Goal: Task Accomplishment & Management: Manage account settings

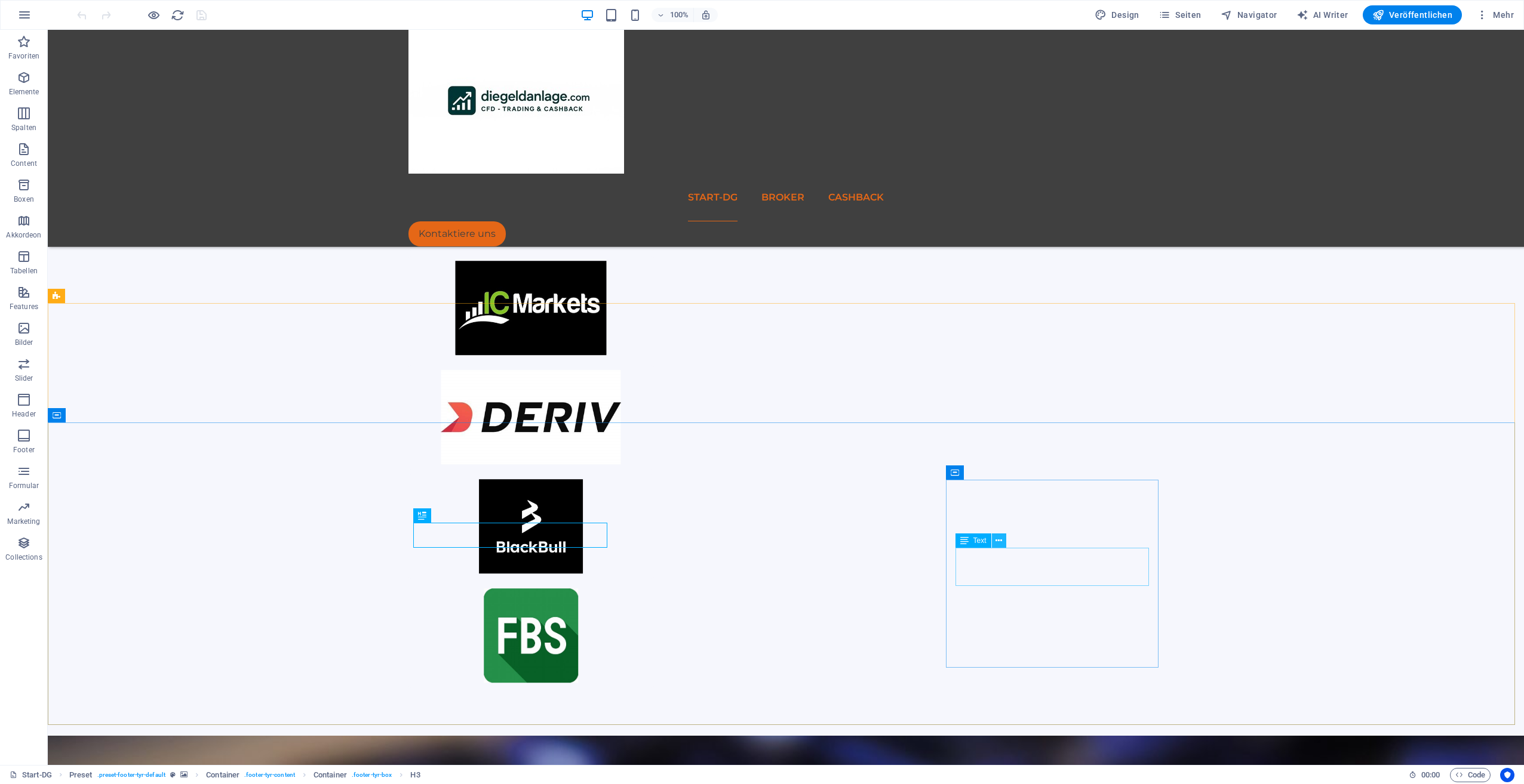
click at [999, 542] on icon at bounding box center [999, 541] width 7 height 13
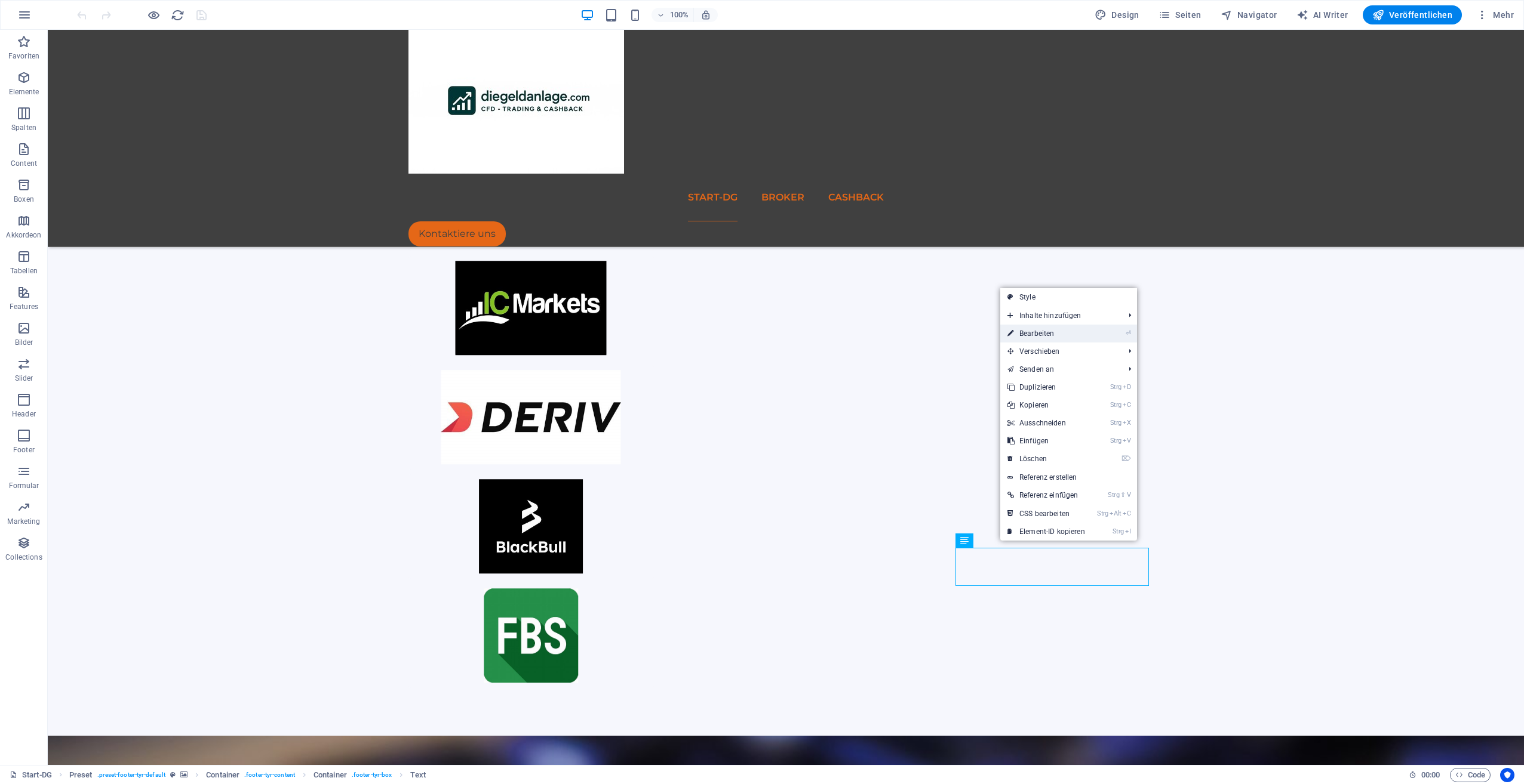
click at [1044, 333] on link "⏎ Bearbeiten" at bounding box center [1046, 333] width 92 height 18
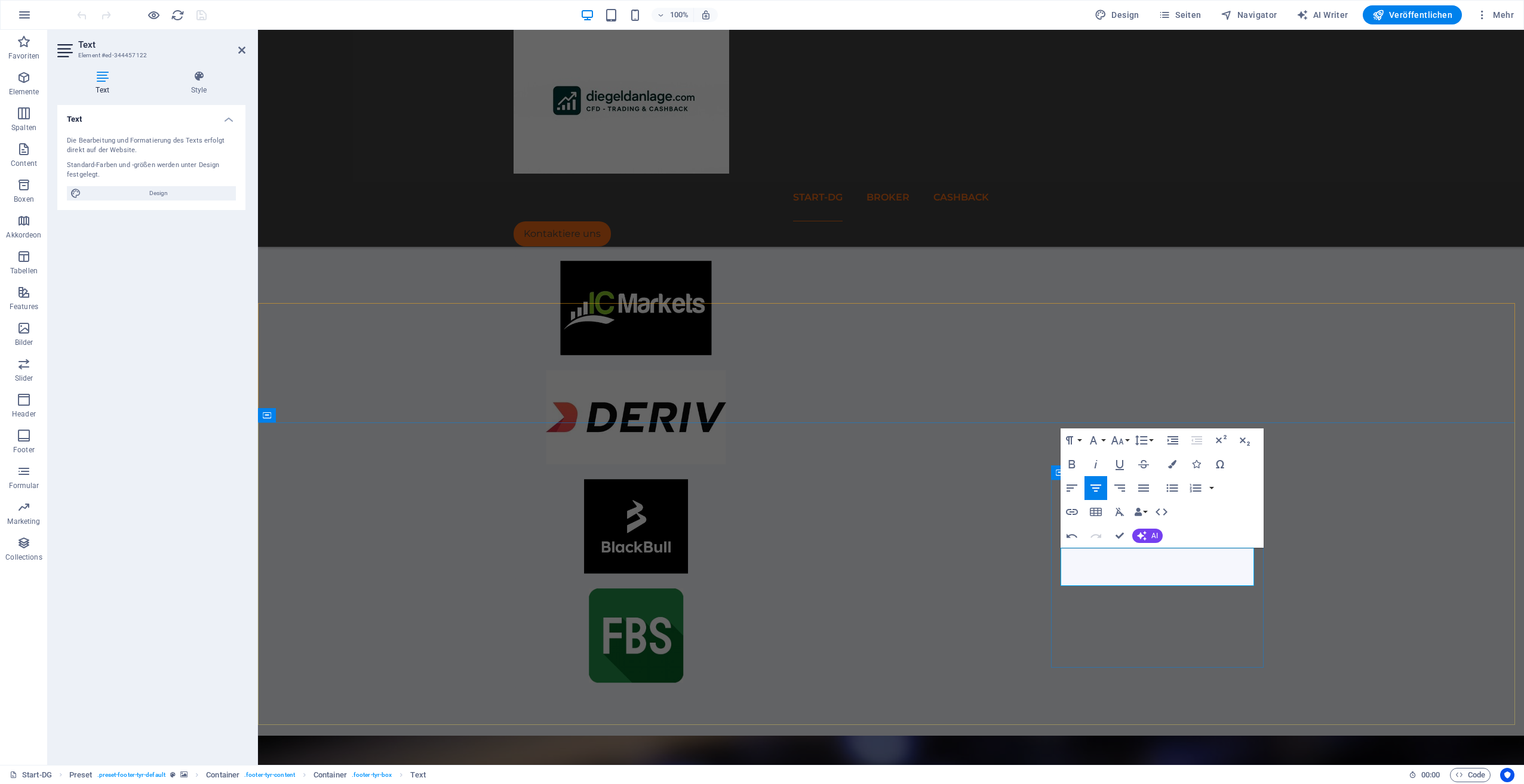
drag, startPoint x: 1140, startPoint y: 574, endPoint x: 1147, endPoint y: 582, distance: 10.6
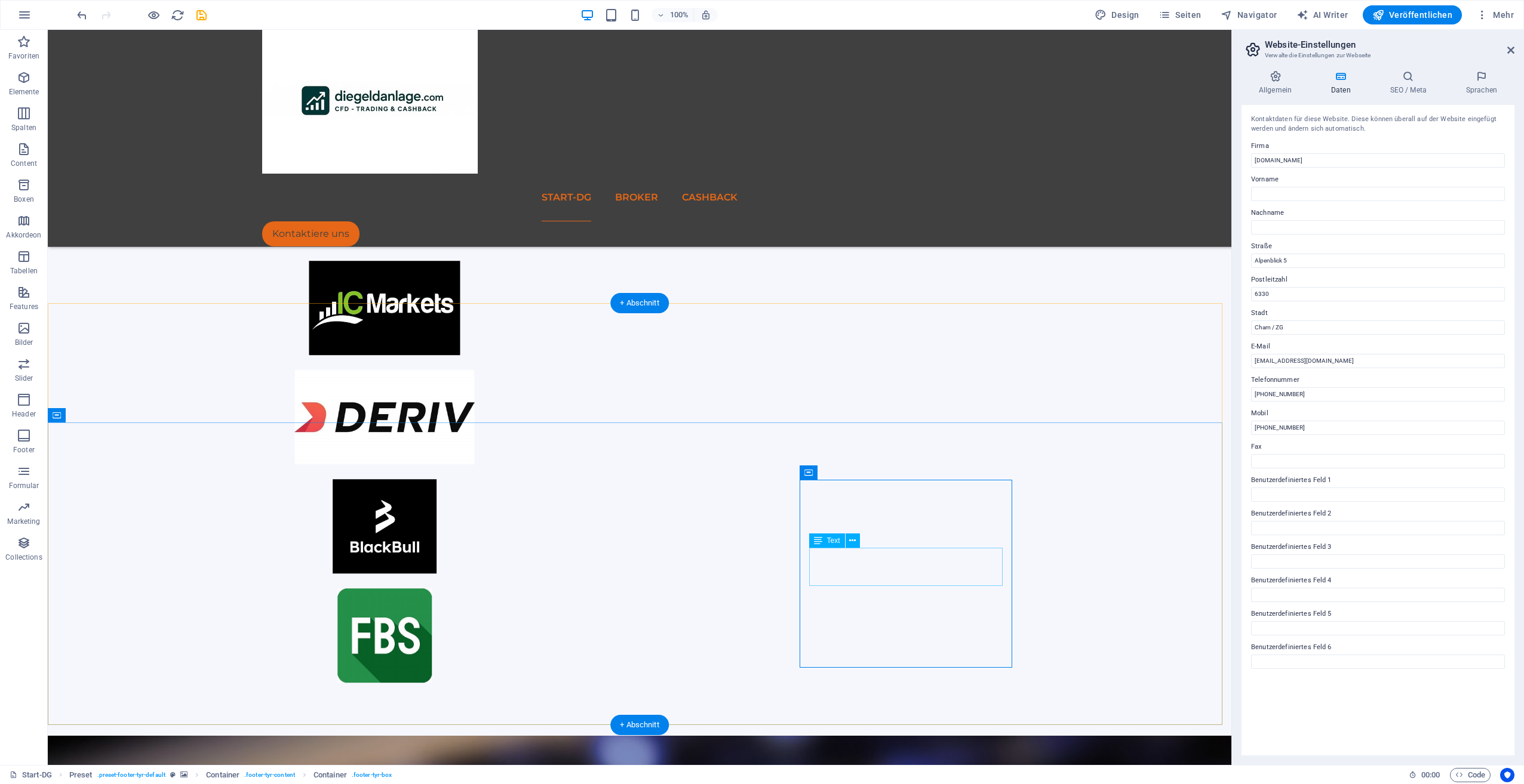
click at [851, 541] on icon at bounding box center [852, 541] width 7 height 13
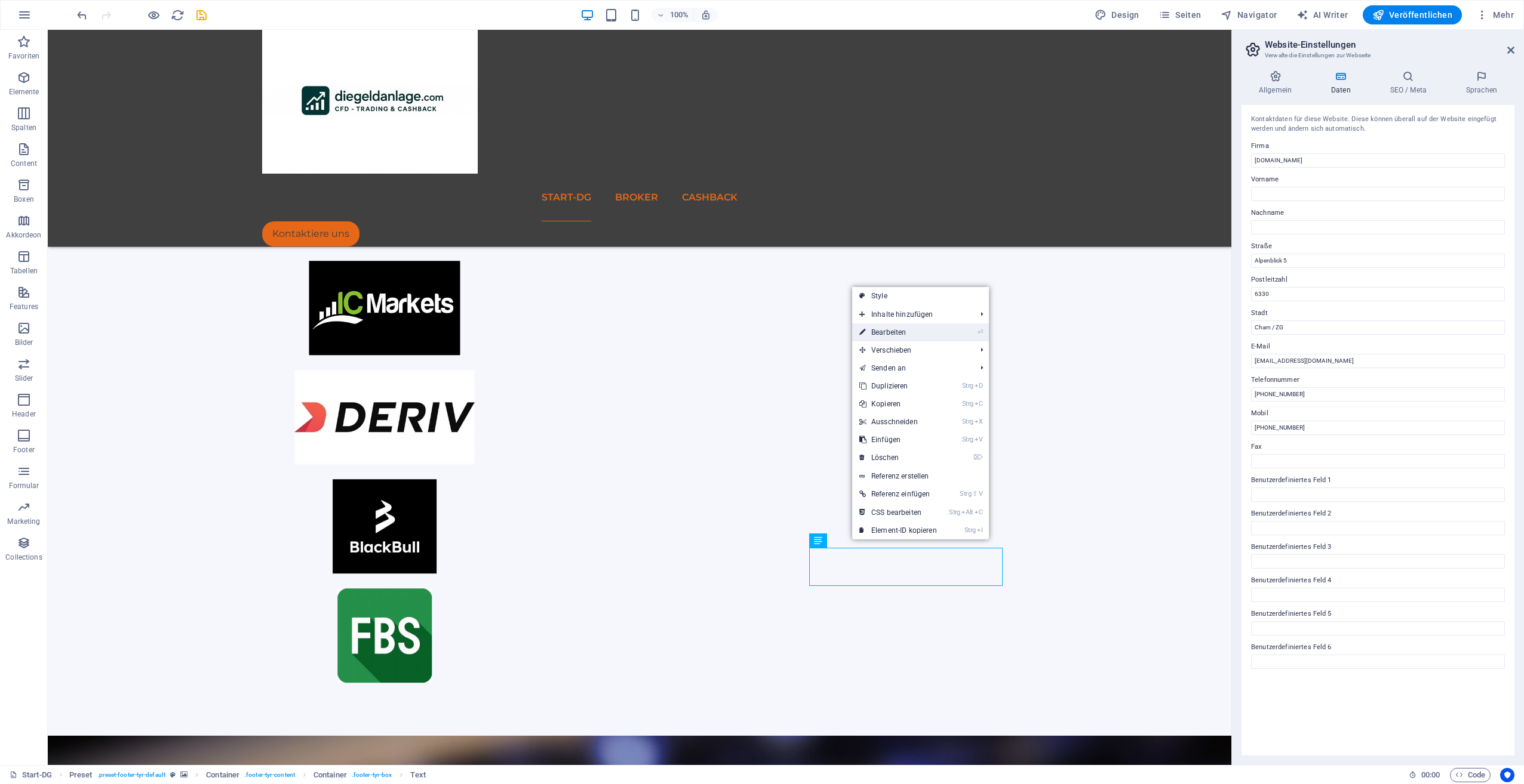
click at [894, 327] on link "⏎ Bearbeiten" at bounding box center [898, 332] width 92 height 18
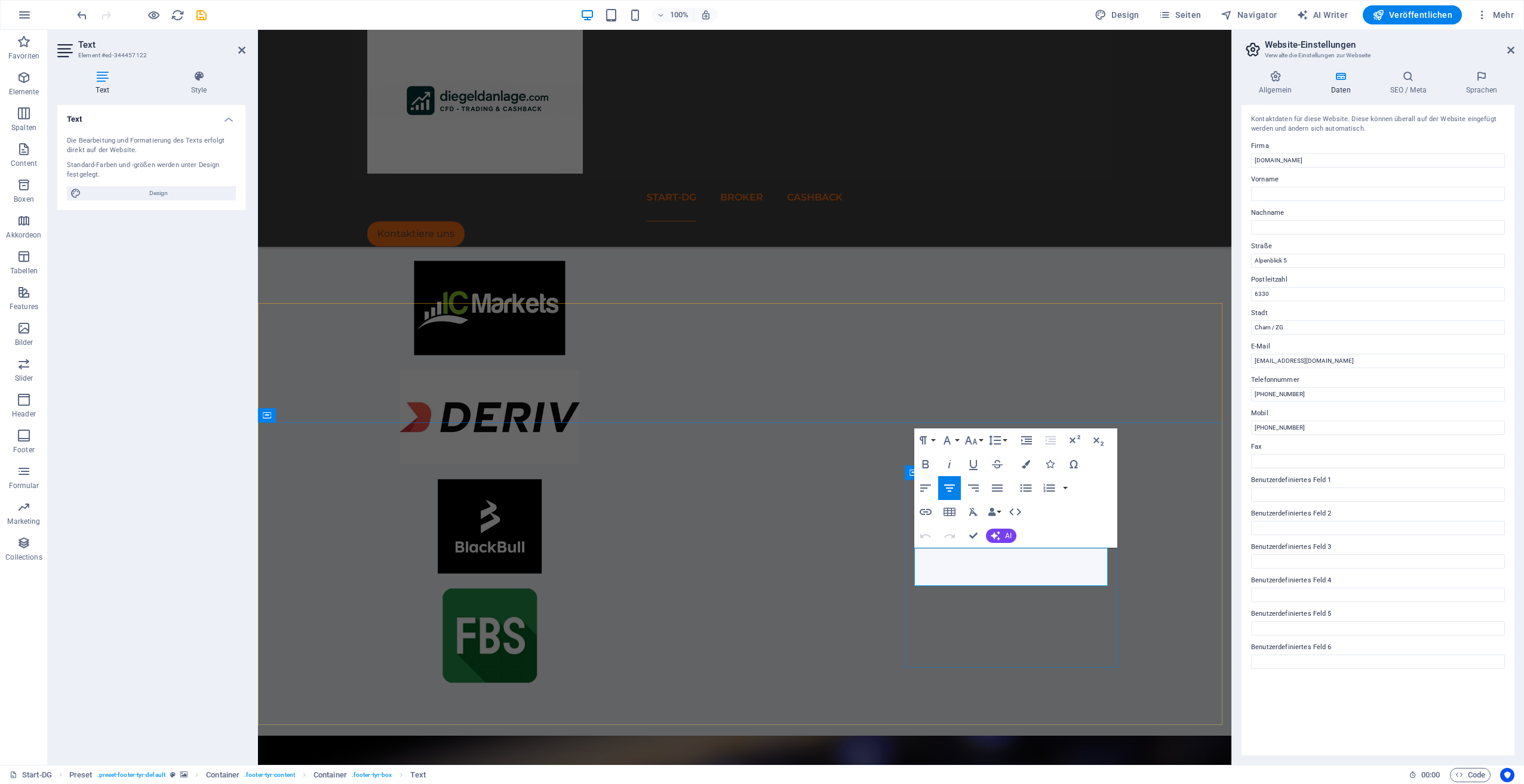
drag, startPoint x: 951, startPoint y: 552, endPoint x: 1067, endPoint y: 555, distance: 116.0
click at [196, 78] on icon at bounding box center [199, 76] width 93 height 12
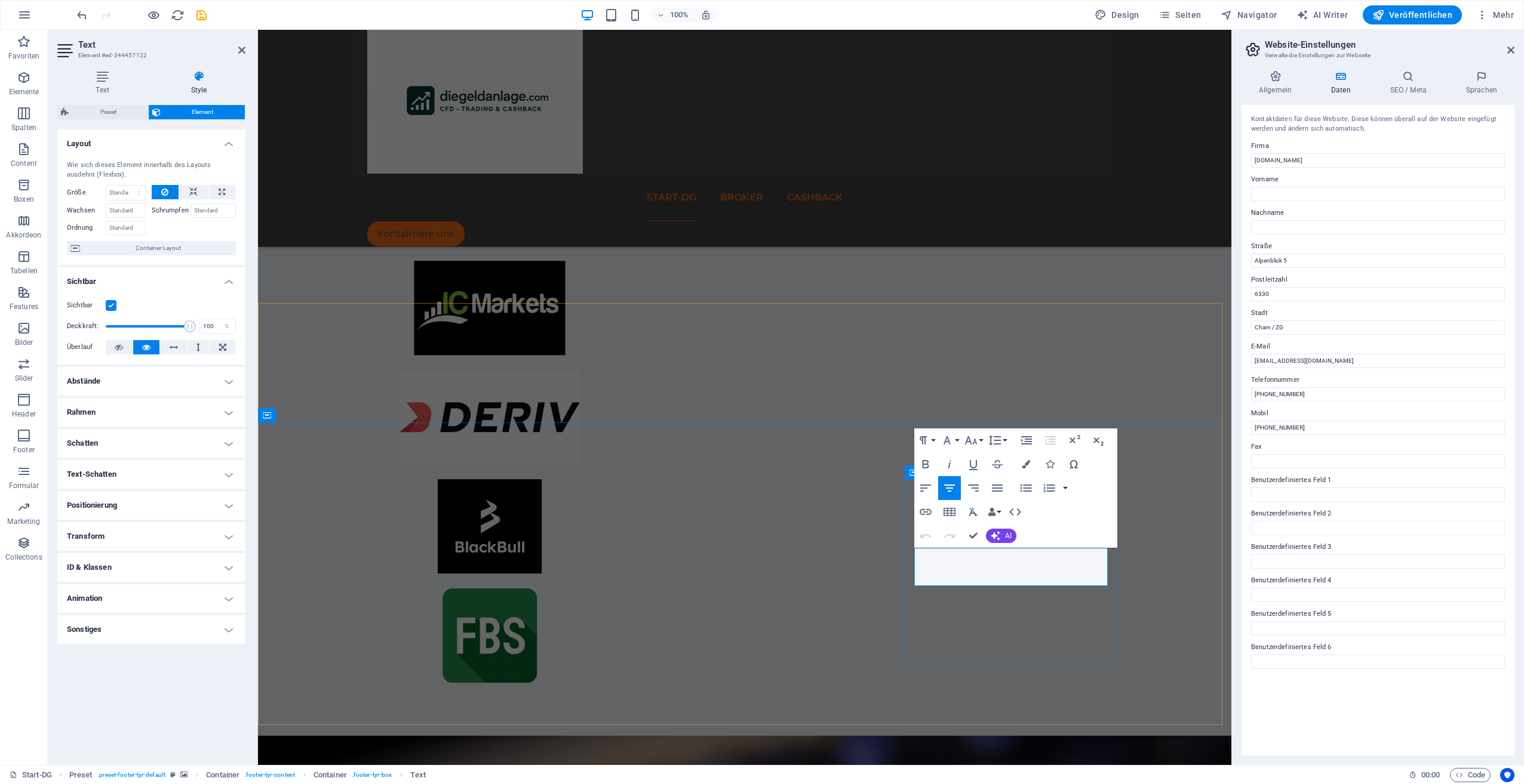
drag, startPoint x: 951, startPoint y: 557, endPoint x: 1074, endPoint y: 567, distance: 123.4
click at [925, 515] on icon "button" at bounding box center [925, 512] width 14 height 14
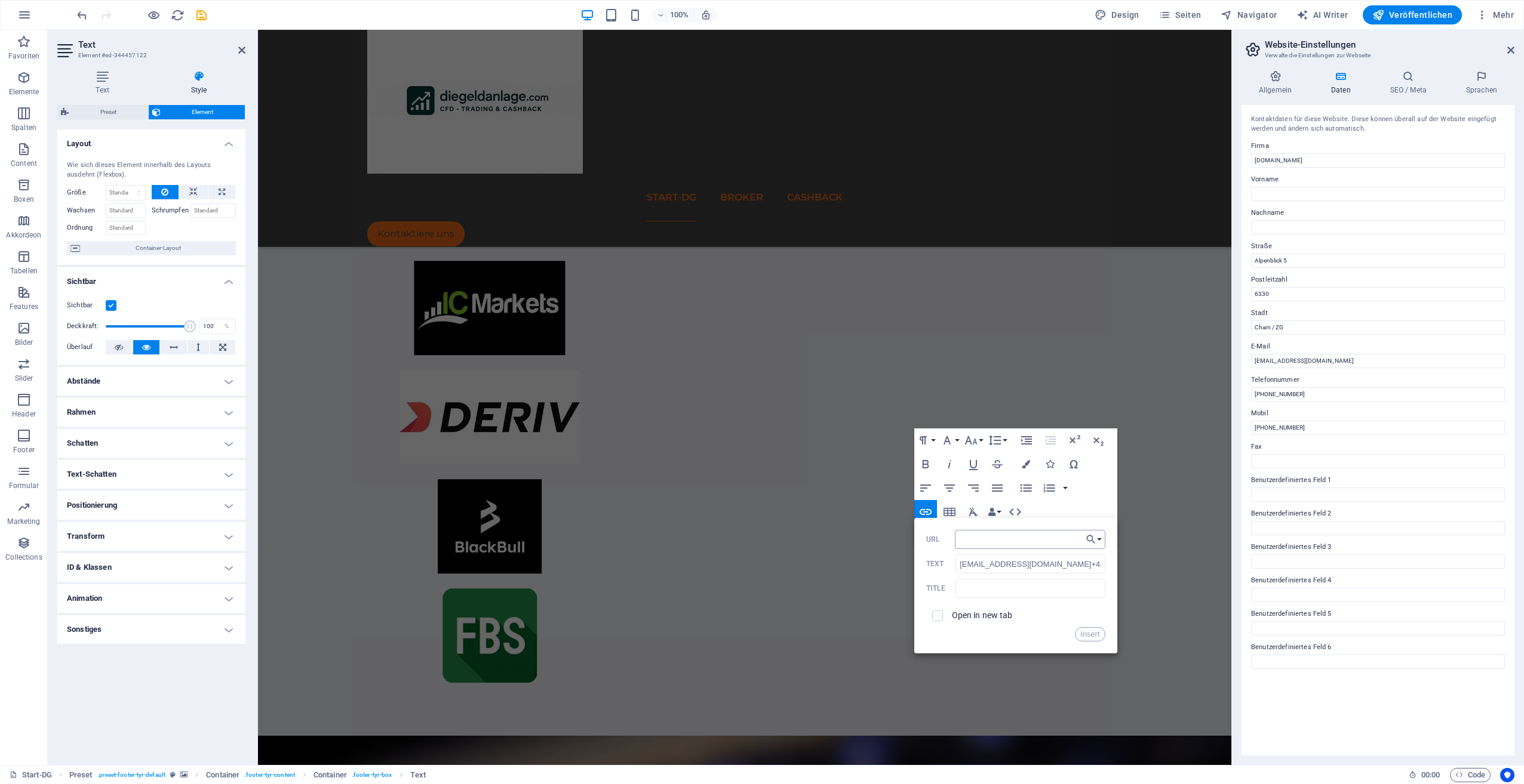
click at [1030, 540] on input "URL" at bounding box center [1031, 539] width 151 height 19
click at [1009, 539] on input "URL" at bounding box center [1031, 539] width 151 height 19
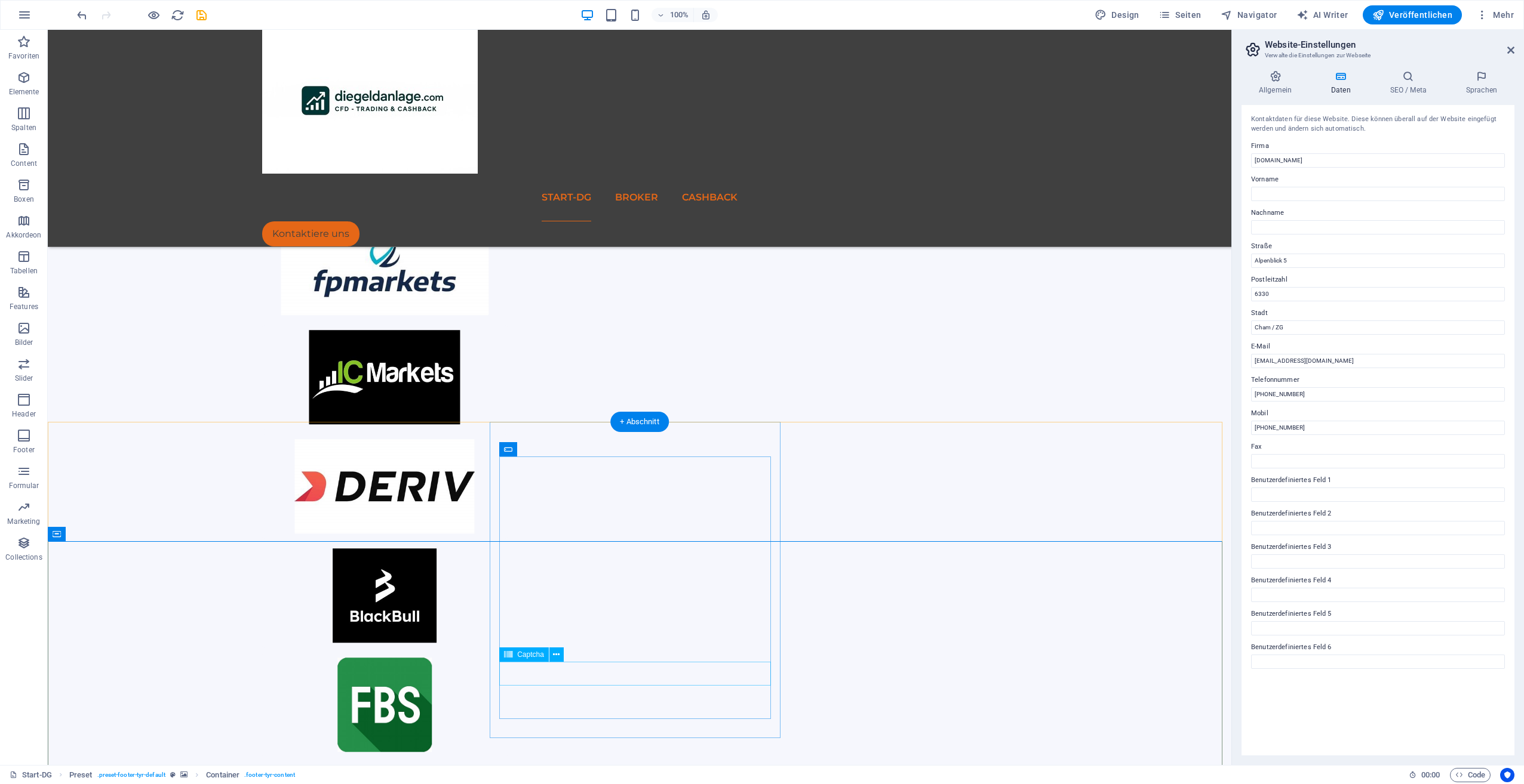
scroll to position [463, 0]
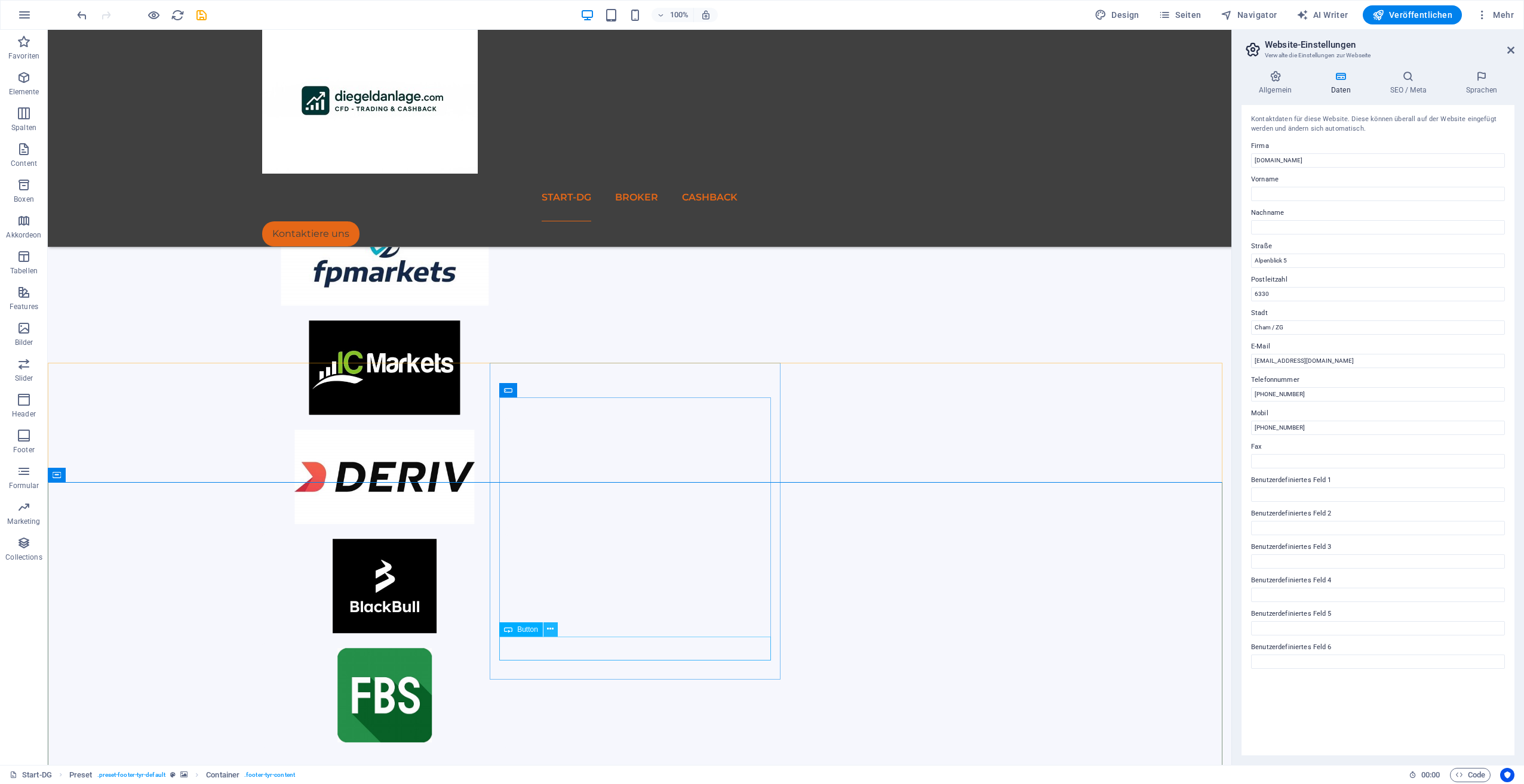
click at [550, 630] on icon at bounding box center [550, 629] width 7 height 13
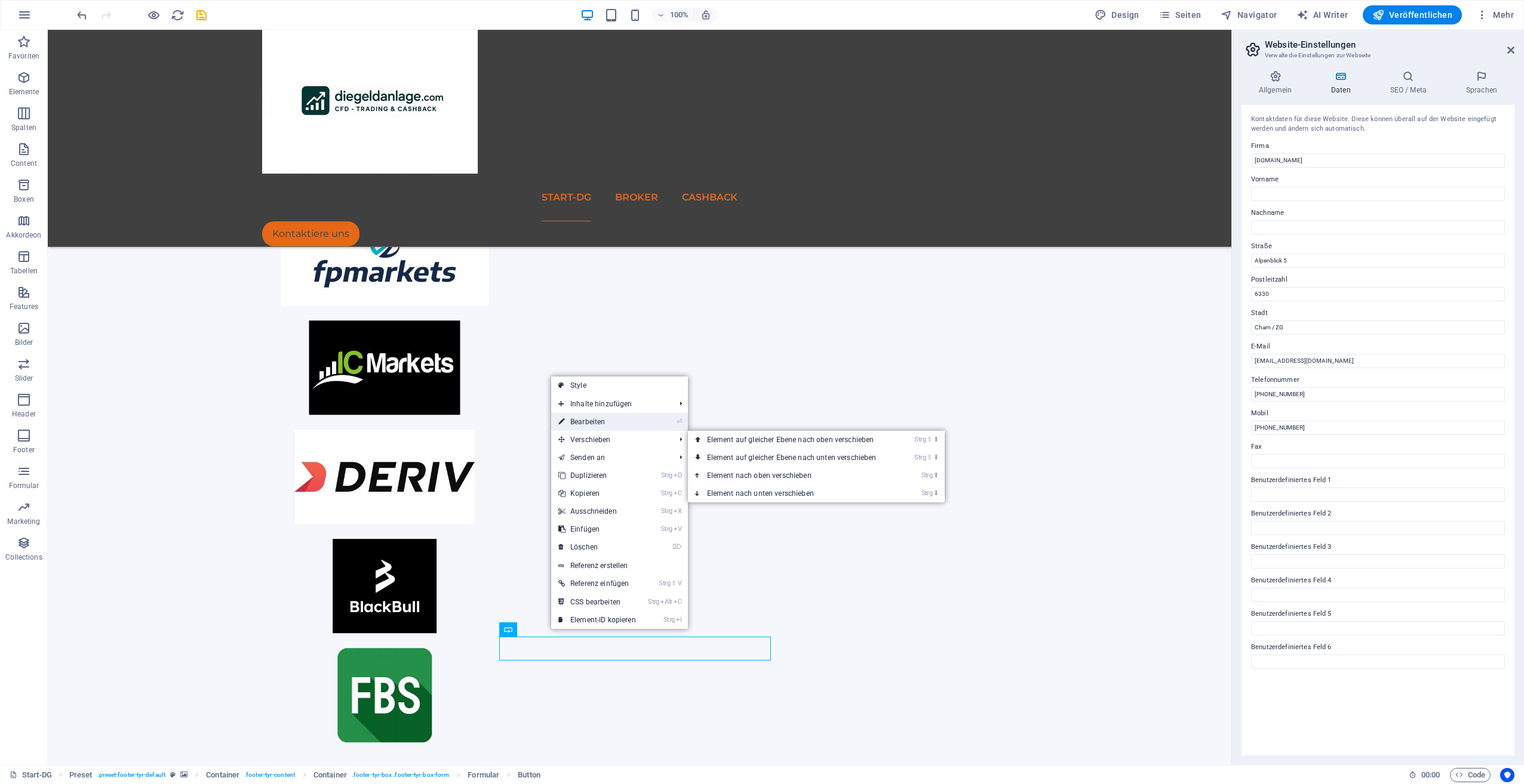
click at [601, 420] on link "⏎ Bearbeiten" at bounding box center [597, 422] width 92 height 18
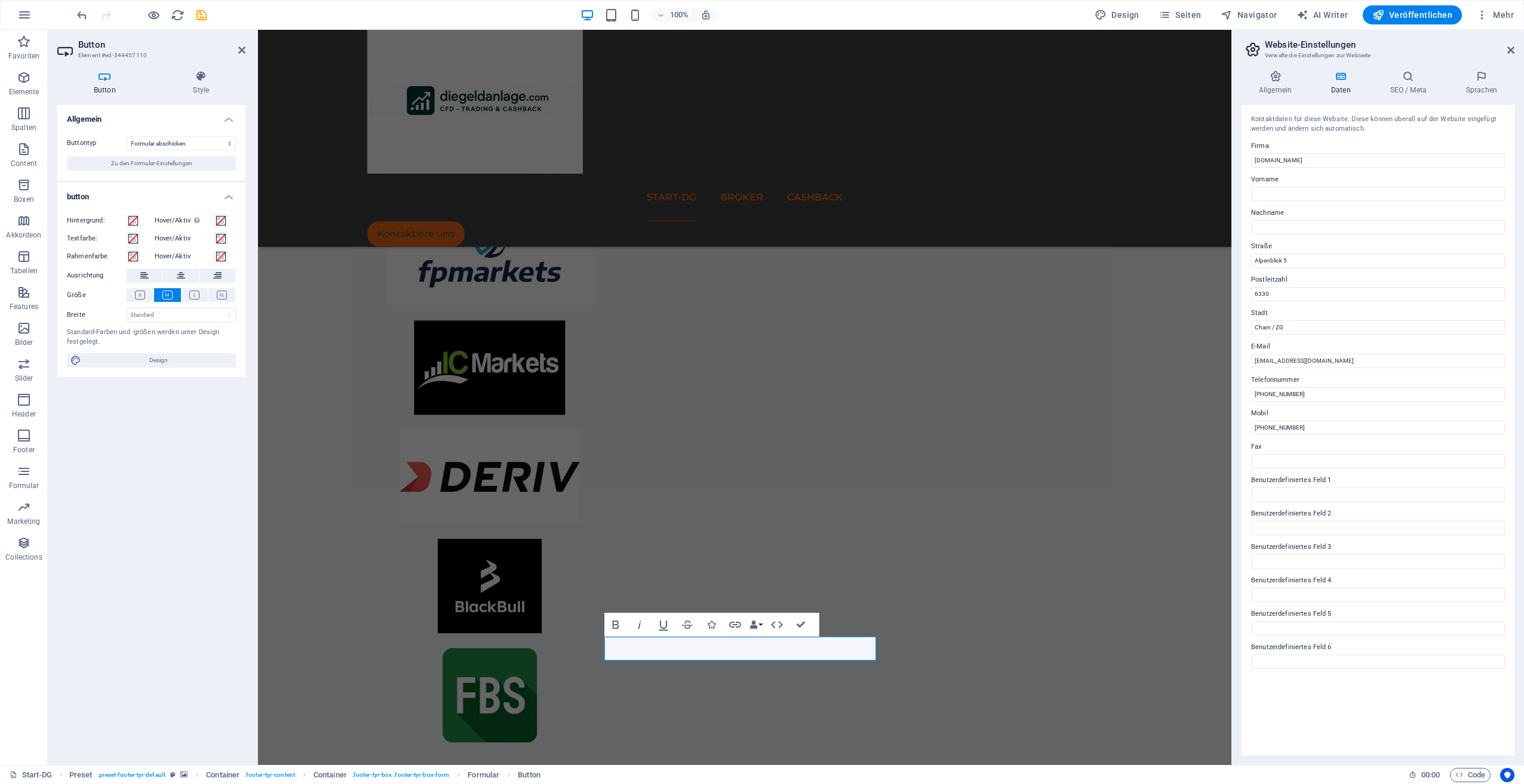
click at [96, 79] on icon at bounding box center [105, 76] width 95 height 12
click at [204, 80] on icon at bounding box center [201, 76] width 88 height 12
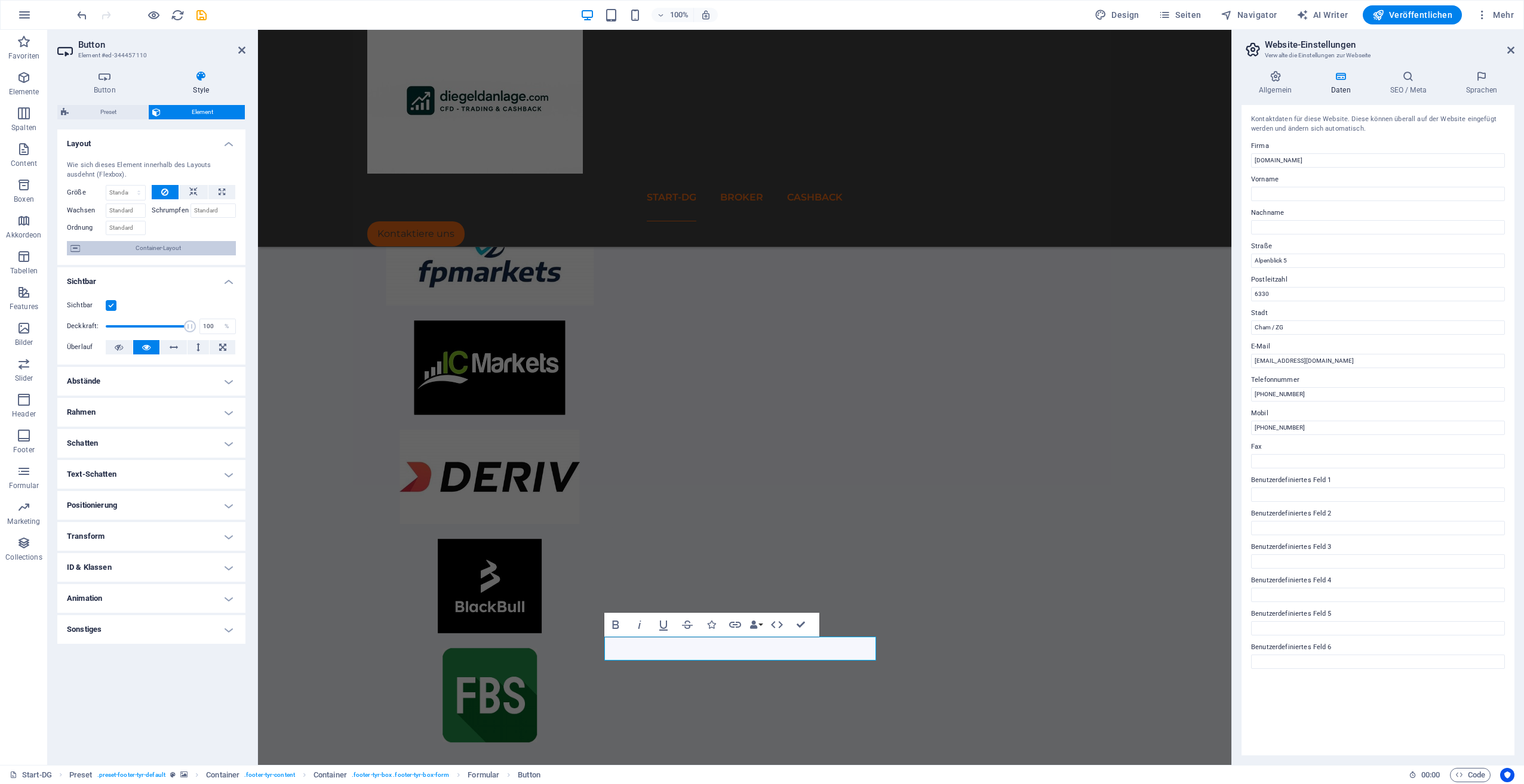
click at [115, 248] on span "Container-Layout" at bounding box center [158, 248] width 149 height 14
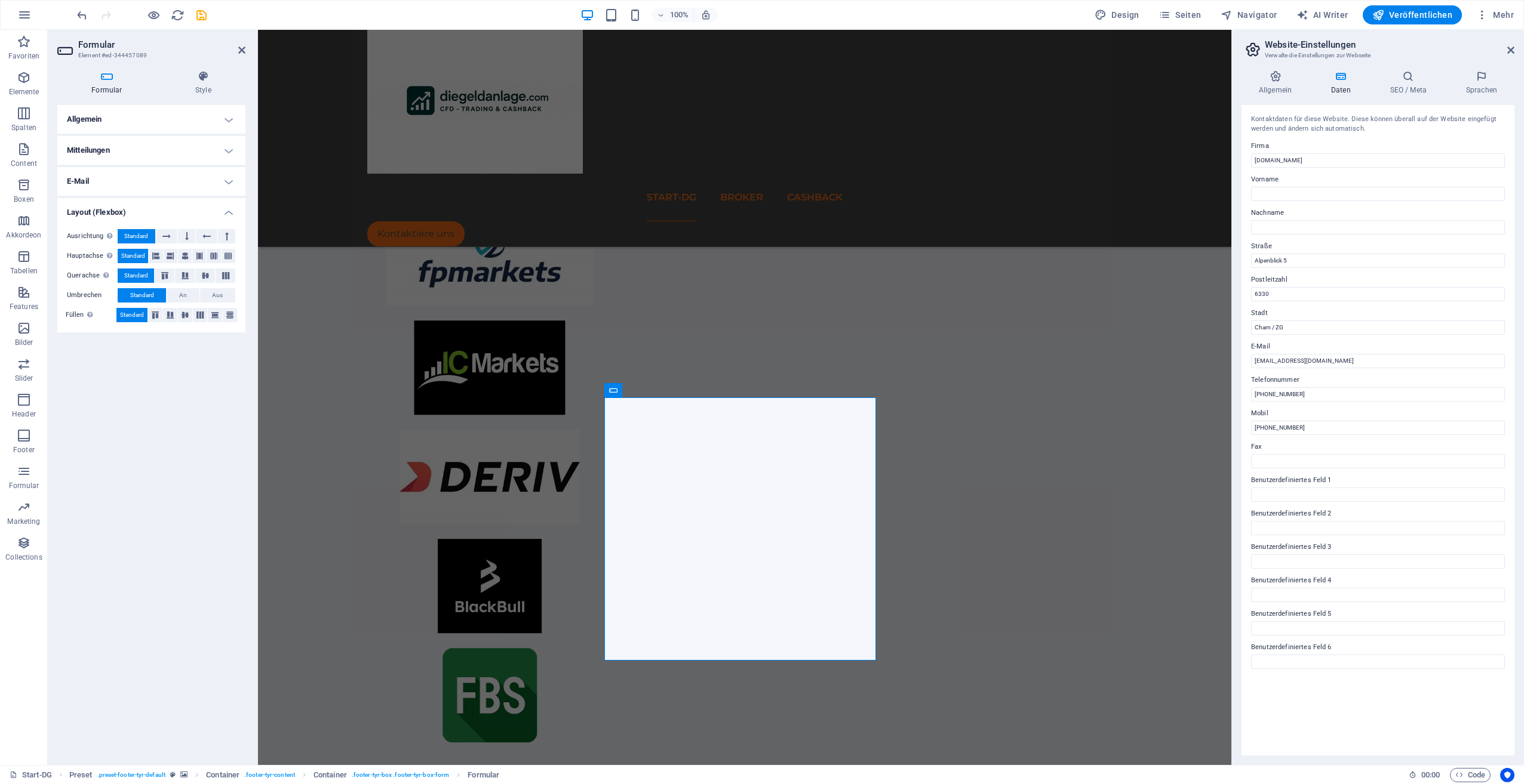
click at [98, 72] on icon at bounding box center [107, 76] width 99 height 12
click at [101, 84] on h4 "Formular" at bounding box center [109, 82] width 104 height 25
click at [116, 118] on h4 "Allgemein" at bounding box center [151, 119] width 188 height 29
click at [125, 179] on h4 "Mitteilungen" at bounding box center [151, 177] width 188 height 29
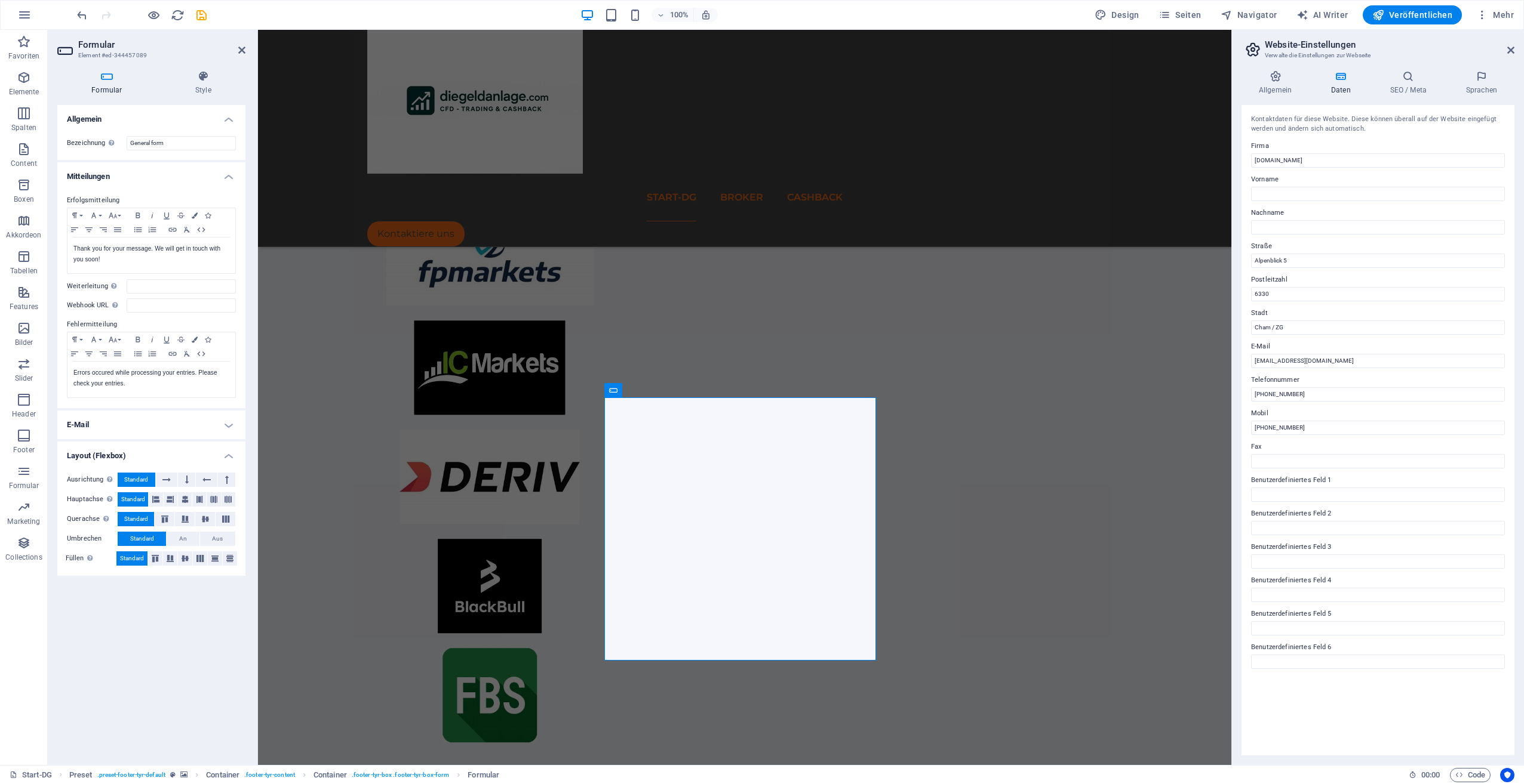
click at [214, 422] on h4 "E-Mail" at bounding box center [151, 425] width 188 height 29
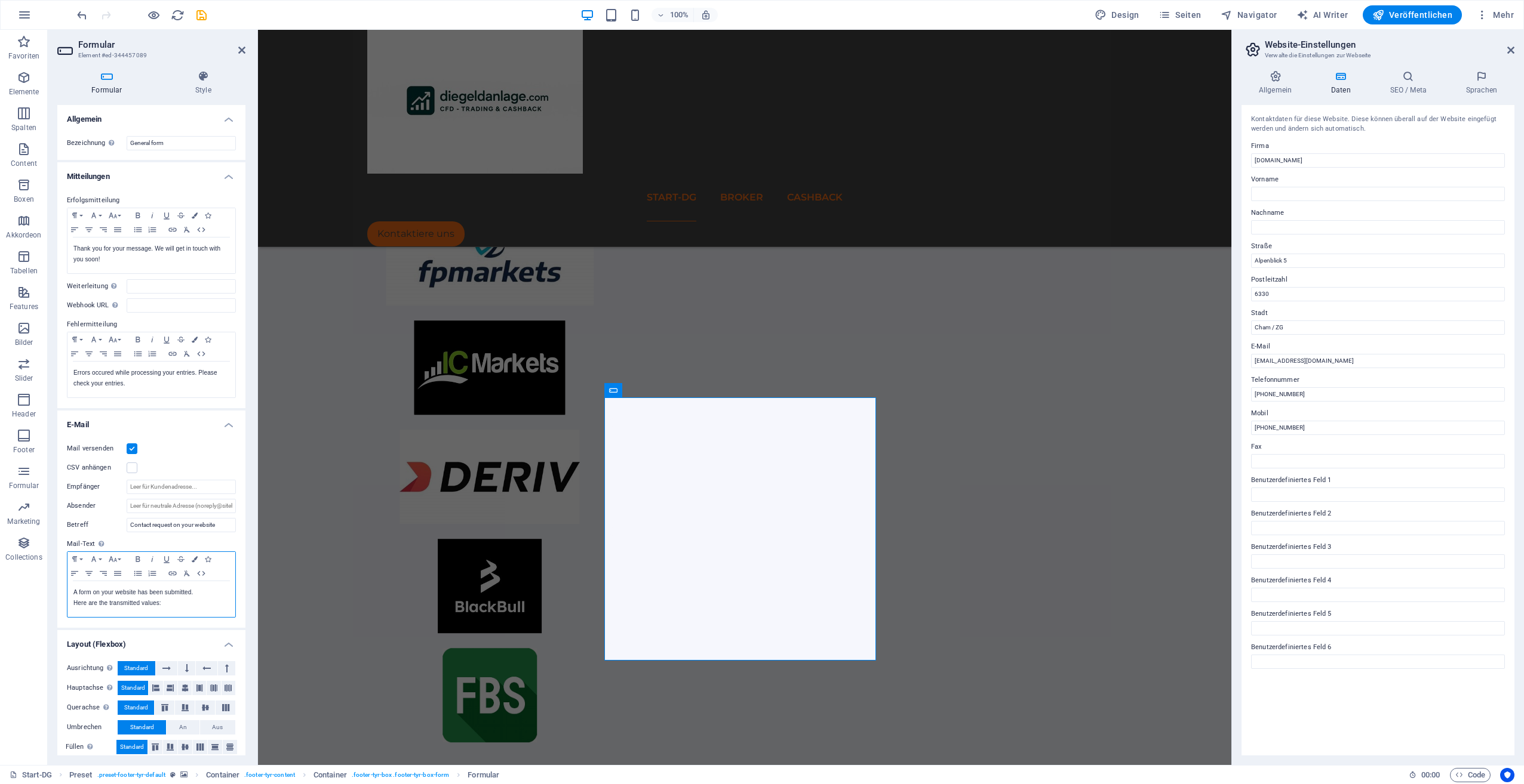
click at [209, 593] on p "A form on your website has been submitted." at bounding box center [151, 592] width 156 height 11
click at [1286, 82] on h4 "Allgemein" at bounding box center [1278, 82] width 72 height 25
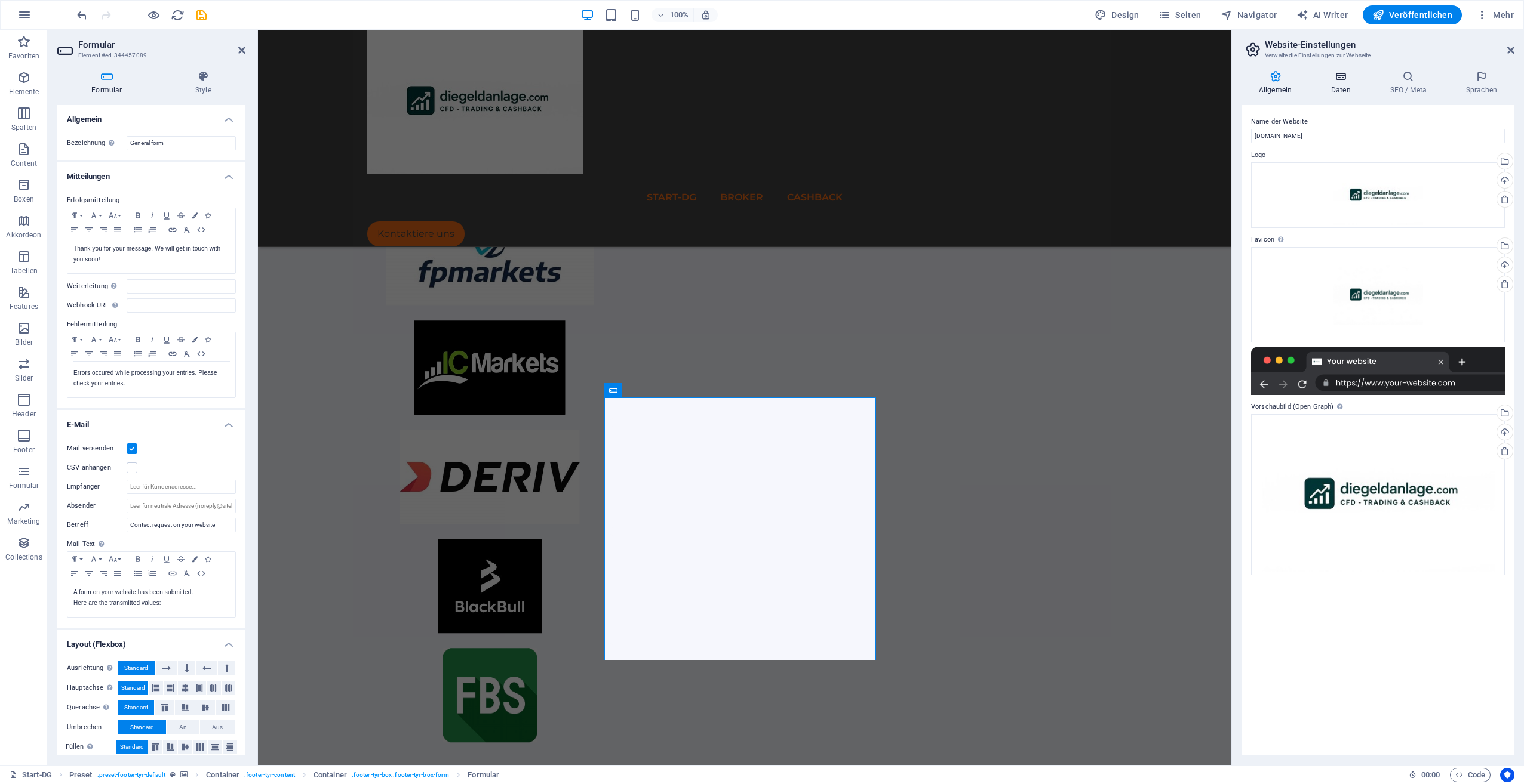
click at [1338, 76] on icon at bounding box center [1340, 76] width 55 height 12
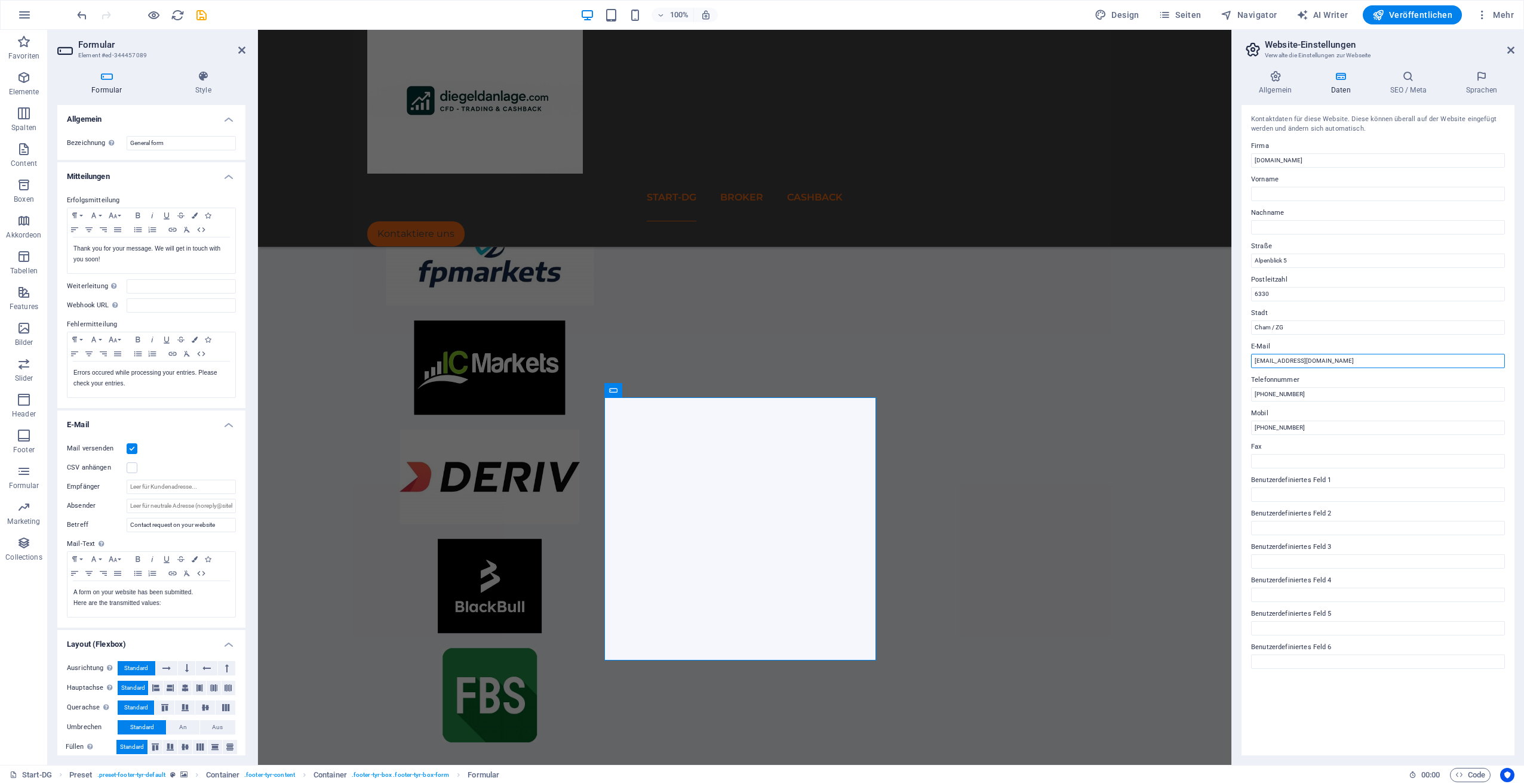
click at [1263, 363] on input "info@diegeldanlage.com" at bounding box center [1378, 361] width 254 height 14
click at [1264, 362] on input "info@diegeldanlage.com" at bounding box center [1378, 361] width 254 height 14
type input "[EMAIL_ADDRESS][DOMAIN_NAME]"
click at [1413, 15] on span "Veröffentlichen" at bounding box center [1412, 15] width 80 height 12
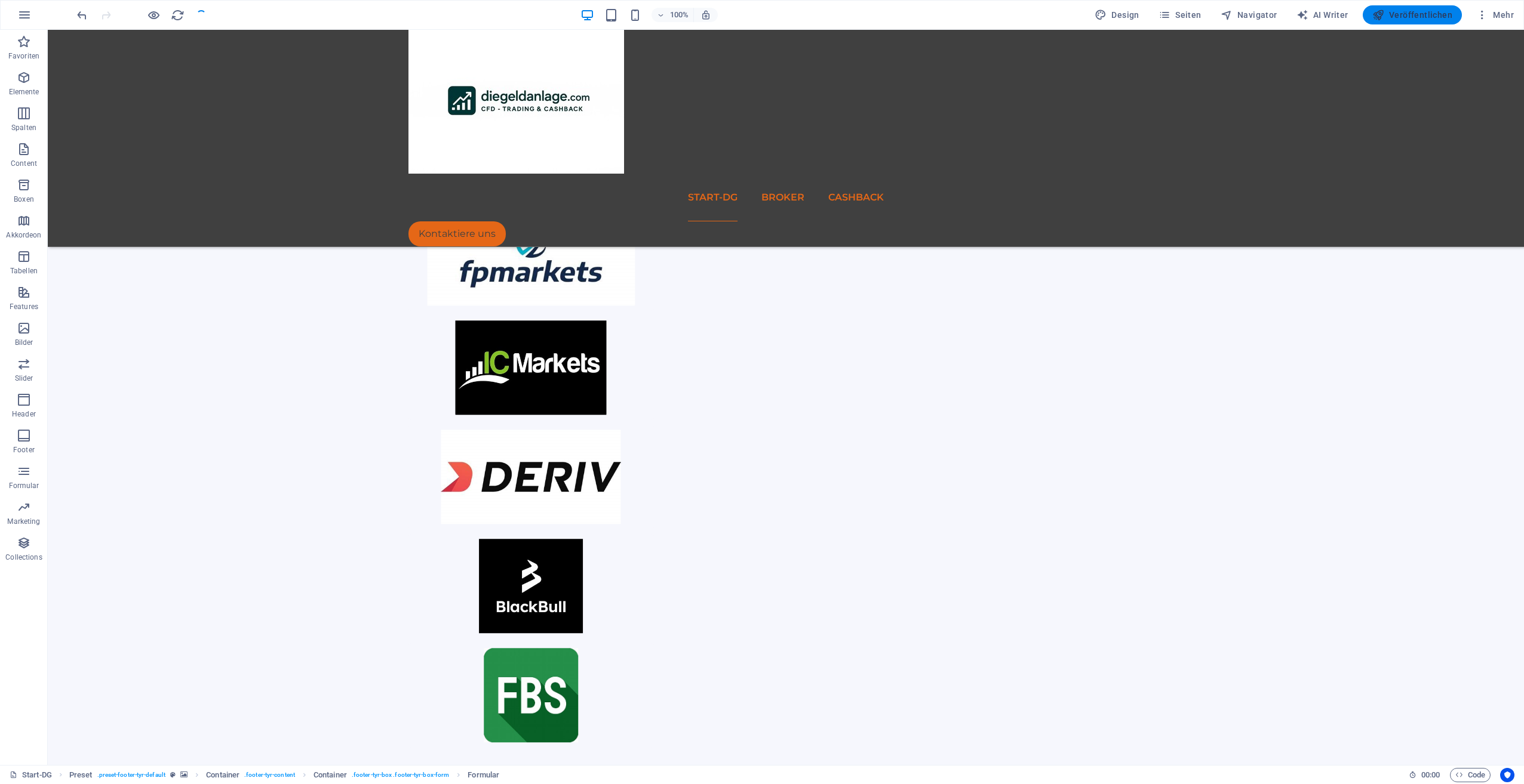
checkbox input "false"
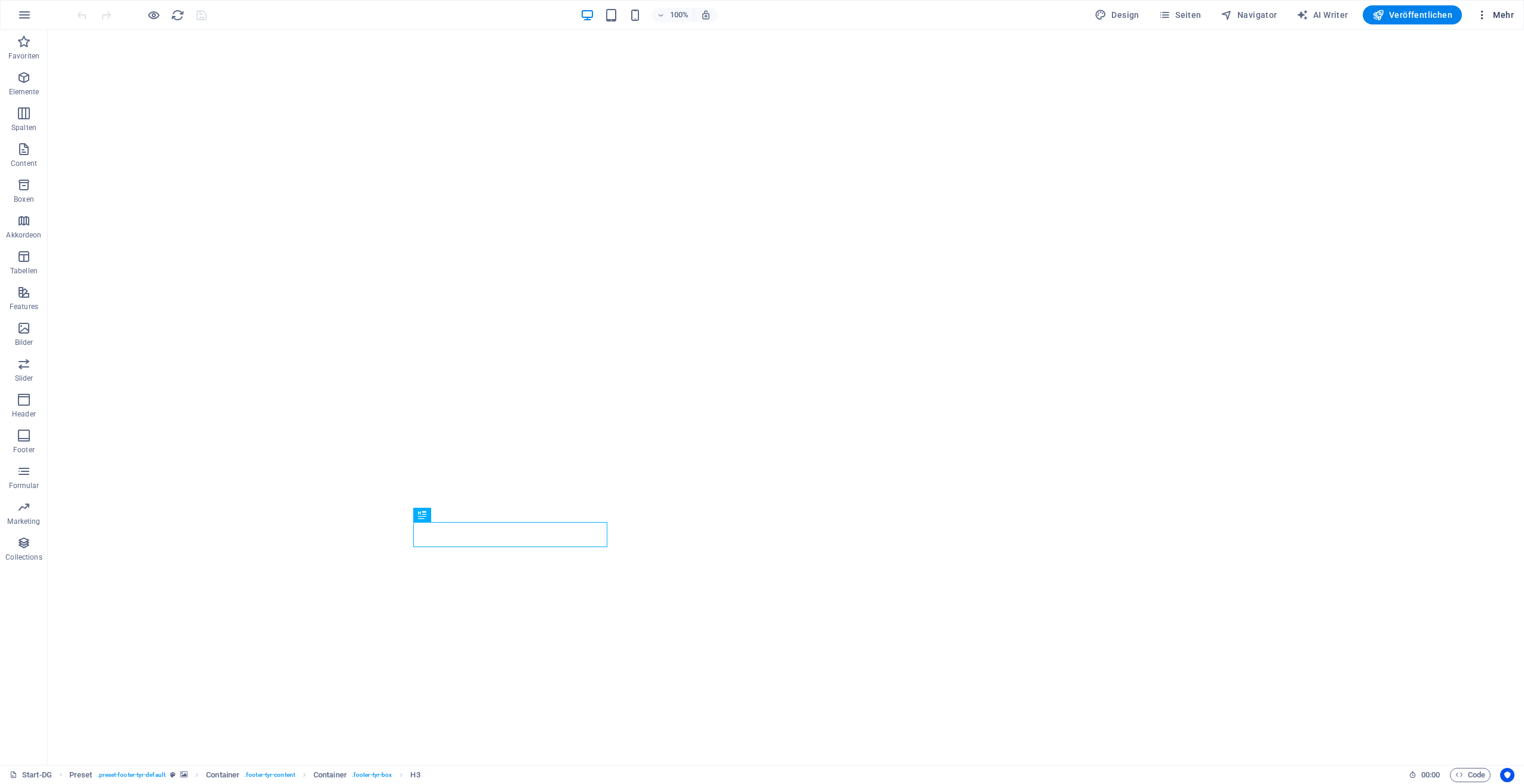
click at [1499, 13] on span "Mehr" at bounding box center [1495, 15] width 38 height 12
click at [1468, 43] on h6 "Website-Einstellungen" at bounding box center [1466, 46] width 76 height 14
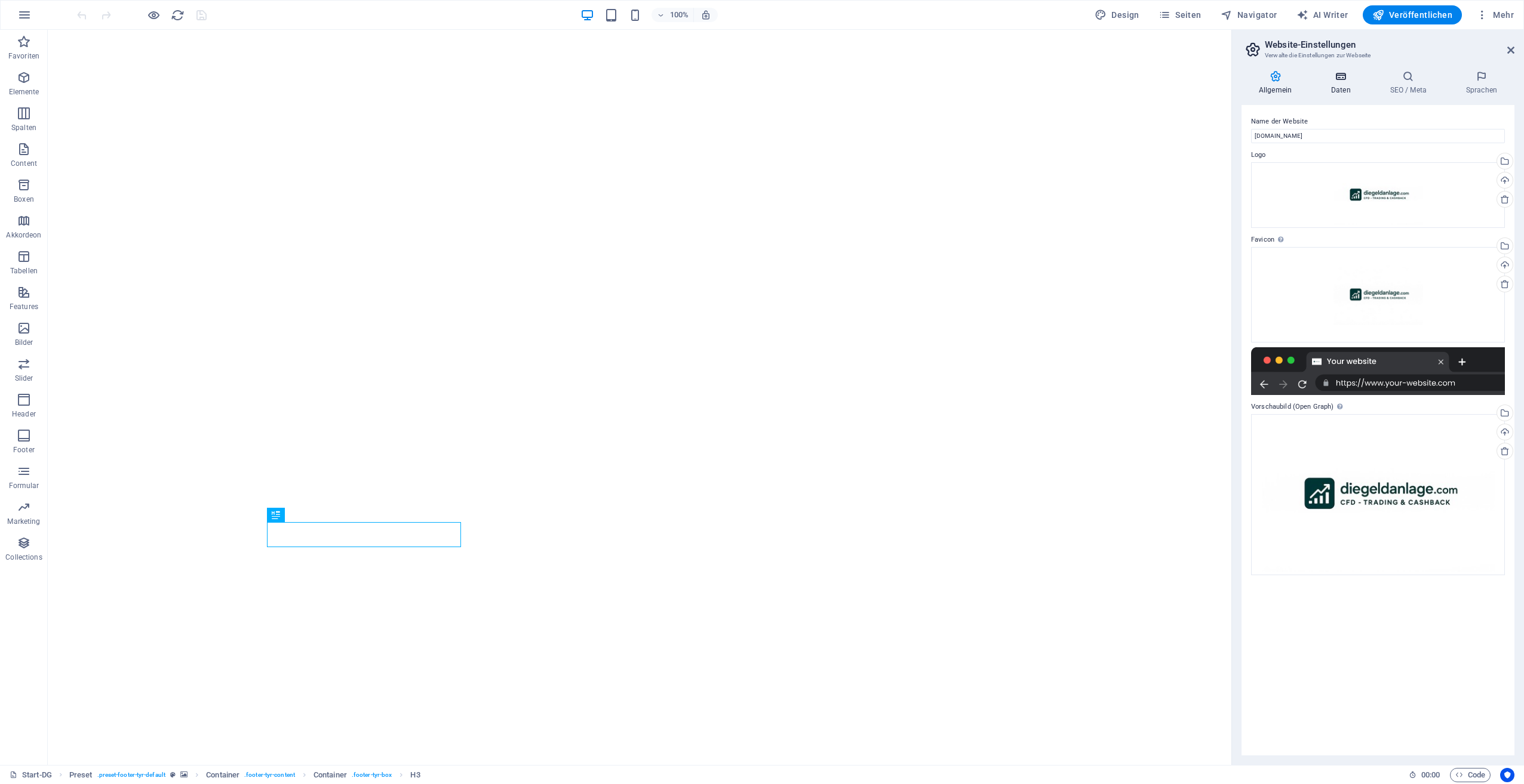
click at [1345, 87] on h4 "Daten" at bounding box center [1343, 82] width 60 height 25
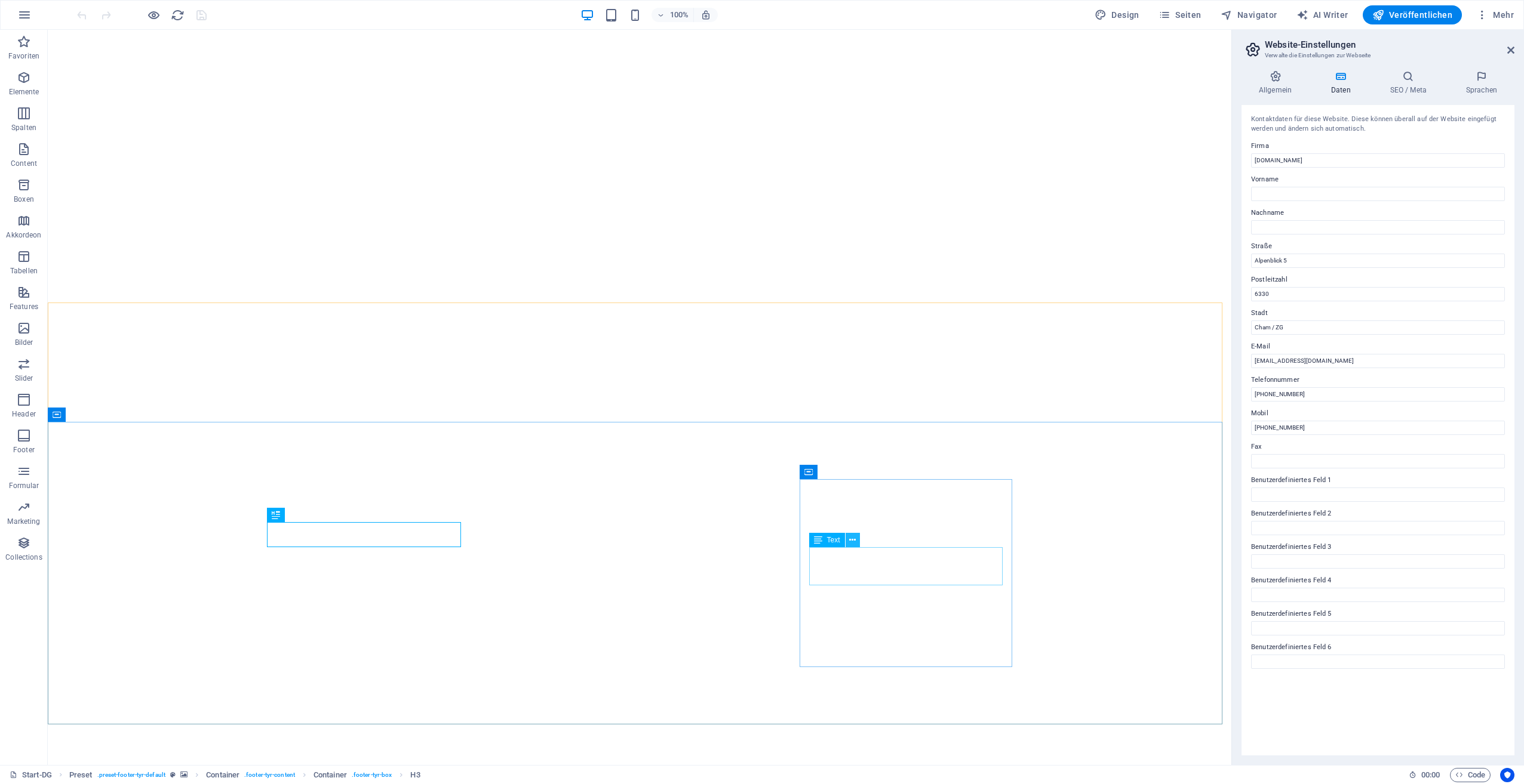
click at [852, 539] on icon at bounding box center [852, 540] width 7 height 13
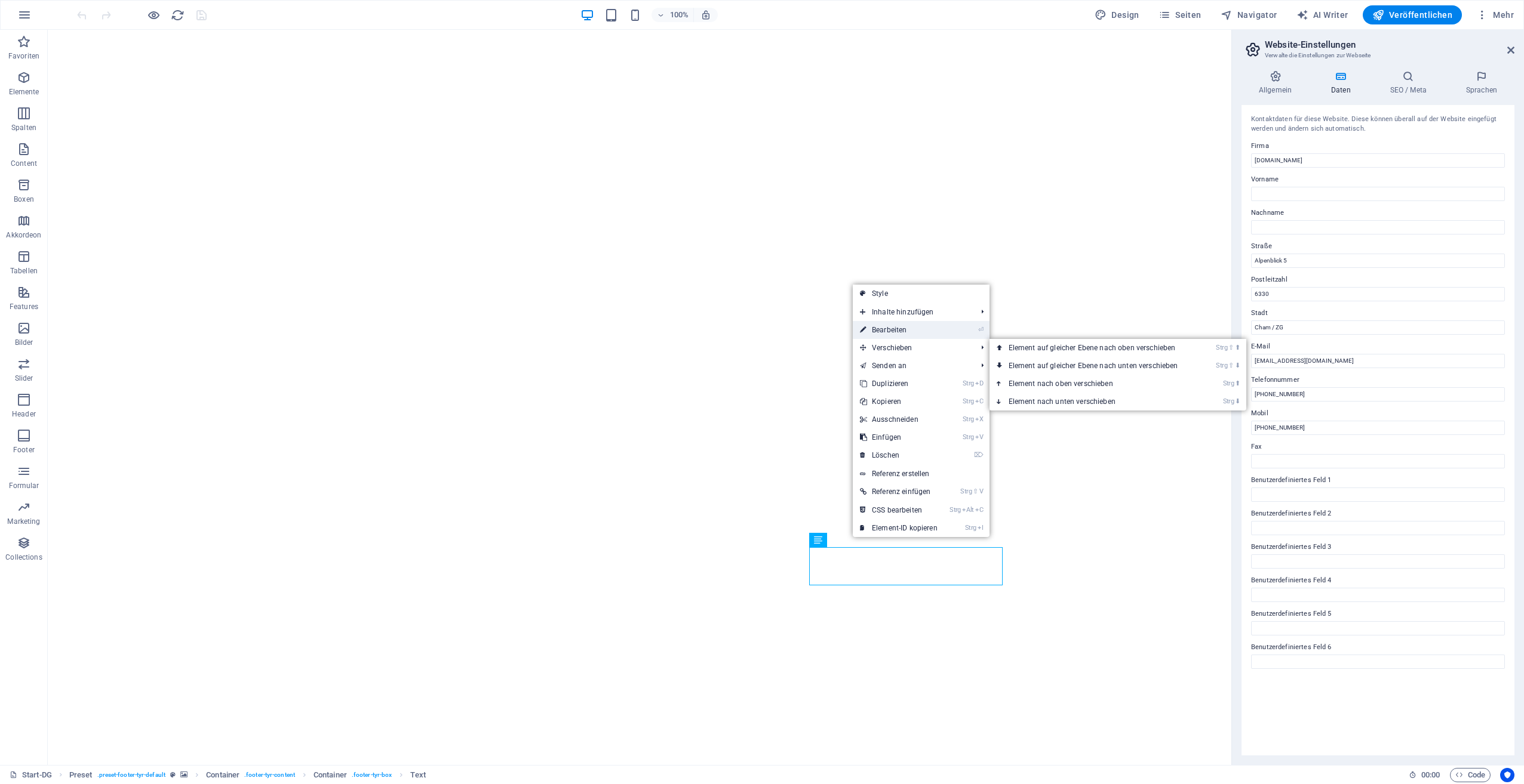
click at [919, 327] on link "⏎ Bearbeiten" at bounding box center [899, 330] width 92 height 18
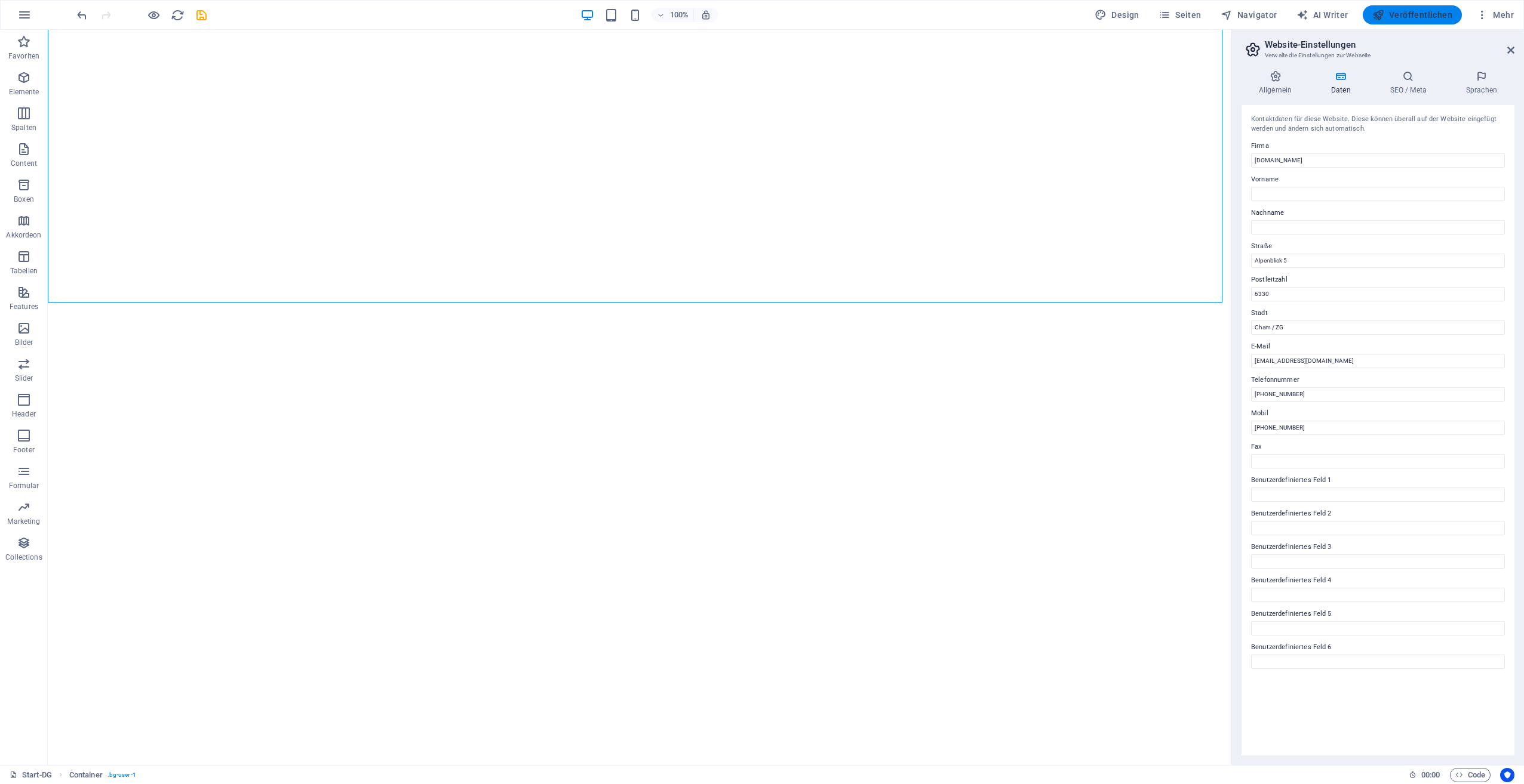
click at [1427, 15] on span "Veröffentlichen" at bounding box center [1412, 15] width 80 height 12
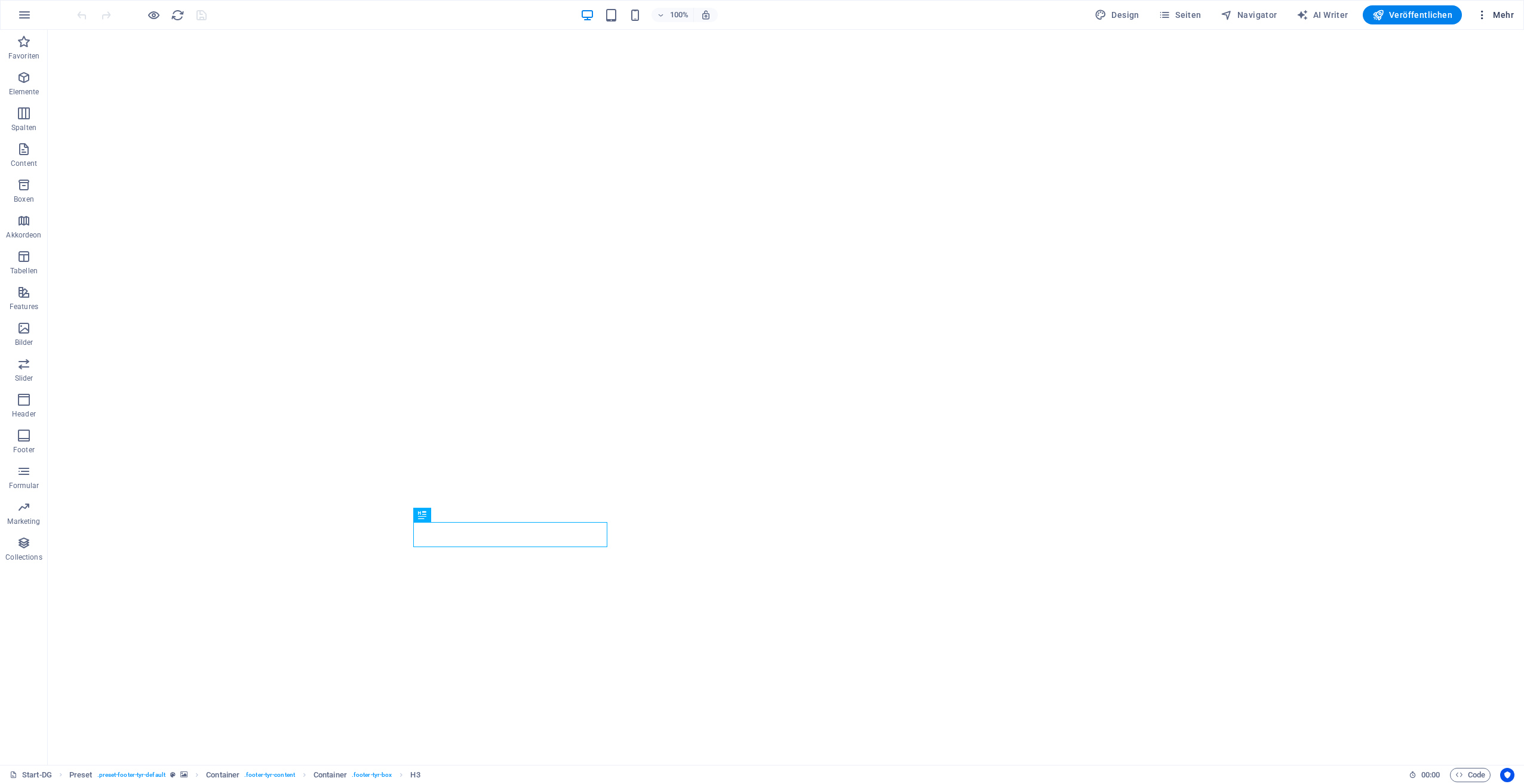
click at [1504, 13] on span "Mehr" at bounding box center [1495, 15] width 38 height 12
click at [1471, 46] on h6 "Website-Einstellungen" at bounding box center [1466, 46] width 76 height 14
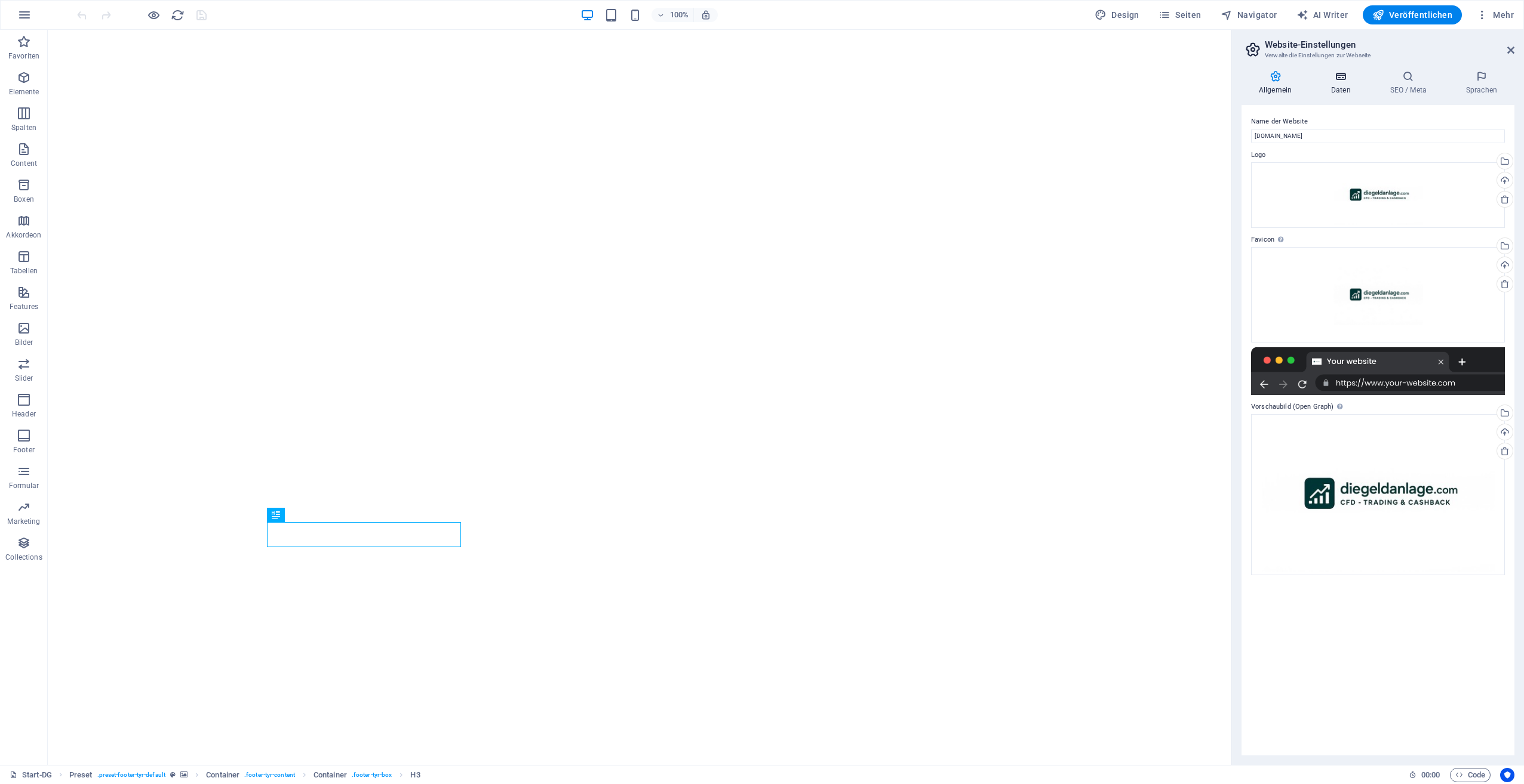
click at [1329, 84] on h4 "Daten" at bounding box center [1343, 82] width 60 height 25
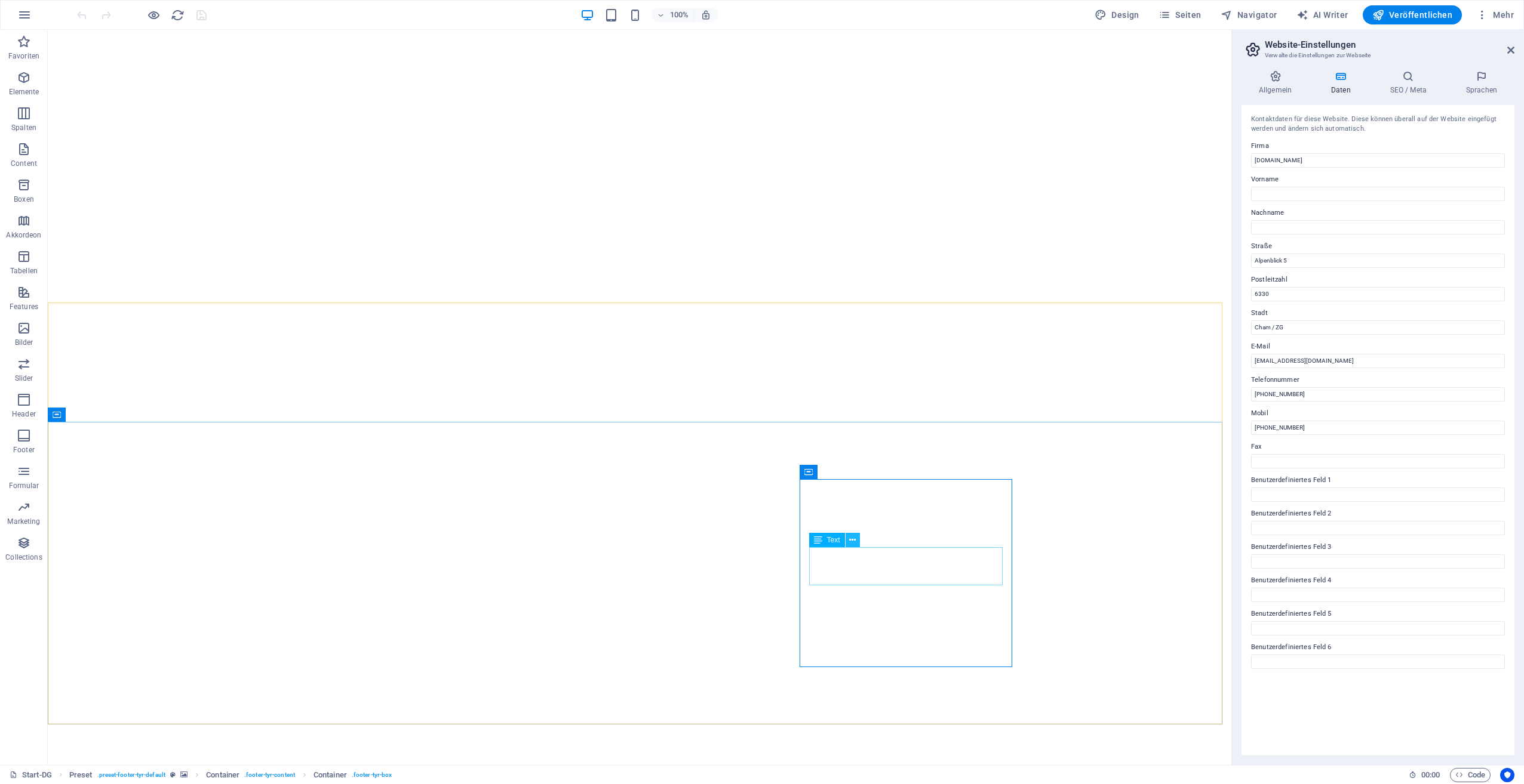
click at [854, 542] on icon at bounding box center [852, 540] width 7 height 13
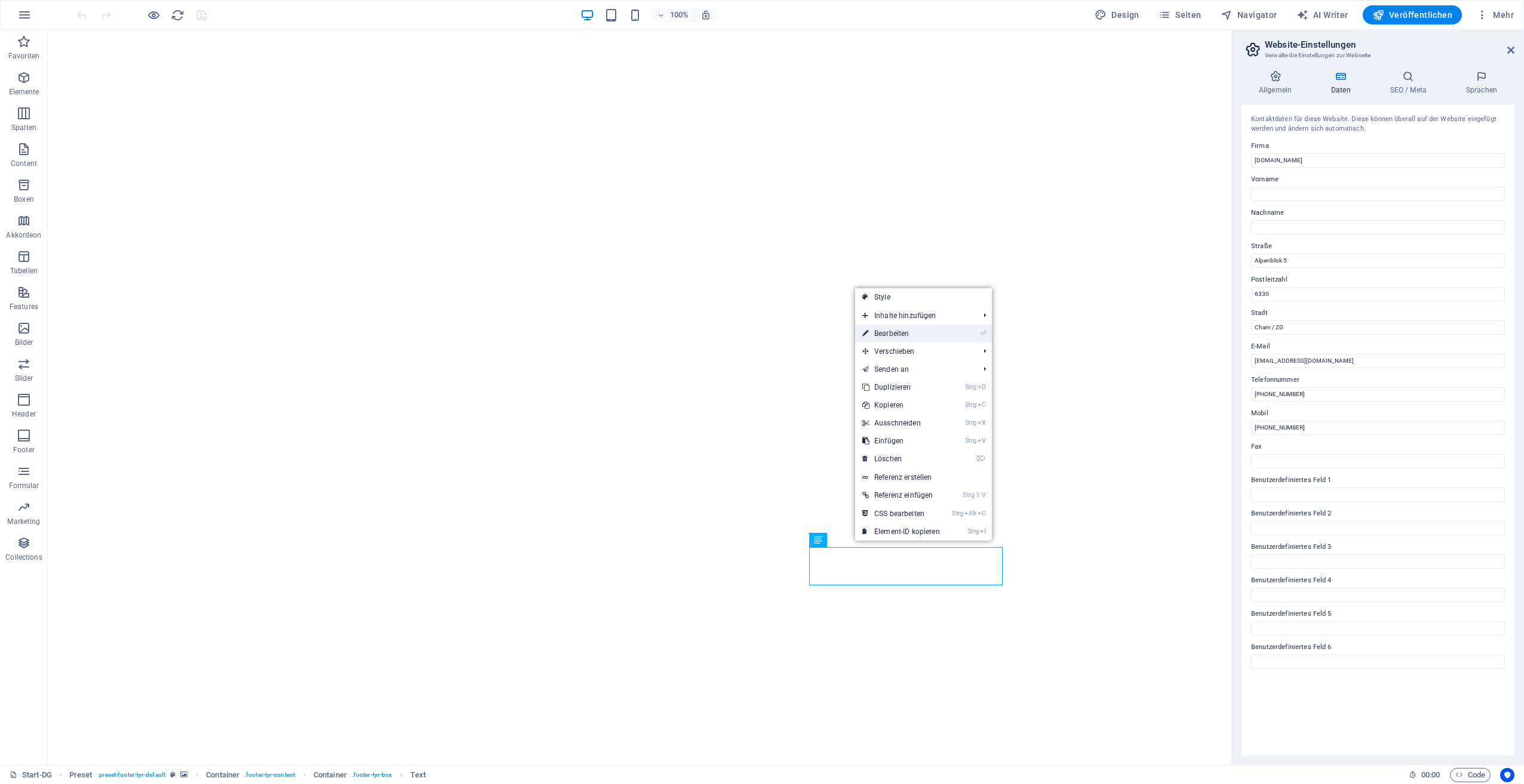
click at [905, 330] on link "⏎ Bearbeiten" at bounding box center [901, 333] width 92 height 18
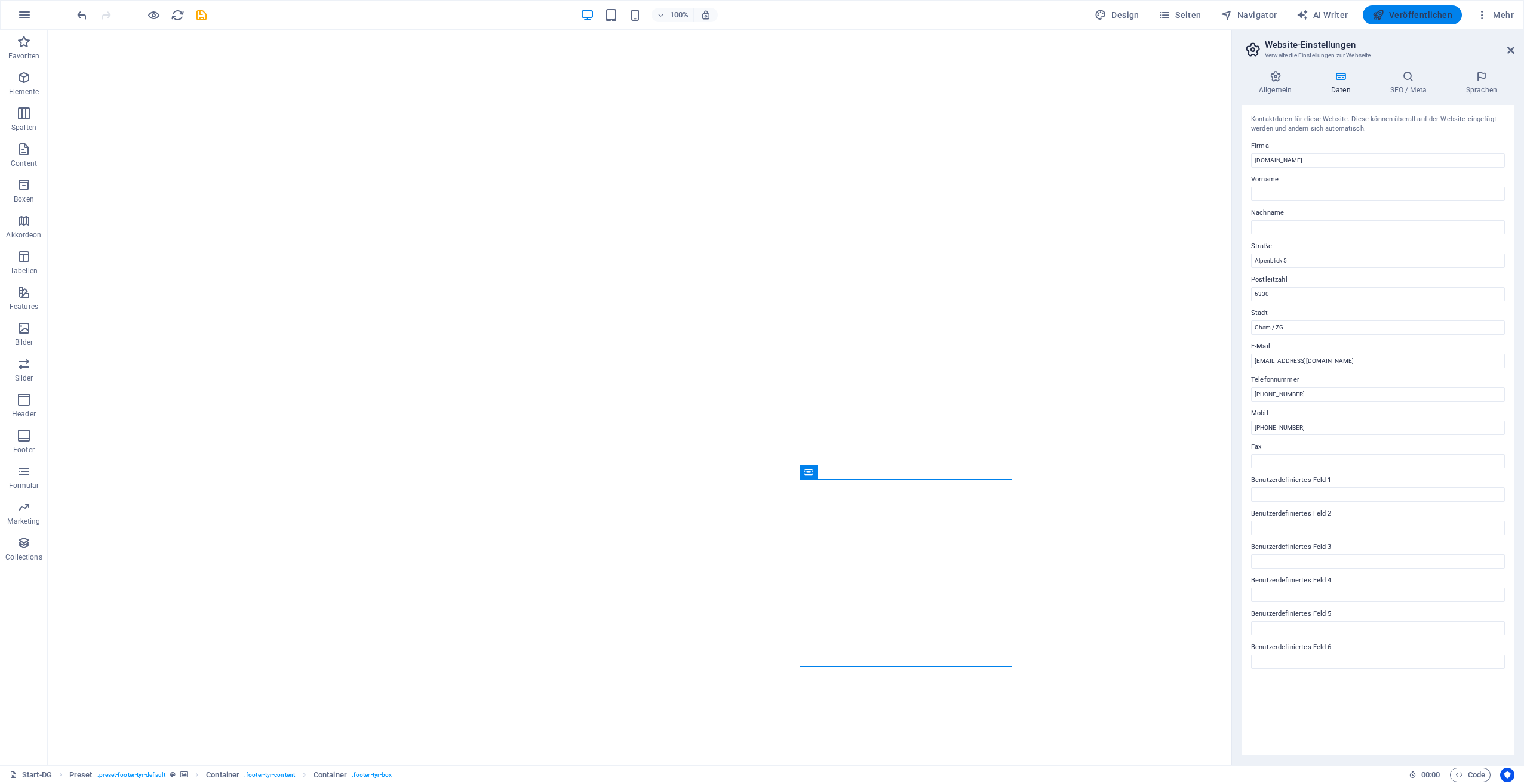
click at [1410, 14] on span "Veröffentlichen" at bounding box center [1412, 15] width 80 height 12
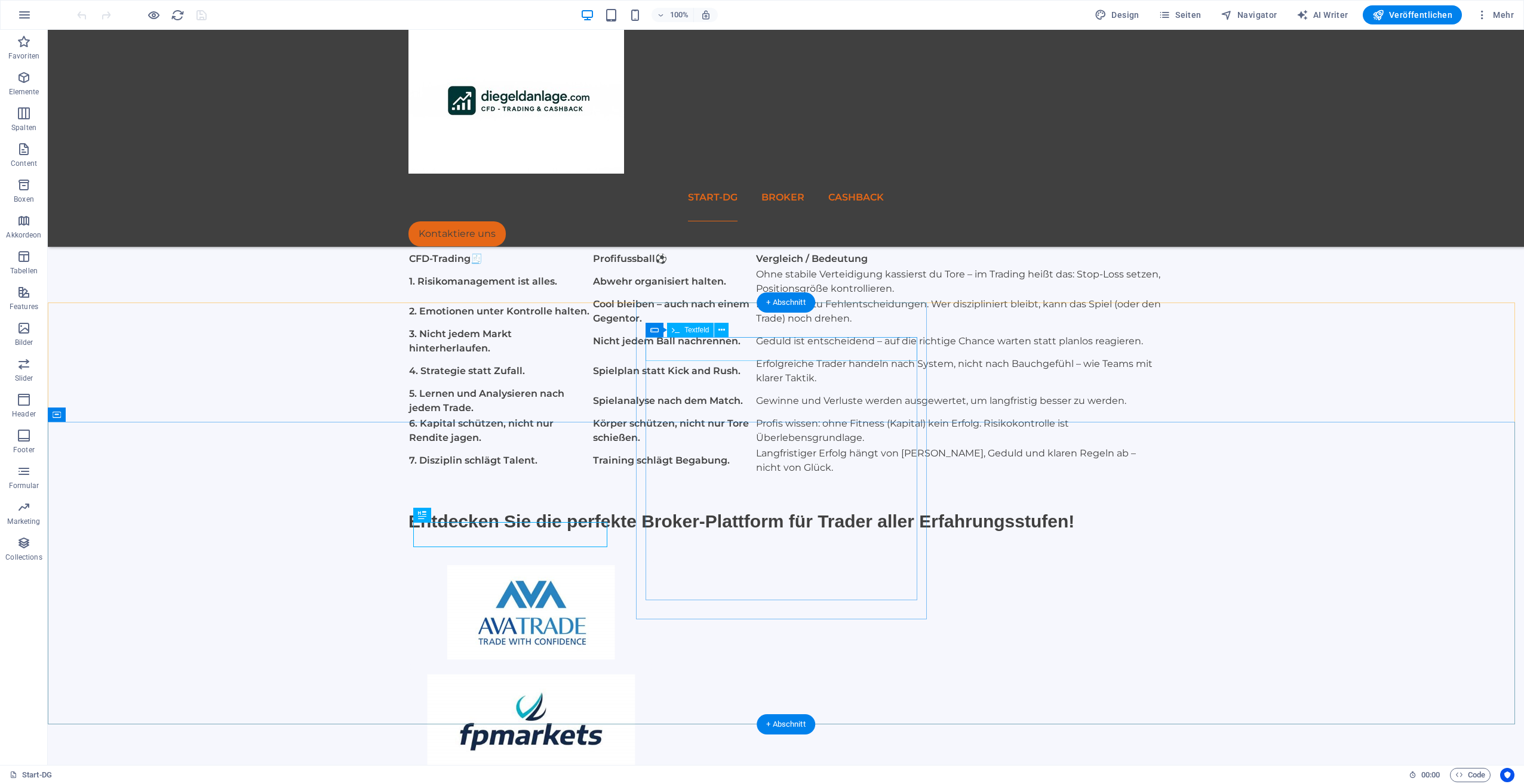
scroll to position [523, 0]
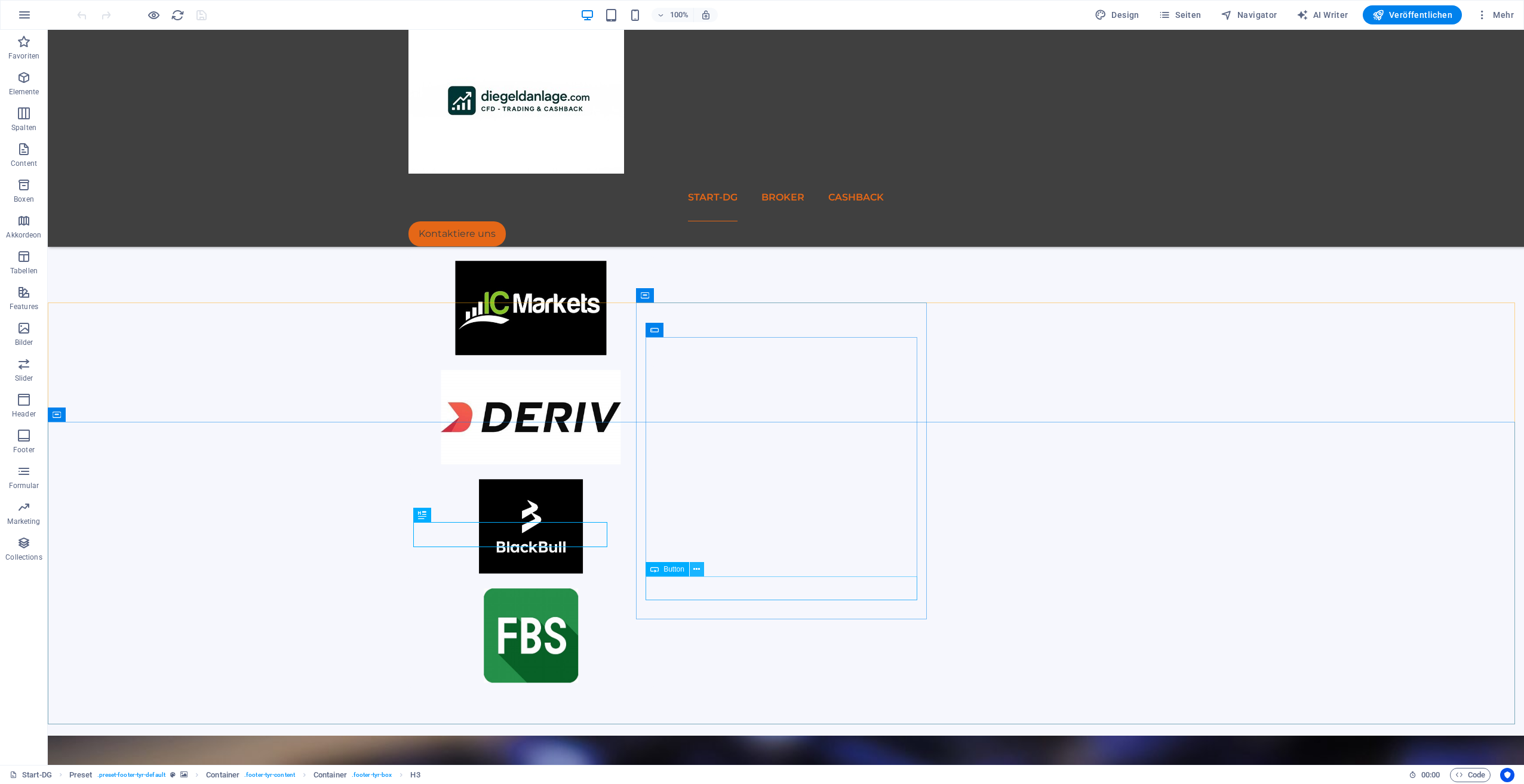
click at [698, 570] on icon at bounding box center [696, 570] width 7 height 13
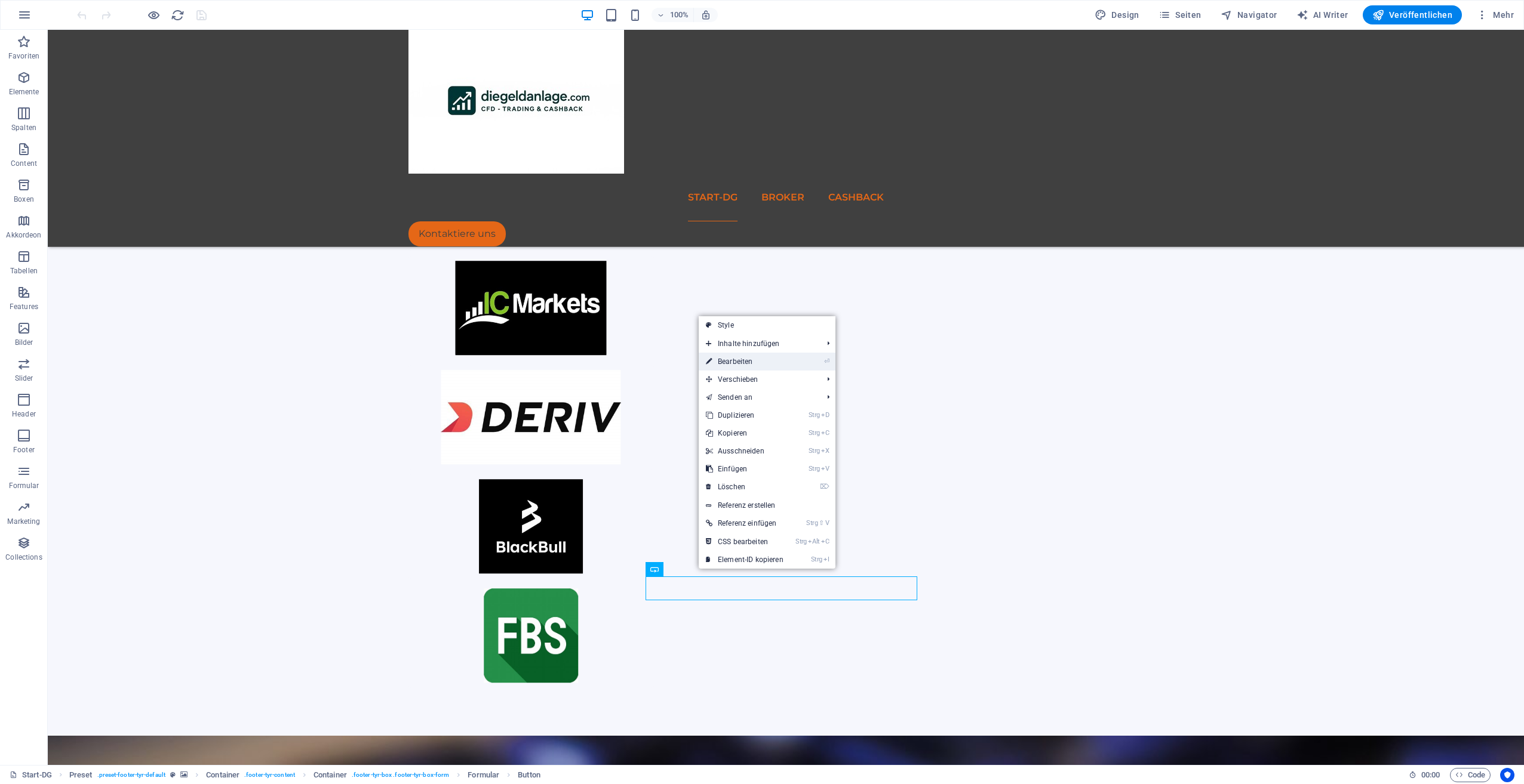
click at [727, 365] on link "⏎ Bearbeiten" at bounding box center [745, 362] width 92 height 18
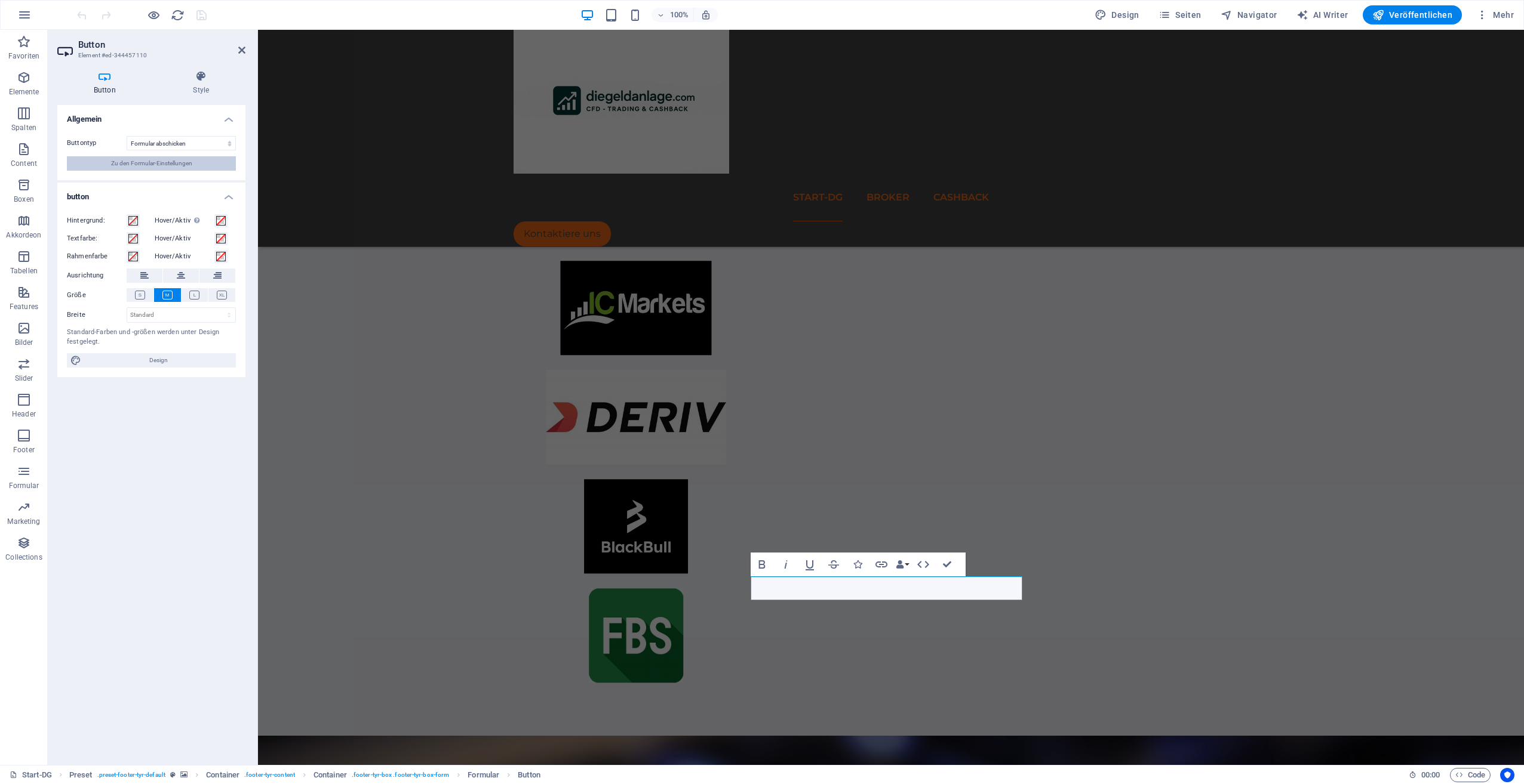
click at [139, 160] on span "Zu den Formular-Einstellungen" at bounding box center [152, 164] width 81 height 14
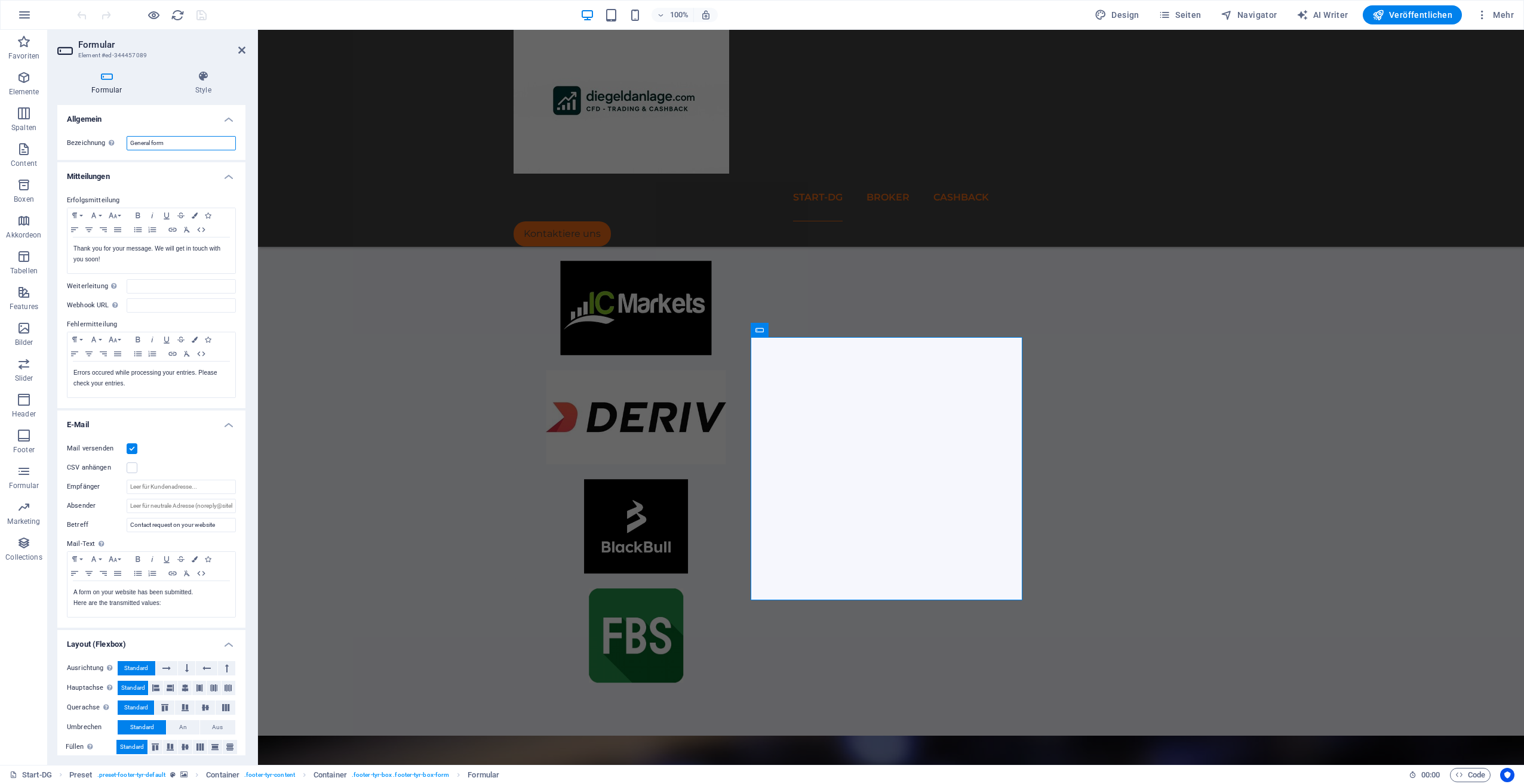
click at [173, 148] on input "General form" at bounding box center [182, 143] width 109 height 14
type input "G"
type input "Kontaktformular"
click at [72, 248] on div "Thank you for your message. We will get in touch with you soon!" at bounding box center [151, 255] width 168 height 36
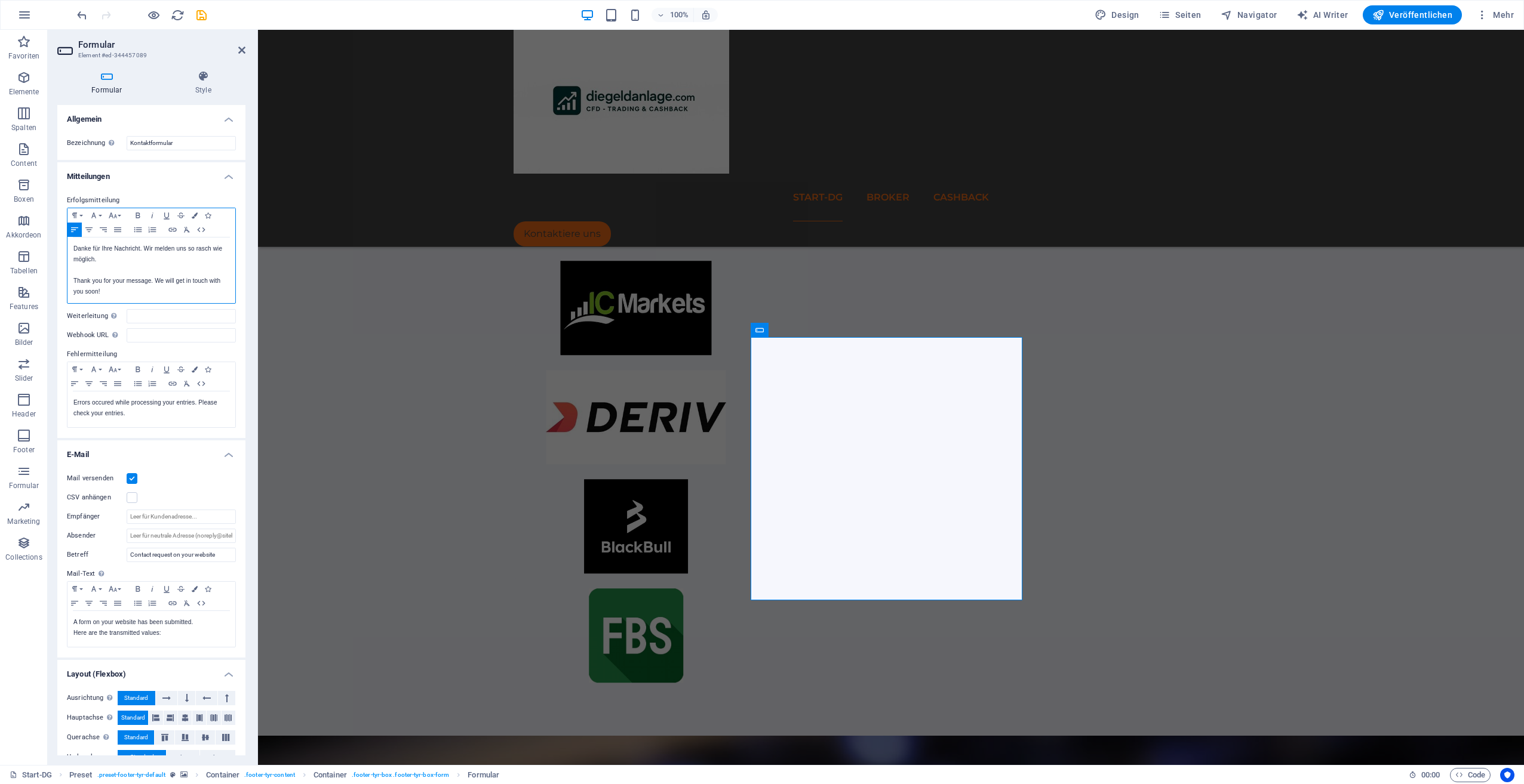
click at [145, 250] on p "Danke für Ihre Nachricht. Wir melden uns so rasch wie möglich." at bounding box center [151, 254] width 156 height 22
click at [155, 277] on p "Thank you for your message. We will get in touch with you soon!" at bounding box center [151, 287] width 156 height 22
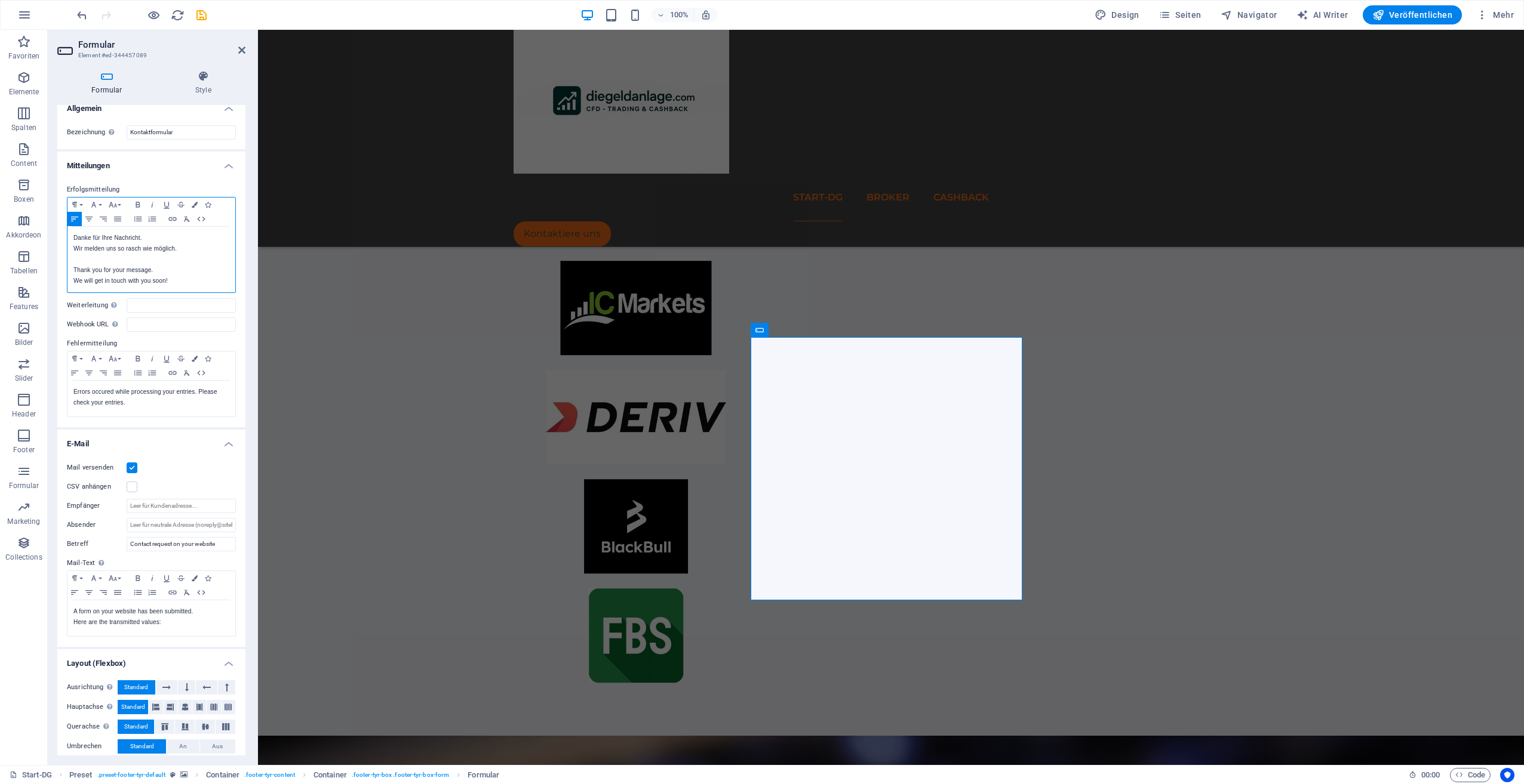
scroll to position [0, 0]
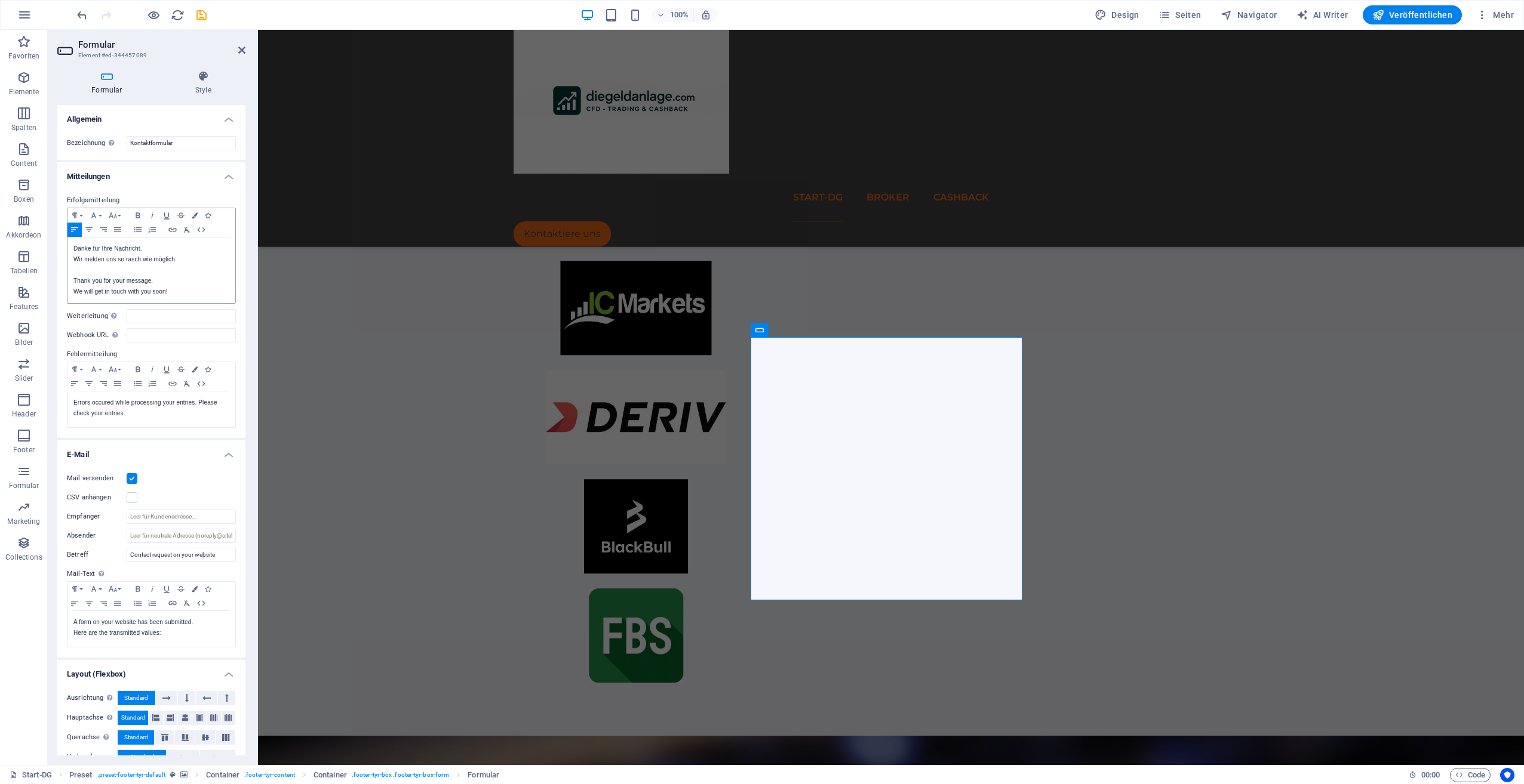
click at [101, 77] on icon at bounding box center [107, 76] width 99 height 12
click at [204, 86] on h4 "Style" at bounding box center [203, 82] width 84 height 25
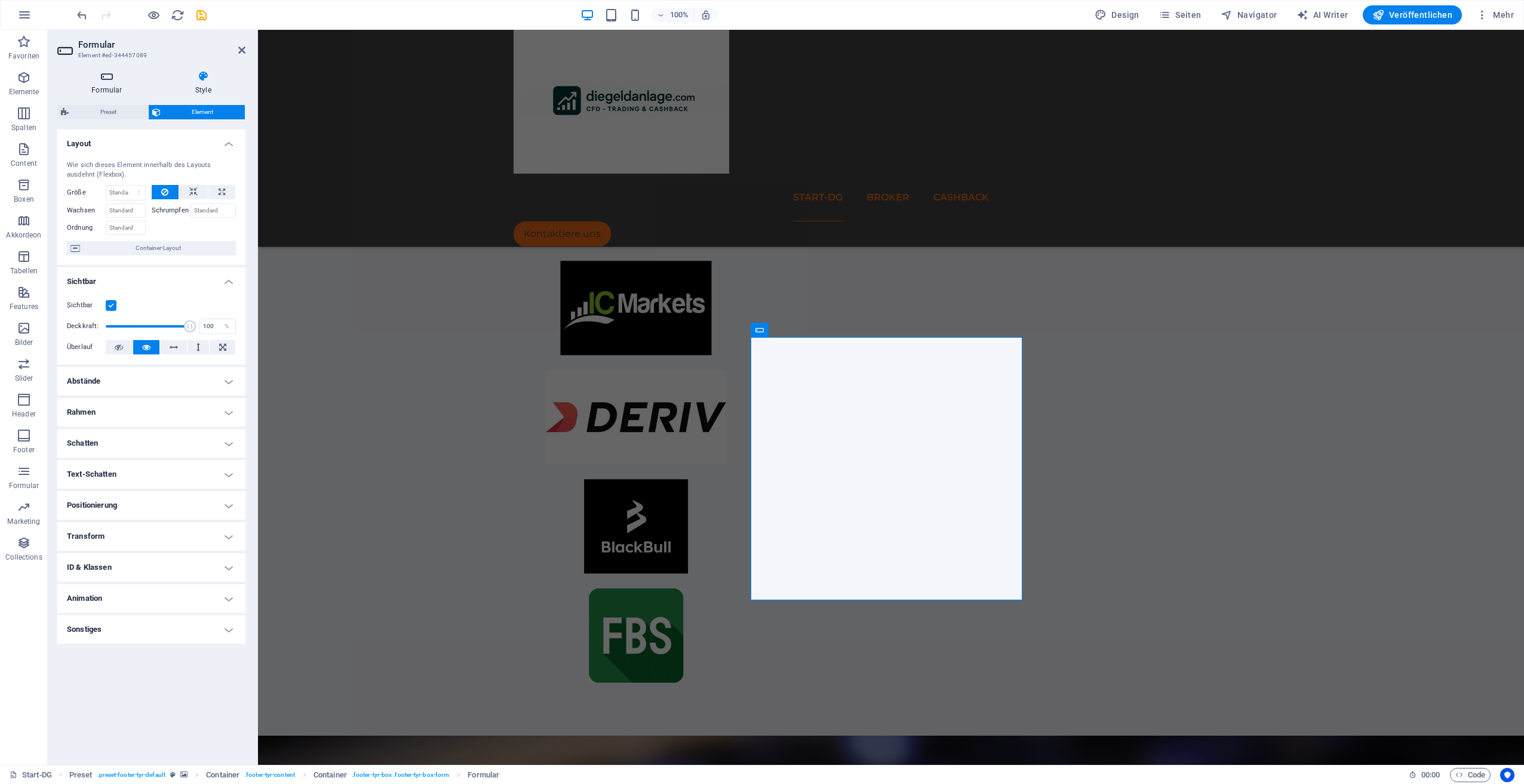
click at [115, 75] on icon at bounding box center [107, 76] width 99 height 12
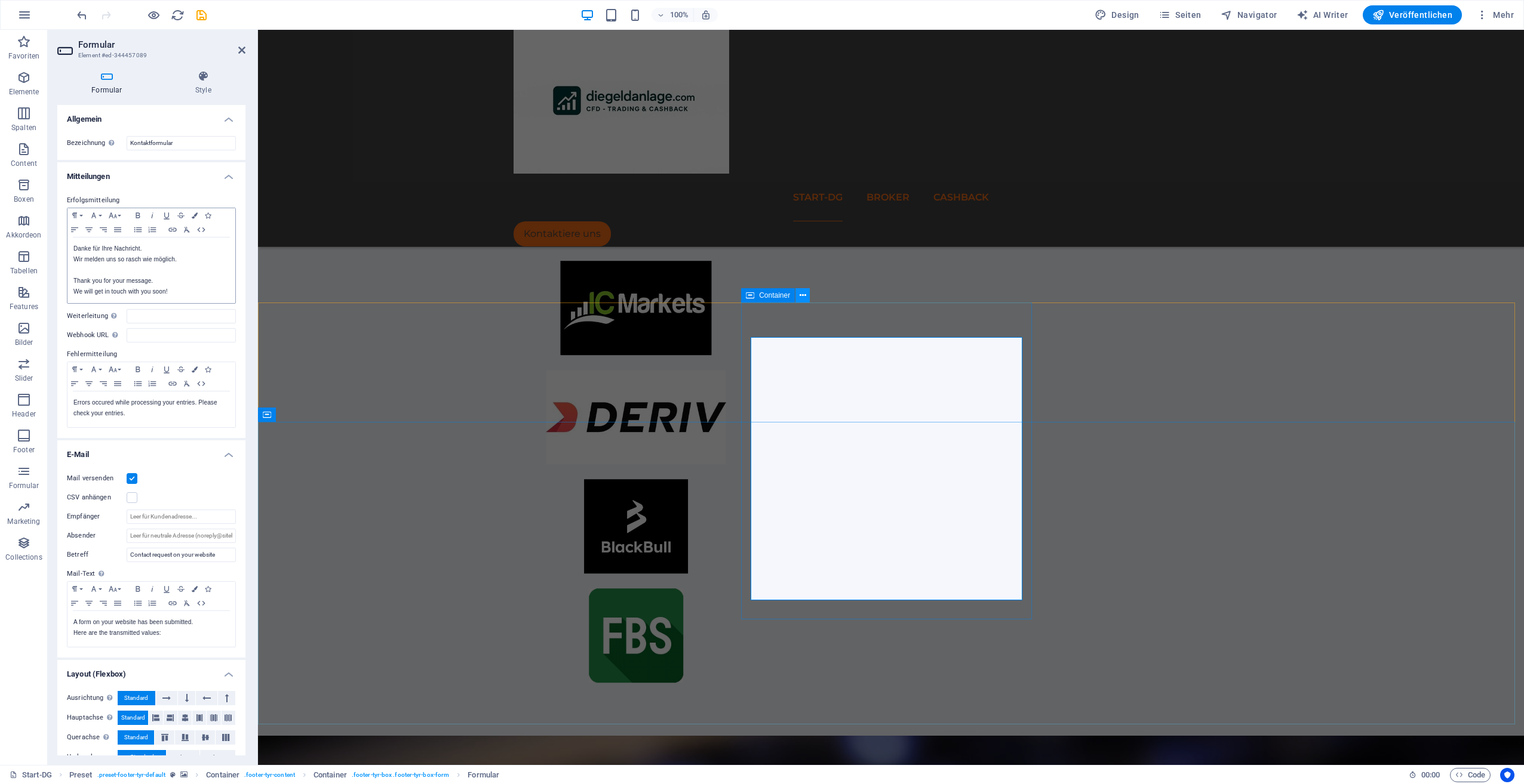
click at [803, 296] on icon at bounding box center [802, 296] width 7 height 13
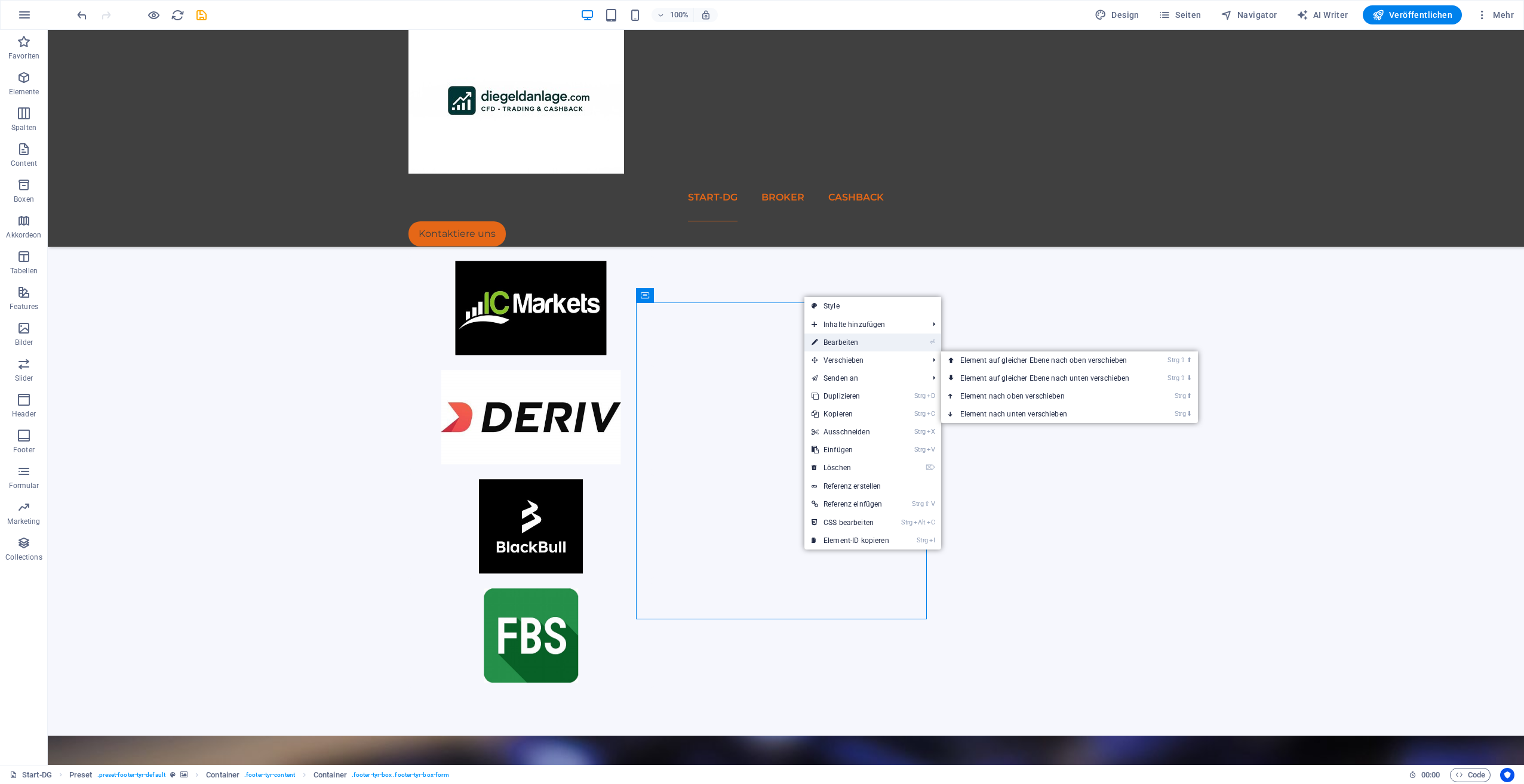
click at [846, 339] on link "⏎ Bearbeiten" at bounding box center [850, 342] width 92 height 18
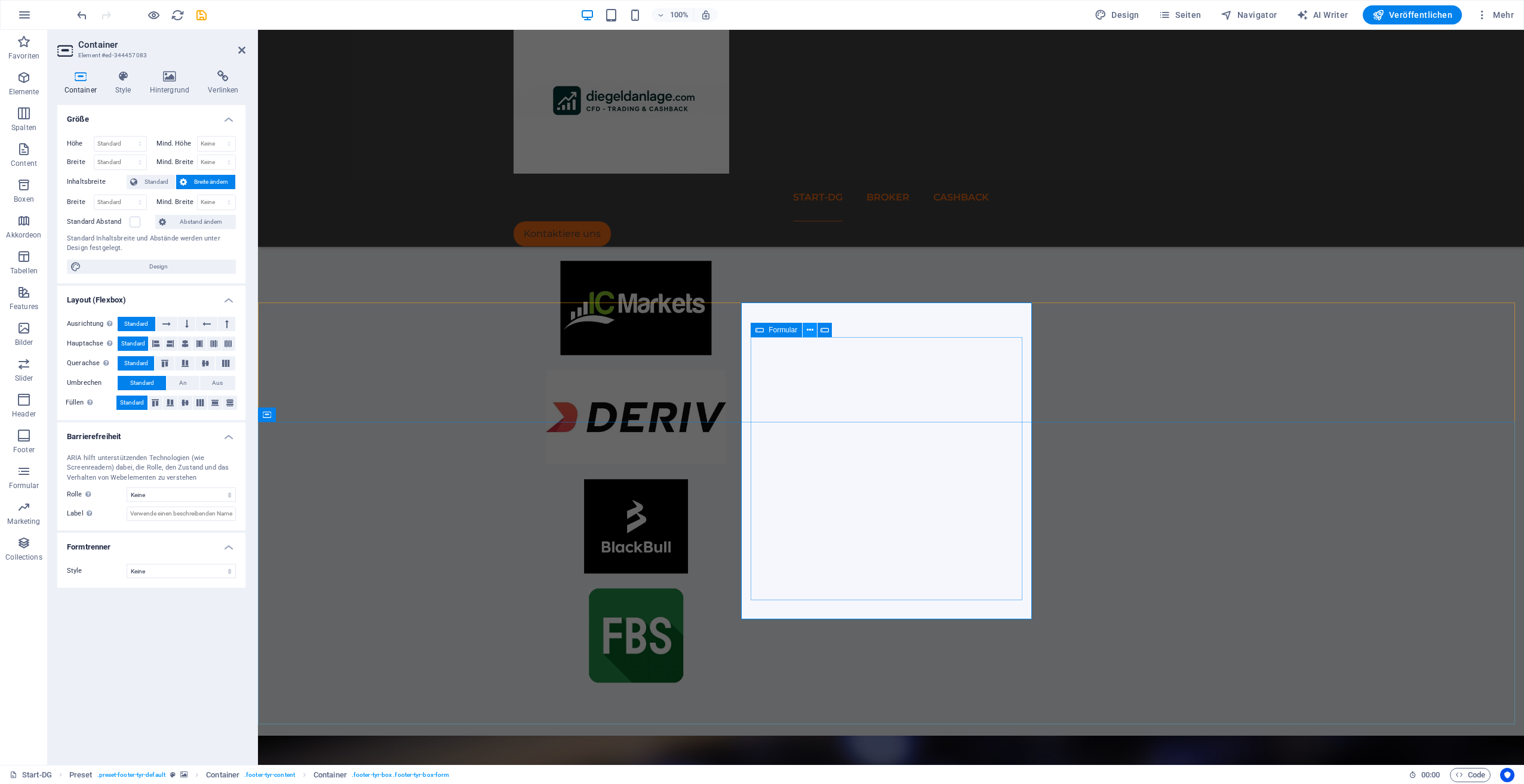
click at [808, 329] on icon at bounding box center [810, 330] width 7 height 13
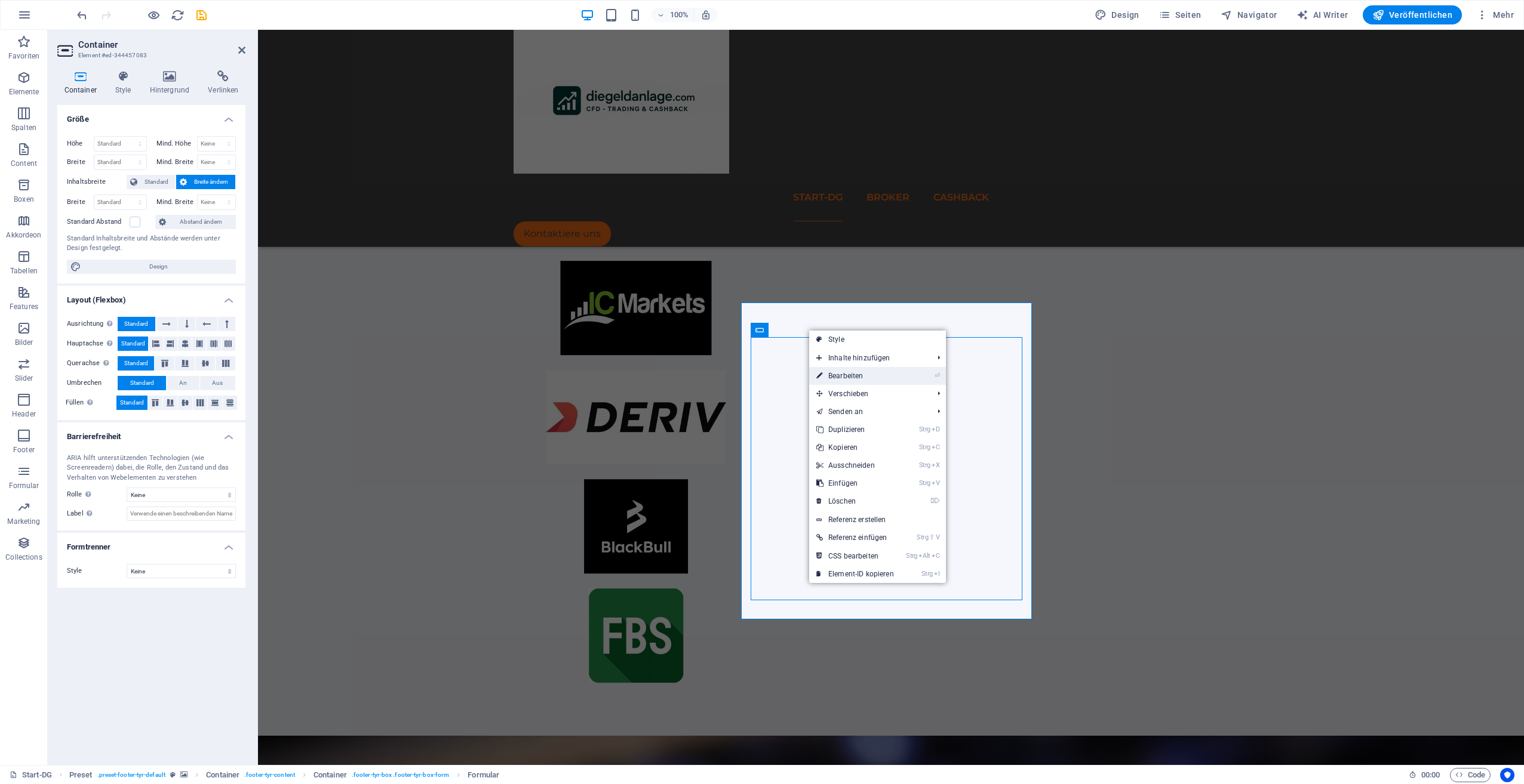
click at [828, 375] on link "⏎ Bearbeiten" at bounding box center [855, 376] width 92 height 18
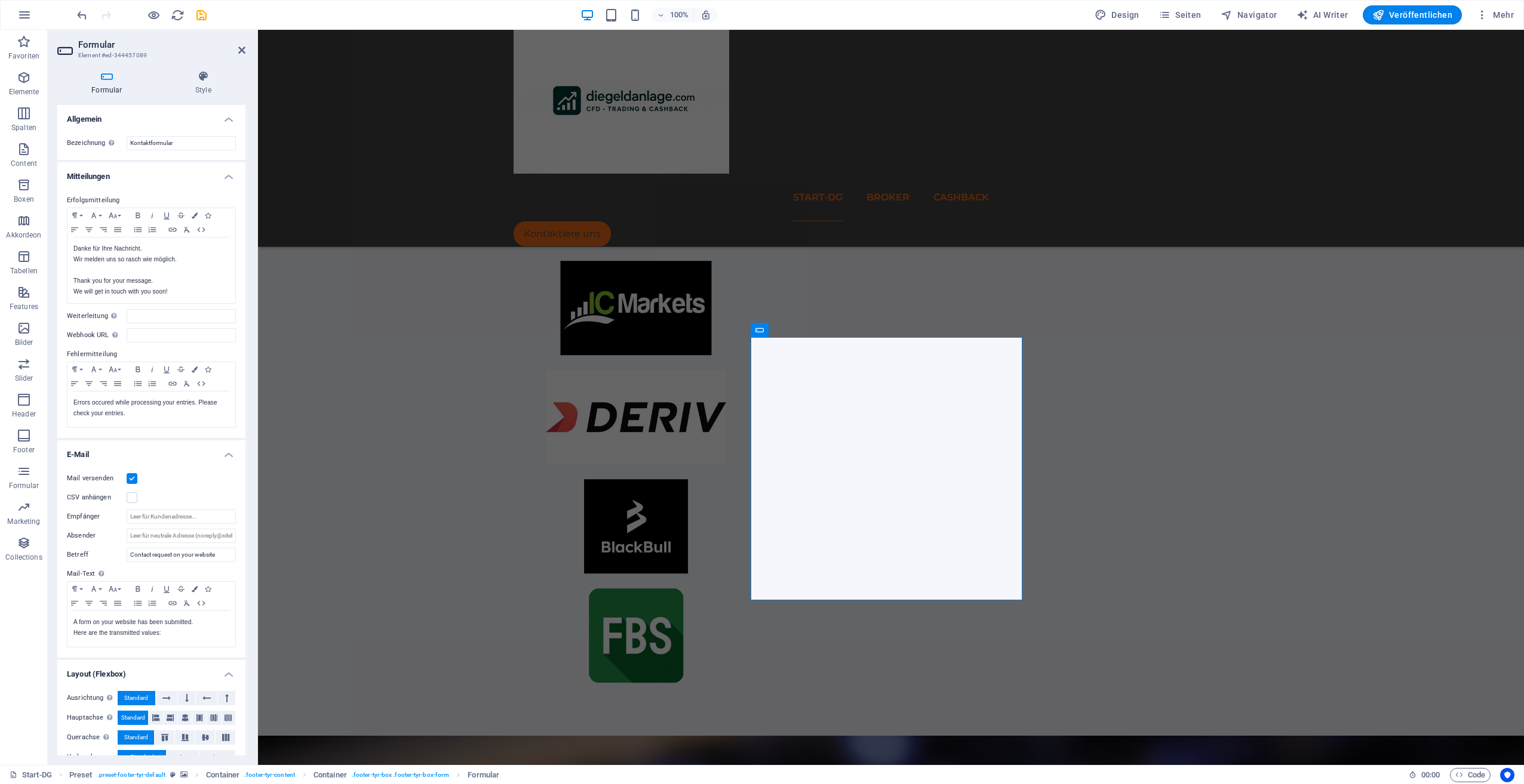
click at [104, 81] on icon at bounding box center [107, 76] width 99 height 12
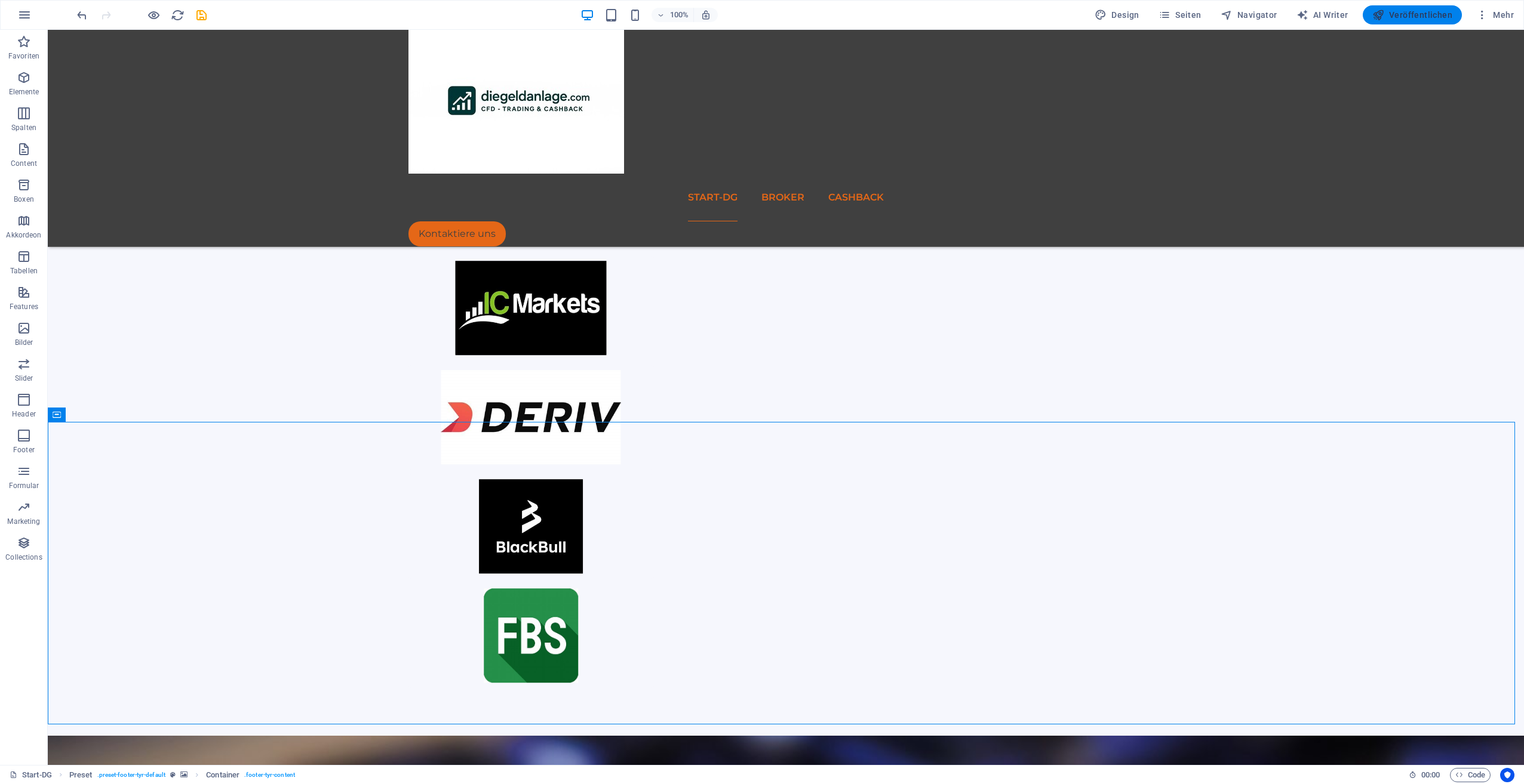
click at [1420, 17] on span "Veröffentlichen" at bounding box center [1412, 15] width 80 height 12
checkbox input "false"
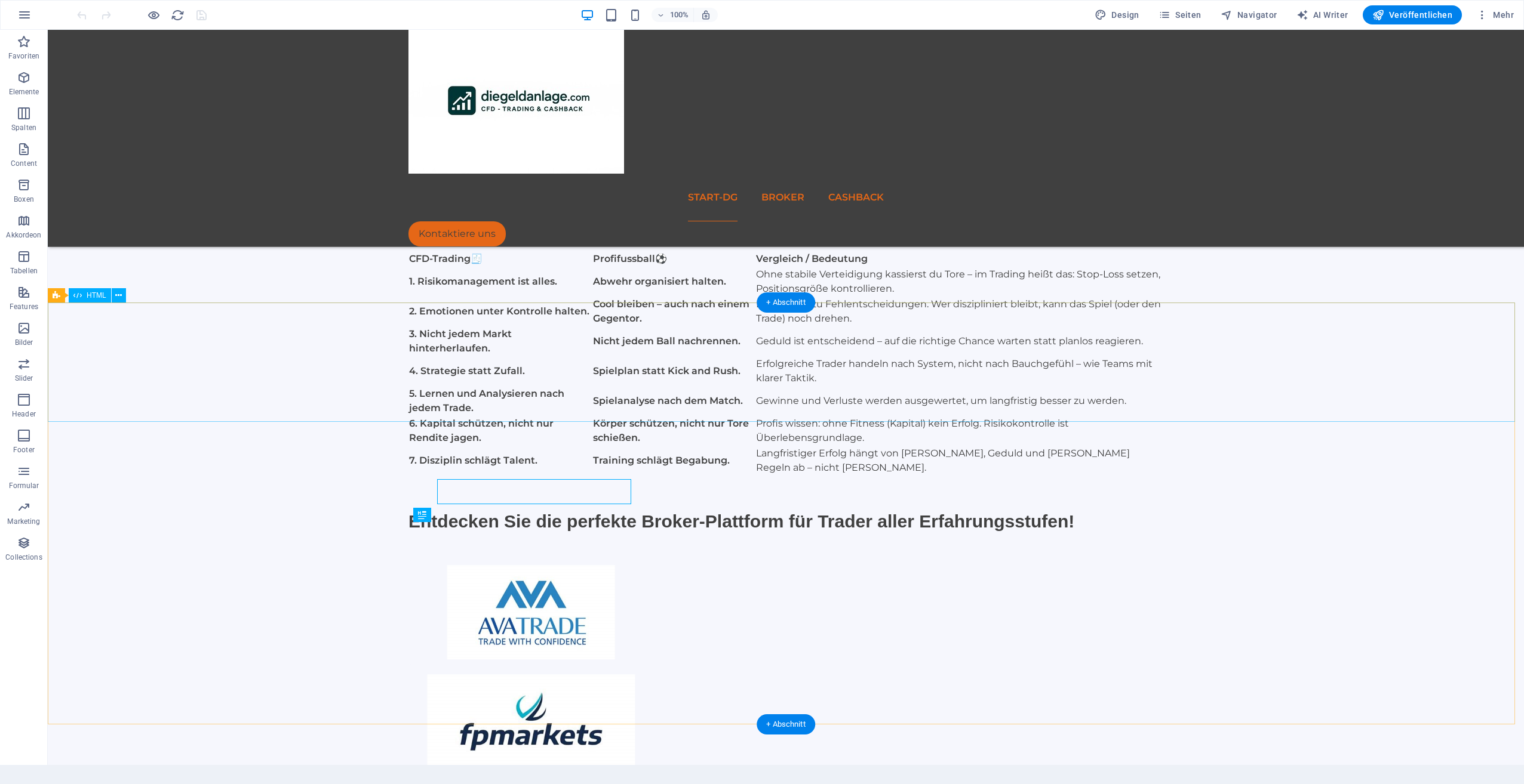
scroll to position [523, 0]
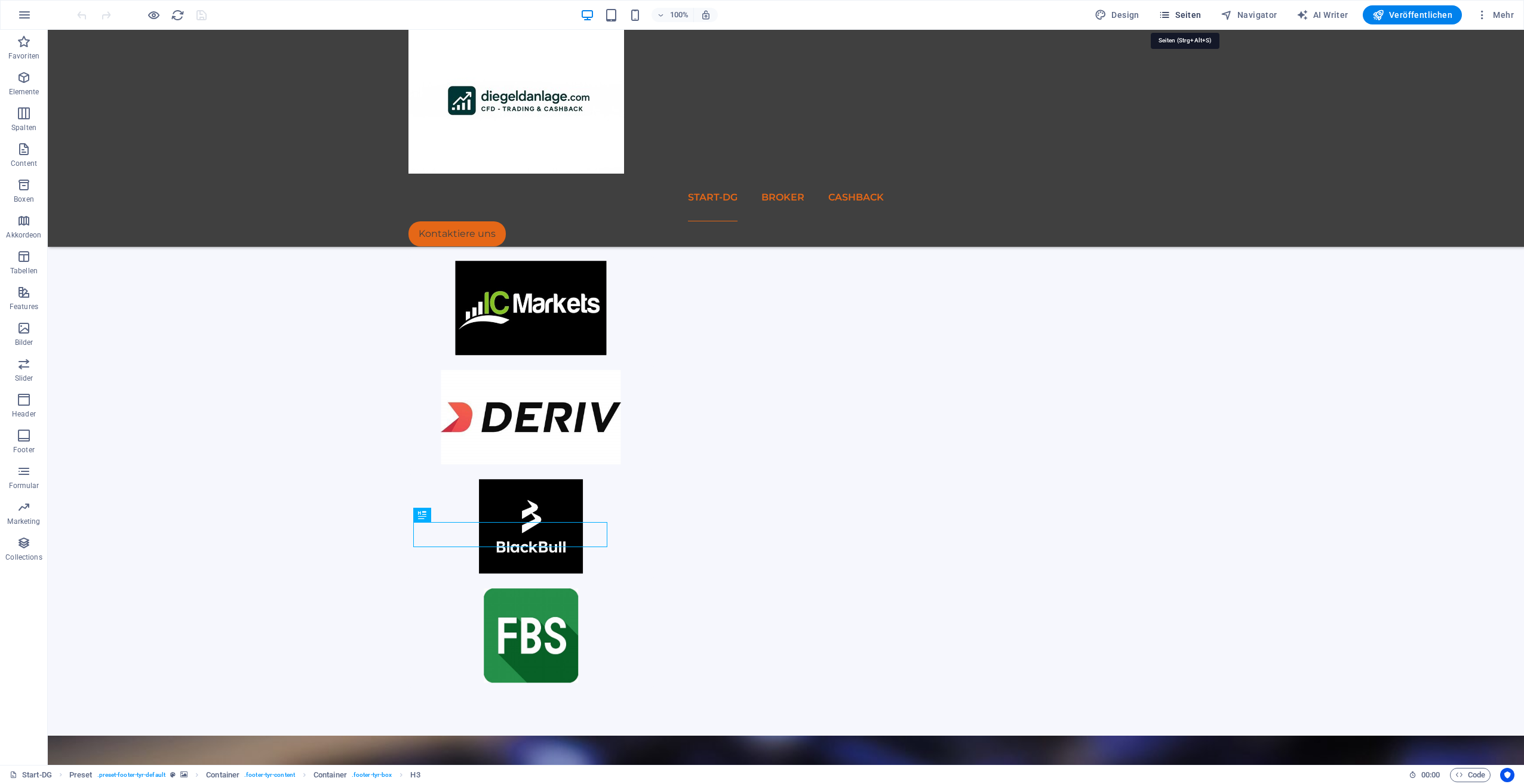
click at [1183, 16] on span "Seiten" at bounding box center [1179, 15] width 43 height 12
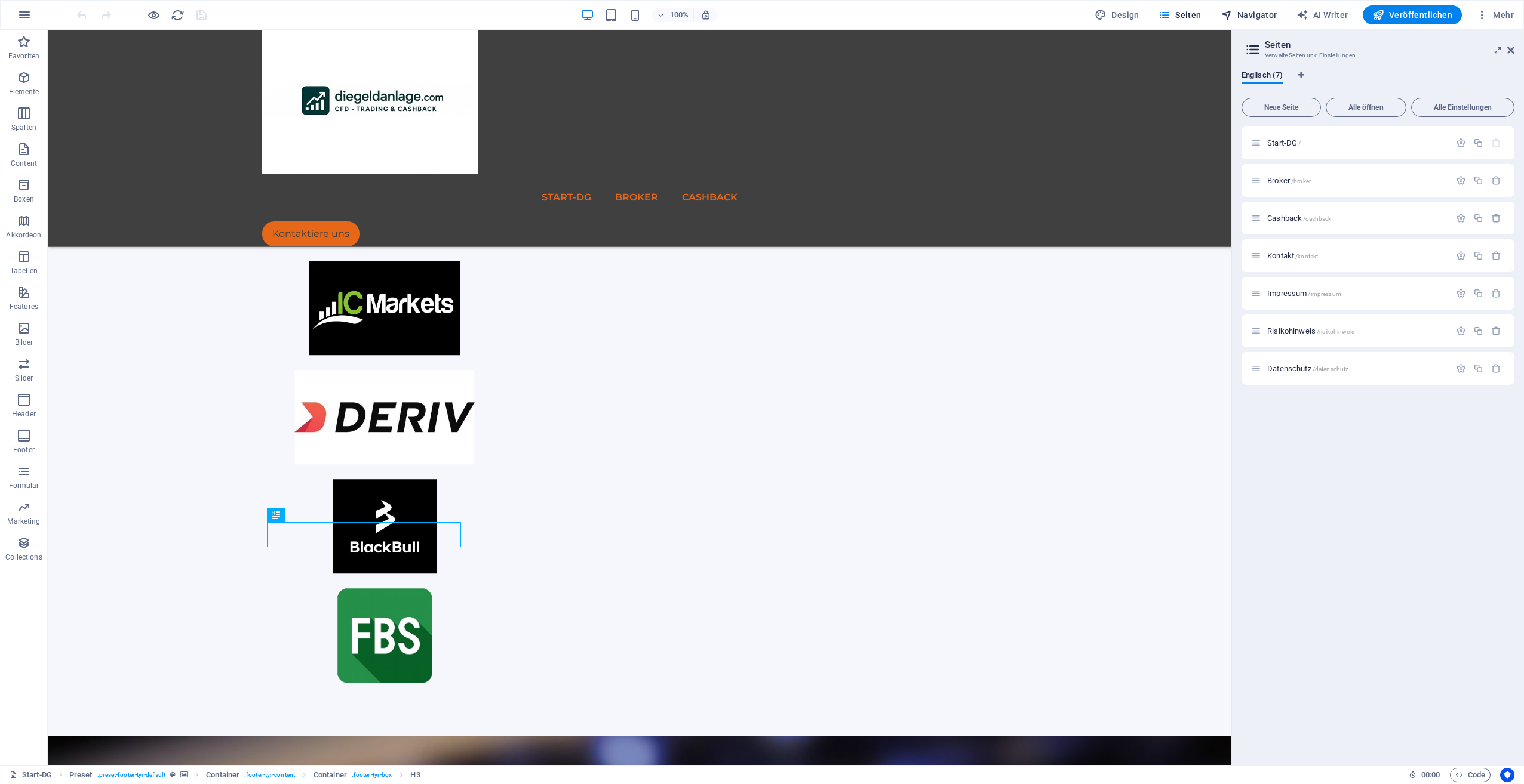
click at [1249, 13] on span "Navigator" at bounding box center [1249, 15] width 57 height 12
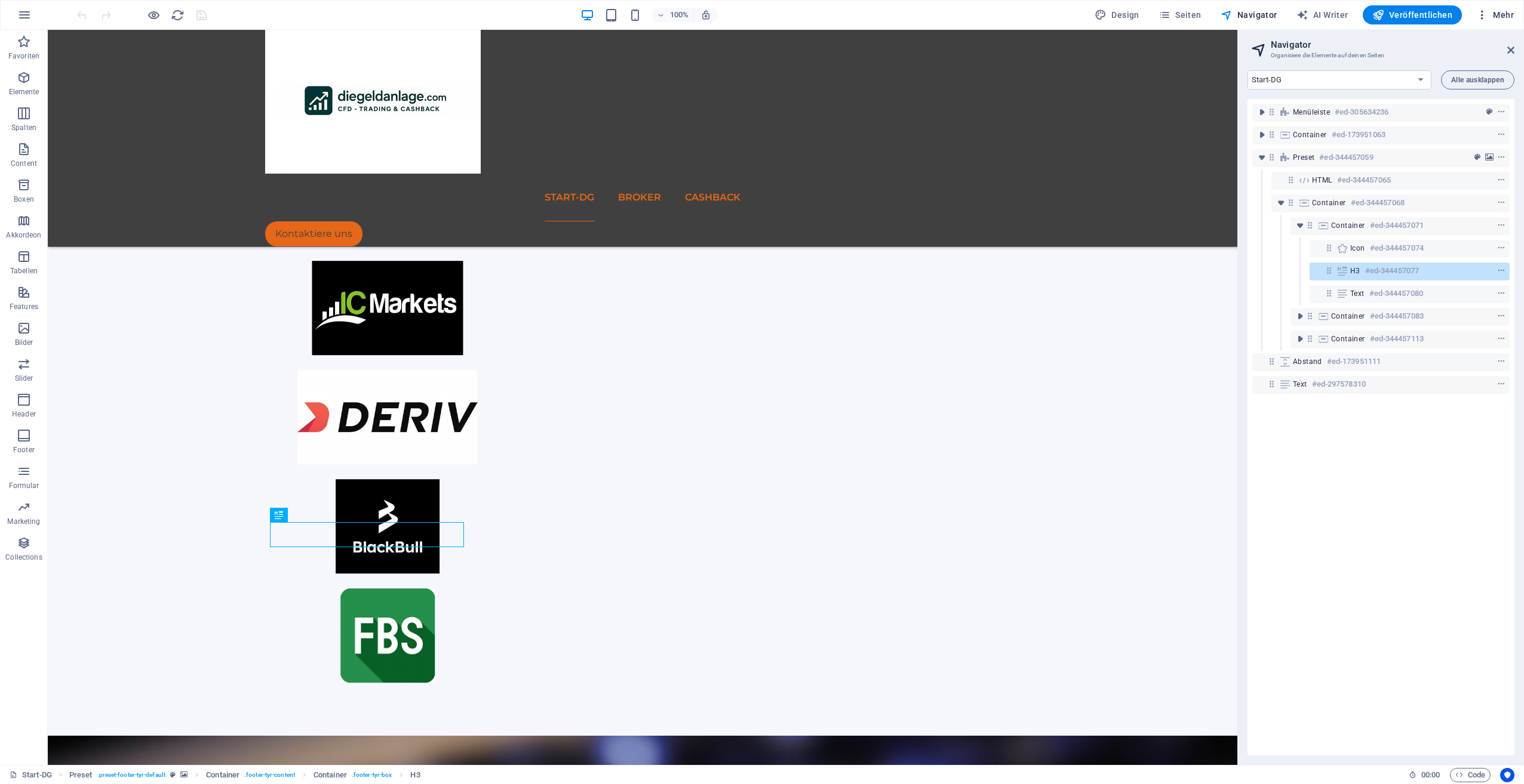
click at [1502, 13] on span "Mehr" at bounding box center [1495, 15] width 38 height 12
click at [1473, 47] on h6 "Website-Einstellungen" at bounding box center [1466, 46] width 76 height 14
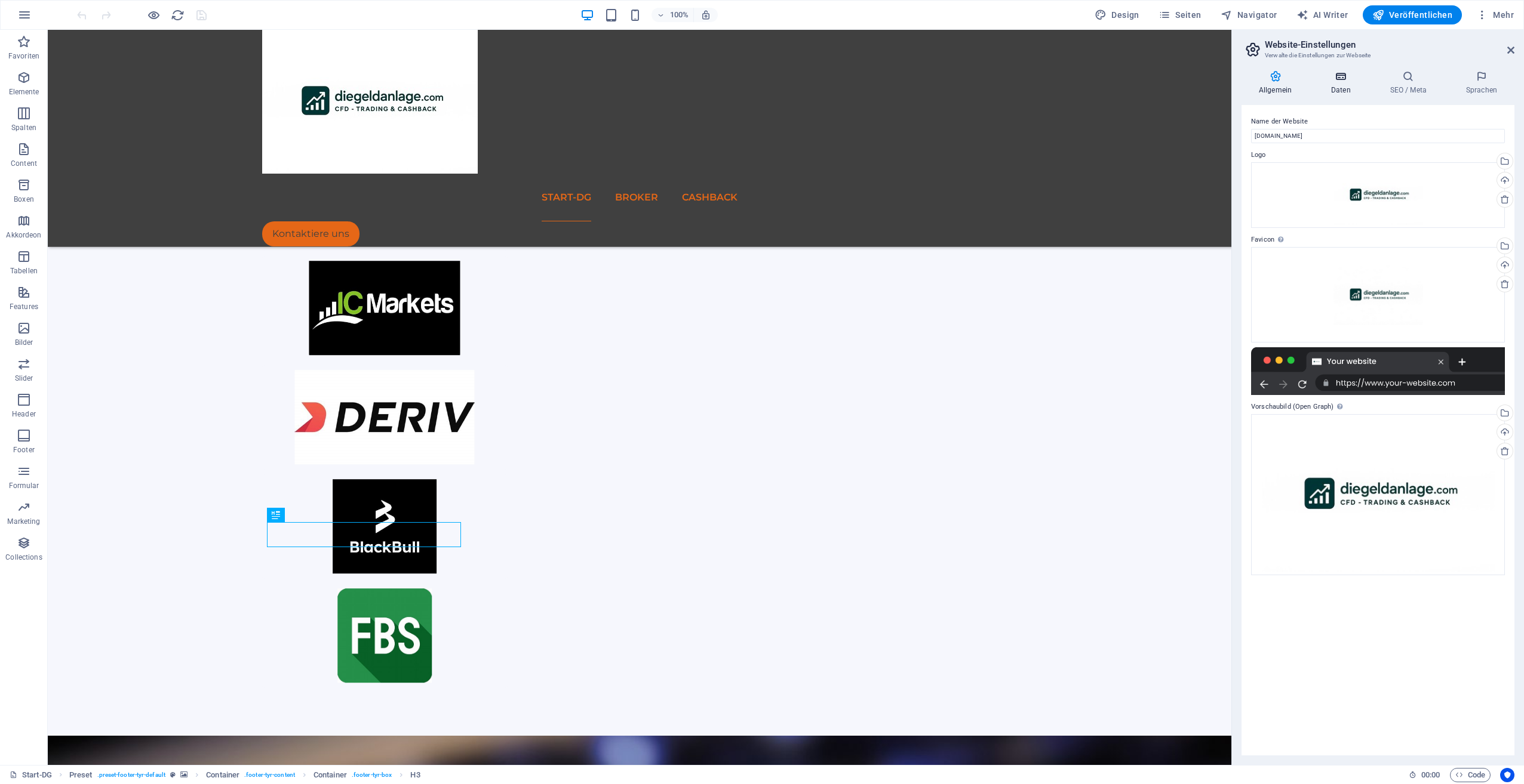
click at [1342, 75] on icon at bounding box center [1340, 76] width 55 height 12
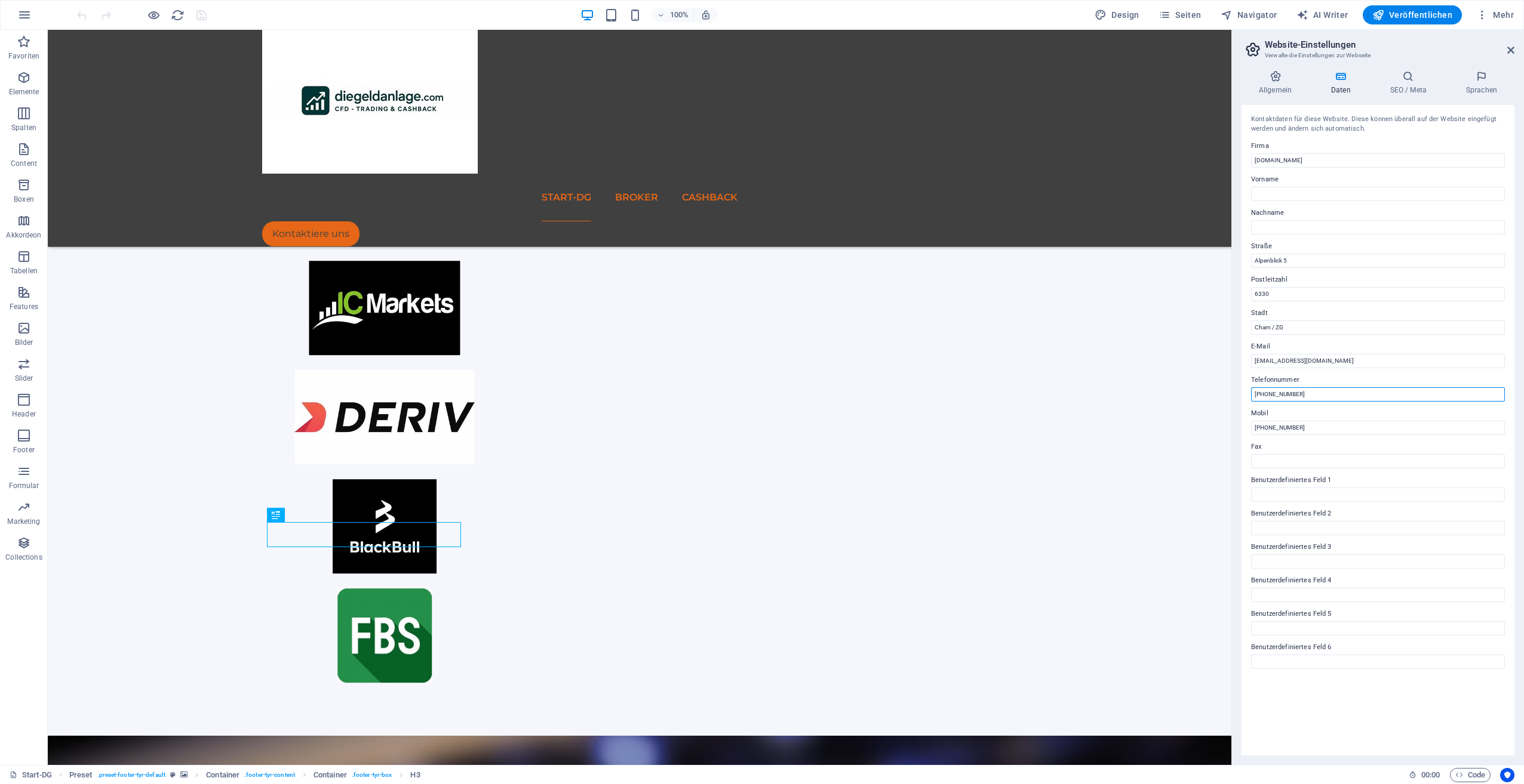
drag, startPoint x: 1314, startPoint y: 396, endPoint x: 1264, endPoint y: 395, distance: 50.0
click at [1264, 395] on input "[PHONE_NUMBER]" at bounding box center [1378, 394] width 254 height 14
type input "[PHONE_NUMBER]"
click at [1322, 423] on input "[PHONE_NUMBER]" at bounding box center [1378, 428] width 254 height 14
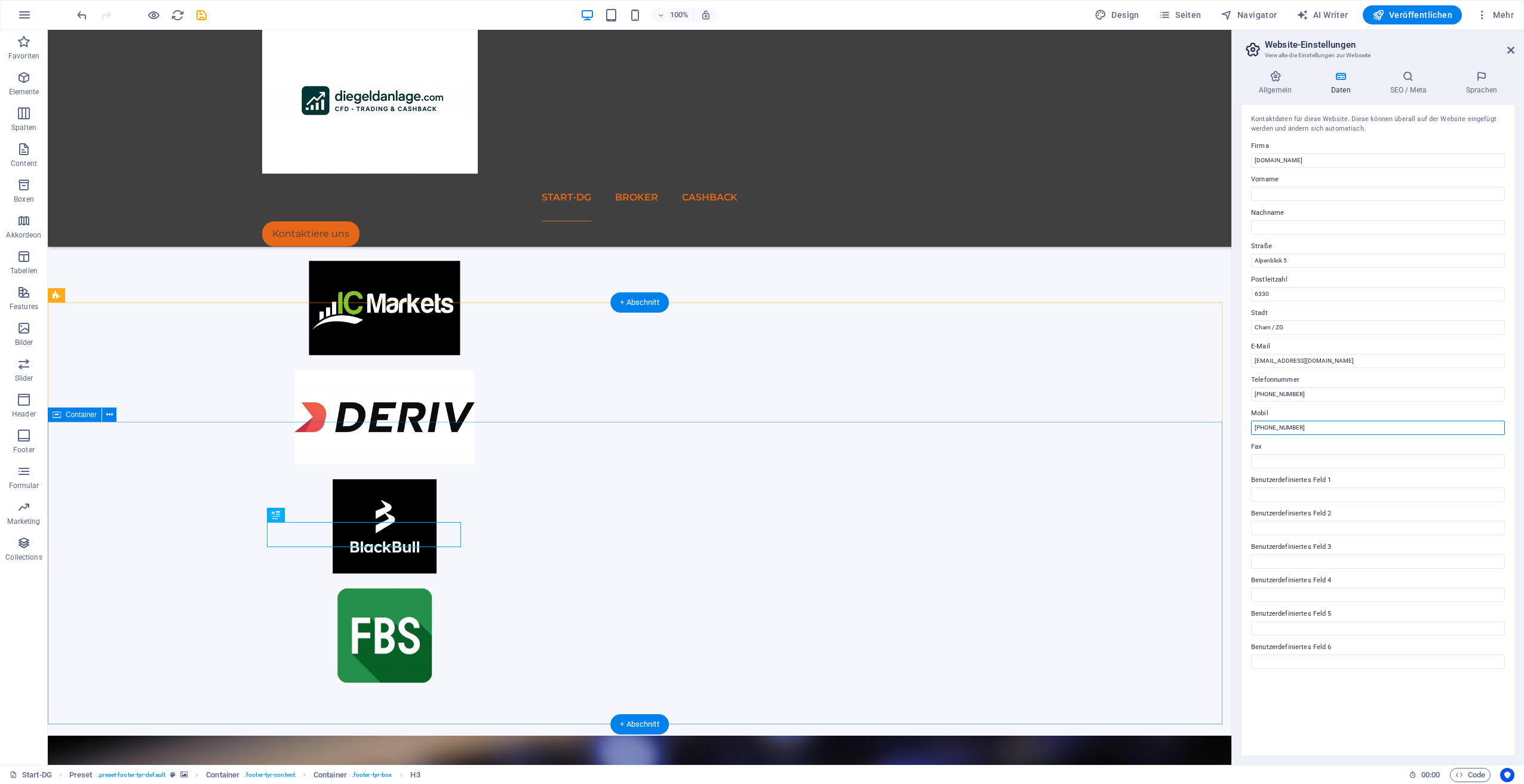
drag, startPoint x: 1369, startPoint y: 456, endPoint x: 1217, endPoint y: 451, distance: 152.1
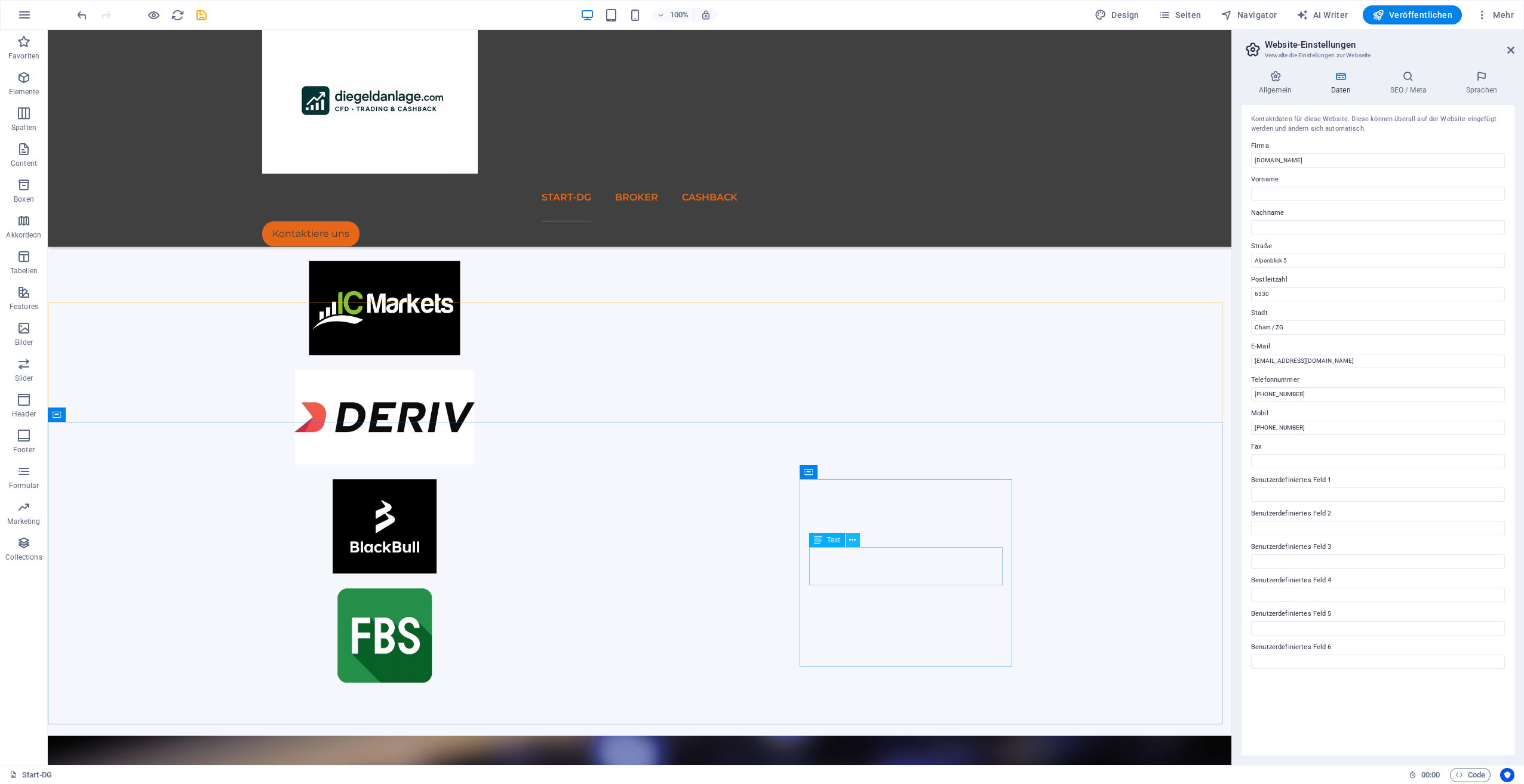
click at [854, 545] on icon at bounding box center [852, 540] width 7 height 13
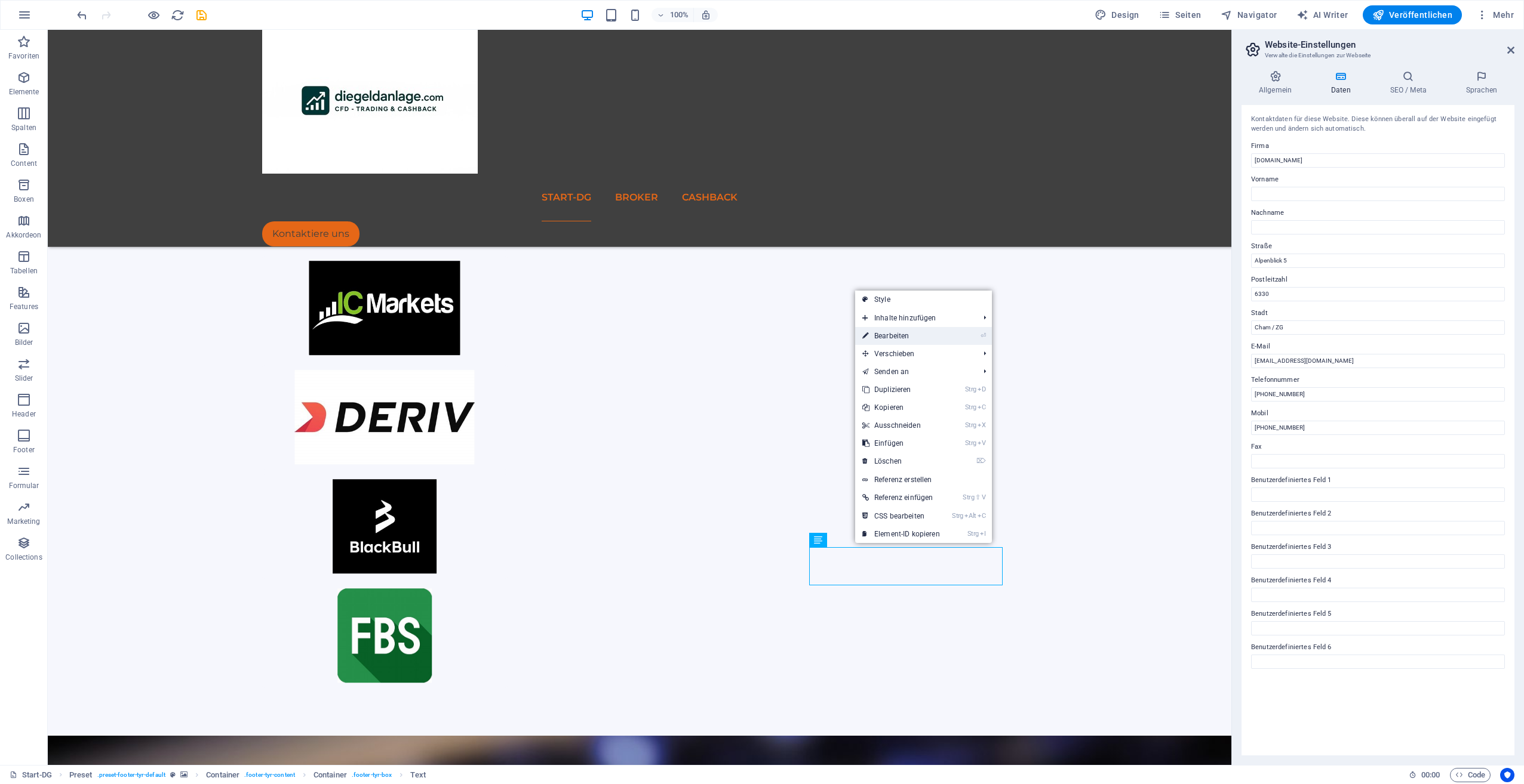
click at [907, 339] on link "⏎ Bearbeiten" at bounding box center [901, 336] width 92 height 18
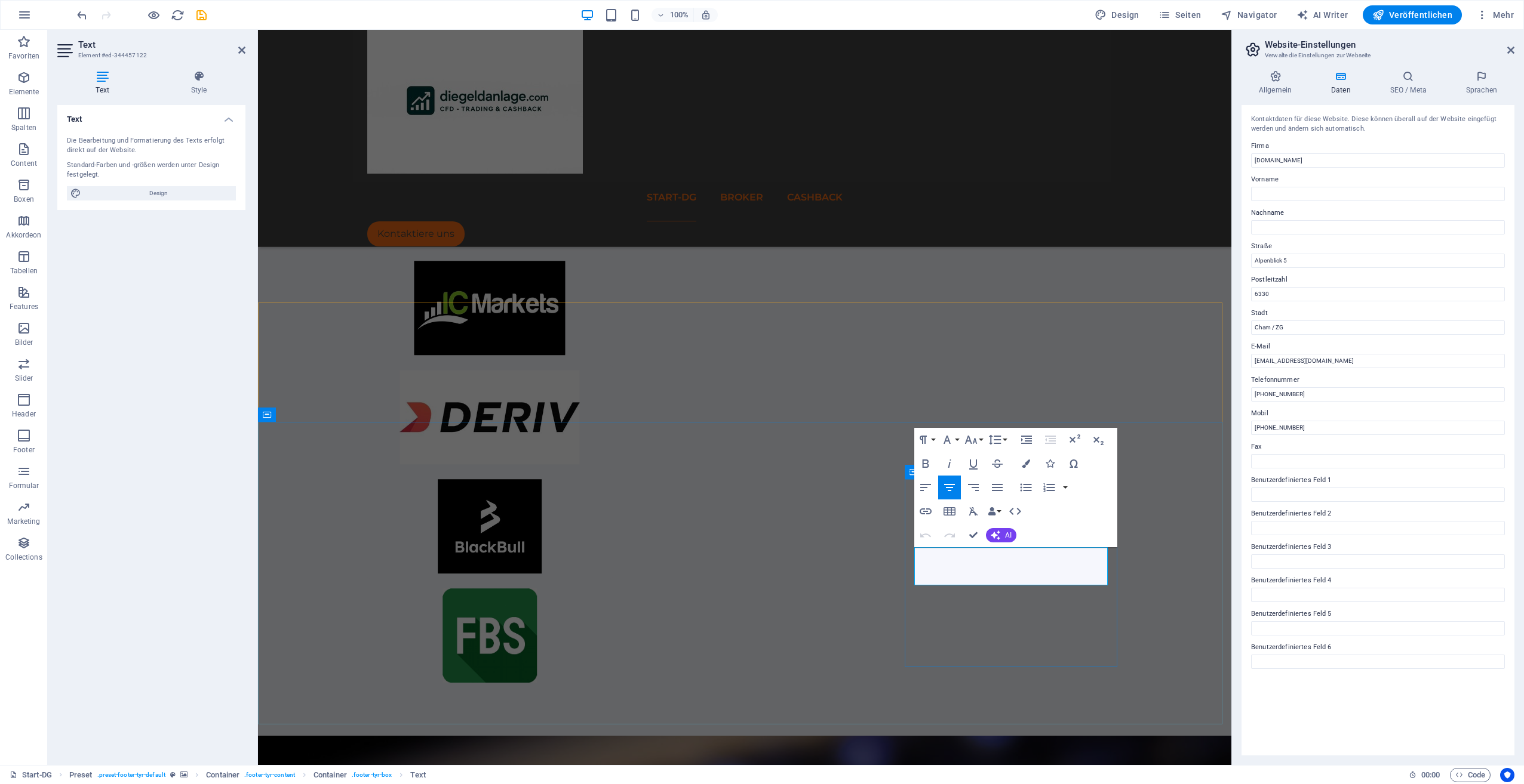
drag, startPoint x: 1011, startPoint y: 592, endPoint x: 1222, endPoint y: 591, distance: 211.0
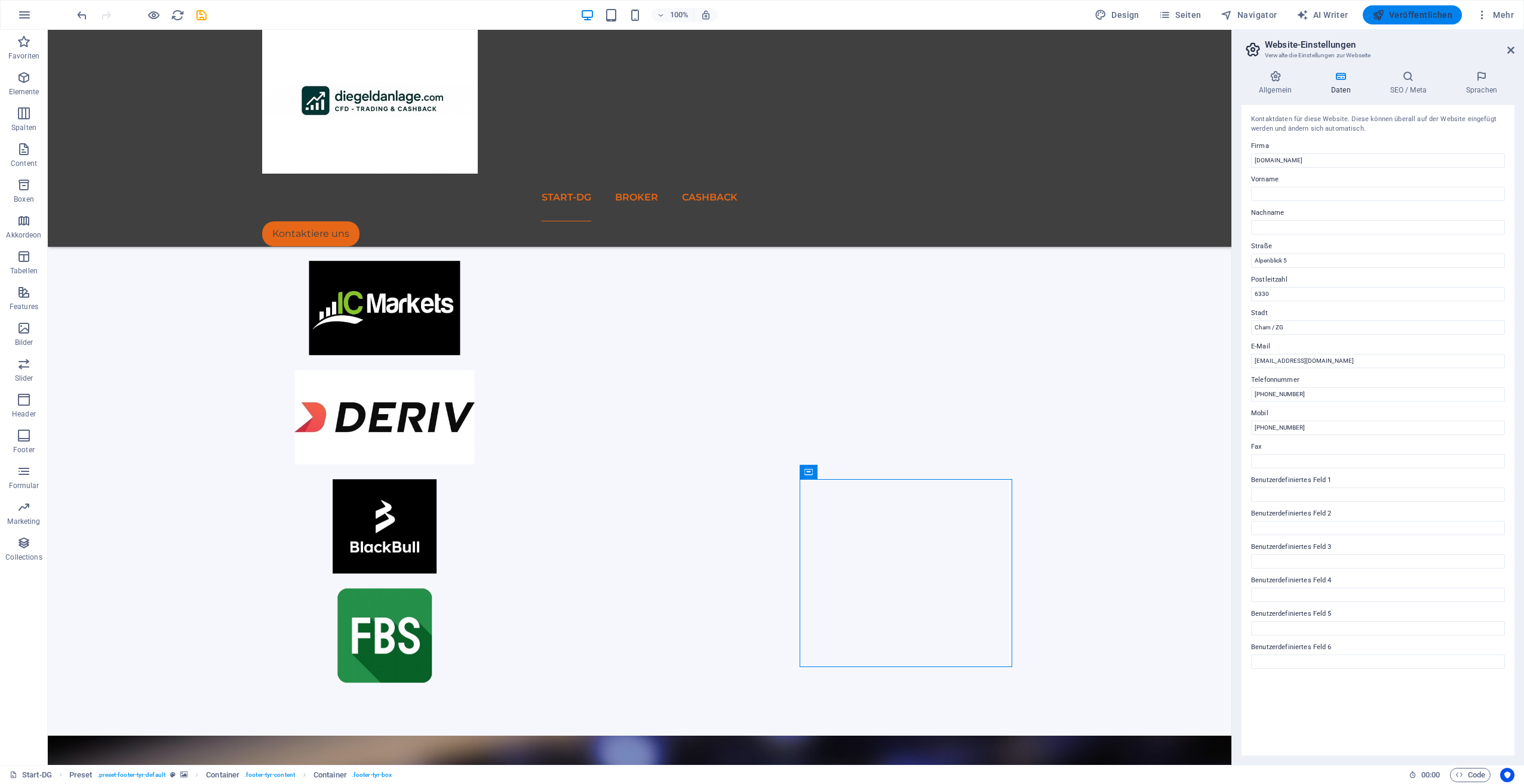
click at [1414, 11] on span "Veröffentlichen" at bounding box center [1412, 15] width 80 height 12
checkbox input "false"
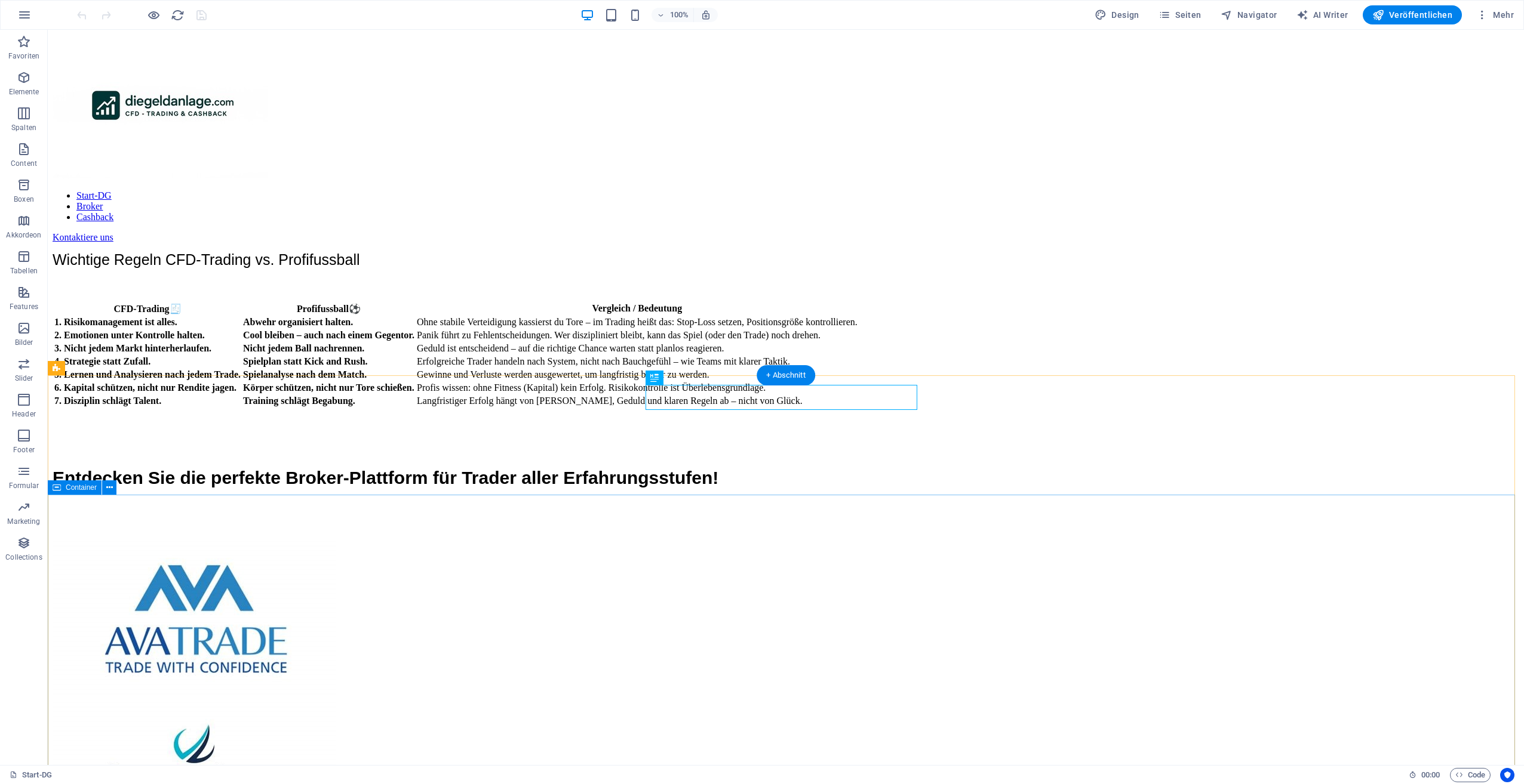
scroll to position [451, 0]
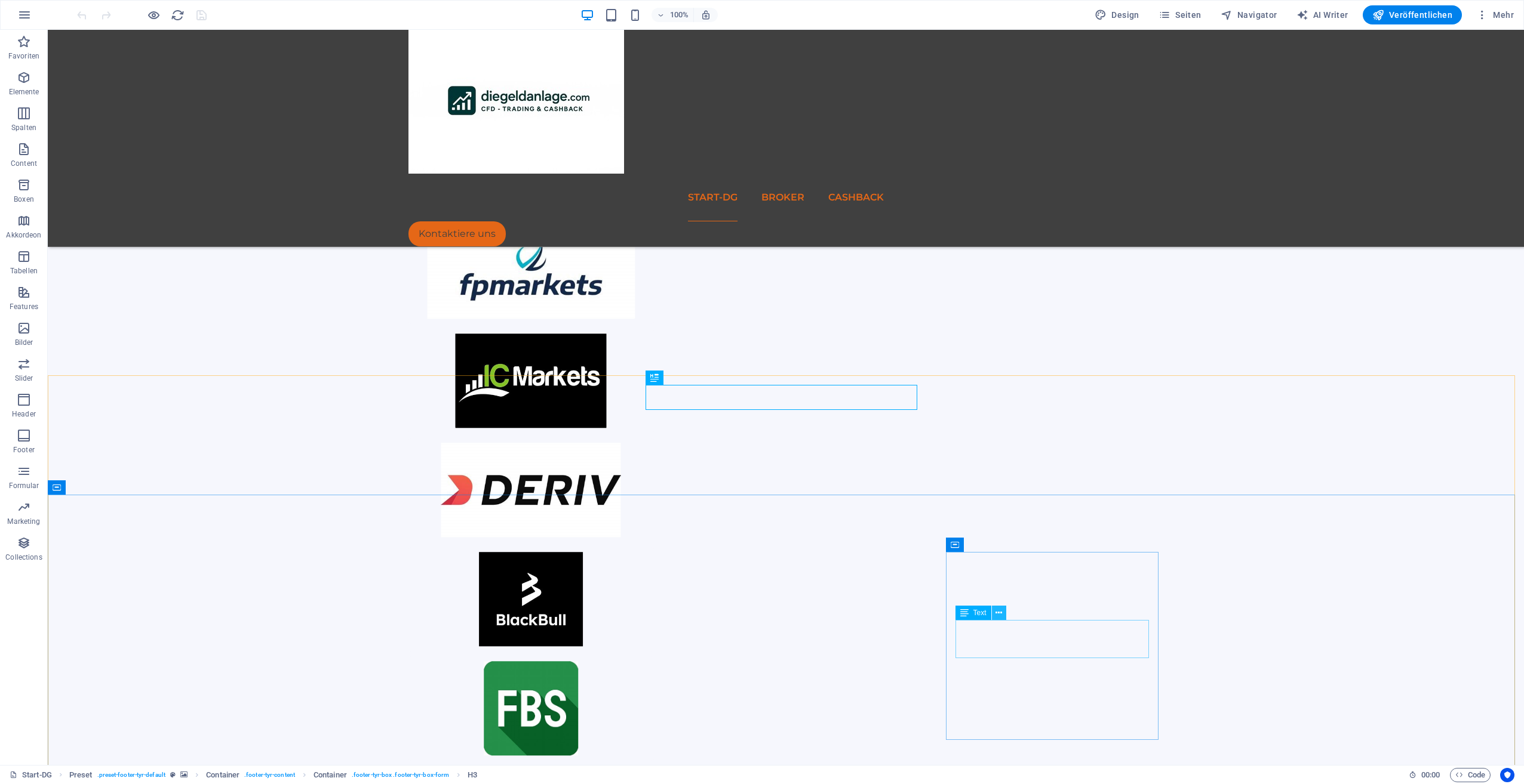
click at [1000, 612] on icon at bounding box center [999, 613] width 7 height 13
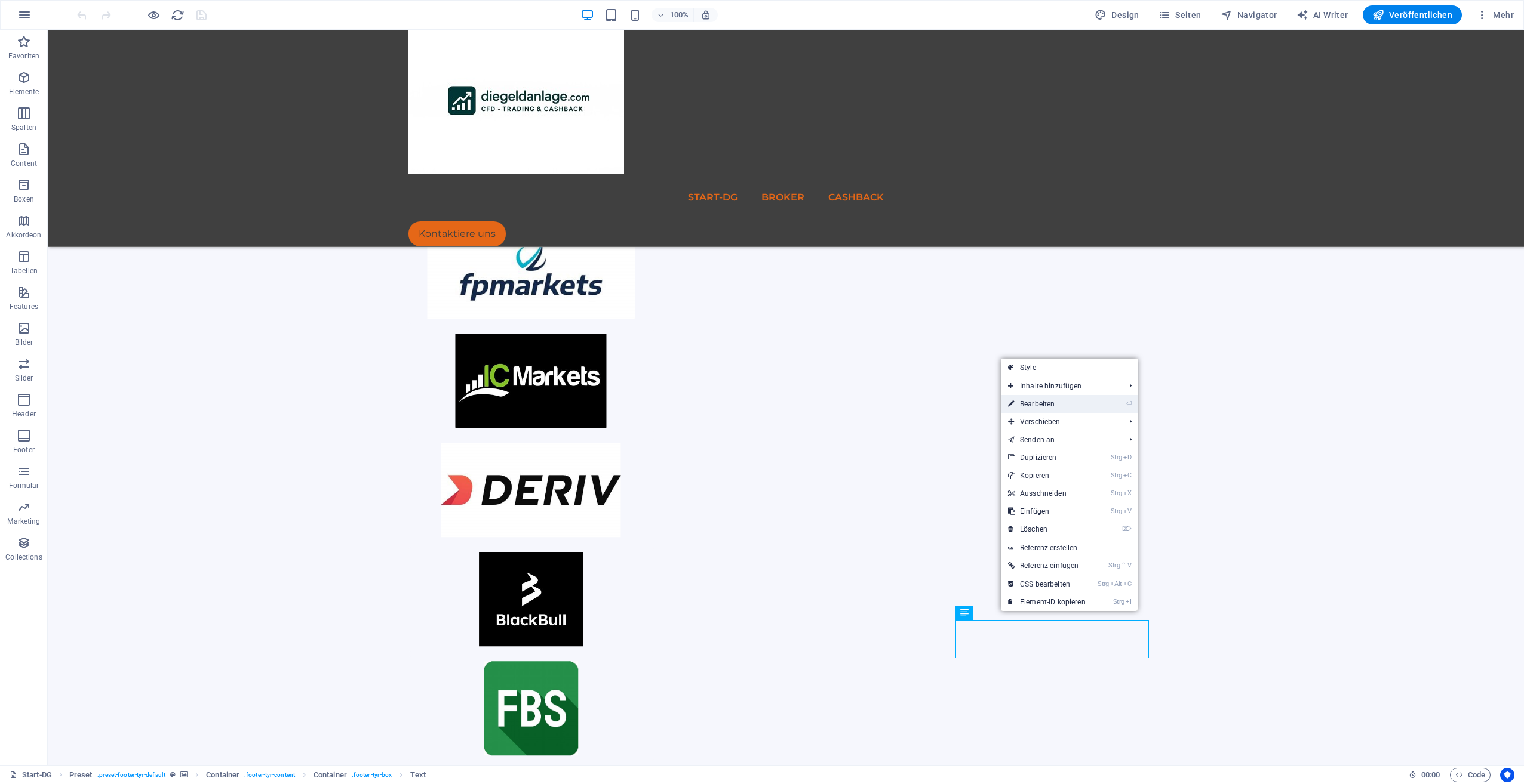
click at [1061, 399] on link "⏎ Bearbeiten" at bounding box center [1046, 404] width 92 height 18
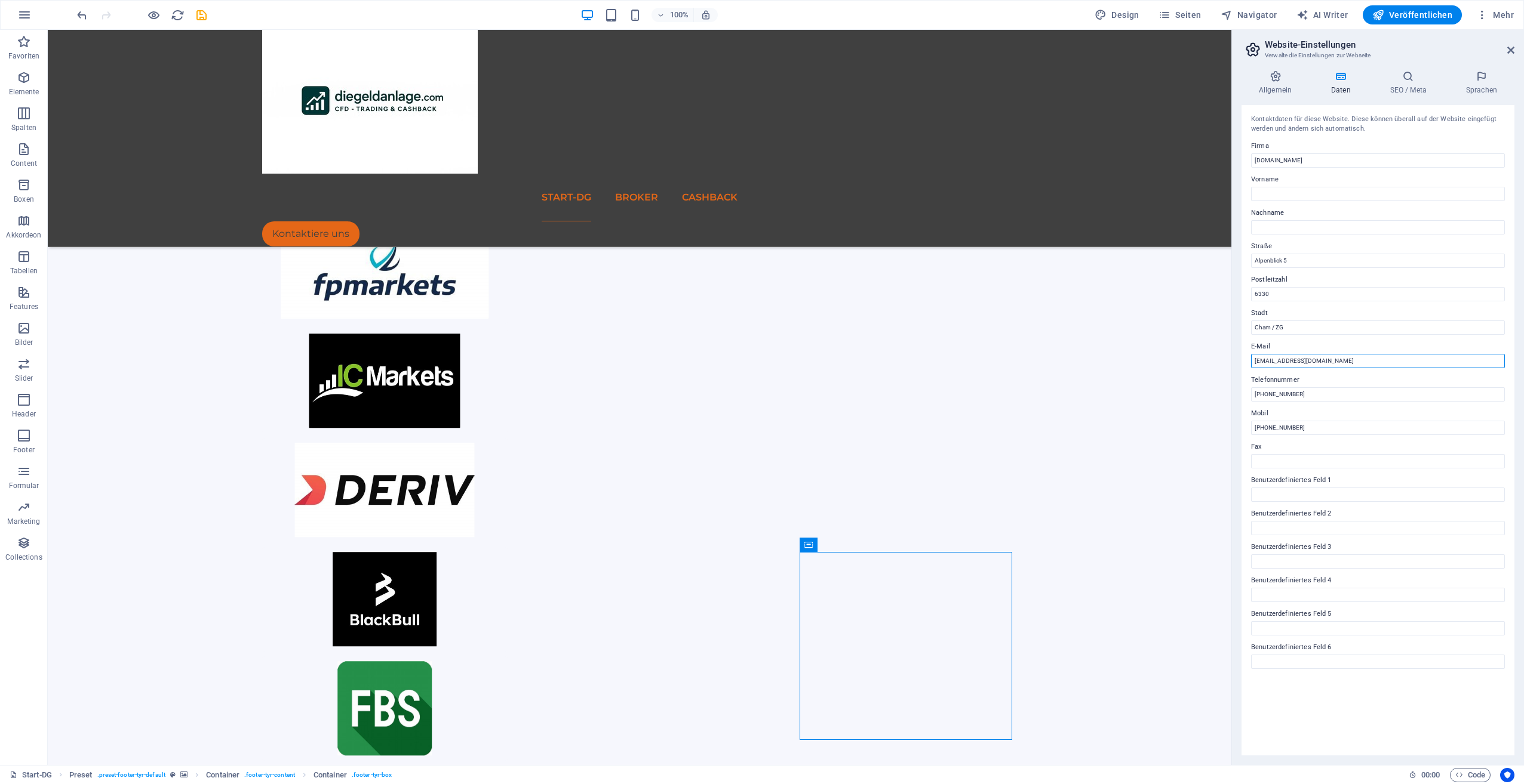
click at [1254, 362] on input "[EMAIL_ADDRESS][DOMAIN_NAME]" at bounding box center [1378, 361] width 254 height 14
click at [1446, 593] on input "Benutzerdefiniertes Feld 4" at bounding box center [1378, 595] width 254 height 14
drag, startPoint x: 1356, startPoint y: 458, endPoint x: 1225, endPoint y: 439, distance: 132.4
click at [1398, 10] on span "Veröffentlichen" at bounding box center [1412, 15] width 80 height 12
checkbox input "false"
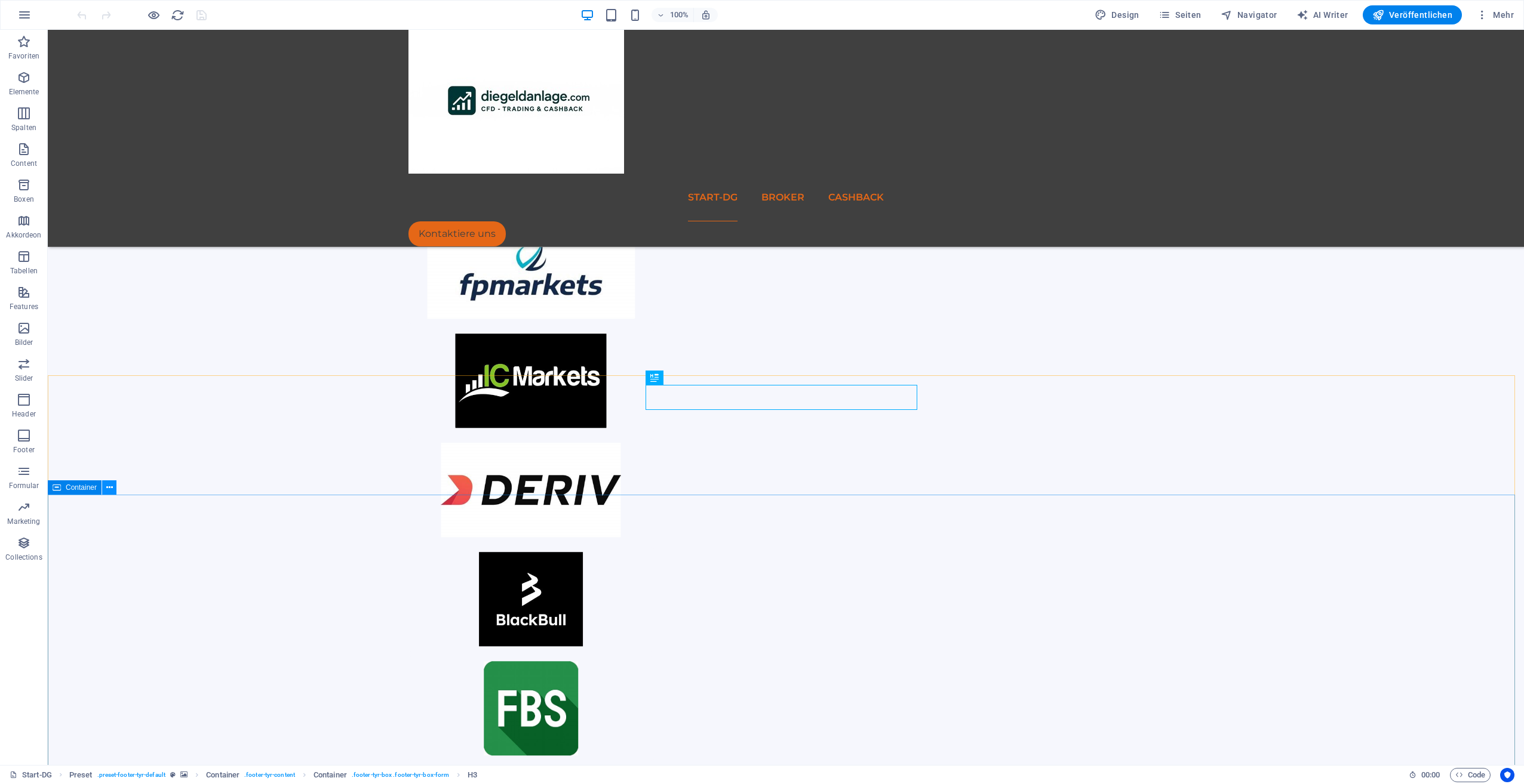
click at [108, 483] on icon at bounding box center [109, 487] width 7 height 13
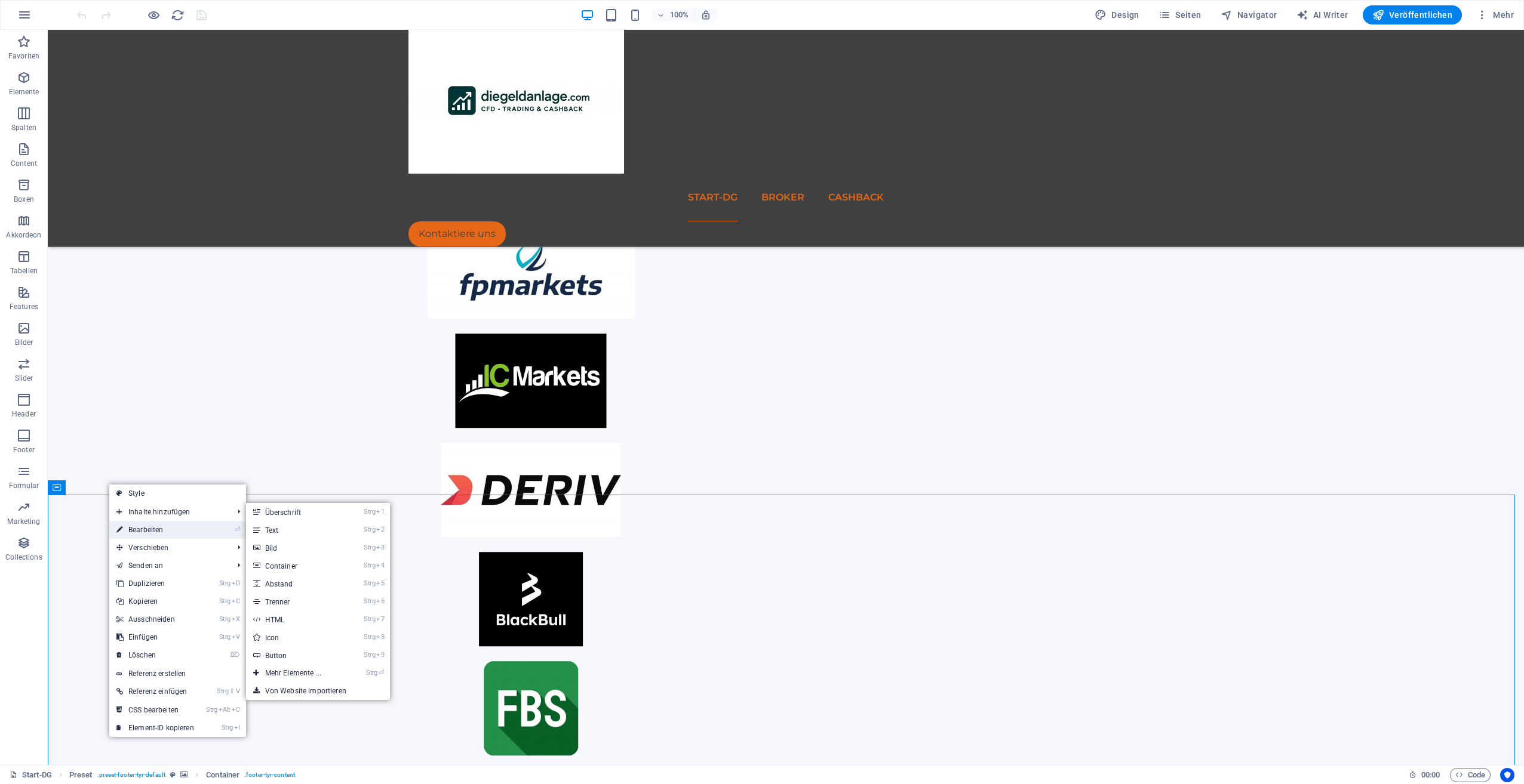
click at [148, 530] on link "⏎ Bearbeiten" at bounding box center [155, 530] width 92 height 18
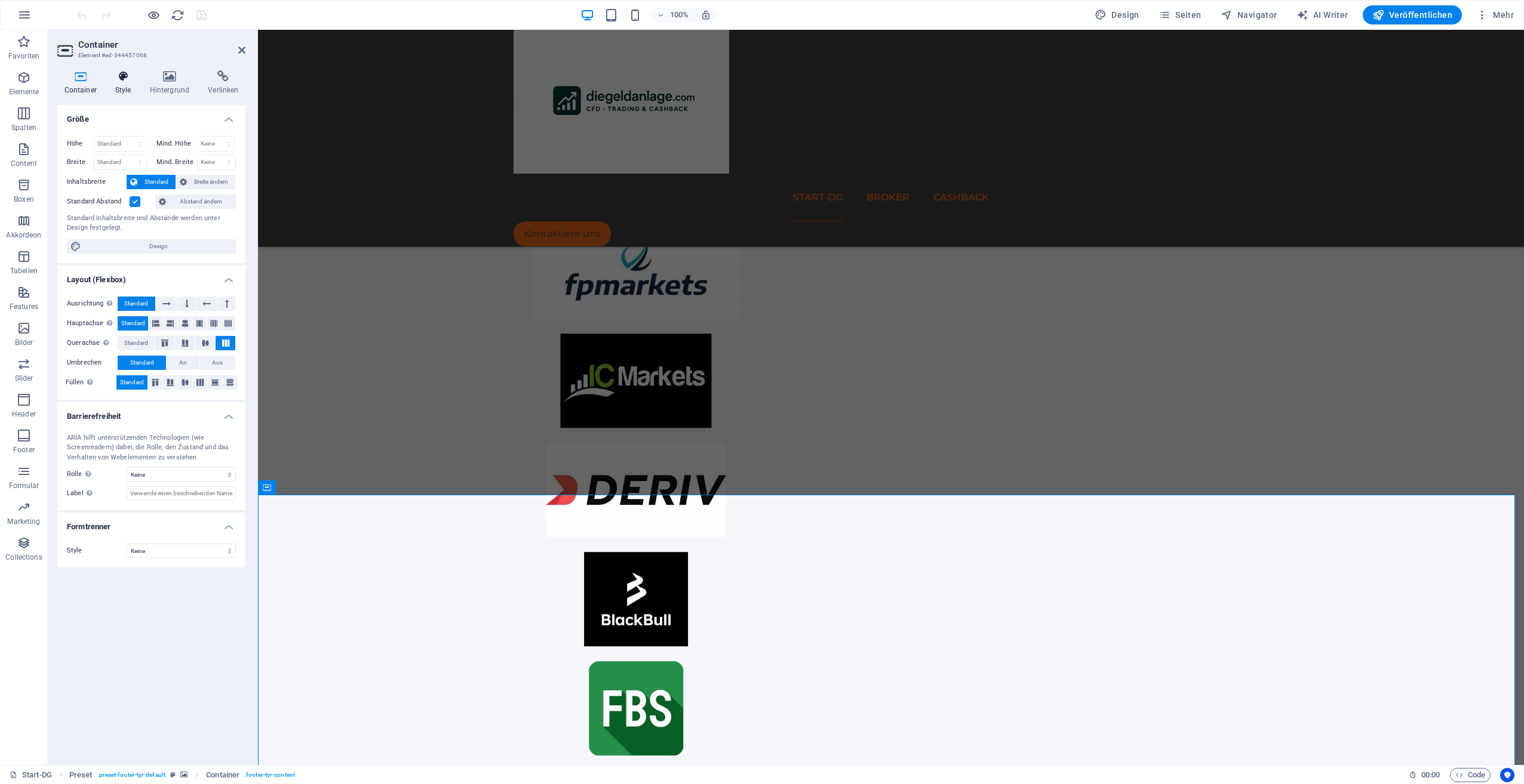
click at [125, 74] on icon at bounding box center [123, 76] width 30 height 12
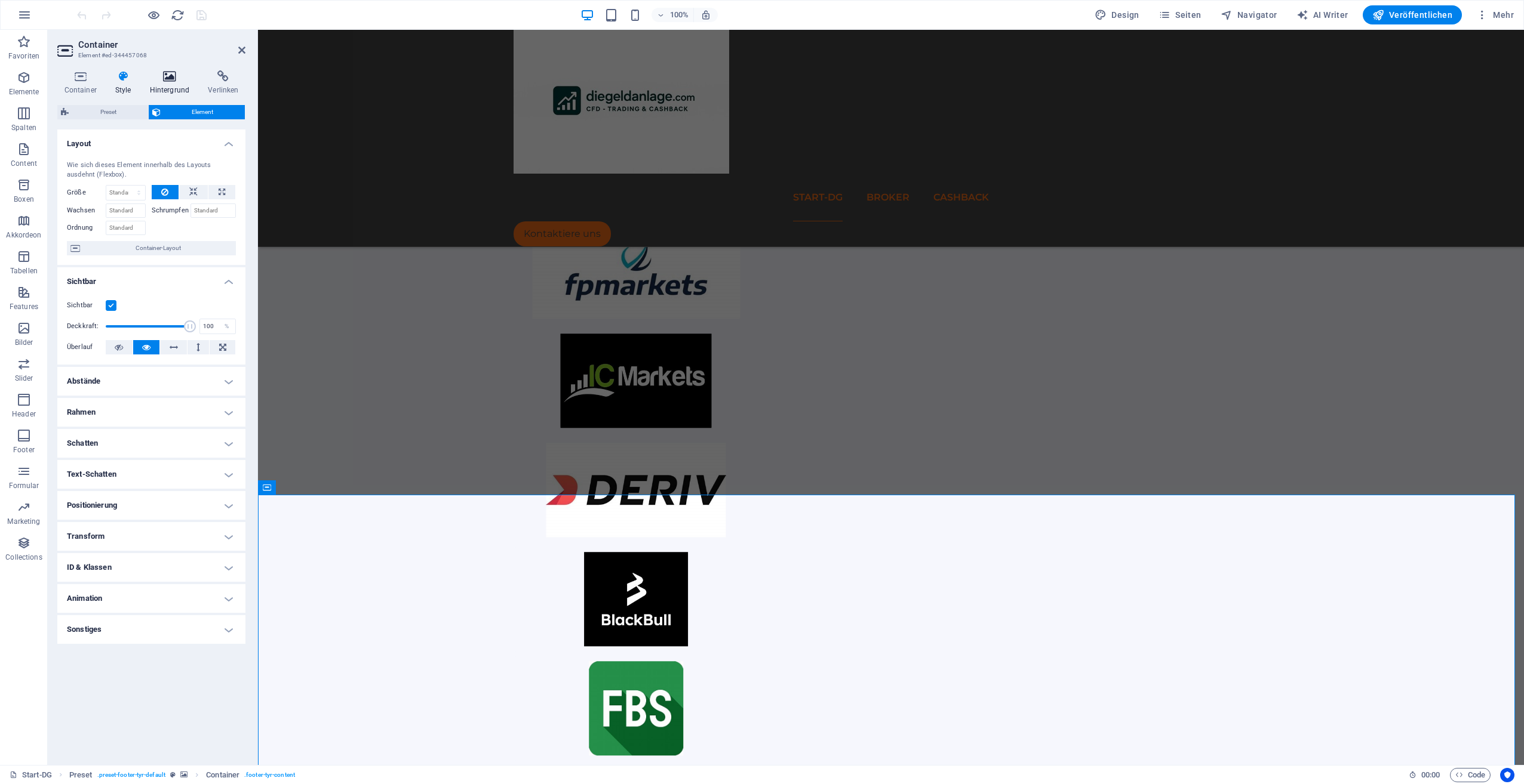
click at [178, 83] on h4 "Hintergrund" at bounding box center [172, 82] width 59 height 25
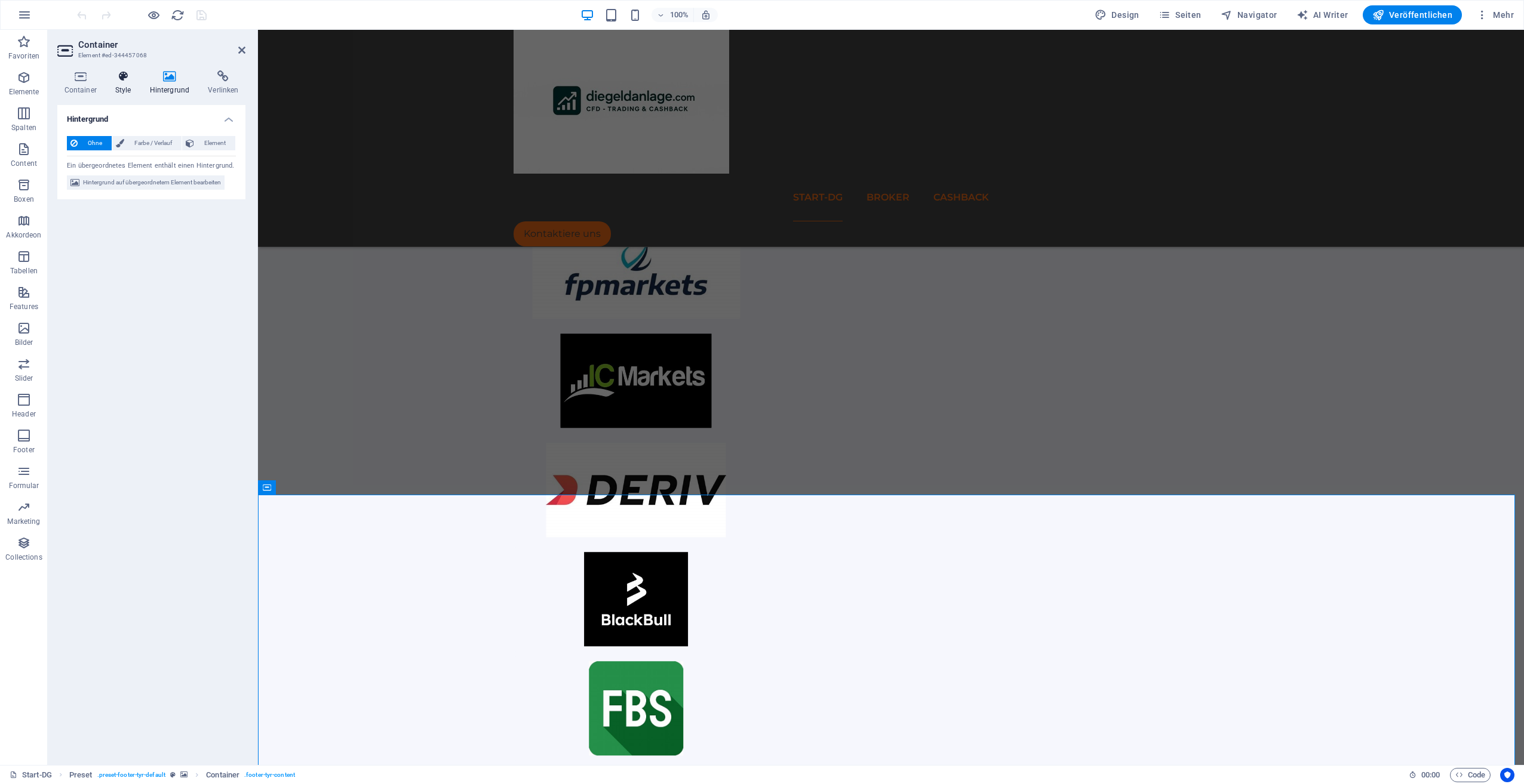
click at [131, 78] on icon at bounding box center [123, 76] width 30 height 12
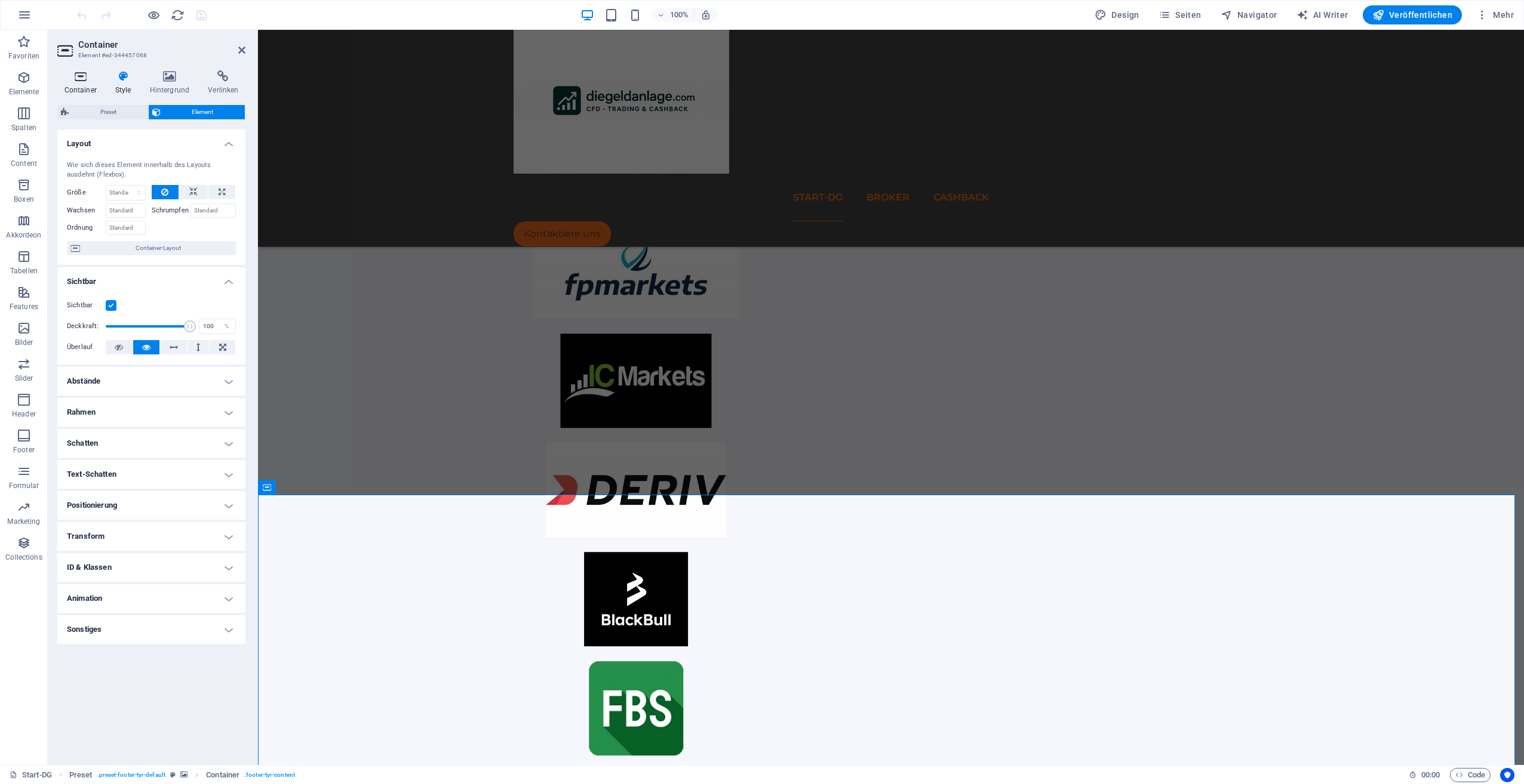
click at [81, 84] on h4 "Container" at bounding box center [82, 82] width 51 height 25
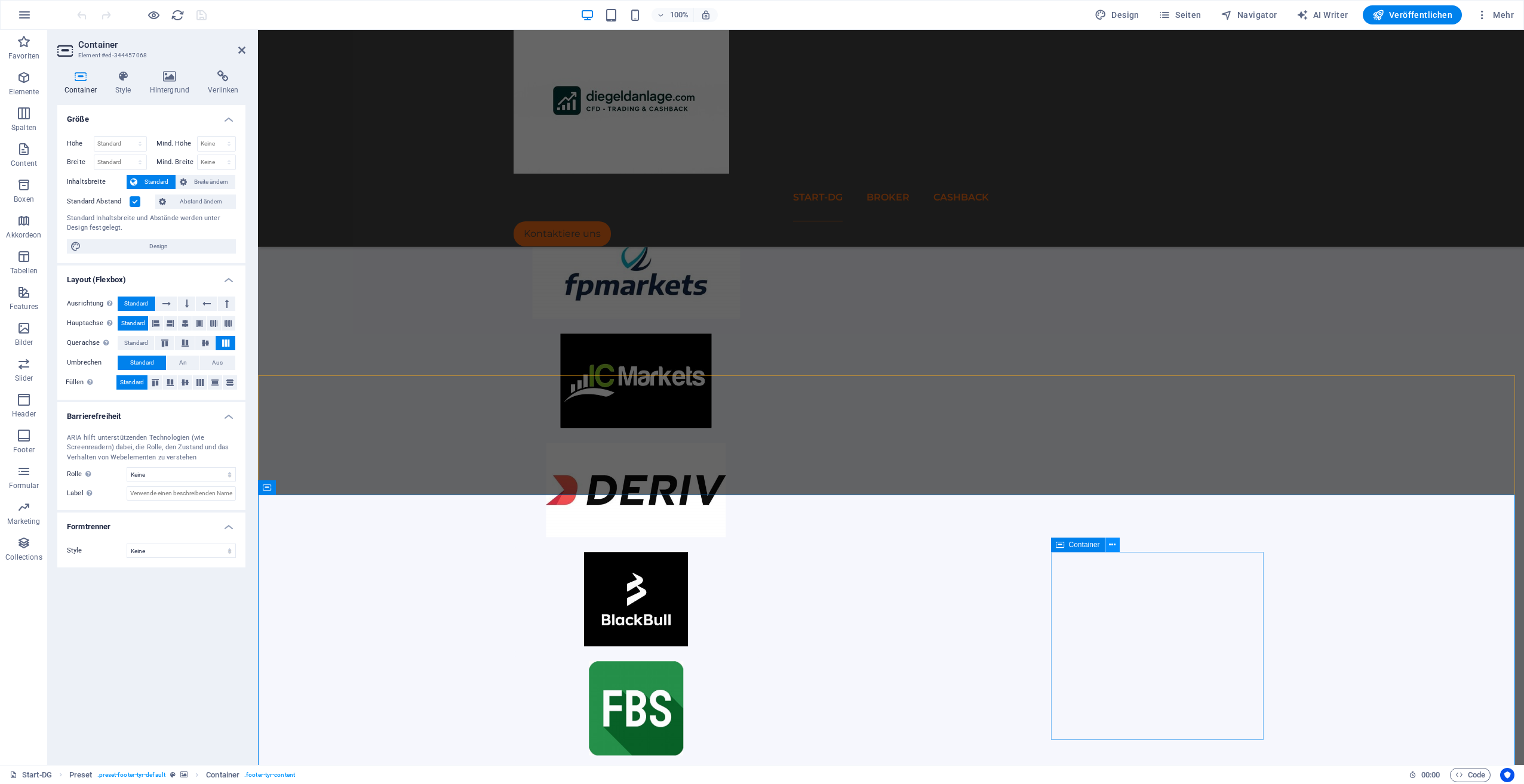
click at [1111, 549] on icon at bounding box center [1112, 545] width 7 height 13
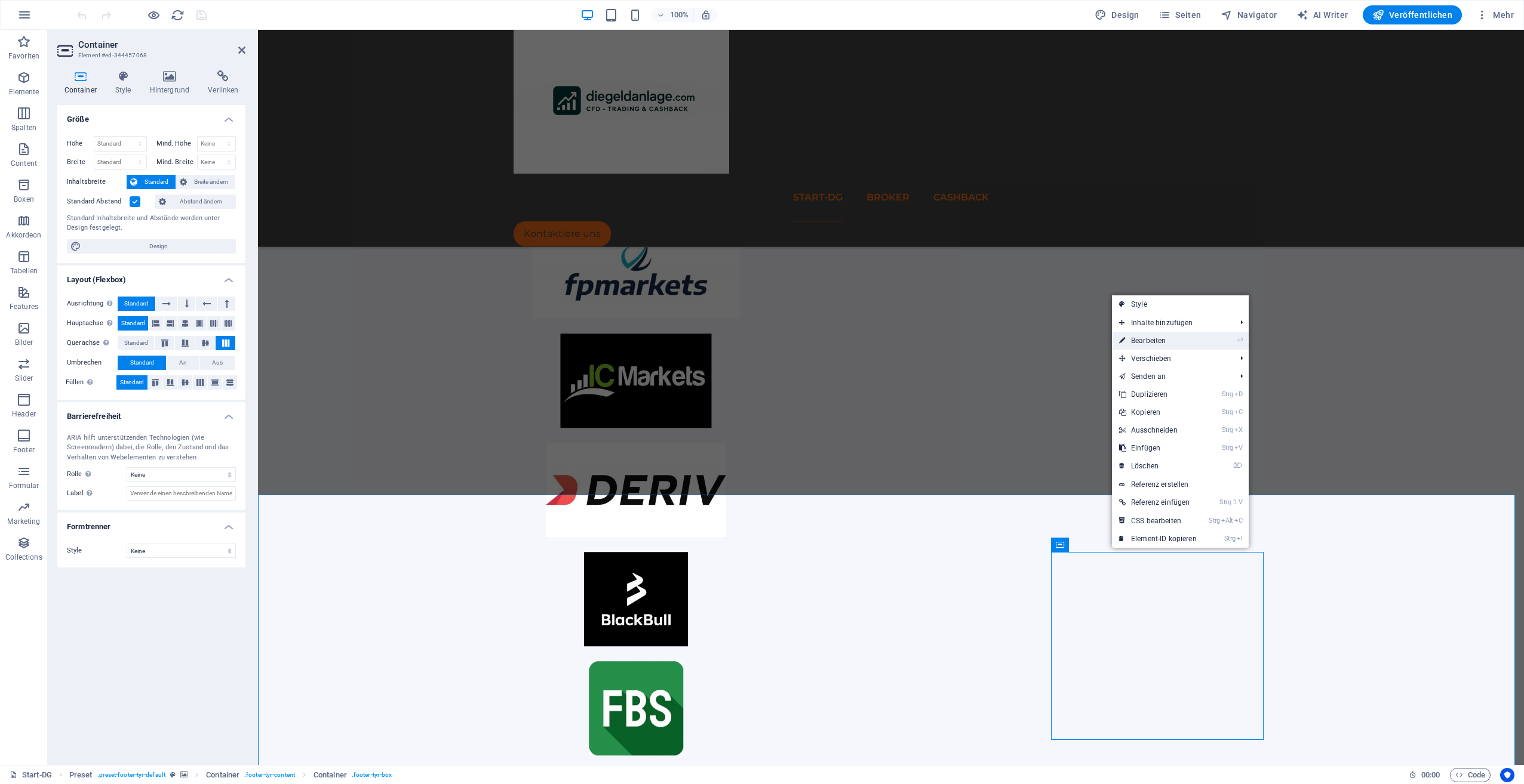
click at [1171, 340] on link "⏎ Bearbeiten" at bounding box center [1158, 340] width 92 height 18
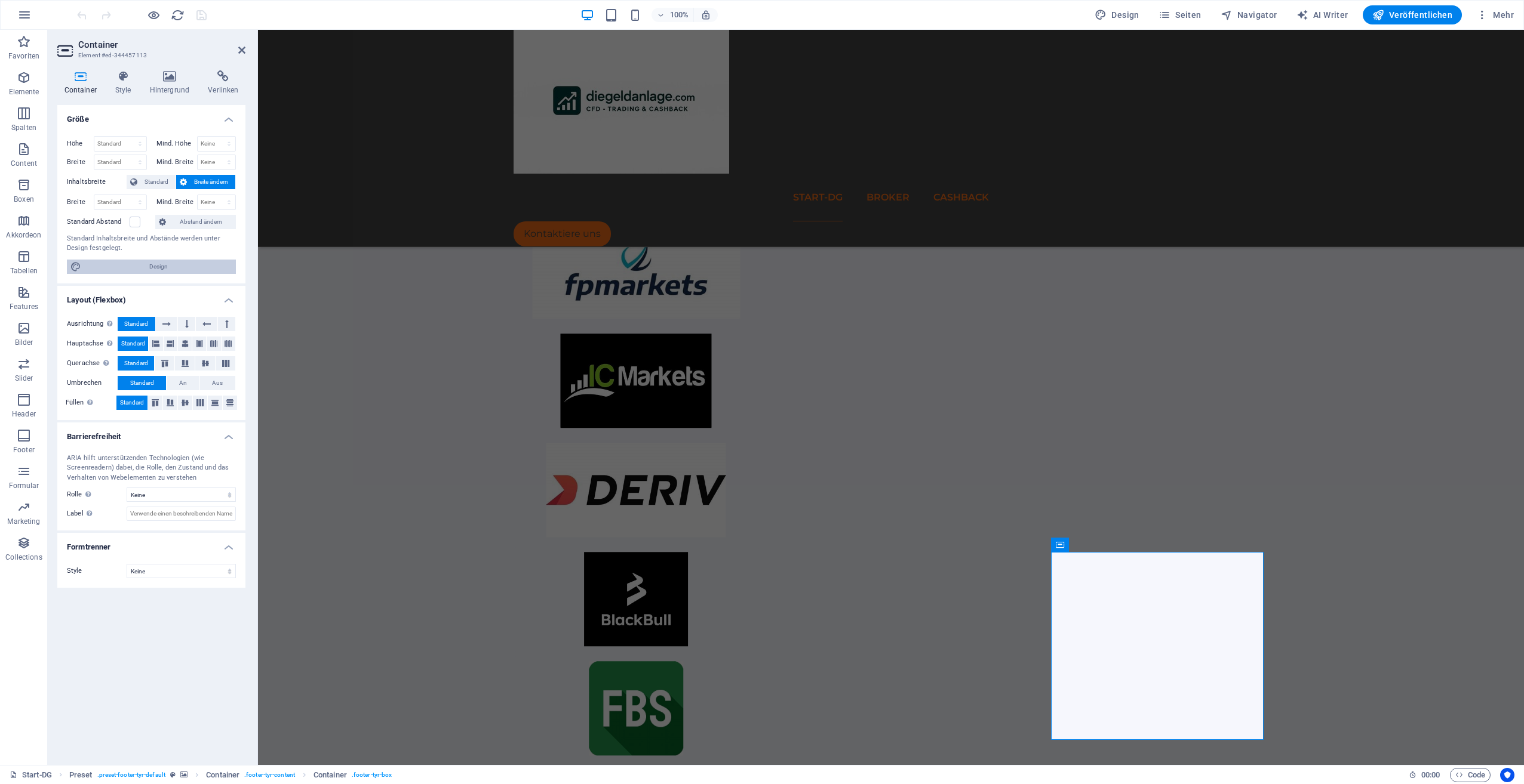
click at [143, 271] on span "Design" at bounding box center [158, 267] width 148 height 14
select select "ease-in-out"
select select "rem"
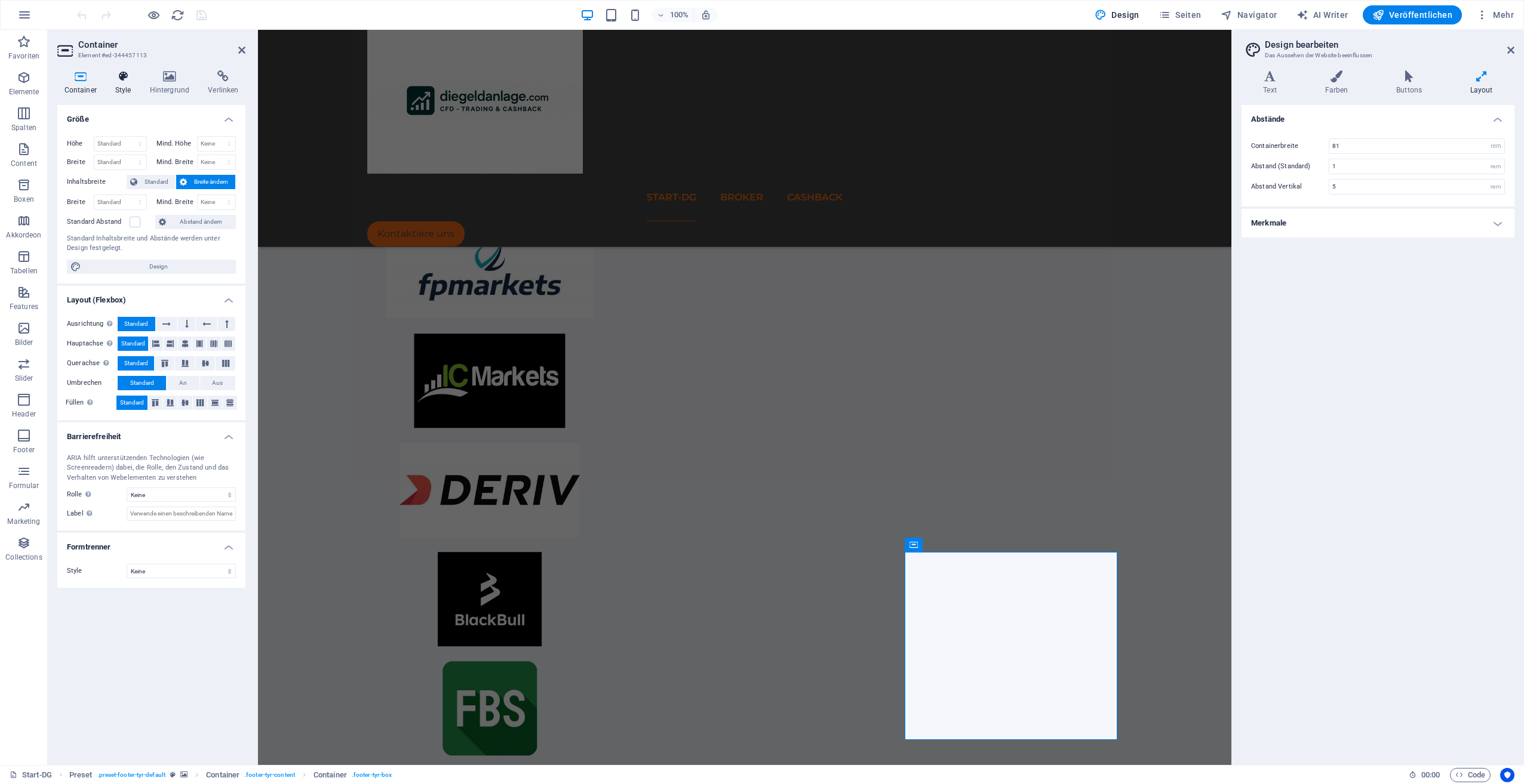
click at [118, 83] on h4 "Style" at bounding box center [125, 82] width 35 height 25
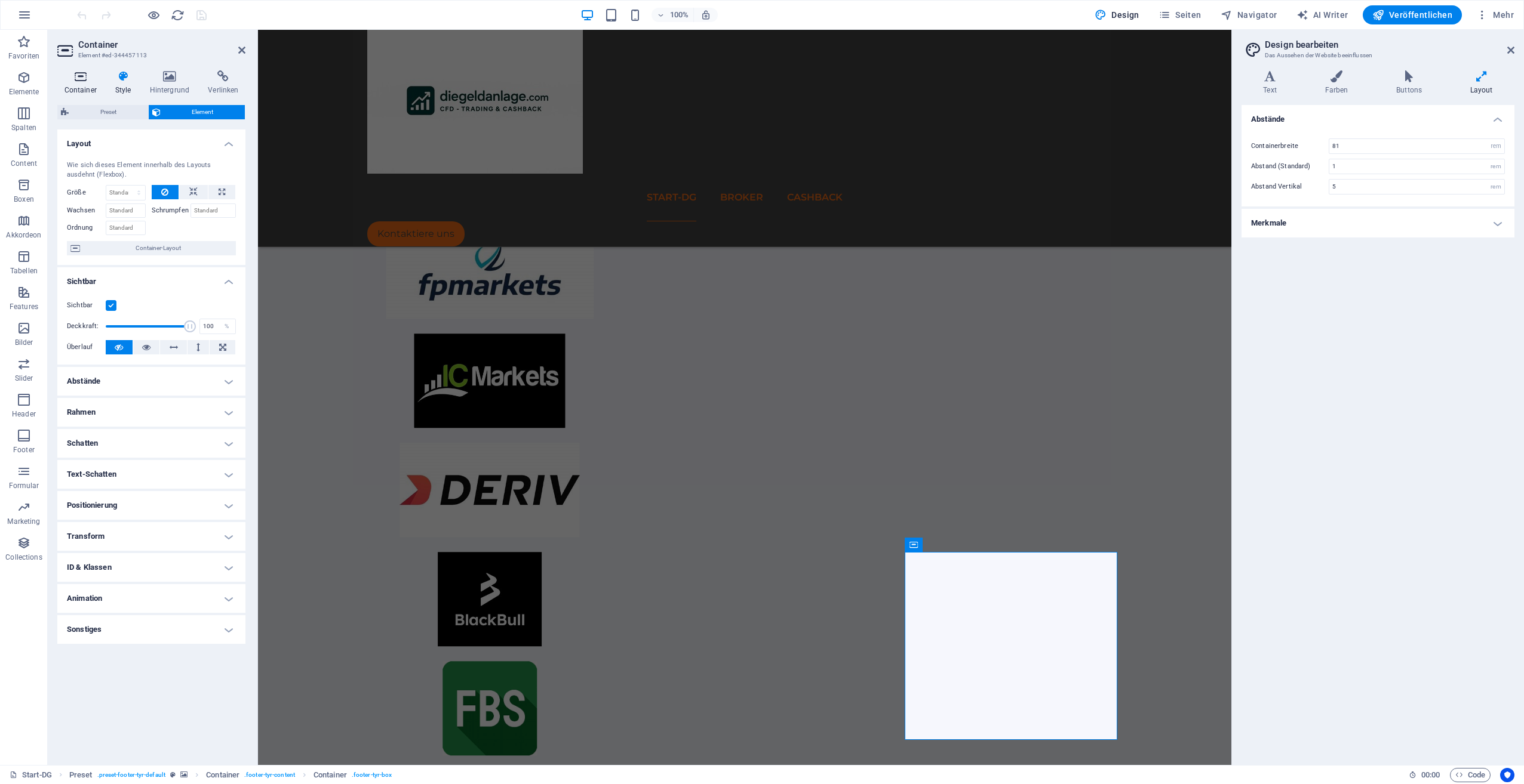
click at [88, 77] on icon at bounding box center [80, 76] width 46 height 12
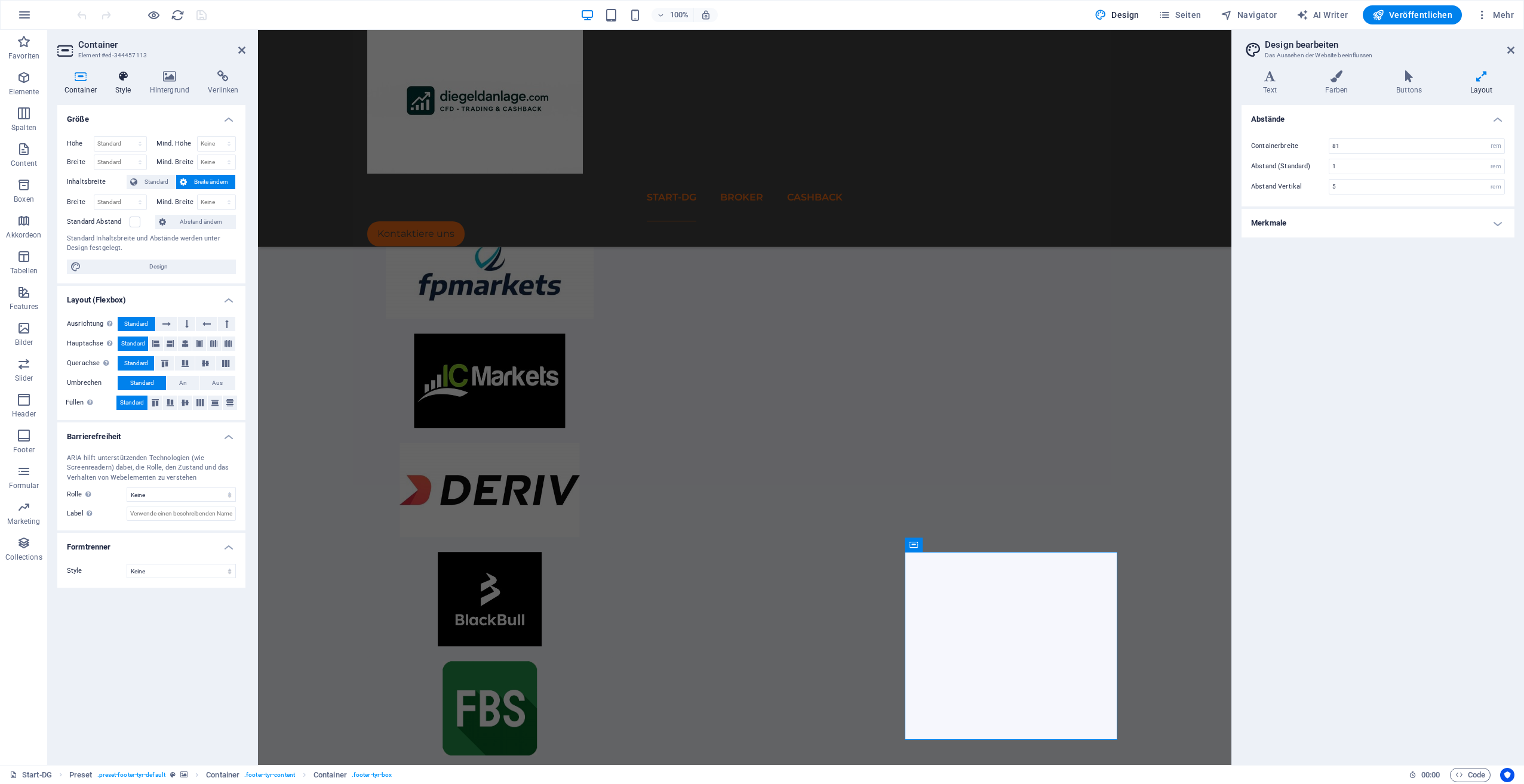
click at [138, 86] on h4 "Style" at bounding box center [125, 82] width 35 height 25
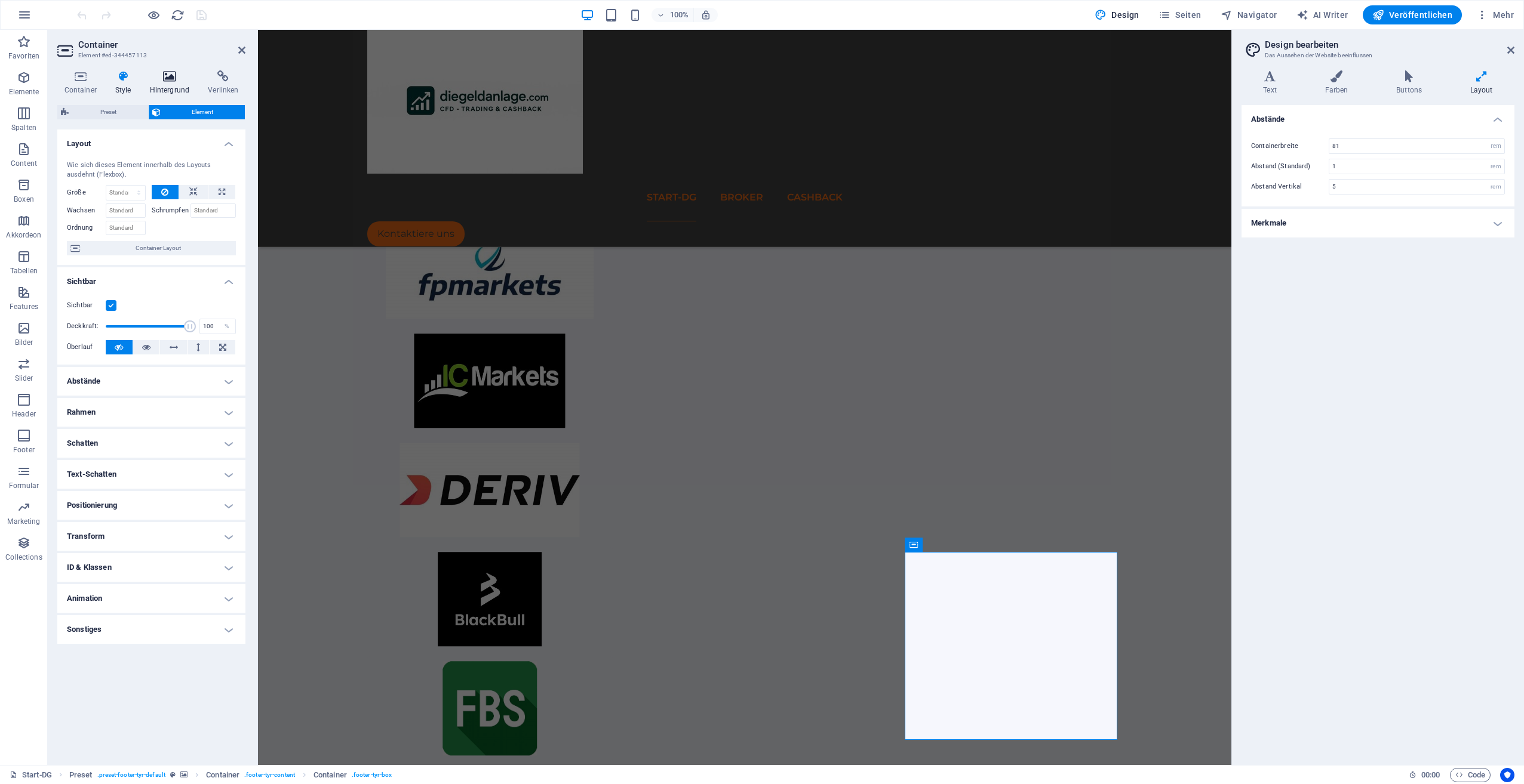
click at [161, 87] on h4 "Hintergrund" at bounding box center [172, 82] width 59 height 25
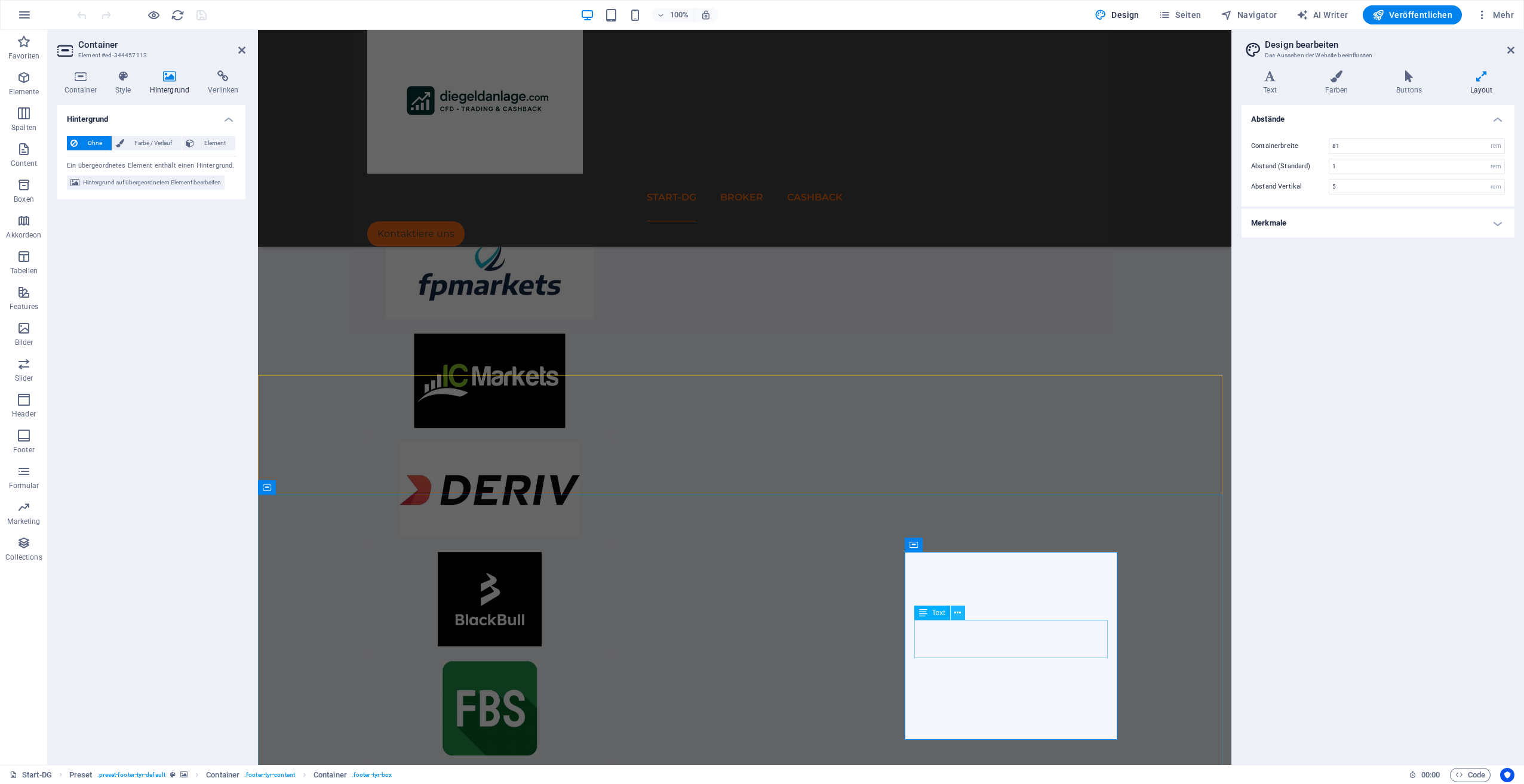
click at [963, 617] on button at bounding box center [958, 613] width 14 height 14
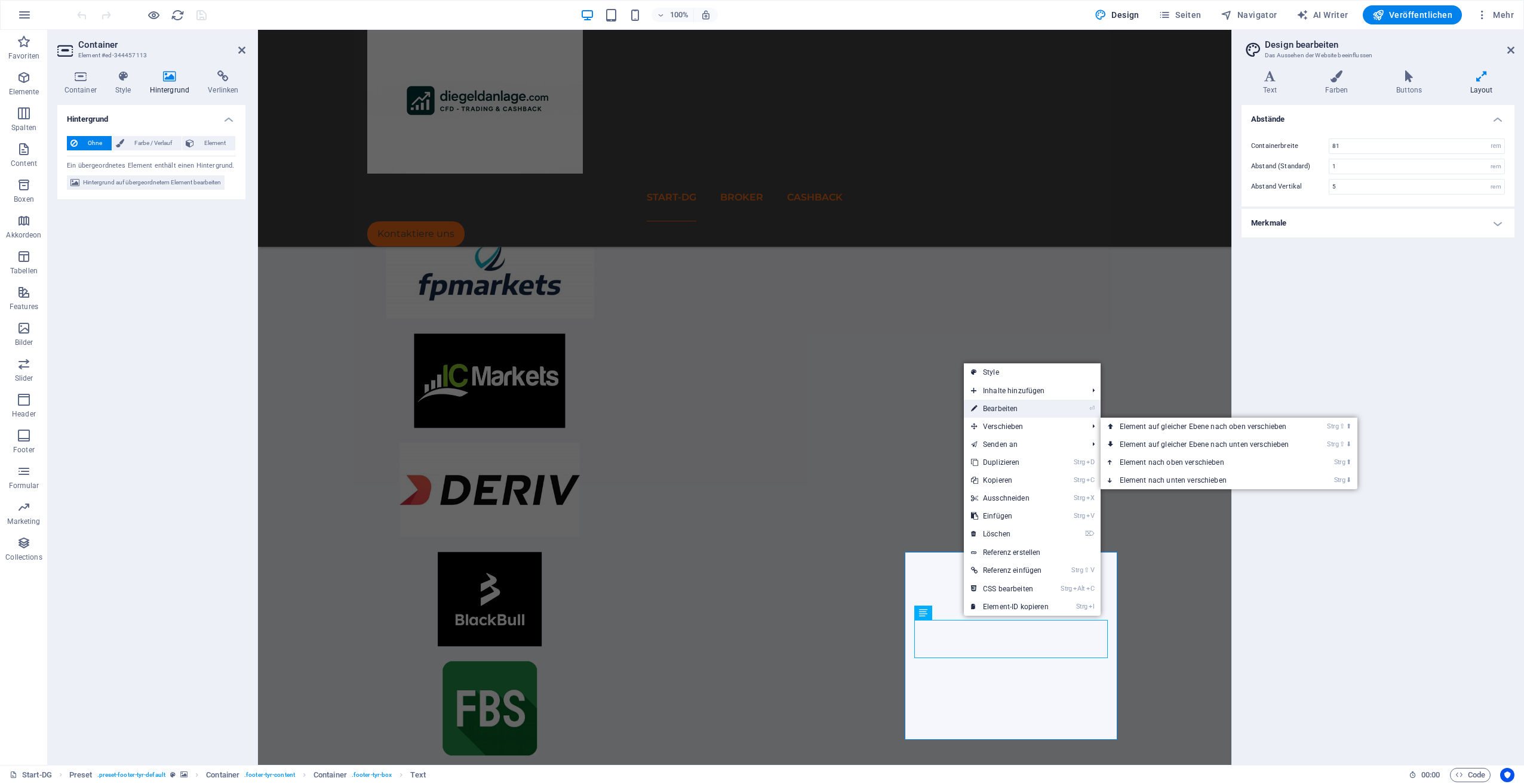
click at [1005, 408] on link "⏎ Bearbeiten" at bounding box center [1010, 409] width 92 height 18
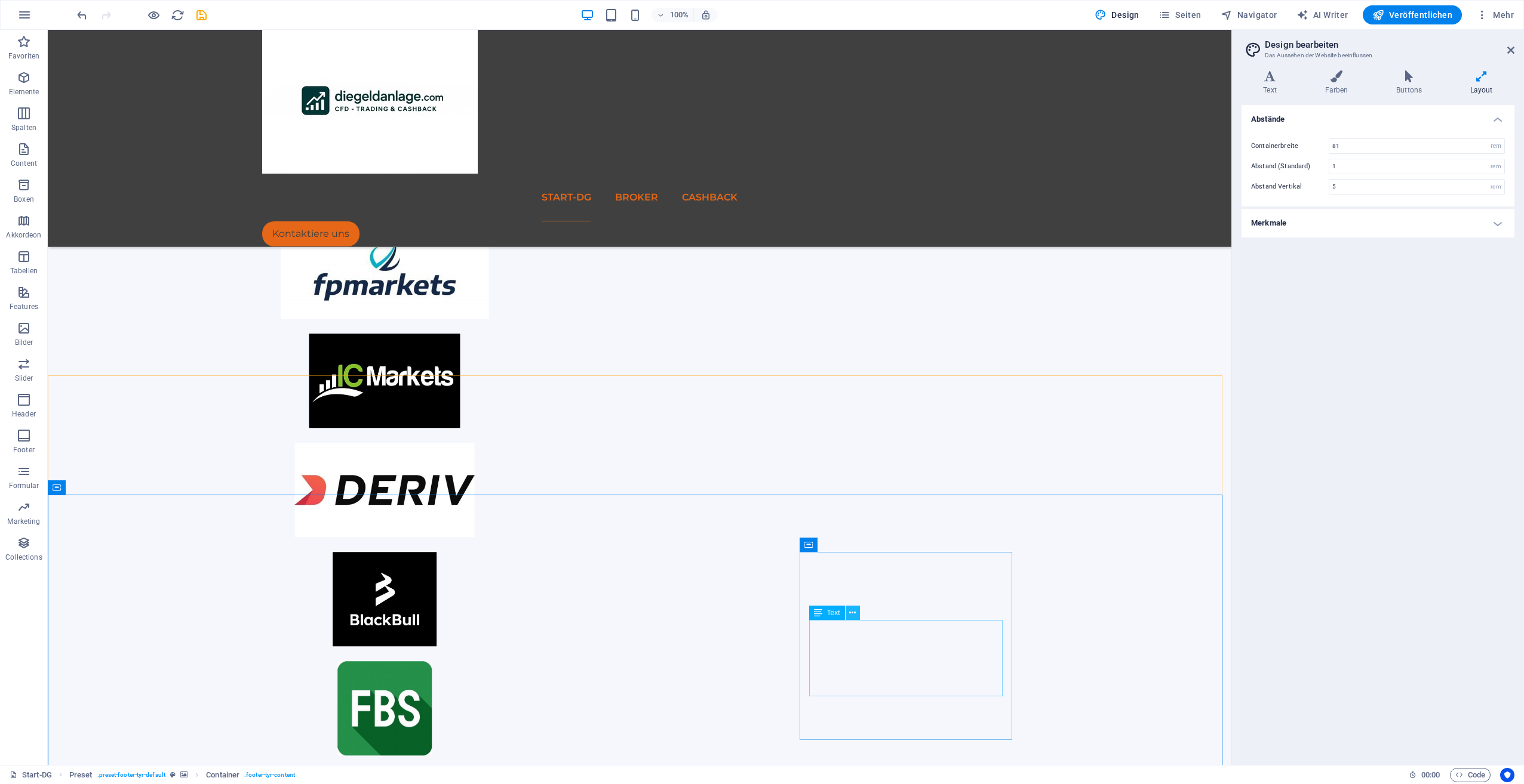
click at [856, 614] on button at bounding box center [853, 613] width 14 height 14
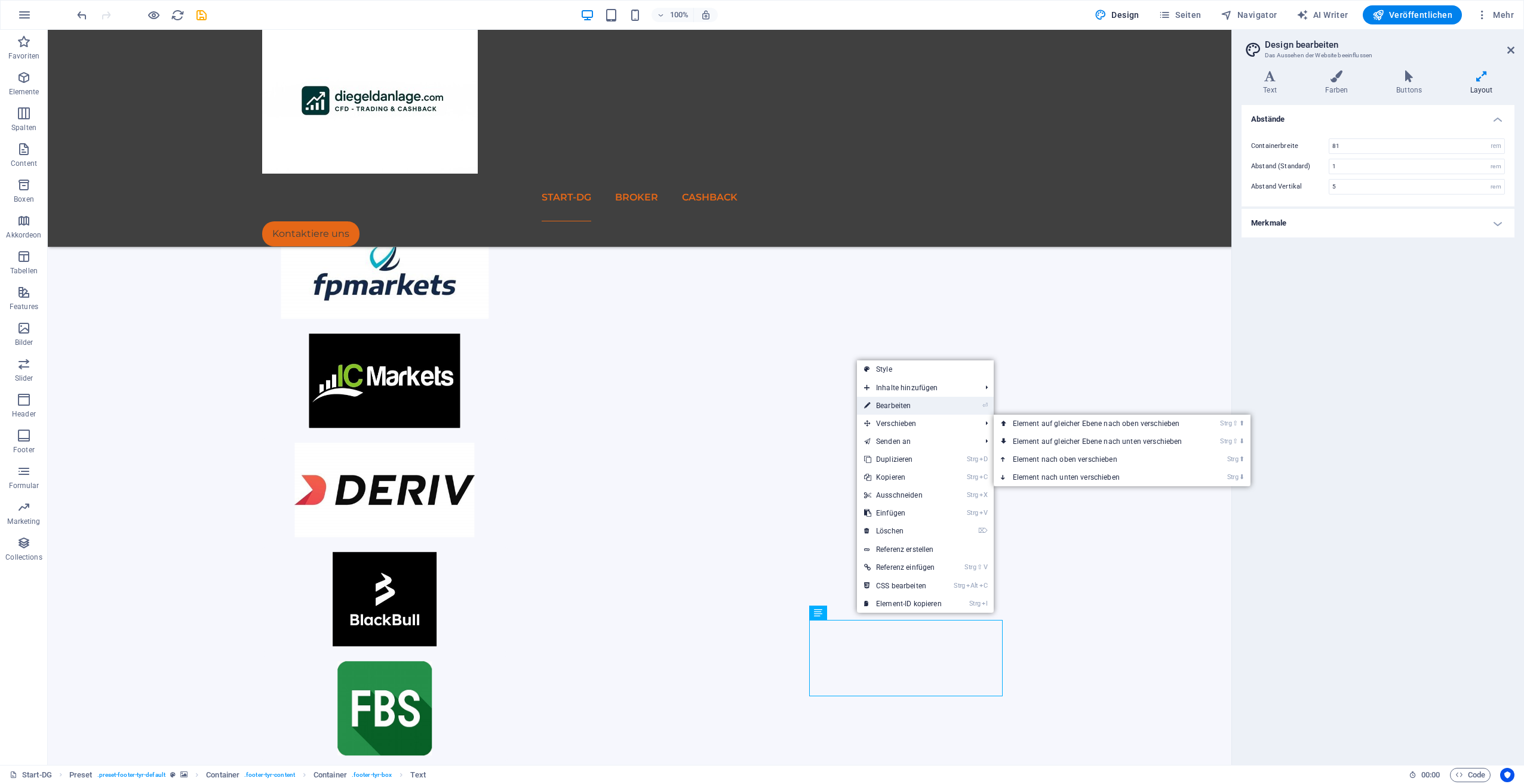
click at [910, 405] on link "⏎ Bearbeiten" at bounding box center [902, 406] width 92 height 18
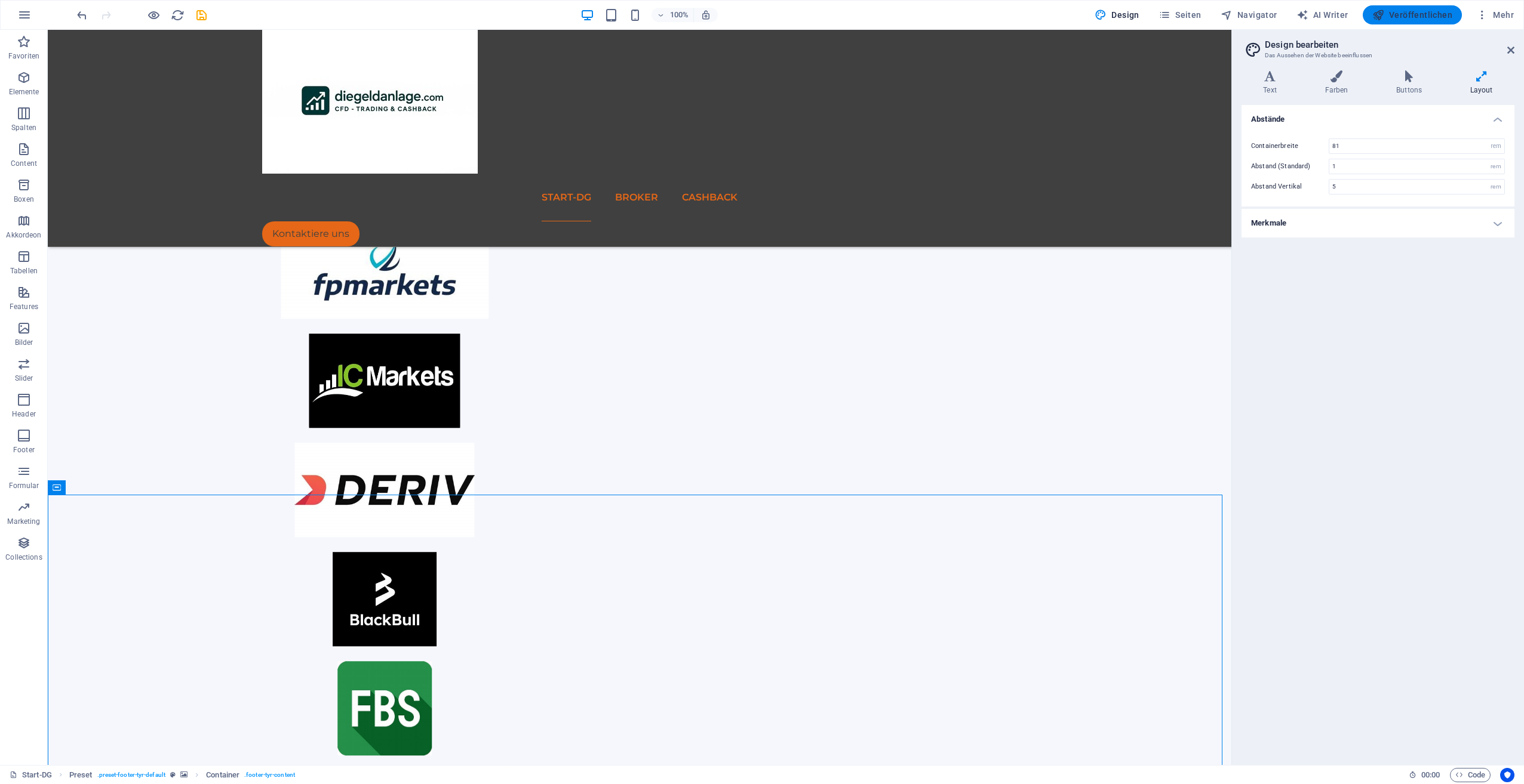
click at [1406, 17] on span "Veröffentlichen" at bounding box center [1412, 15] width 80 height 12
checkbox input "false"
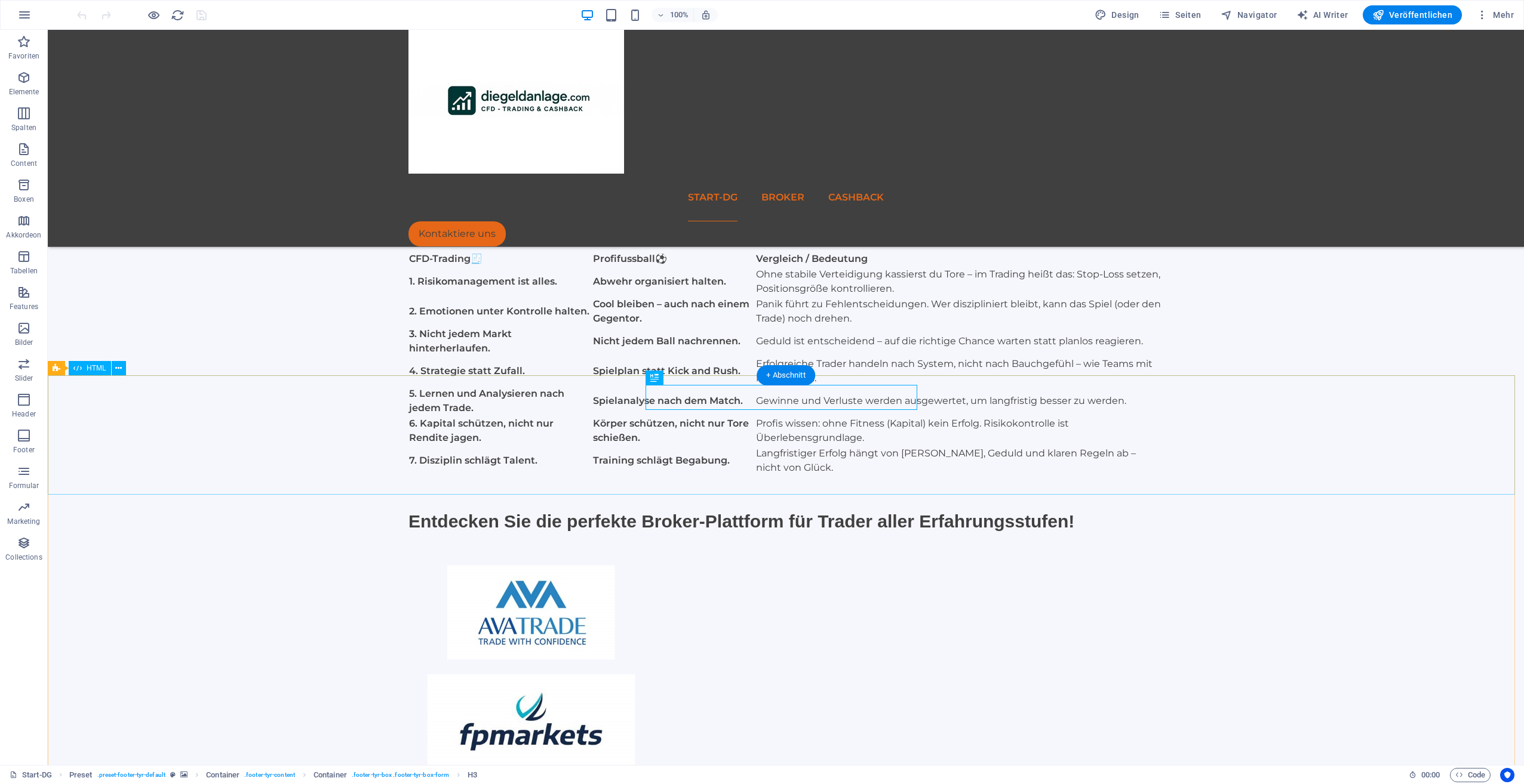
scroll to position [451, 0]
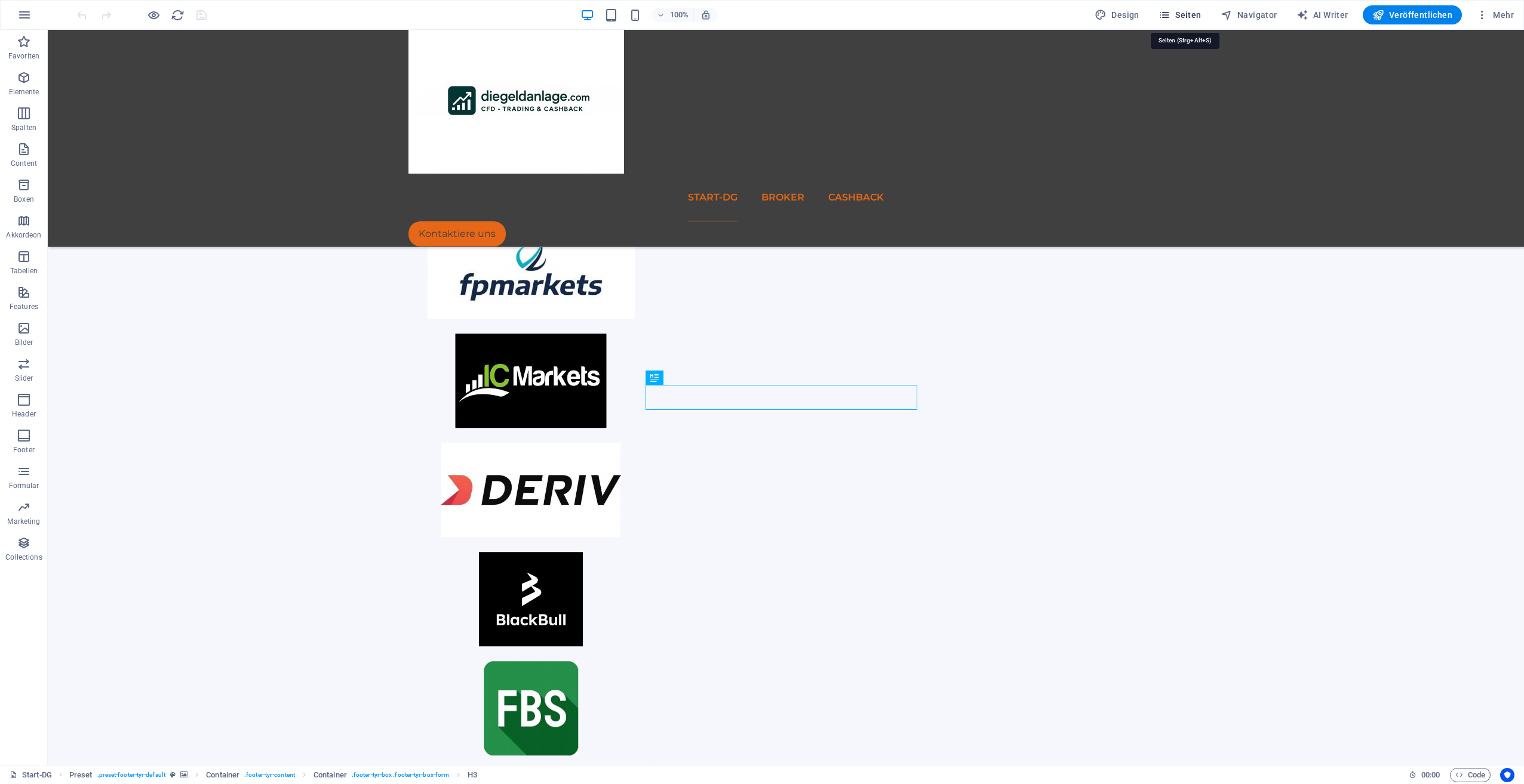
click at [1192, 13] on span "Seiten" at bounding box center [1179, 15] width 43 height 12
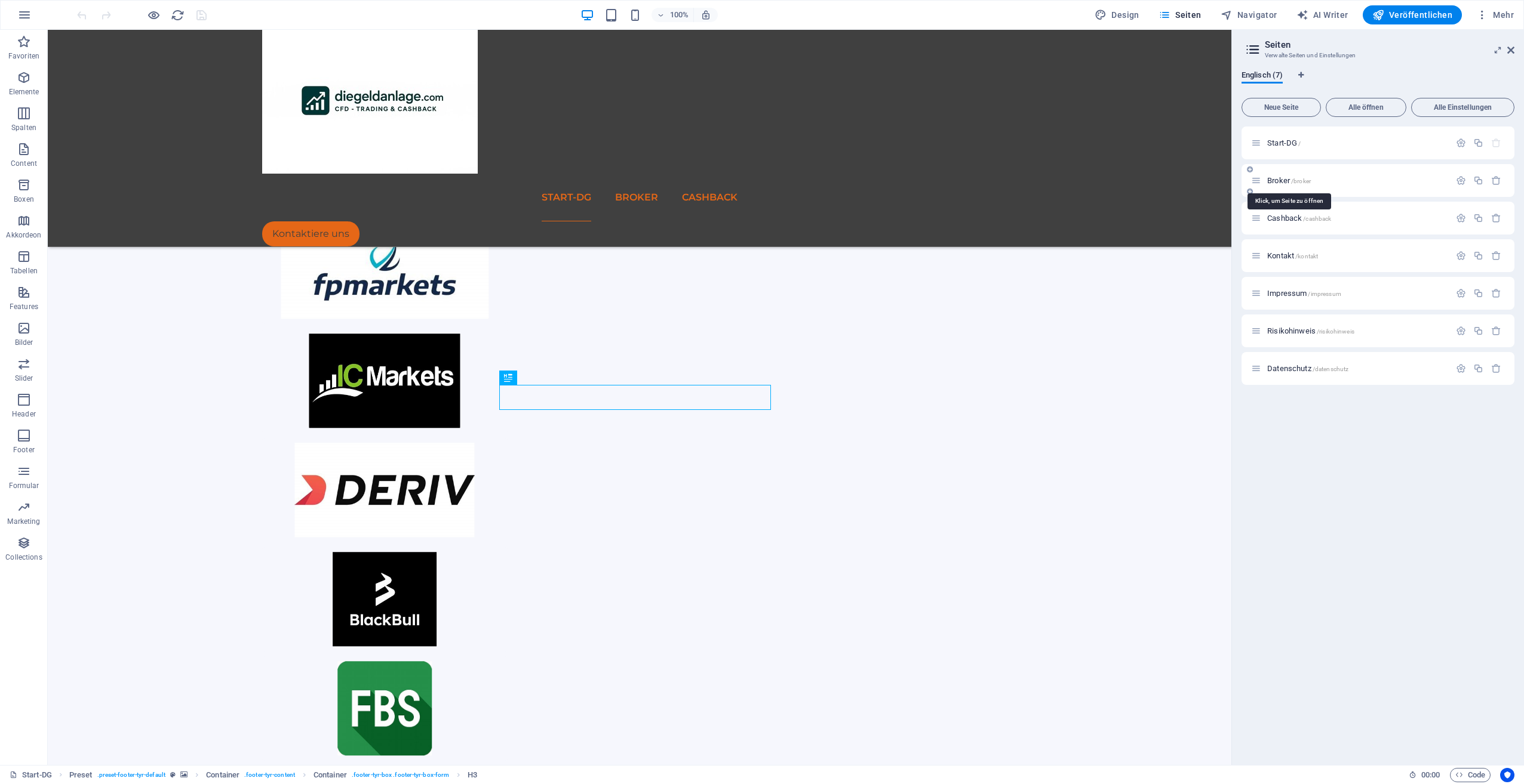
click at [1273, 179] on span "Broker /broker" at bounding box center [1289, 180] width 44 height 9
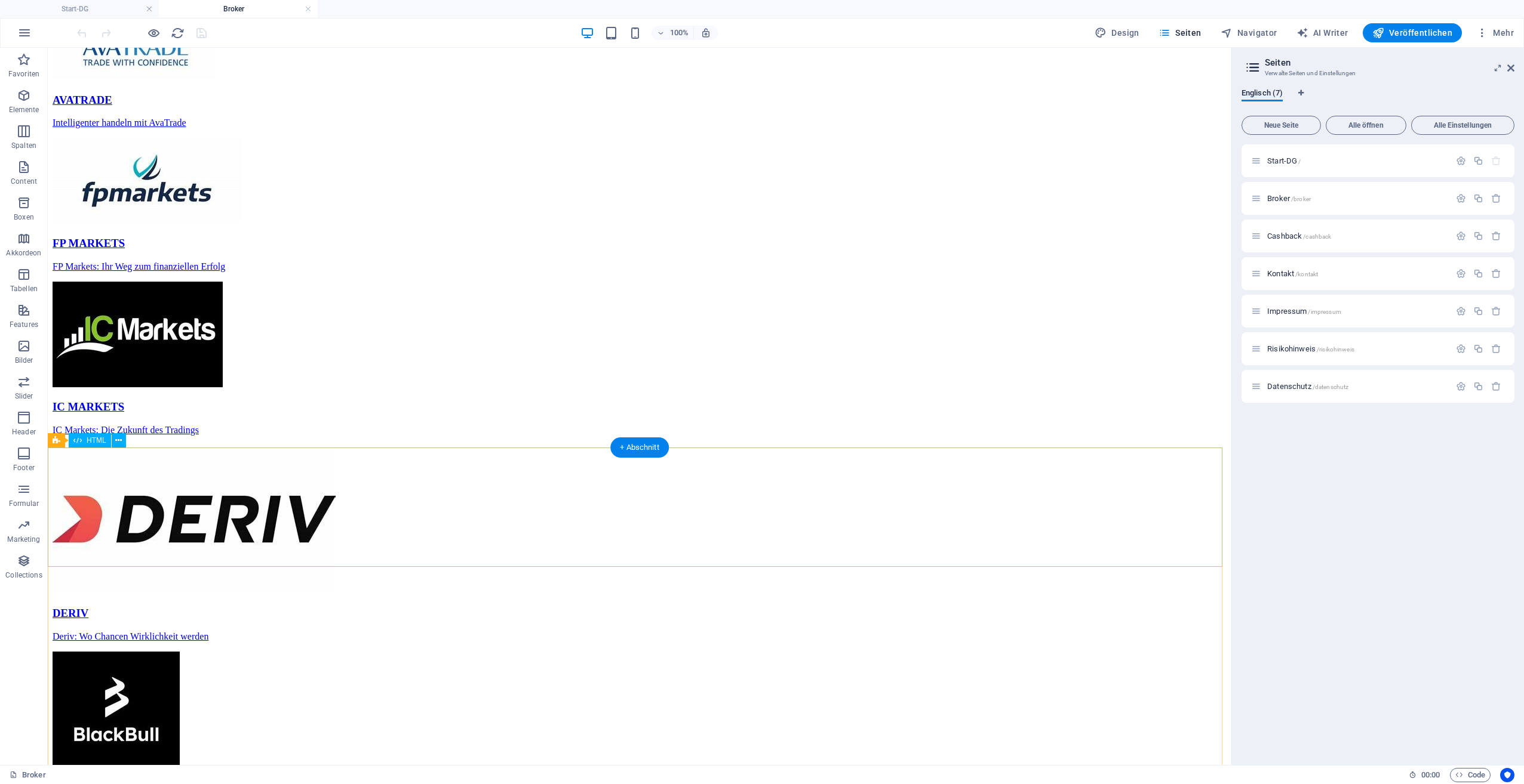
scroll to position [761, 0]
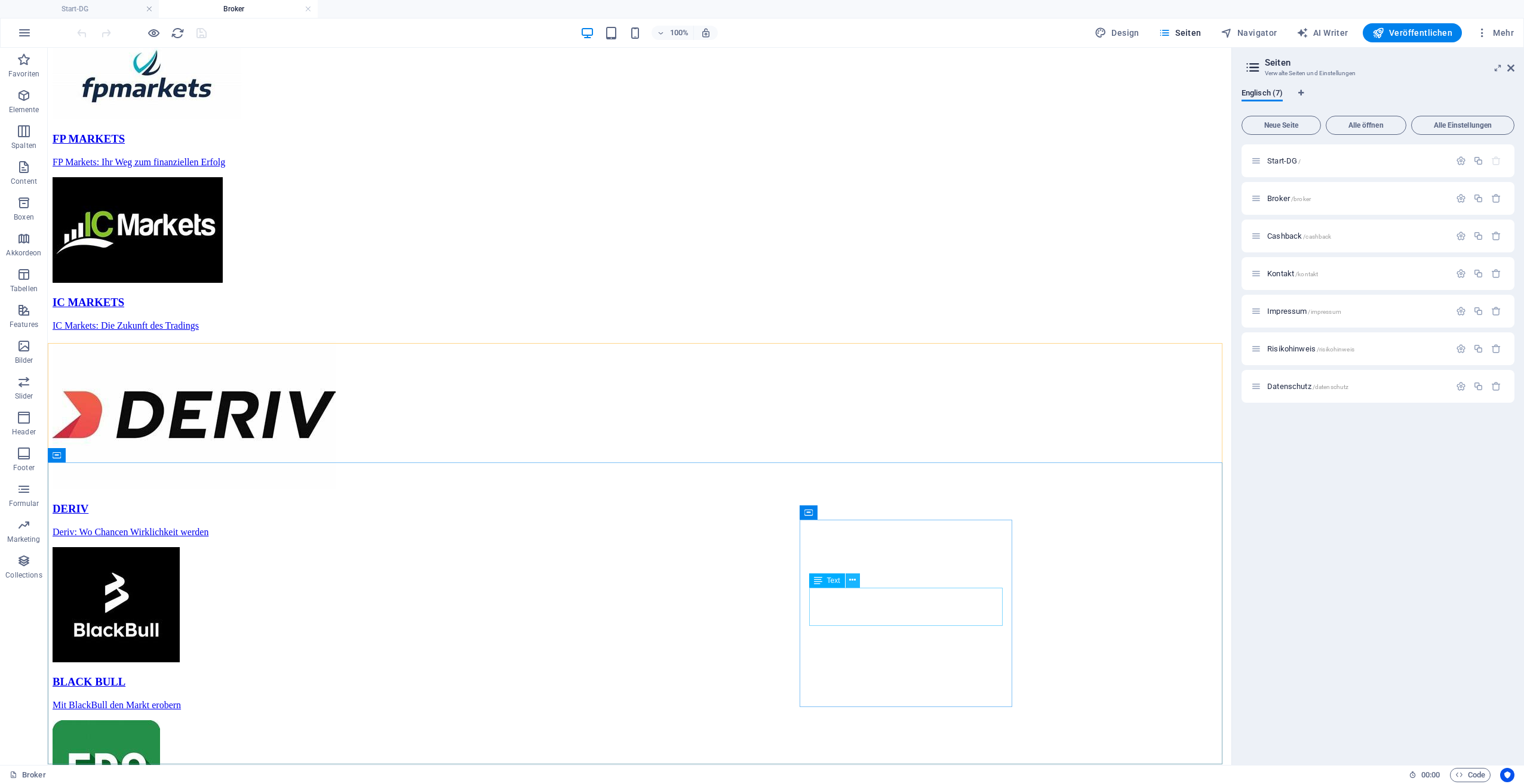
click at [855, 584] on icon at bounding box center [852, 581] width 7 height 13
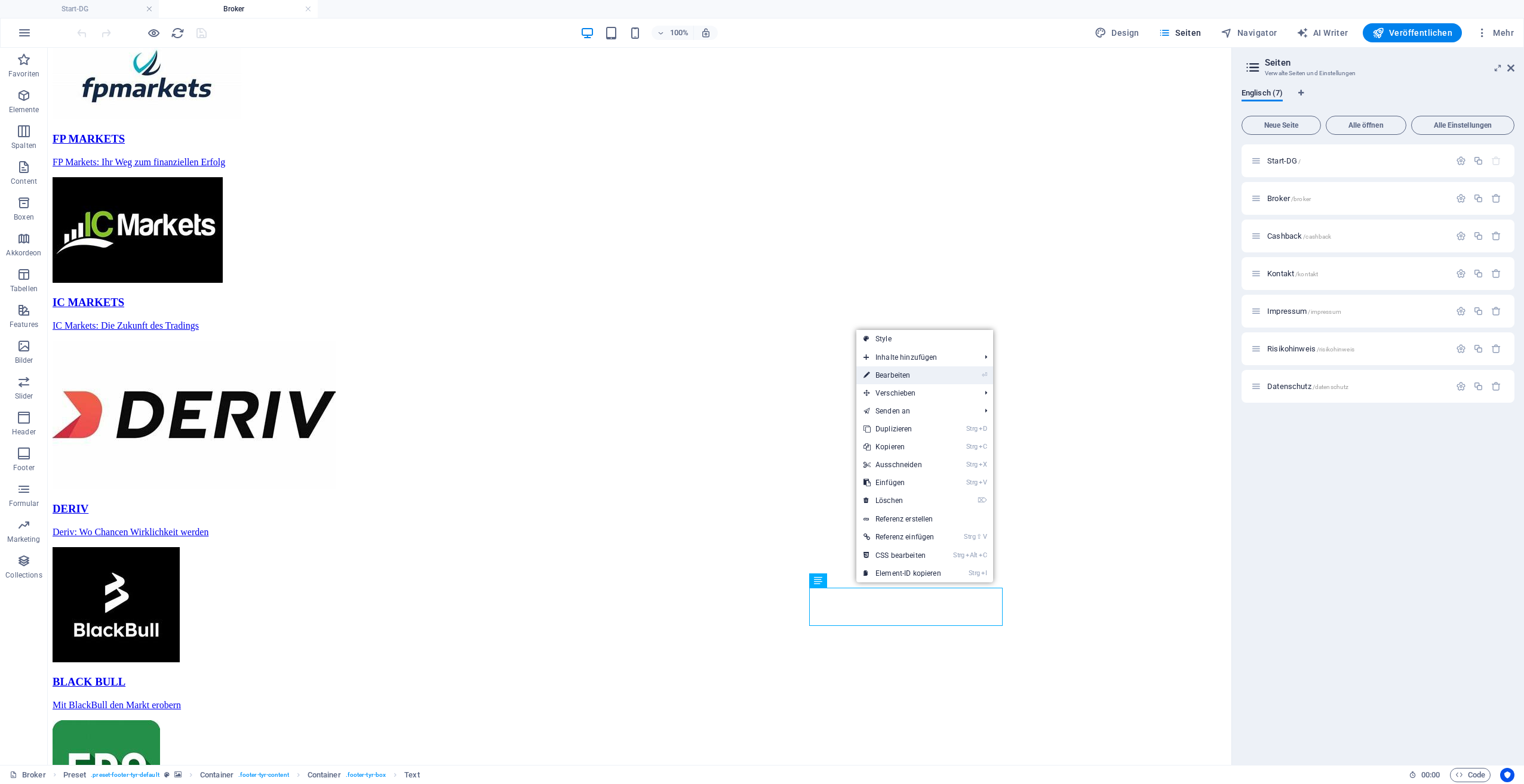
click at [901, 378] on link "⏎ Bearbeiten" at bounding box center [902, 375] width 92 height 18
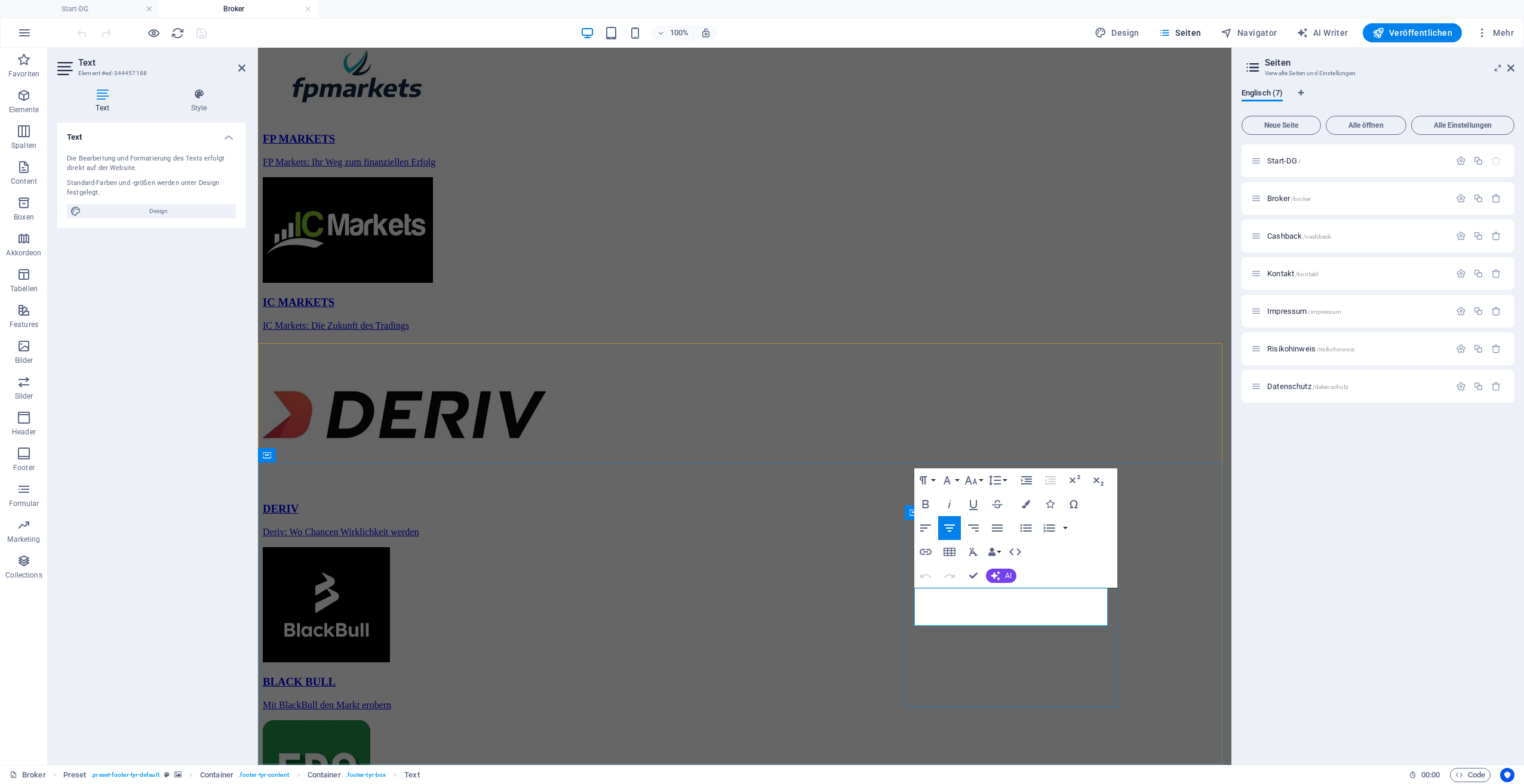
drag, startPoint x: 965, startPoint y: 591, endPoint x: 1069, endPoint y: 616, distance: 107.0
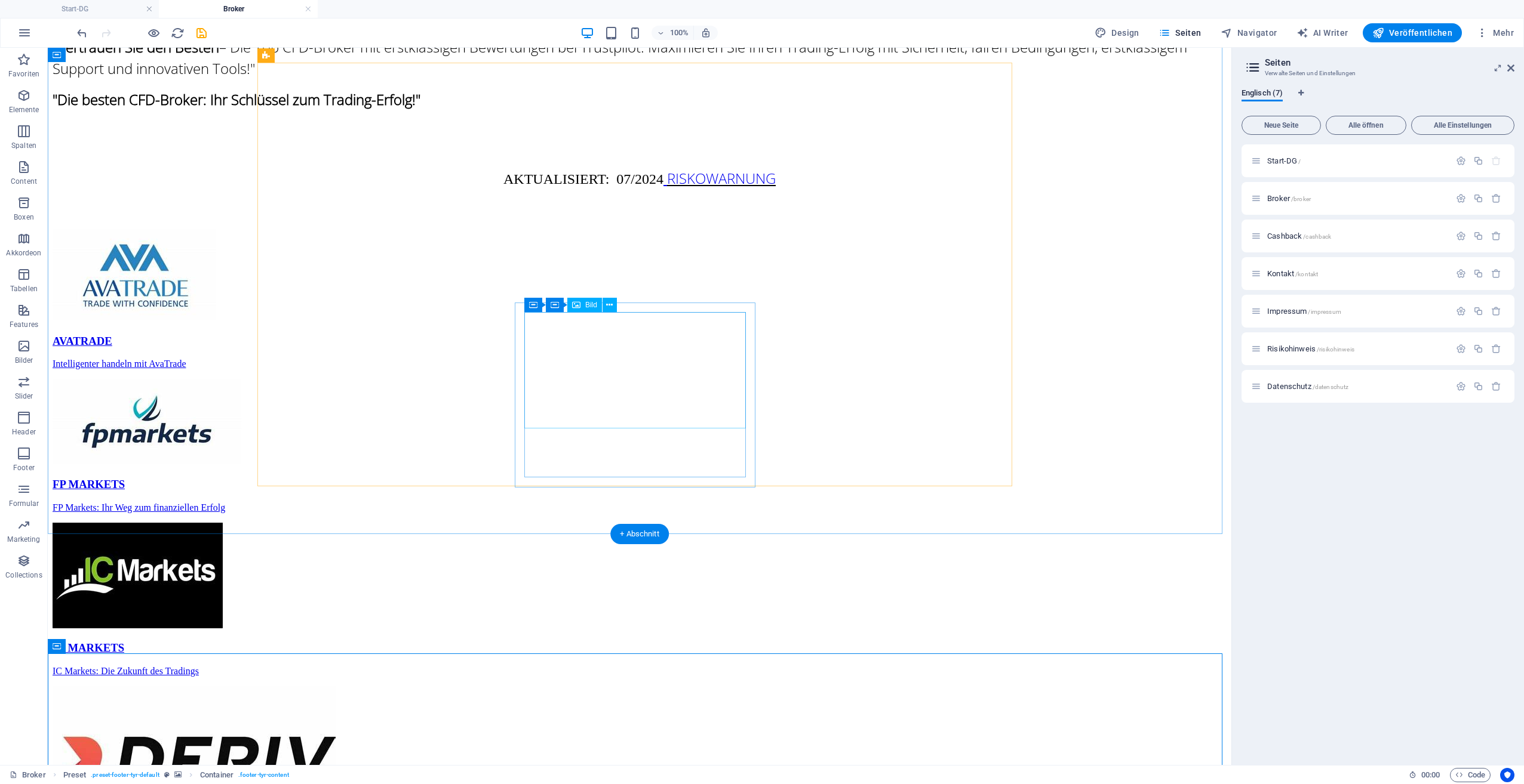
scroll to position [284, 0]
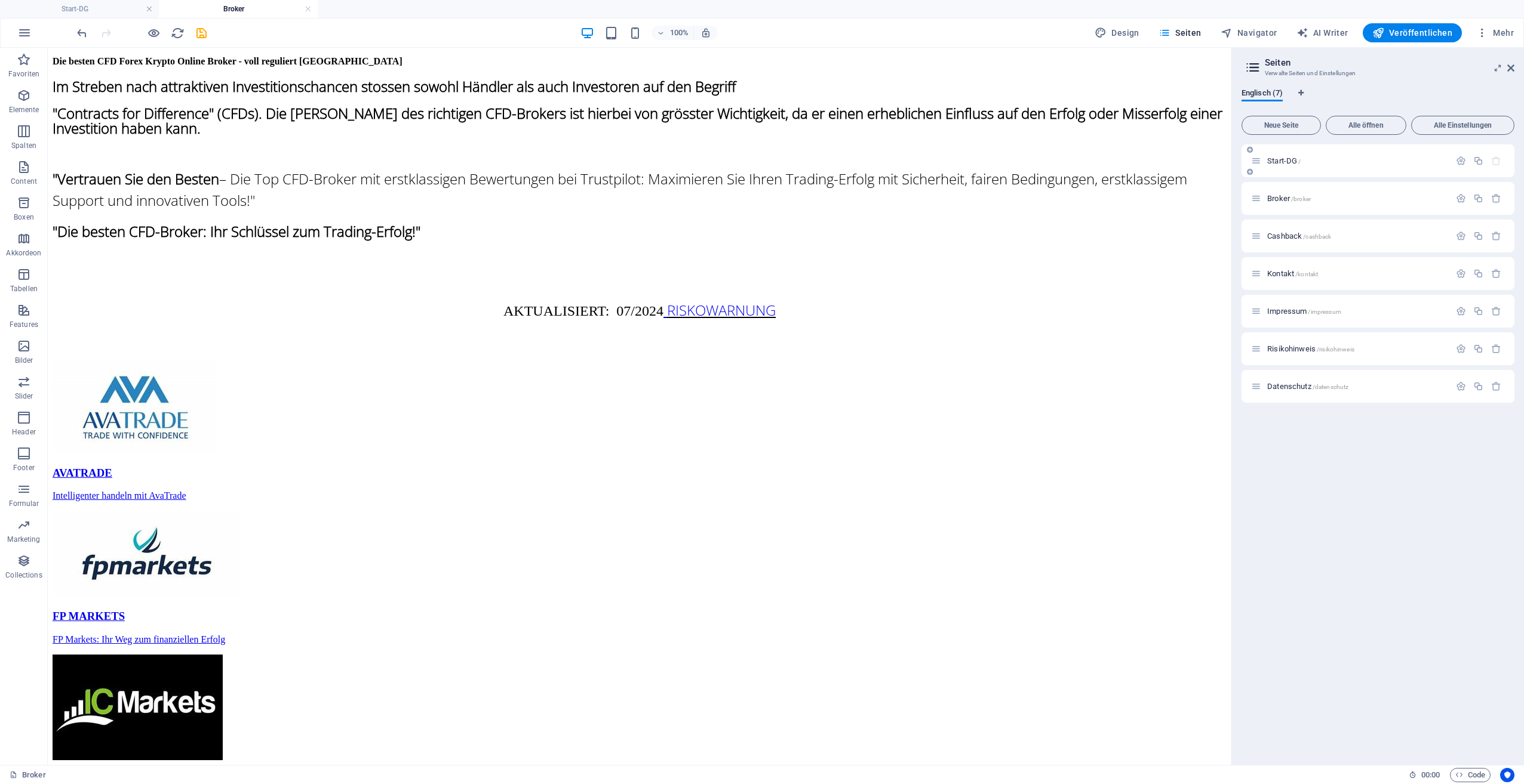
click at [1286, 162] on span "Start-DG /" at bounding box center [1284, 161] width 34 height 9
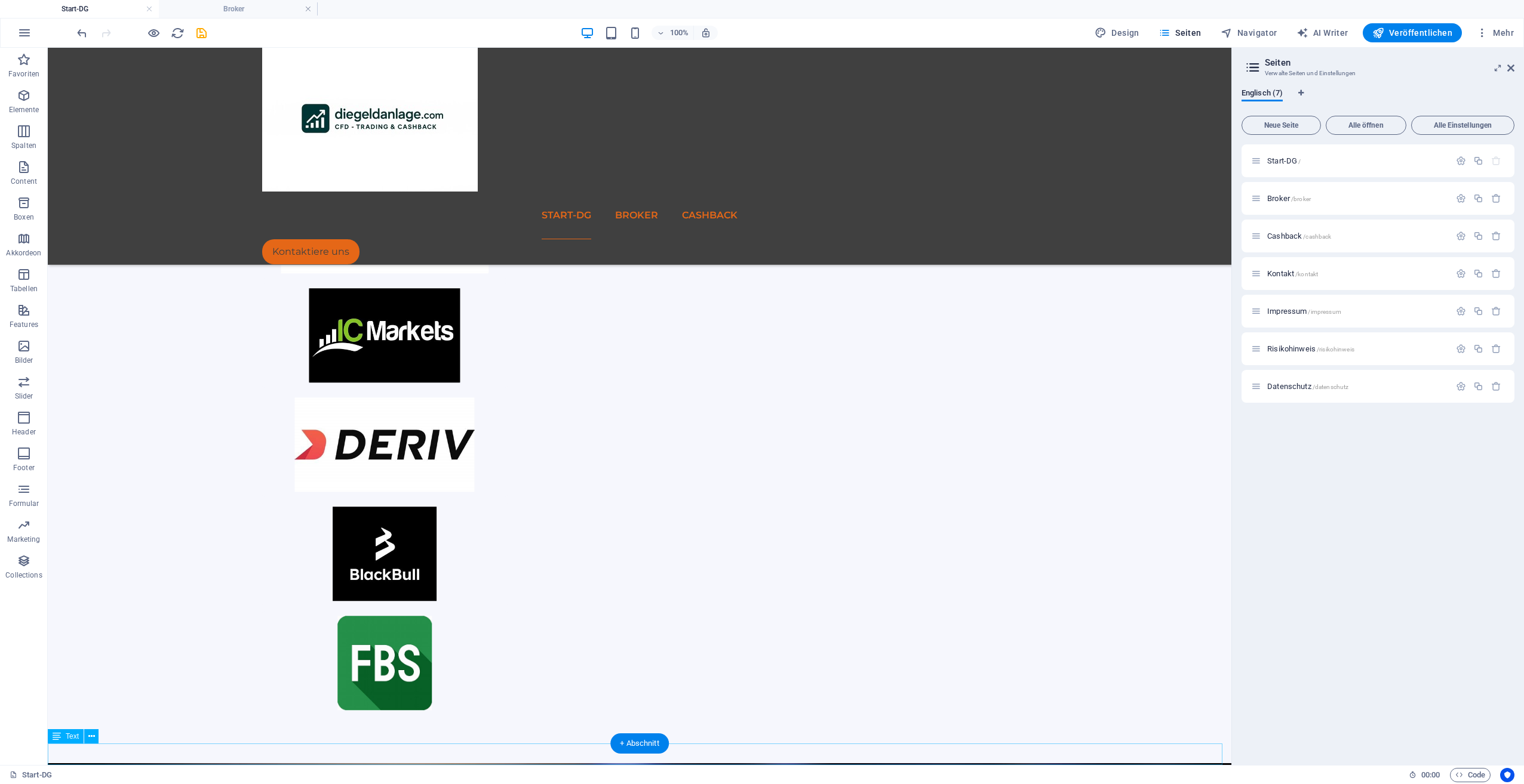
scroll to position [541, 0]
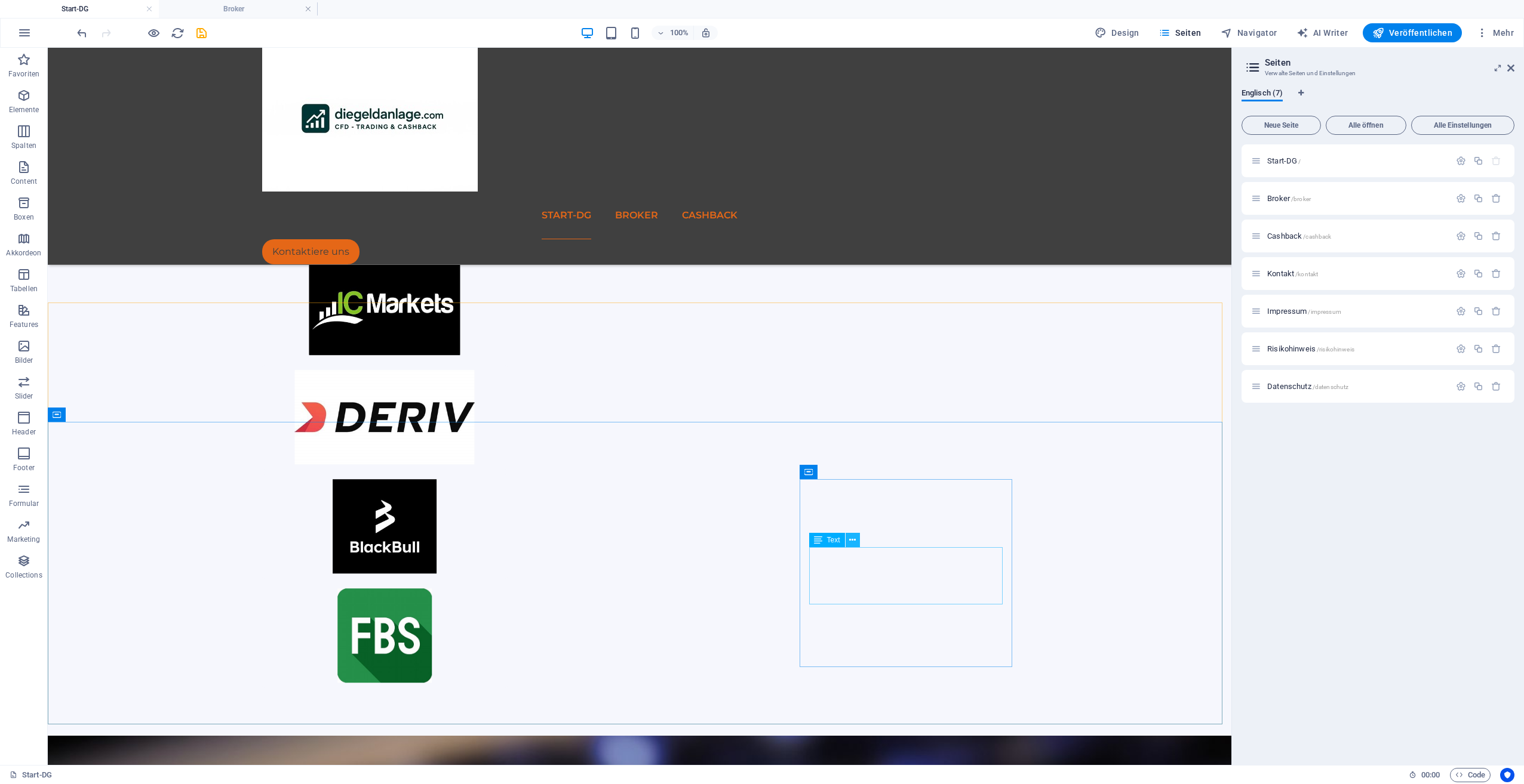
click at [849, 542] on icon at bounding box center [852, 540] width 7 height 13
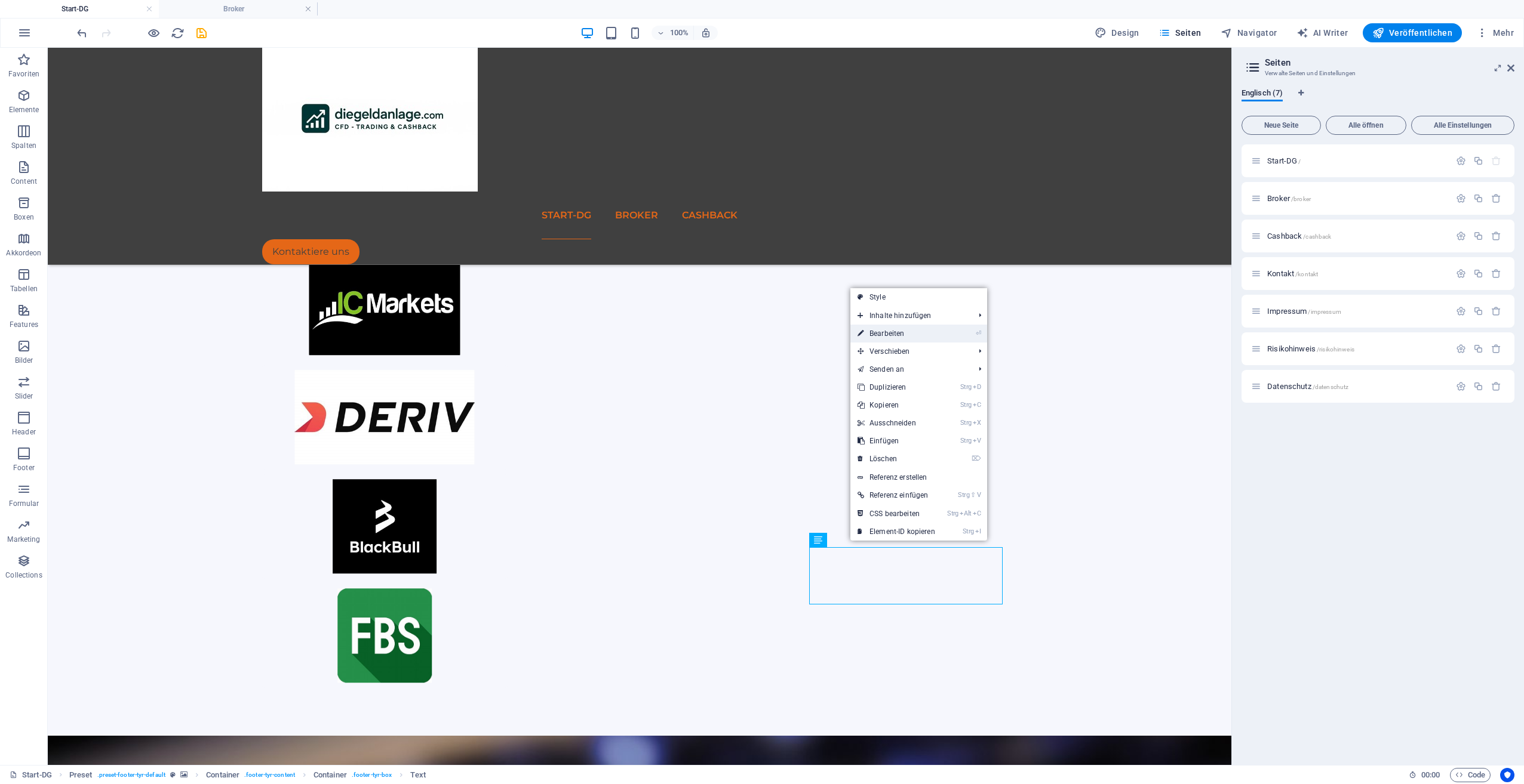
click at [907, 336] on link "⏎ Bearbeiten" at bounding box center [897, 333] width 92 height 18
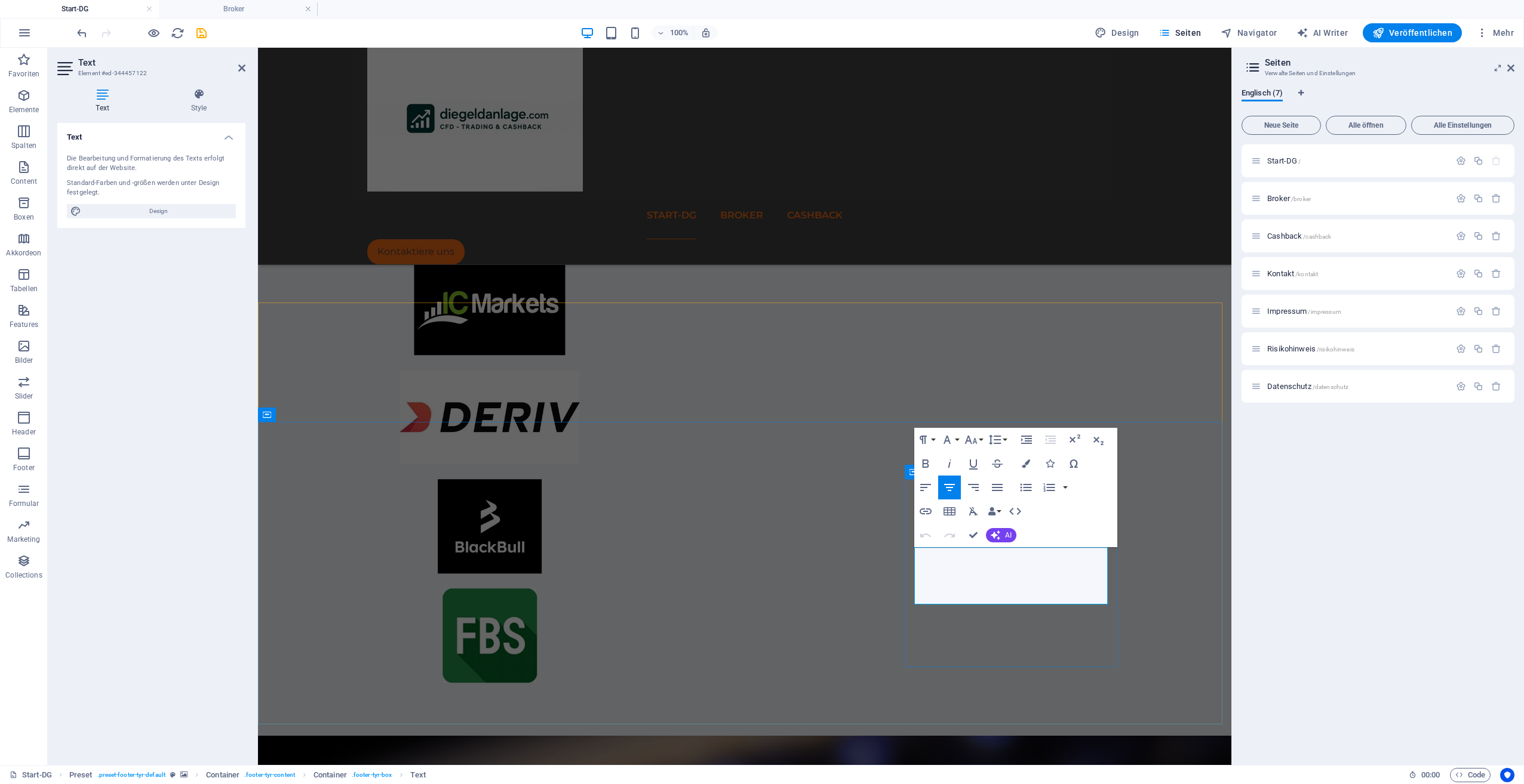
drag, startPoint x: 937, startPoint y: 556, endPoint x: 1075, endPoint y: 600, distance: 144.8
copy div "[DOMAIN_NAME] [PHONE_NUMBER] [PHONE_NUMBER]"
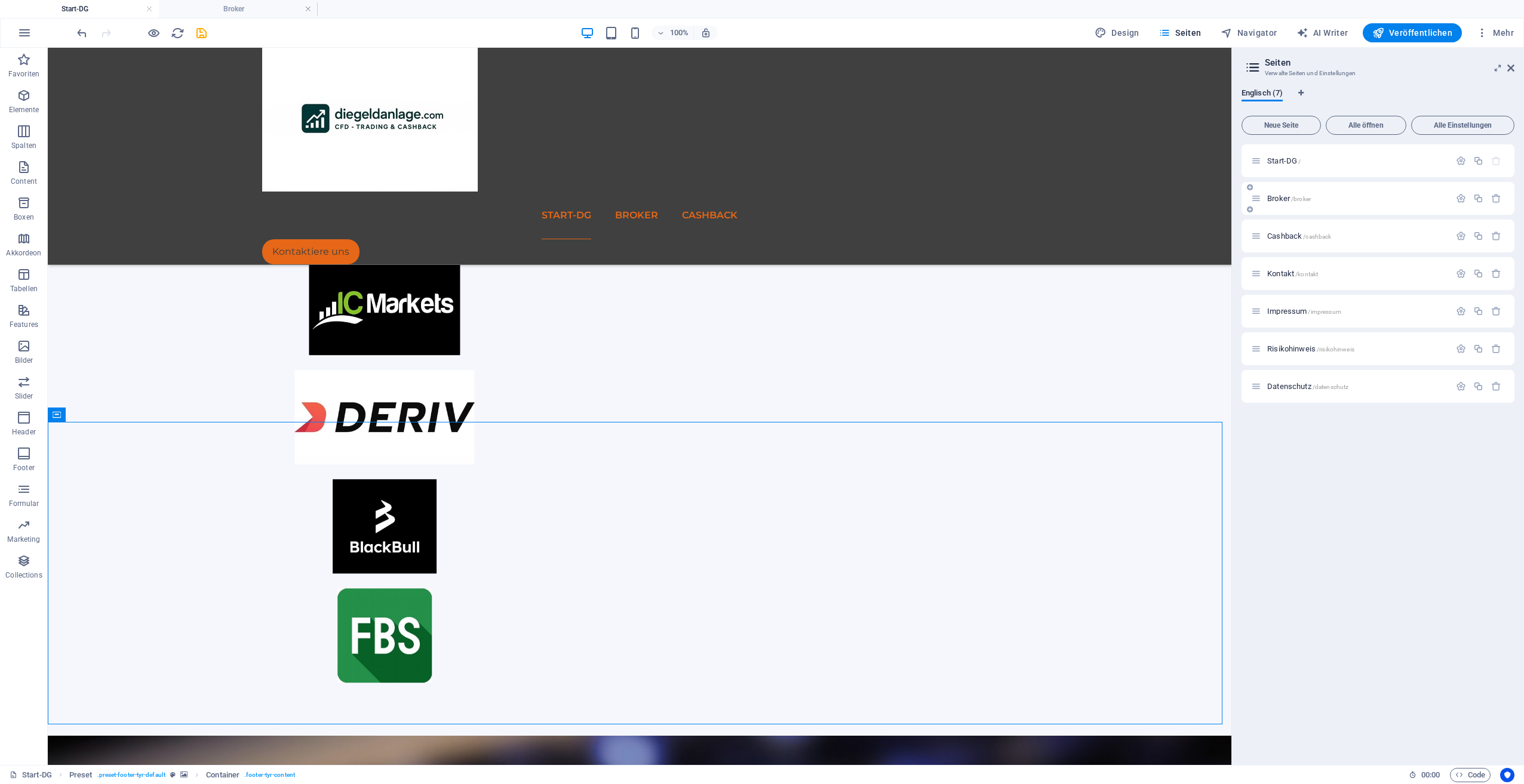
click at [1287, 197] on span "Broker /broker" at bounding box center [1289, 198] width 44 height 9
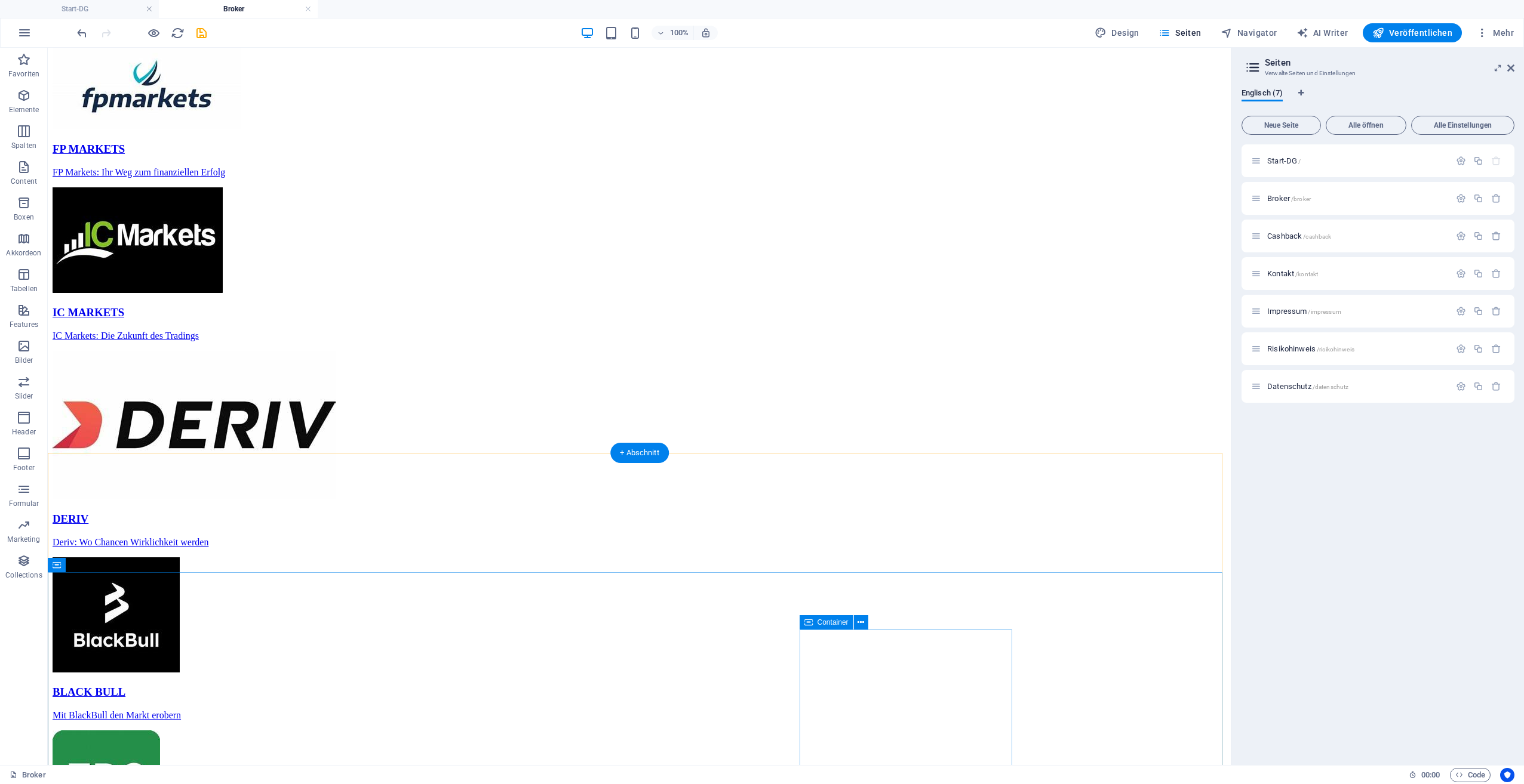
scroll to position [761, 0]
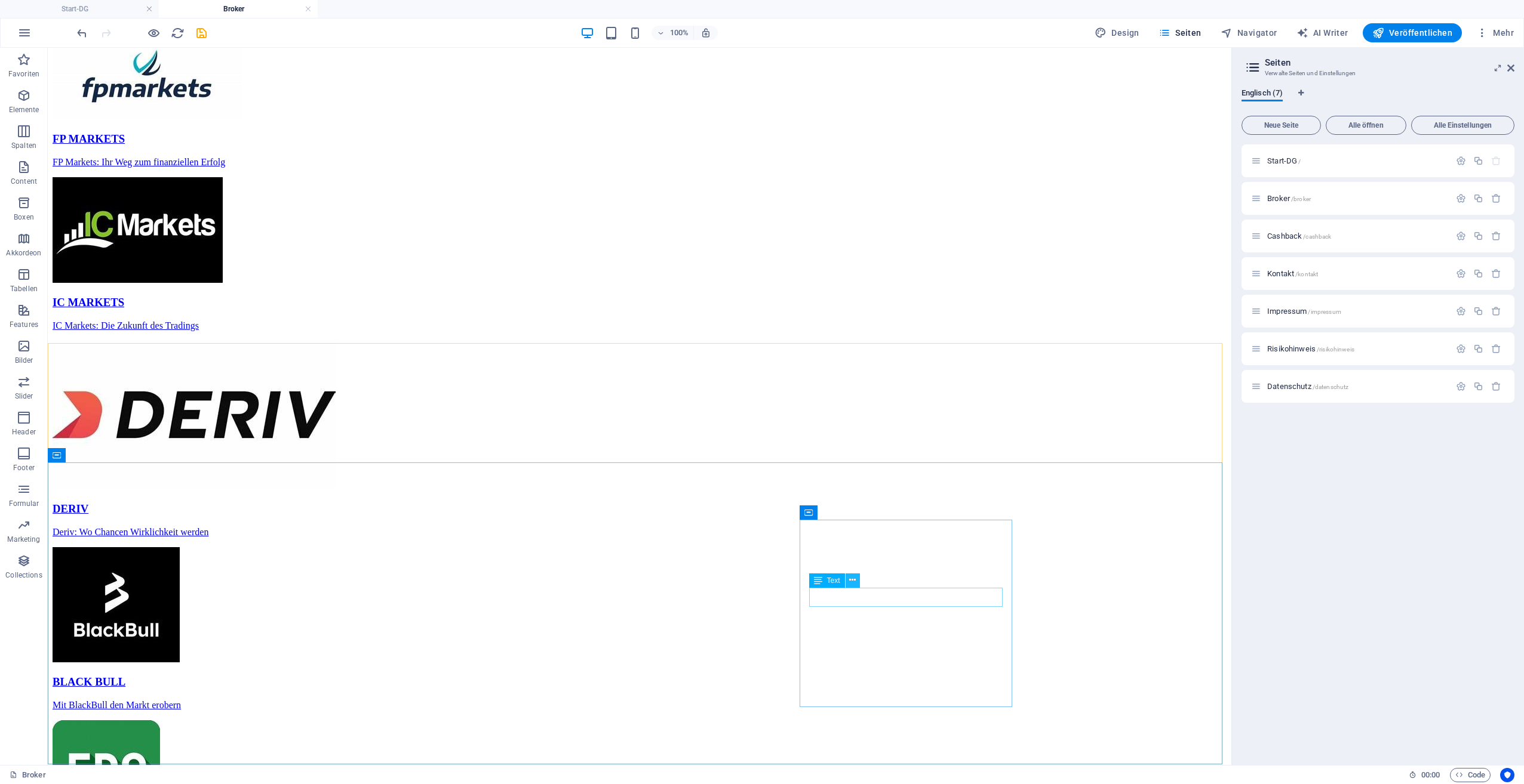
click at [850, 582] on icon at bounding box center [852, 581] width 7 height 13
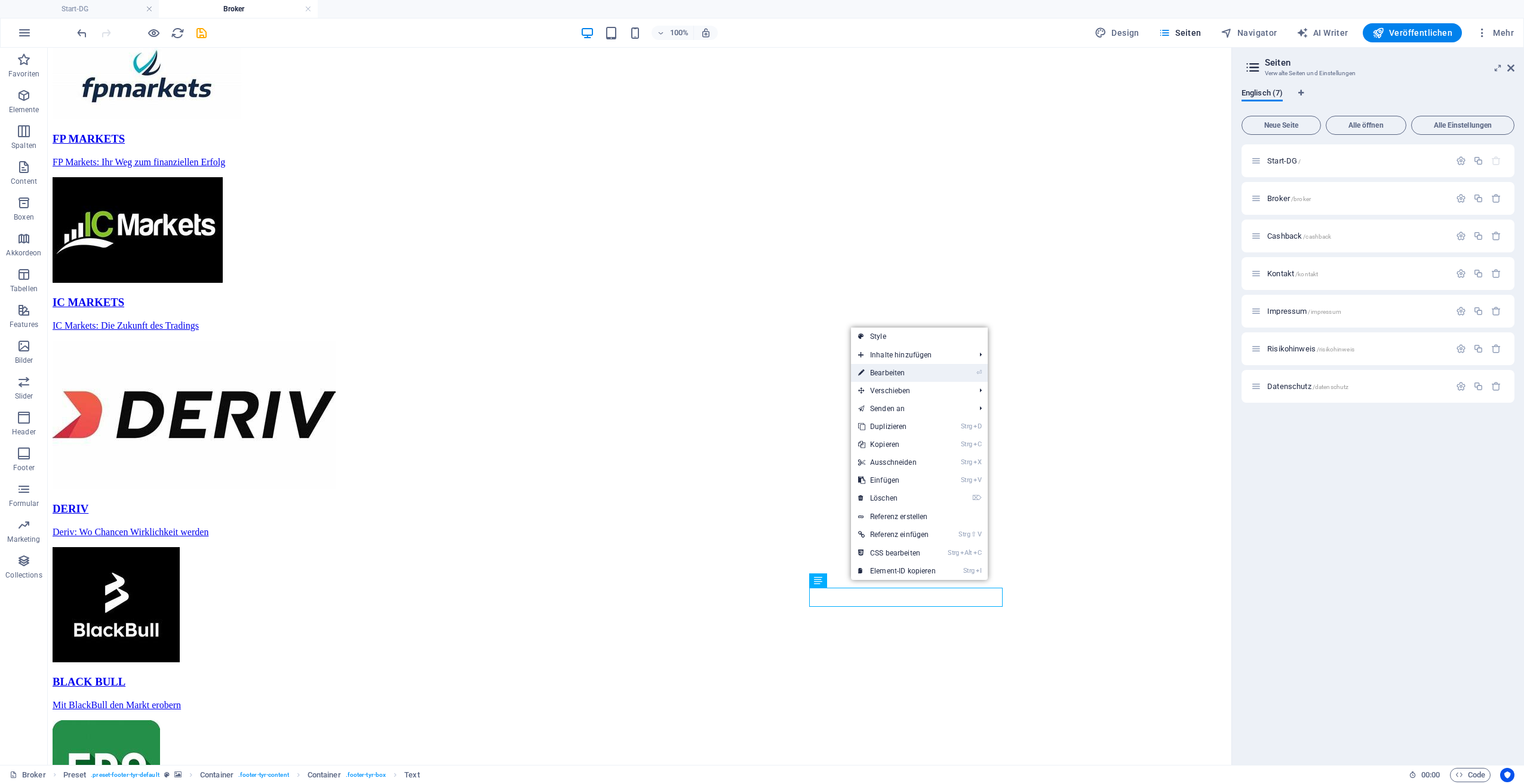
click at [877, 377] on link "⏎ Bearbeiten" at bounding box center [897, 373] width 92 height 18
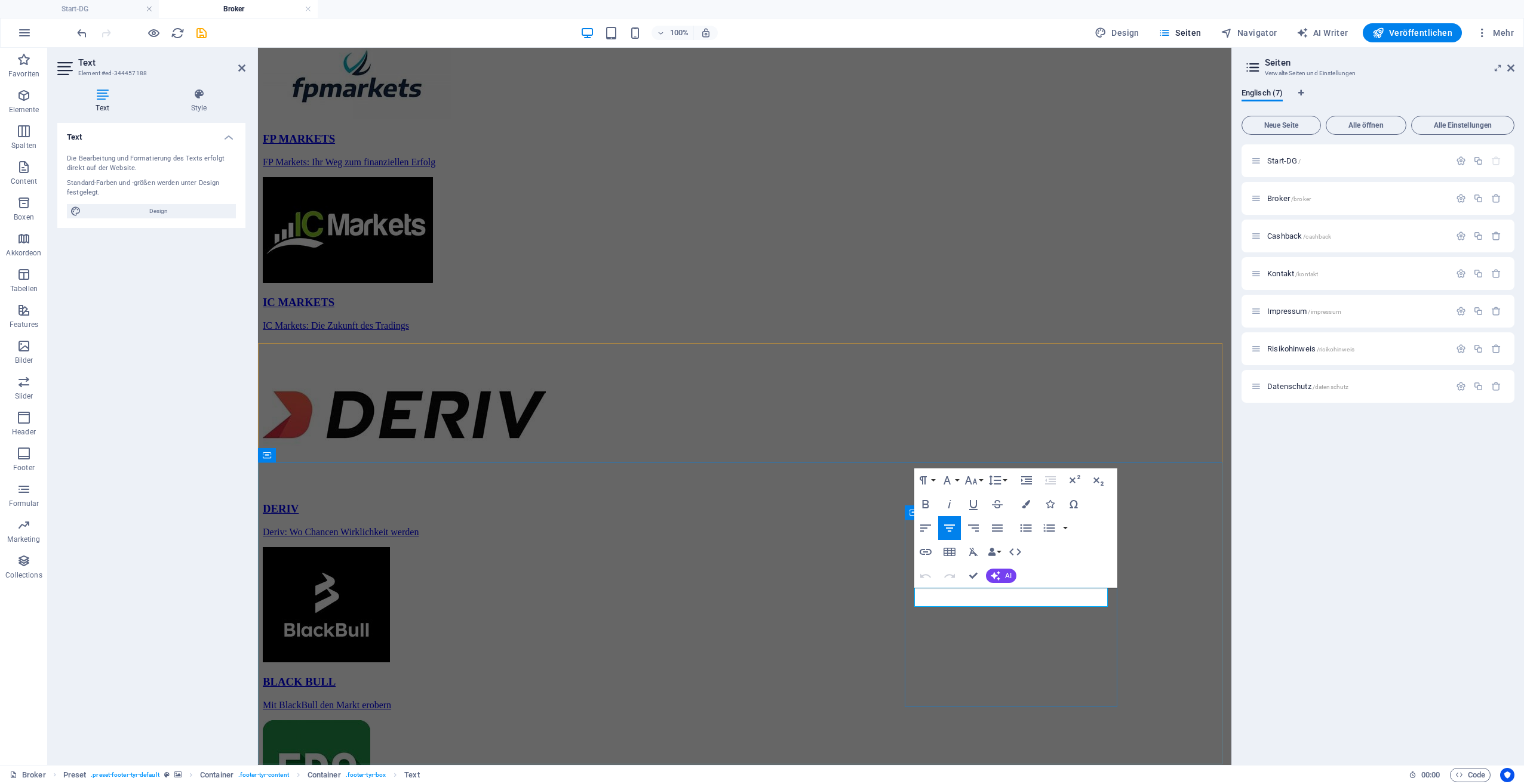
drag, startPoint x: 967, startPoint y: 597, endPoint x: 1088, endPoint y: 593, distance: 121.1
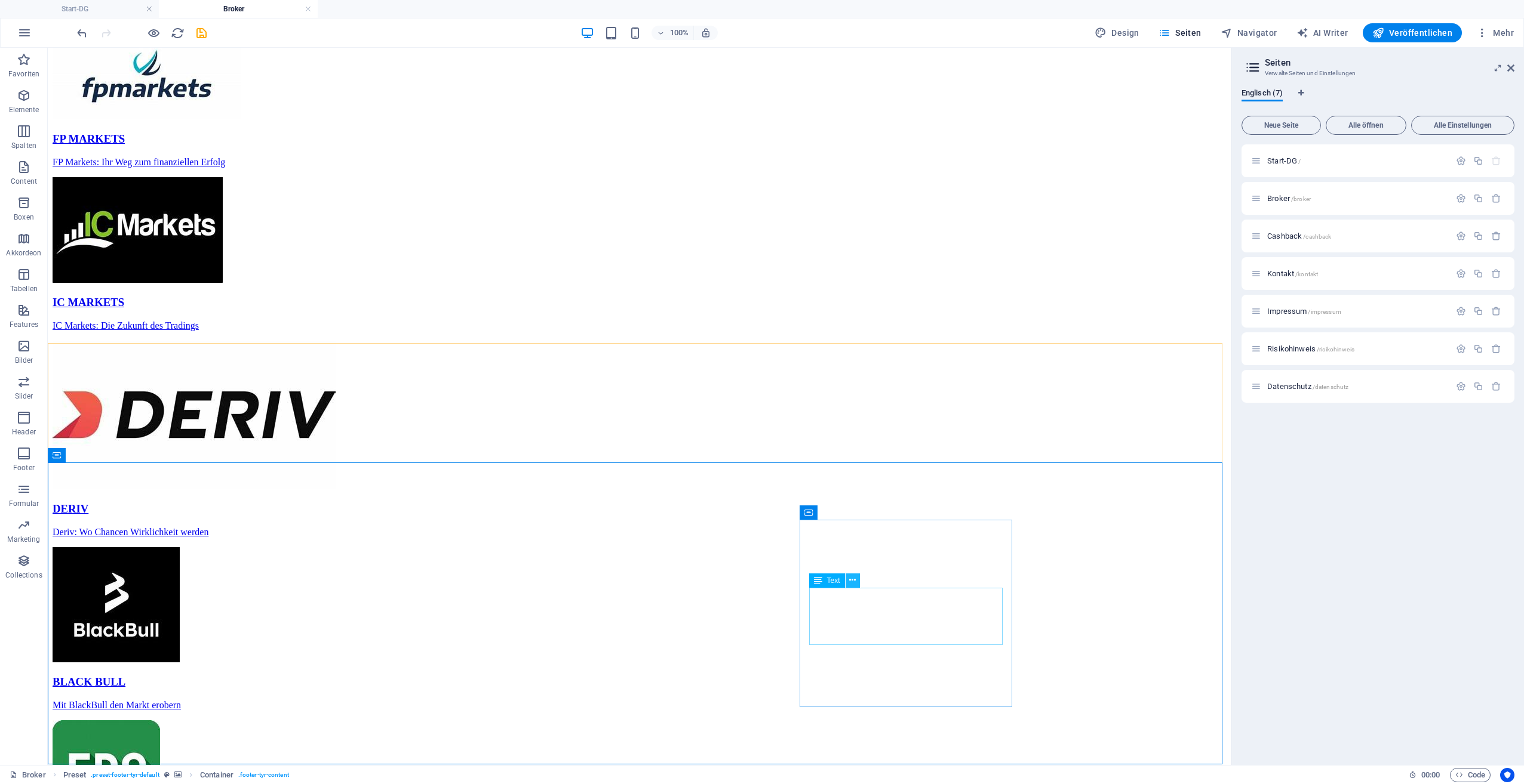
click at [853, 582] on icon at bounding box center [852, 581] width 7 height 13
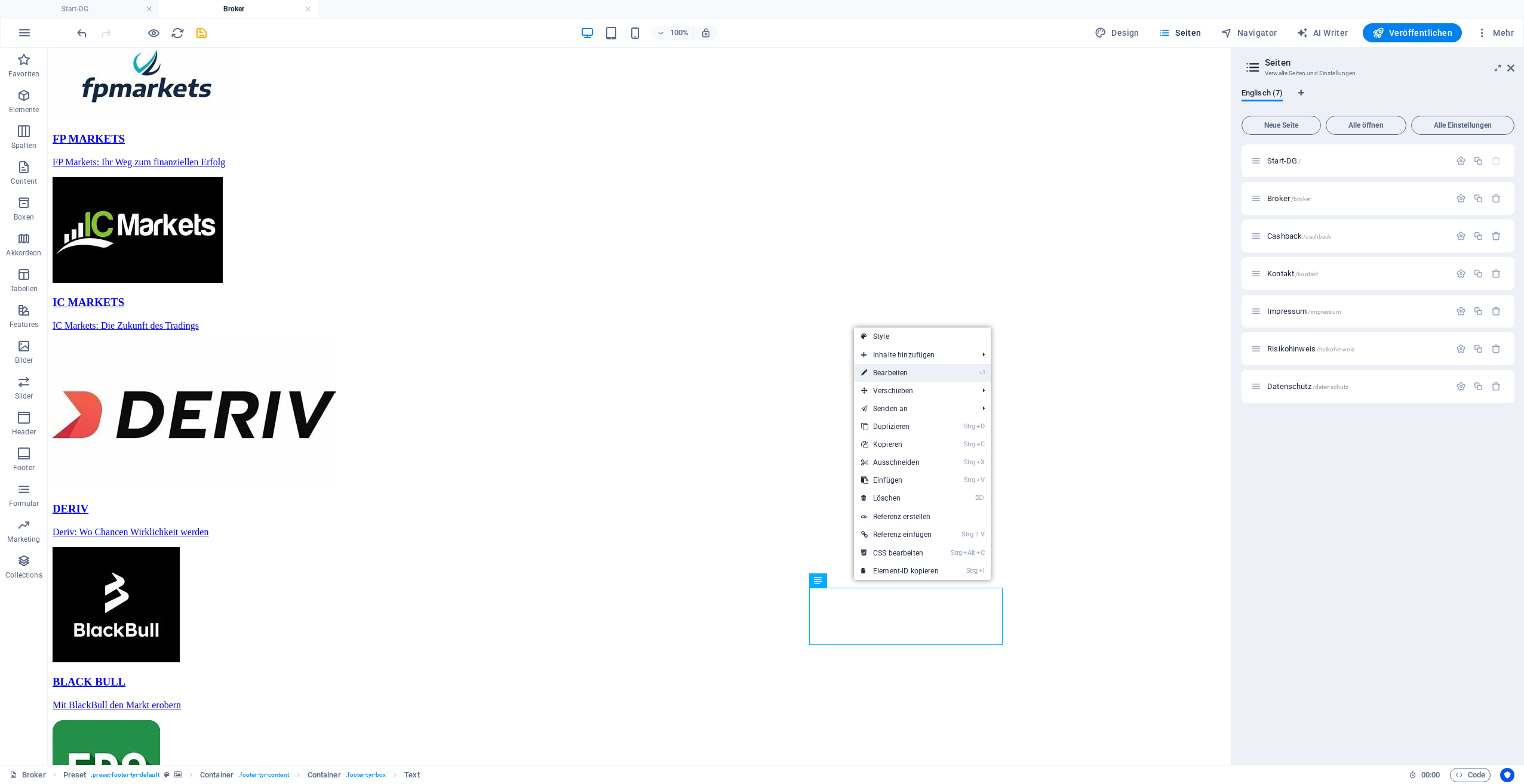
click at [882, 370] on link "⏎ Bearbeiten" at bounding box center [900, 373] width 92 height 18
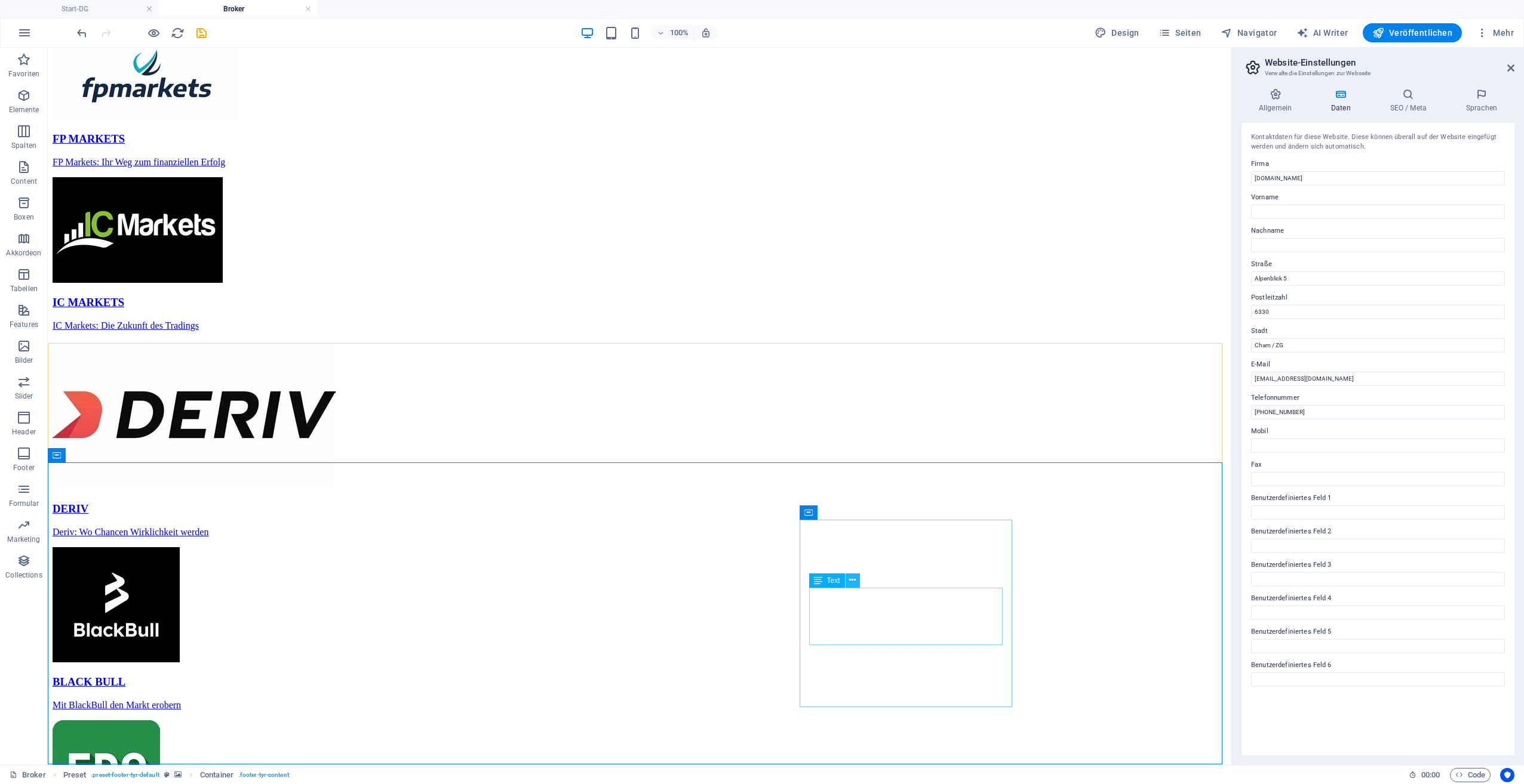
click at [852, 582] on icon at bounding box center [852, 581] width 7 height 13
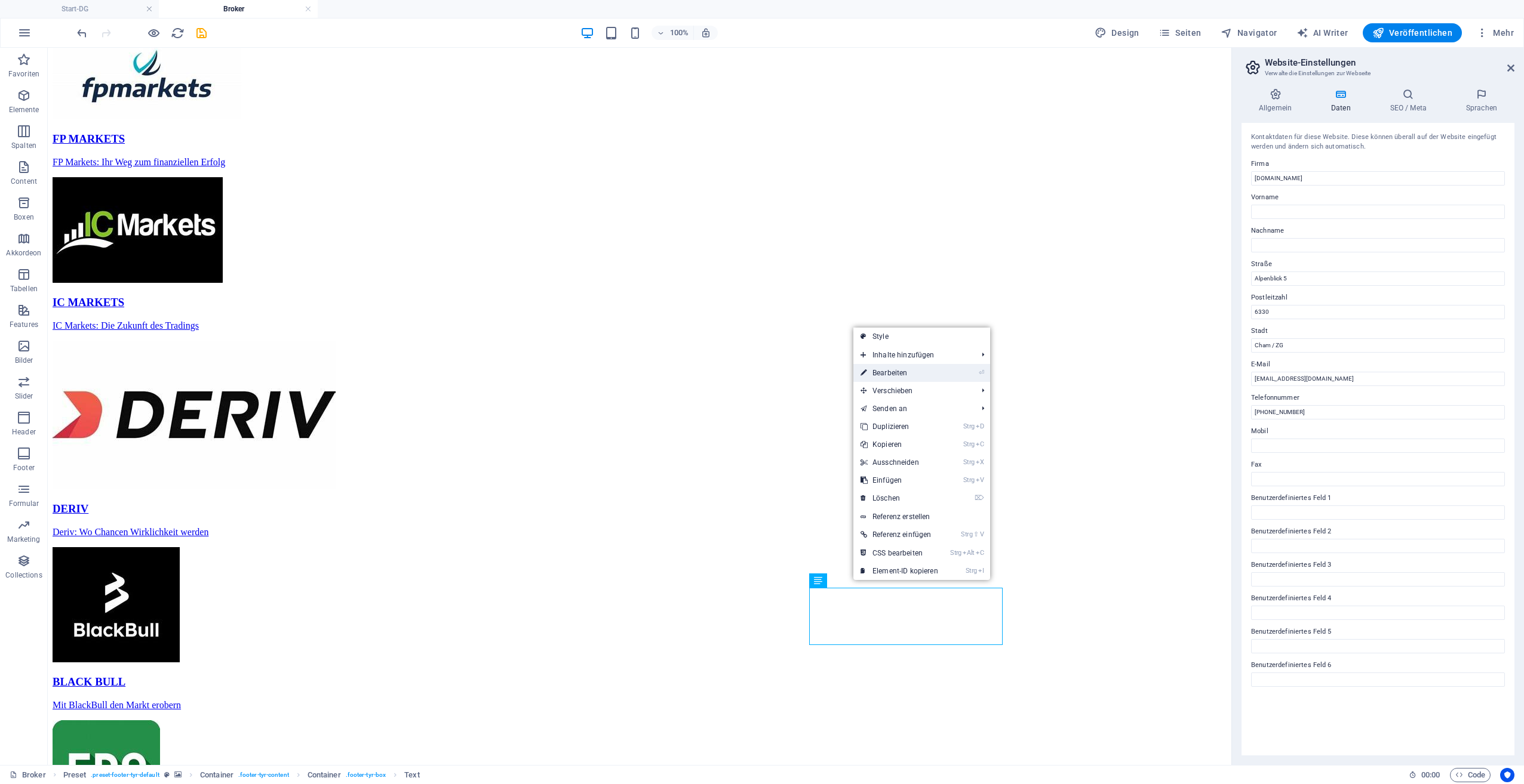
click at [887, 371] on link "⏎ Bearbeiten" at bounding box center [900, 373] width 92 height 18
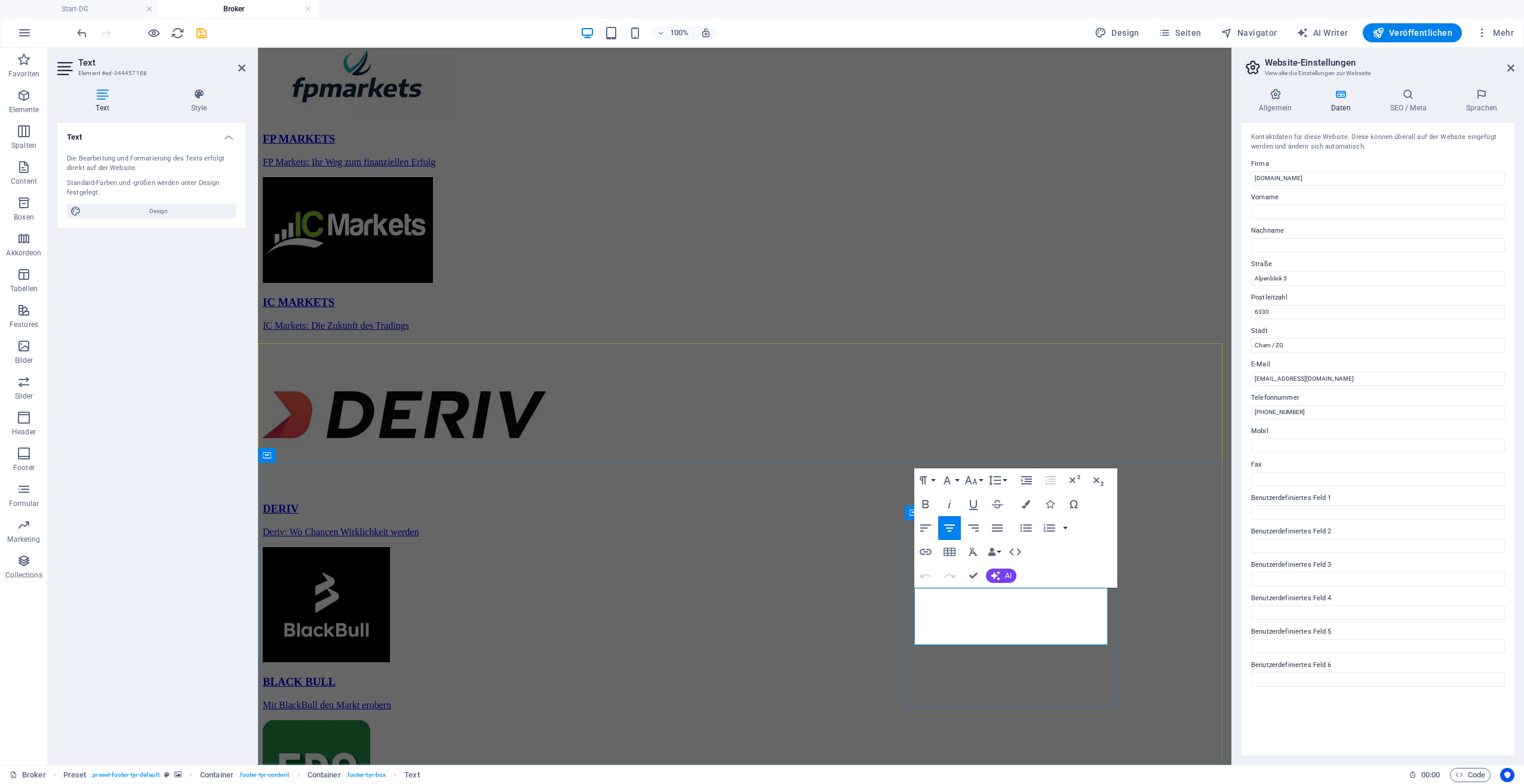
drag, startPoint x: 943, startPoint y: 598, endPoint x: 1082, endPoint y: 634, distance: 143.6
copy div "mail@diegeldanlage.com +41 79 793 31 10"
click at [1189, 289] on div "CFD | FOREX | METALLE | ENERGIE | AKTIEN Die besten CFD Forex Krypto Online Bro…" at bounding box center [745, 195] width 964 height 1366
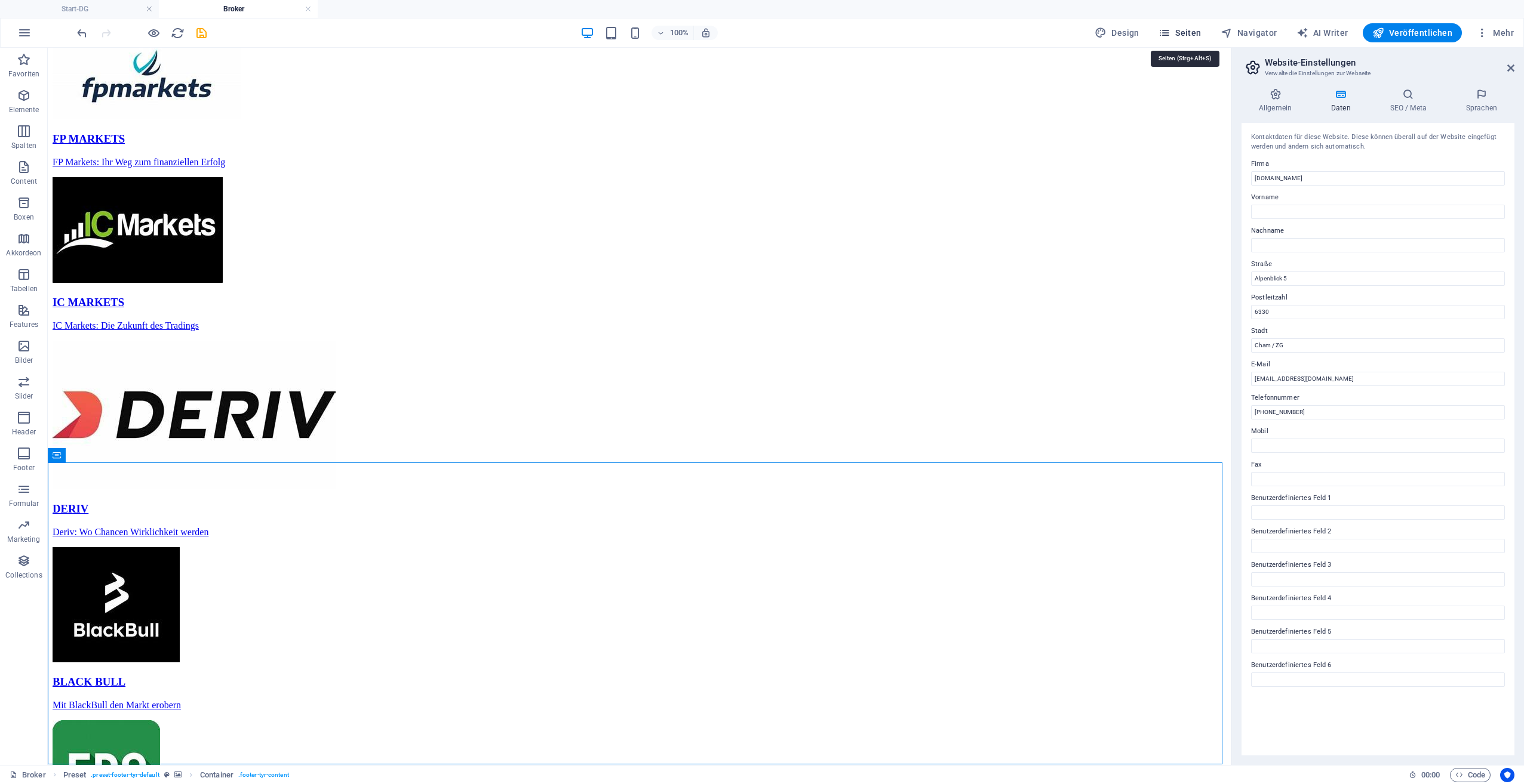
click at [1178, 25] on button "Seiten" at bounding box center [1179, 32] width 53 height 19
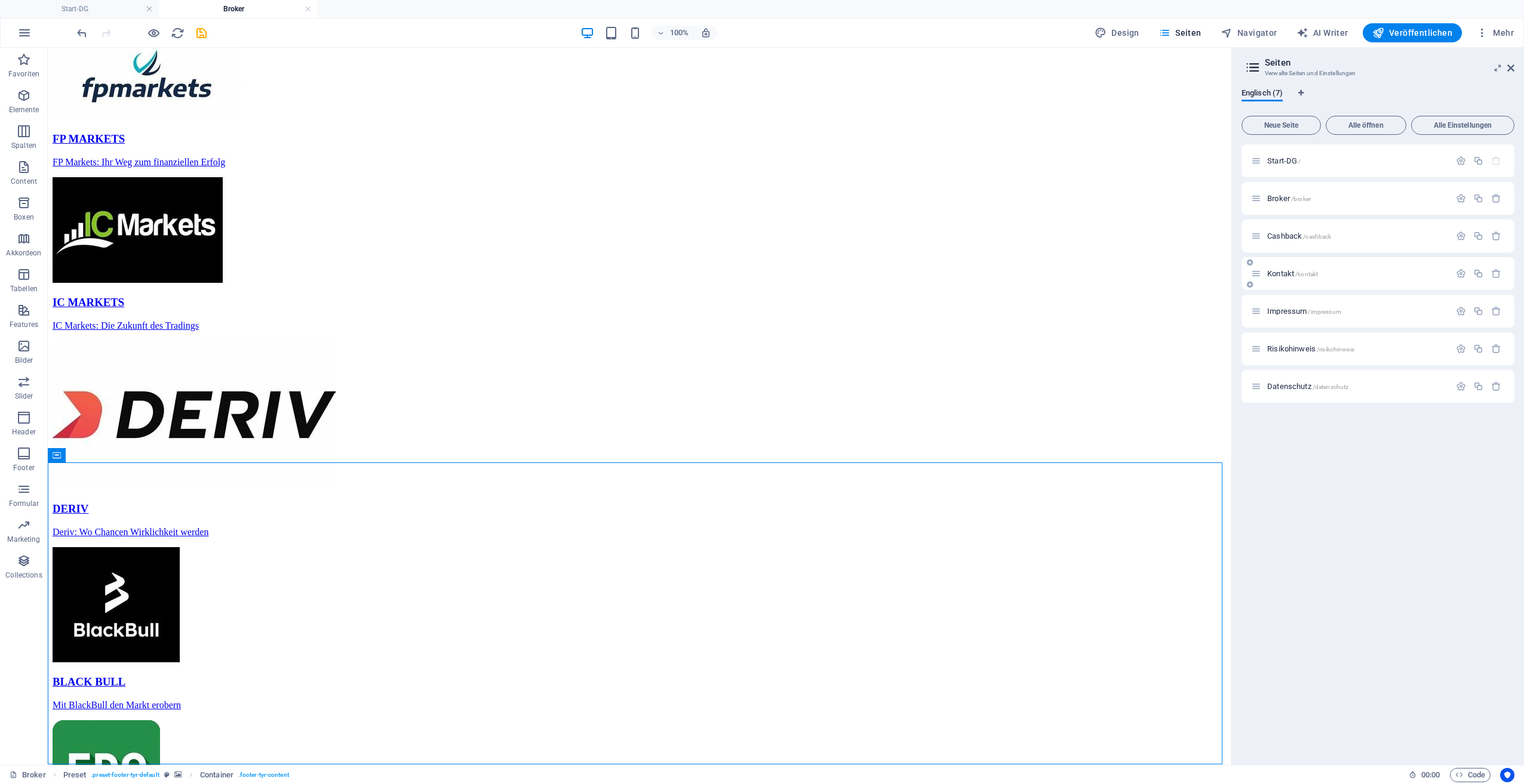
click at [1284, 235] on span "Cashback /cashback" at bounding box center [1299, 235] width 64 height 9
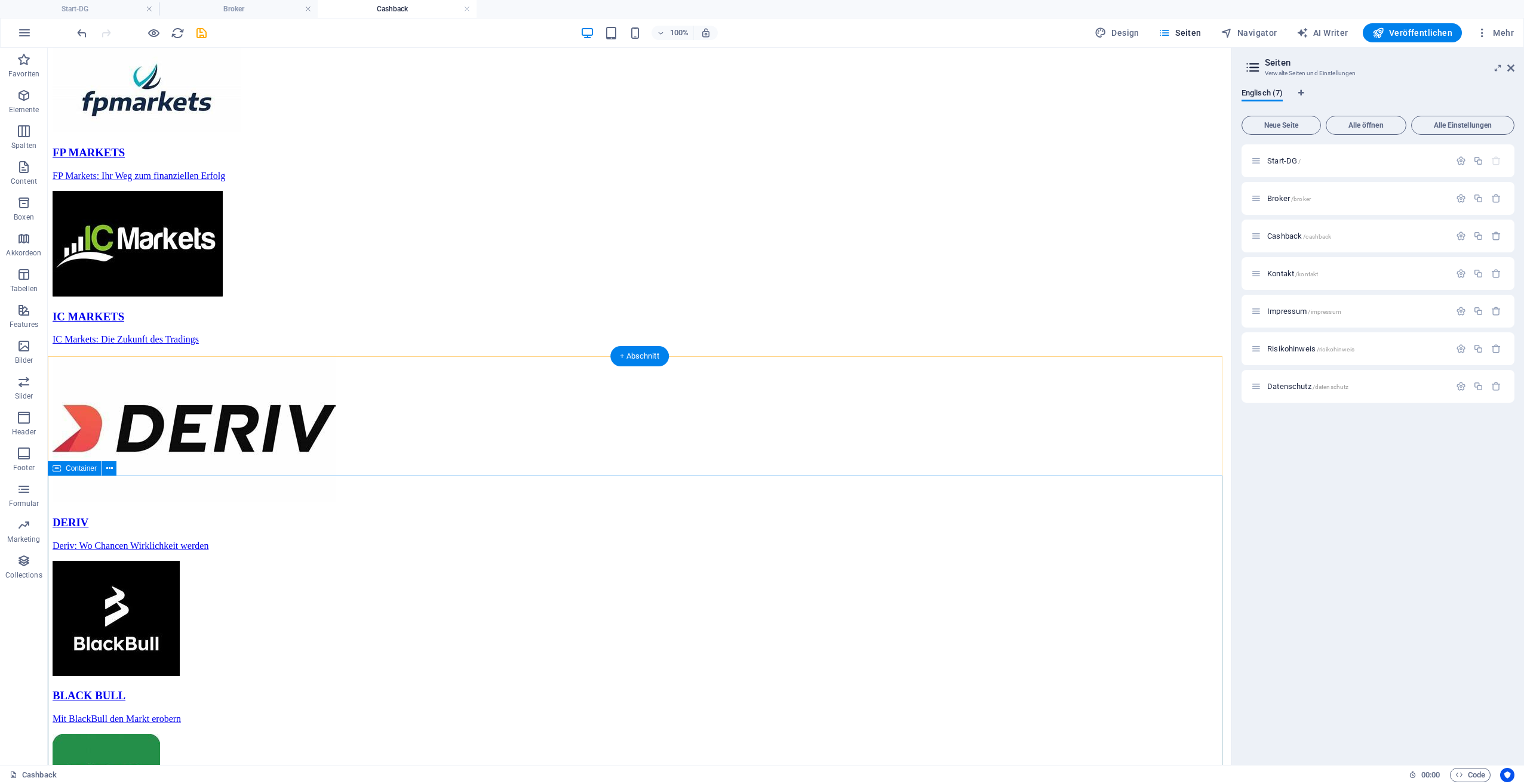
scroll to position [679, 0]
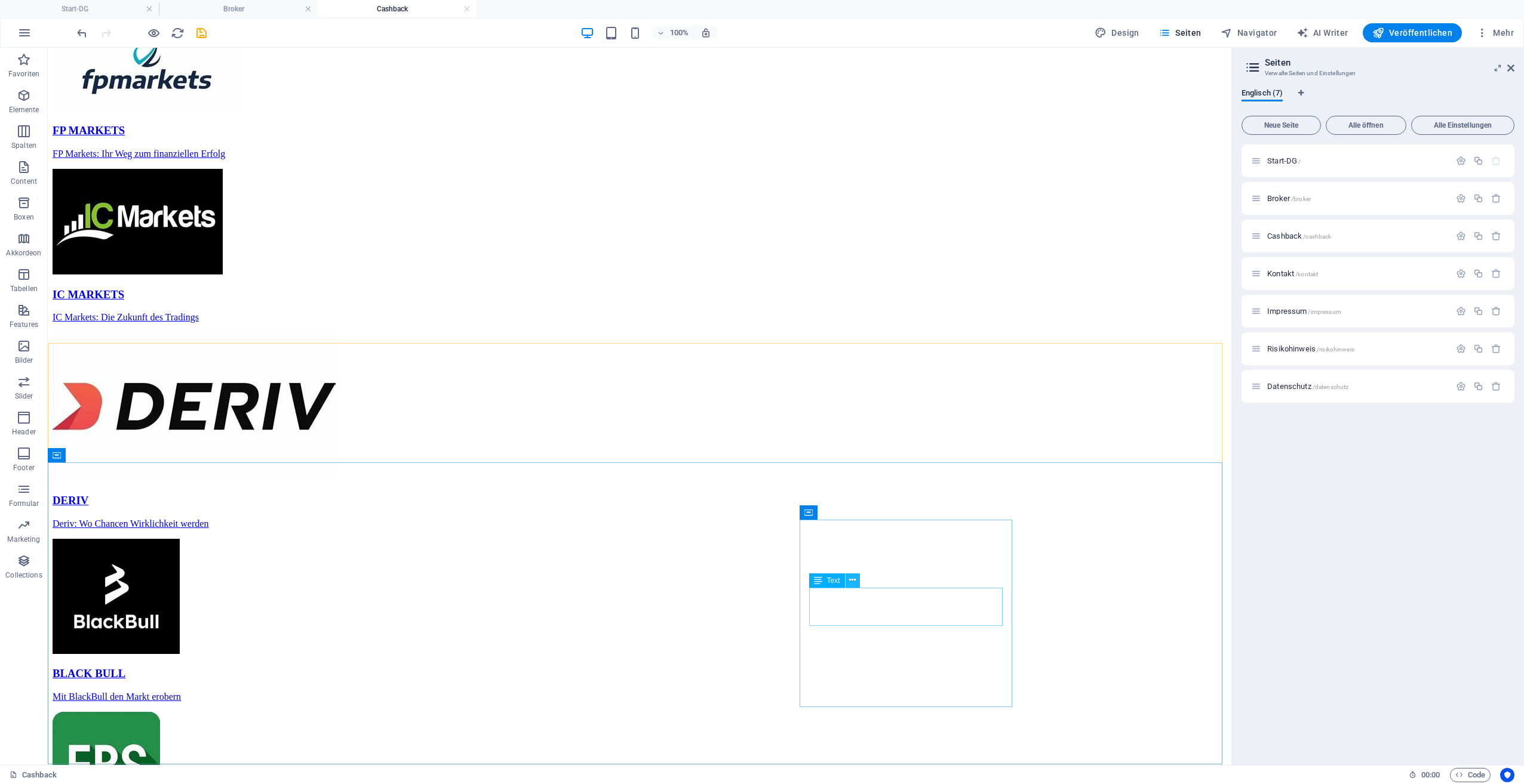
click at [853, 582] on icon at bounding box center [852, 581] width 7 height 13
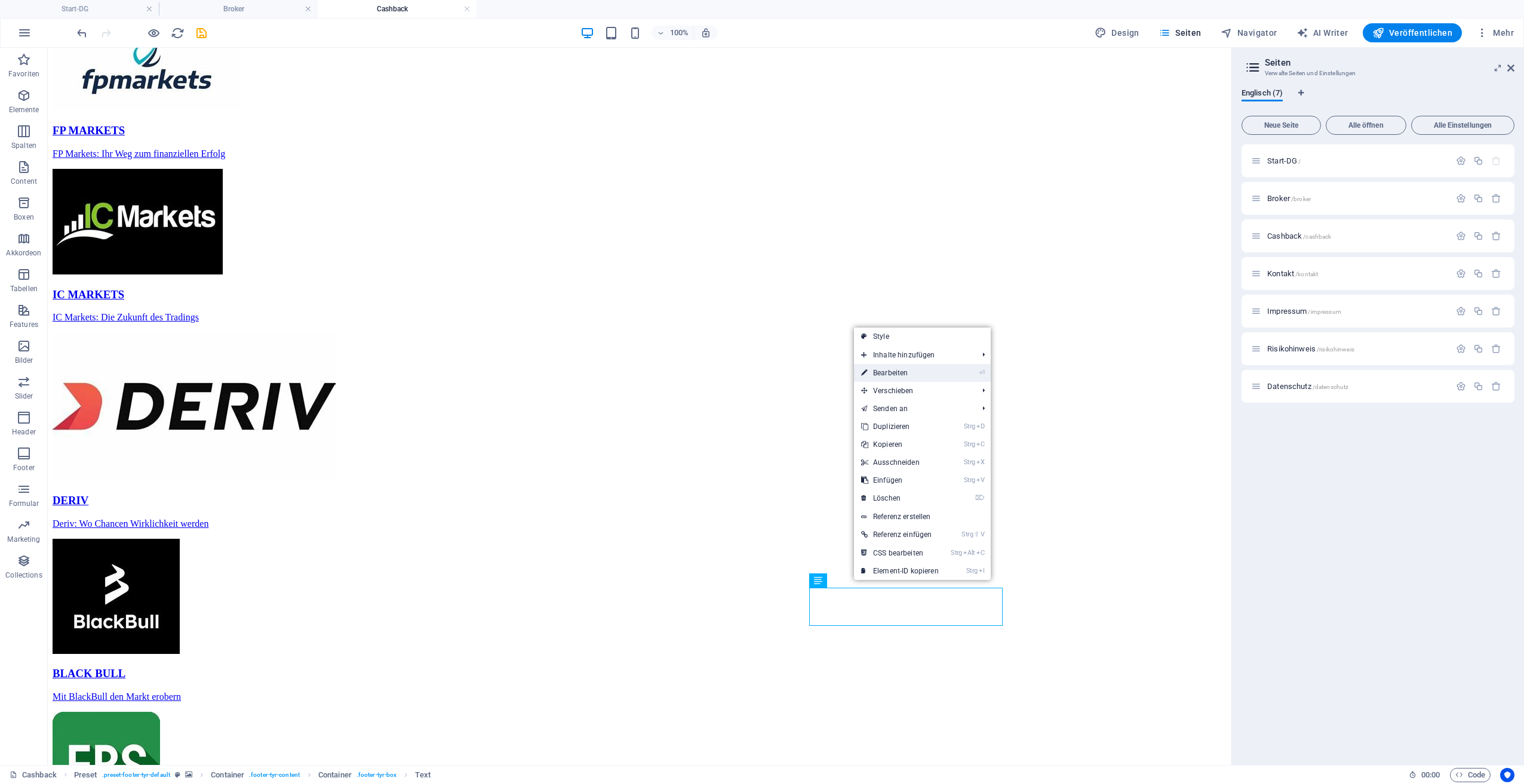
click at [901, 372] on link "⏎ Bearbeiten" at bounding box center [900, 373] width 92 height 18
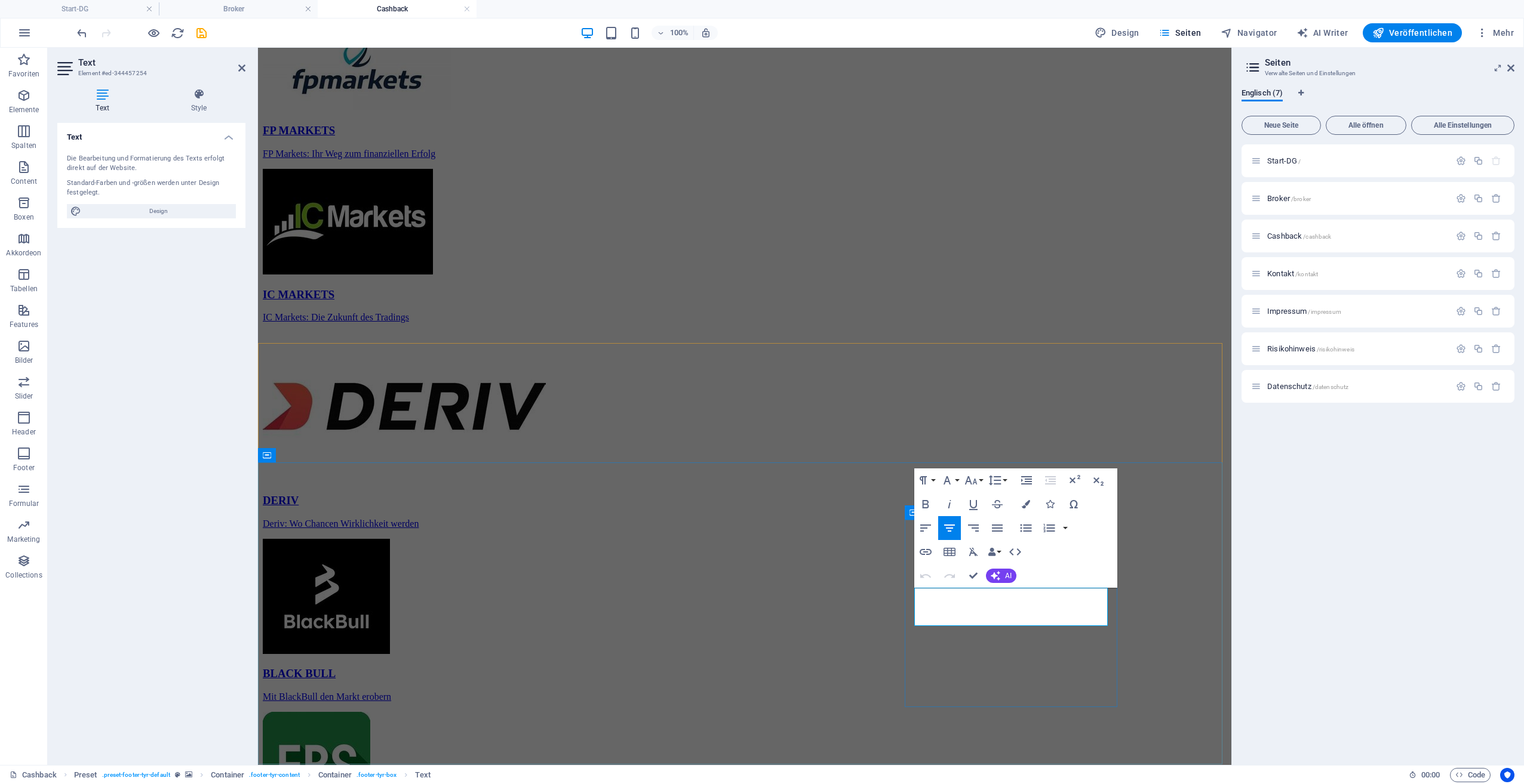
drag, startPoint x: 951, startPoint y: 593, endPoint x: 1084, endPoint y: 622, distance: 136.1
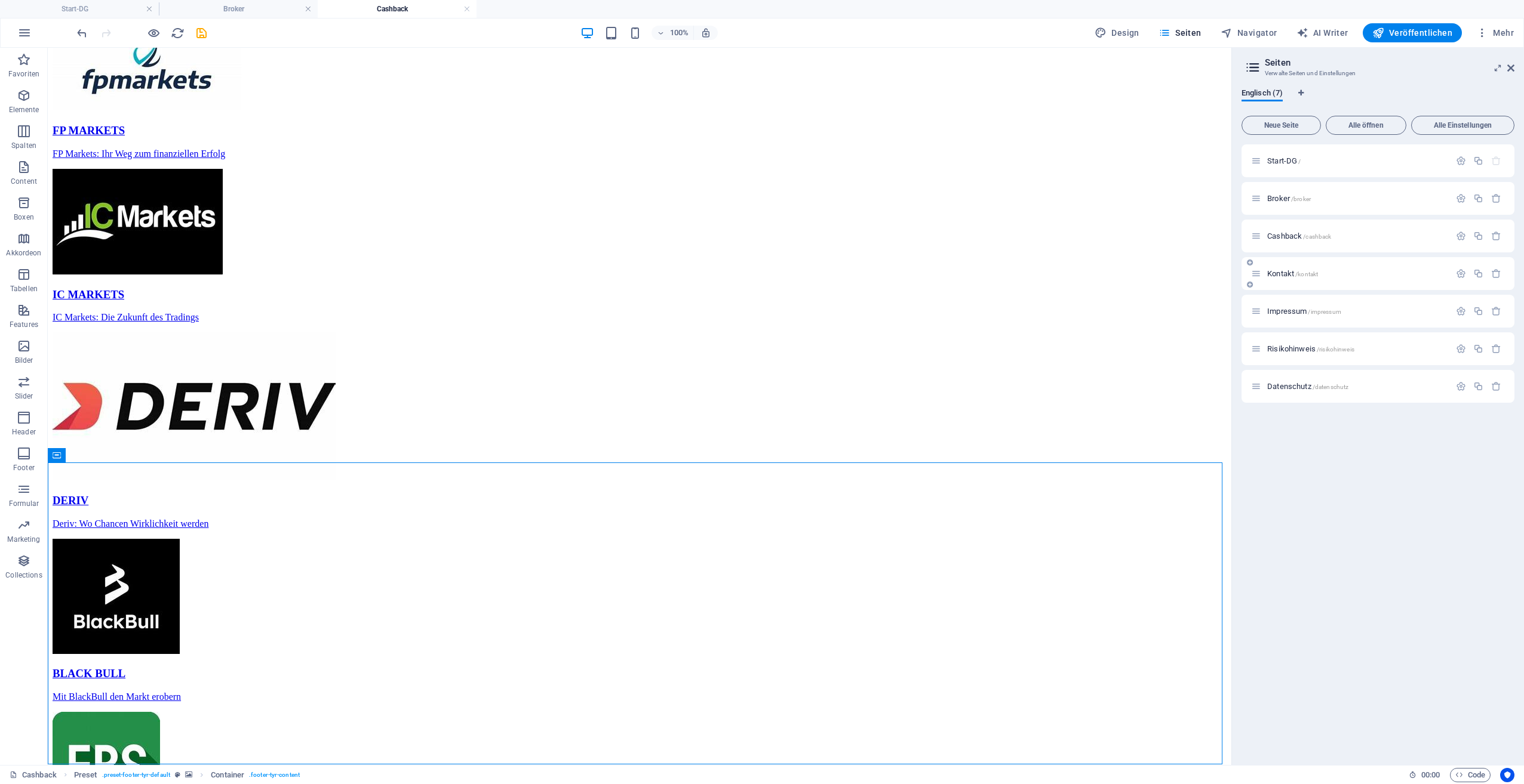
click at [1280, 274] on span "Kontakt /kontakt" at bounding box center [1292, 273] width 51 height 9
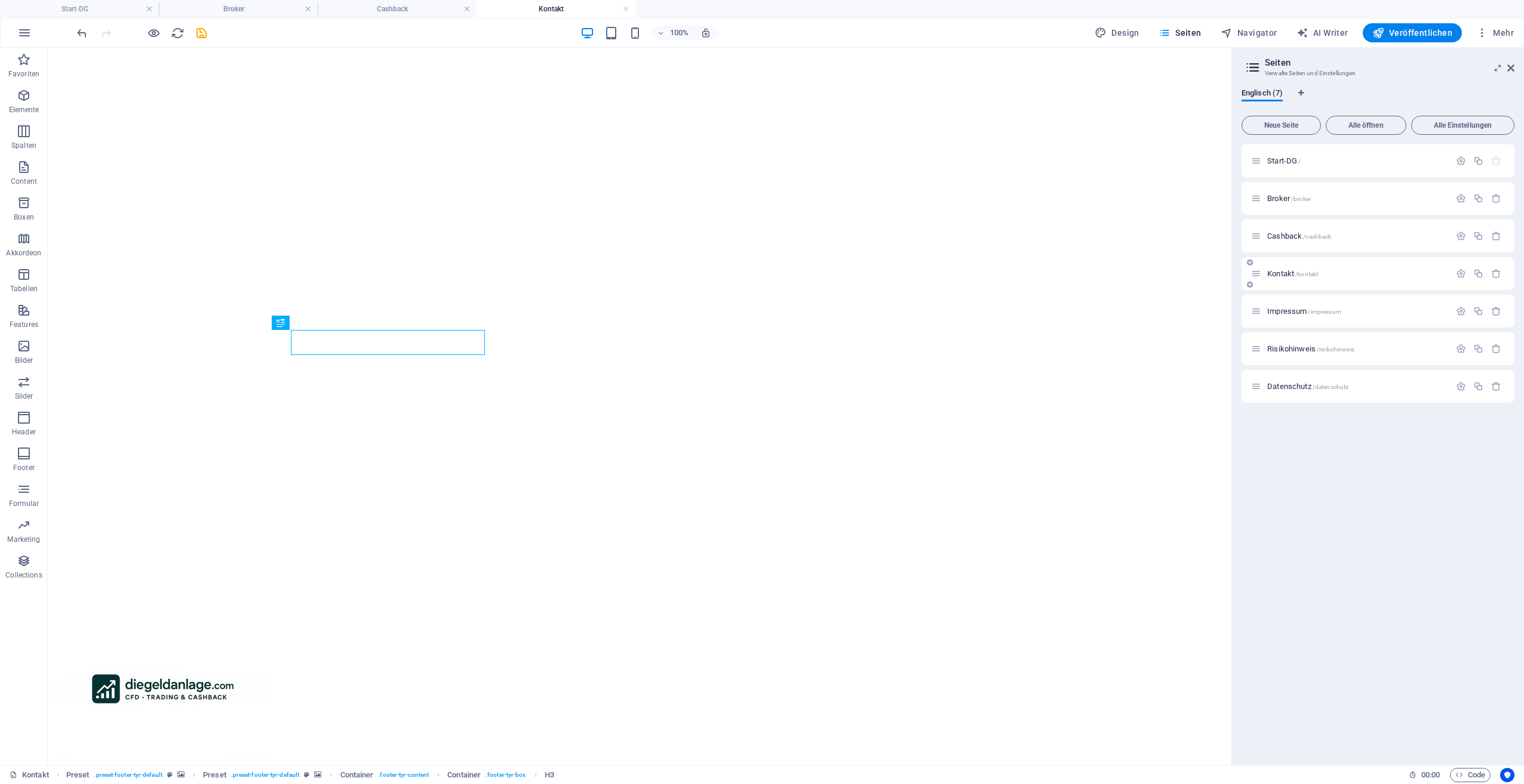
scroll to position [0, 0]
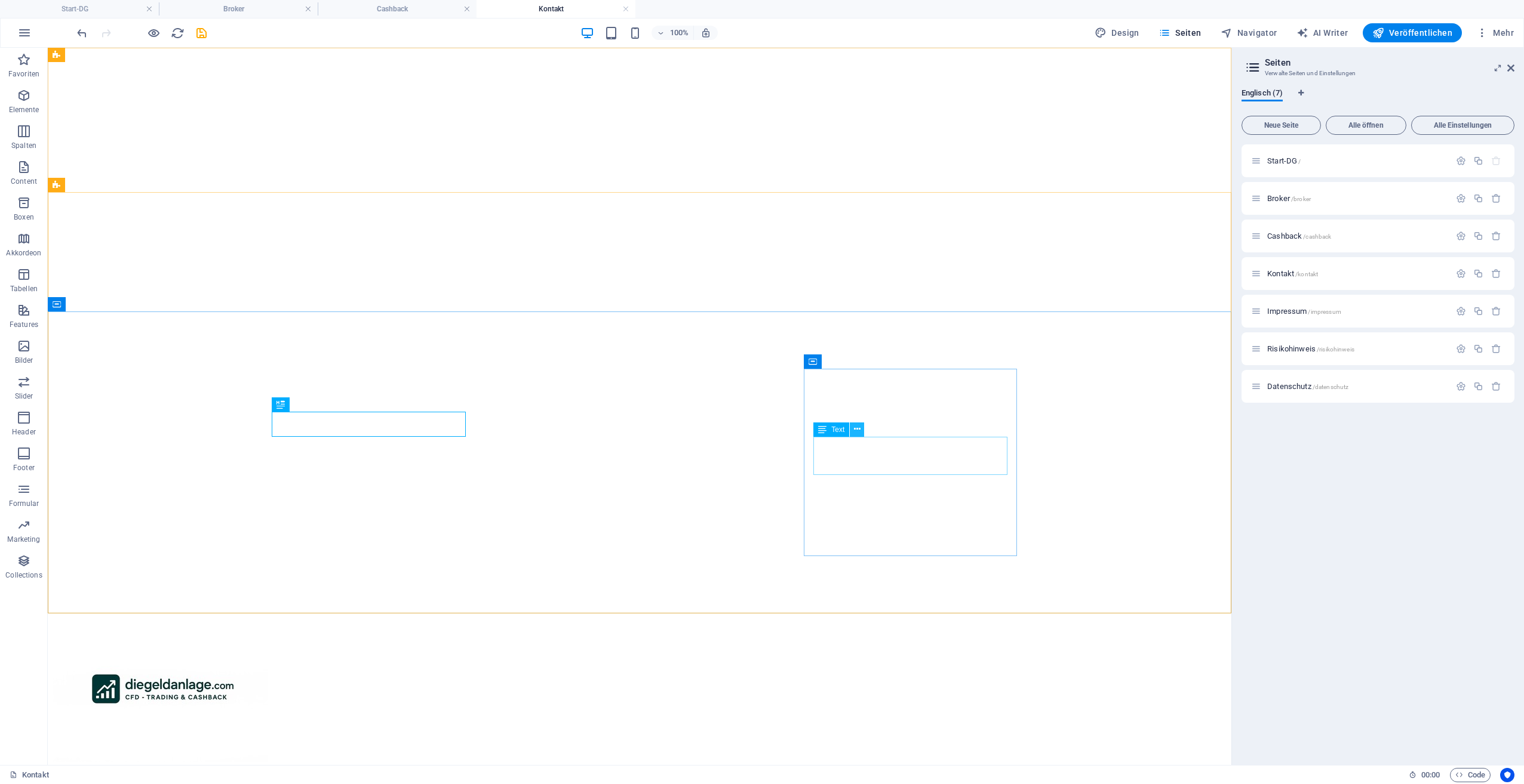
click at [856, 434] on icon at bounding box center [857, 429] width 7 height 13
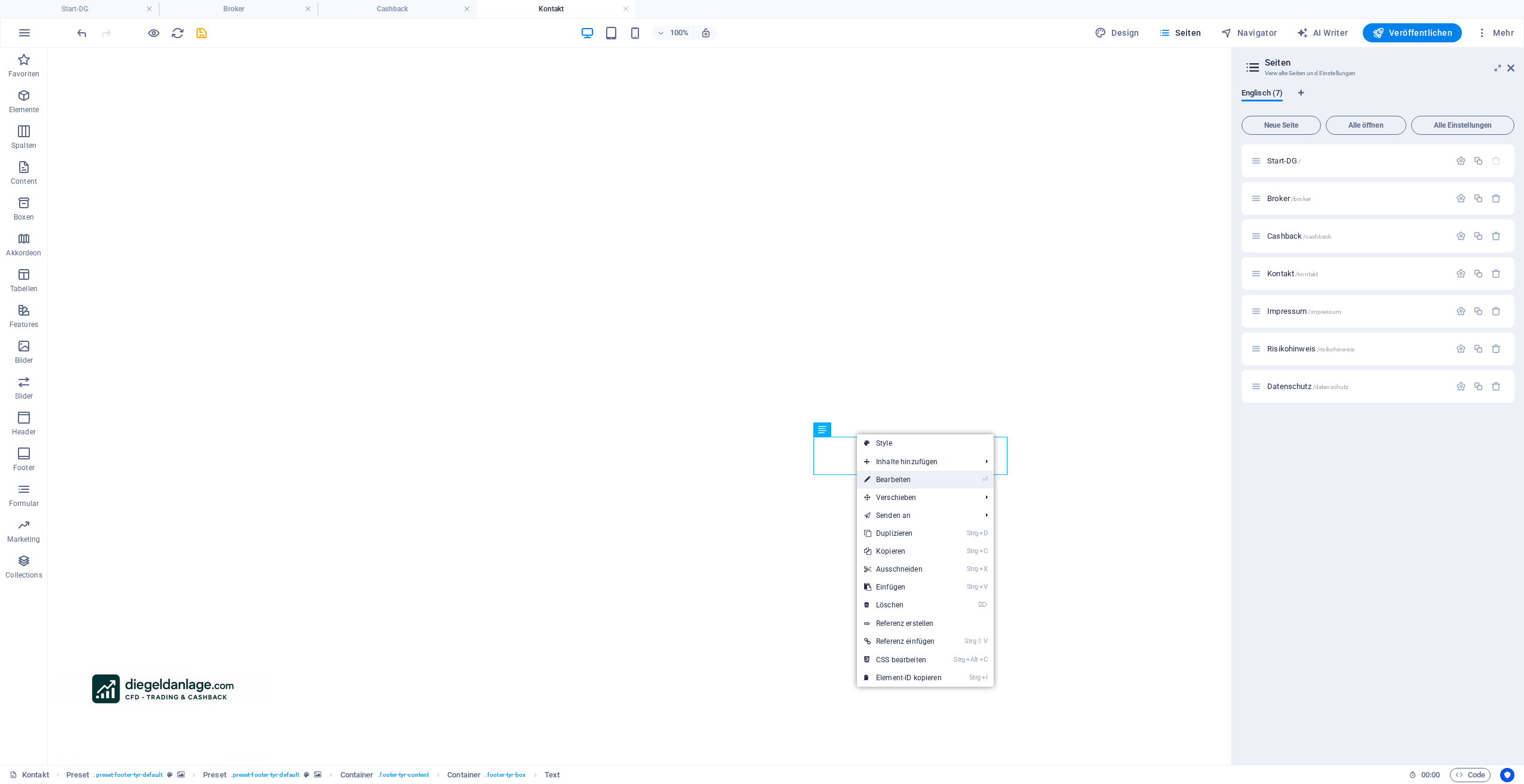
click at [884, 482] on link "⏎ Bearbeiten" at bounding box center [902, 480] width 92 height 18
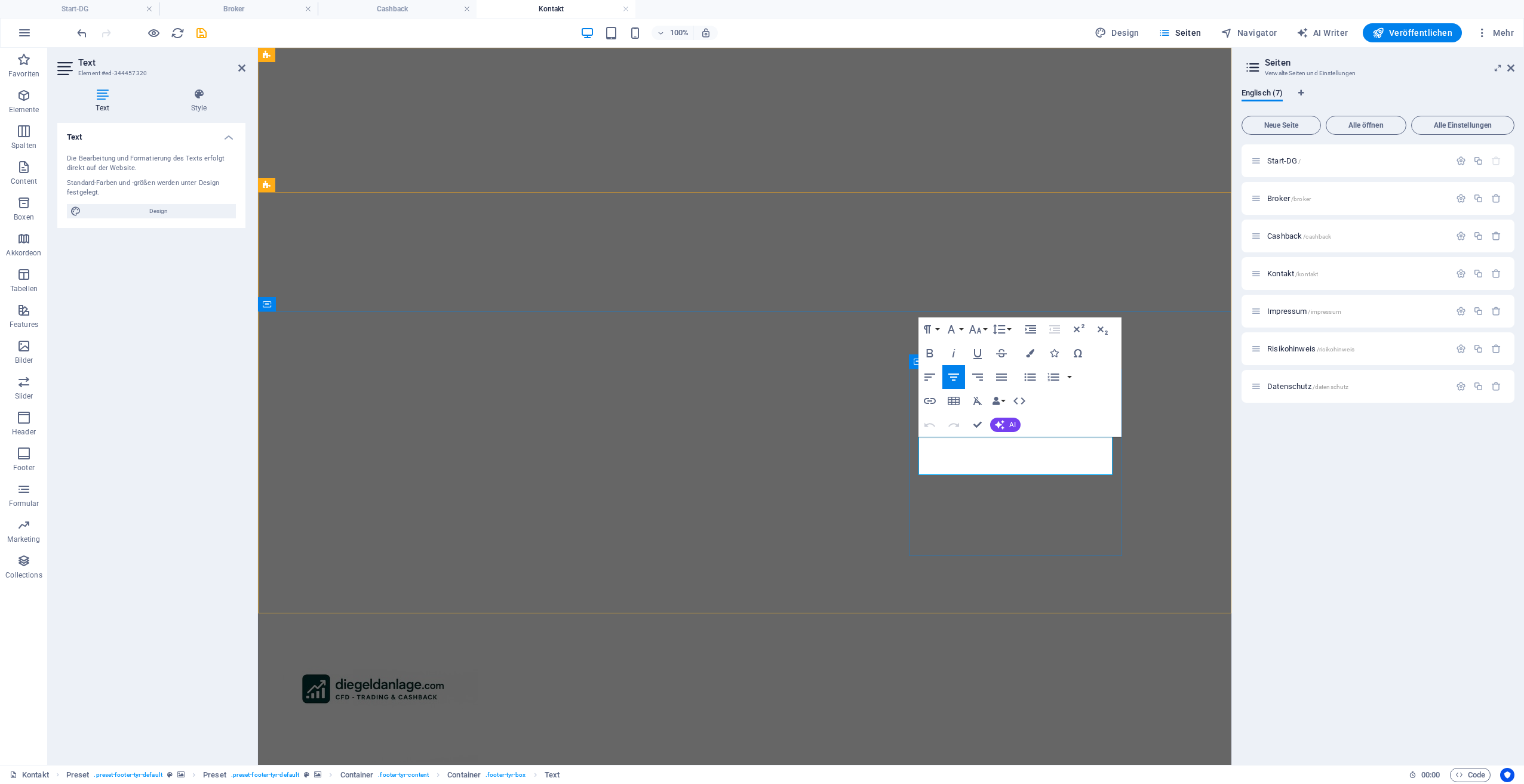
drag, startPoint x: 964, startPoint y: 442, endPoint x: 1117, endPoint y: 469, distance: 155.4
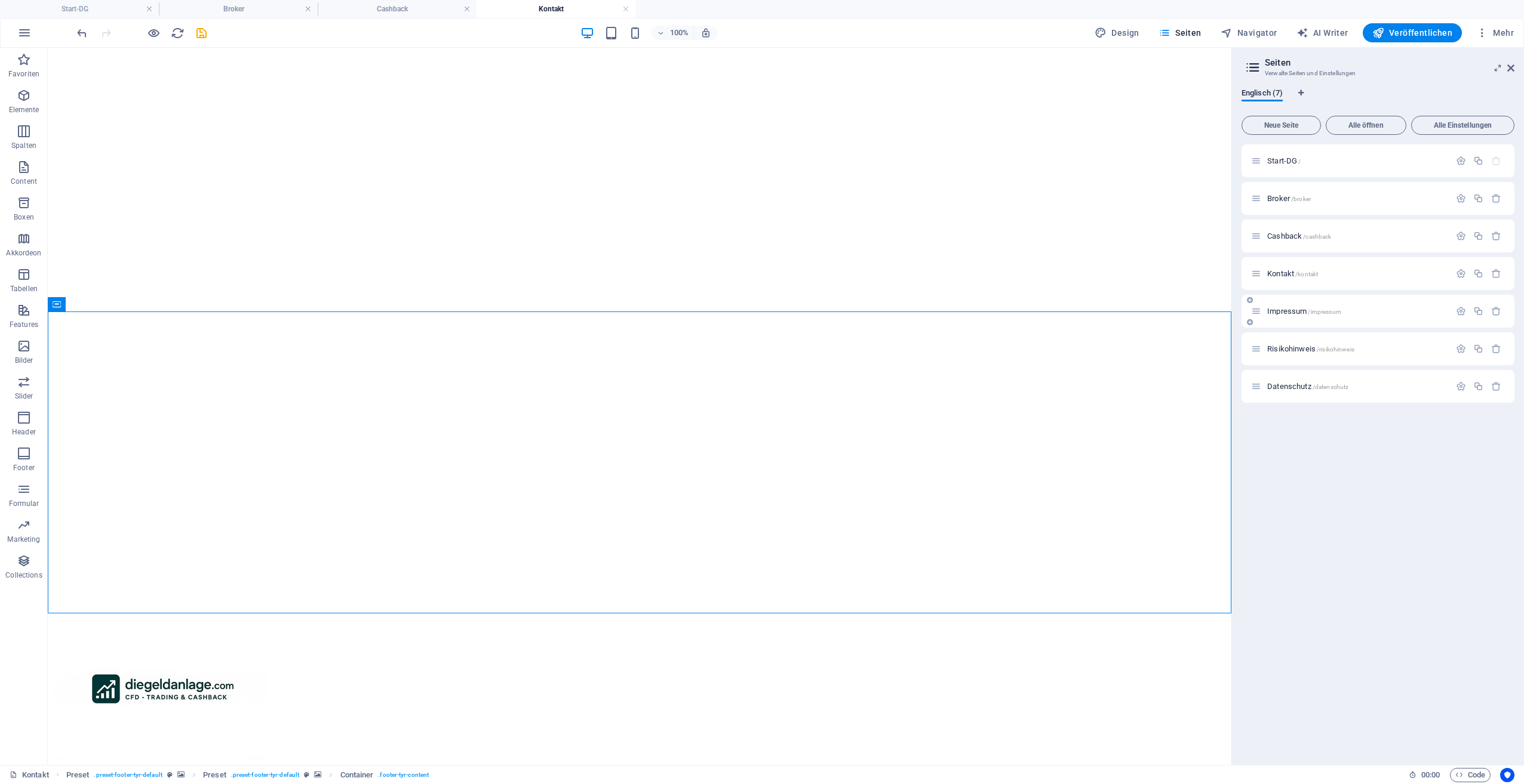
click at [1287, 311] on span "Impressum /impressum" at bounding box center [1304, 311] width 74 height 9
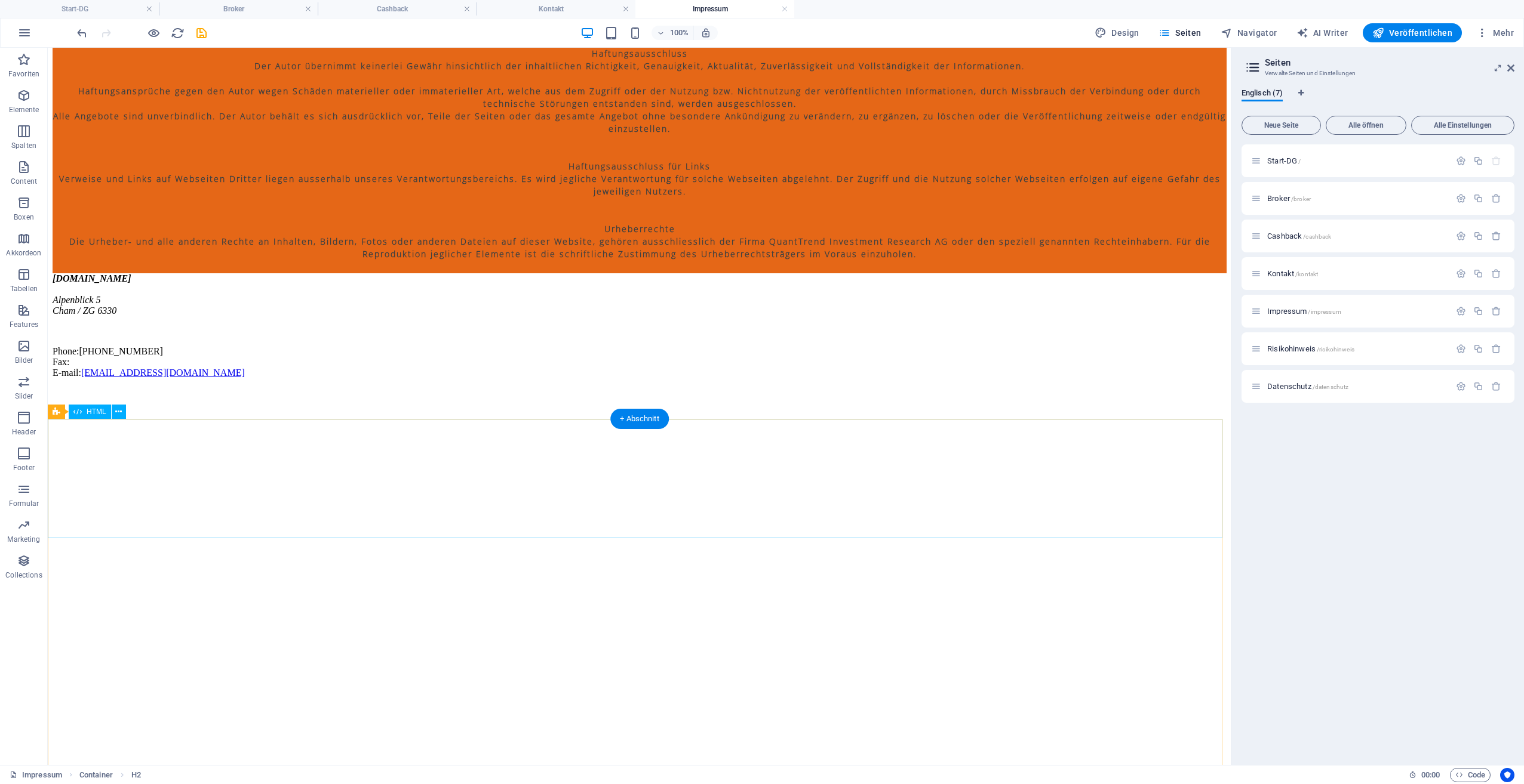
scroll to position [720, 0]
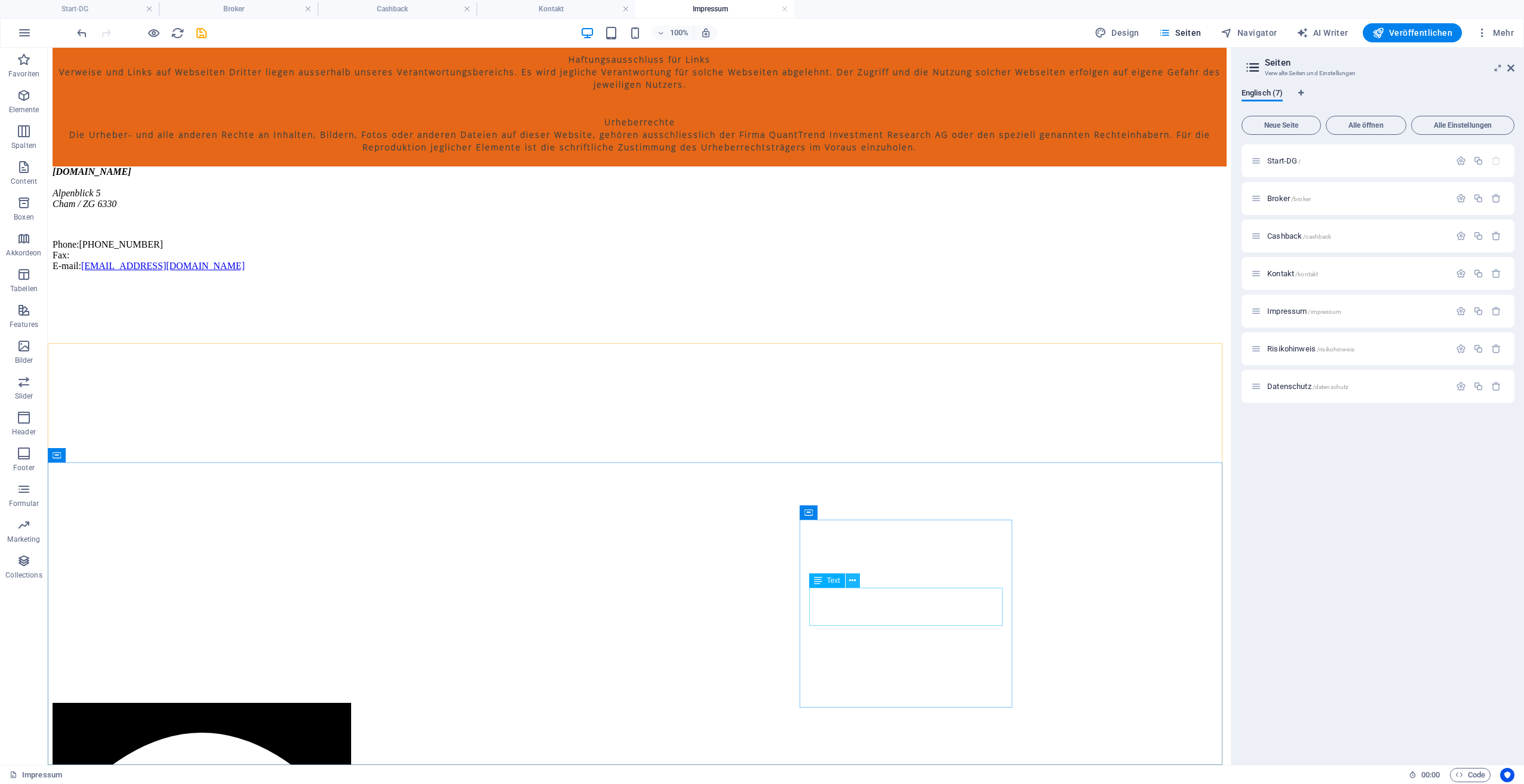
click at [857, 582] on button at bounding box center [853, 581] width 14 height 14
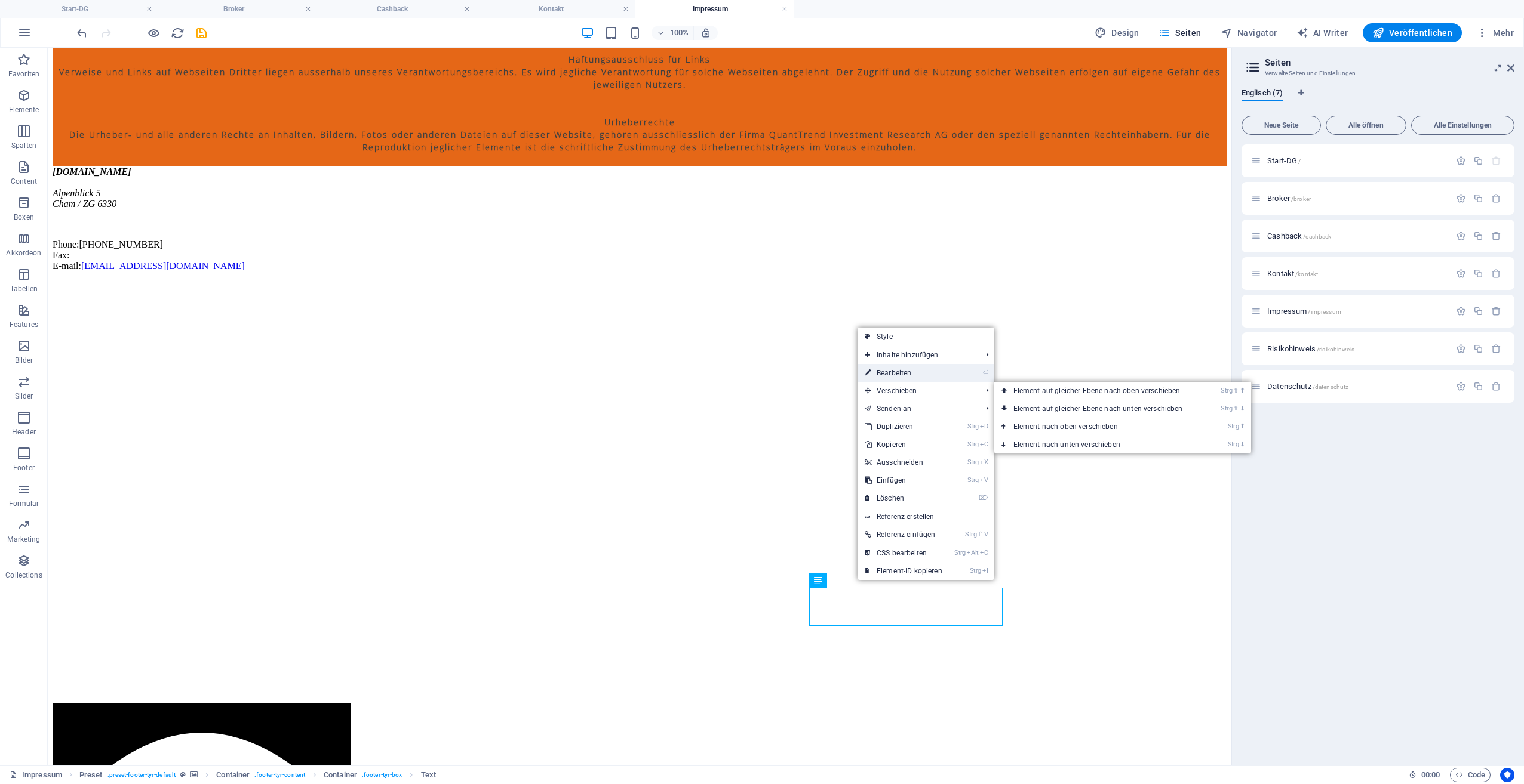
click at [898, 369] on link "⏎ Bearbeiten" at bounding box center [903, 373] width 92 height 18
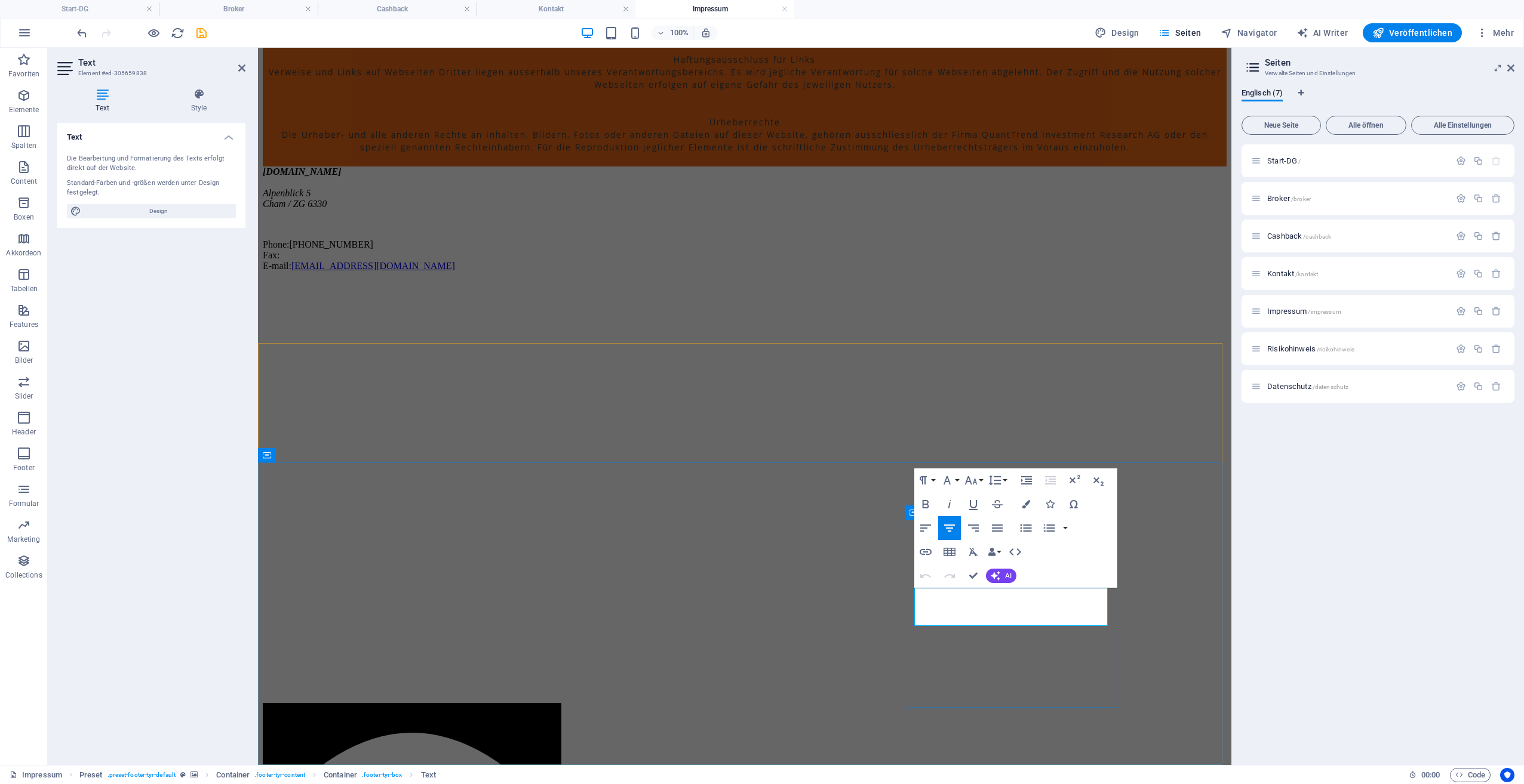
drag, startPoint x: 961, startPoint y: 592, endPoint x: 1069, endPoint y: 622, distance: 112.1
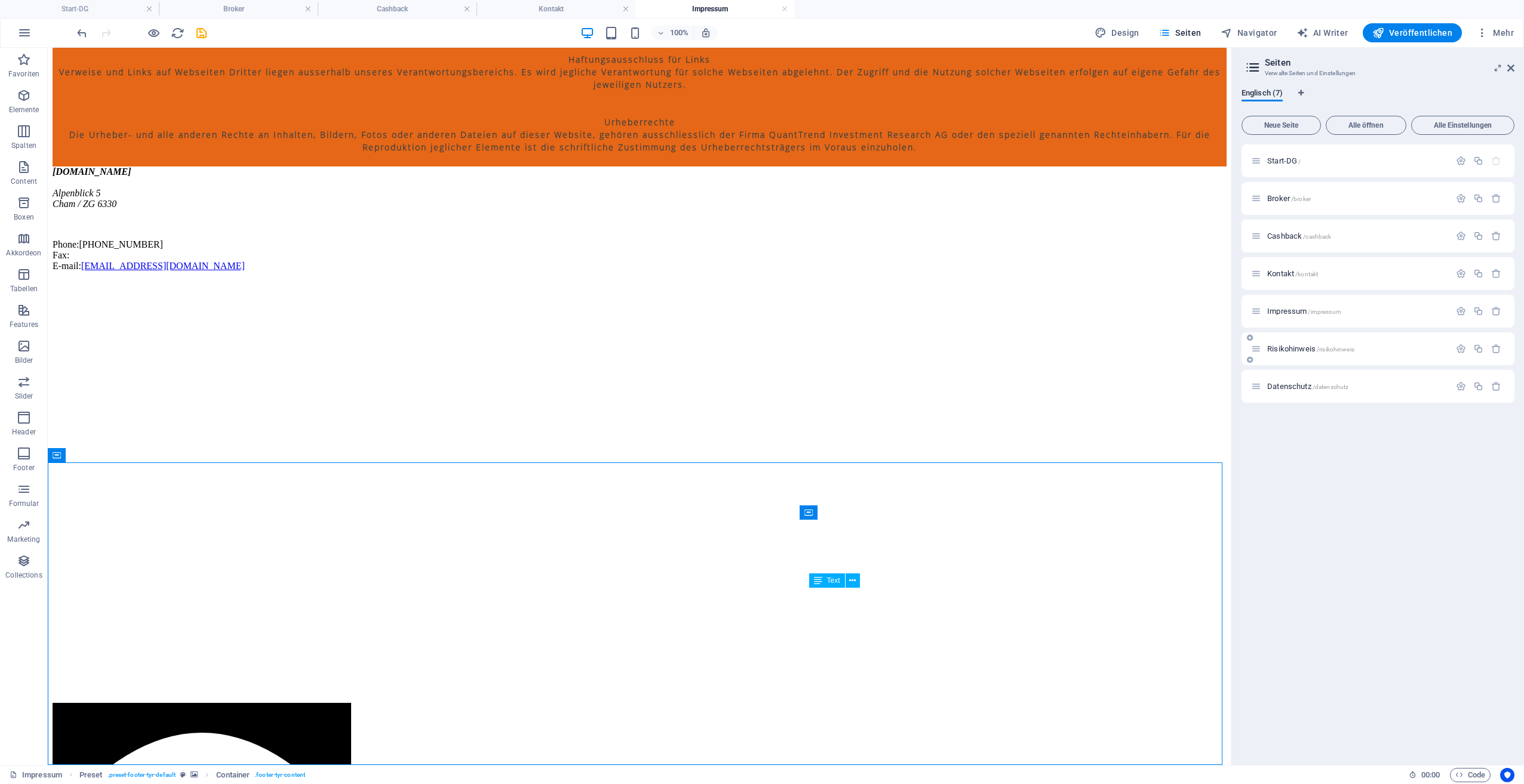
click at [1295, 346] on span "Risikohinweis /risikohinweis" at bounding box center [1311, 348] width 87 height 9
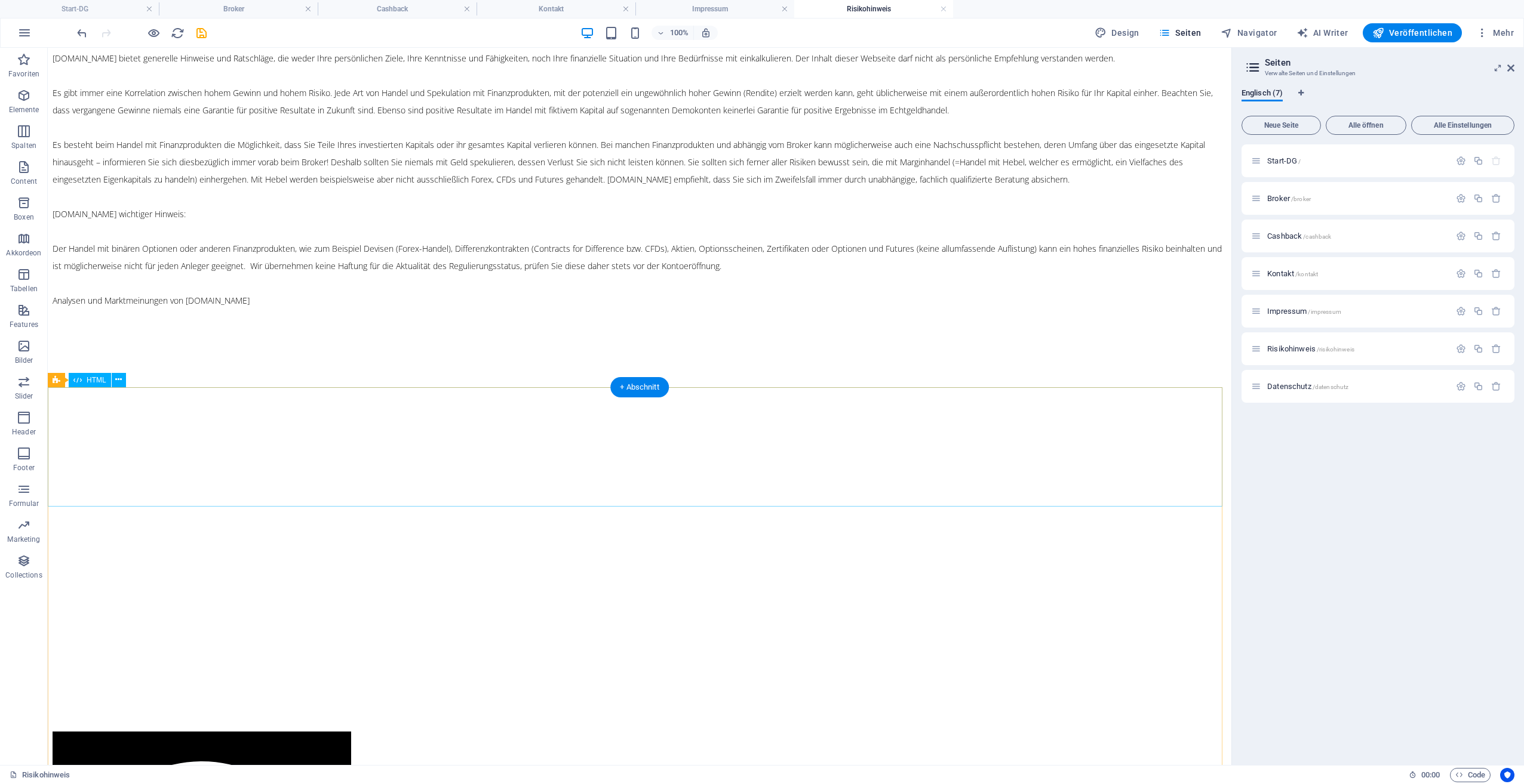
scroll to position [363, 0]
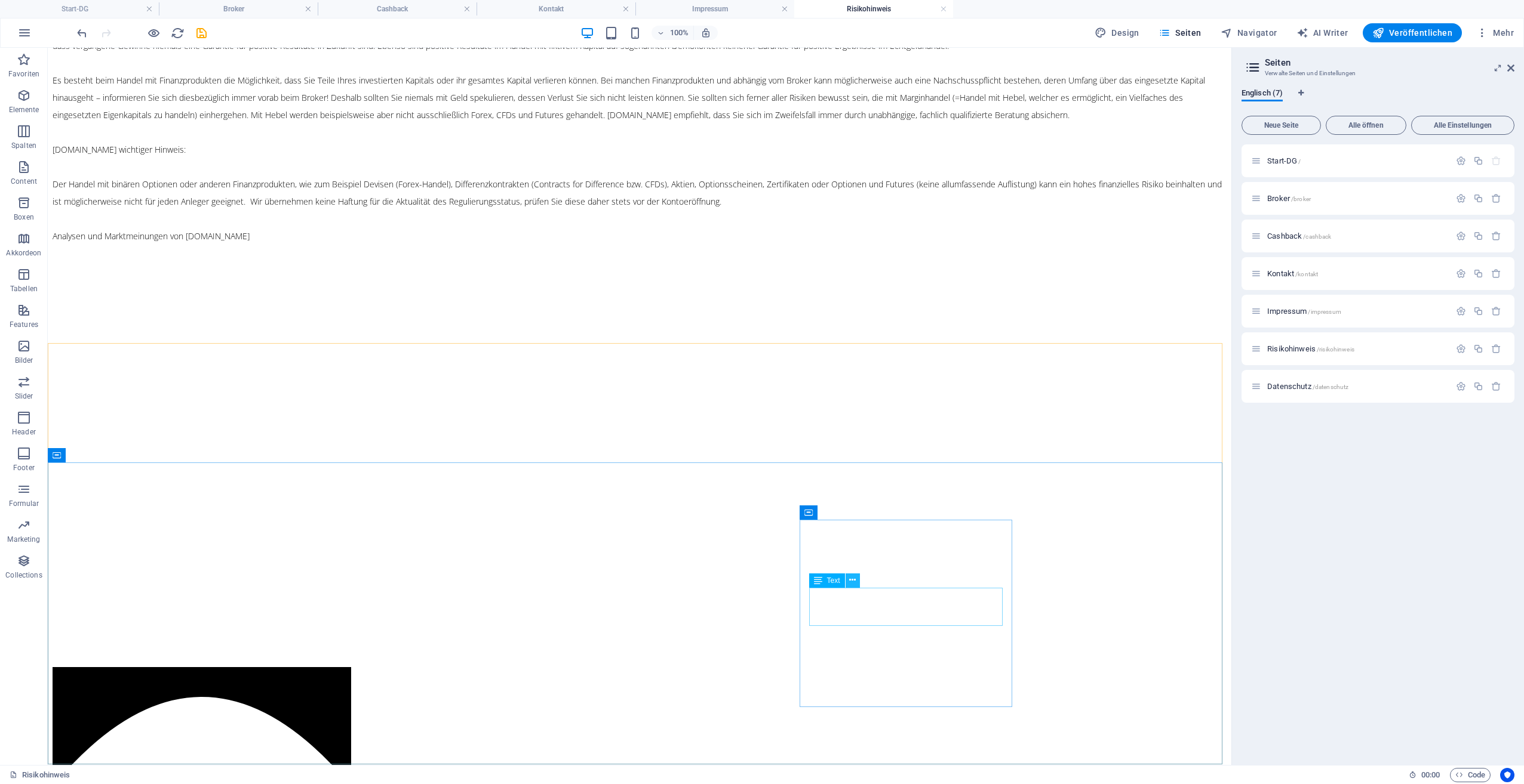
click at [852, 577] on icon at bounding box center [852, 581] width 7 height 13
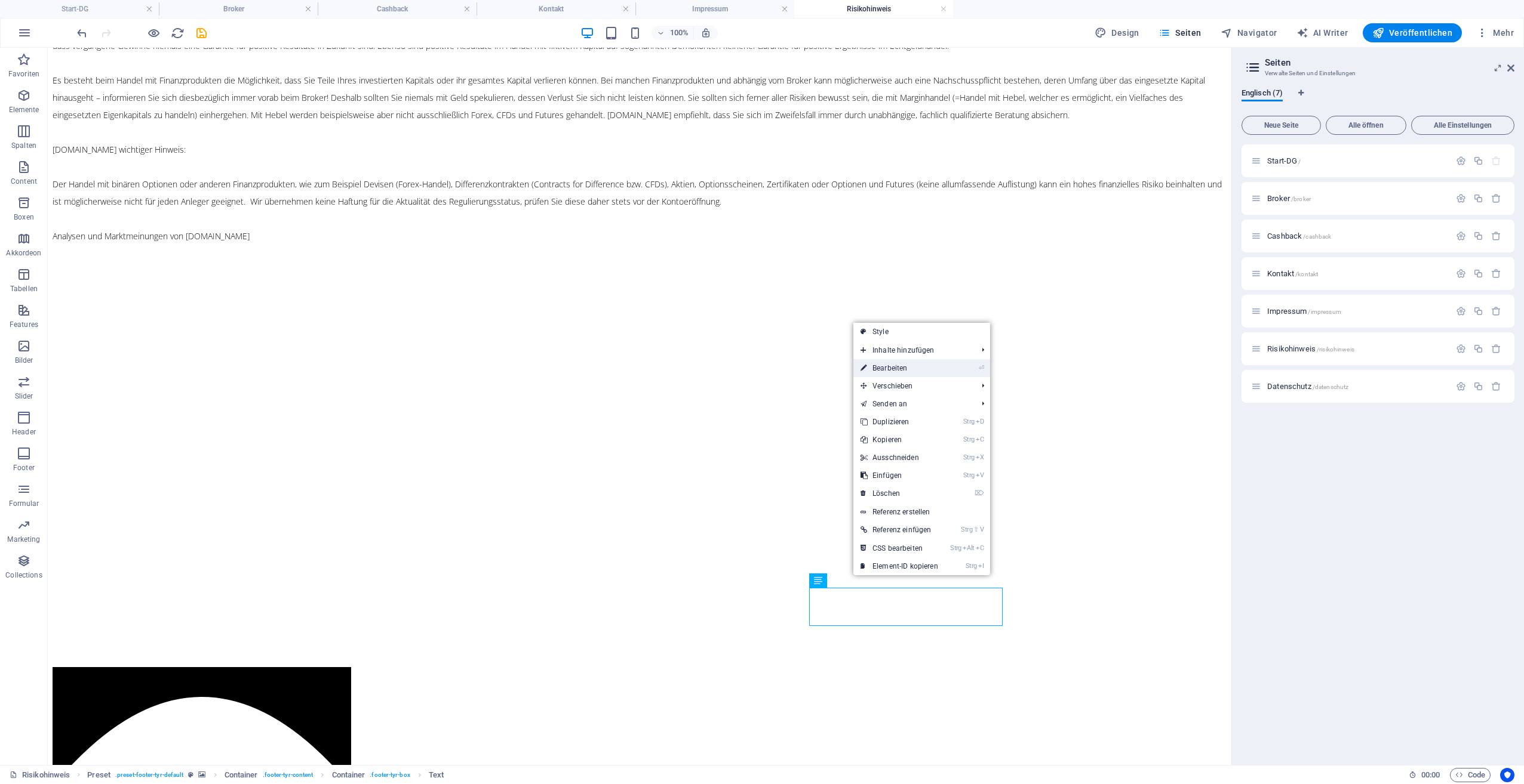
click at [893, 366] on link "⏎ Bearbeiten" at bounding box center [900, 368] width 92 height 18
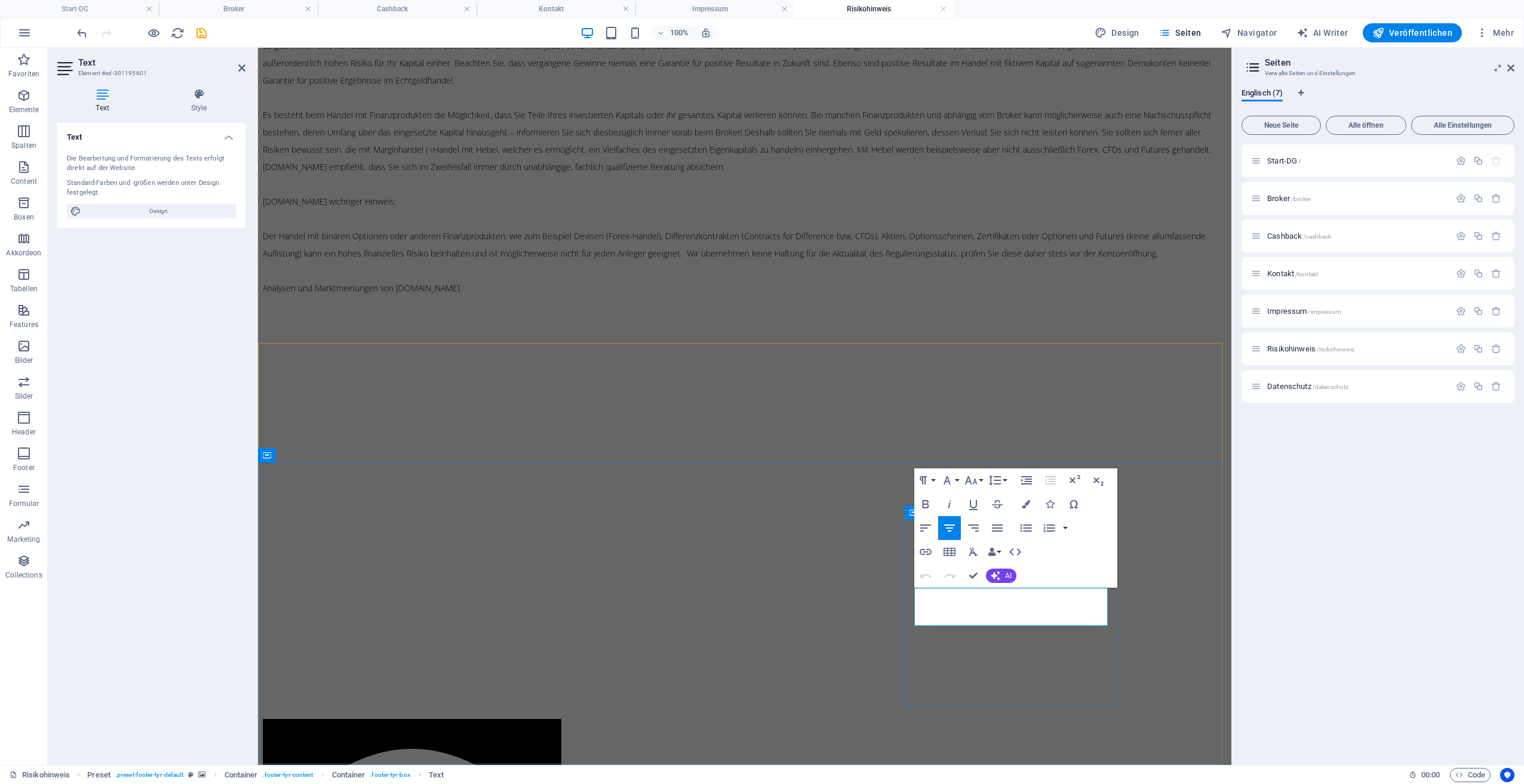
drag, startPoint x: 965, startPoint y: 592, endPoint x: 1057, endPoint y: 616, distance: 95.1
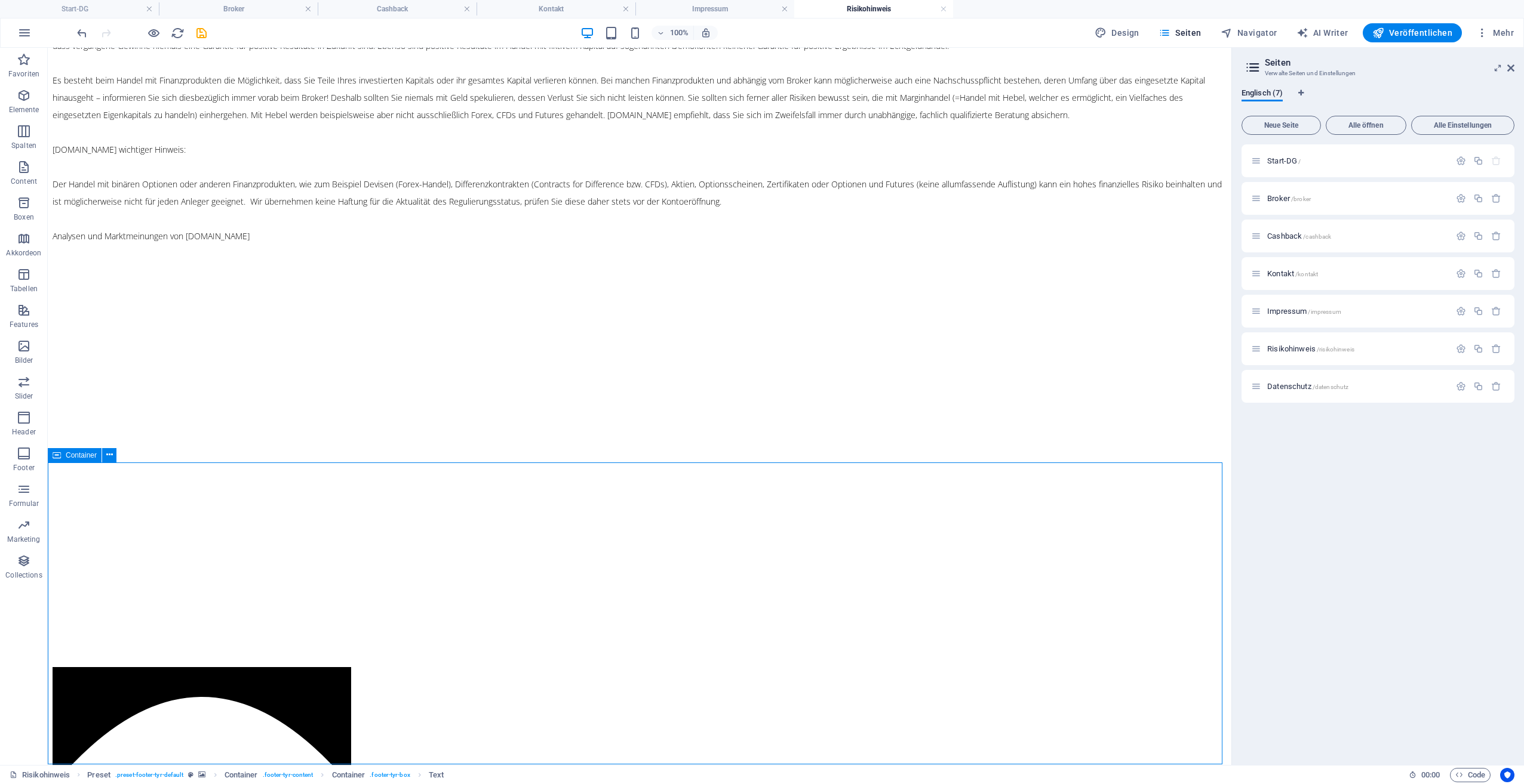
drag, startPoint x: 970, startPoint y: 622, endPoint x: 1181, endPoint y: 622, distance: 211.0
click at [1295, 386] on span "Datenschutz /datenschutz" at bounding box center [1308, 386] width 81 height 9
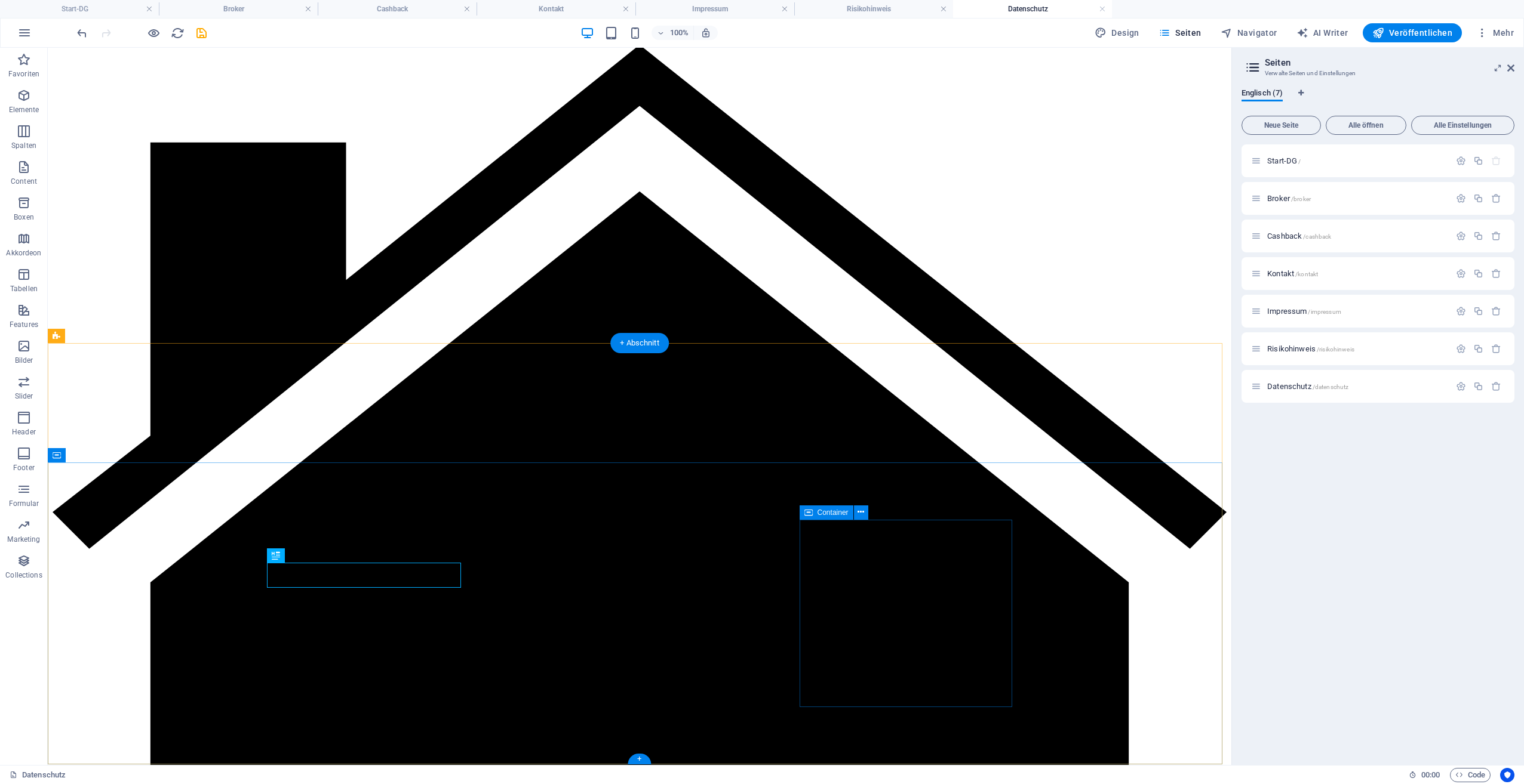
scroll to position [2821, 0]
click at [851, 584] on icon at bounding box center [852, 581] width 7 height 13
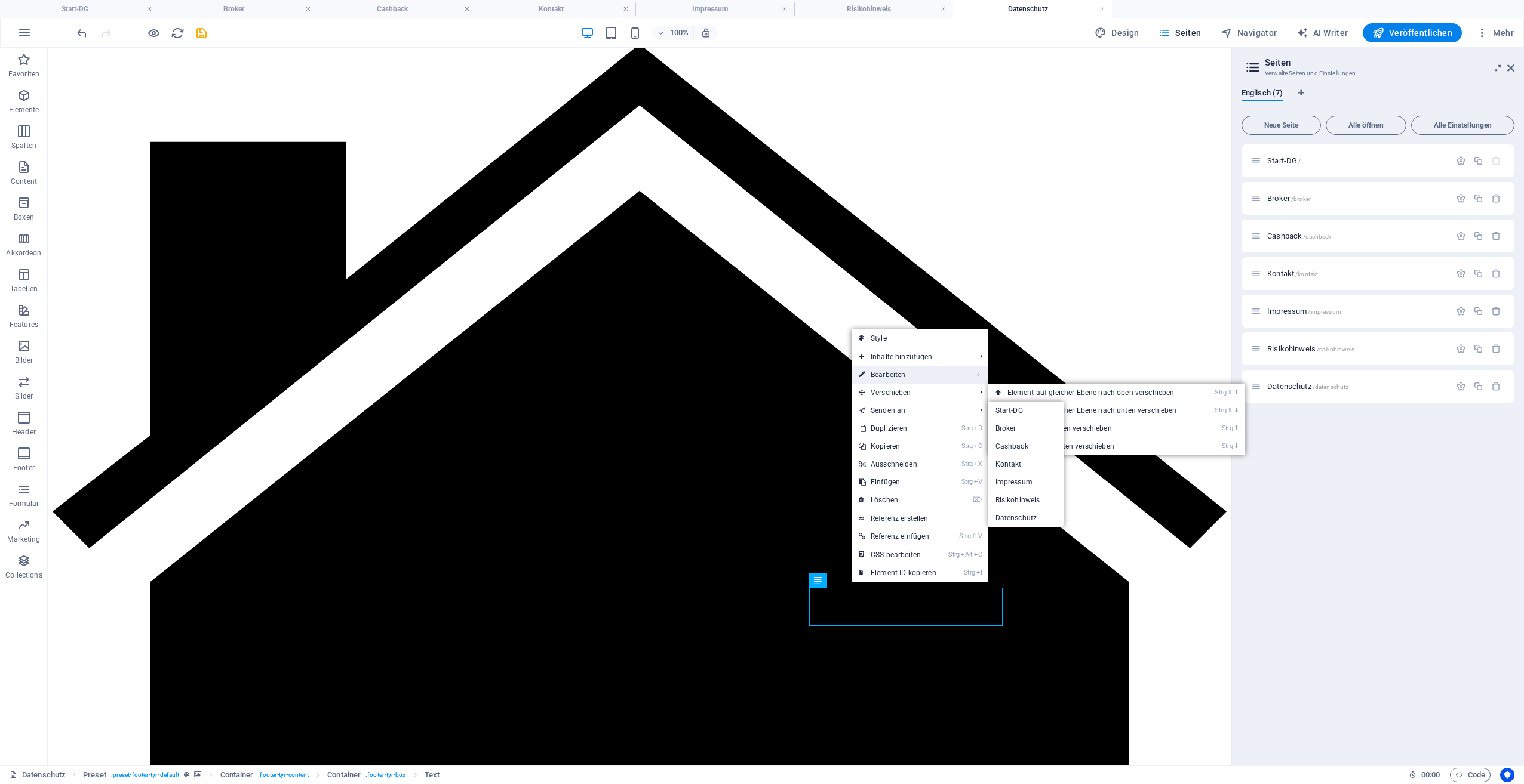
click at [895, 374] on link "⏎ Bearbeiten" at bounding box center [898, 375] width 92 height 18
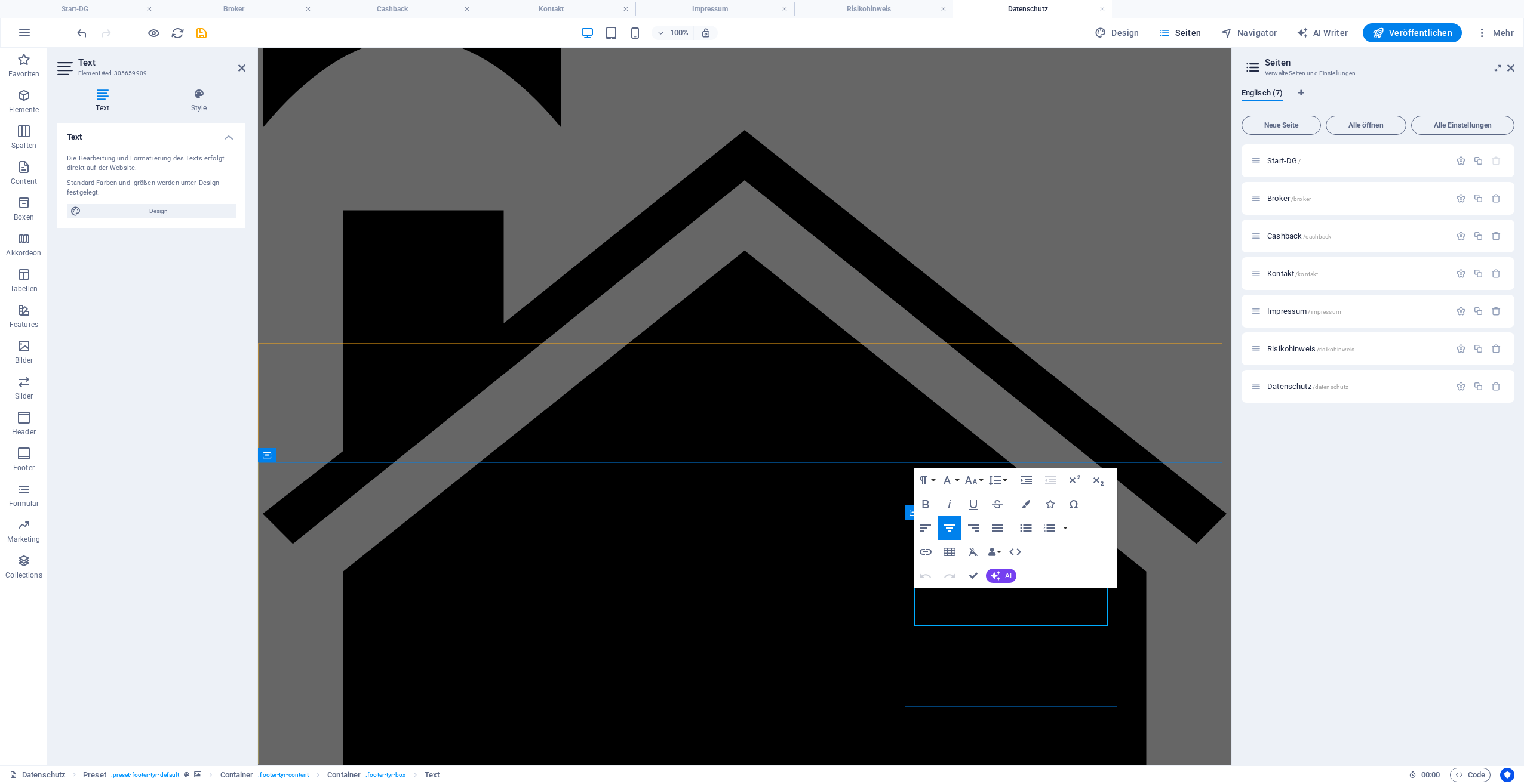
drag, startPoint x: 960, startPoint y: 598, endPoint x: 1071, endPoint y: 625, distance: 114.2
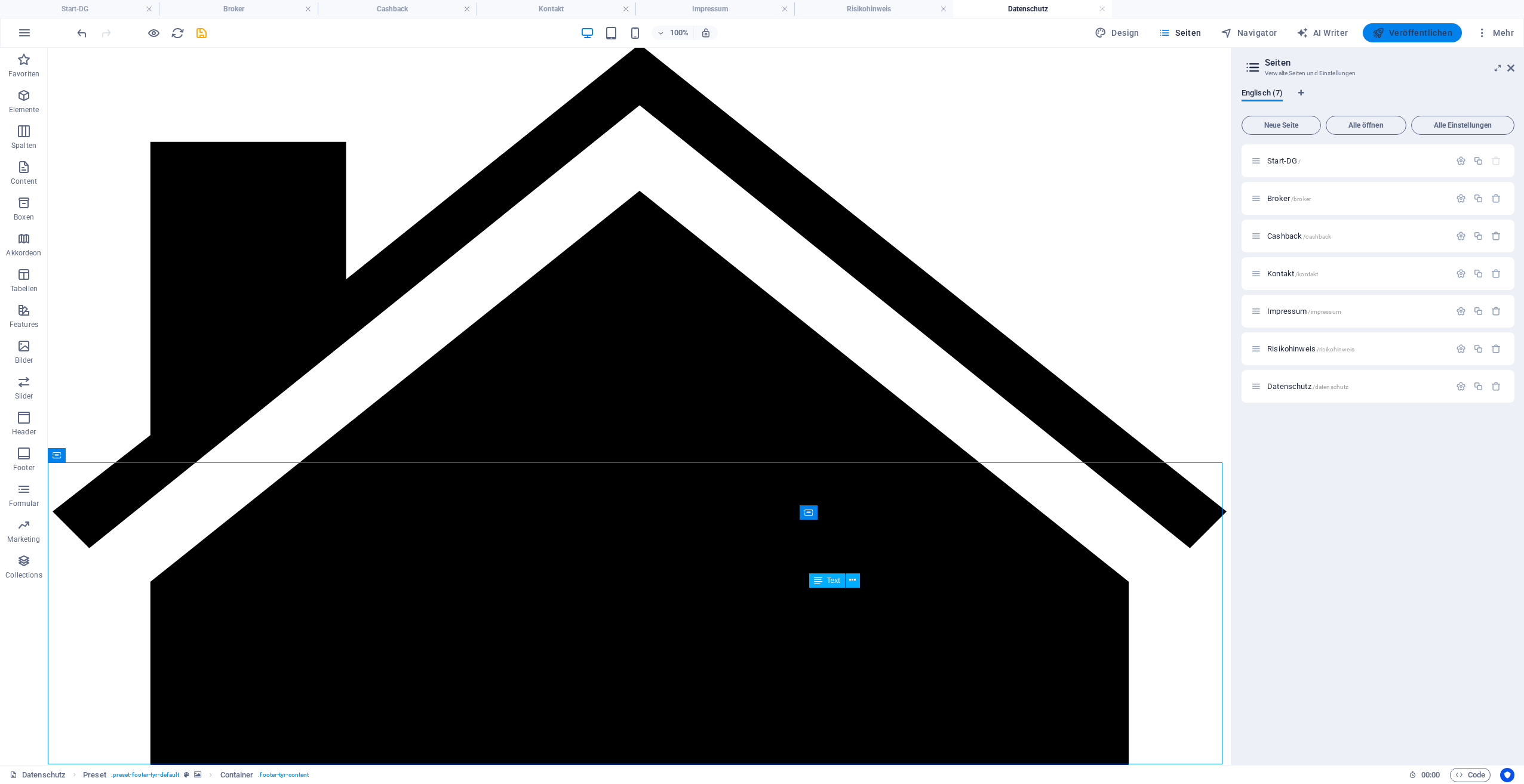
click at [1406, 35] on span "Veröffentlichen" at bounding box center [1412, 33] width 80 height 12
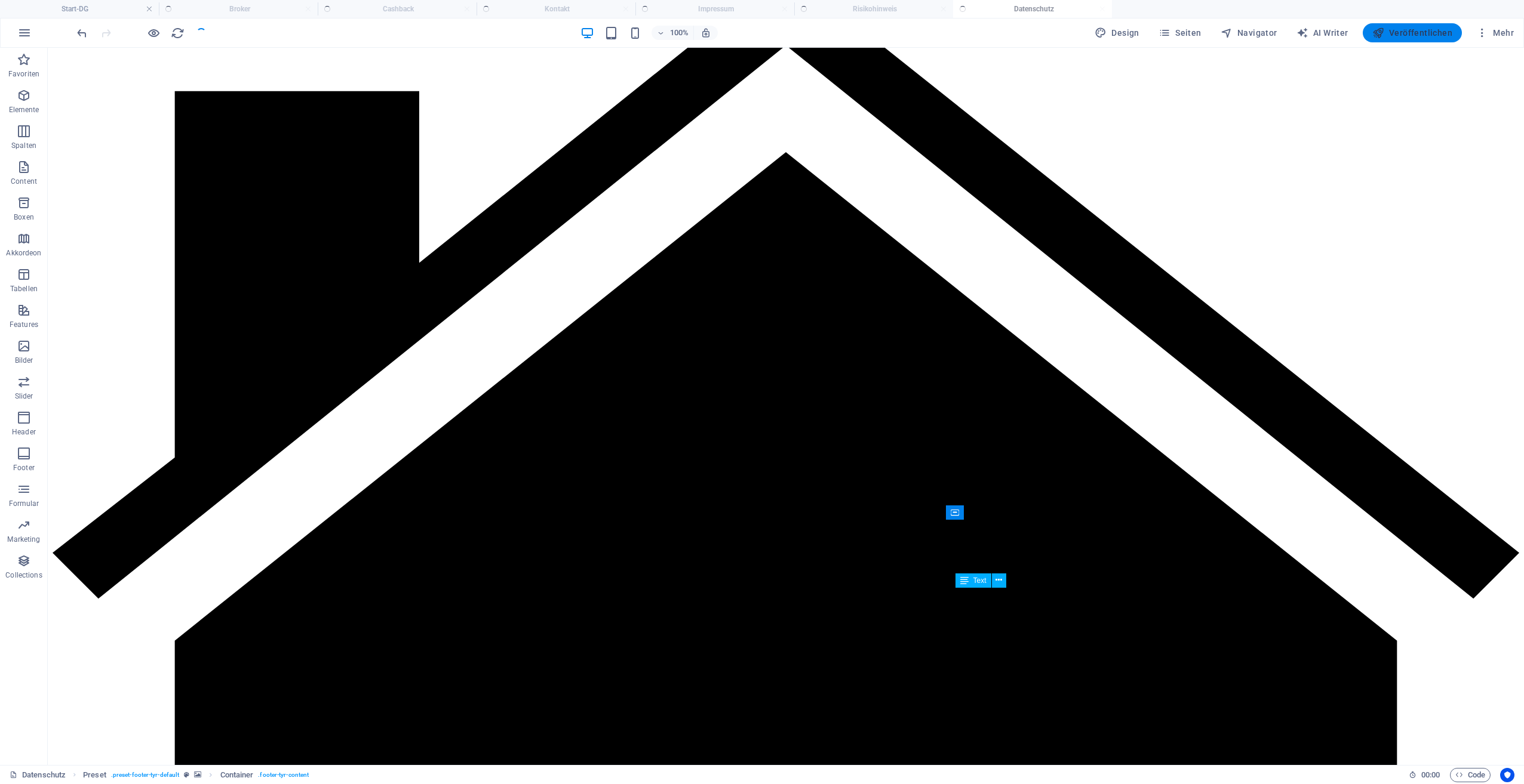
checkbox input "false"
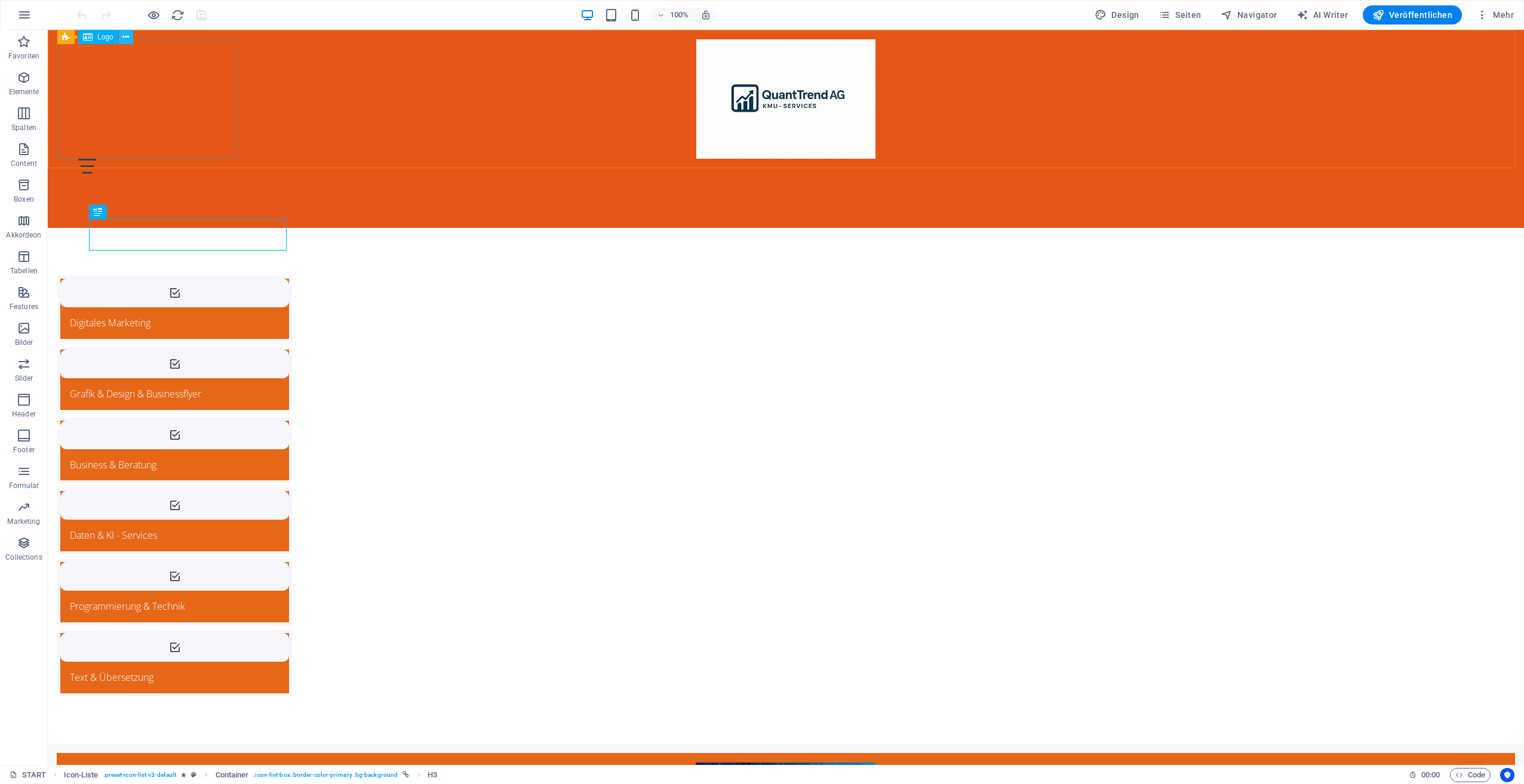
click at [124, 34] on icon at bounding box center [125, 37] width 7 height 13
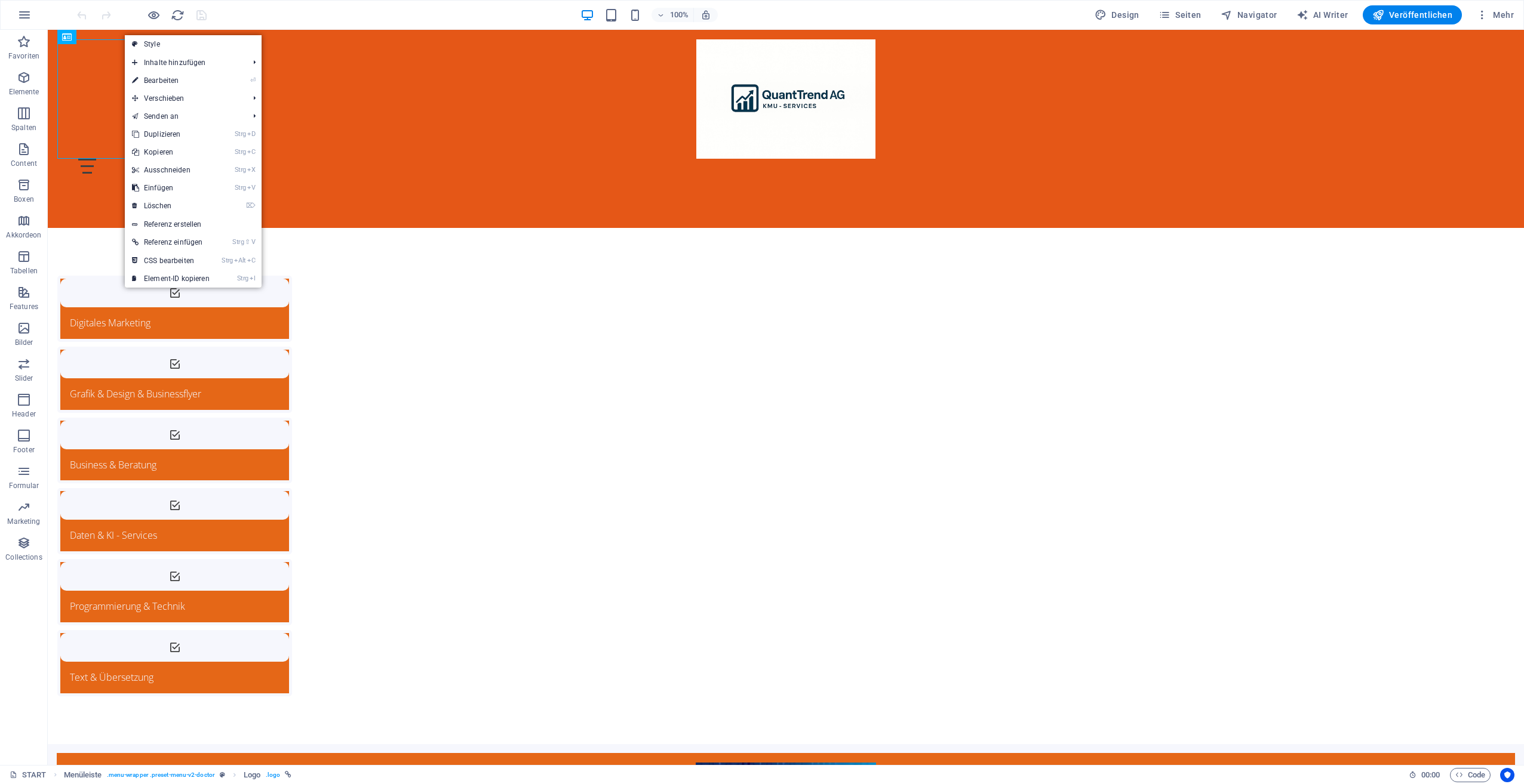
click at [169, 80] on link "⏎ Bearbeiten" at bounding box center [171, 80] width 92 height 18
select select "px"
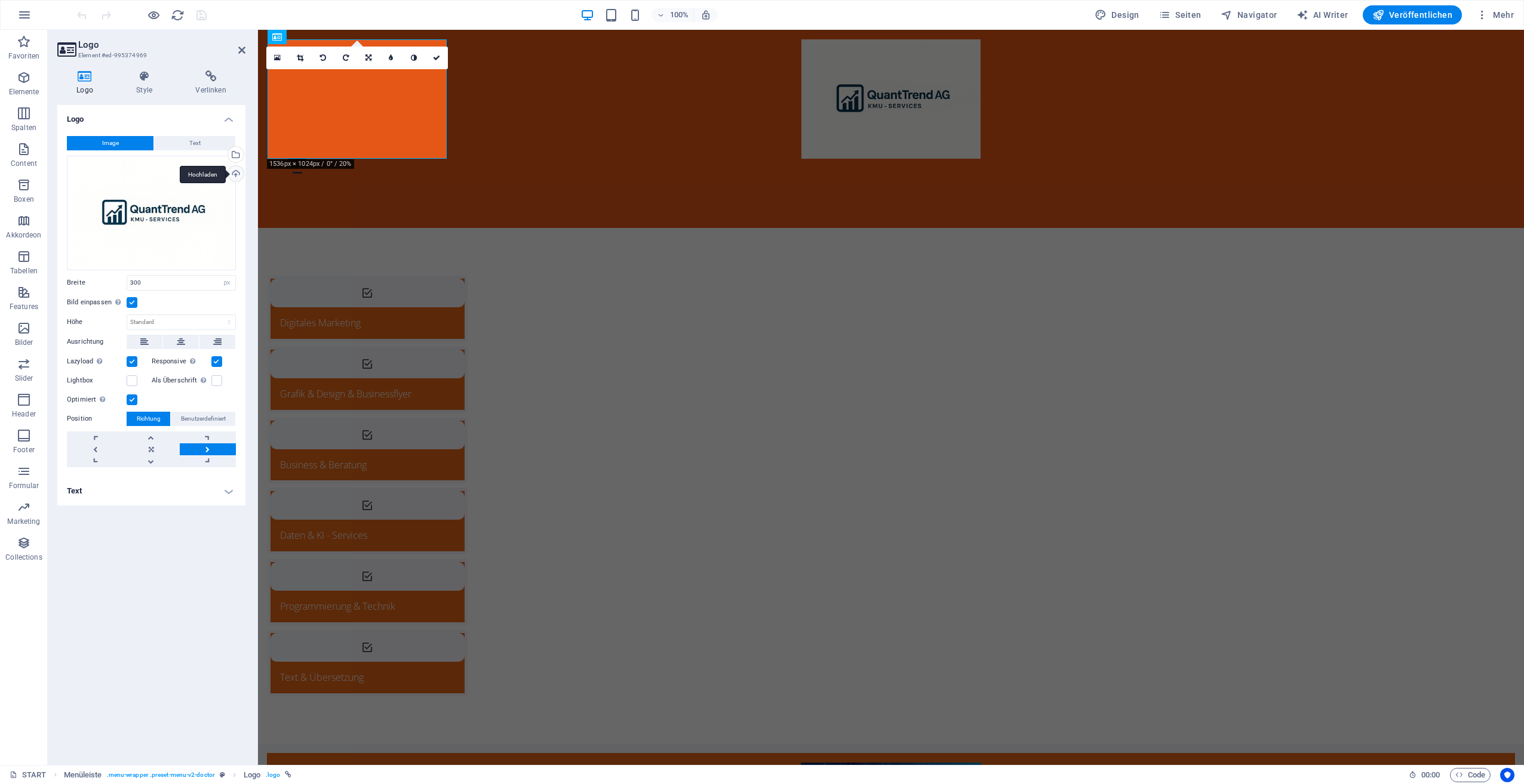
click at [239, 172] on div "Hochladen" at bounding box center [234, 175] width 18 height 18
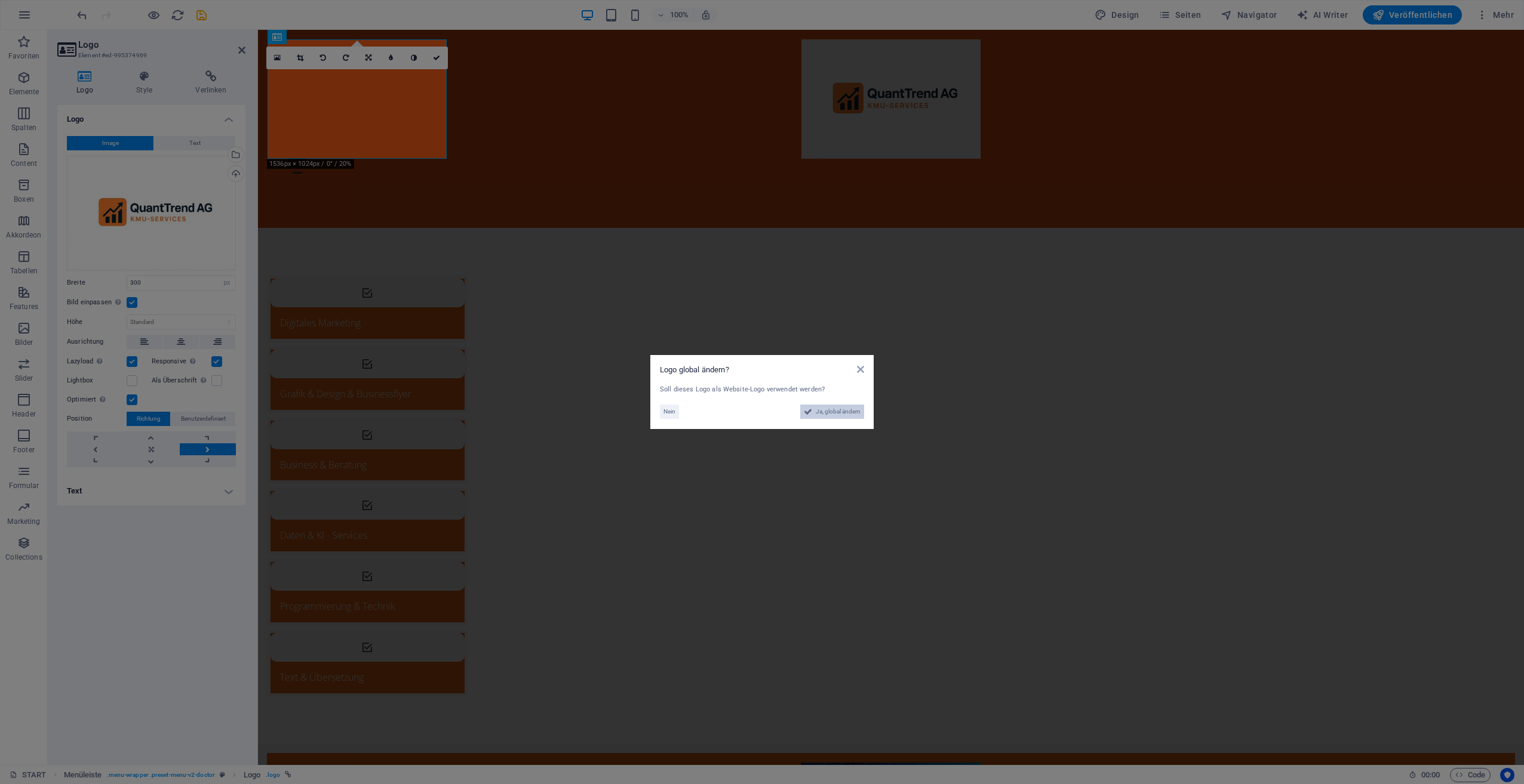
click at [848, 406] on span "Ja, global ändern" at bounding box center [838, 412] width 45 height 14
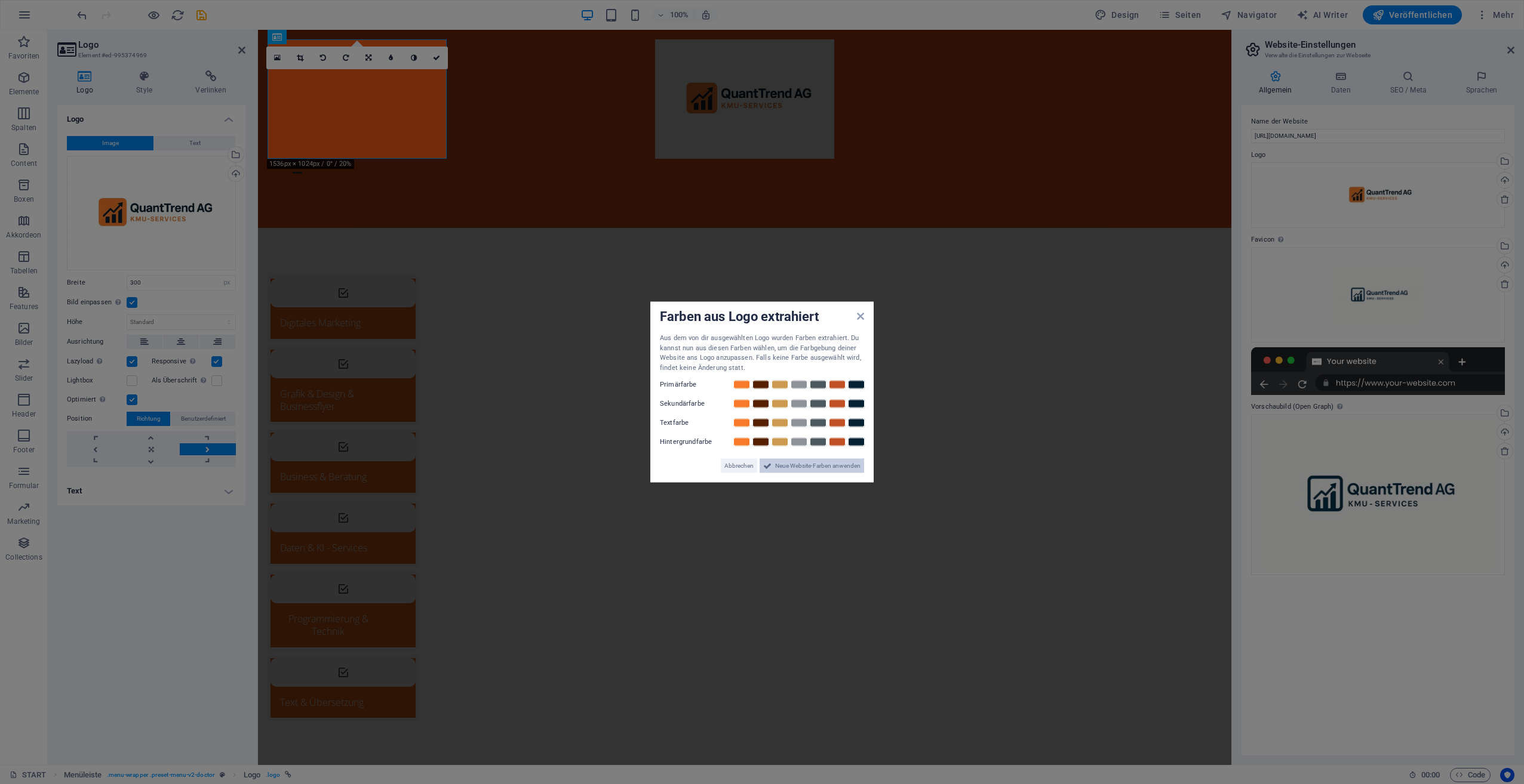
click at [829, 463] on span "Neue Website-Farben anwenden" at bounding box center [818, 466] width 85 height 14
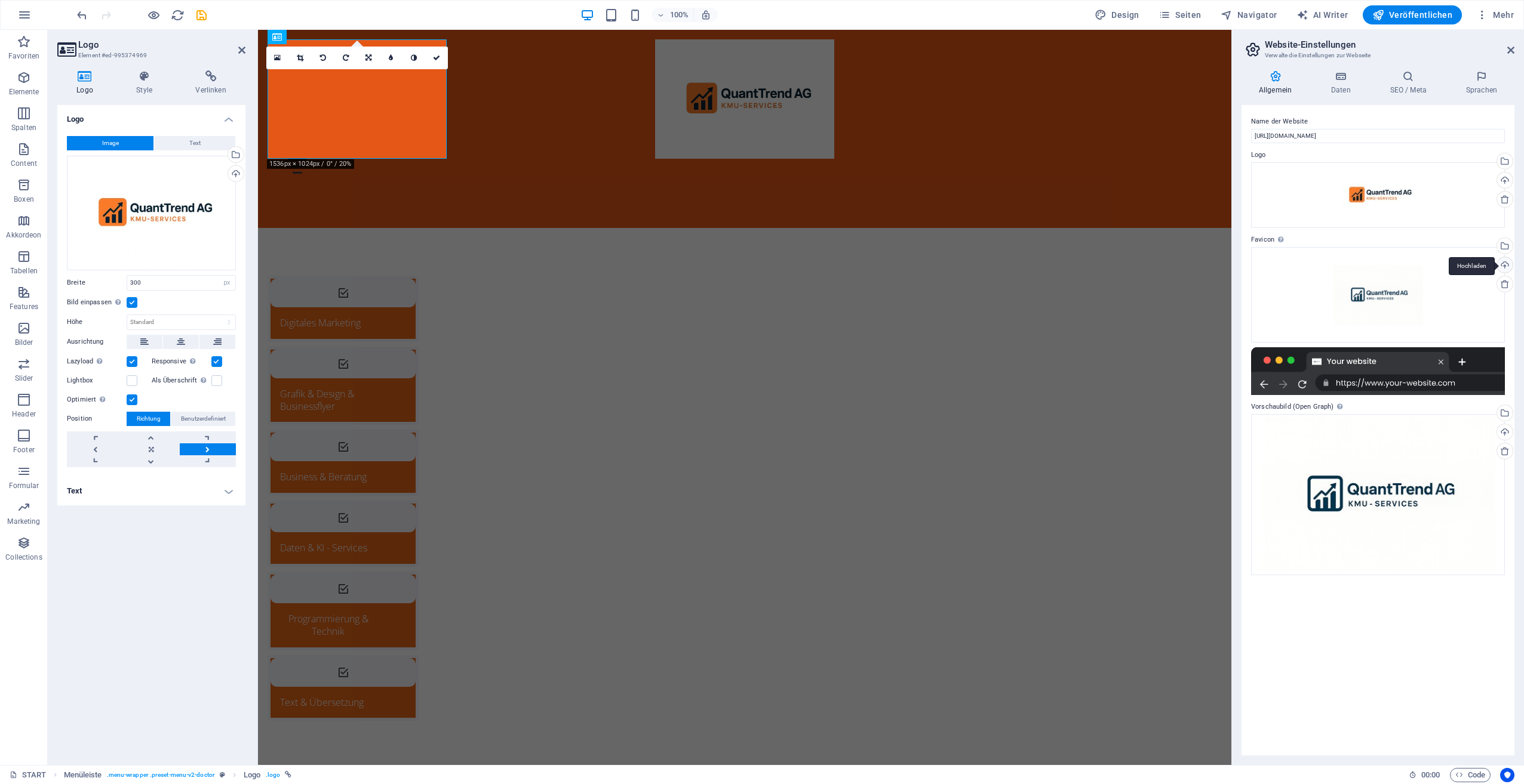
click at [1510, 265] on div "Hochladen" at bounding box center [1504, 266] width 18 height 18
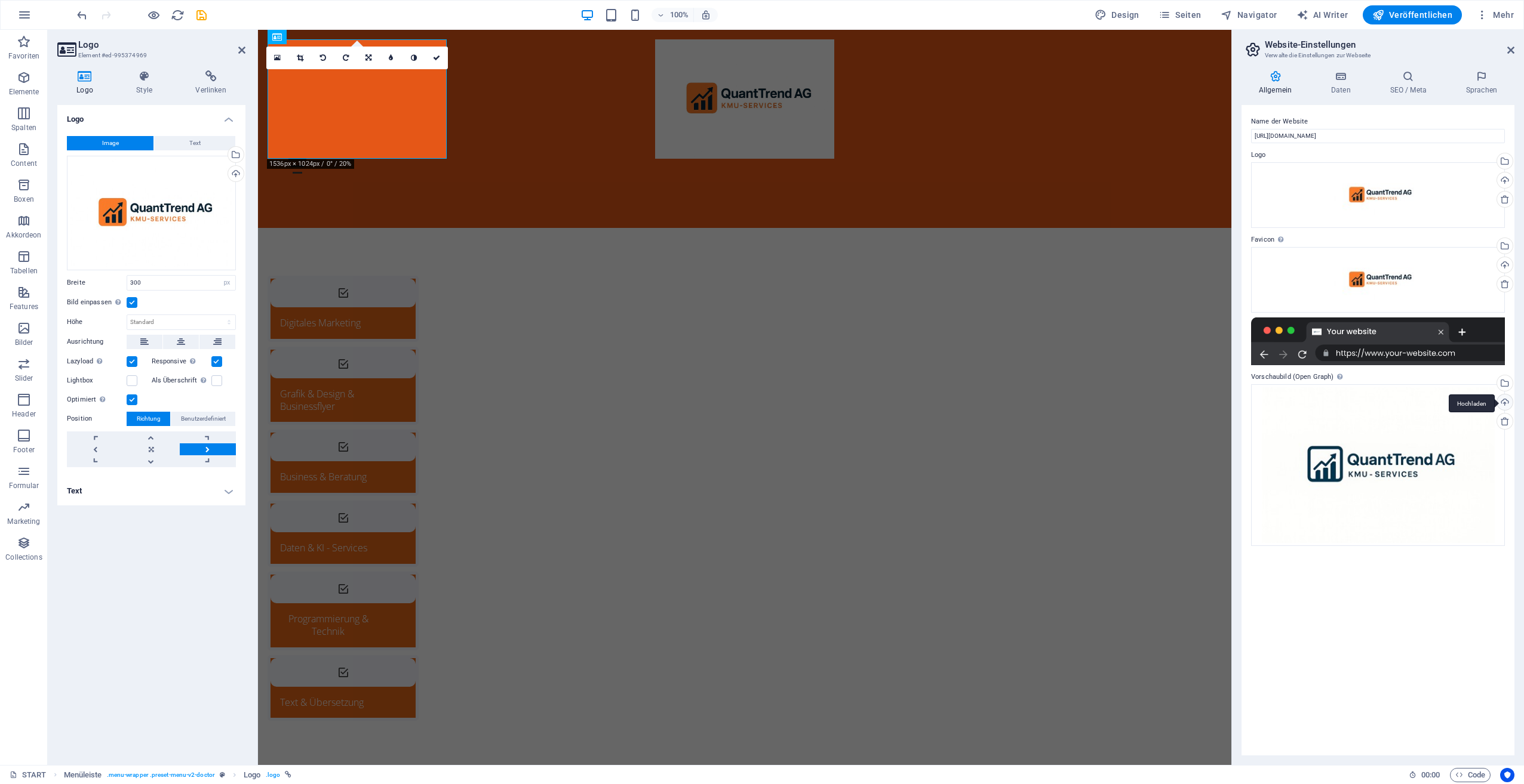
click at [1509, 399] on div "Hochladen" at bounding box center [1504, 404] width 18 height 18
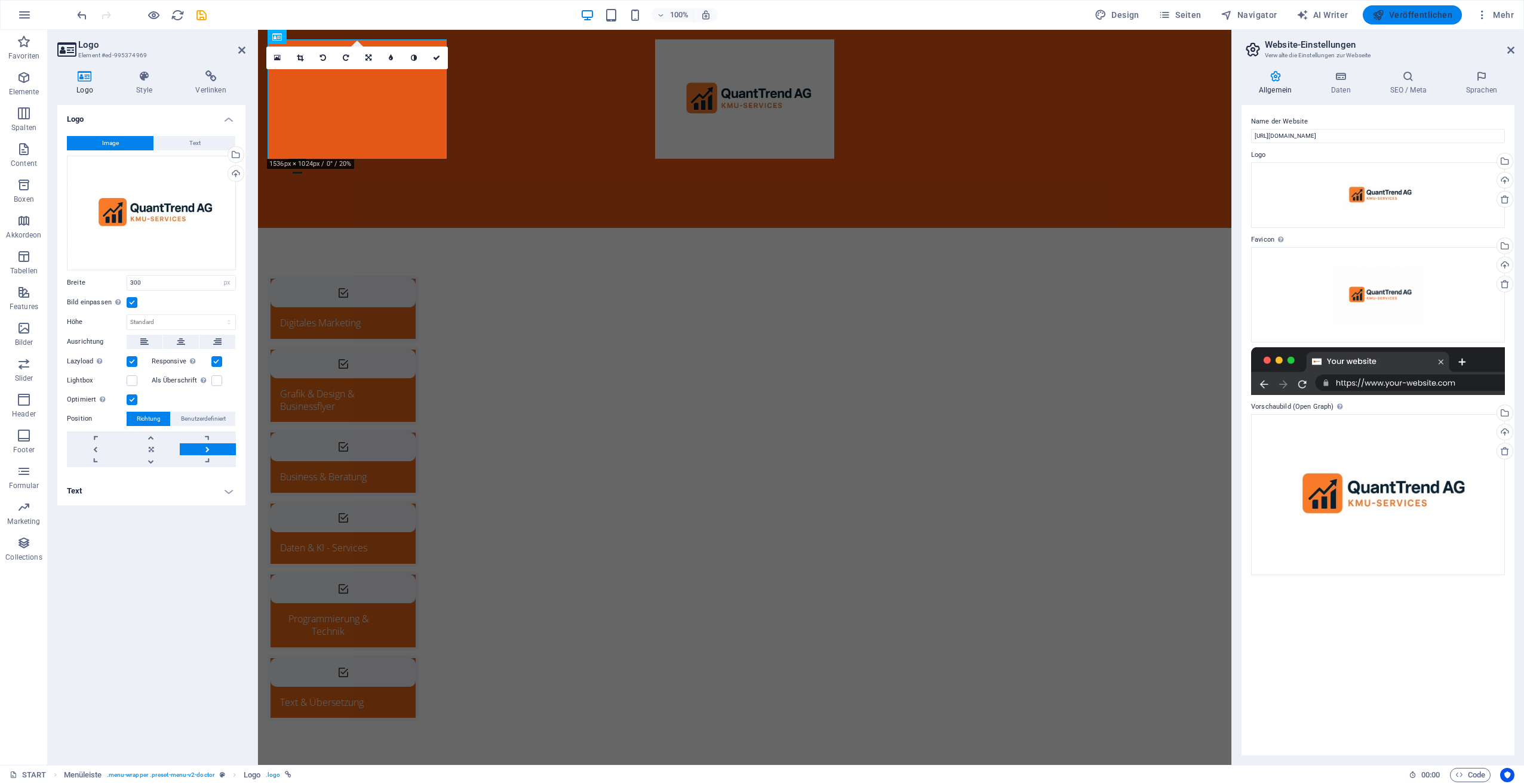
click at [1401, 16] on span "Veröffentlichen" at bounding box center [1412, 15] width 80 height 12
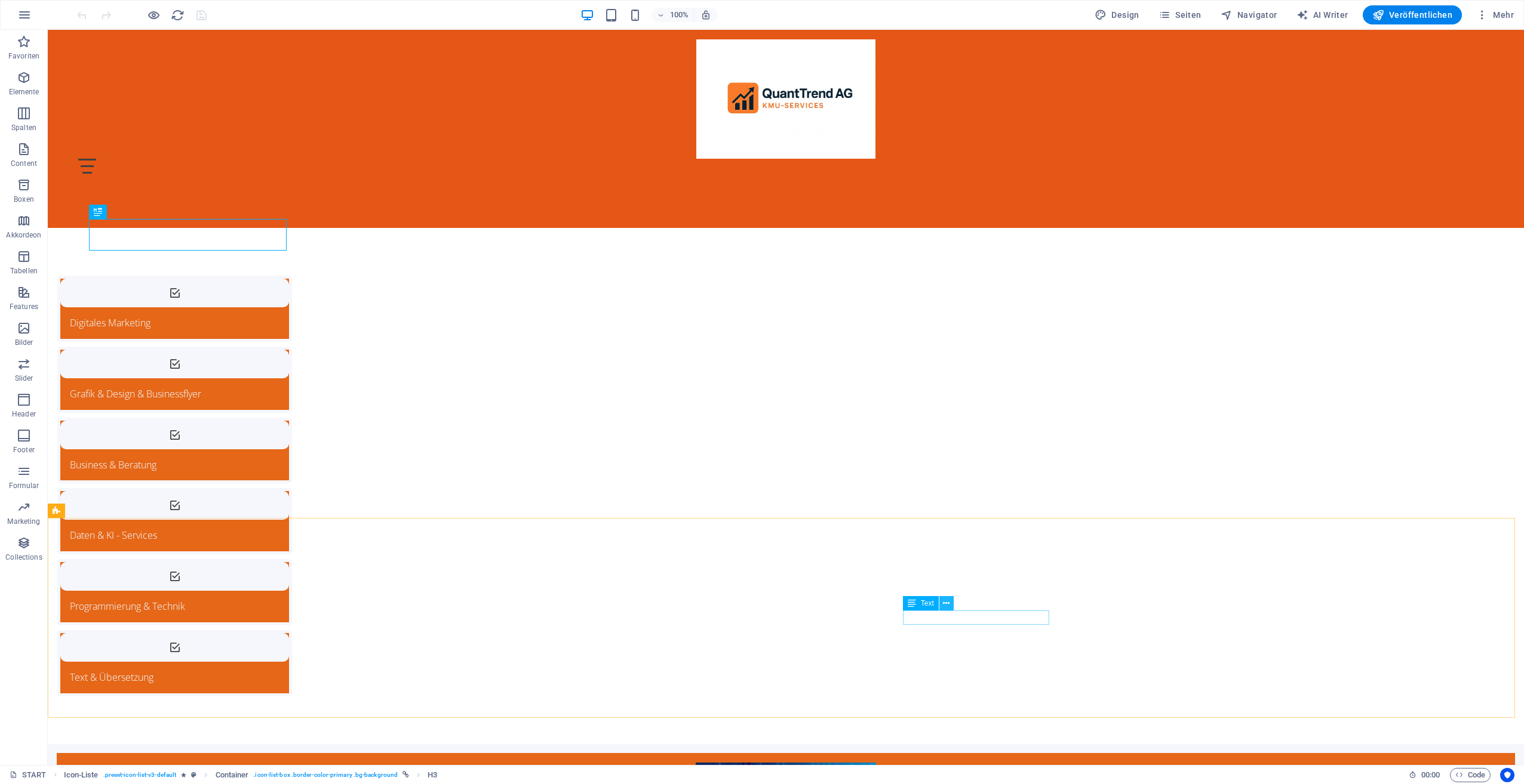
click at [947, 603] on icon at bounding box center [946, 603] width 7 height 13
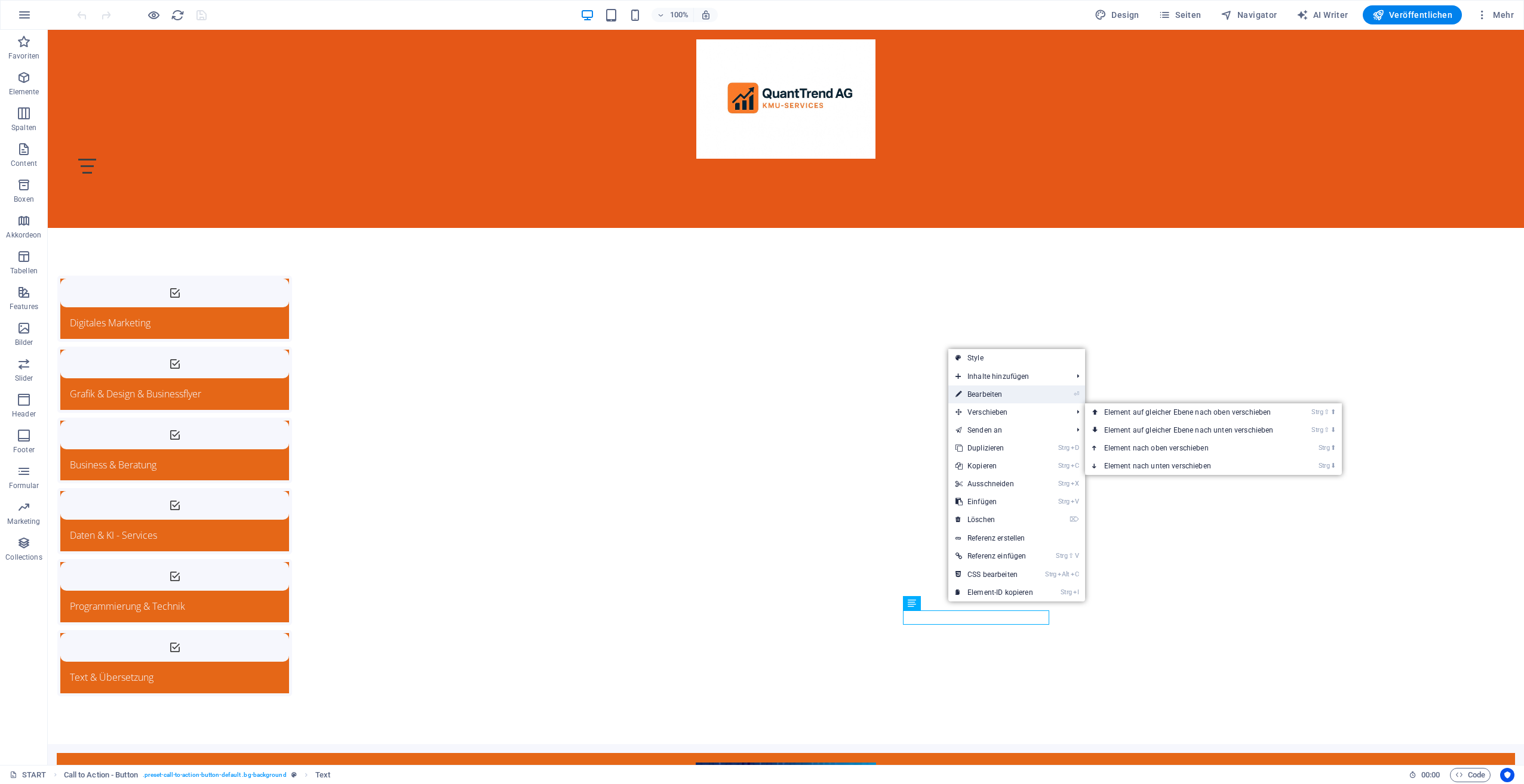
click at [1023, 399] on link "⏎ Bearbeiten" at bounding box center [994, 395] width 92 height 18
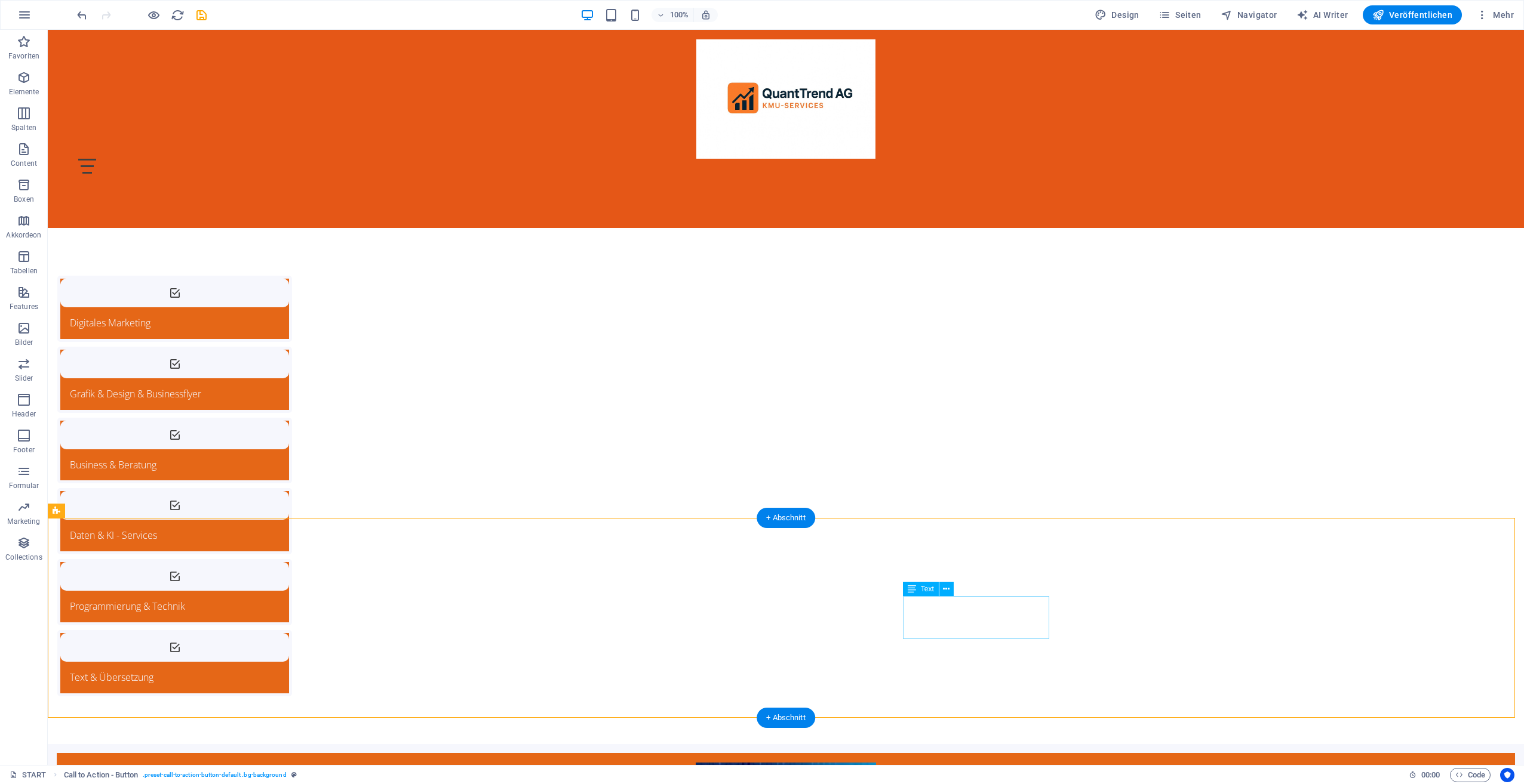
click at [949, 592] on icon at bounding box center [946, 589] width 7 height 13
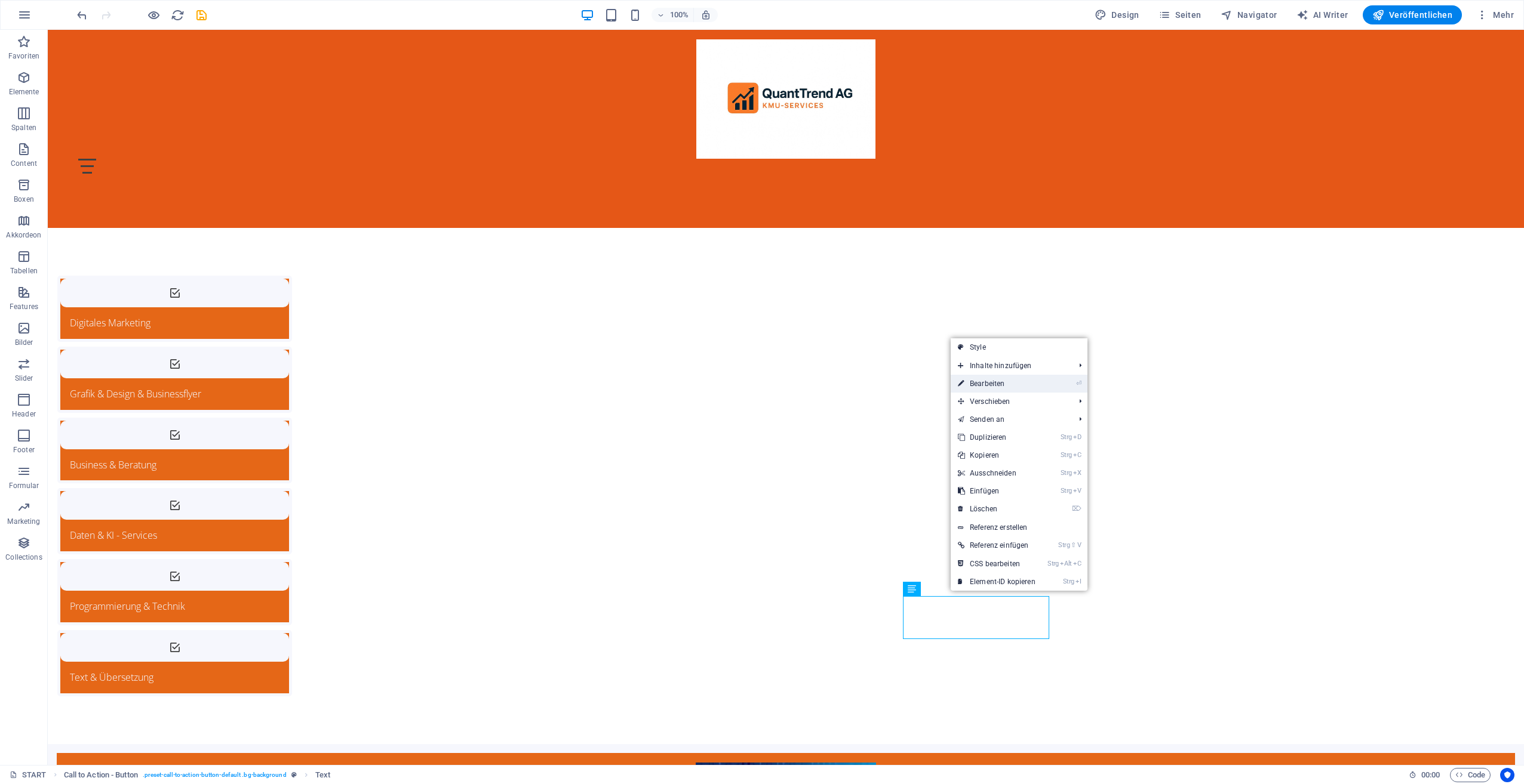
click at [991, 384] on link "⏎ Bearbeiten" at bounding box center [997, 384] width 92 height 18
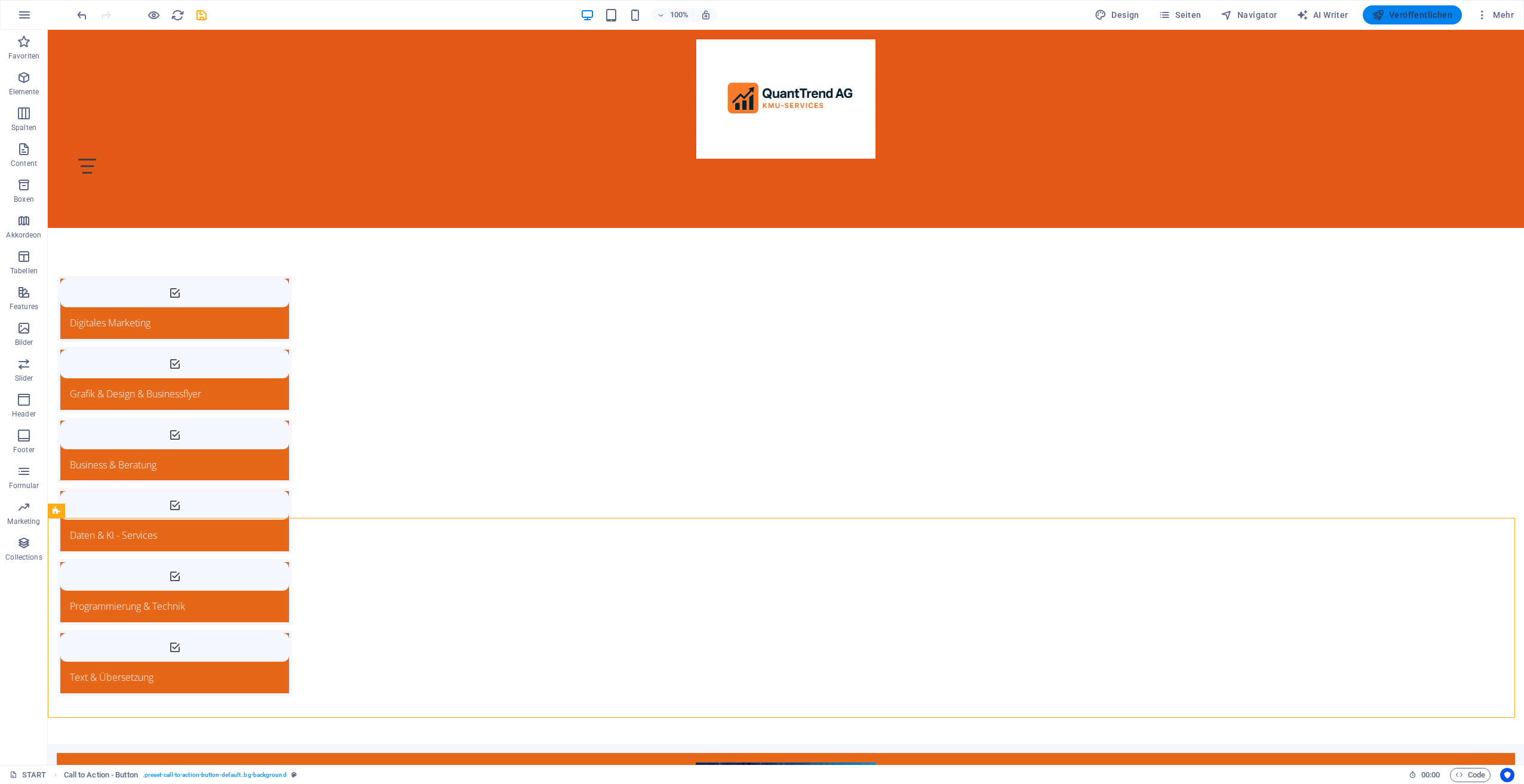
click at [1413, 11] on span "Veröffentlichen" at bounding box center [1412, 15] width 80 height 12
click at [1178, 17] on span "Seiten" at bounding box center [1179, 15] width 43 height 12
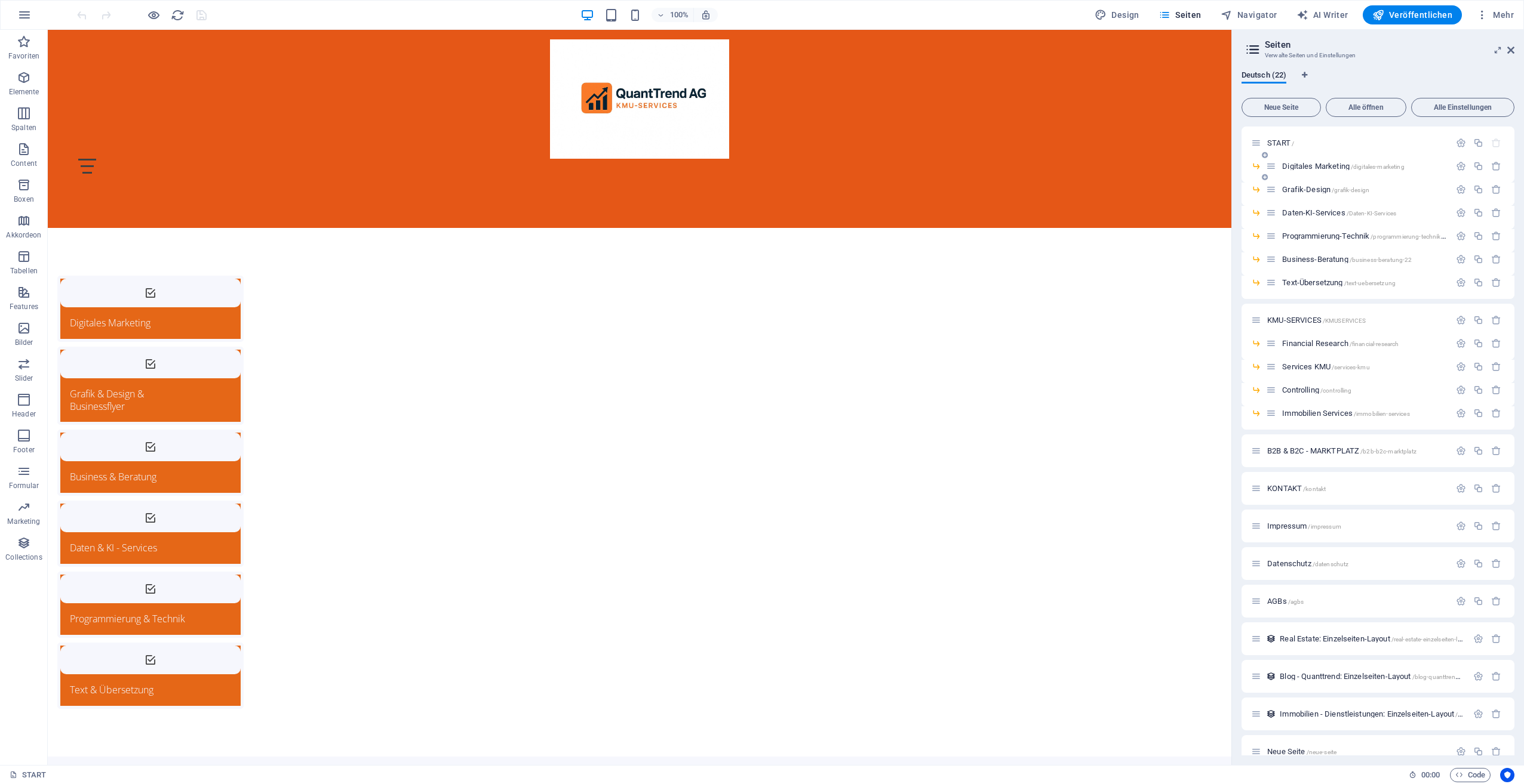
click at [1319, 166] on span "Digitales Marketing /digitales-marketing" at bounding box center [1343, 166] width 122 height 9
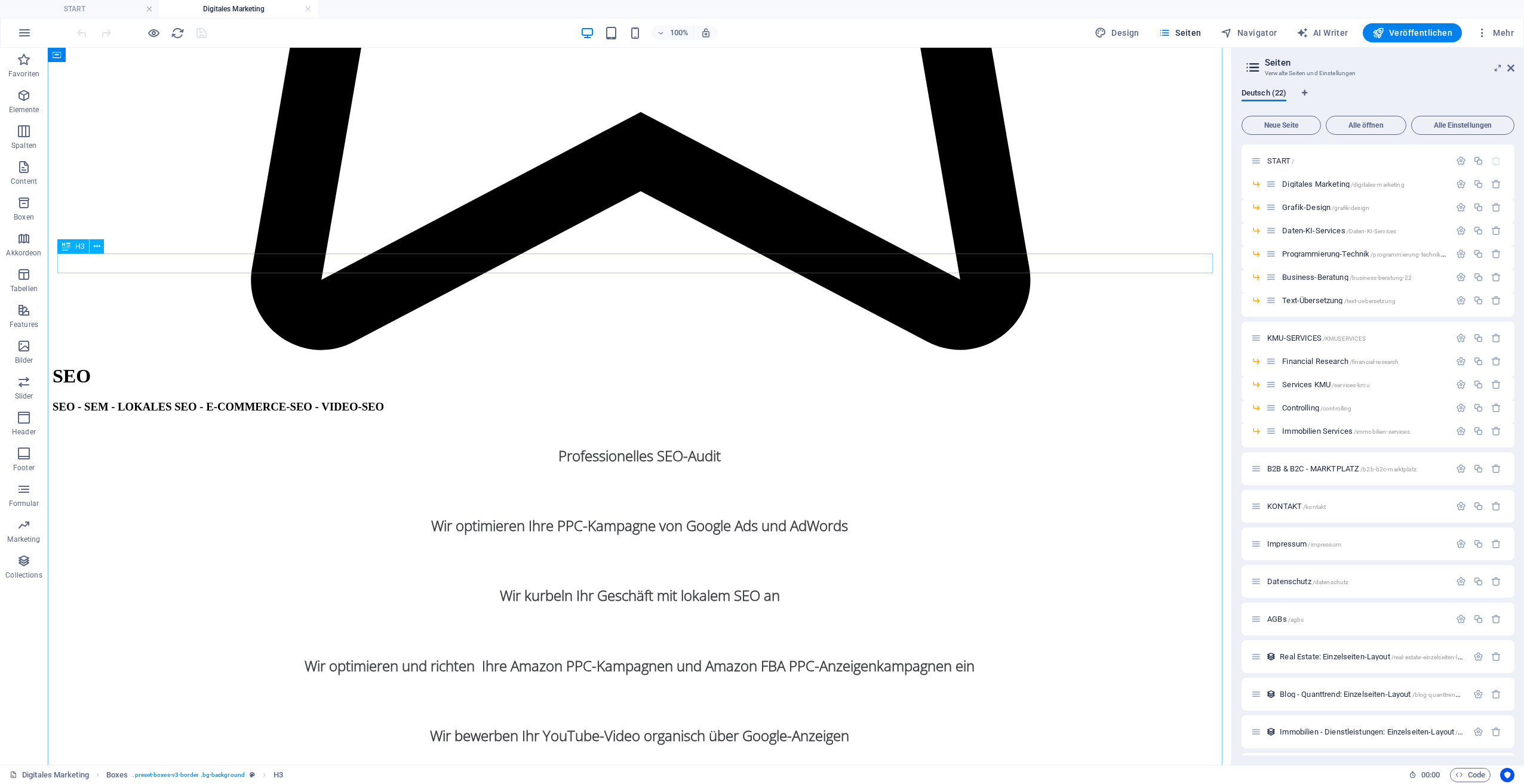
scroll to position [1552, 0]
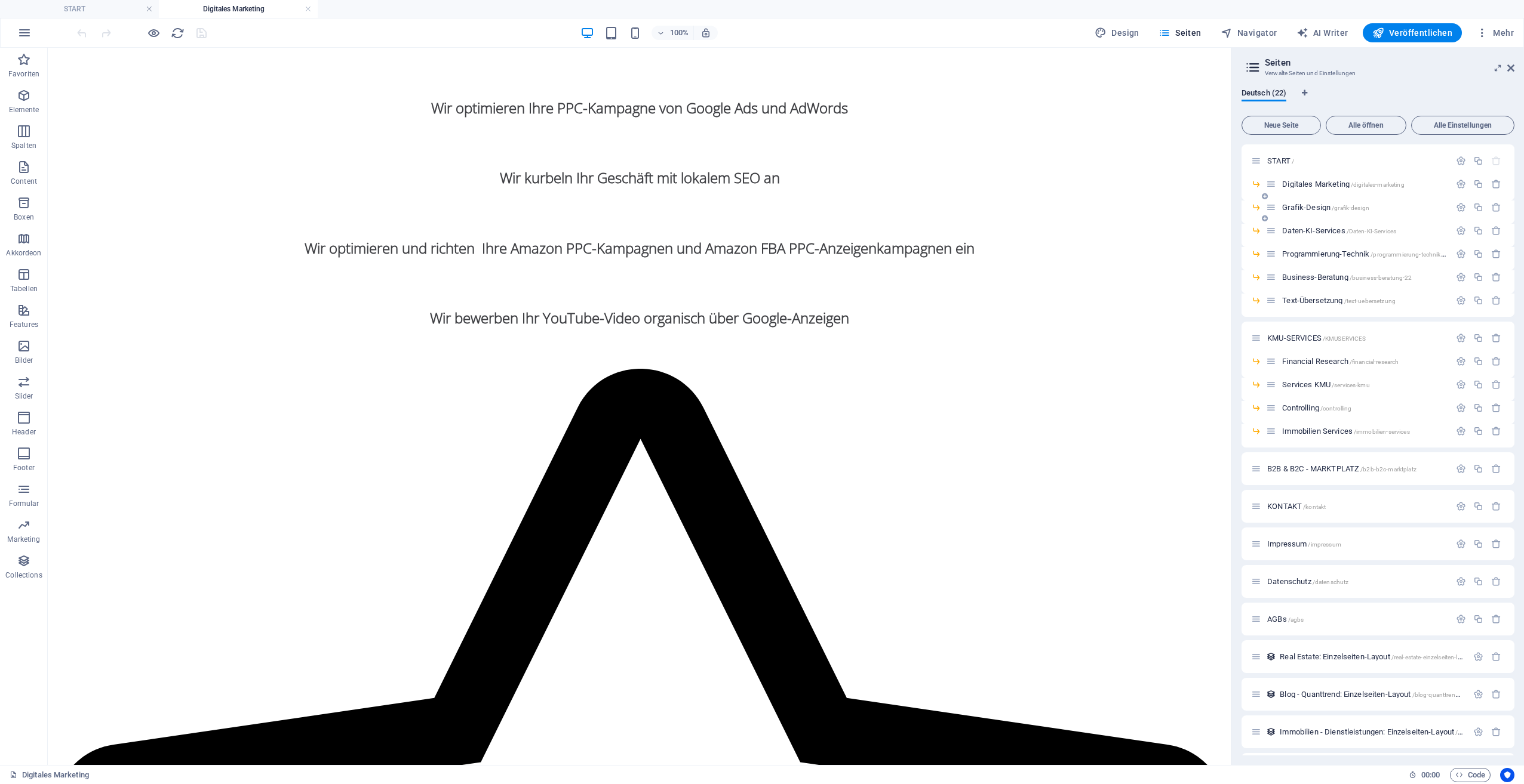
click at [1314, 205] on span "Grafik-Design /grafik-design" at bounding box center [1326, 207] width 87 height 9
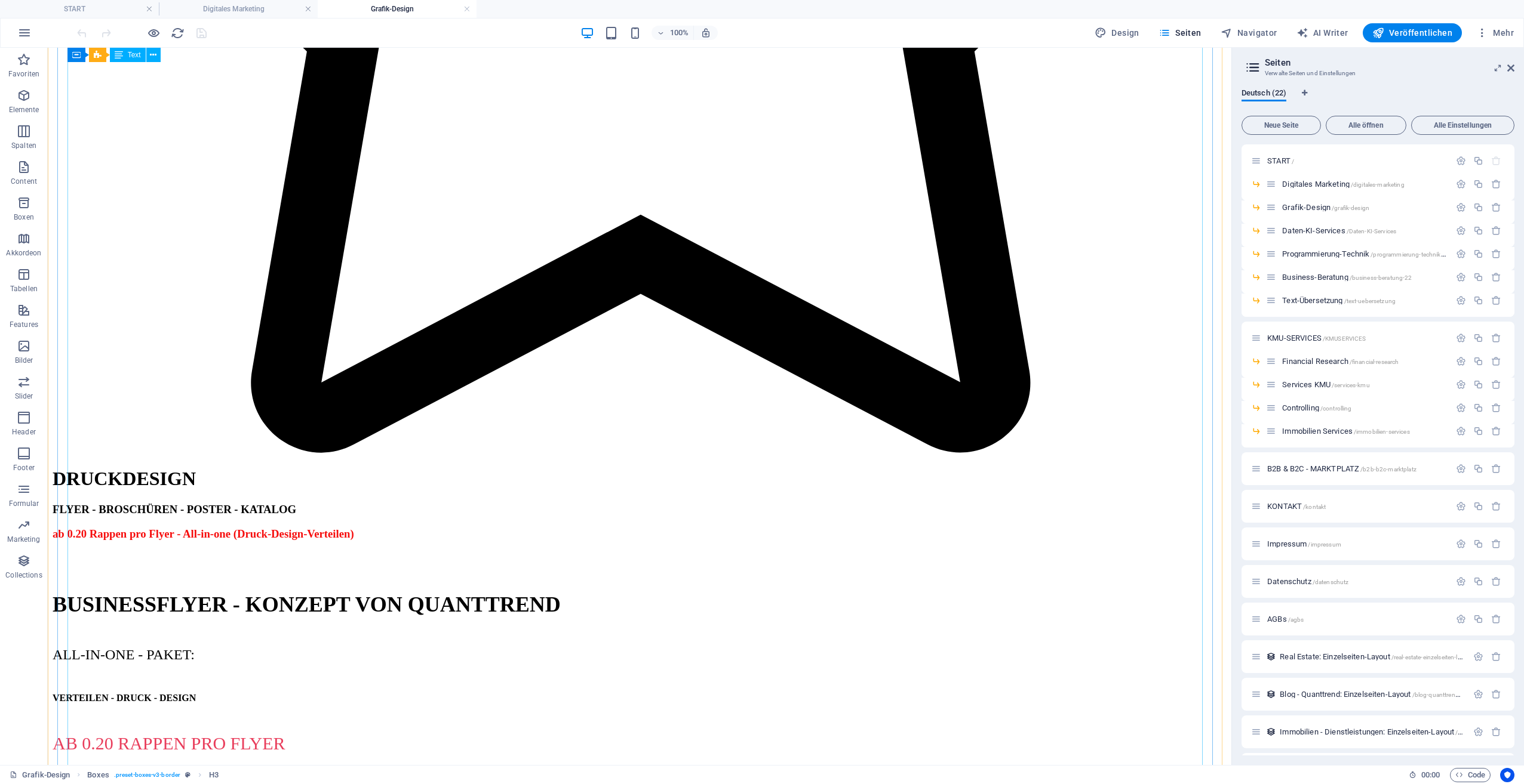
scroll to position [1194, 0]
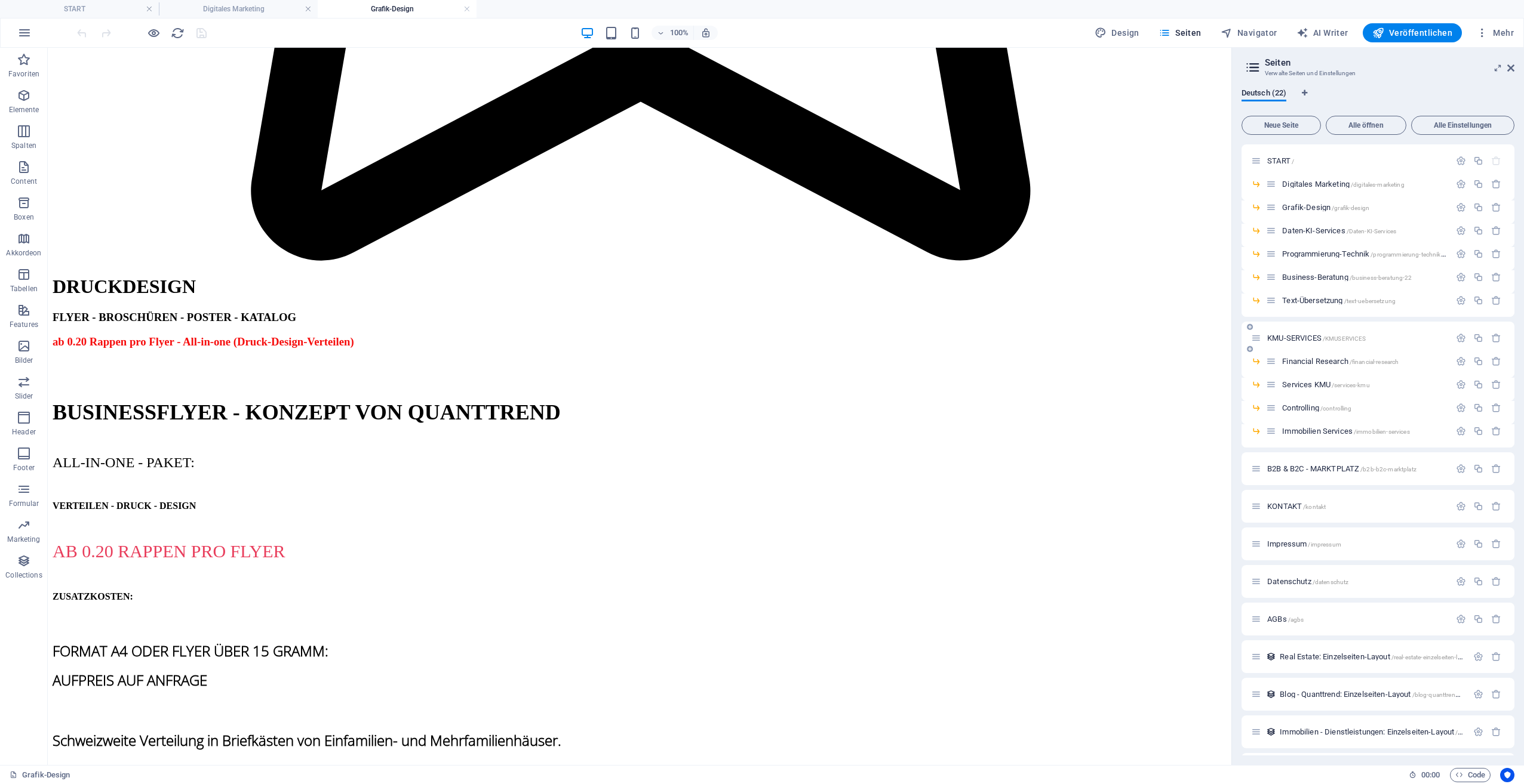
click at [1287, 331] on div "KMU-SERVICES /KMUSERVICES" at bounding box center [1350, 338] width 199 height 14
click at [1289, 335] on span "KMU-SERVICES /KMUSERVICES" at bounding box center [1316, 337] width 98 height 9
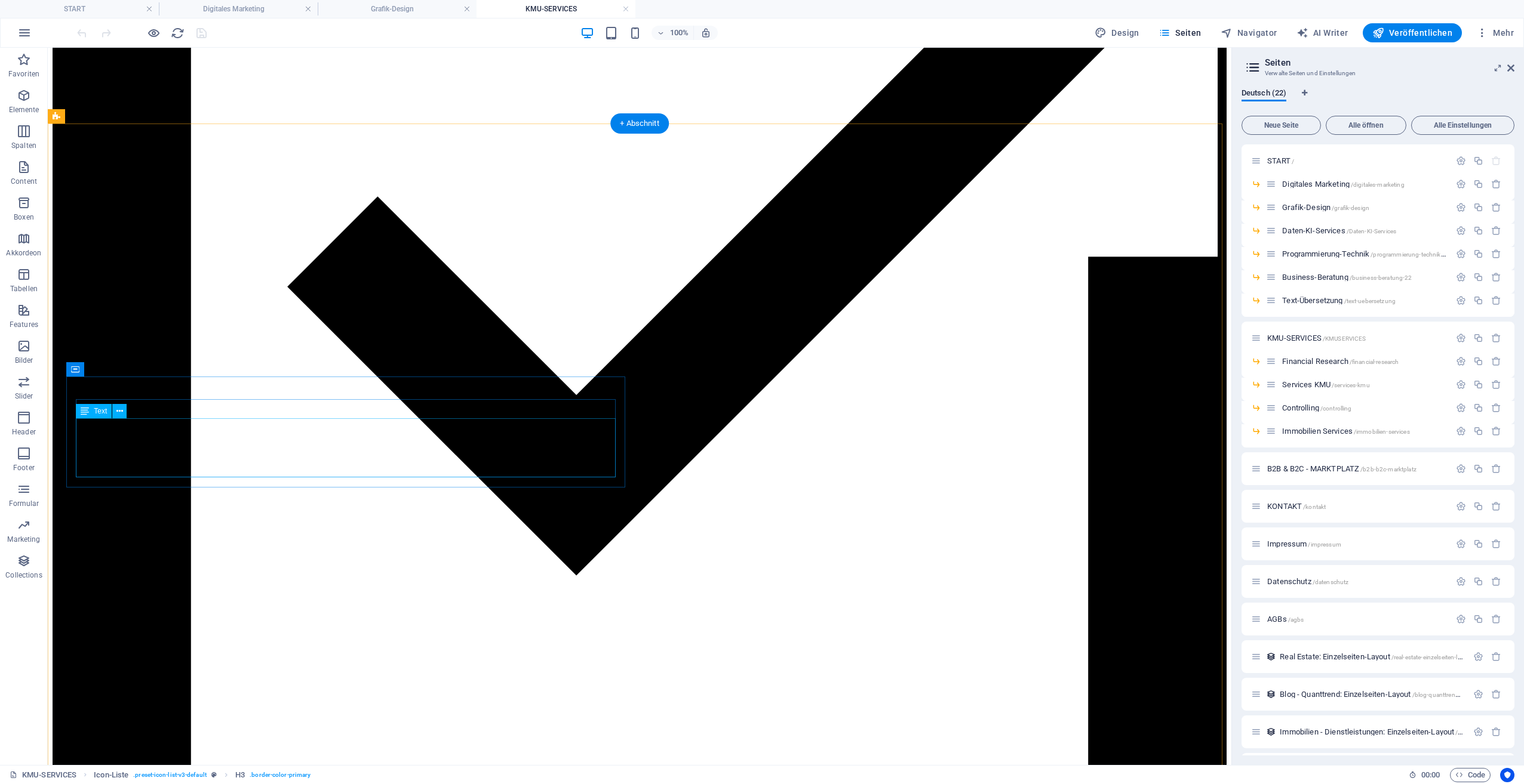
scroll to position [776, 0]
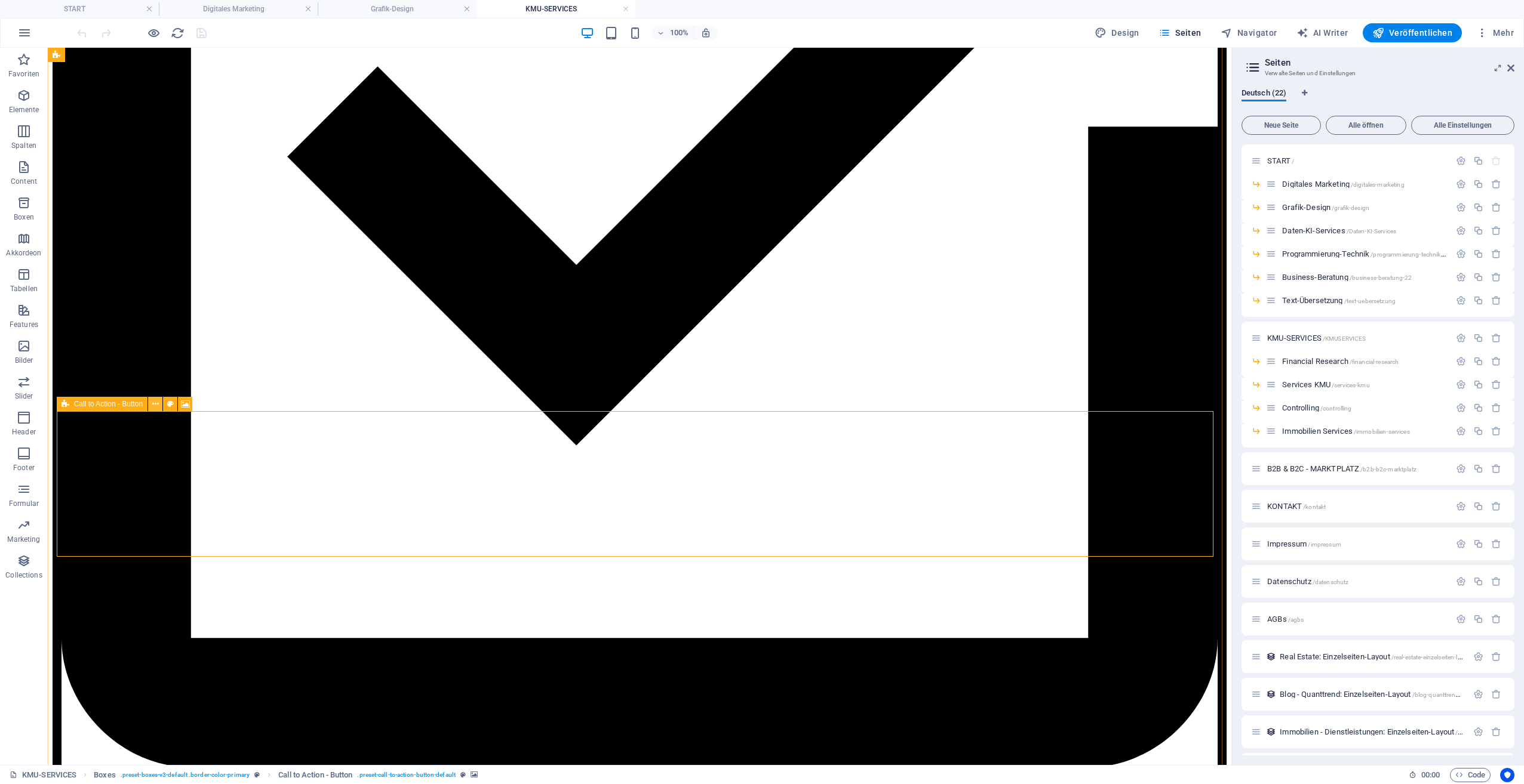
click at [156, 404] on icon at bounding box center [155, 404] width 7 height 13
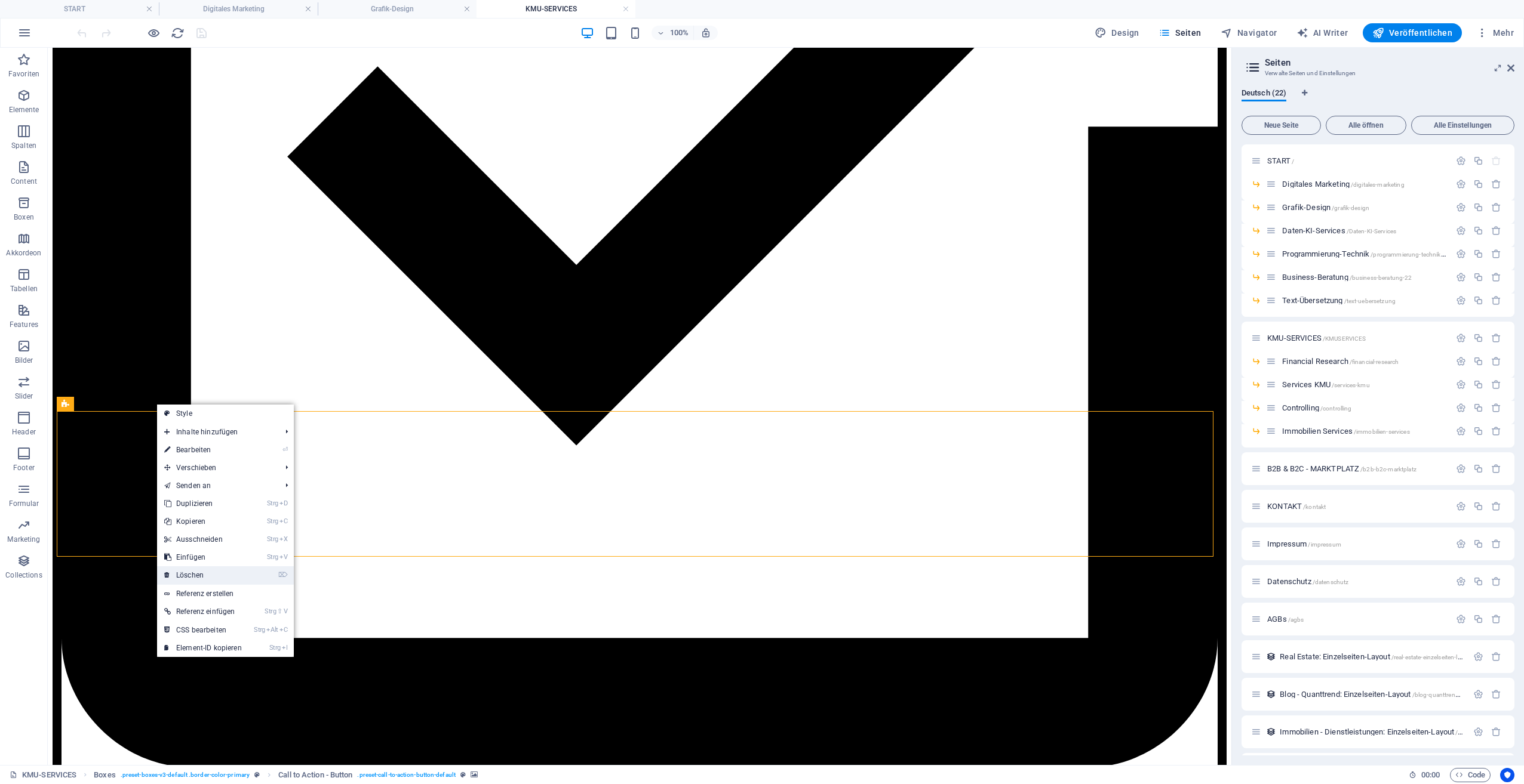
click at [210, 569] on link "⌦ Löschen" at bounding box center [203, 576] width 92 height 18
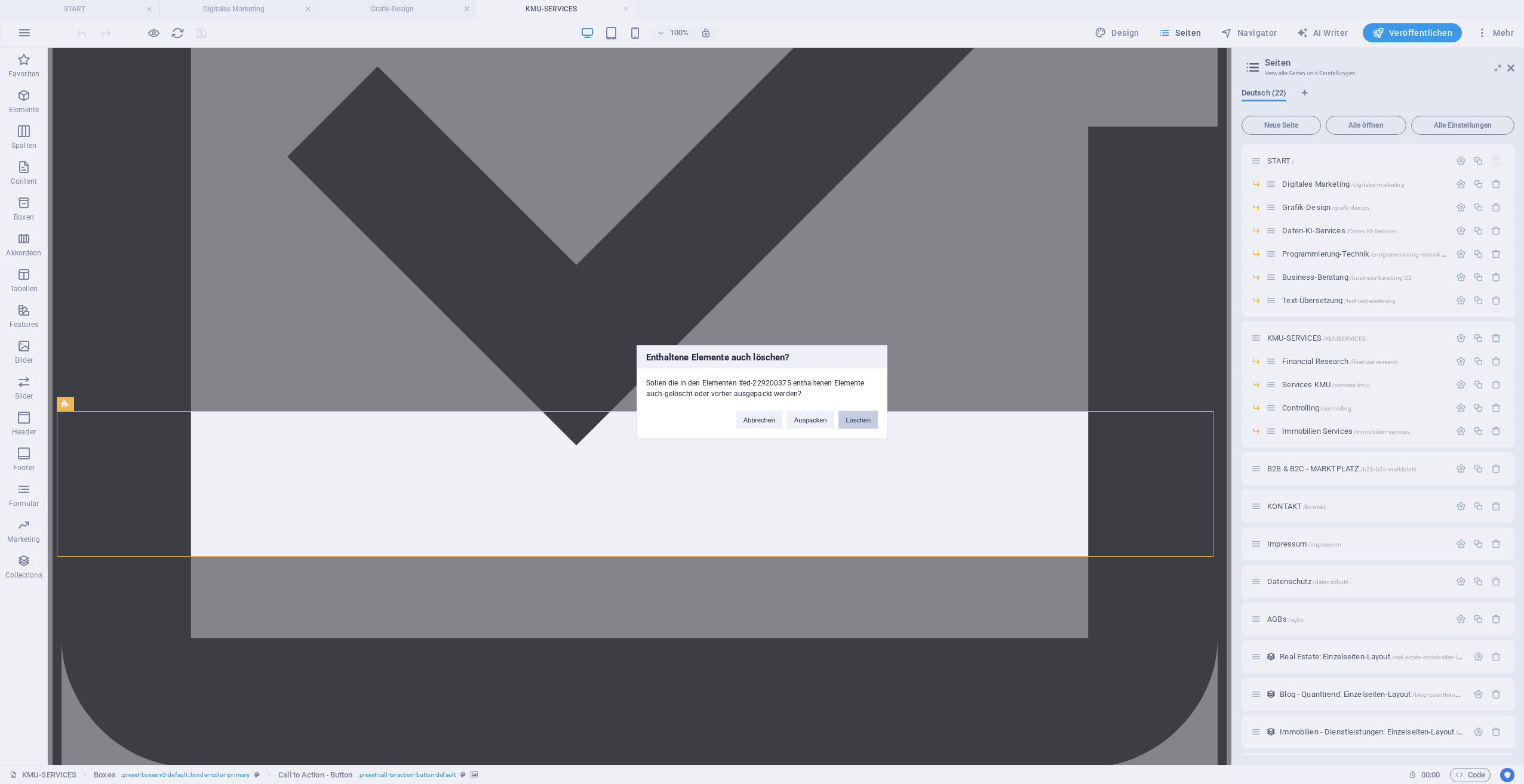
click at [864, 423] on button "Löschen" at bounding box center [859, 420] width 40 height 18
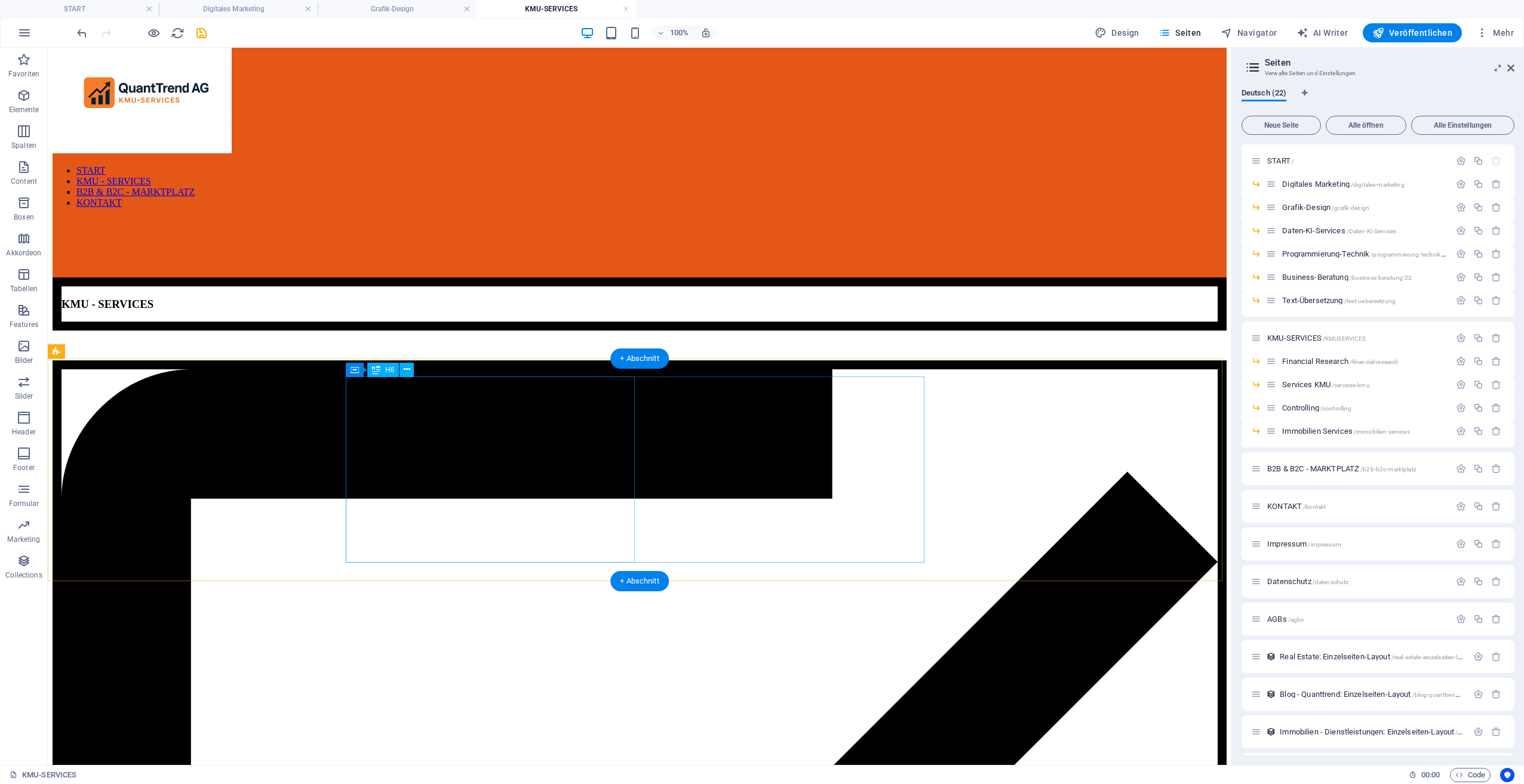
scroll to position [0, 0]
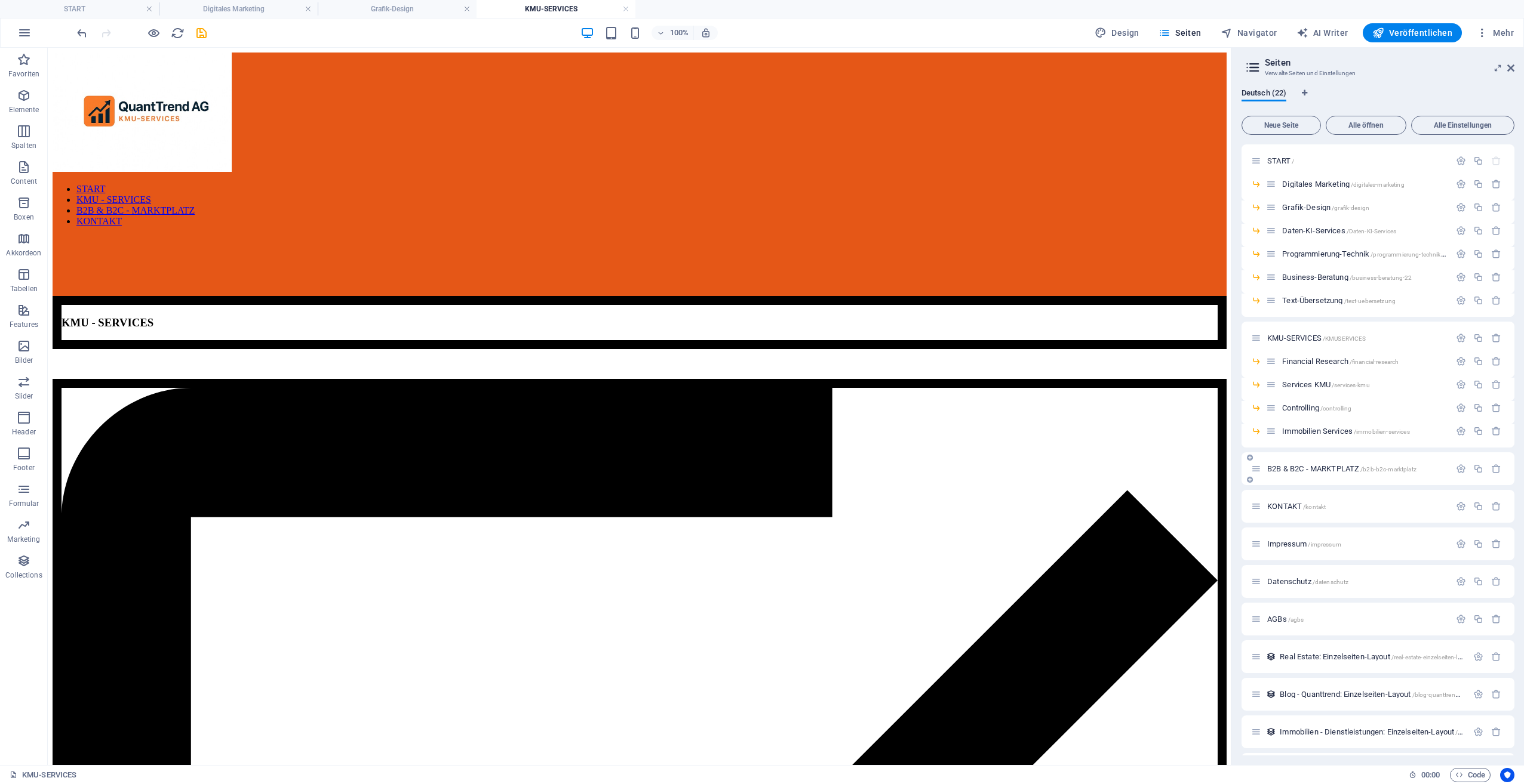
click at [1307, 465] on span "B2B & B2C - MARKTPLATZ /b2b-b2c-marktplatz" at bounding box center [1341, 468] width 149 height 9
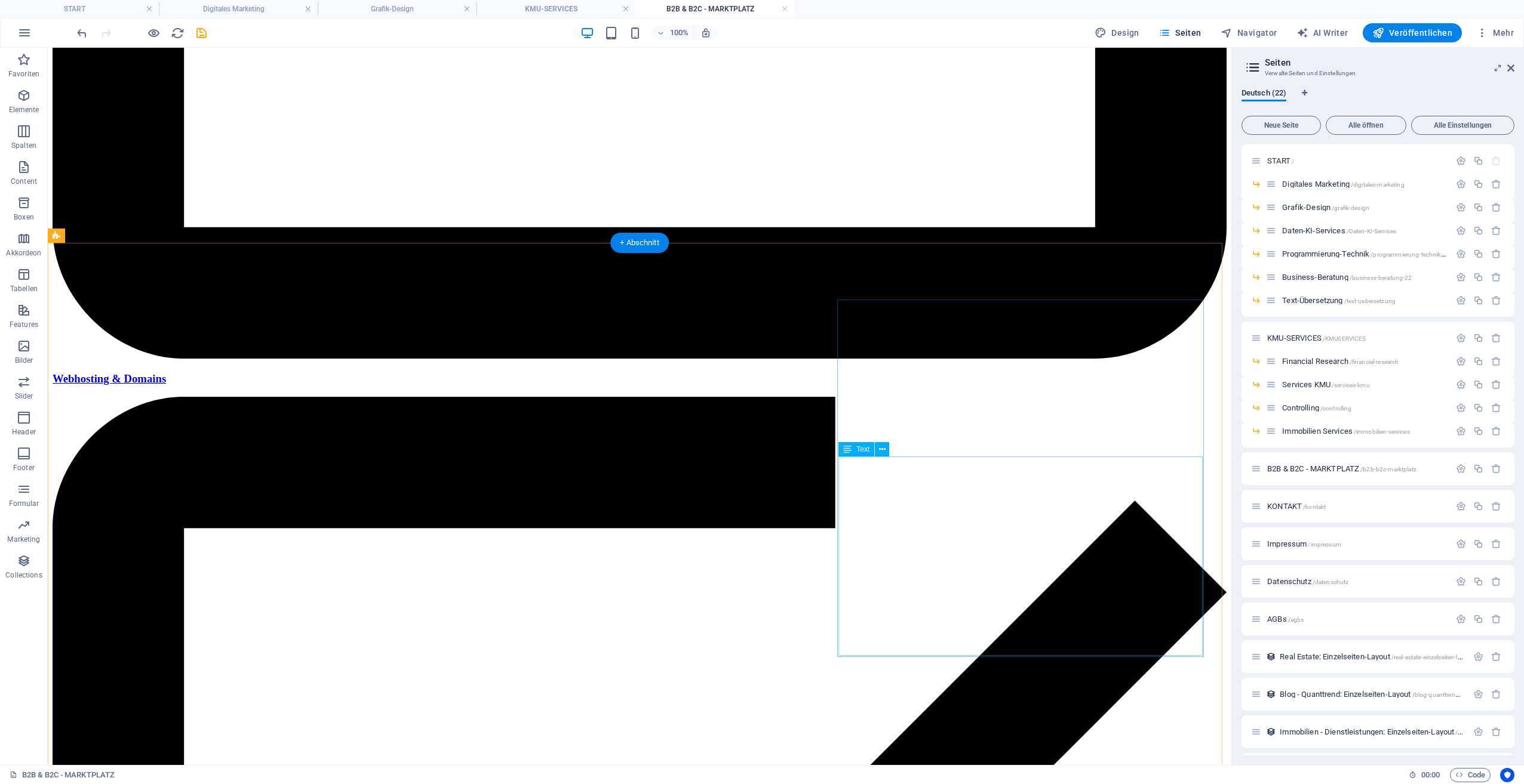
scroll to position [1493, 0]
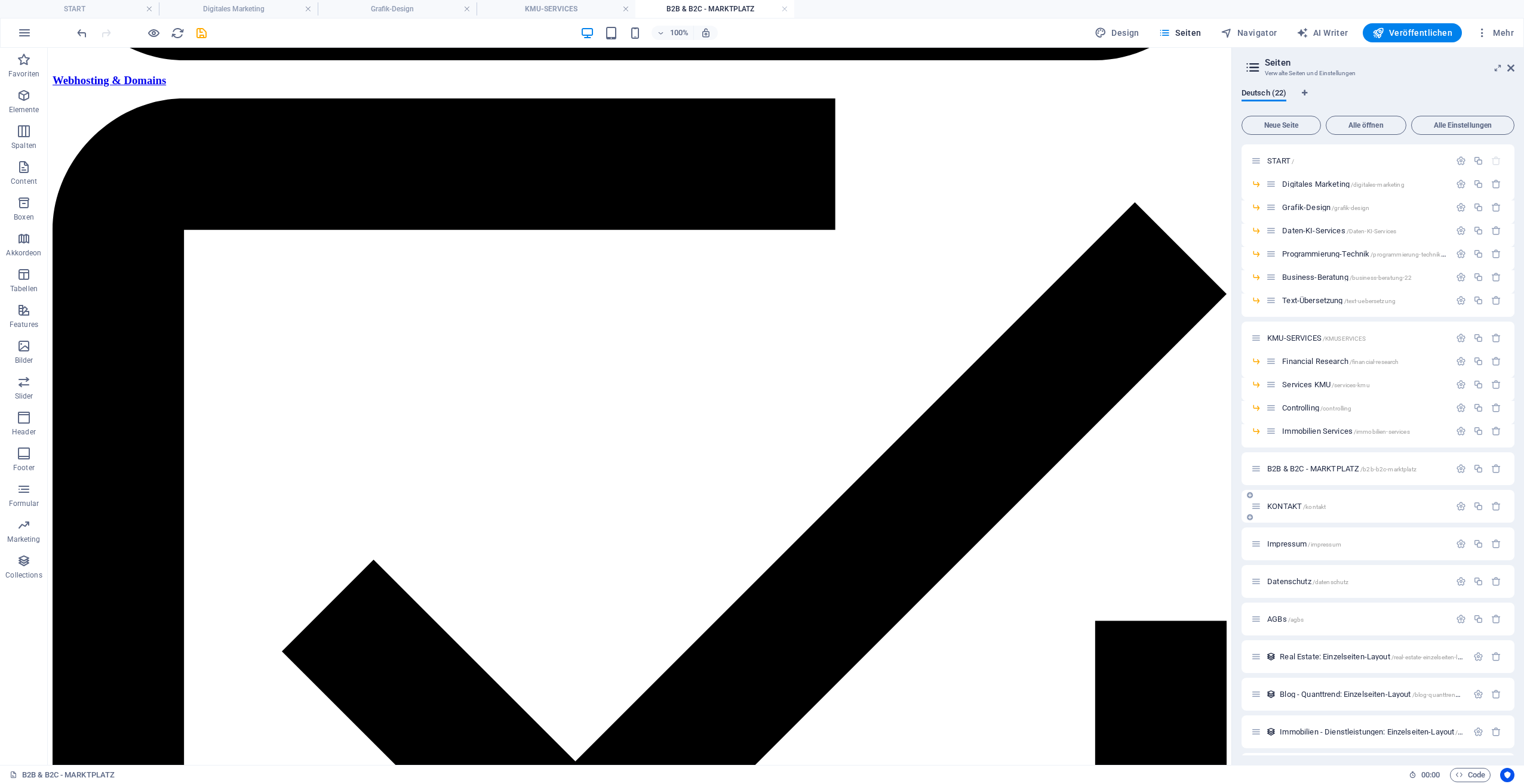
click at [1287, 505] on span "KONTAKT /kontakt" at bounding box center [1296, 506] width 59 height 9
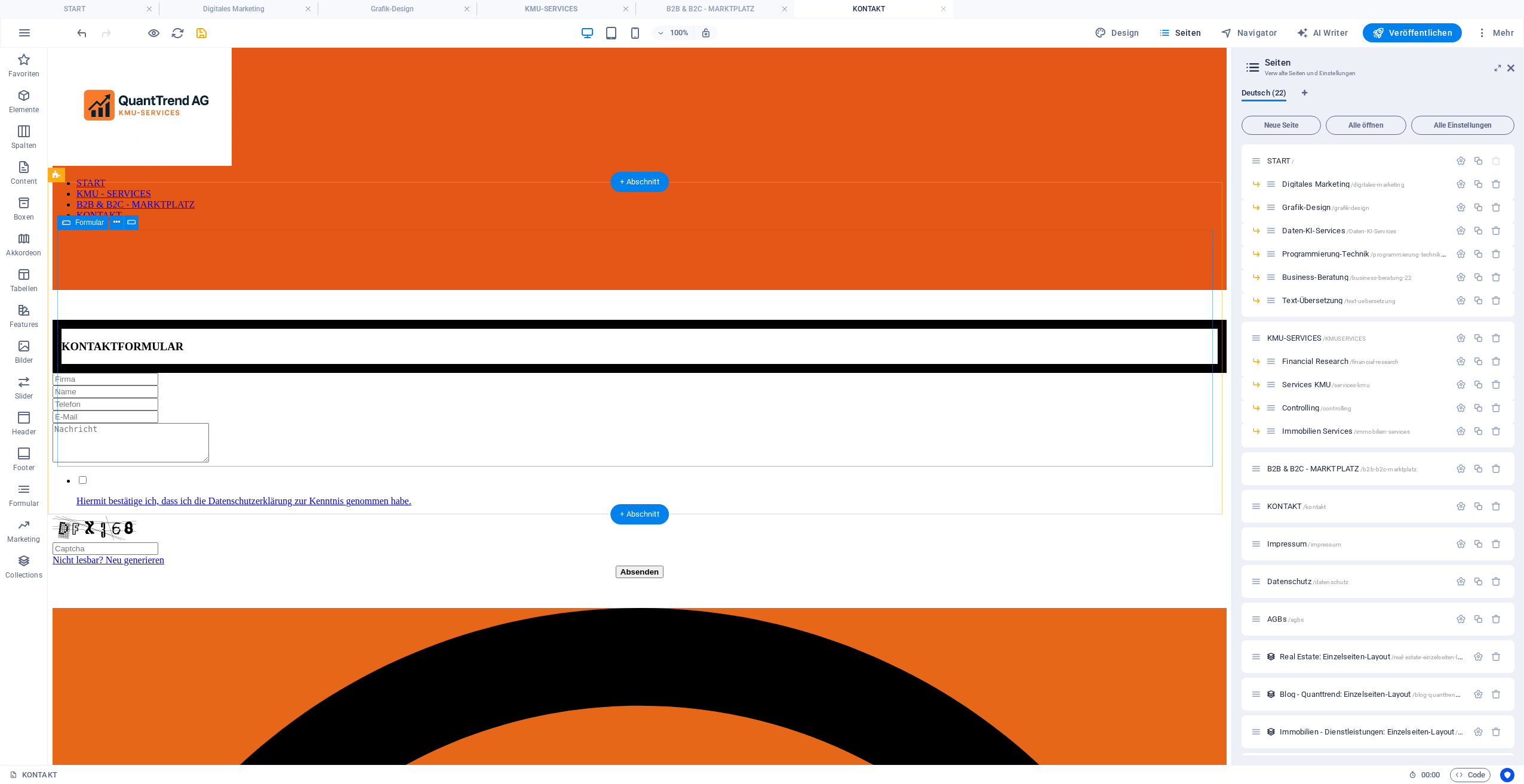
scroll to position [0, 0]
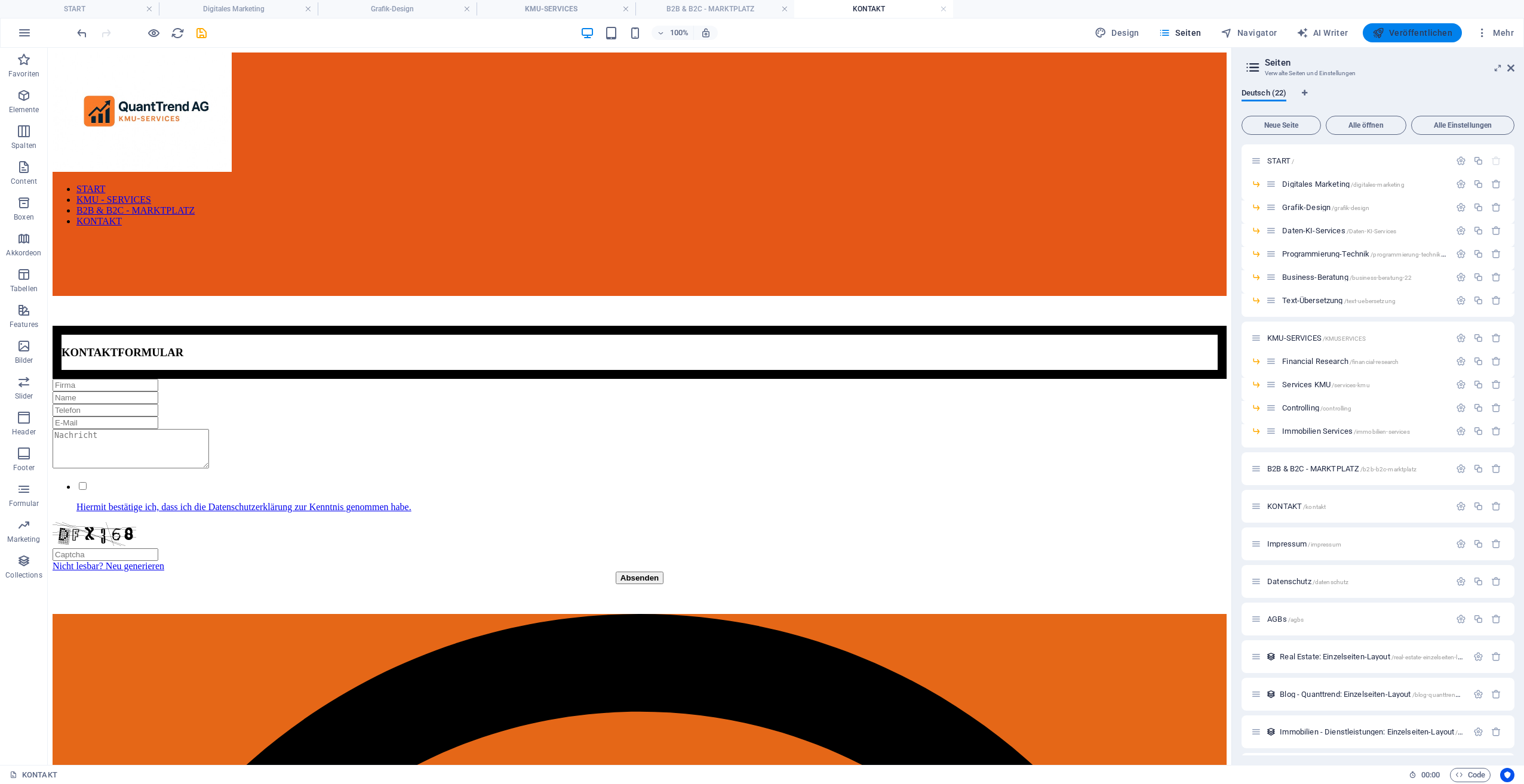
click at [1424, 34] on span "Veröffentlichen" at bounding box center [1412, 33] width 80 height 12
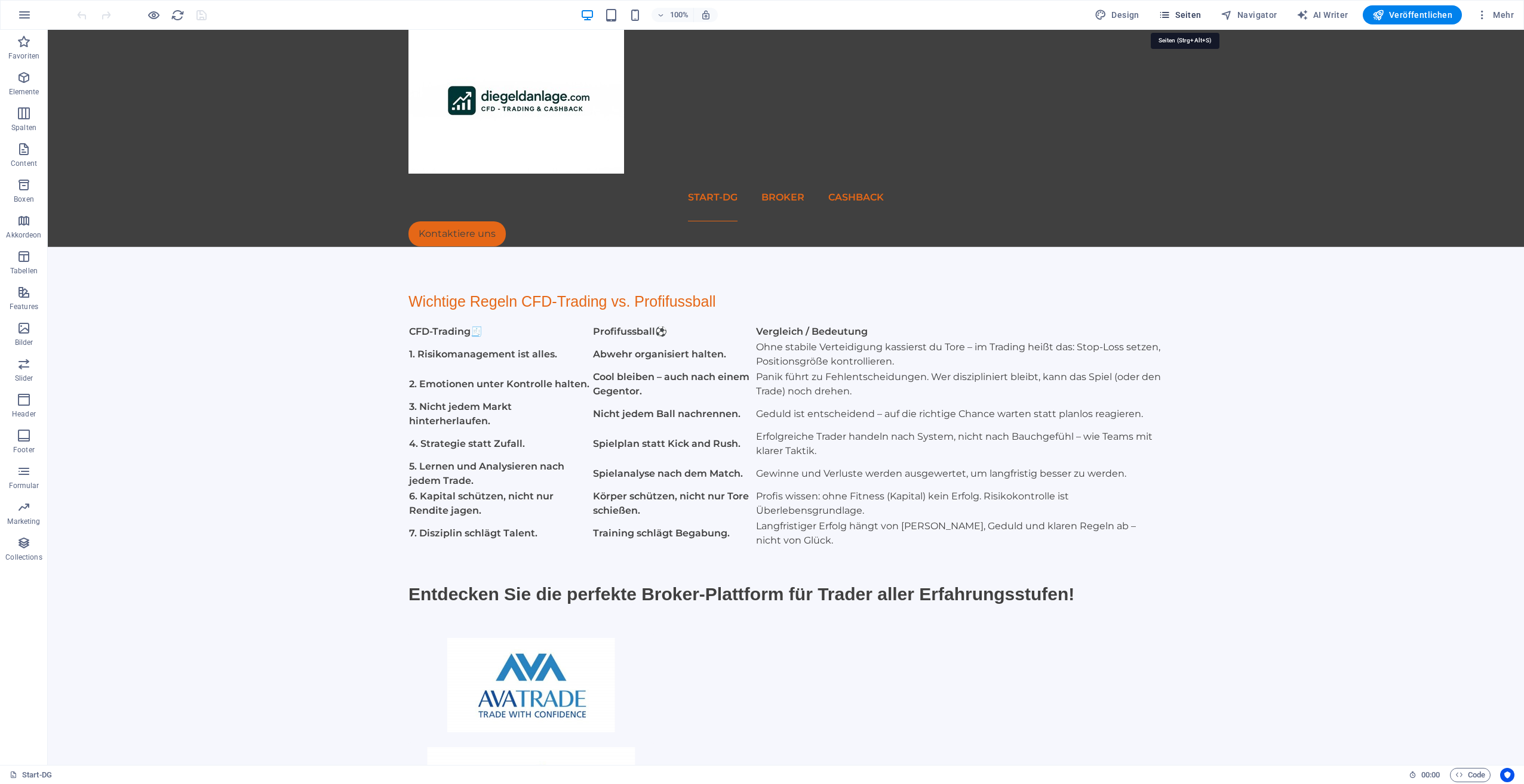
click at [1193, 15] on span "Seiten" at bounding box center [1179, 15] width 43 height 12
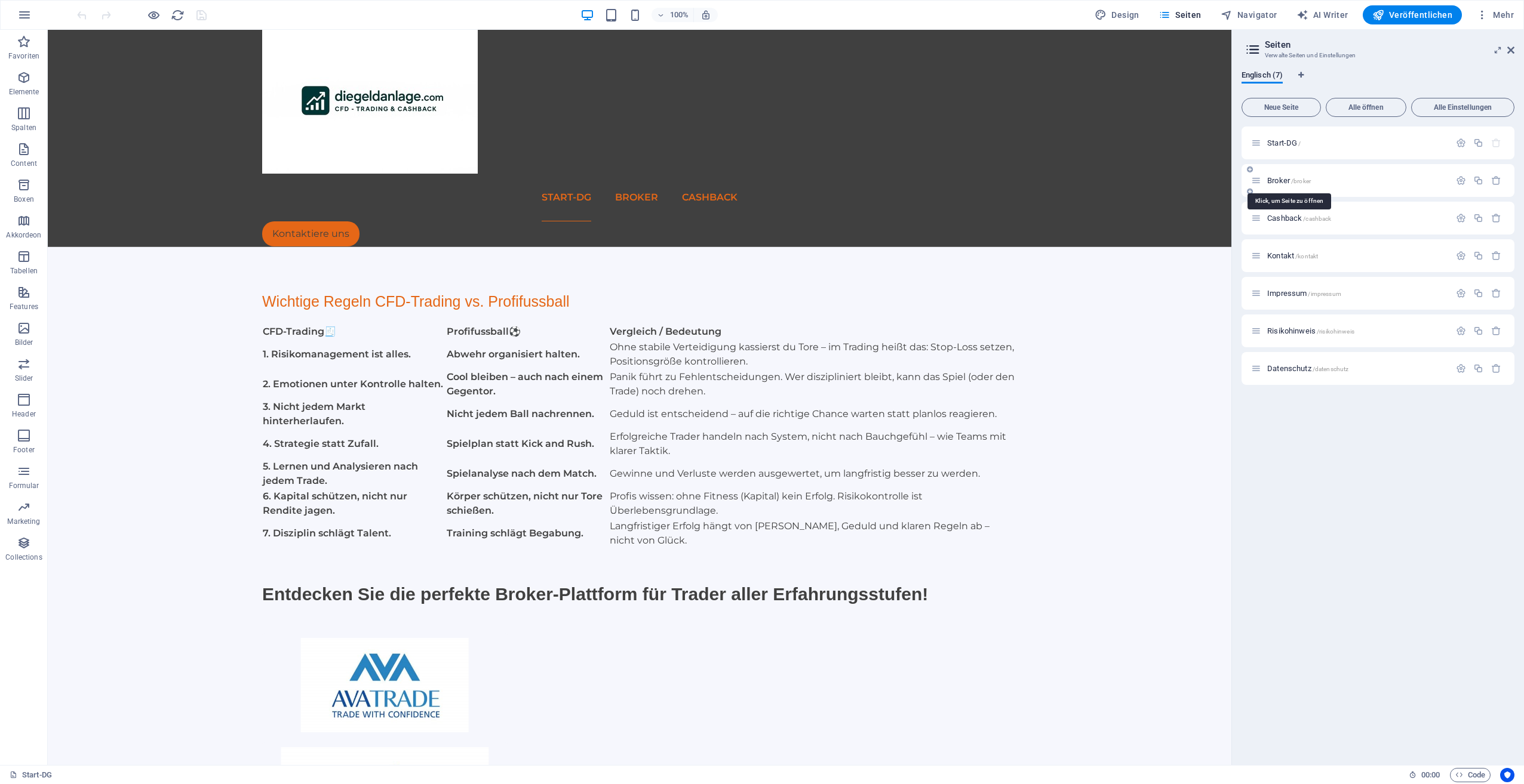
click at [1286, 180] on span "Broker /broker" at bounding box center [1289, 180] width 44 height 9
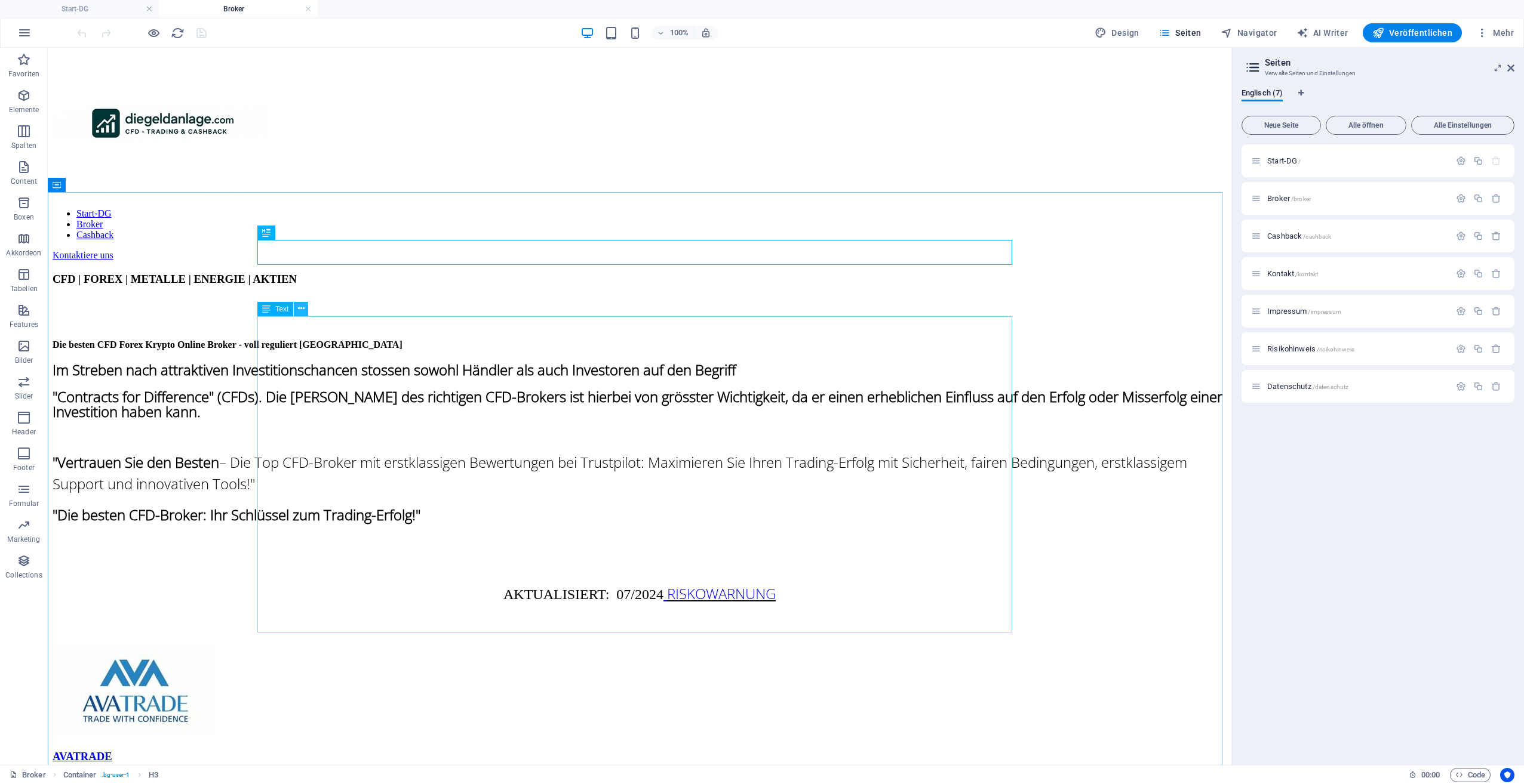
click at [301, 310] on icon at bounding box center [301, 309] width 7 height 13
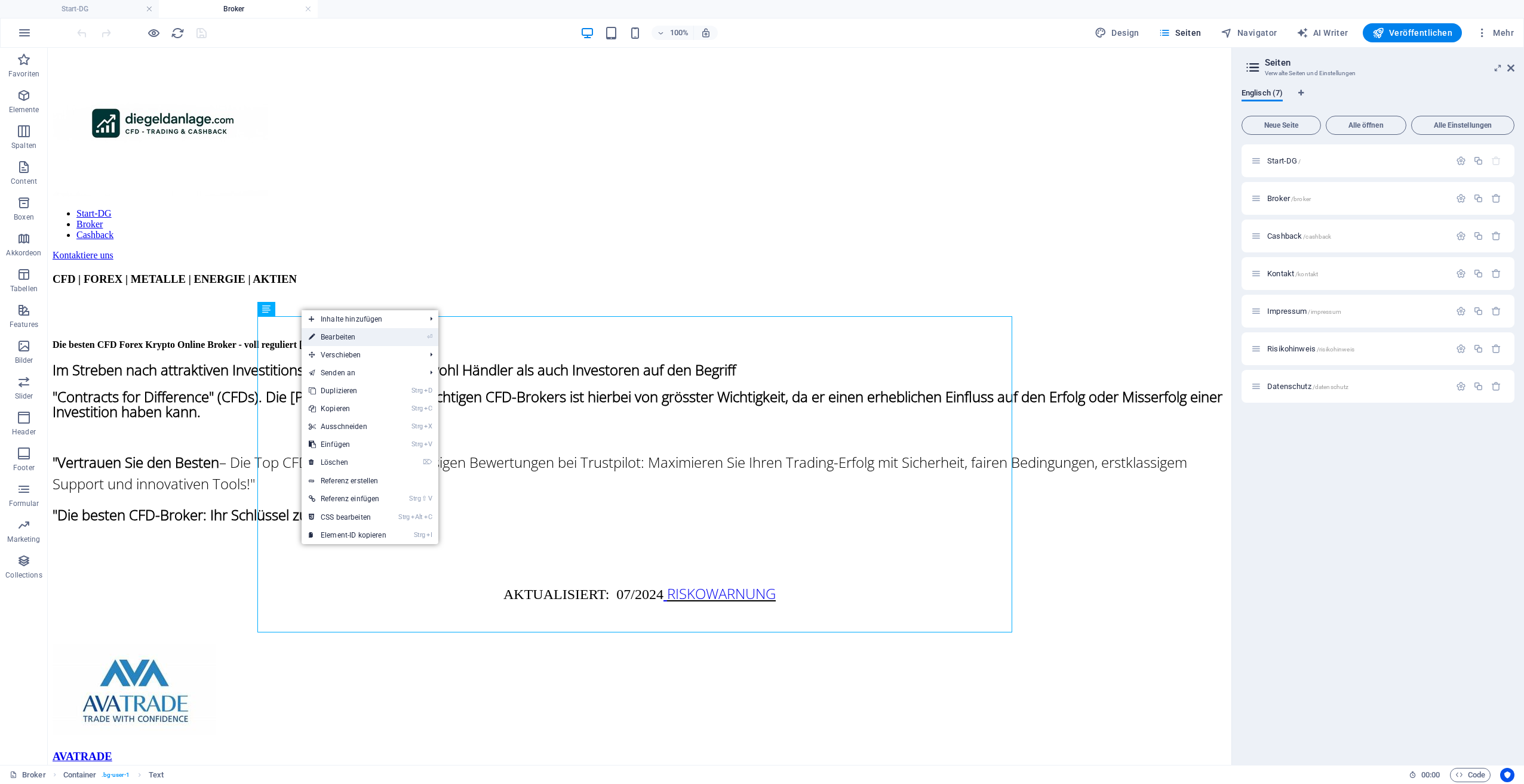
click at [335, 331] on link "⏎ Bearbeiten" at bounding box center [347, 337] width 92 height 18
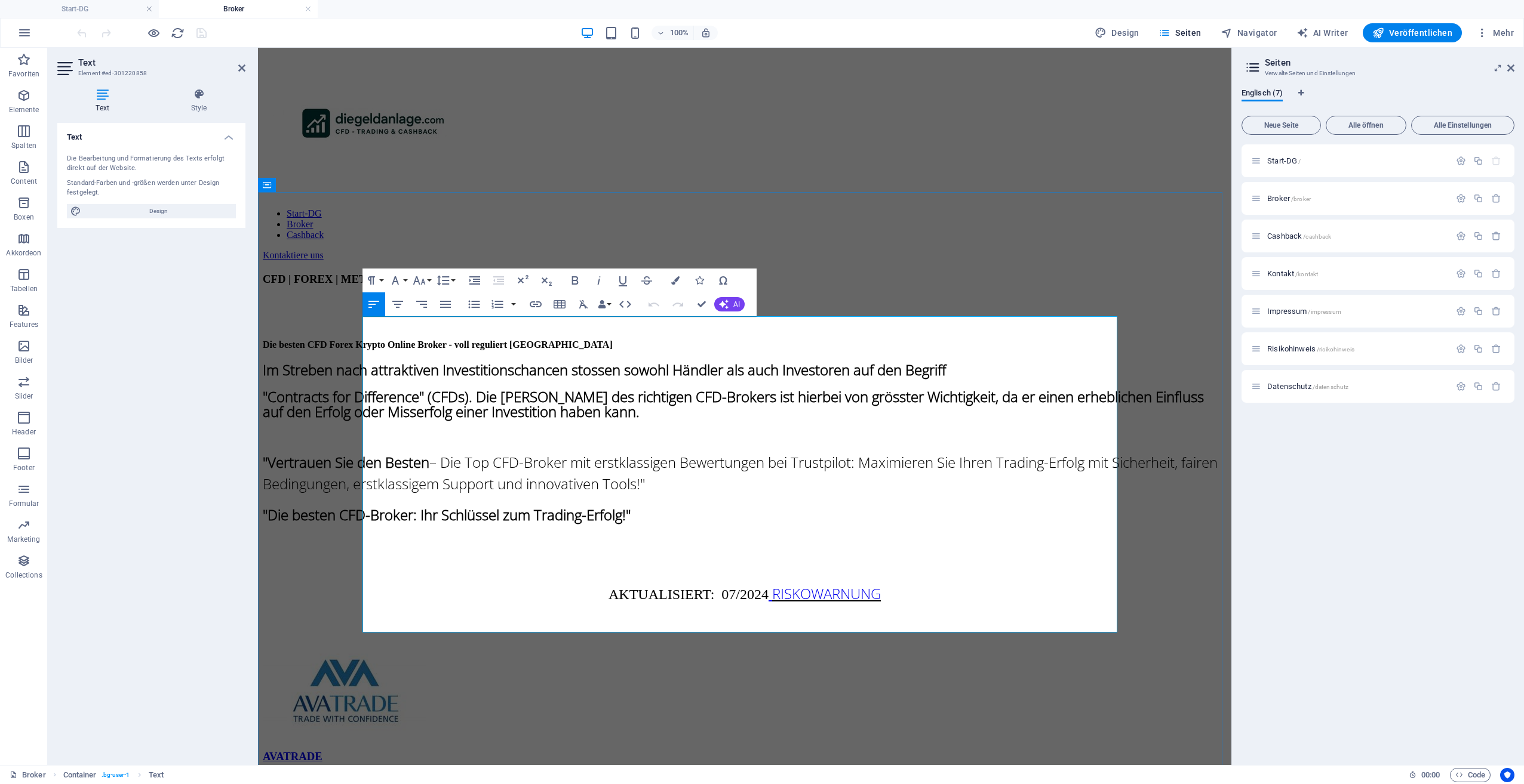
drag, startPoint x: 781, startPoint y: 576, endPoint x: 930, endPoint y: 588, distance: 149.5
click at [930, 588] on p "AKTUALISIERT: 07/2024 RISKOWAR NUNG" at bounding box center [745, 594] width 964 height 22
click at [531, 307] on icon "button" at bounding box center [536, 305] width 12 height 6
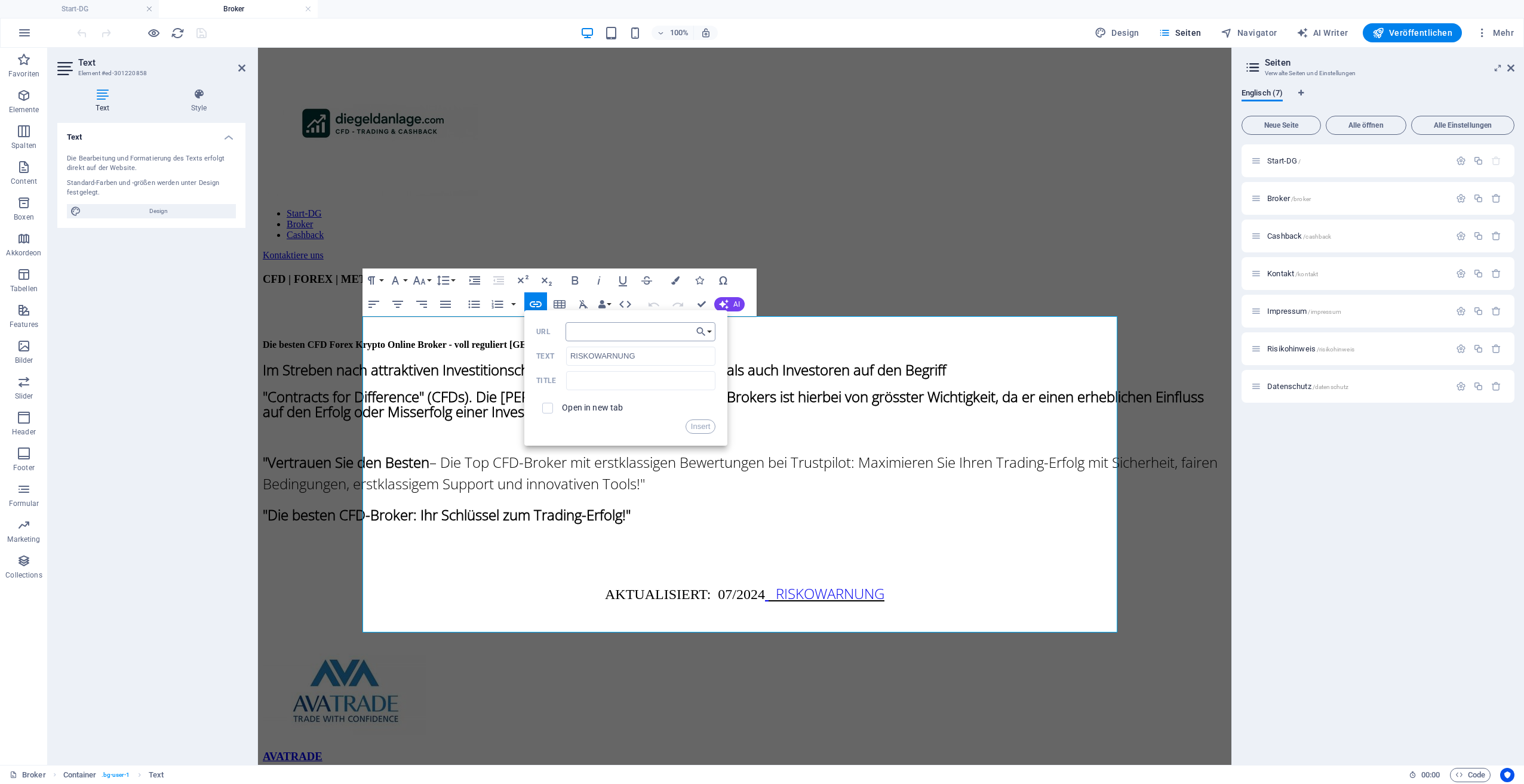
click at [592, 333] on input "URL" at bounding box center [641, 331] width 151 height 19
click at [599, 333] on input "URL" at bounding box center [641, 331] width 151 height 19
click at [654, 357] on input "RISKOWARNUNG" at bounding box center [640, 355] width 149 height 19
click at [570, 334] on input "risikohinweis" at bounding box center [641, 331] width 151 height 19
type input "/risikohinweis"
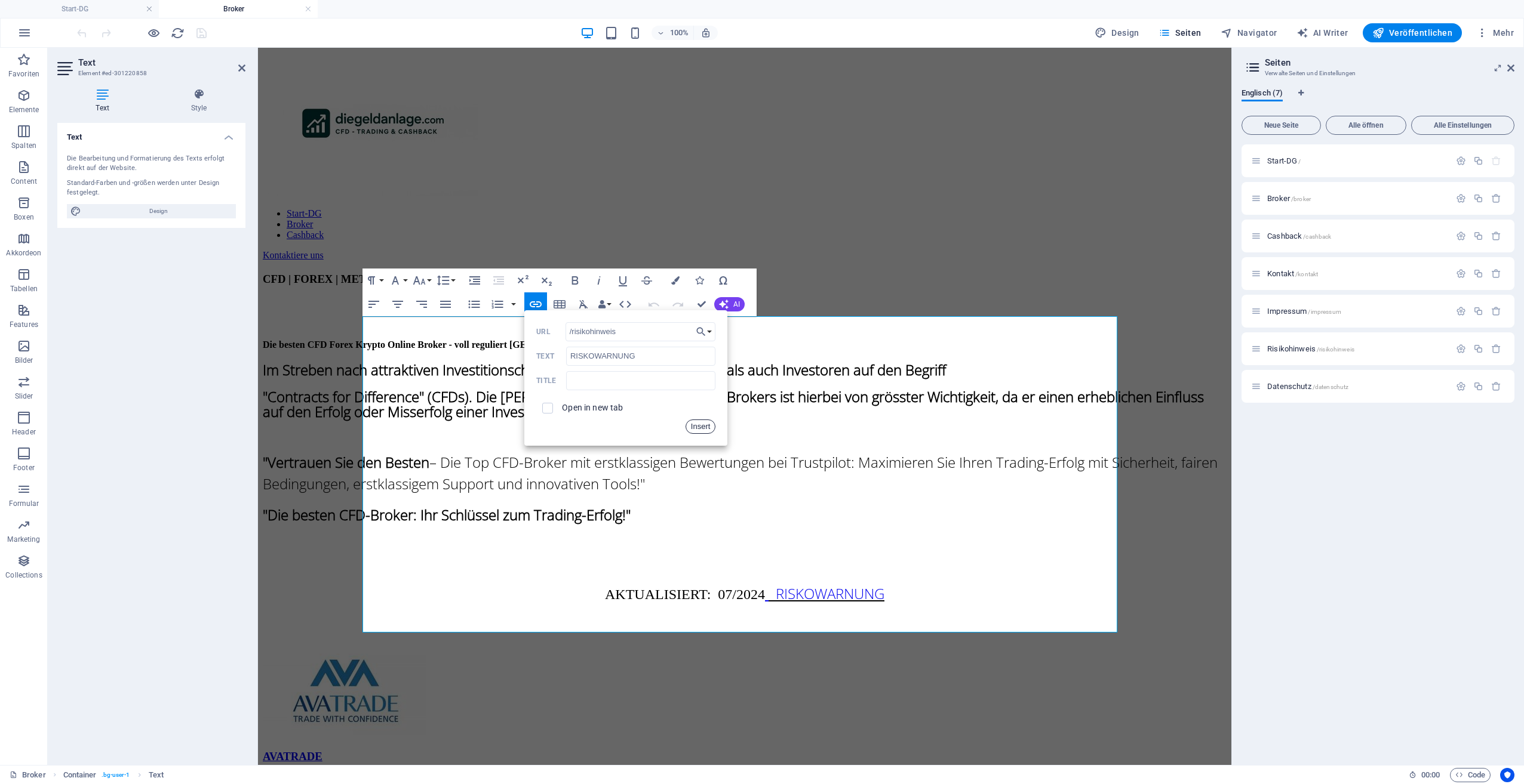
click at [701, 426] on button "Insert" at bounding box center [701, 427] width 31 height 14
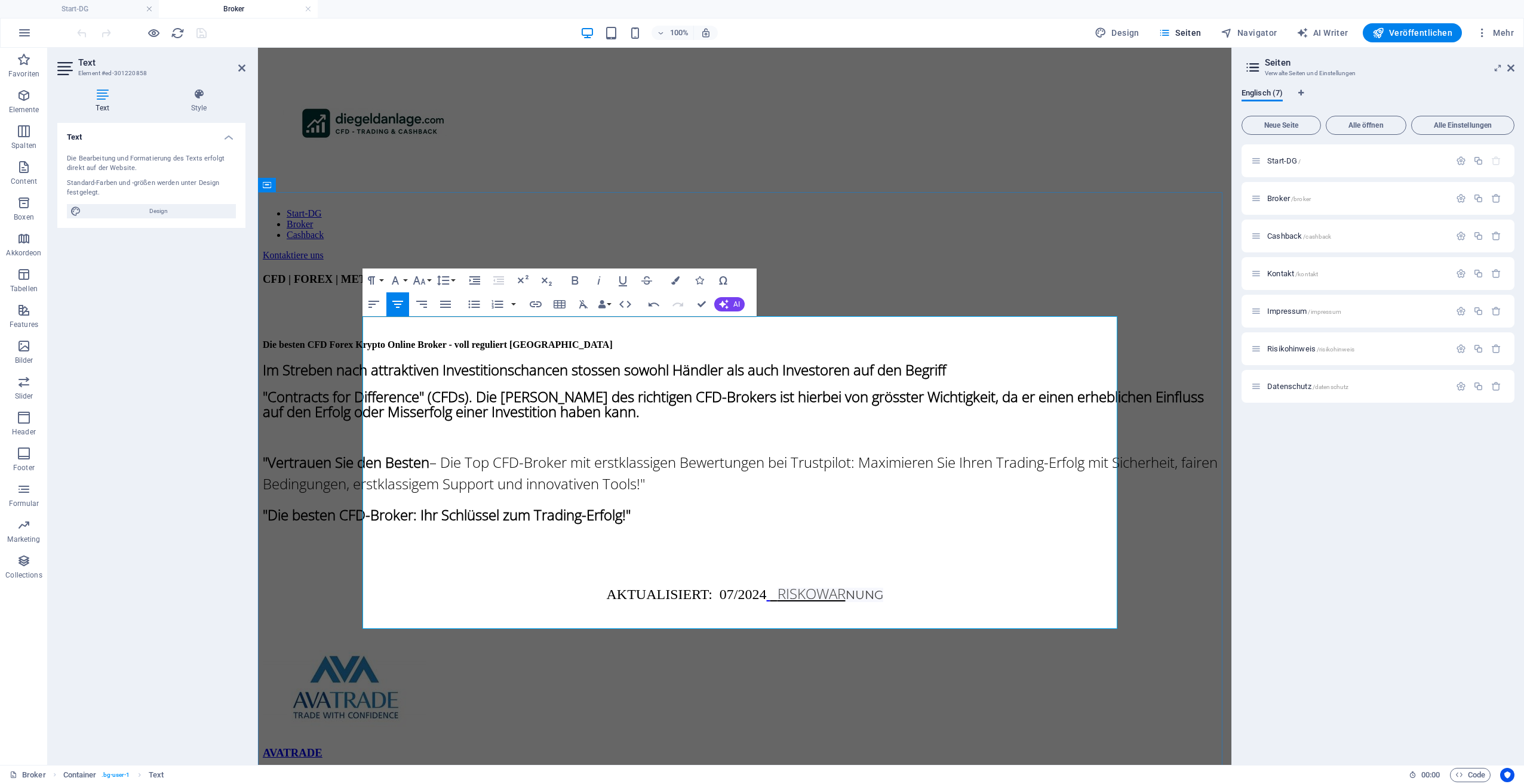
drag, startPoint x: 907, startPoint y: 585, endPoint x: 770, endPoint y: 580, distance: 137.1
click at [770, 584] on p "AKTUALISIERT: 07/2024 RISKOWAR NUNG" at bounding box center [745, 594] width 964 height 22
drag, startPoint x: 775, startPoint y: 582, endPoint x: 870, endPoint y: 605, distance: 97.7
click at [870, 605] on div "Im Streben nach attraktiven Investitionschancen stossen sowohl Händler als auch…" at bounding box center [745, 502] width 964 height 278
click at [678, 283] on icon "button" at bounding box center [675, 281] width 8 height 8
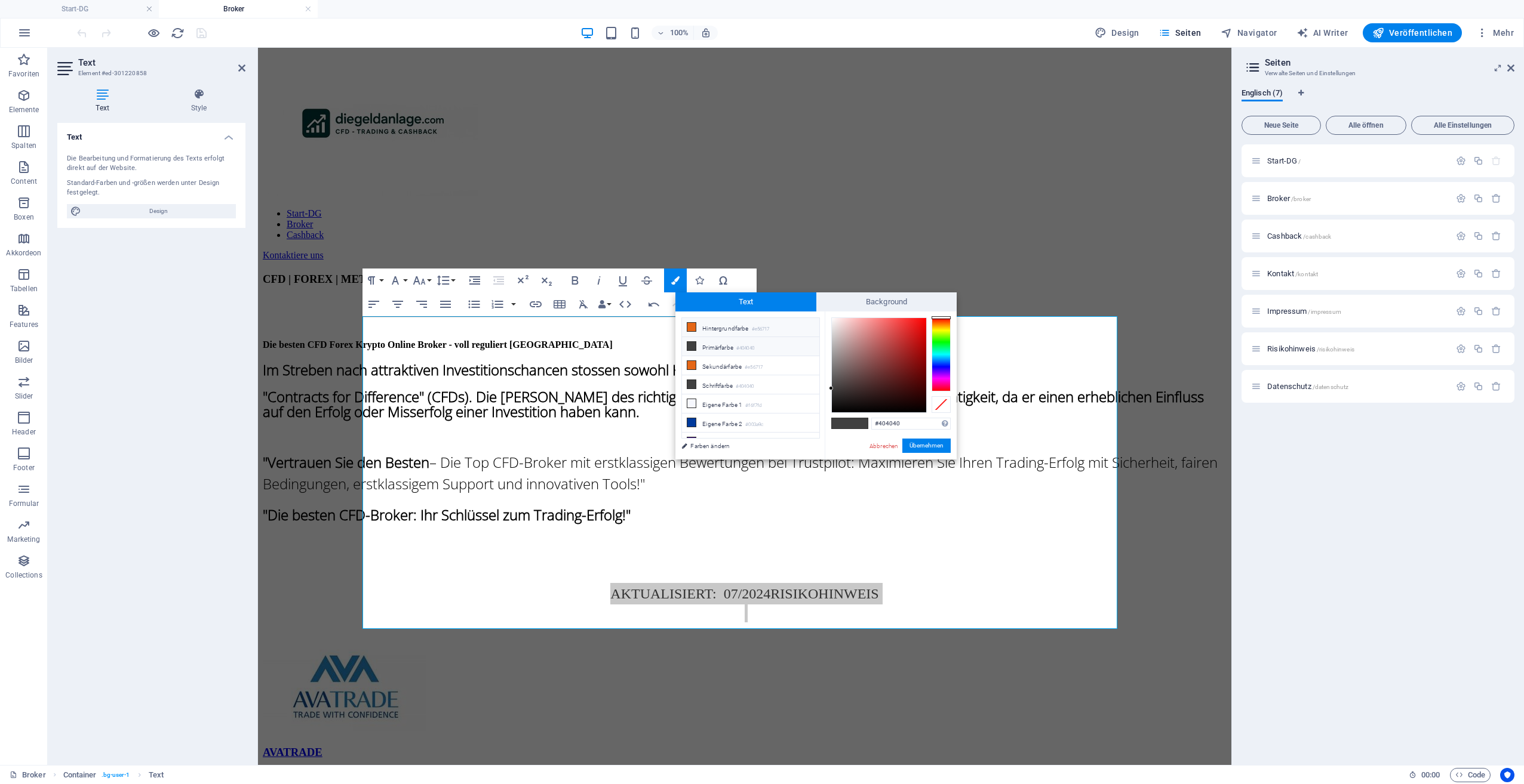
click at [690, 324] on icon at bounding box center [691, 327] width 8 height 8
type input "#e56717"
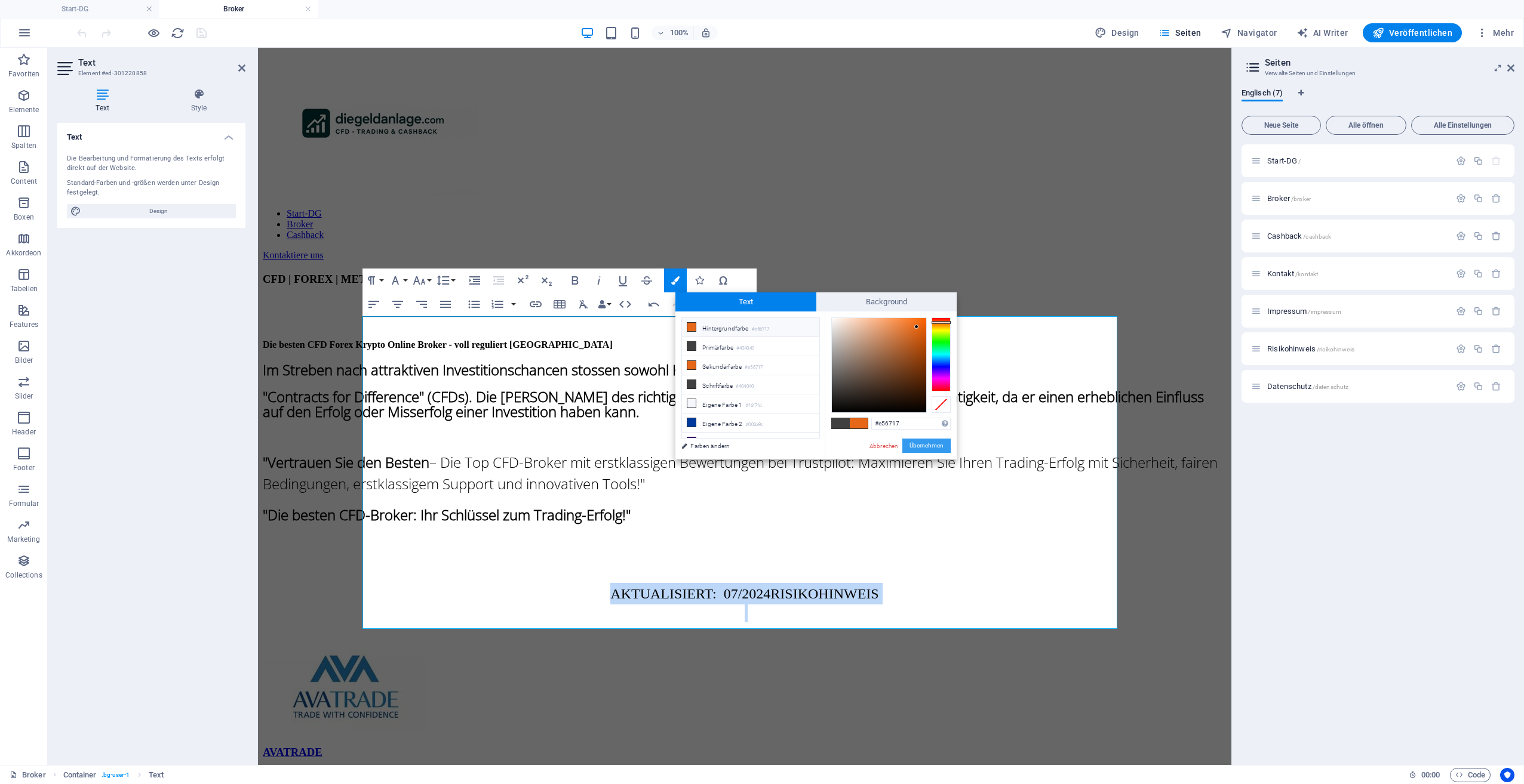
click at [921, 443] on button "Übernehmen" at bounding box center [926, 446] width 49 height 14
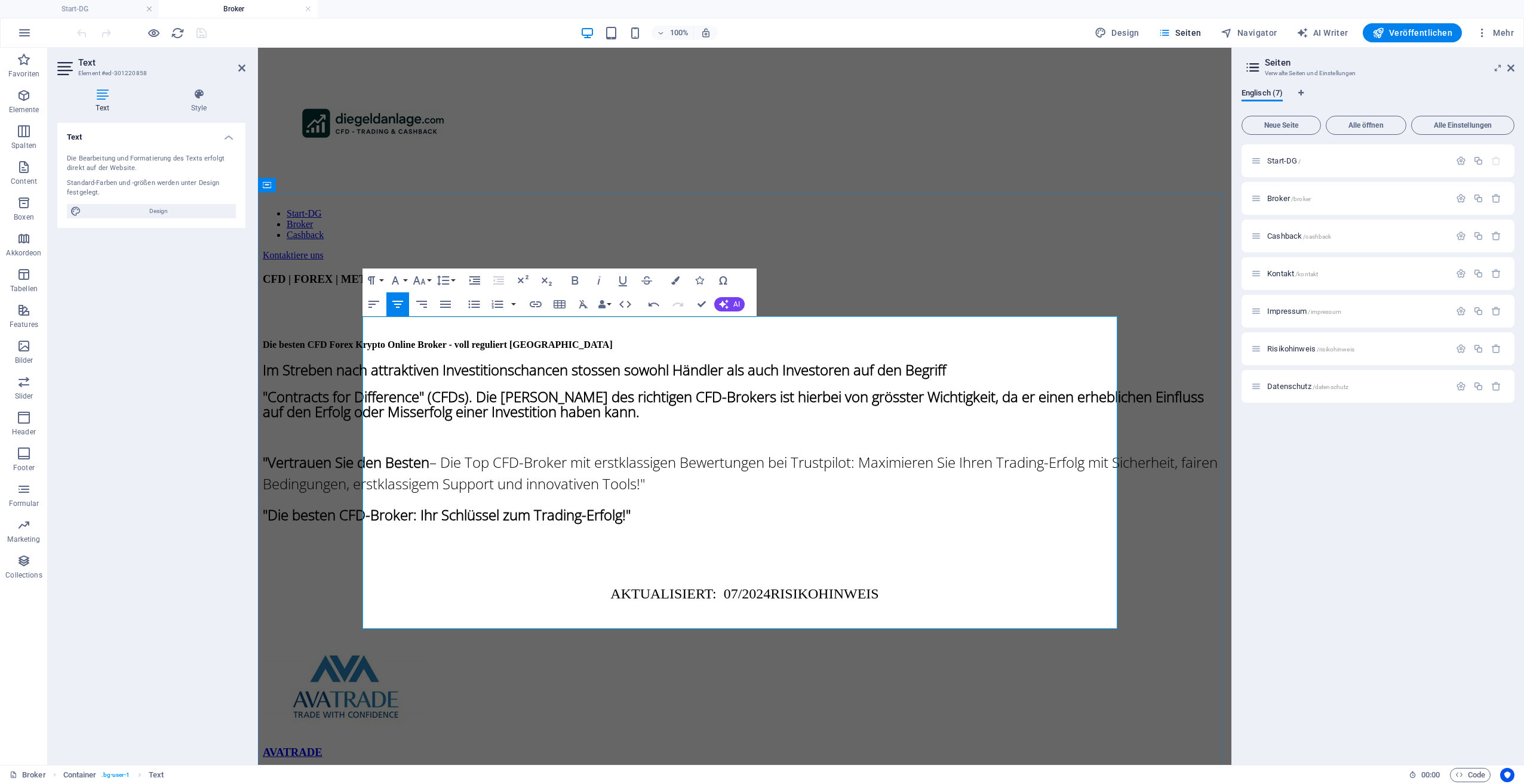
click at [974, 587] on p "AKTUALISIERT: 07/2024 RISIKOHINWEIS" at bounding box center [745, 594] width 964 height 22
drag, startPoint x: 773, startPoint y: 581, endPoint x: 895, endPoint y: 589, distance: 122.3
click at [895, 589] on p "AKTUALISIERT: 07/2024 RISIKOHINWEIS" at bounding box center [745, 594] width 964 height 22
click at [580, 277] on icon "button" at bounding box center [575, 281] width 14 height 14
type input "RISIKOHINWEIS"
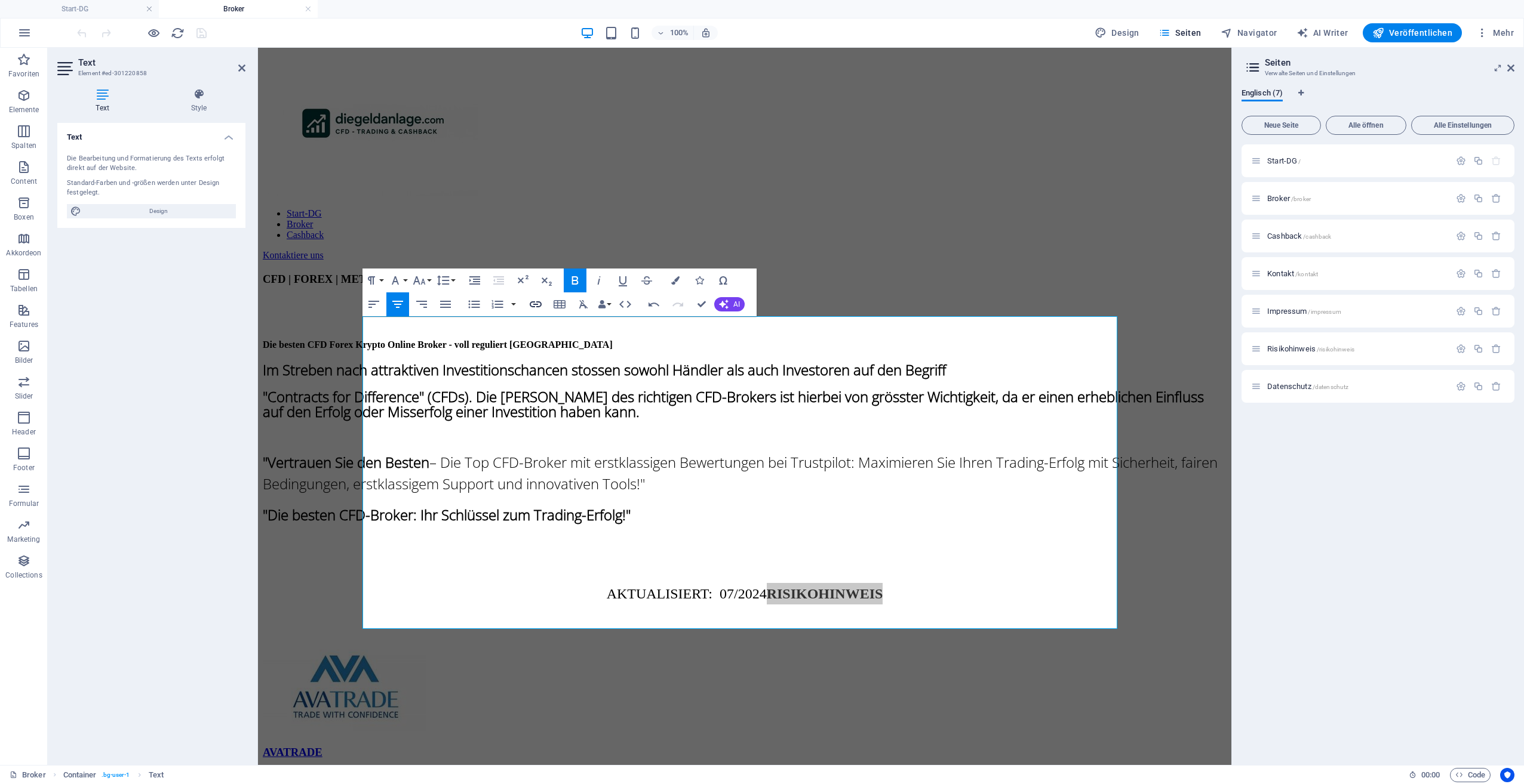
click at [535, 304] on icon "button" at bounding box center [535, 305] width 14 height 14
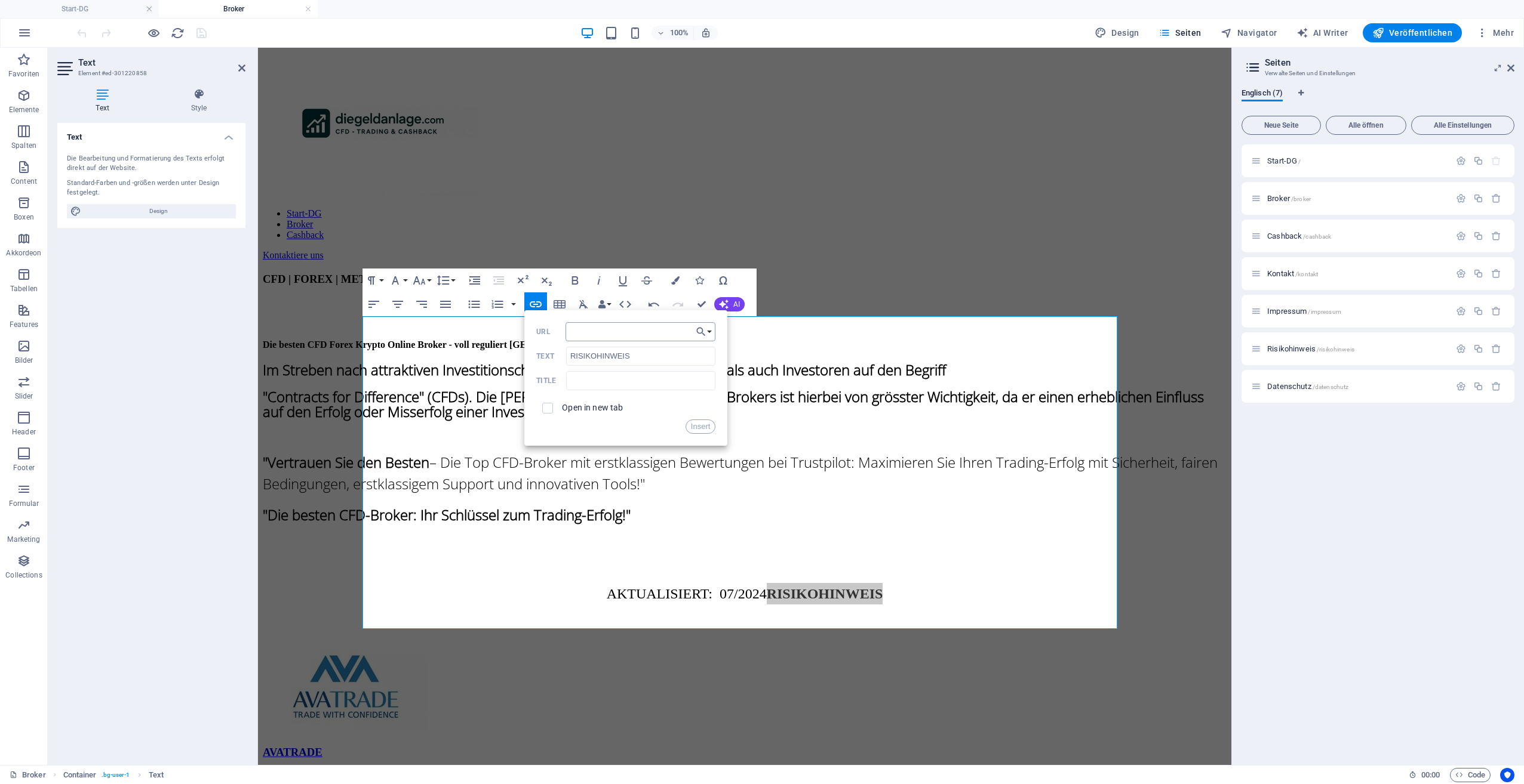
click at [600, 338] on input "URL" at bounding box center [641, 331] width 151 height 19
click at [622, 331] on input "URL" at bounding box center [641, 331] width 151 height 19
type input "/risikohinweis"
click at [1069, 297] on div at bounding box center [745, 312] width 964 height 30
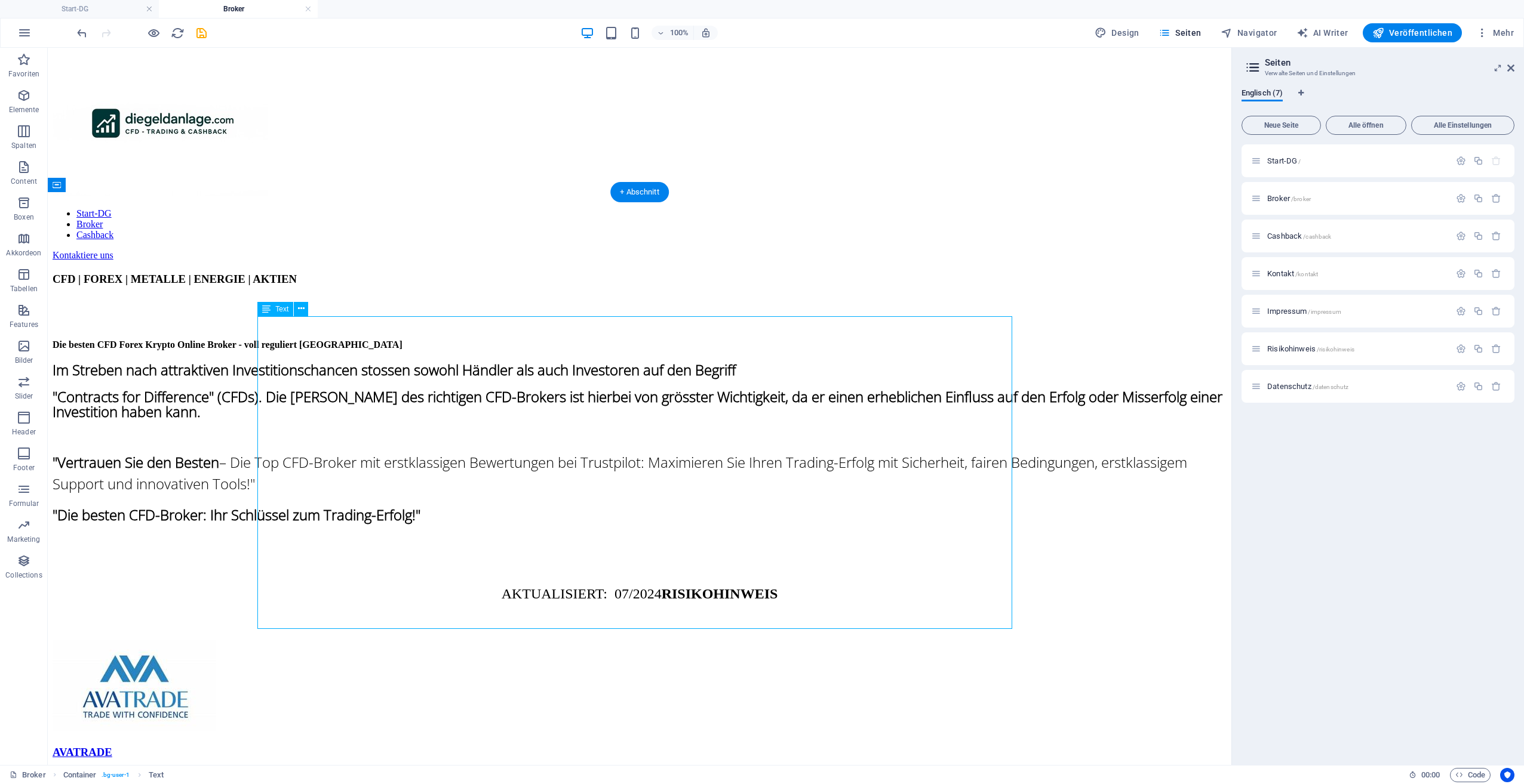
drag, startPoint x: 668, startPoint y: 581, endPoint x: 741, endPoint y: 586, distance: 73.2
click at [741, 587] on strong "RISIKOHINWEIS" at bounding box center [720, 594] width 116 height 16
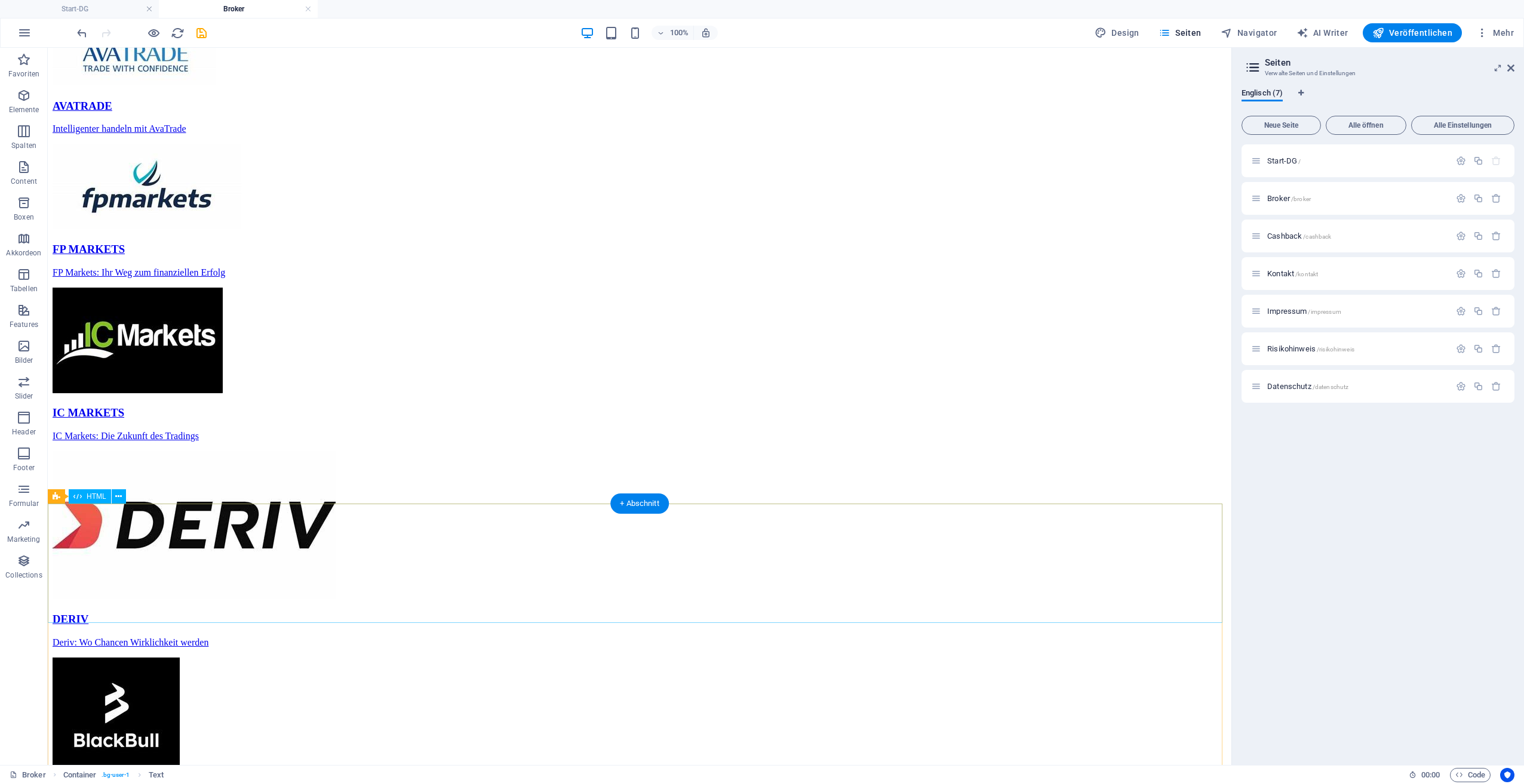
scroll to position [757, 0]
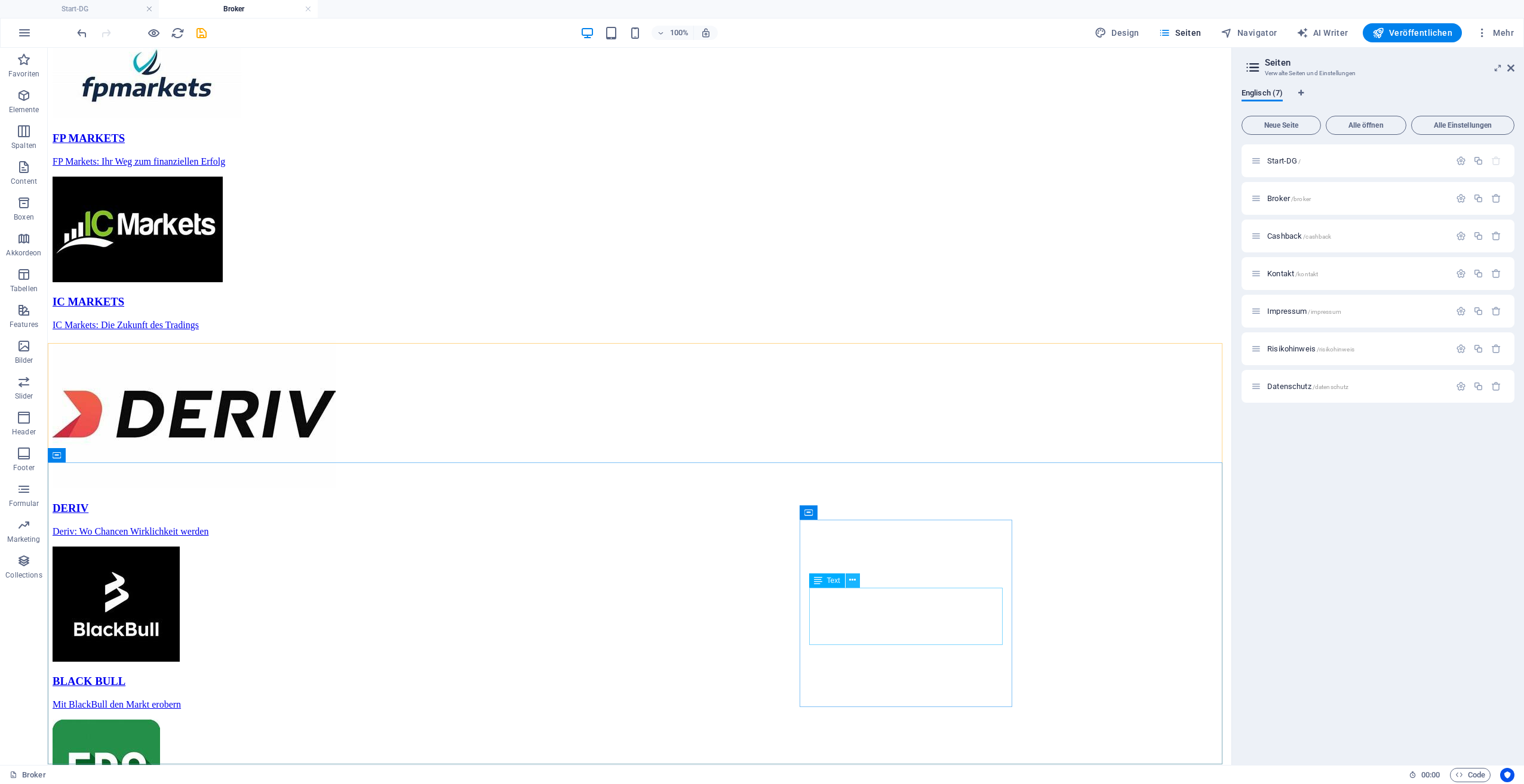
click at [854, 583] on icon at bounding box center [852, 581] width 7 height 13
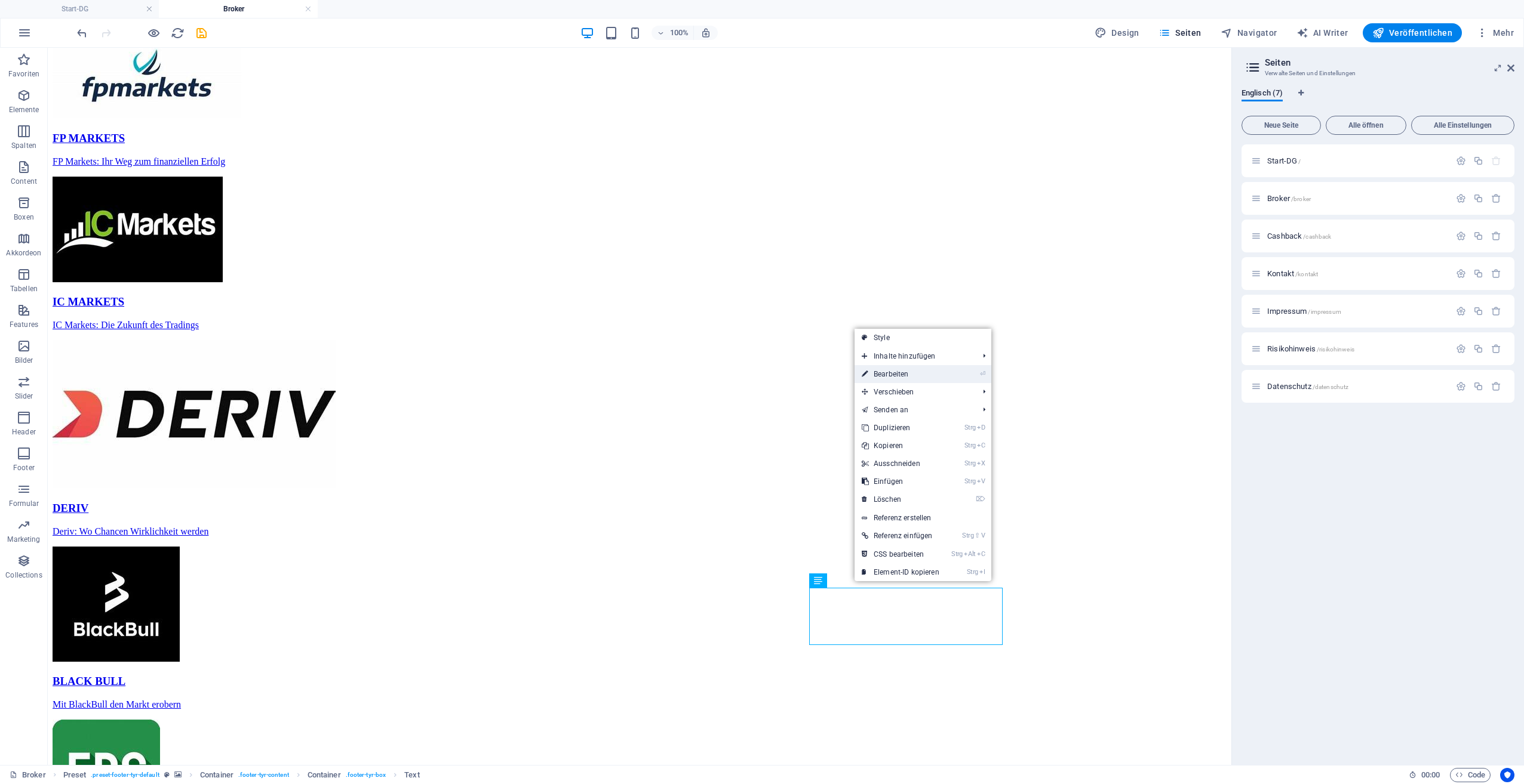
click at [898, 374] on link "⏎ Bearbeiten" at bounding box center [901, 374] width 92 height 18
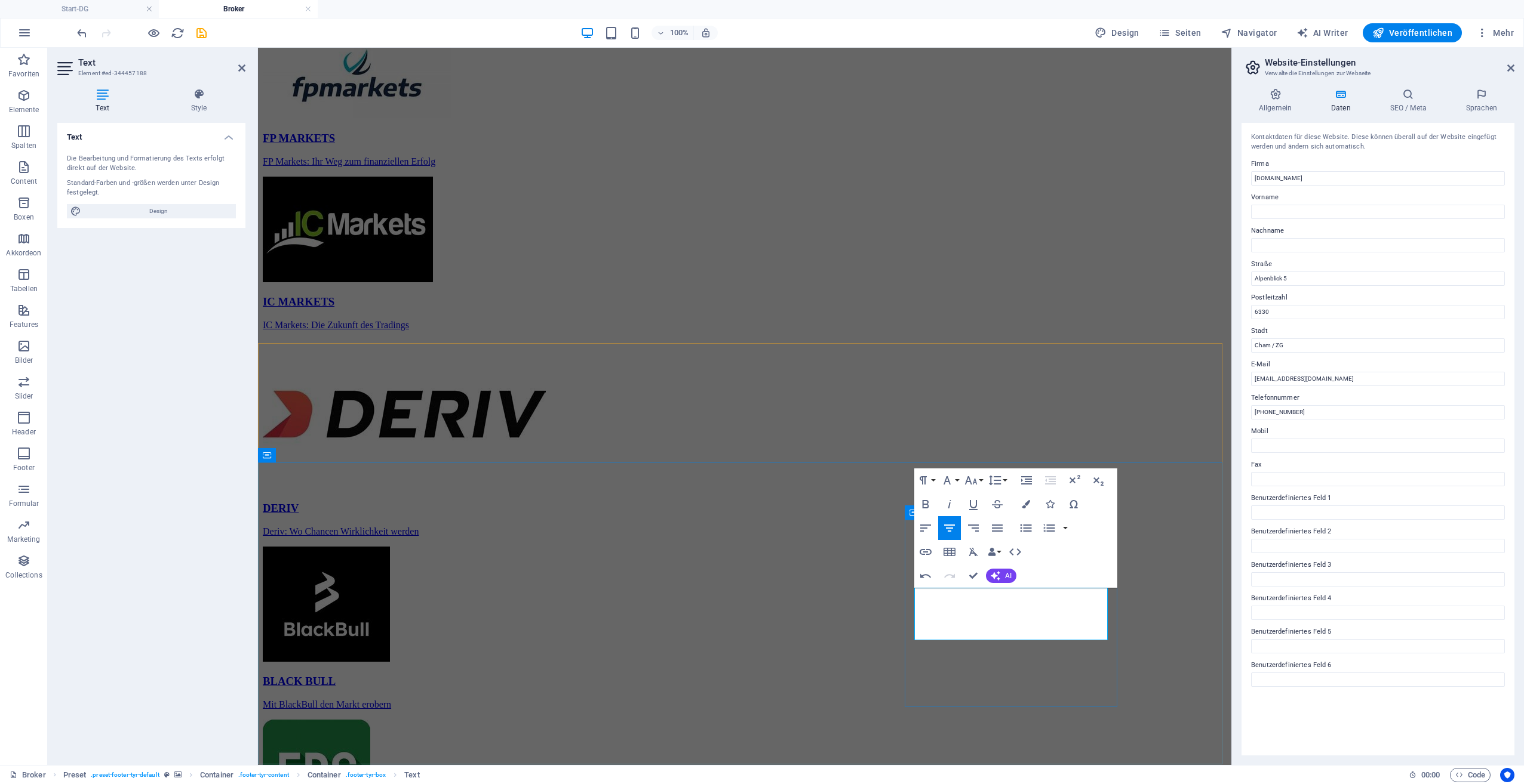
drag, startPoint x: 1162, startPoint y: 623, endPoint x: 1369, endPoint y: 627, distance: 207.0
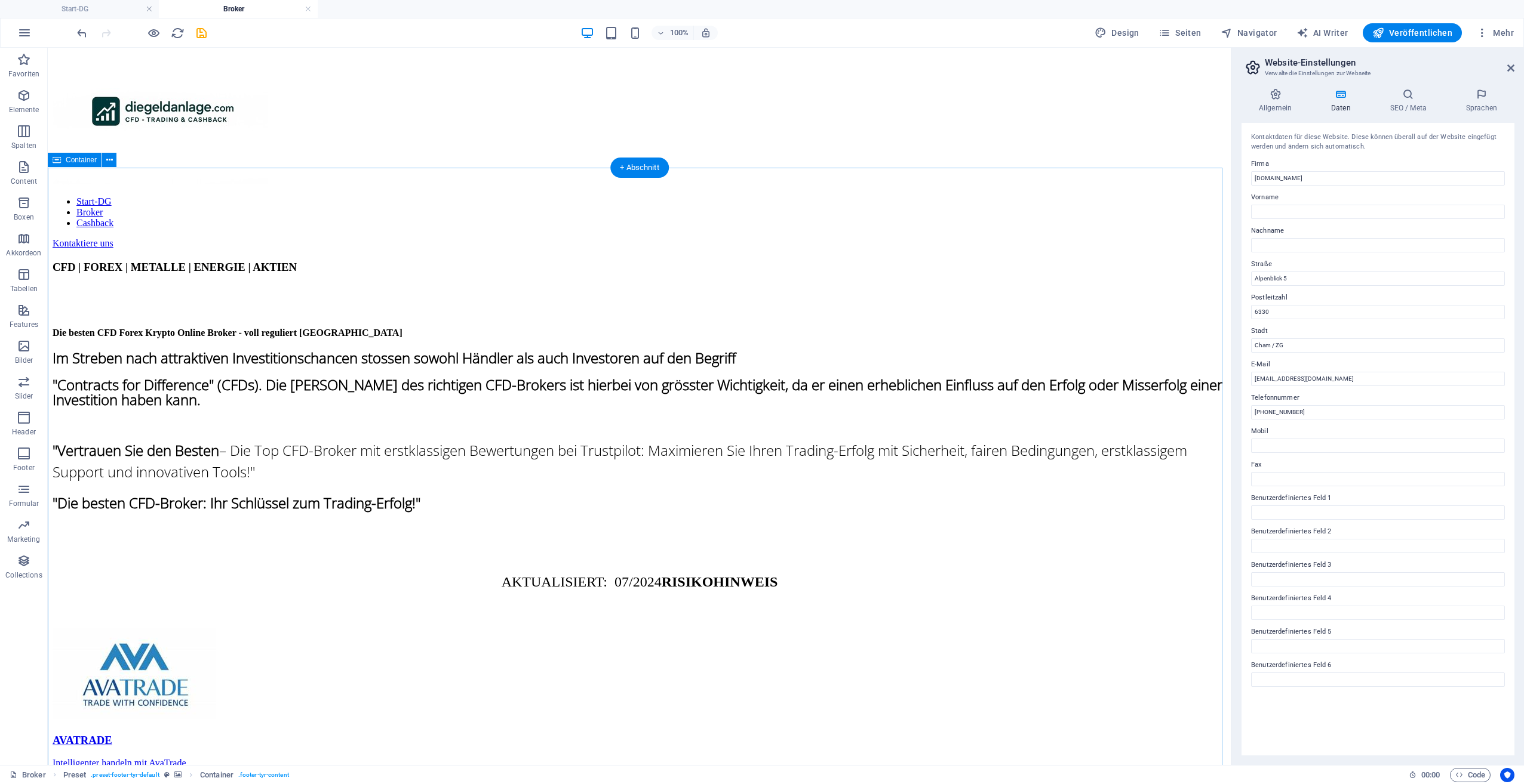
scroll to position [0, 0]
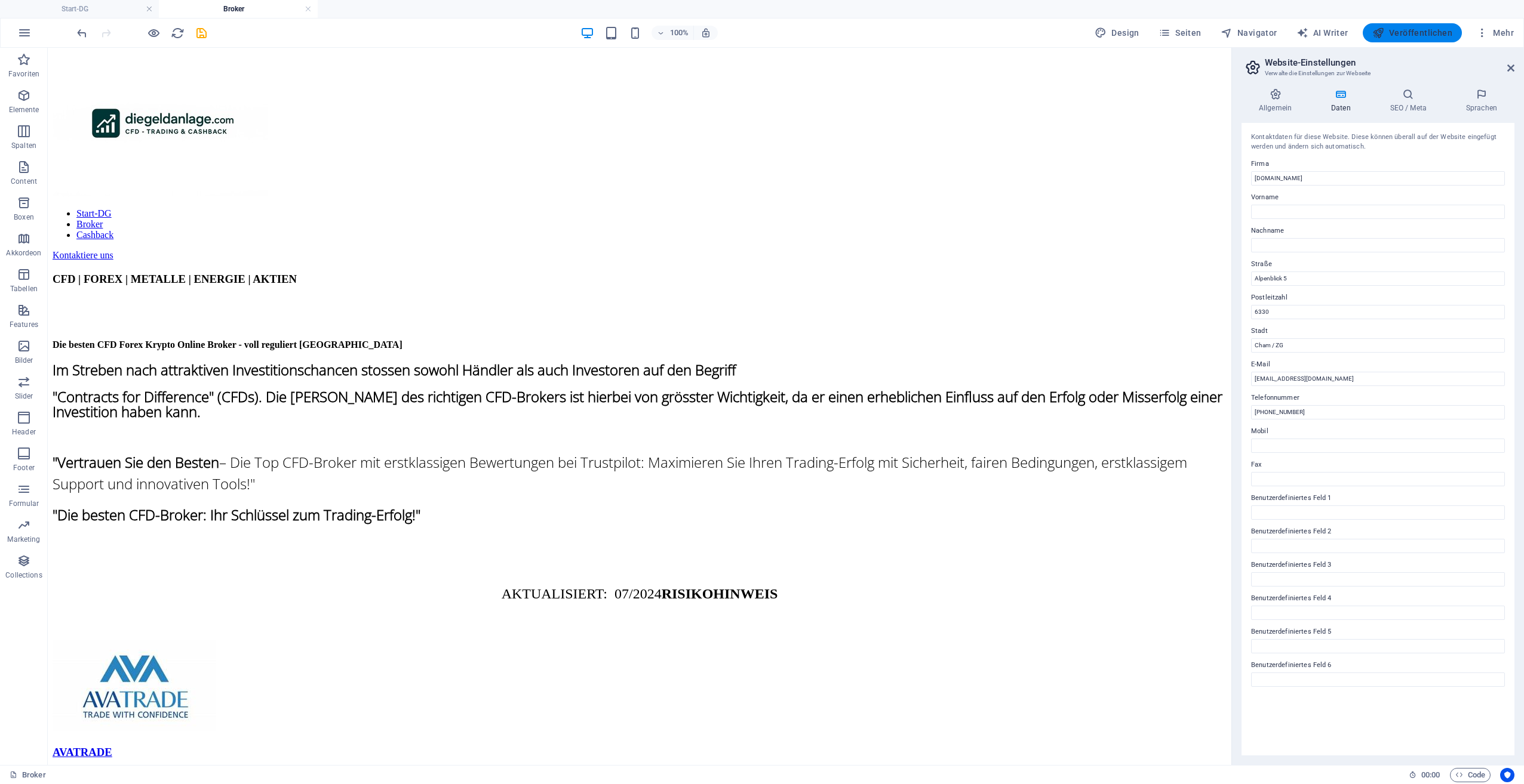
click at [1422, 31] on span "Veröffentlichen" at bounding box center [1412, 33] width 80 height 12
checkbox input "false"
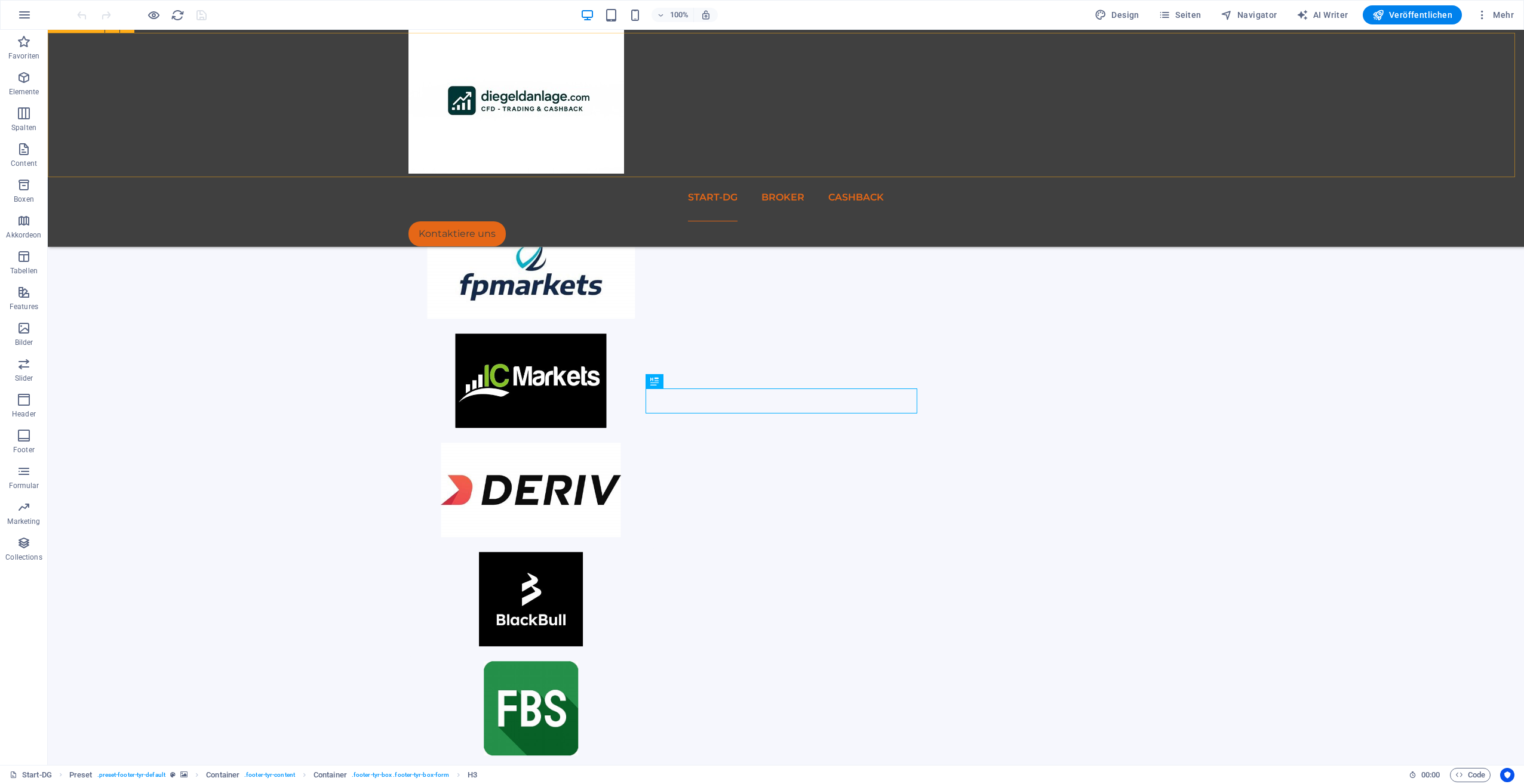
scroll to position [211, 0]
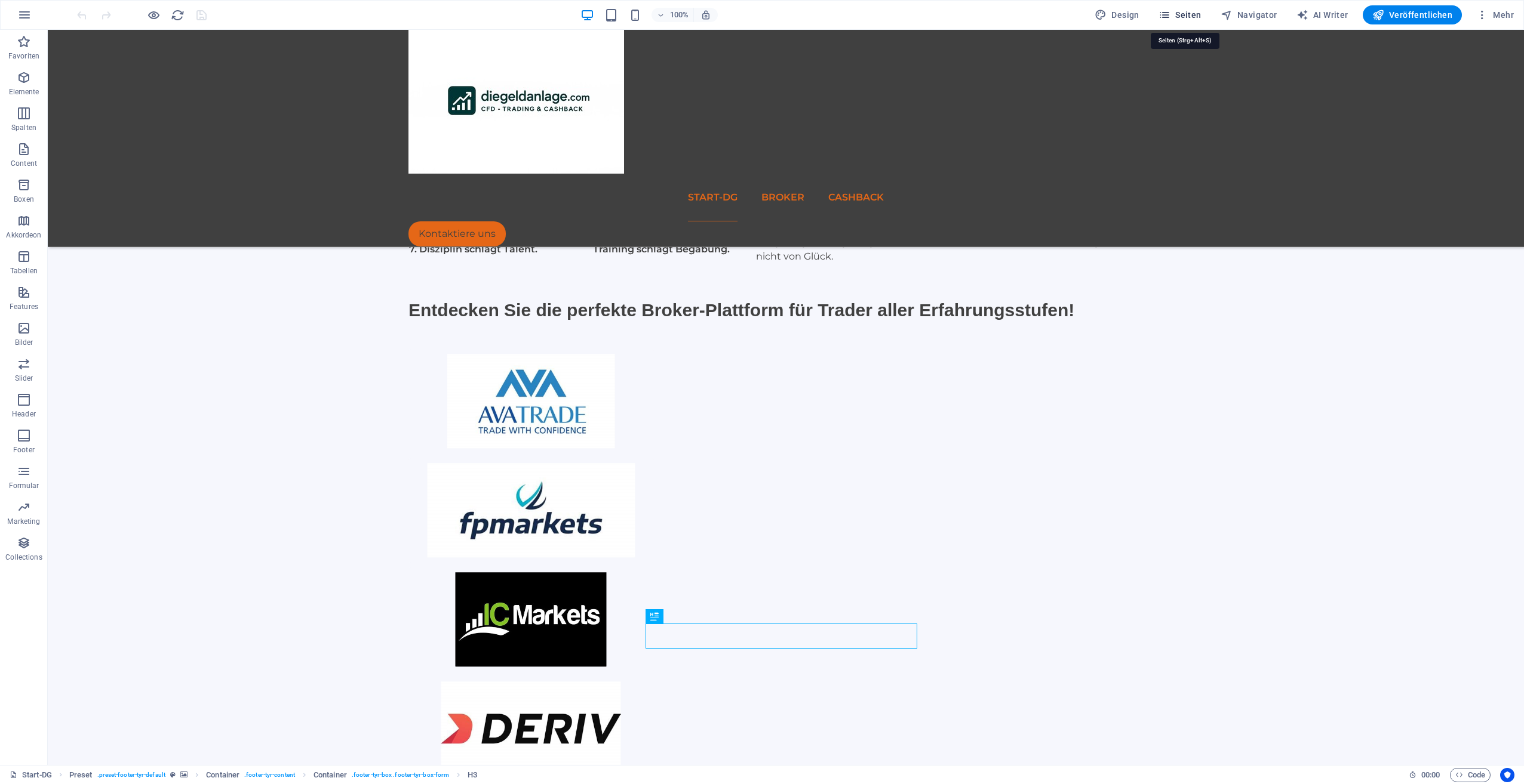
click at [1181, 10] on span "Seiten" at bounding box center [1179, 15] width 43 height 12
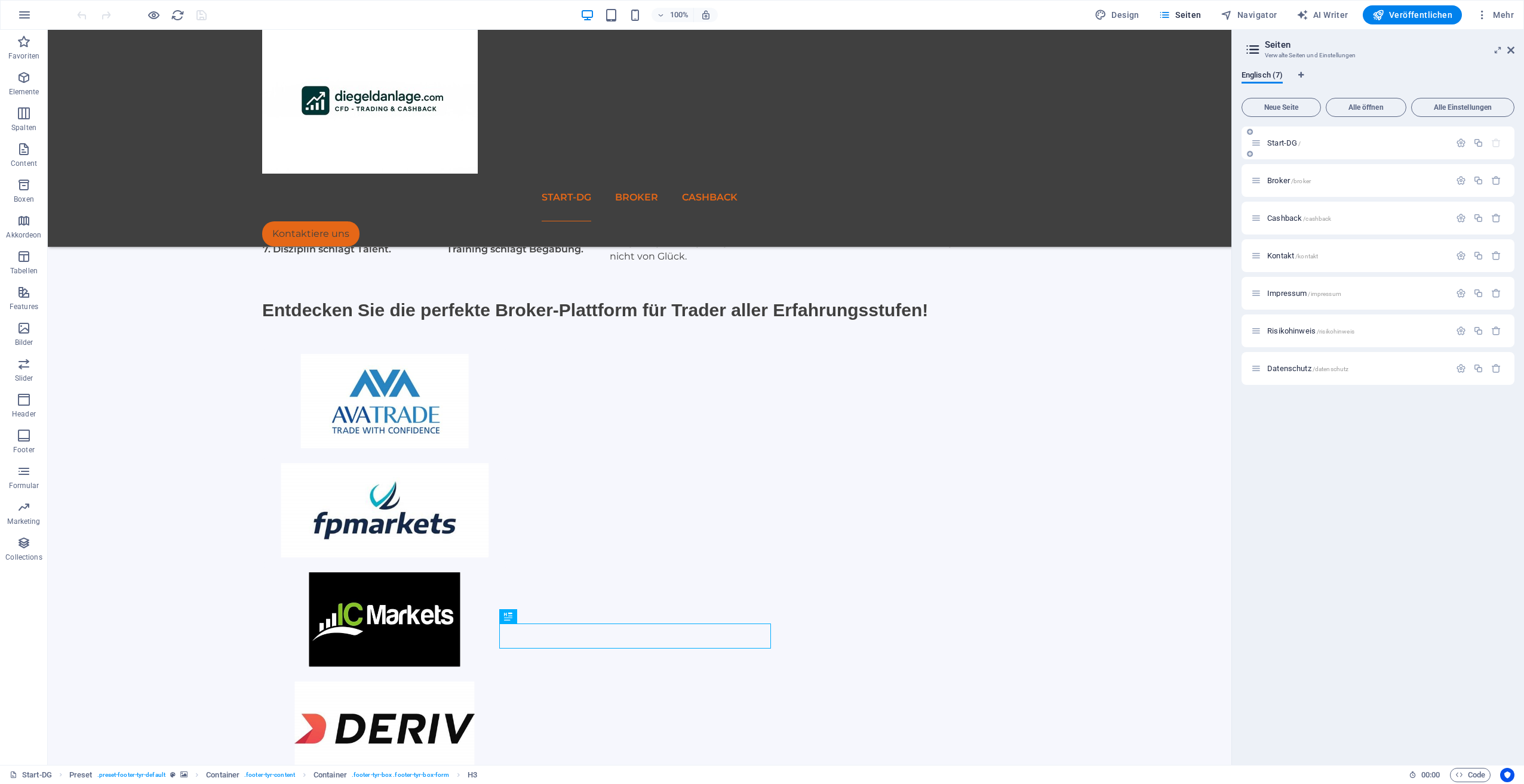
click at [1273, 136] on div "Start-DG /" at bounding box center [1350, 143] width 199 height 14
click at [1276, 142] on span "Start-DG /" at bounding box center [1284, 143] width 34 height 9
click at [1280, 140] on span "Start-DG /" at bounding box center [1284, 143] width 34 height 9
click at [1282, 140] on span "Start-DG /" at bounding box center [1284, 143] width 34 height 9
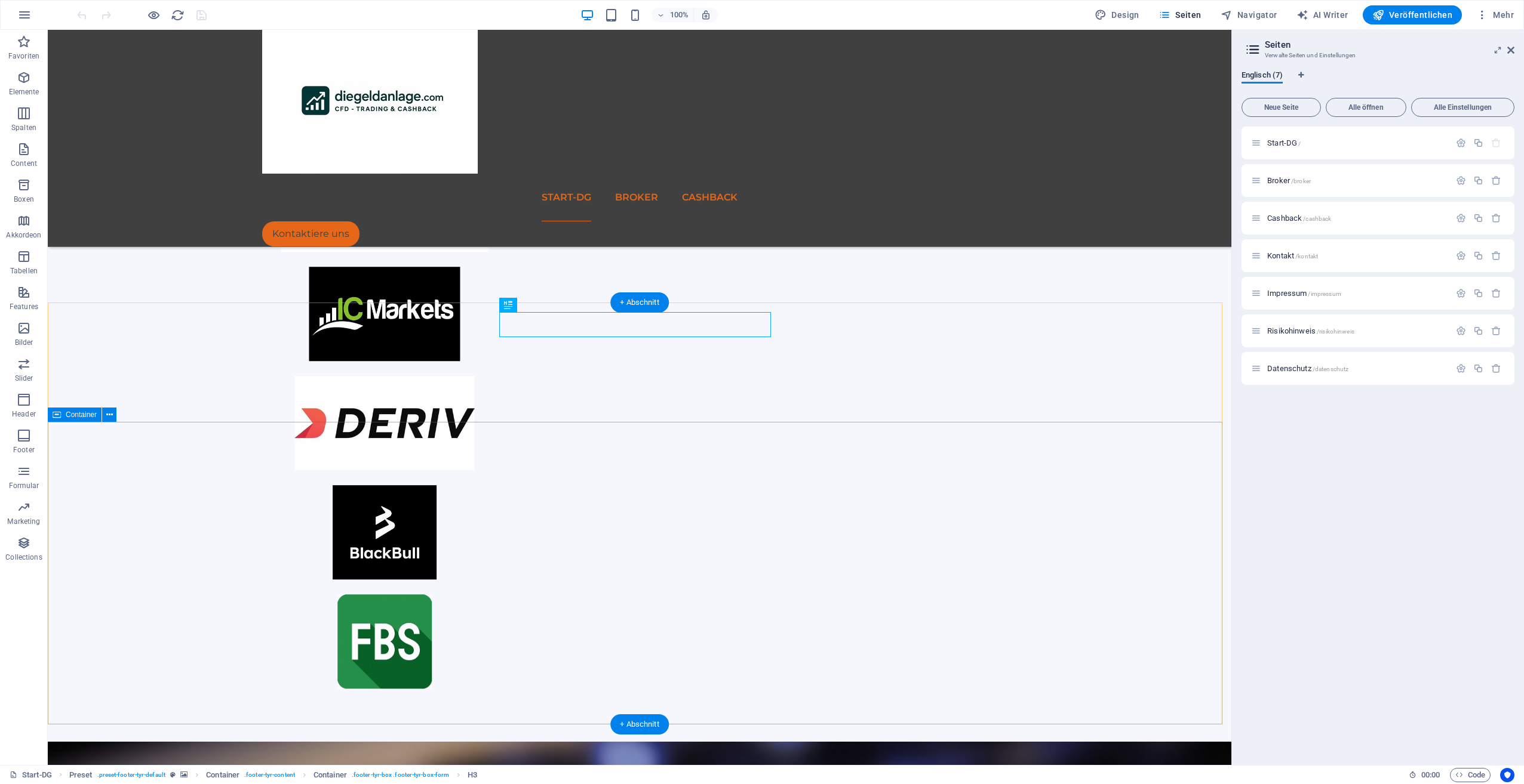
scroll to position [523, 0]
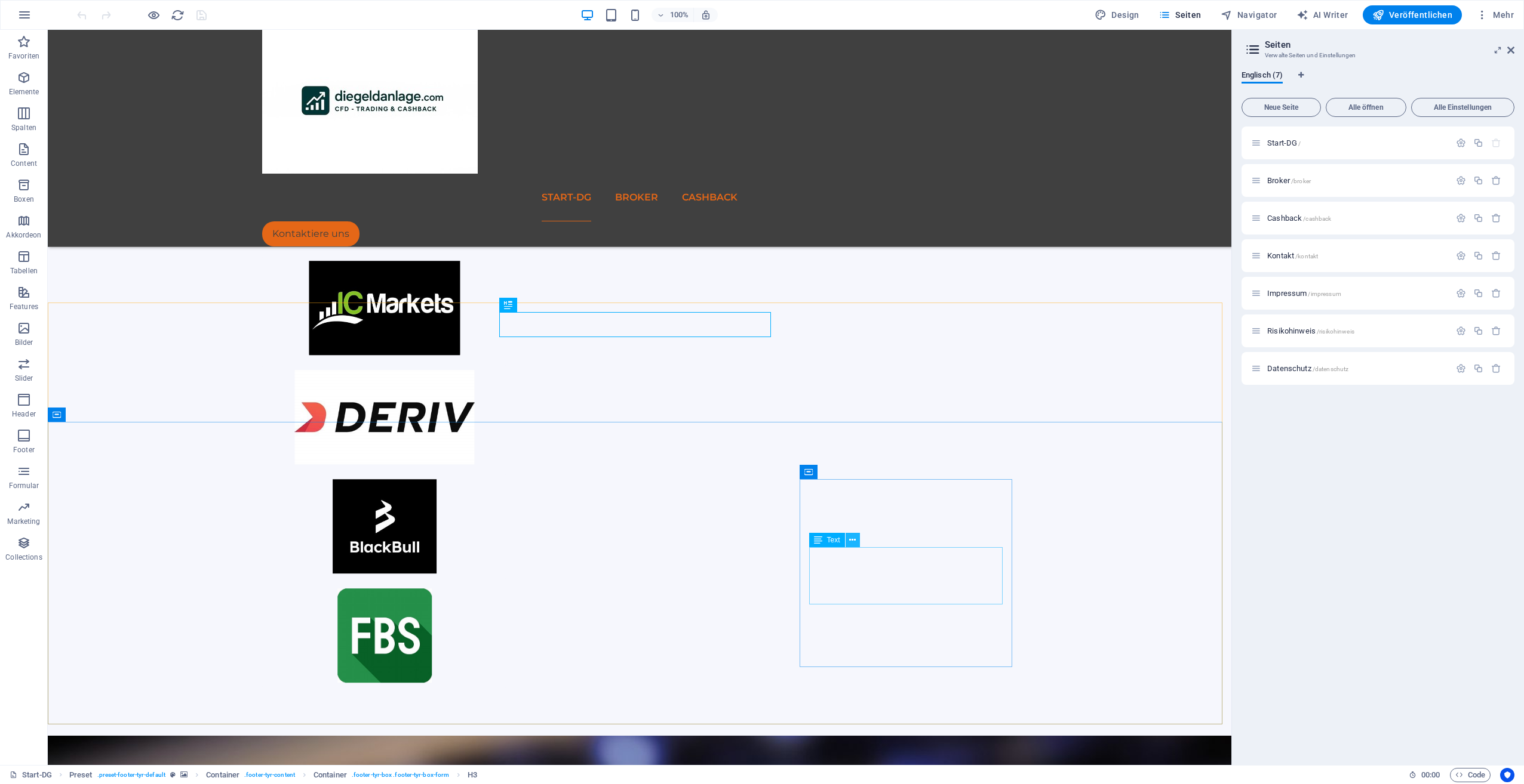
click at [851, 534] on button at bounding box center [853, 540] width 14 height 14
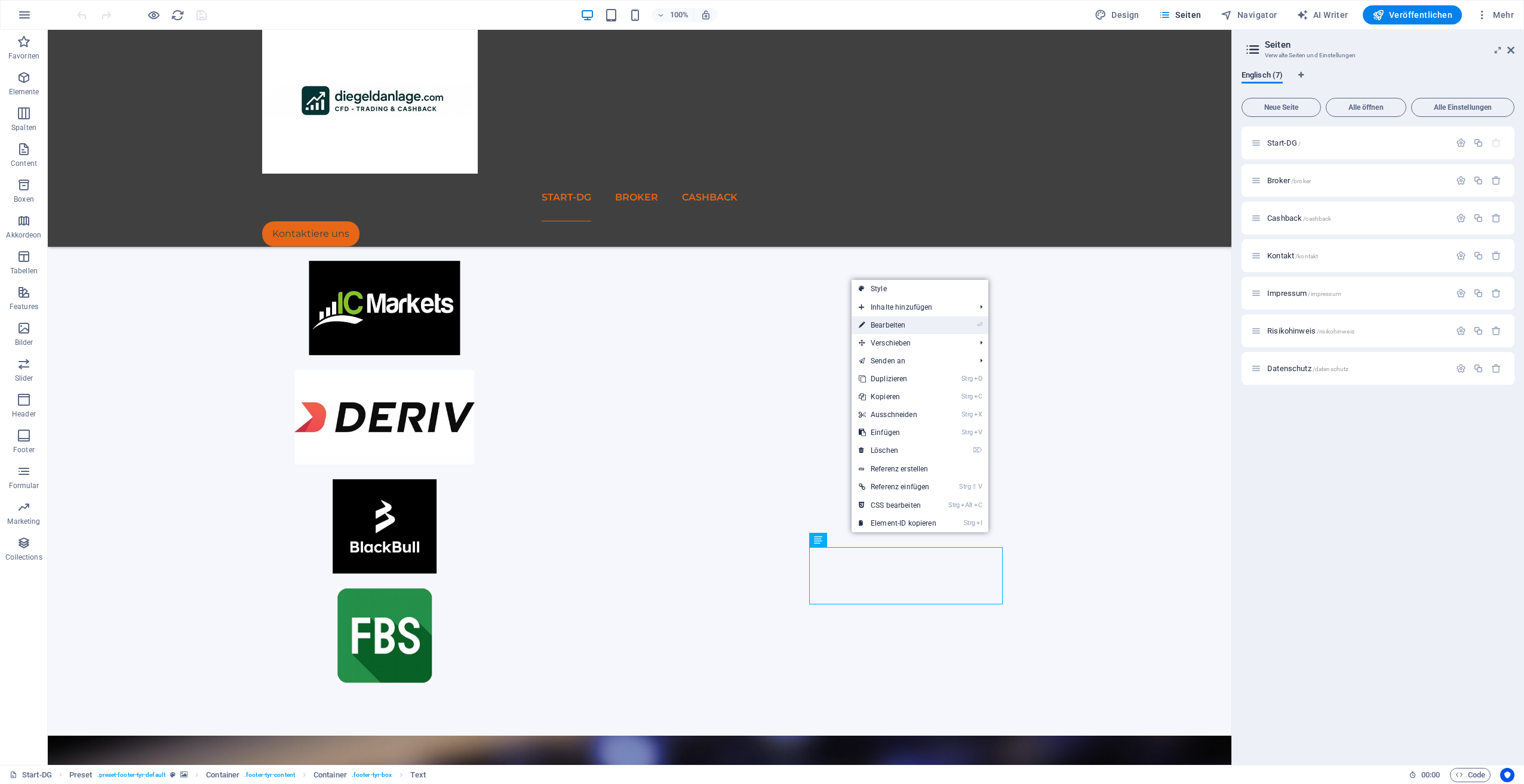
click at [875, 323] on link "⏎ Bearbeiten" at bounding box center [898, 326] width 92 height 18
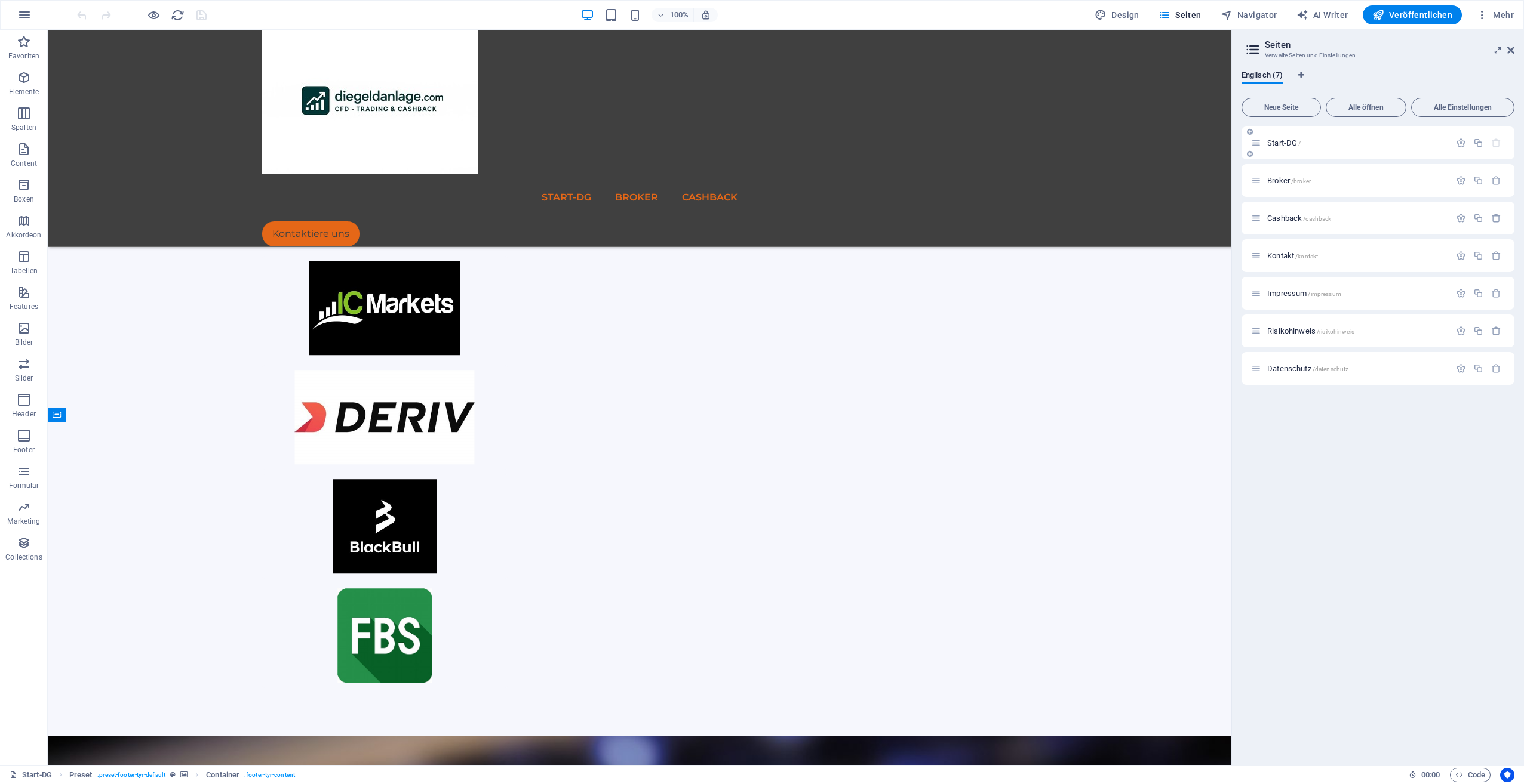
click at [1282, 147] on div "Start-DG /" at bounding box center [1350, 143] width 199 height 14
click at [1283, 177] on div "Broker /broker" at bounding box center [1350, 181] width 199 height 14
click at [1283, 178] on span "Broker /broker" at bounding box center [1289, 180] width 44 height 9
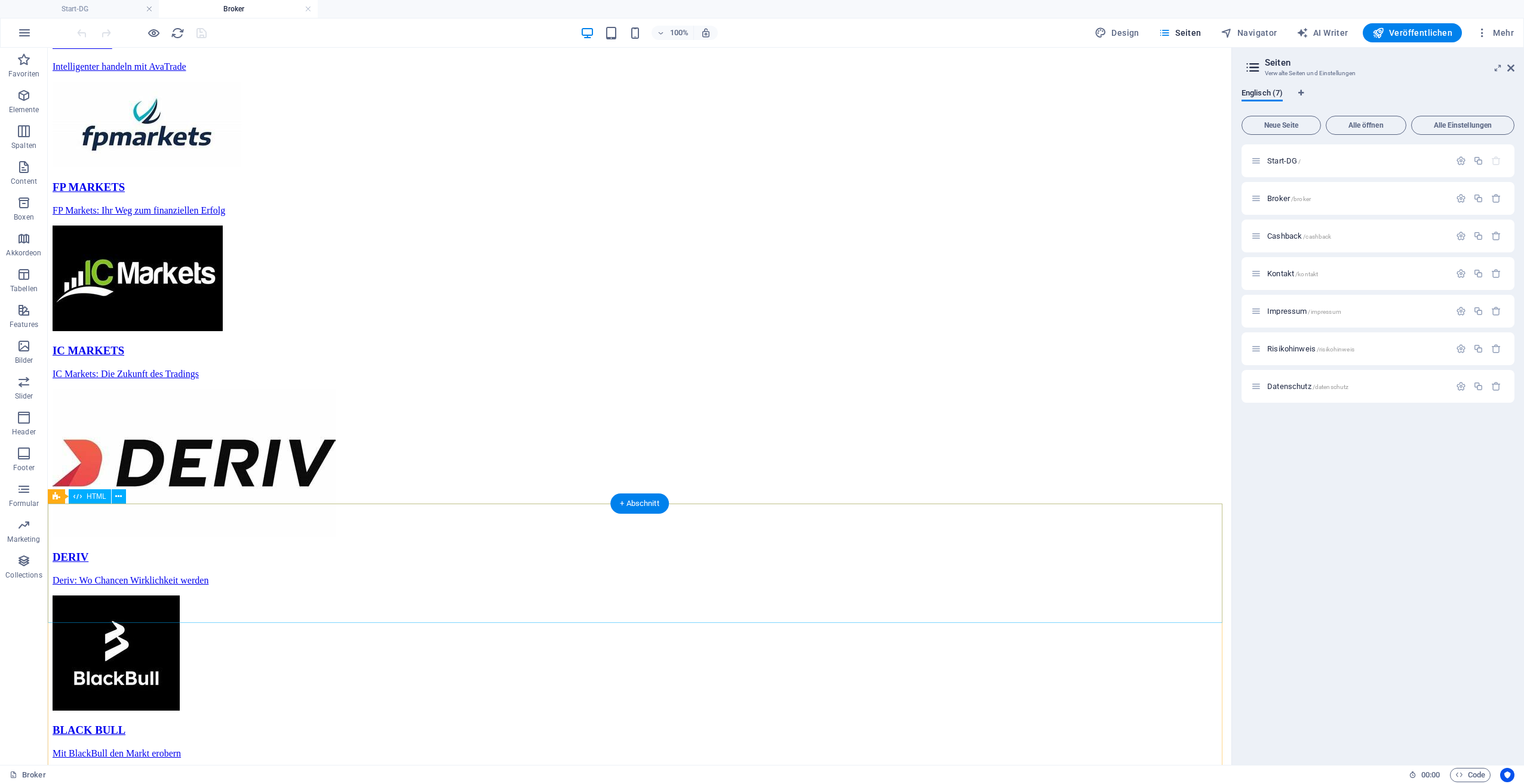
scroll to position [757, 0]
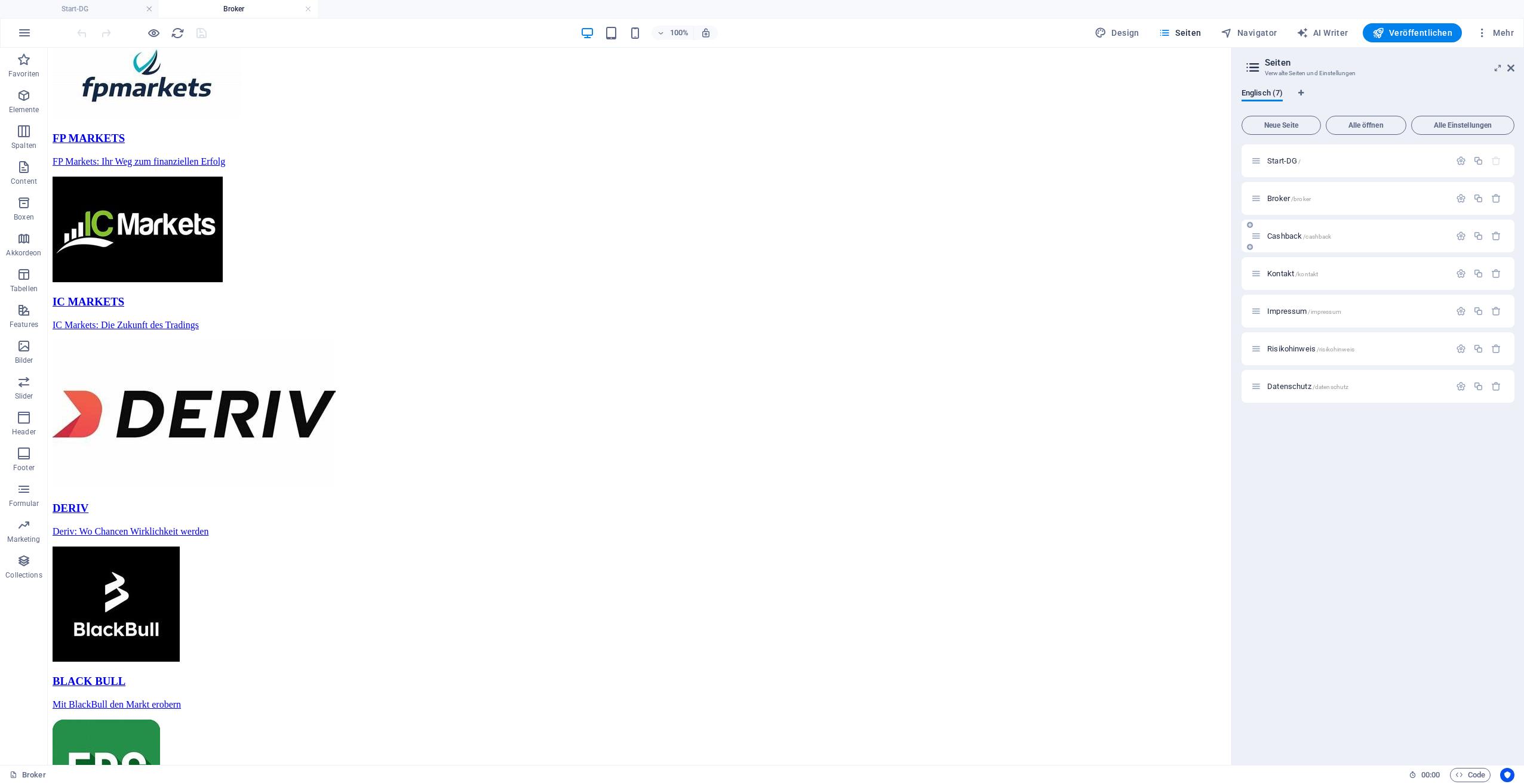
click at [1298, 237] on span "Cashback /cashback" at bounding box center [1299, 235] width 64 height 9
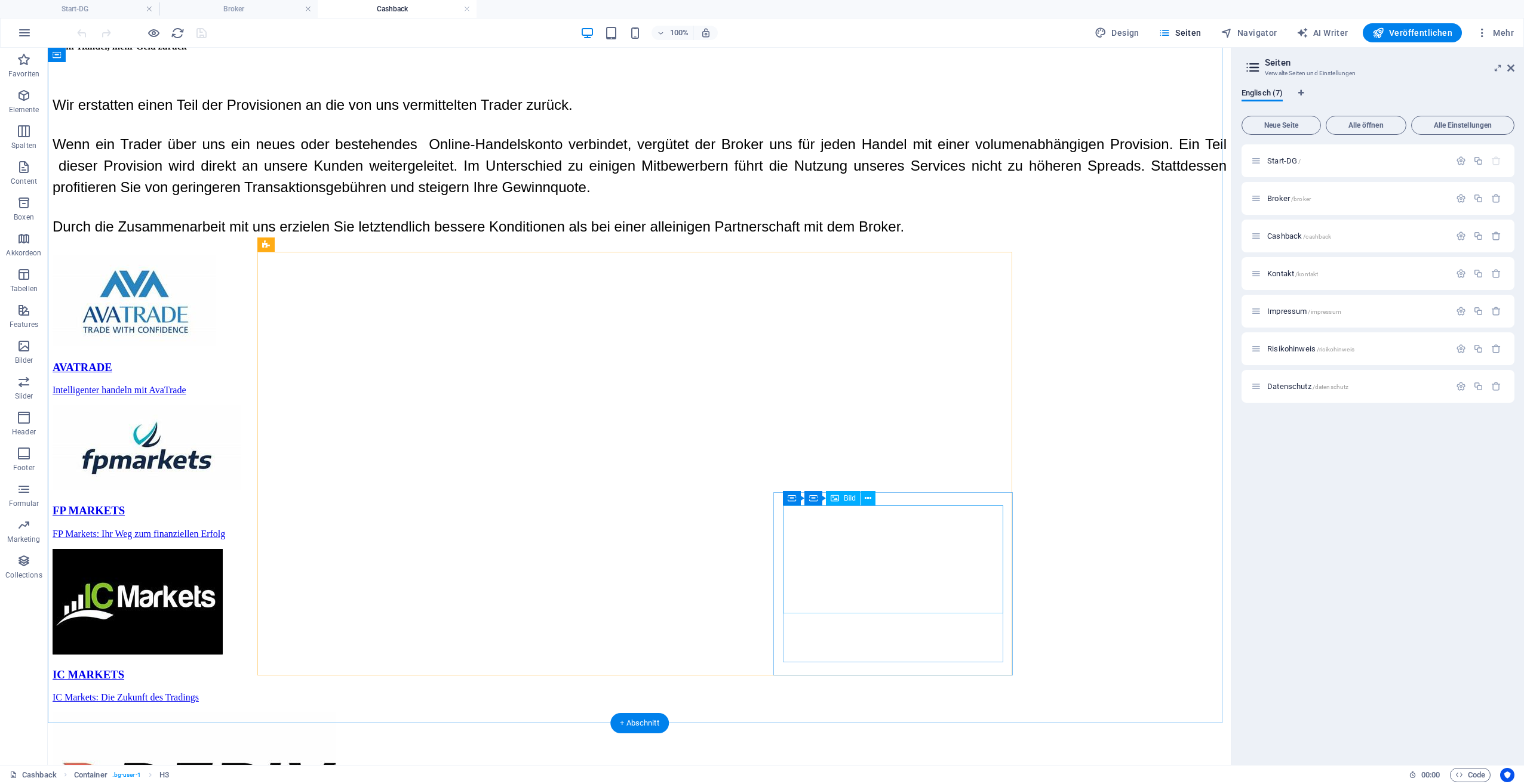
scroll to position [657, 0]
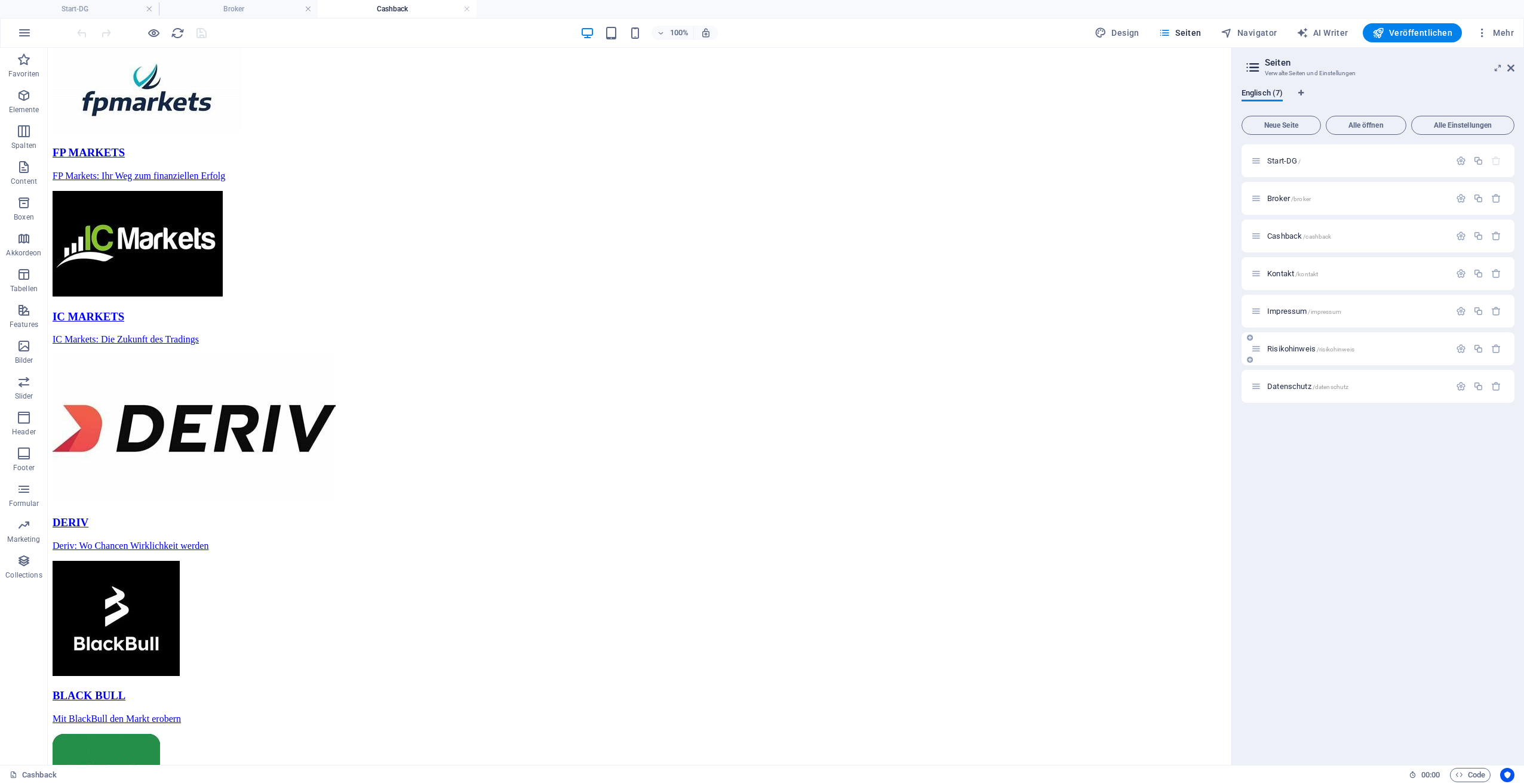
click at [1280, 313] on span "Impressum /impressum" at bounding box center [1304, 311] width 74 height 9
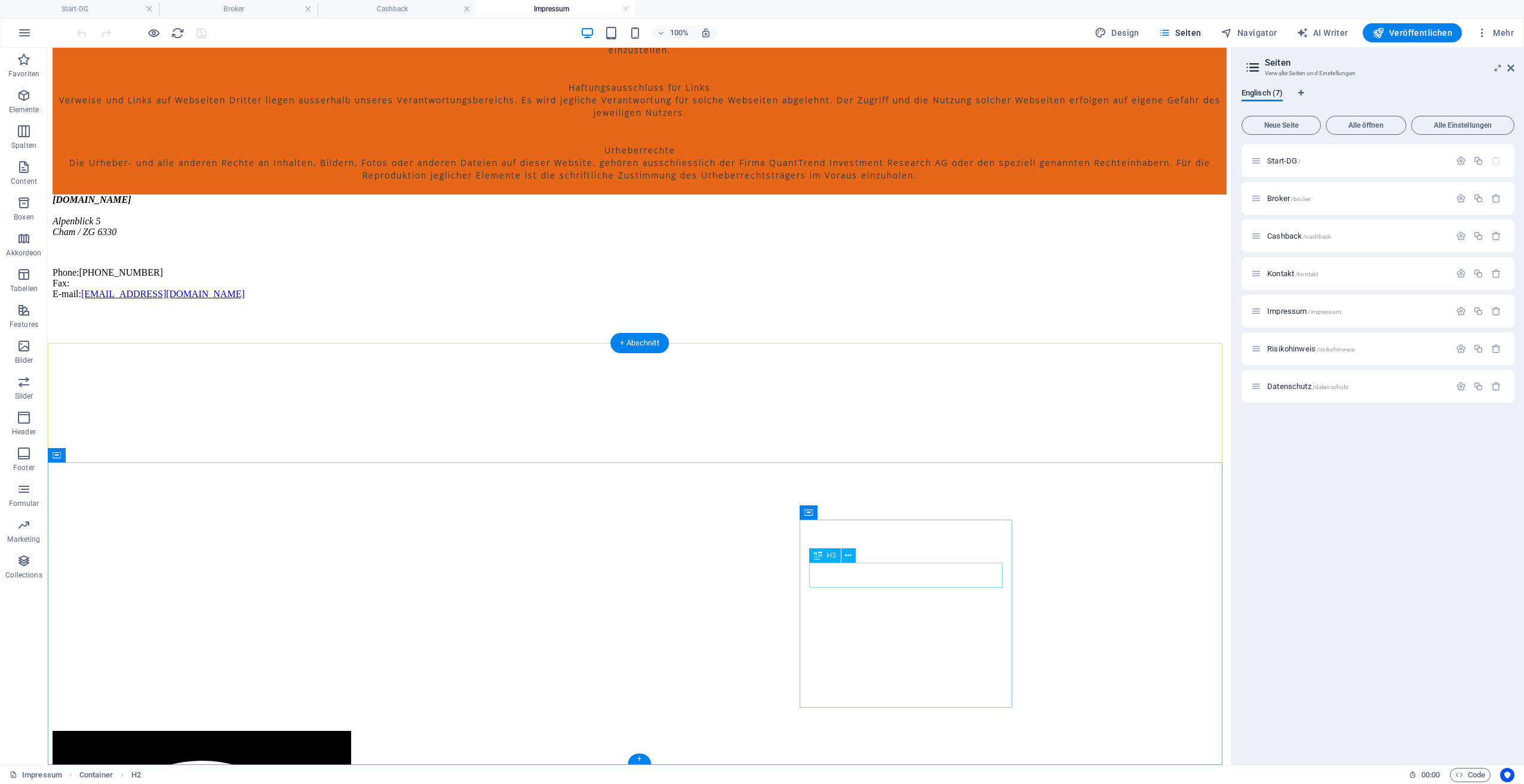
scroll to position [720, 0]
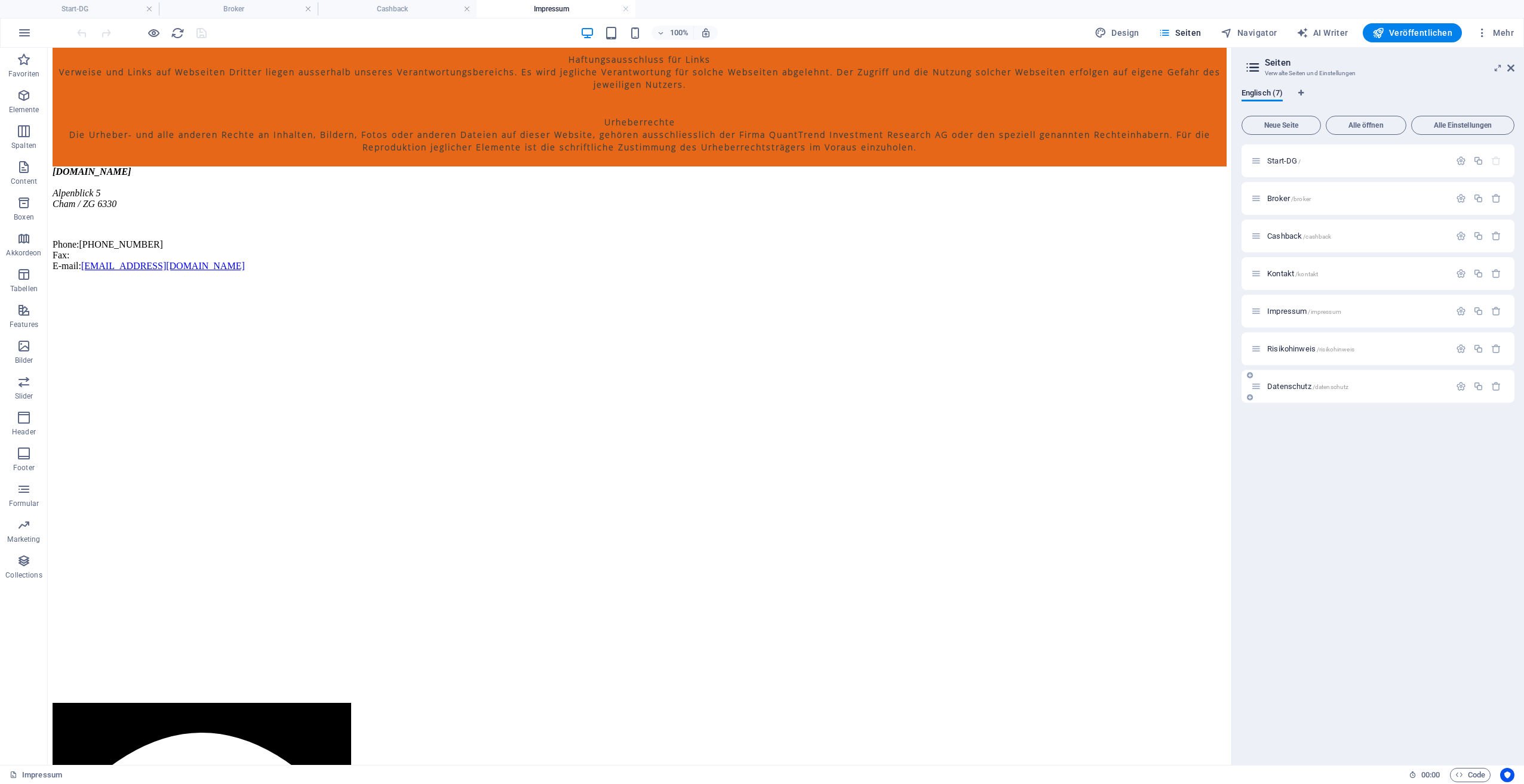
drag, startPoint x: 1283, startPoint y: 386, endPoint x: 1284, endPoint y: 398, distance: 12.0
click at [1284, 398] on div "Datenschutz /datenschutz" at bounding box center [1378, 386] width 273 height 33
click at [1295, 387] on span "Datenschutz /datenschutz" at bounding box center [1308, 386] width 81 height 9
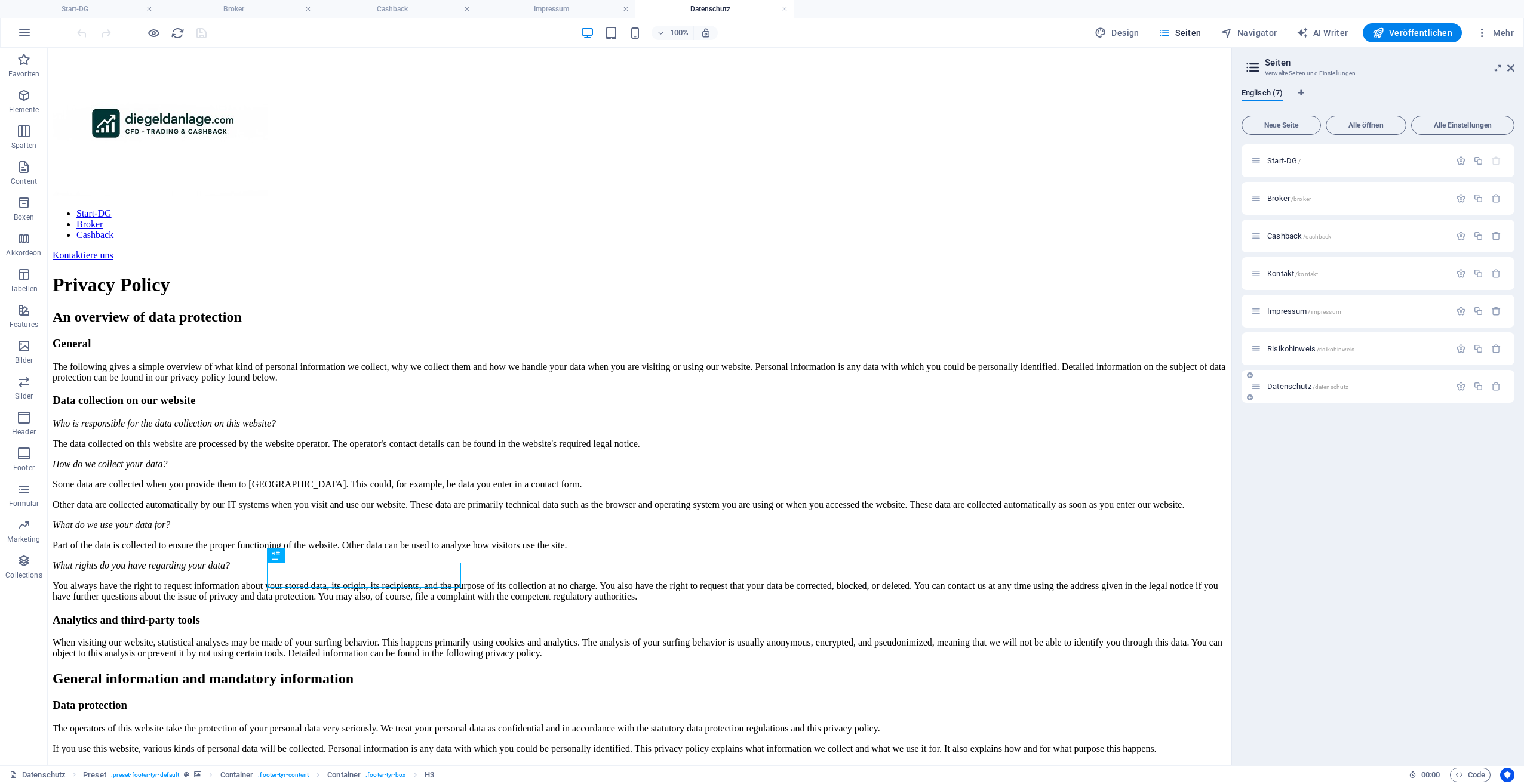
scroll to position [2820, 0]
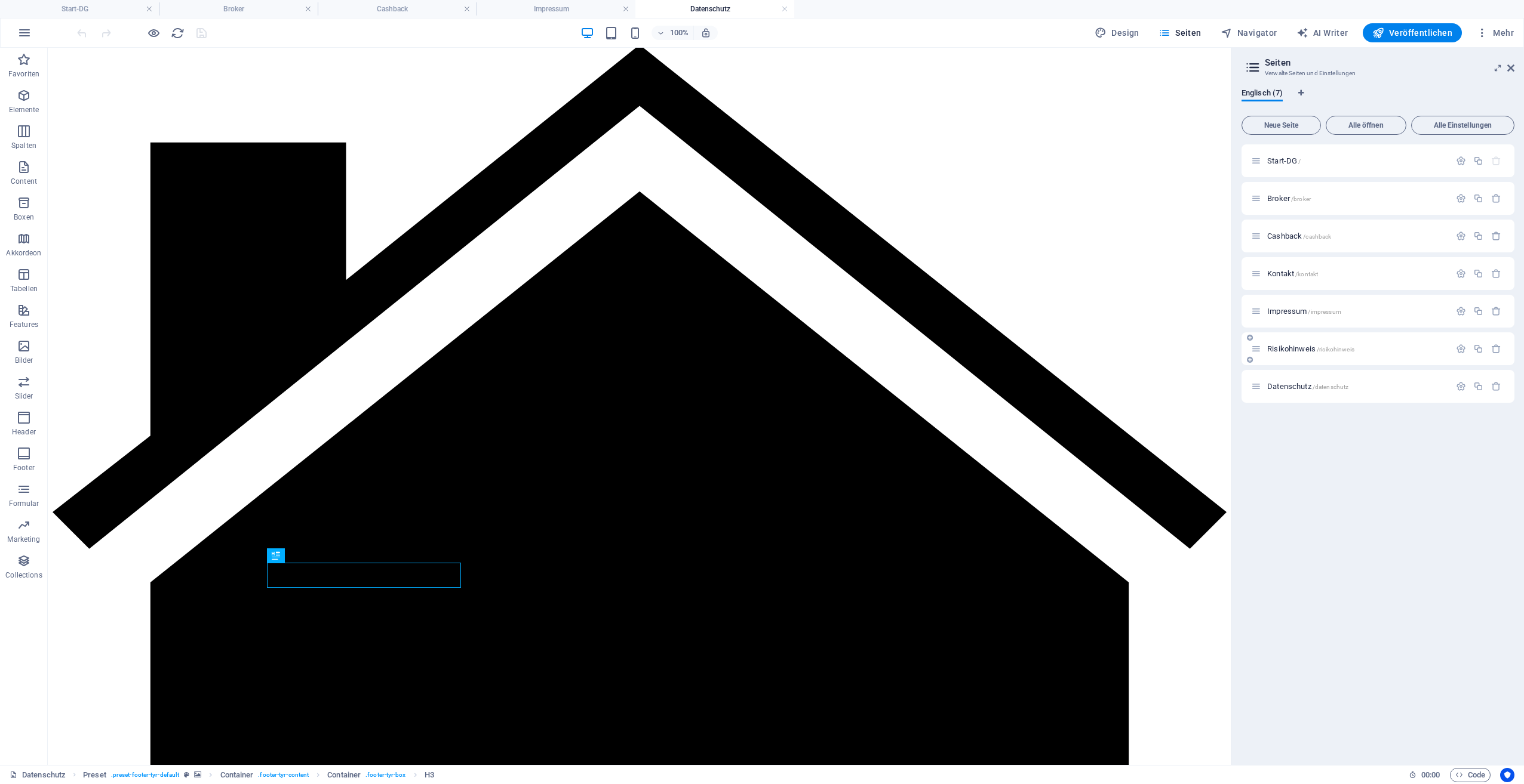
click at [1307, 342] on div "Risikohinweis /risikohinweis" at bounding box center [1350, 349] width 199 height 14
click at [1307, 346] on span "Risikohinweis /risikohinweis" at bounding box center [1311, 348] width 87 height 9
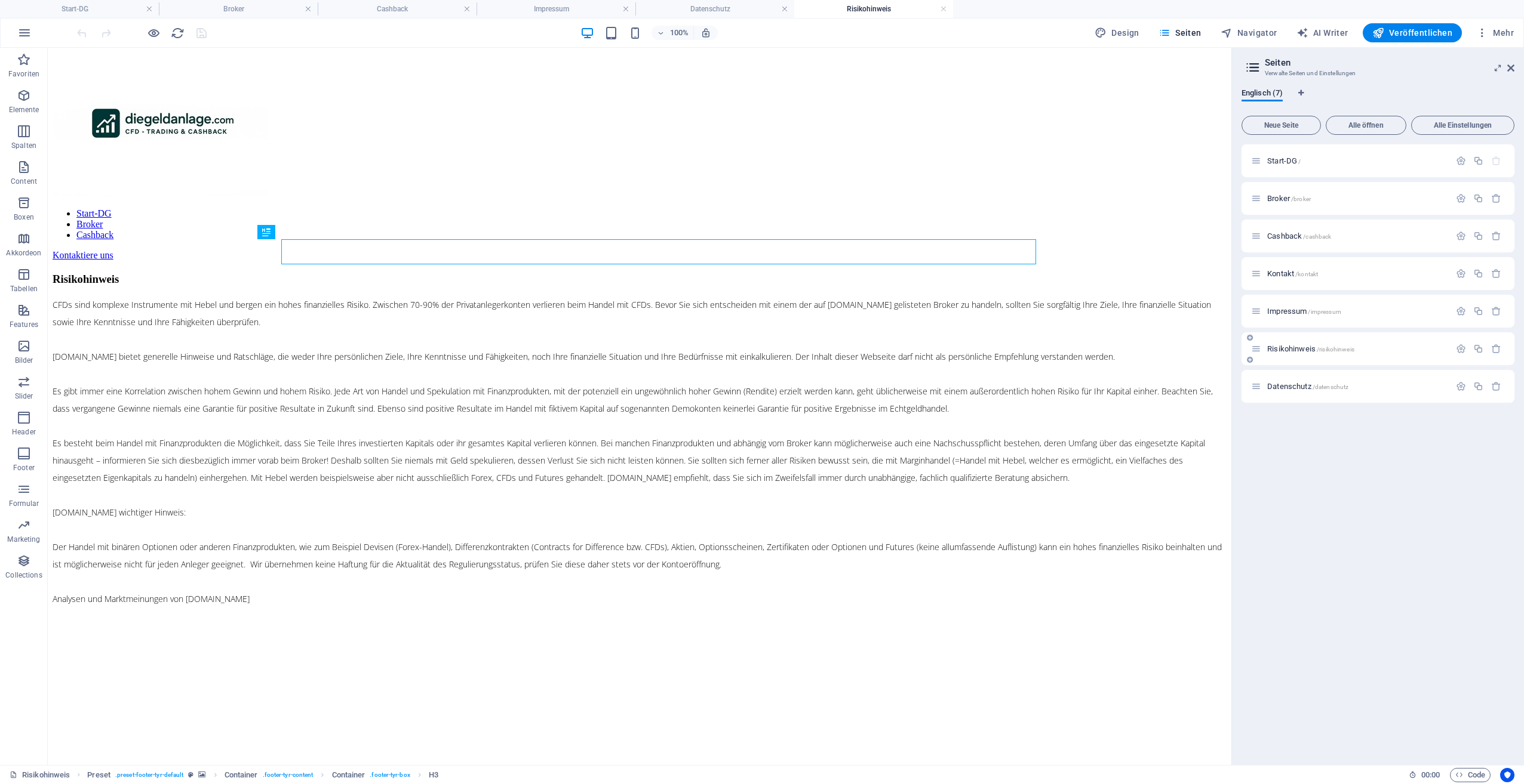
scroll to position [0, 0]
click at [1298, 385] on span "Datenschutz /datenschutz" at bounding box center [1308, 386] width 81 height 9
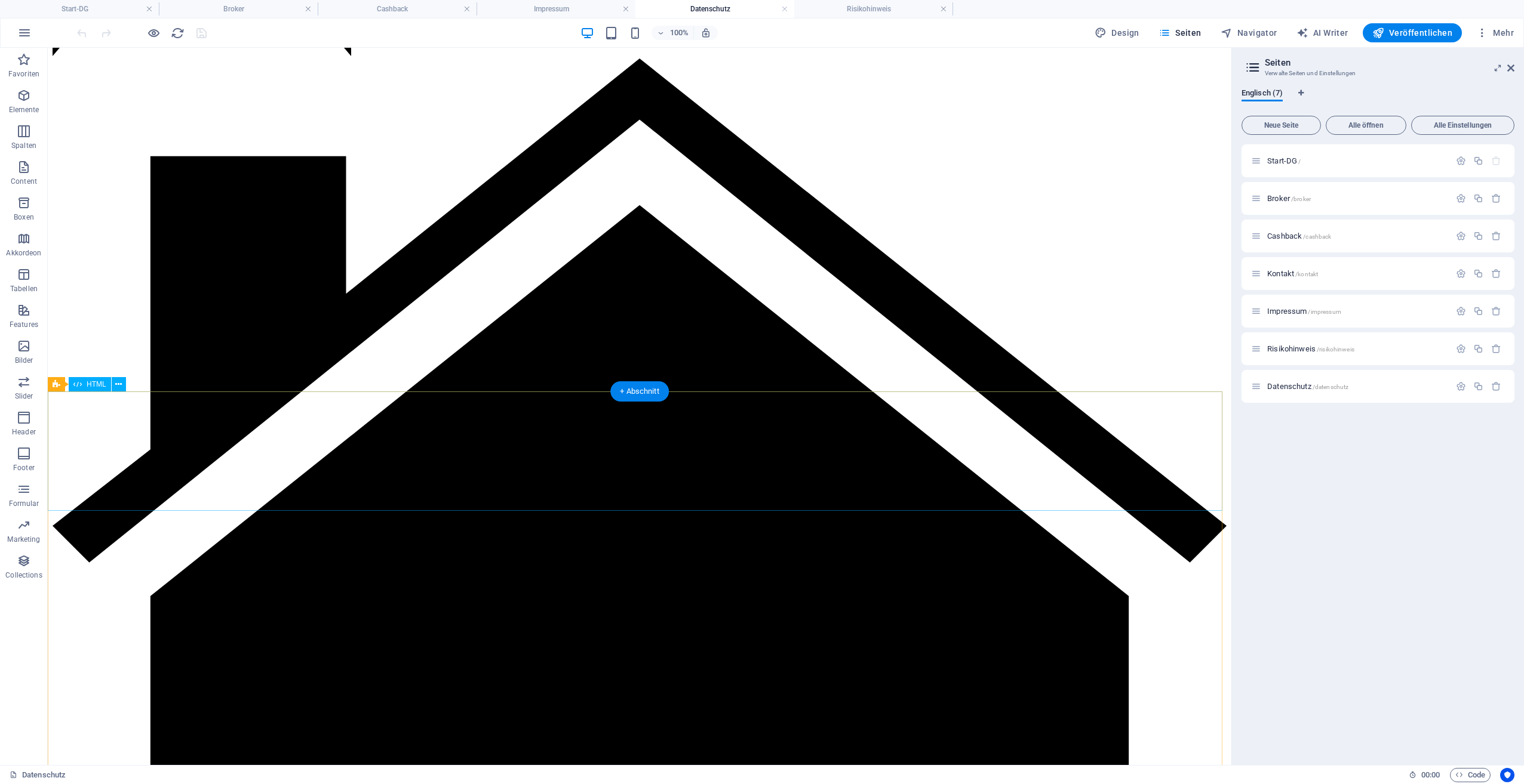
scroll to position [2821, 0]
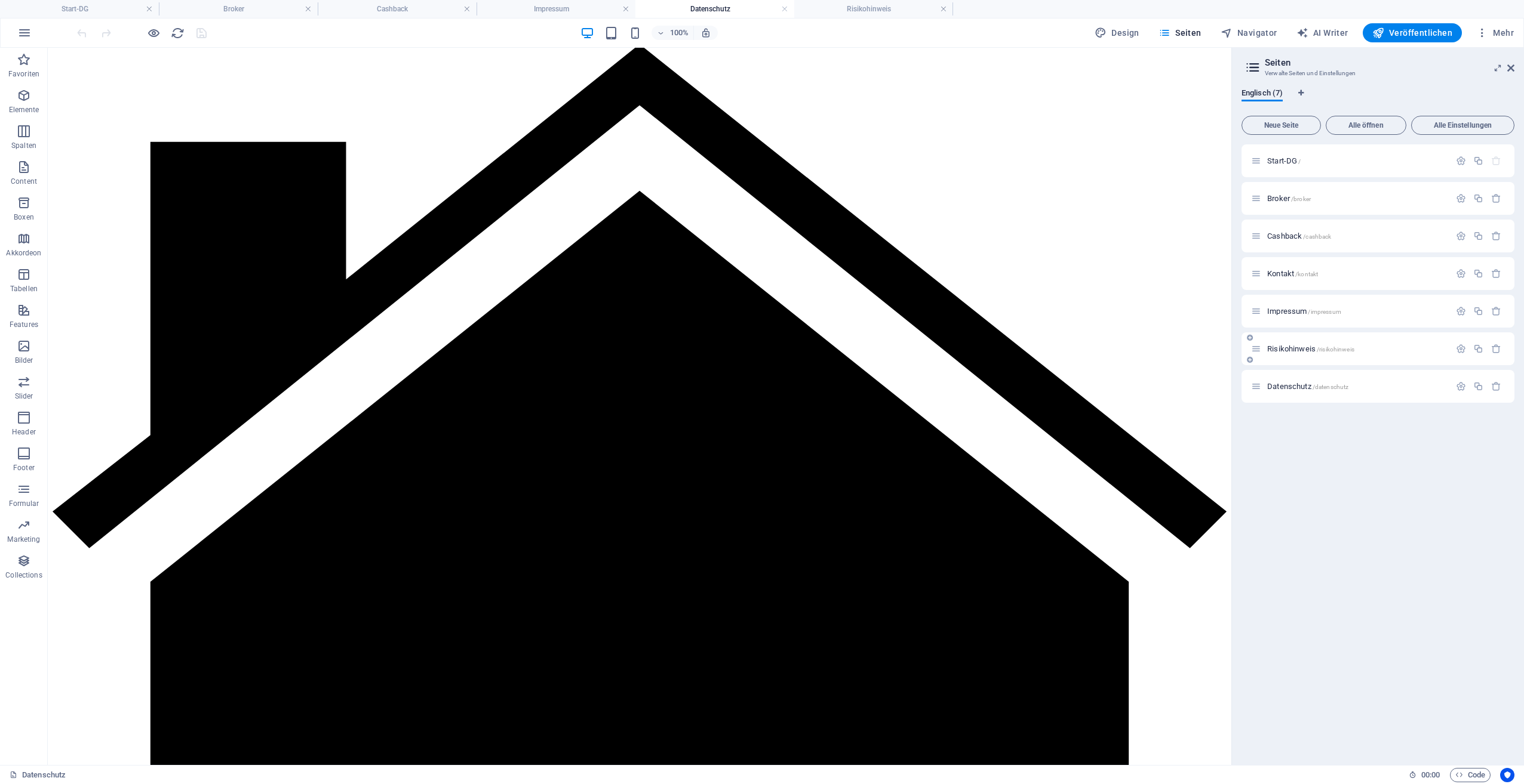
click at [1277, 342] on div "Risikohinweis /risikohinweis" at bounding box center [1350, 349] width 199 height 14
click at [1292, 316] on div "Impressum /impressum" at bounding box center [1350, 312] width 199 height 14
click at [1292, 313] on span "Impressum /impressum" at bounding box center [1304, 311] width 74 height 9
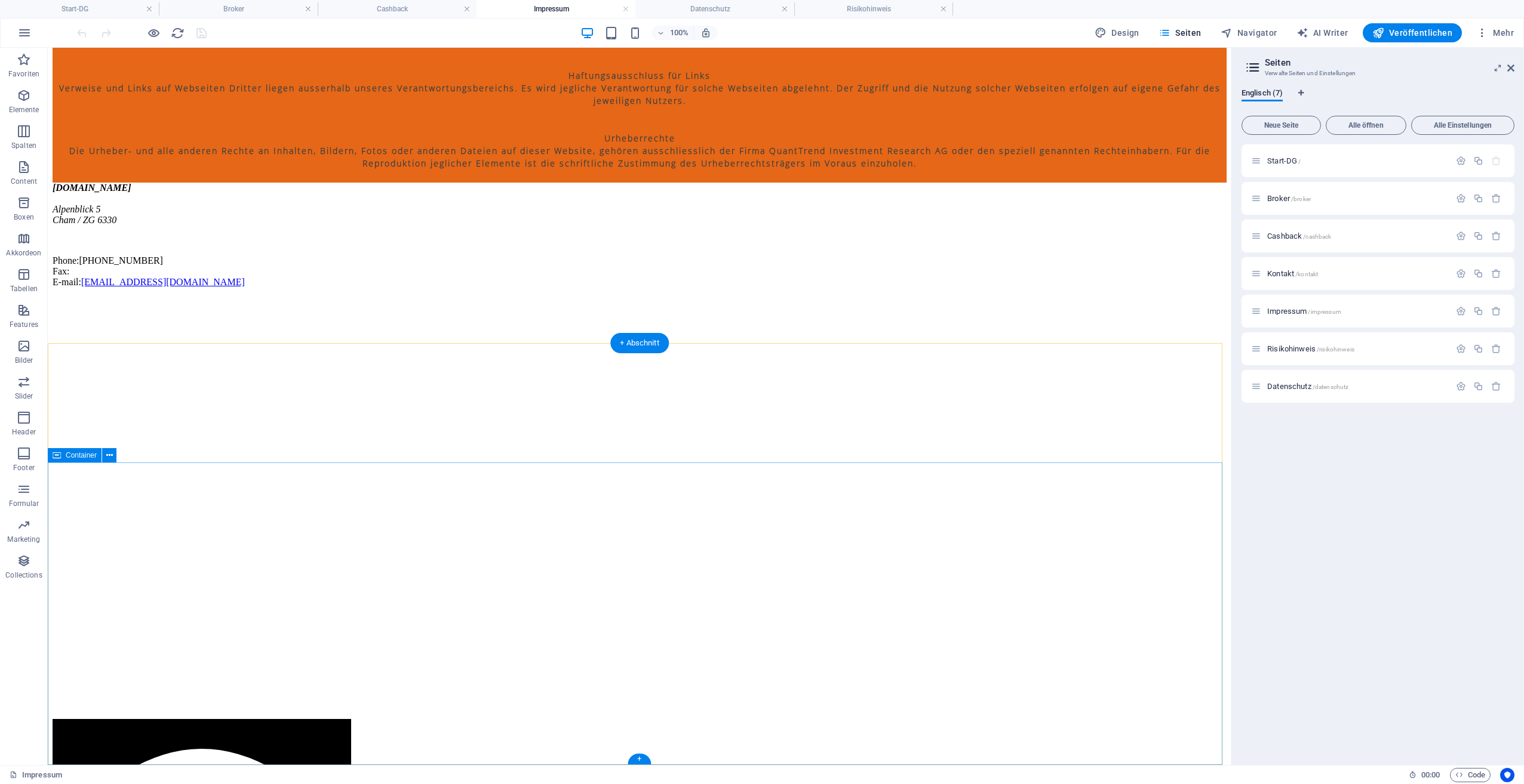
scroll to position [720, 0]
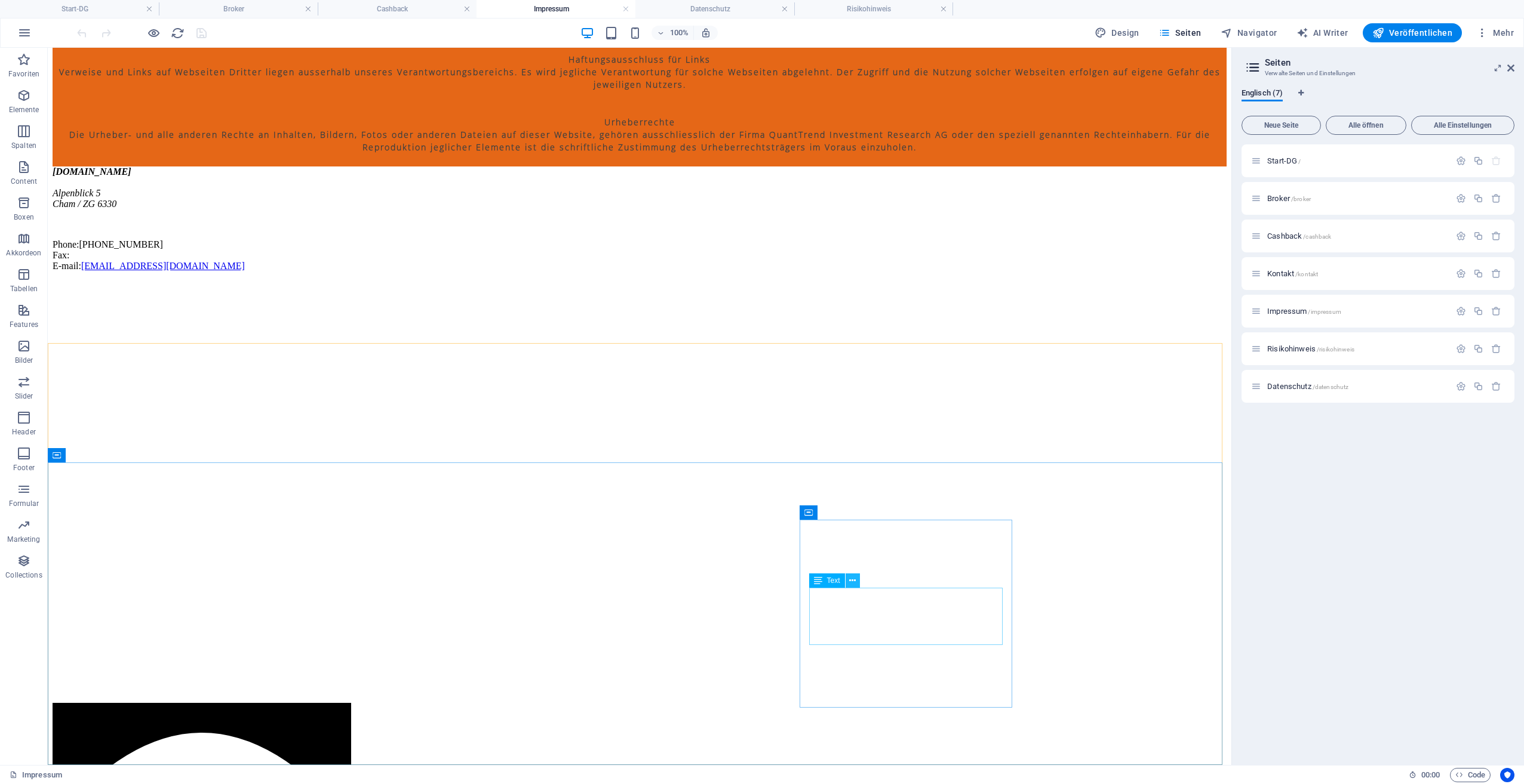
click at [851, 584] on icon at bounding box center [852, 581] width 7 height 13
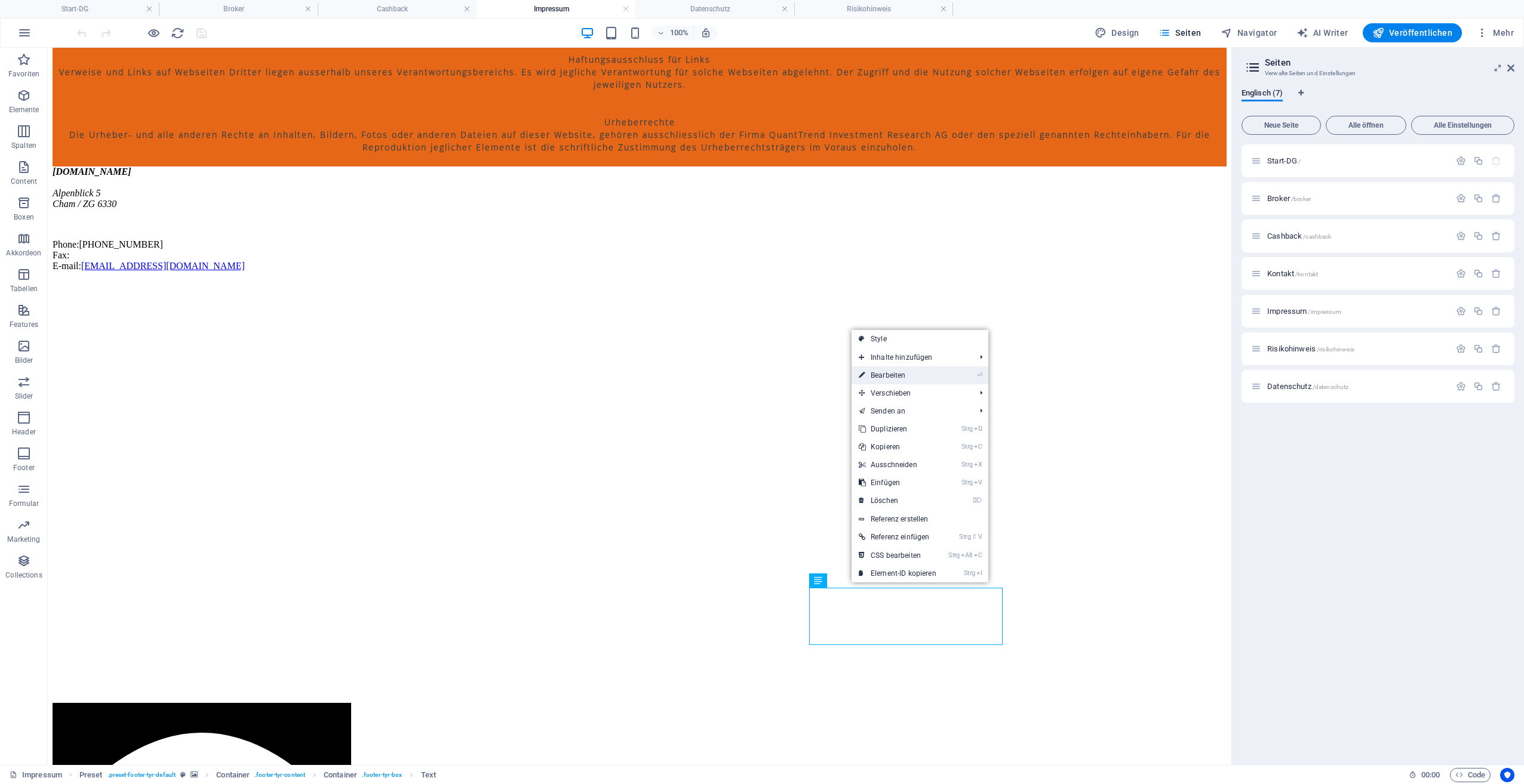
click at [906, 375] on link "⏎ Bearbeiten" at bounding box center [898, 375] width 92 height 18
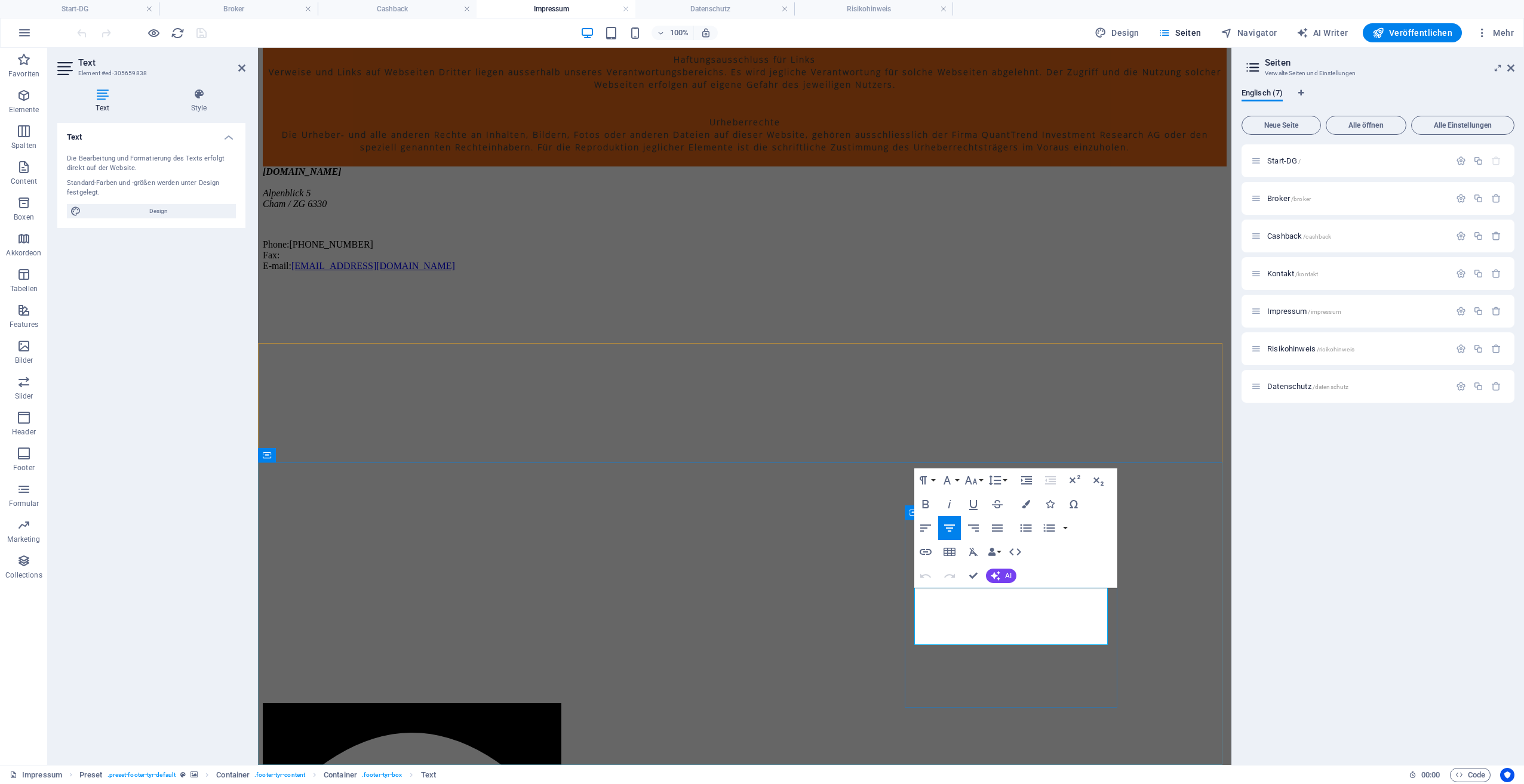
drag, startPoint x: 929, startPoint y: 616, endPoint x: 1071, endPoint y: 618, distance: 142.0
drag, startPoint x: 1300, startPoint y: 518, endPoint x: 1308, endPoint y: 513, distance: 9.4
click at [1303, 517] on div "Start-DG / Broker /broker Cashback /cashback Kontakt /kontakt Impressum /impres…" at bounding box center [1378, 451] width 273 height 611
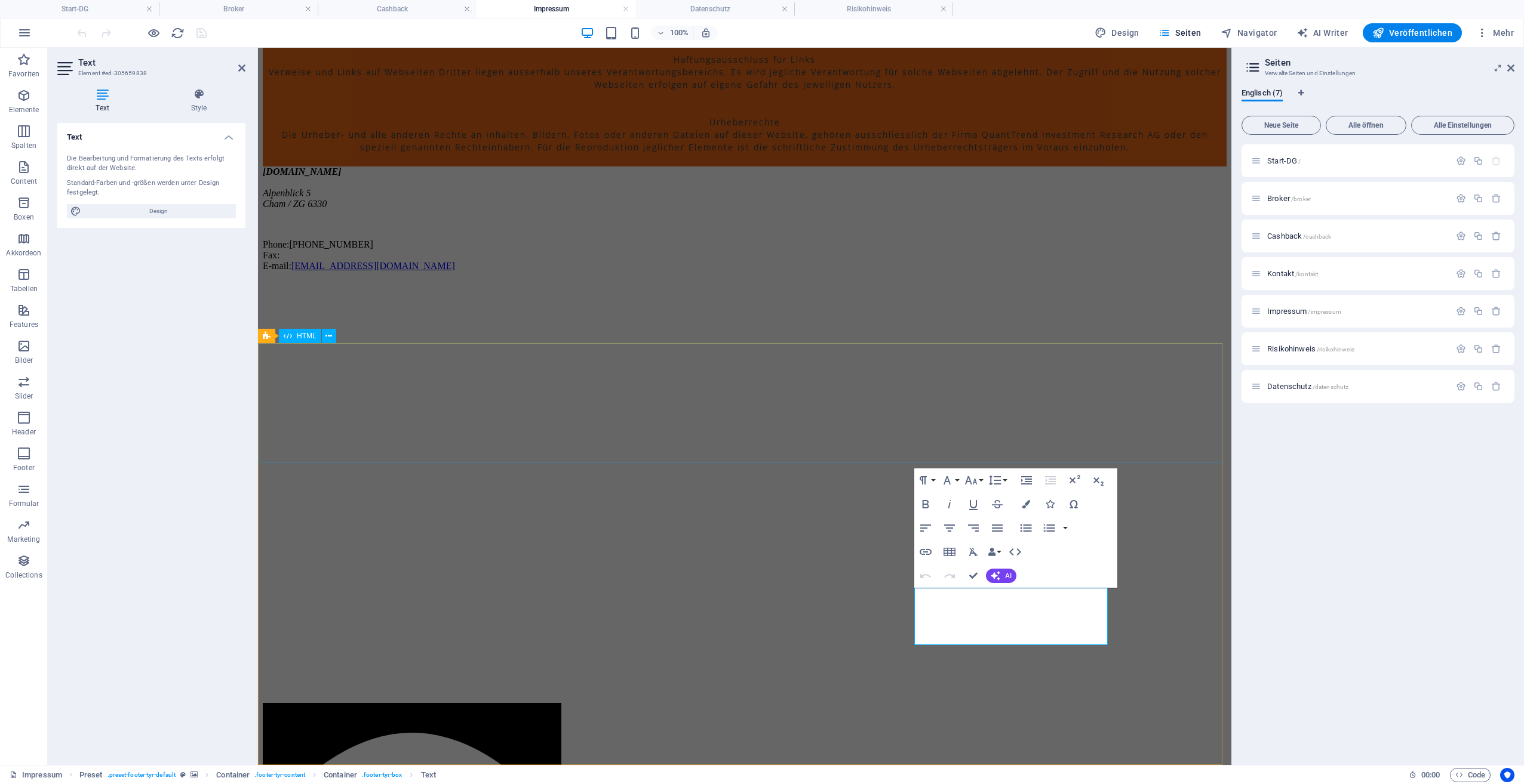
click at [1167, 704] on div at bounding box center [745, 764] width 964 height 122
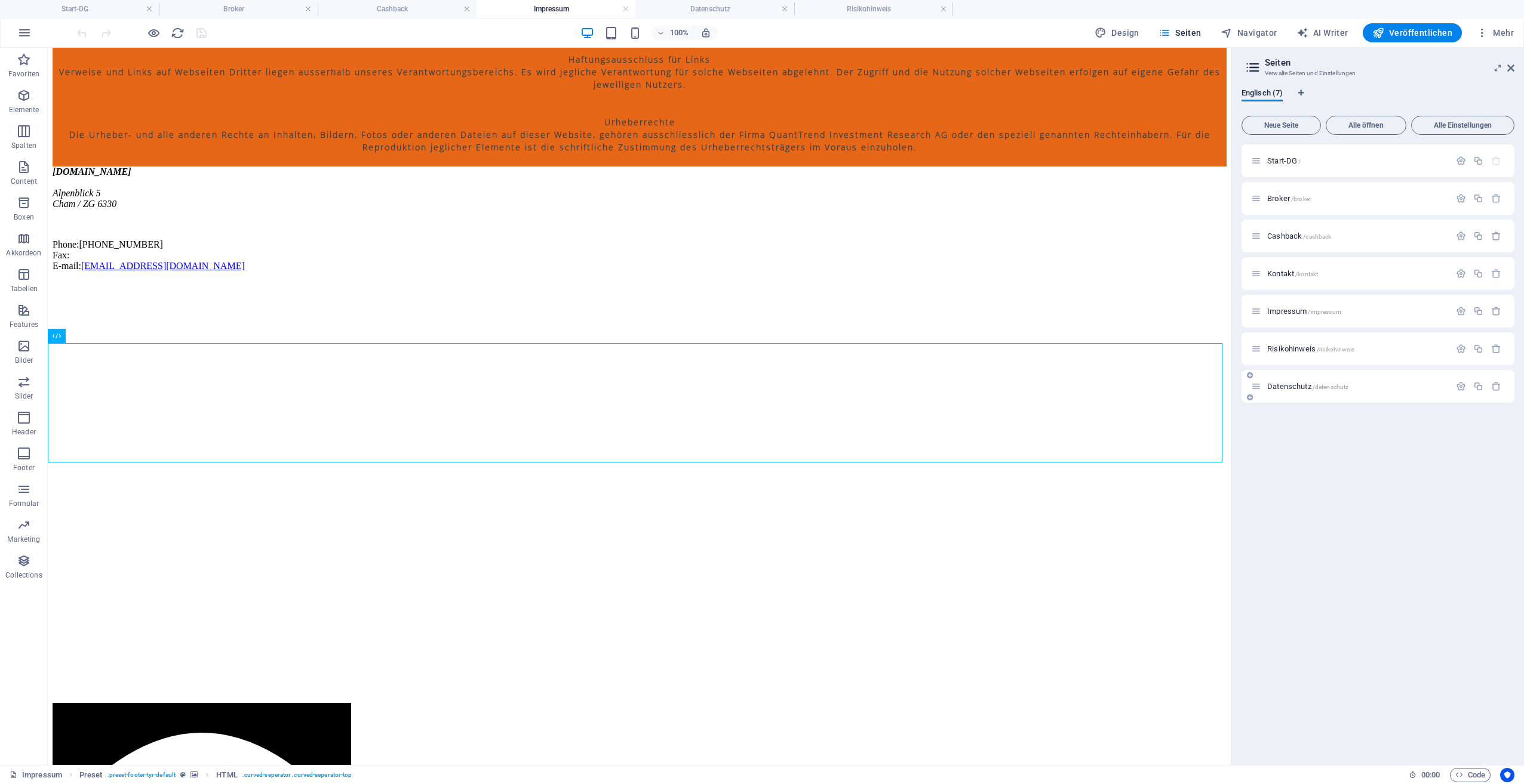
click at [1287, 393] on div "Datenschutz /datenschutz" at bounding box center [1378, 386] width 273 height 33
click at [1289, 392] on div "Datenschutz /datenschutz" at bounding box center [1350, 387] width 199 height 14
click at [1293, 387] on span "Datenschutz /datenschutz" at bounding box center [1308, 386] width 81 height 9
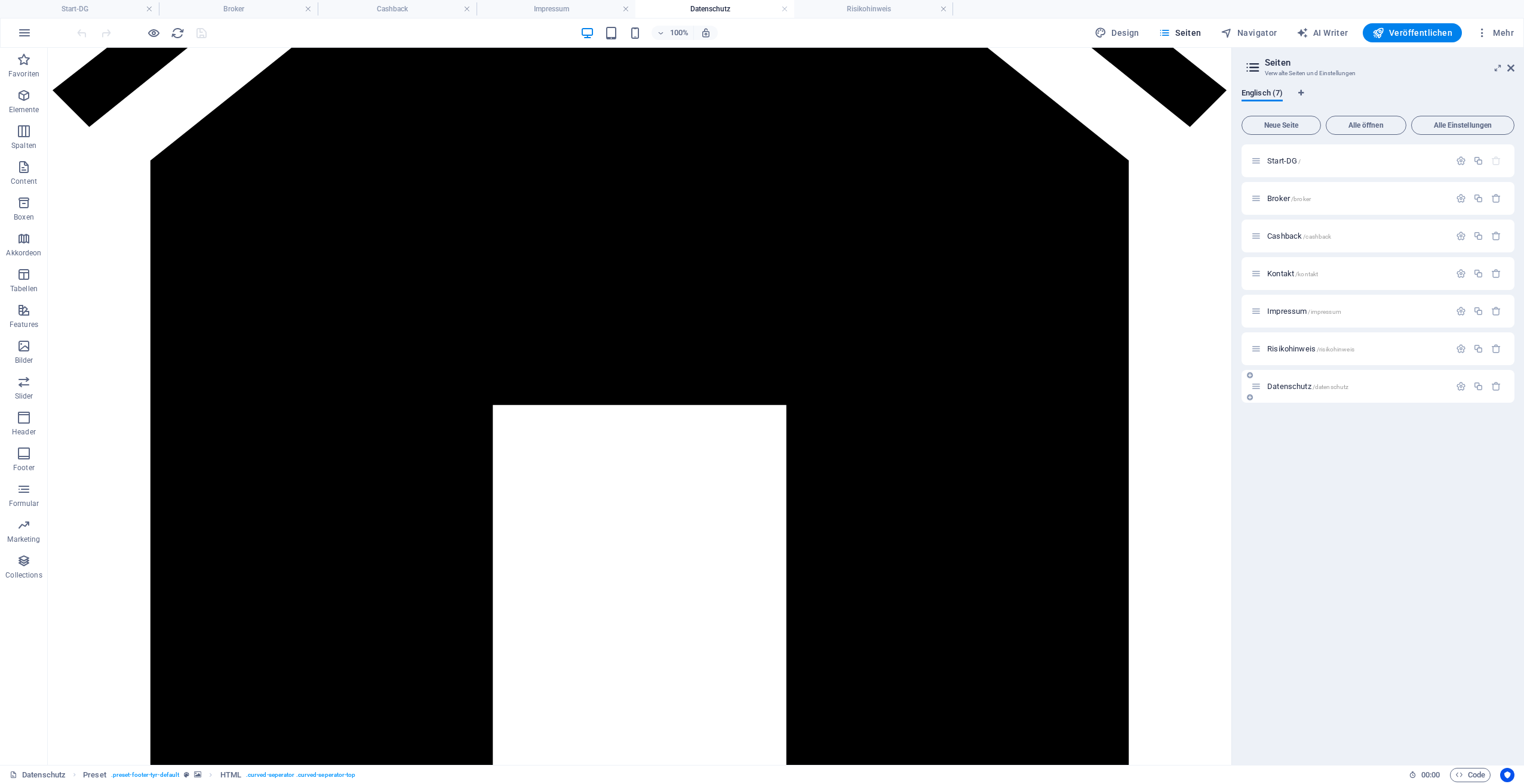
scroll to position [0, 0]
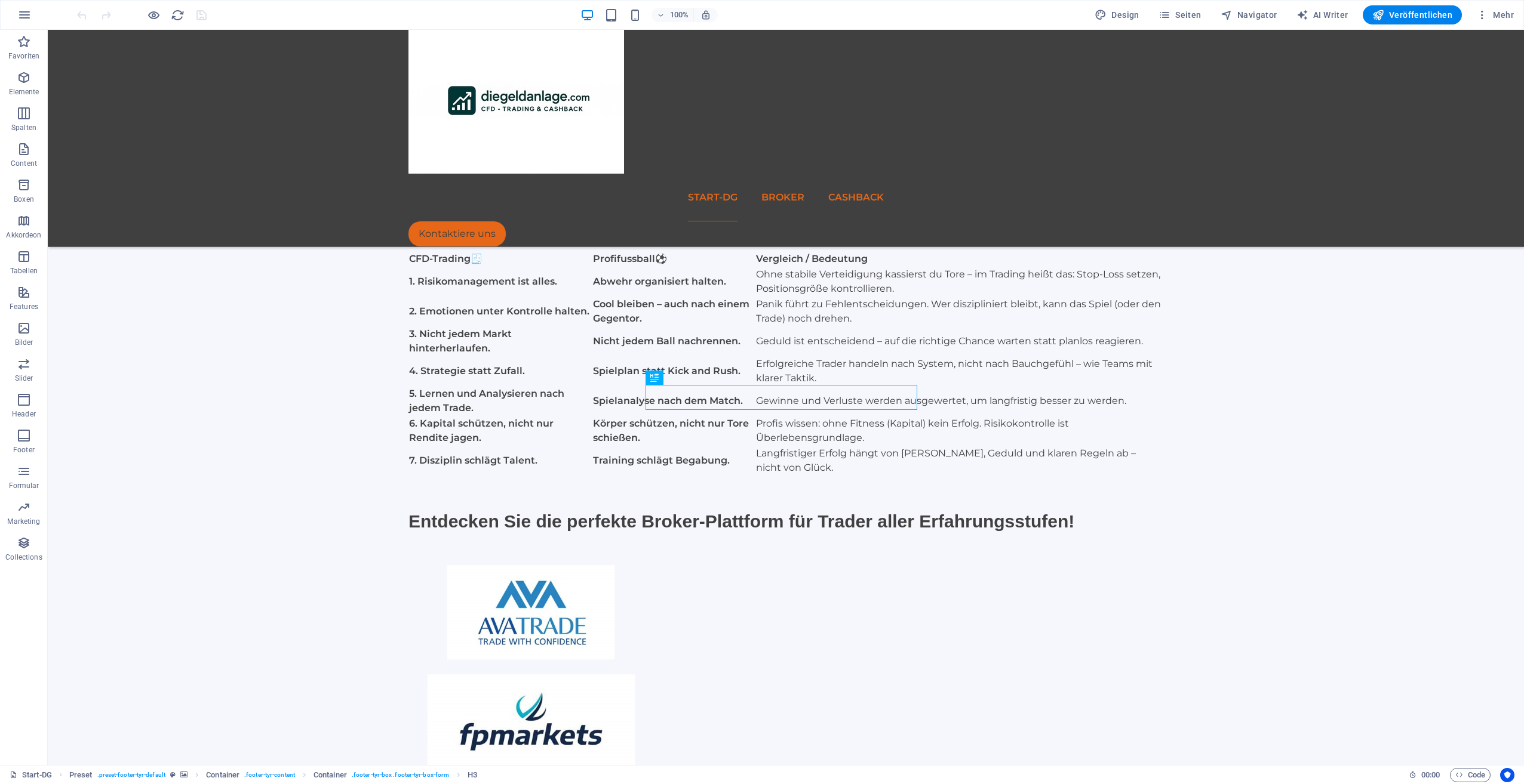
scroll to position [451, 0]
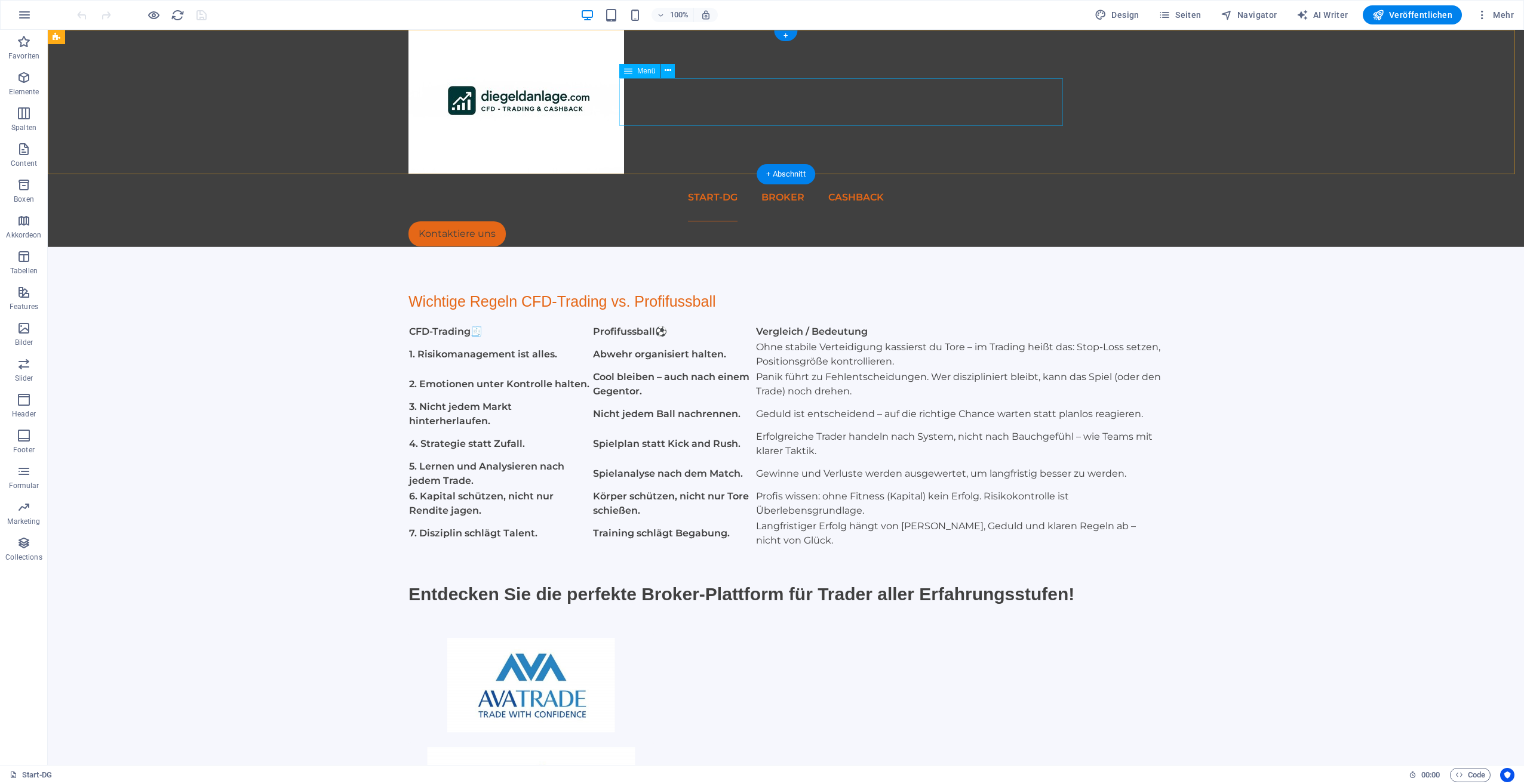
click at [829, 174] on nav "Start-DG Broker Cashback" at bounding box center [785, 197] width 755 height 48
click at [842, 174] on nav "Start-DG Broker Cashback" at bounding box center [785, 197] width 755 height 48
click at [1177, 19] on span "Seiten" at bounding box center [1179, 15] width 43 height 12
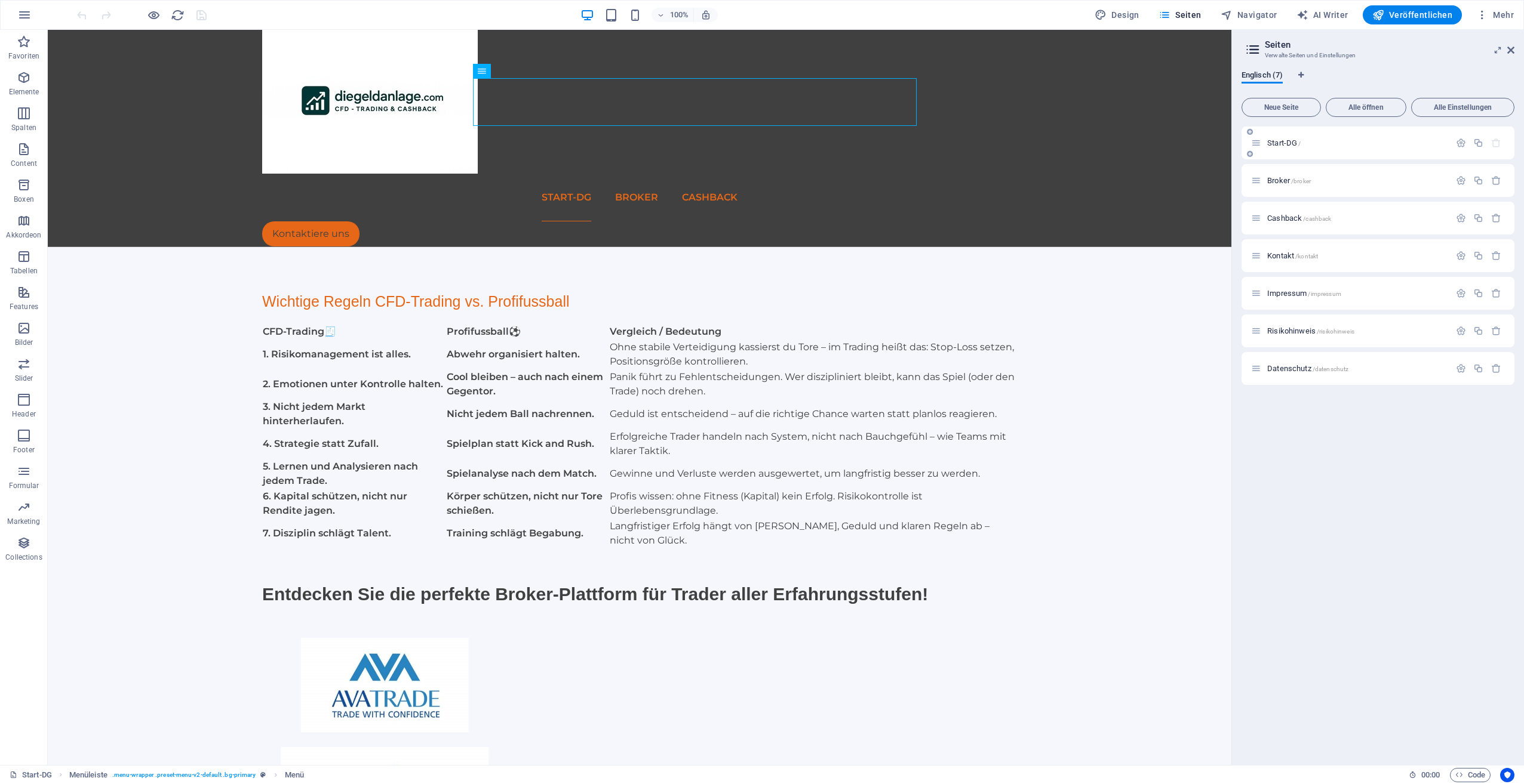
click at [1271, 139] on div "Start-DG /" at bounding box center [1350, 143] width 199 height 14
click at [1283, 146] on span "Start-DG /" at bounding box center [1284, 143] width 34 height 9
click at [1282, 143] on span "Start-DG /" at bounding box center [1284, 143] width 34 height 9
click at [1285, 144] on span "Start-DG /" at bounding box center [1284, 143] width 34 height 9
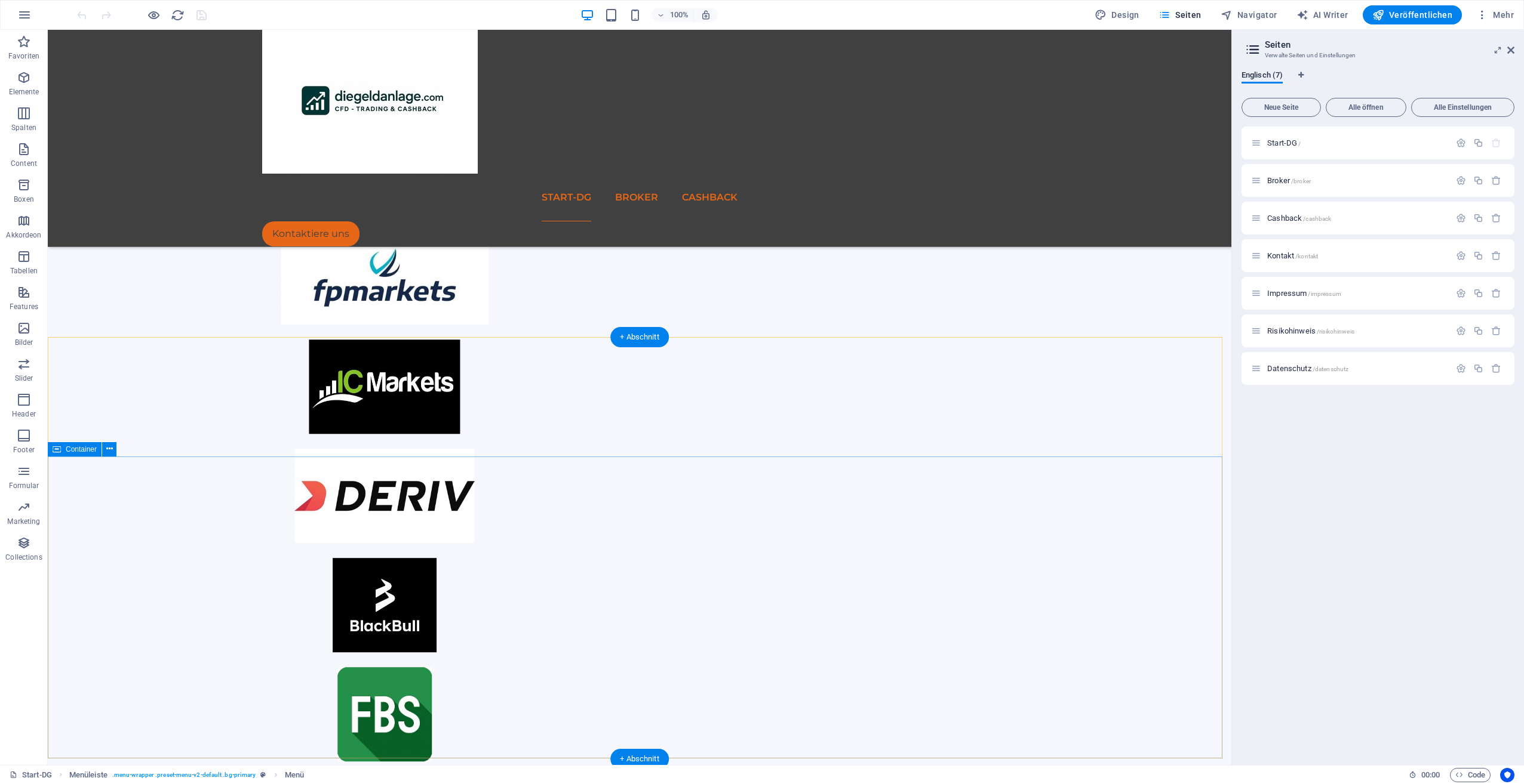
scroll to position [523, 0]
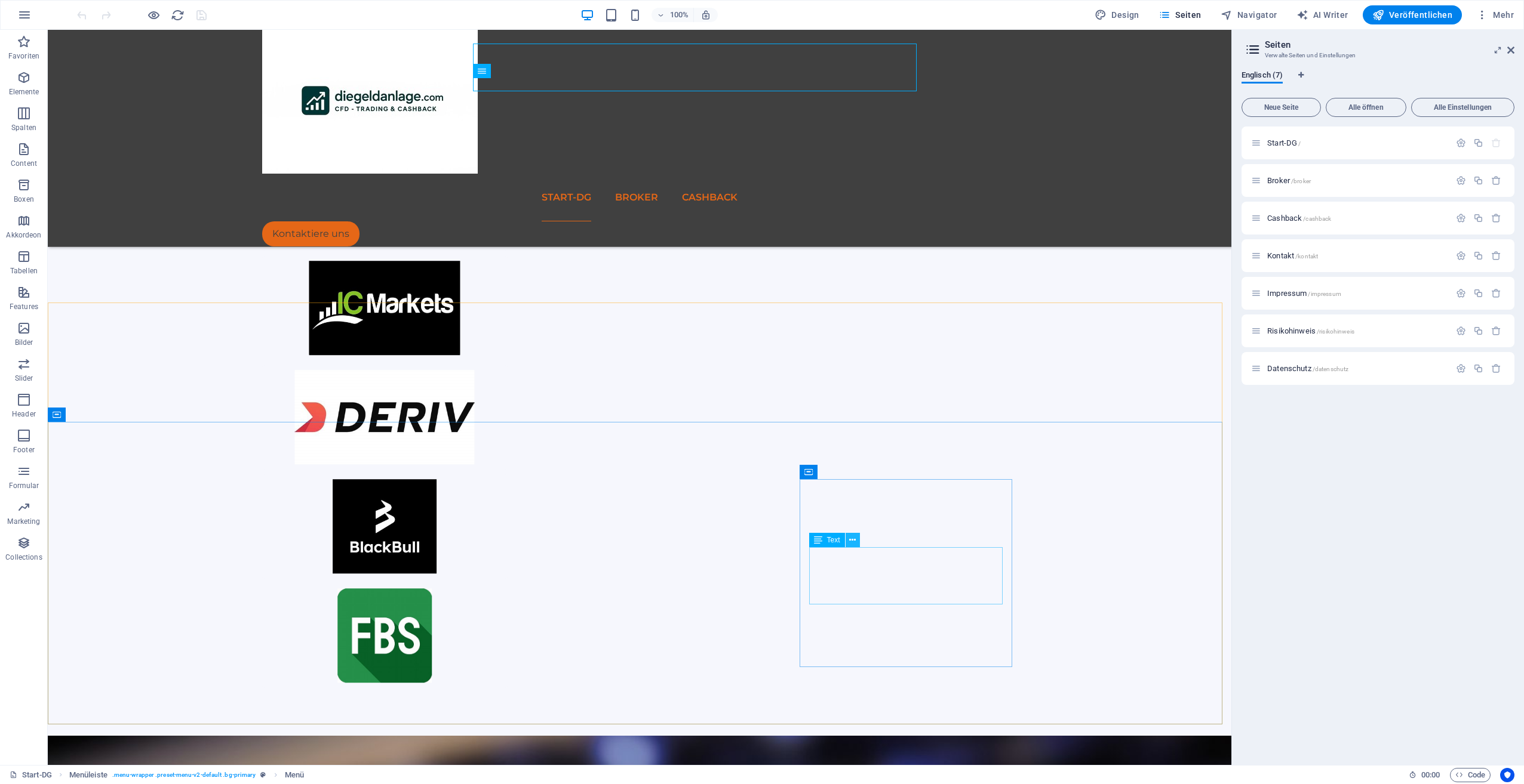
click at [852, 543] on icon at bounding box center [852, 540] width 7 height 13
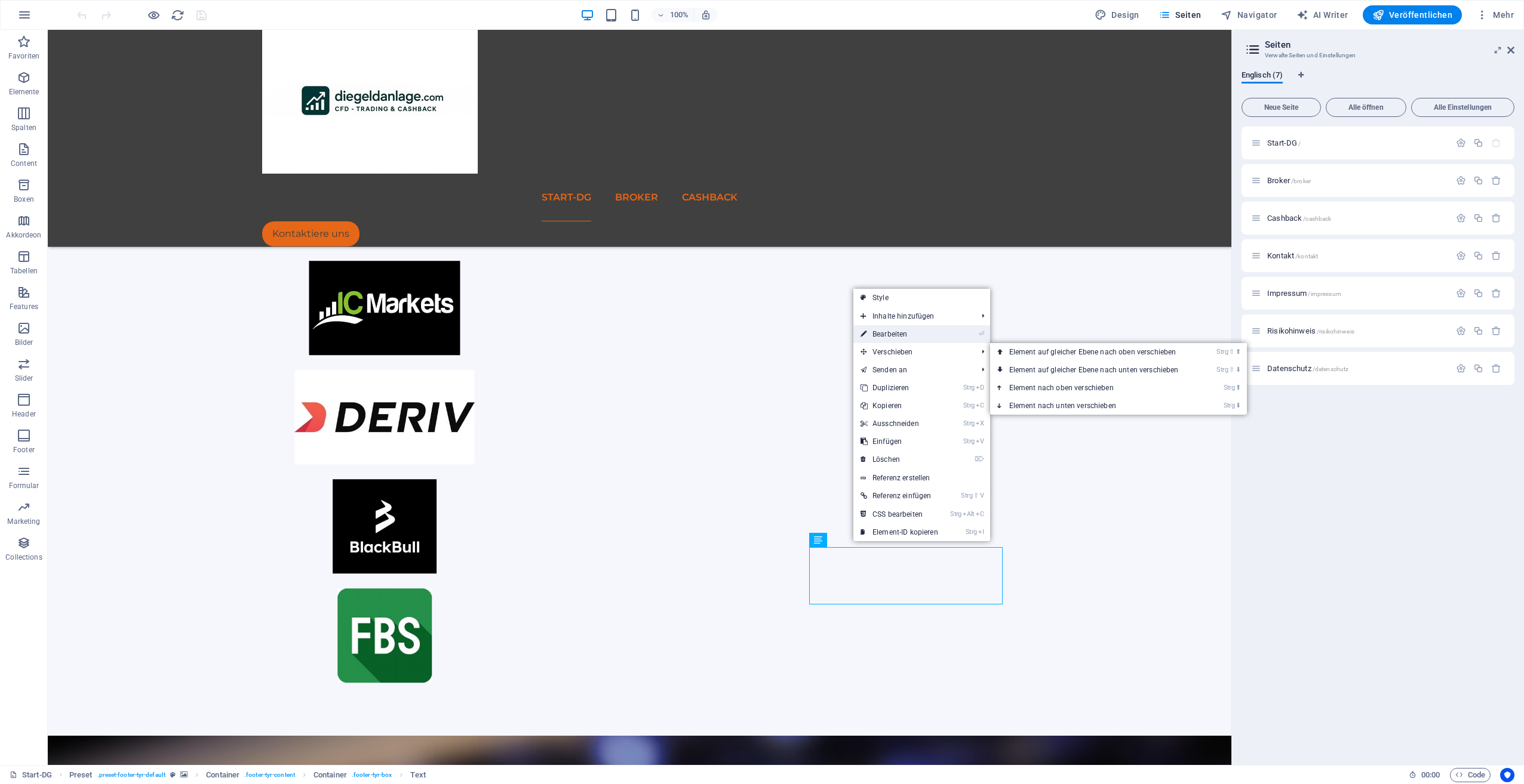
click at [901, 329] on link "⏎ Bearbeiten" at bounding box center [900, 334] width 92 height 18
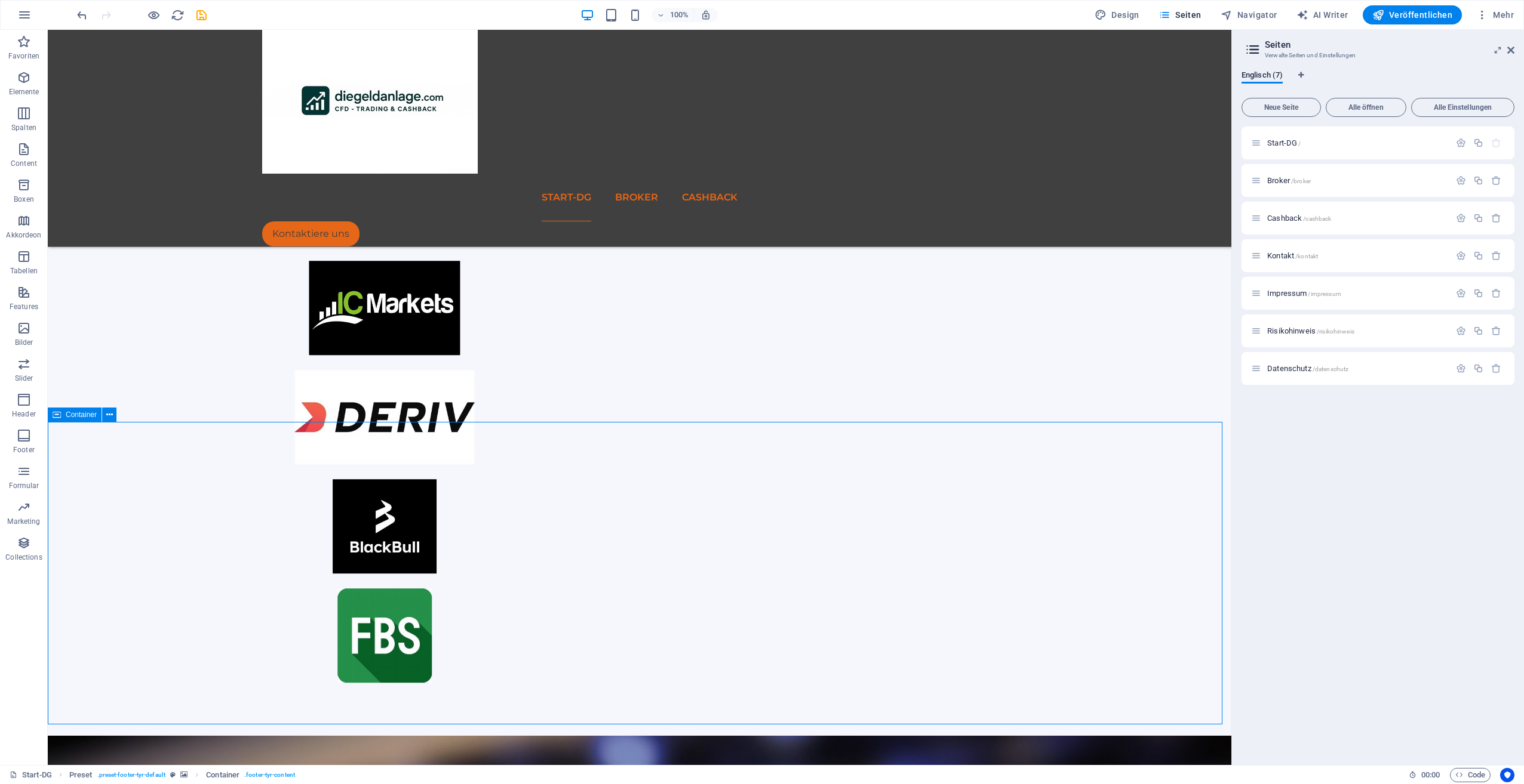
drag, startPoint x: 968, startPoint y: 534, endPoint x: 1177, endPoint y: 537, distance: 209.0
click at [851, 543] on icon at bounding box center [852, 540] width 7 height 13
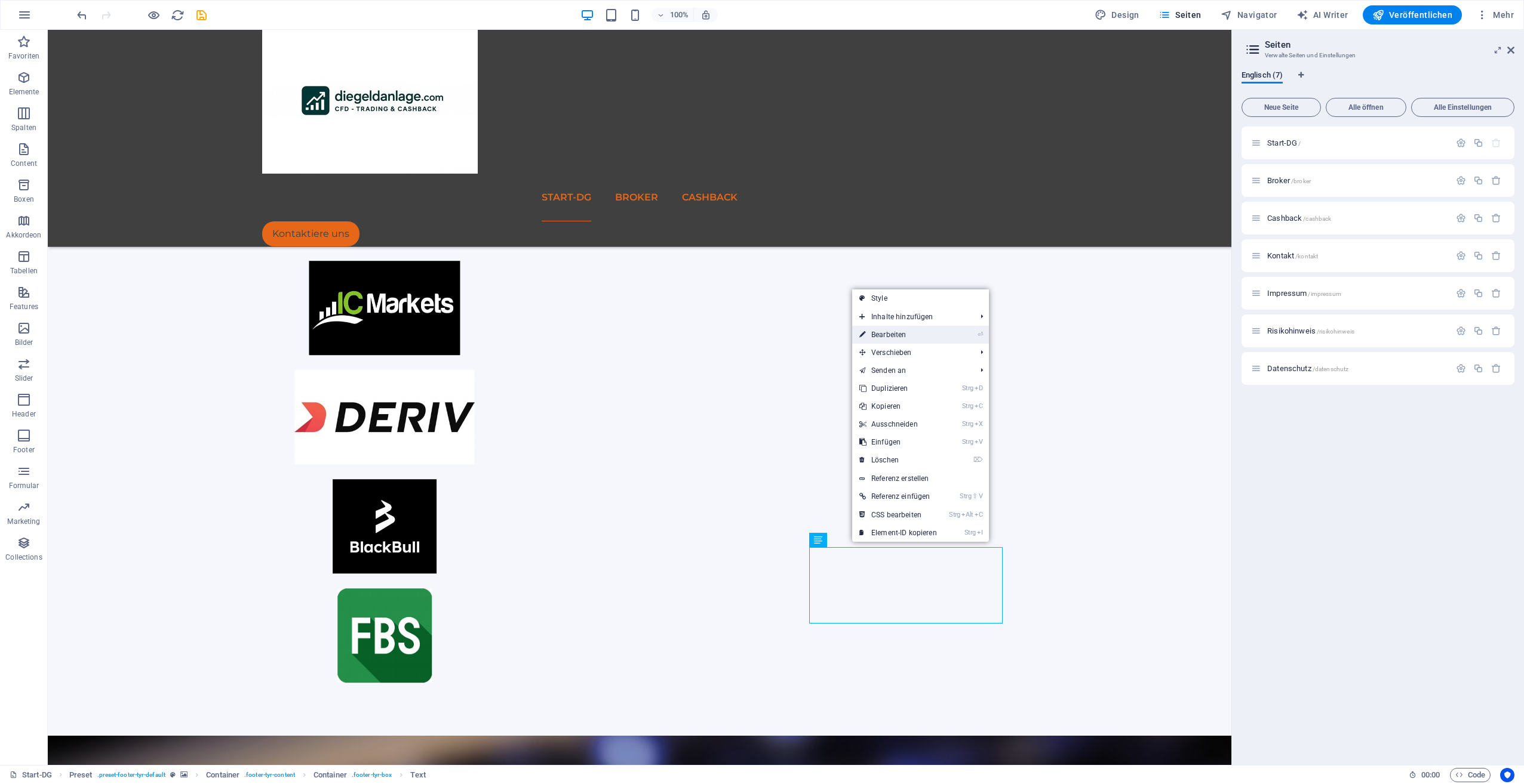
click at [909, 331] on link "⏎ Bearbeiten" at bounding box center [898, 334] width 92 height 18
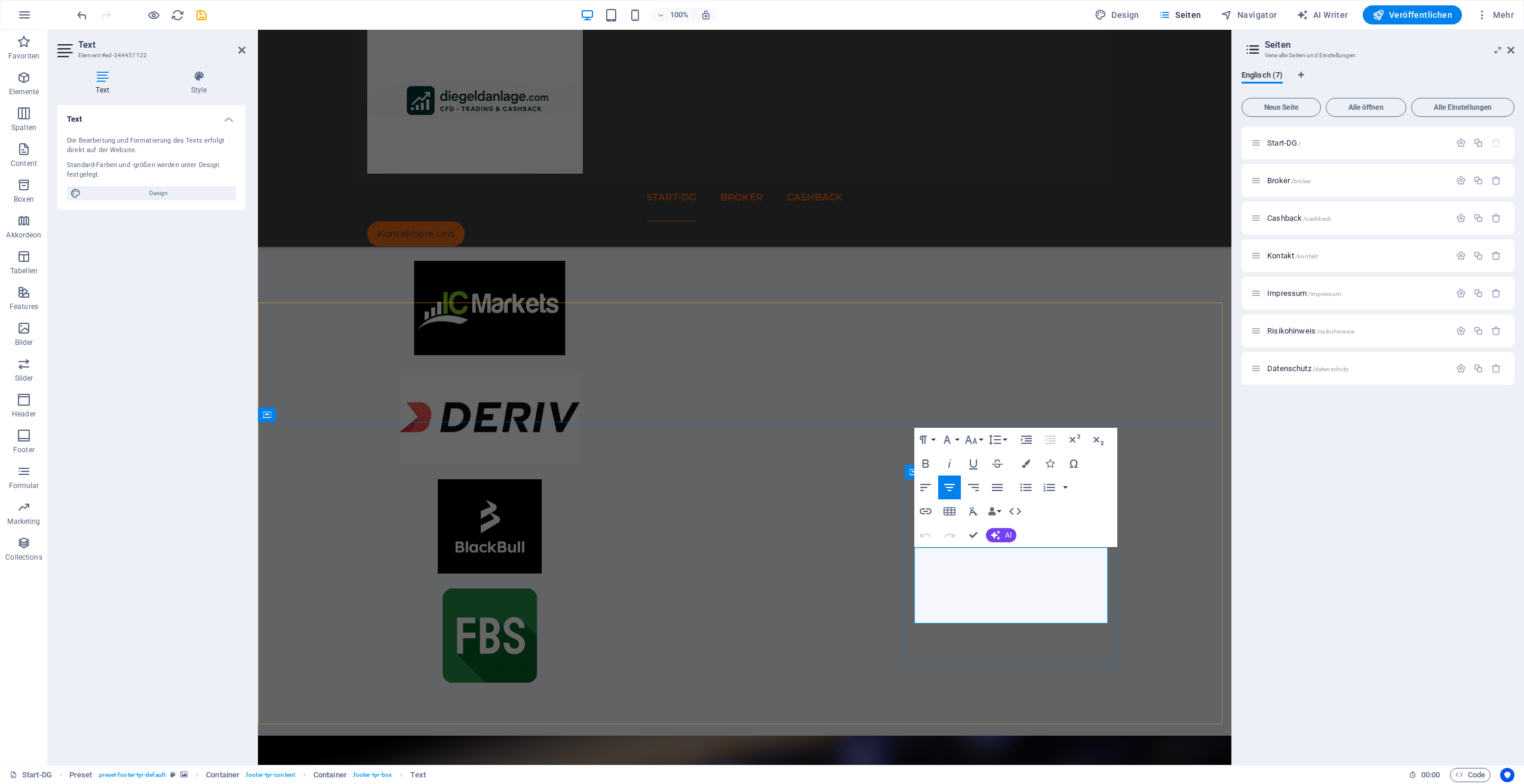
drag, startPoint x: 946, startPoint y: 575, endPoint x: 1062, endPoint y: 615, distance: 122.7
copy div "[EMAIL_ADDRESS][DOMAIN_NAME] [PHONE_NUMBER]"
drag, startPoint x: 1178, startPoint y: 612, endPoint x: 1389, endPoint y: 616, distance: 211.0
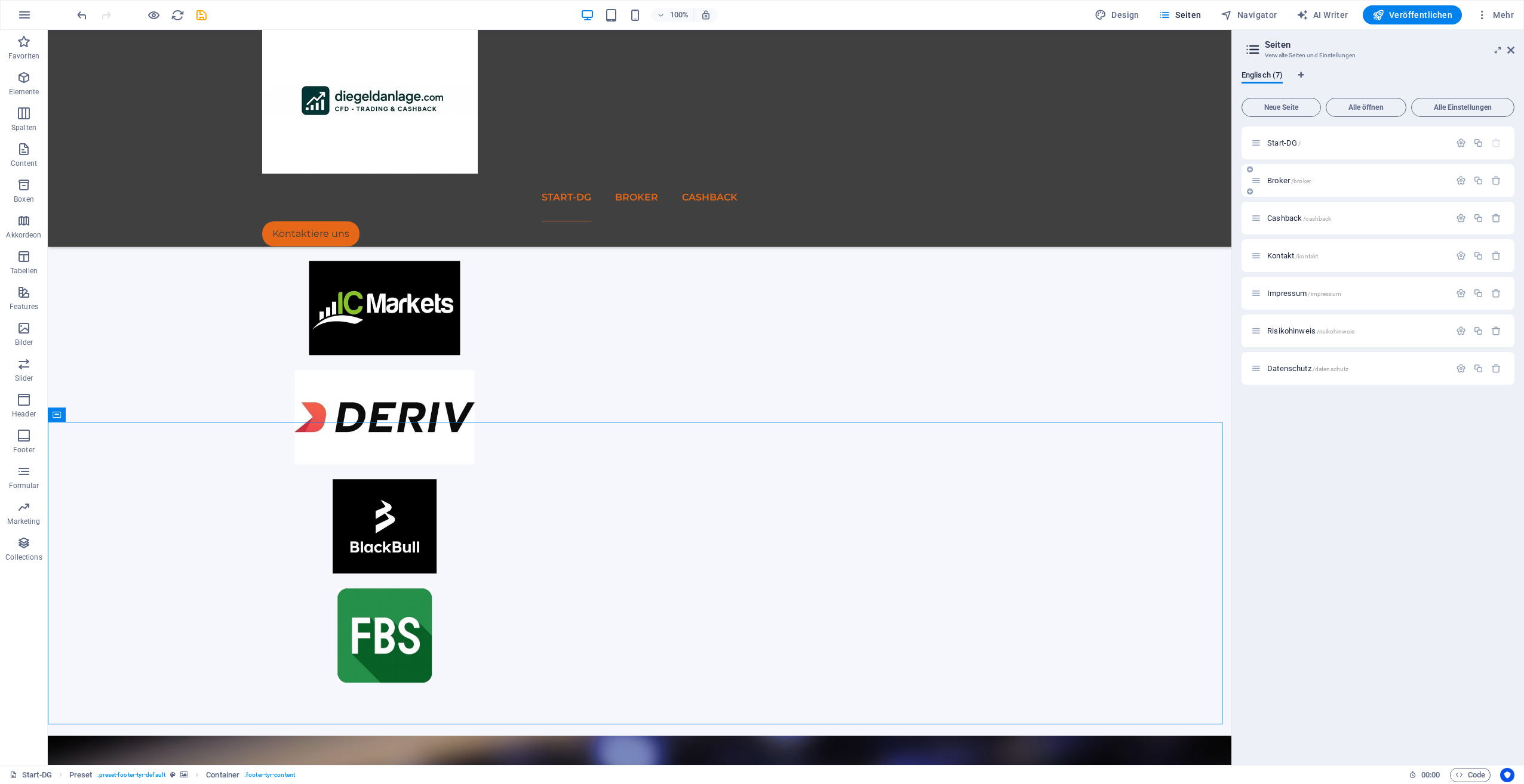
click at [1274, 178] on span "Broker /broker" at bounding box center [1289, 180] width 44 height 9
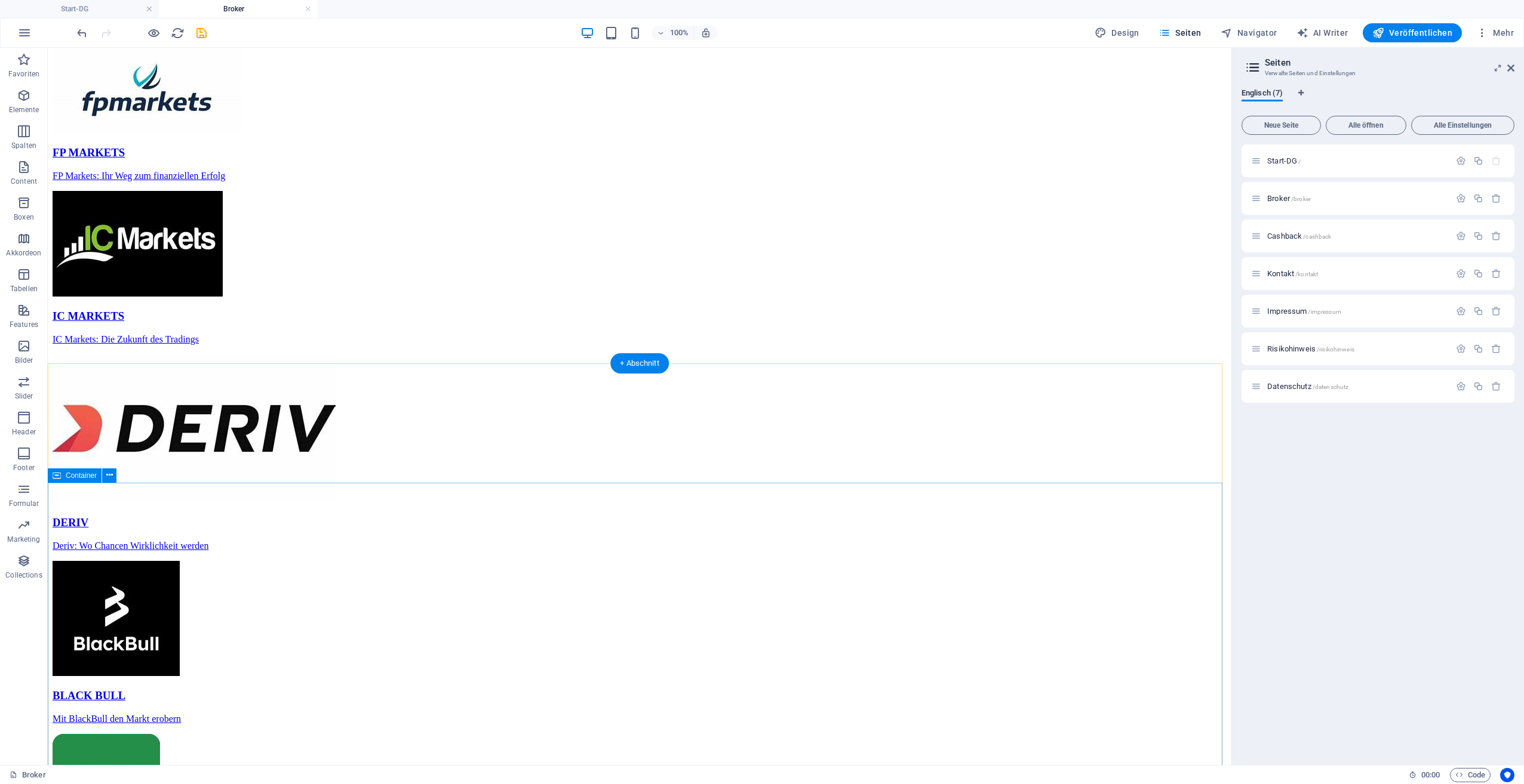
scroll to position [757, 0]
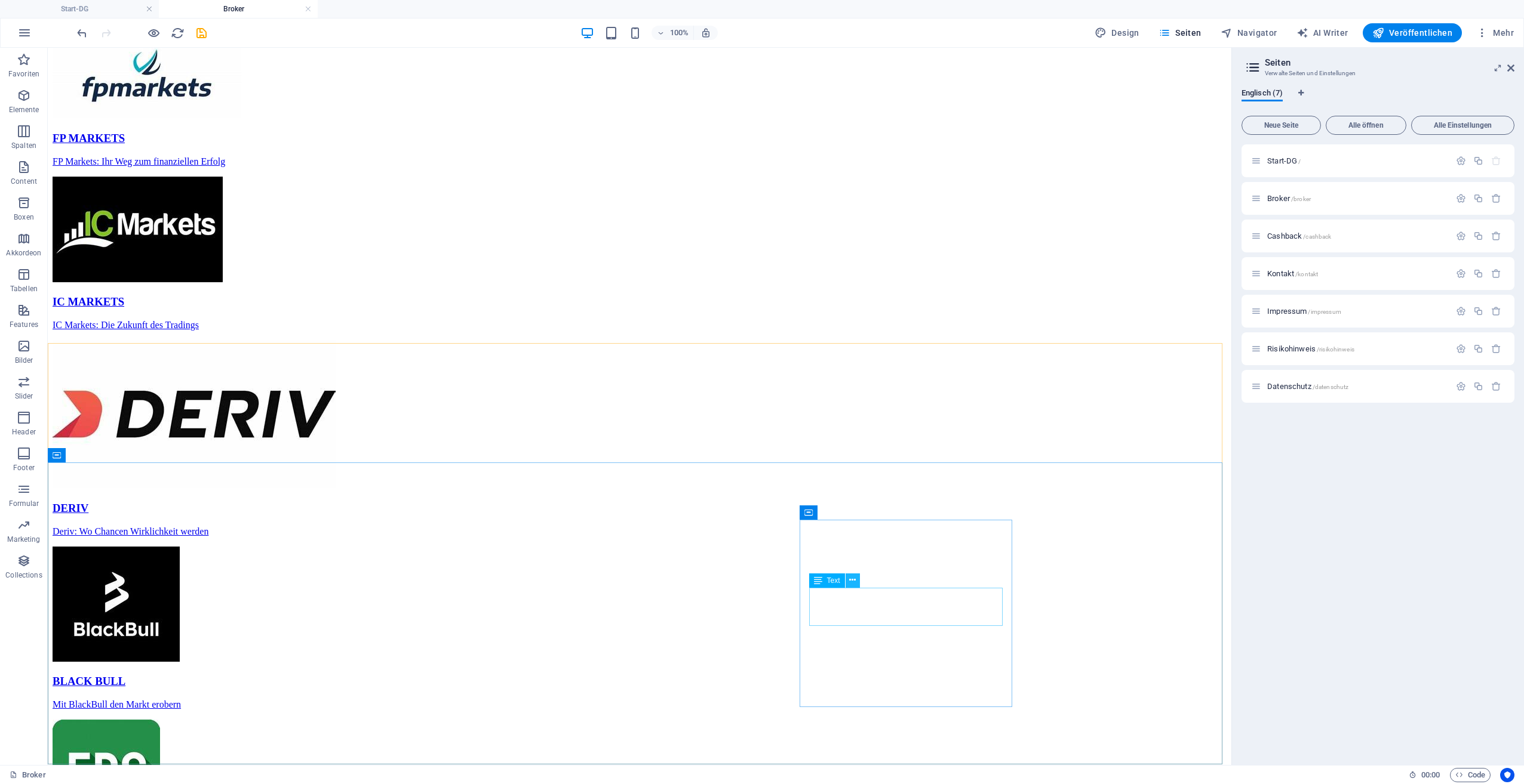
click at [855, 576] on icon at bounding box center [852, 581] width 7 height 13
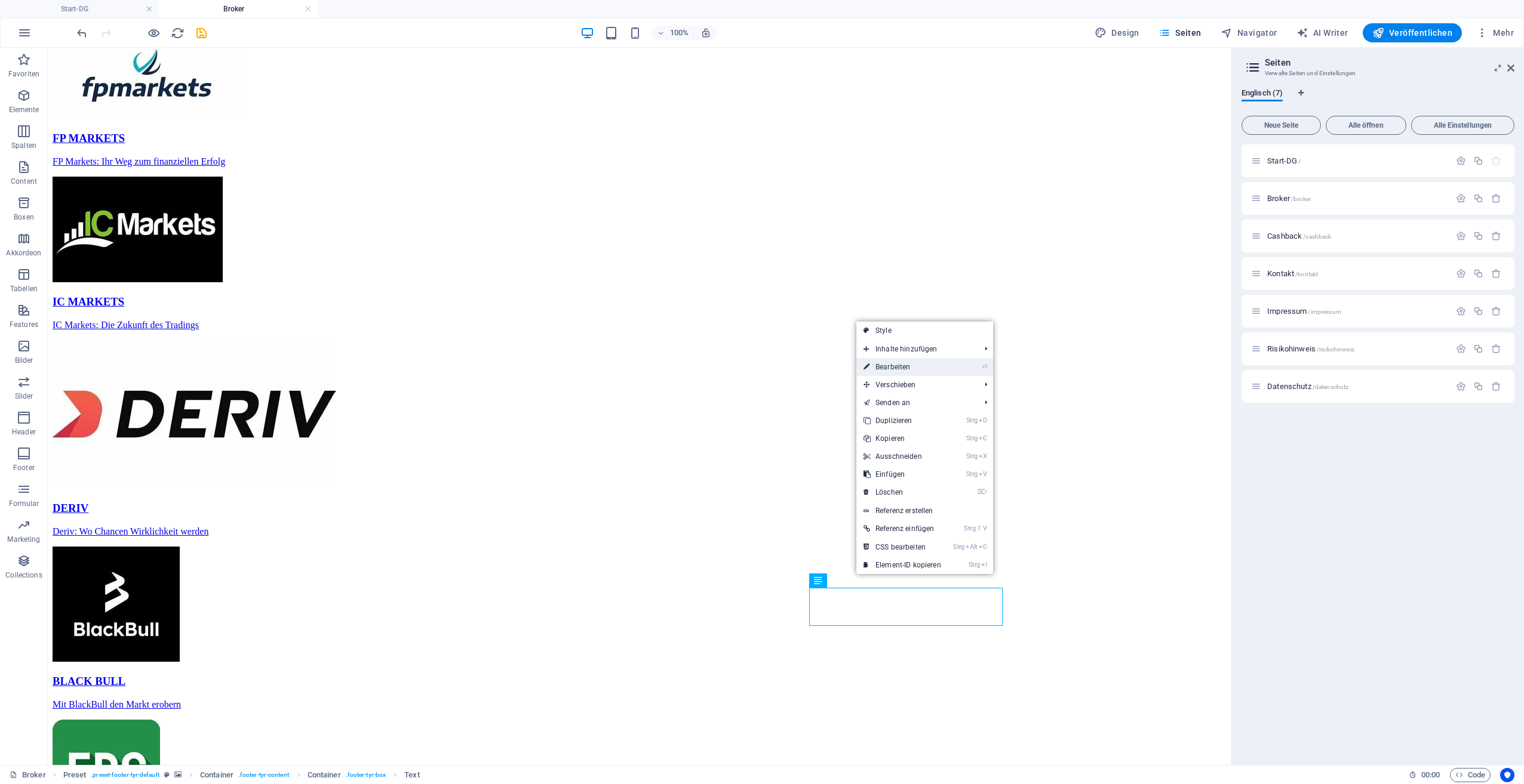
click at [907, 363] on link "⏎ Bearbeiten" at bounding box center [902, 367] width 92 height 18
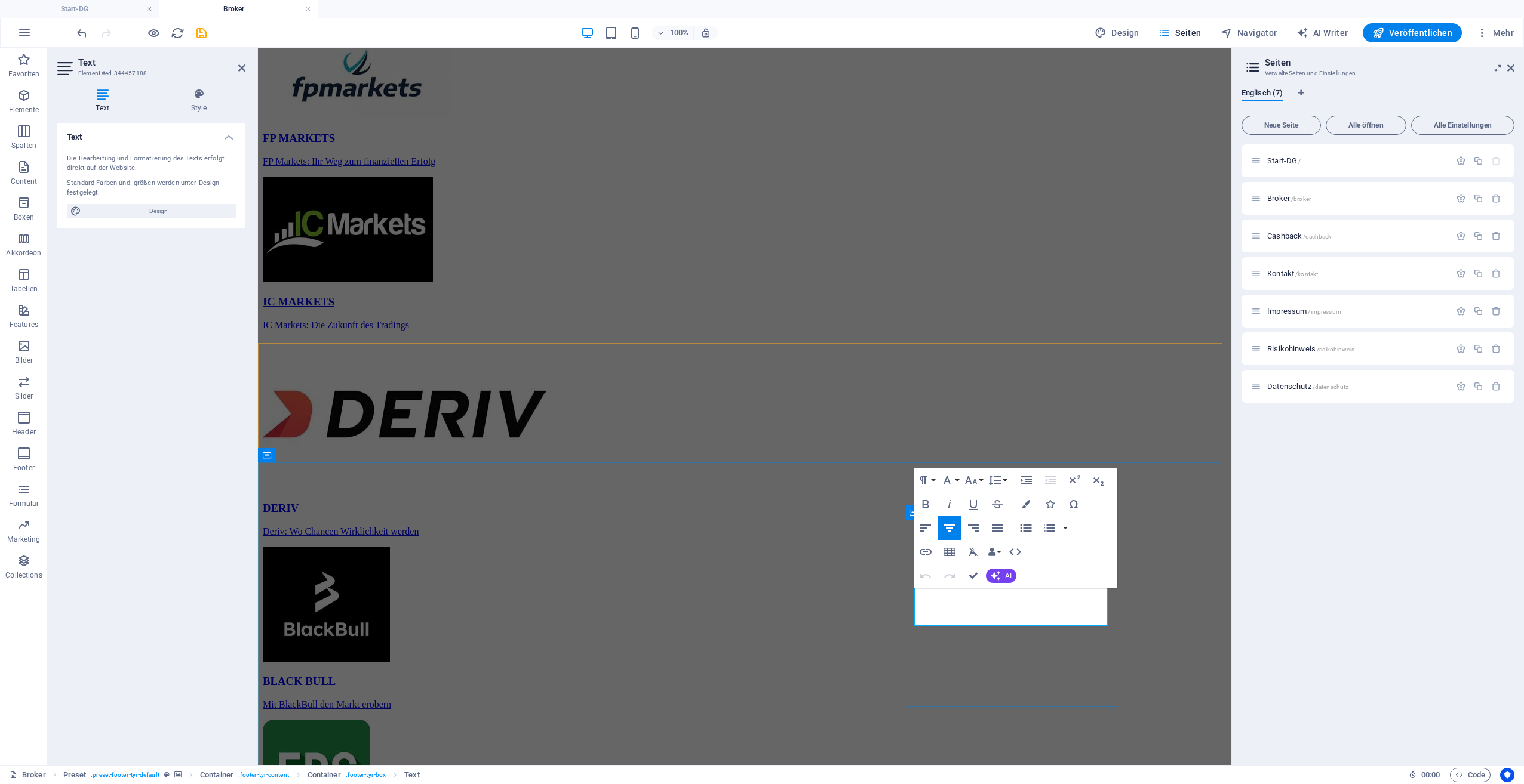
drag, startPoint x: 921, startPoint y: 592, endPoint x: 1089, endPoint y: 625, distance: 171.2
click at [1293, 233] on span "Cashback /cashback" at bounding box center [1299, 235] width 64 height 9
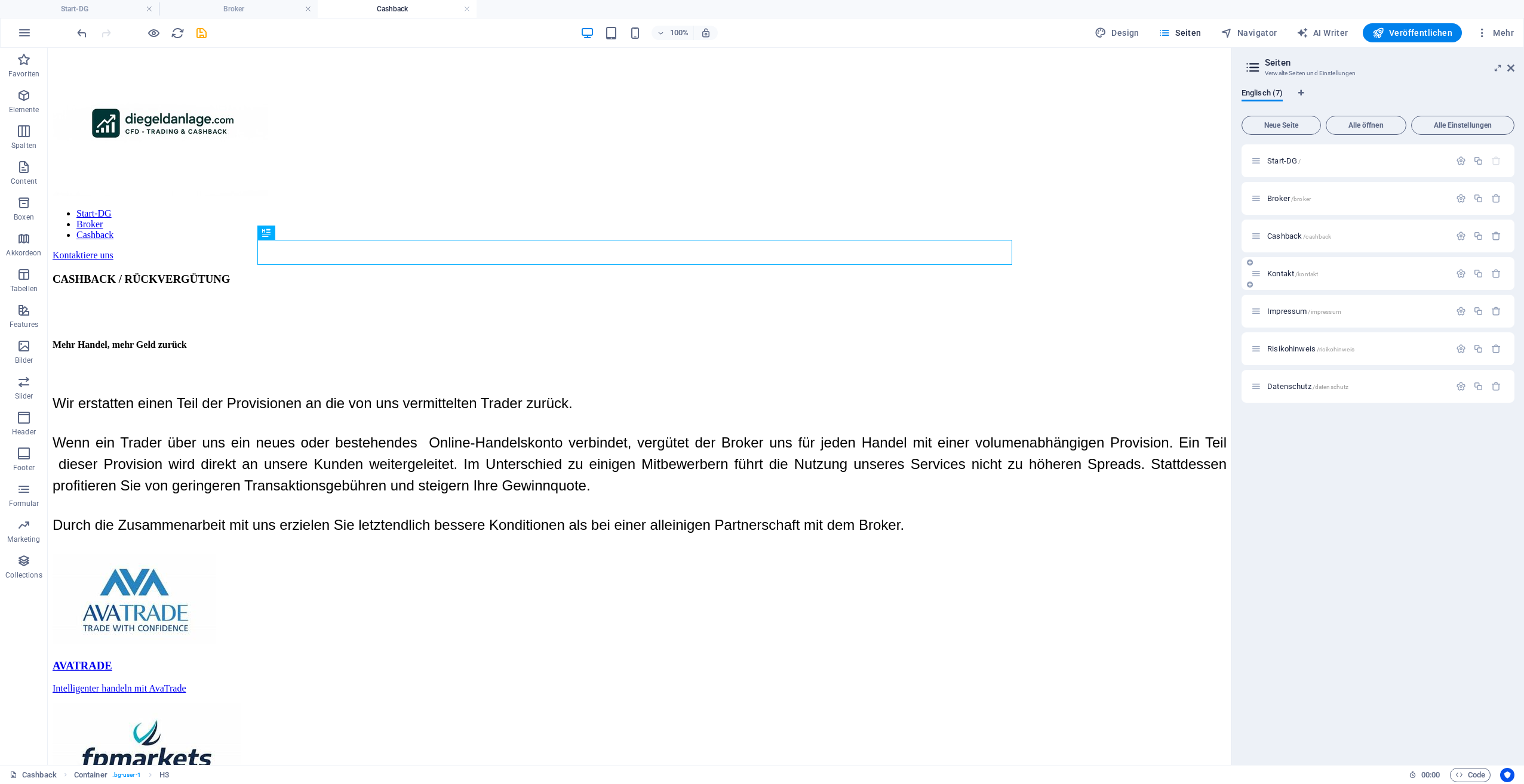
scroll to position [0, 0]
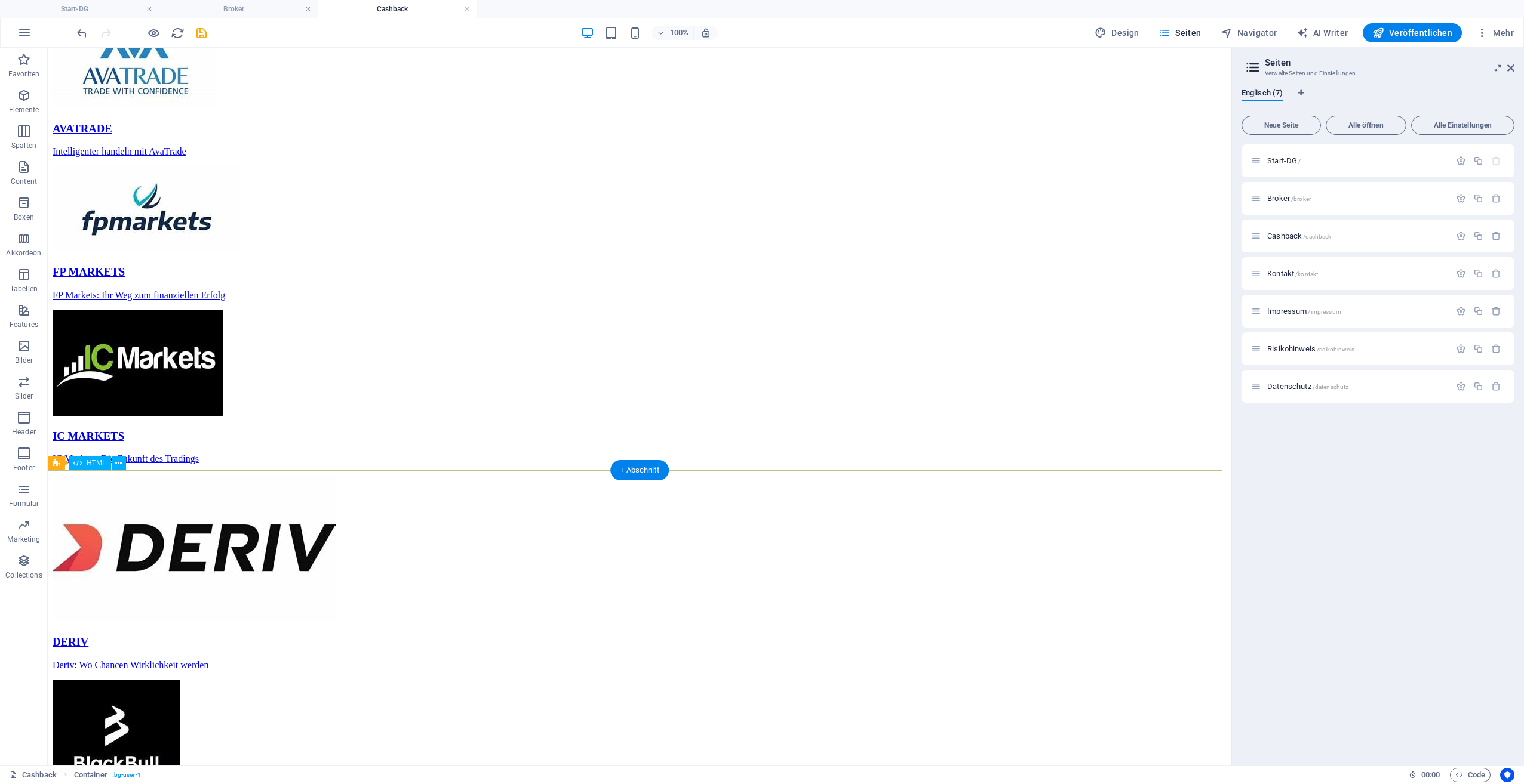
scroll to position [679, 0]
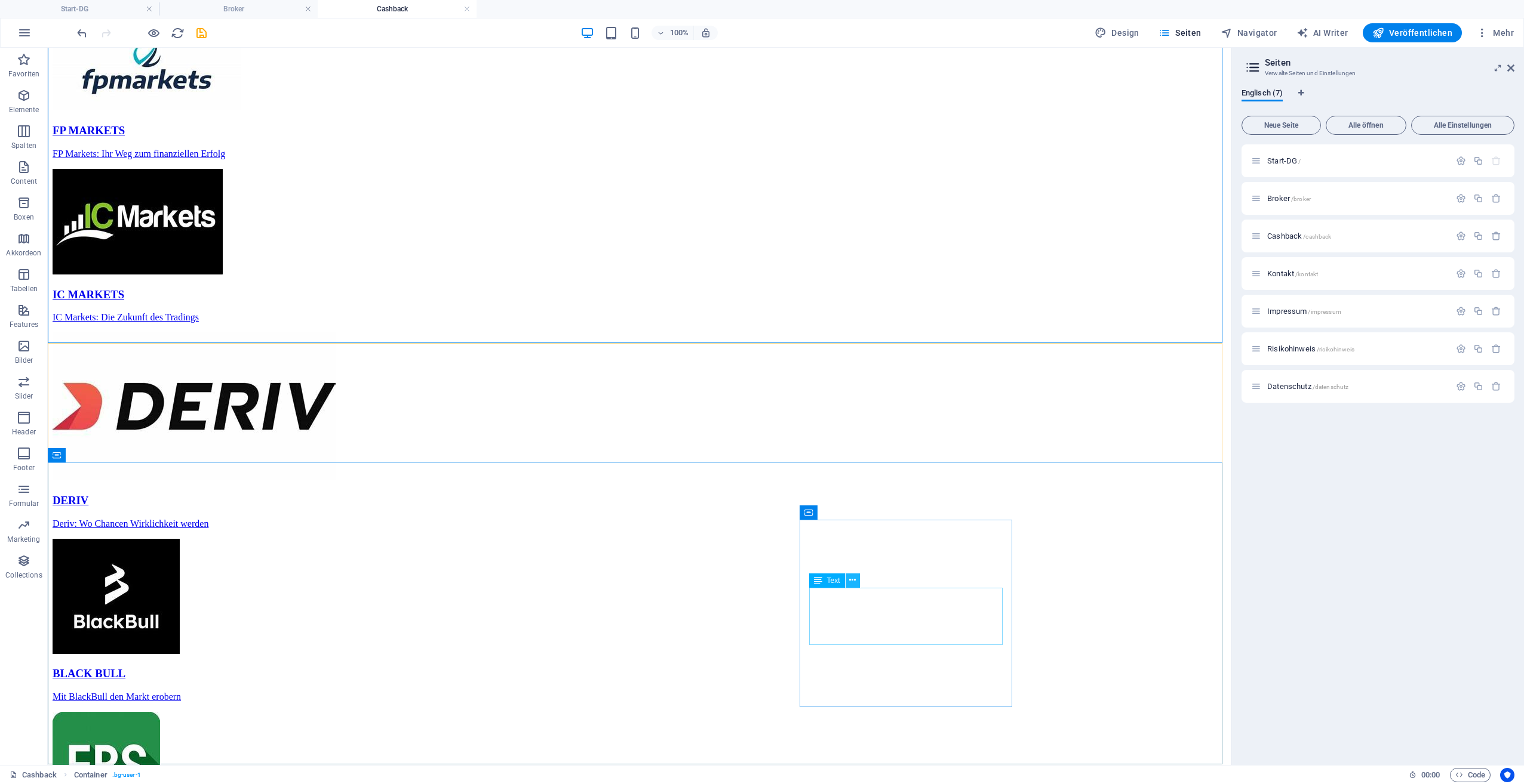
click at [851, 582] on icon at bounding box center [852, 581] width 7 height 13
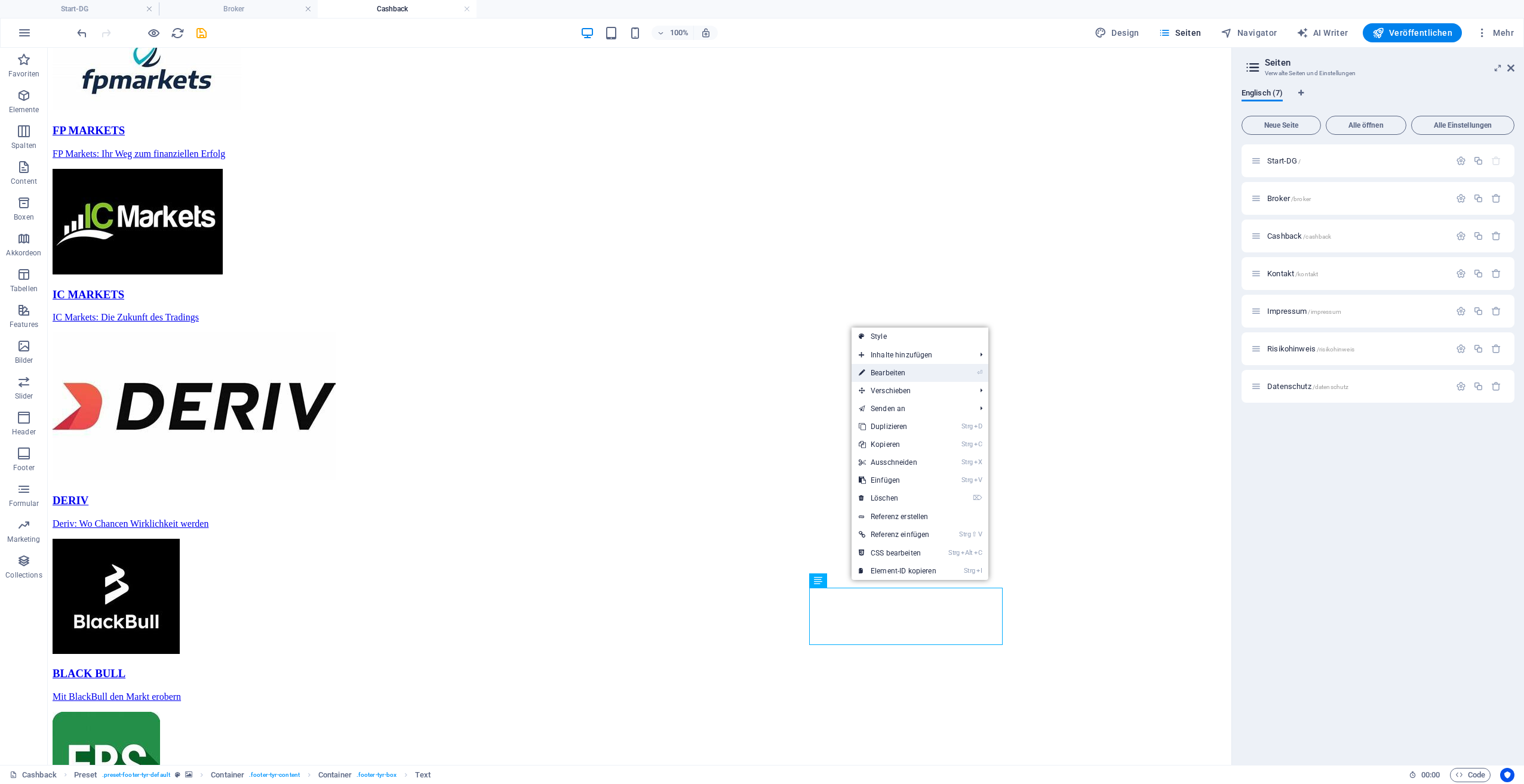
click at [892, 371] on link "⏎ Bearbeiten" at bounding box center [898, 373] width 92 height 18
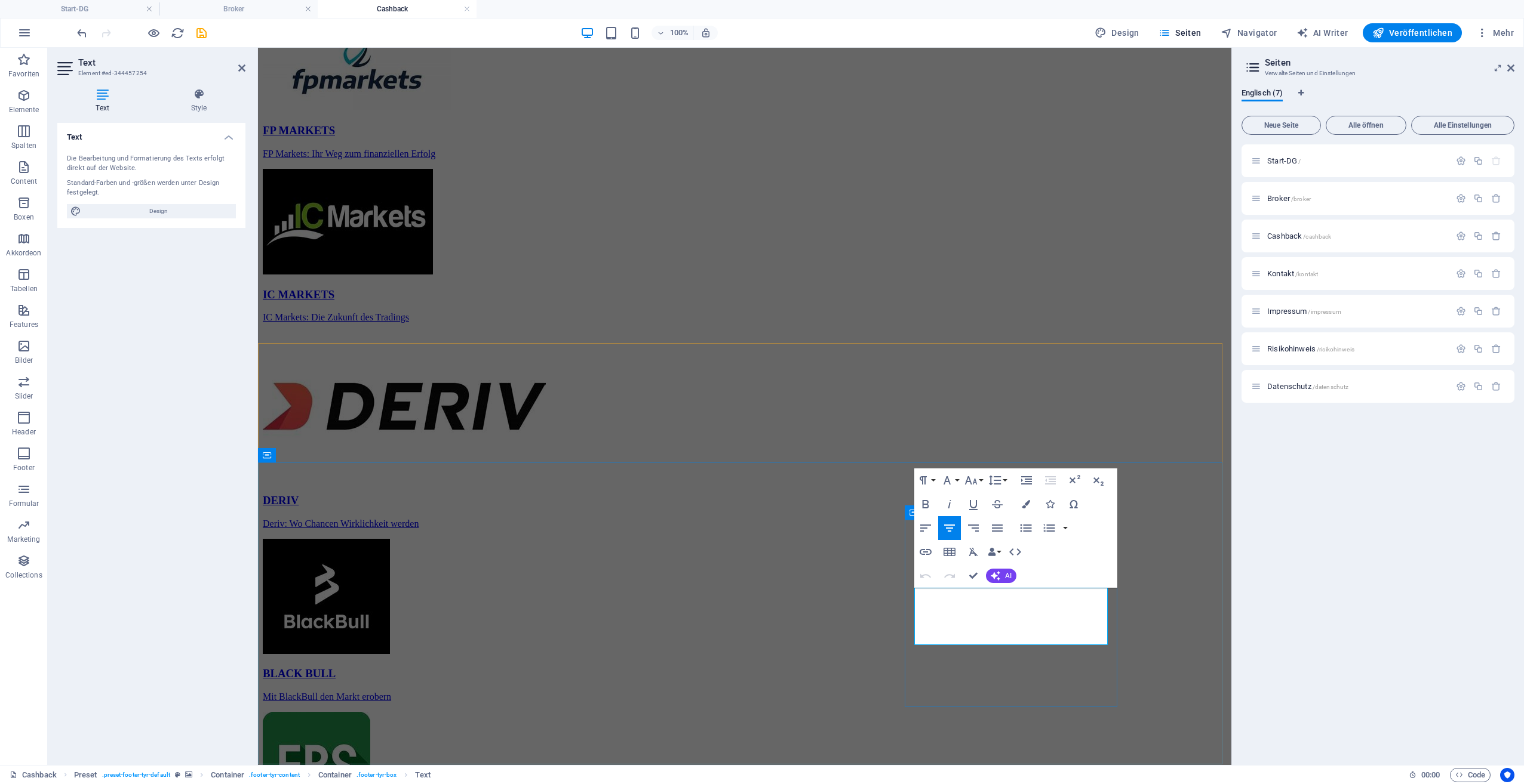
drag, startPoint x: 941, startPoint y: 594, endPoint x: 1092, endPoint y: 659, distance: 164.4
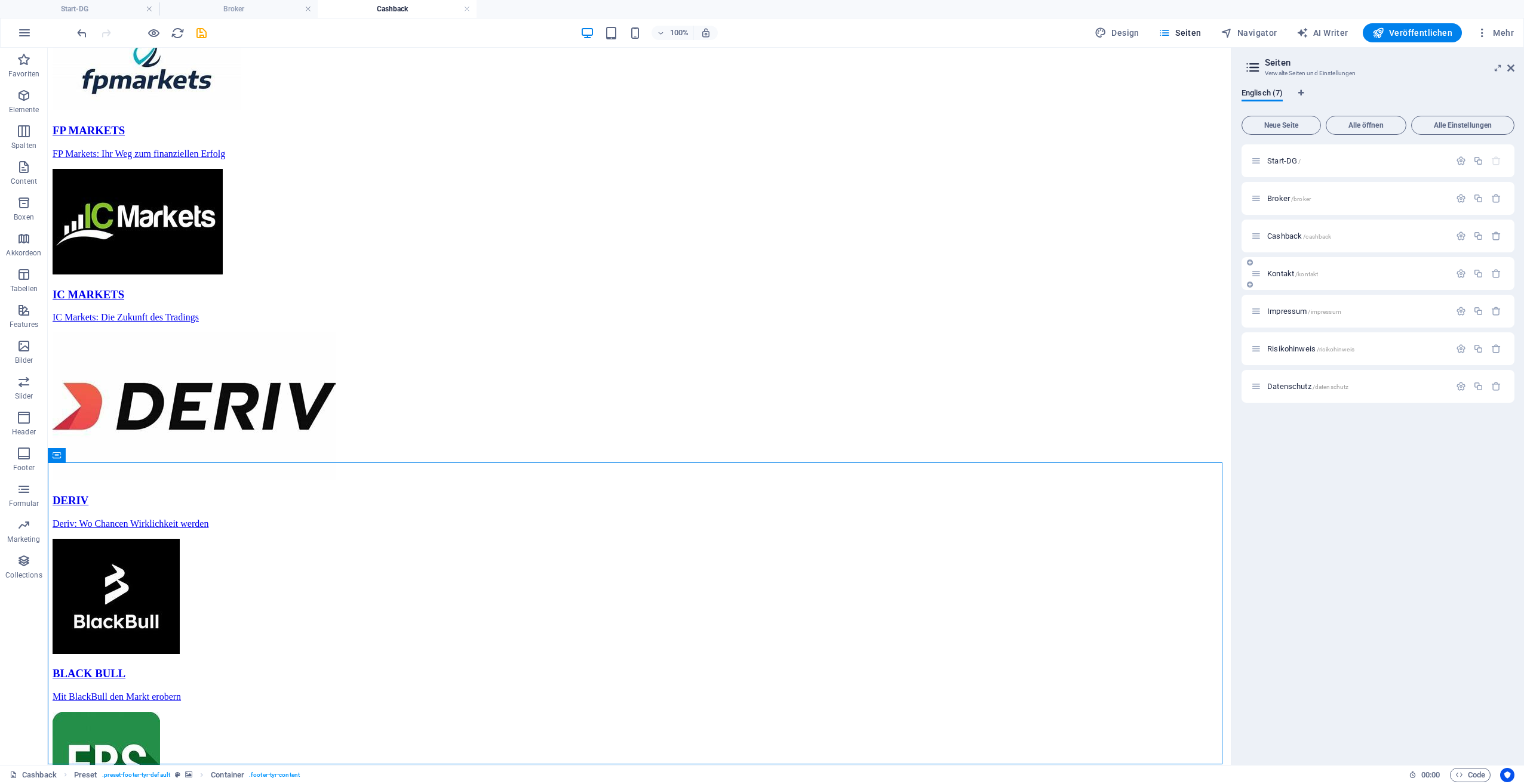
click at [1284, 274] on span "Kontakt /kontakt" at bounding box center [1292, 273] width 51 height 9
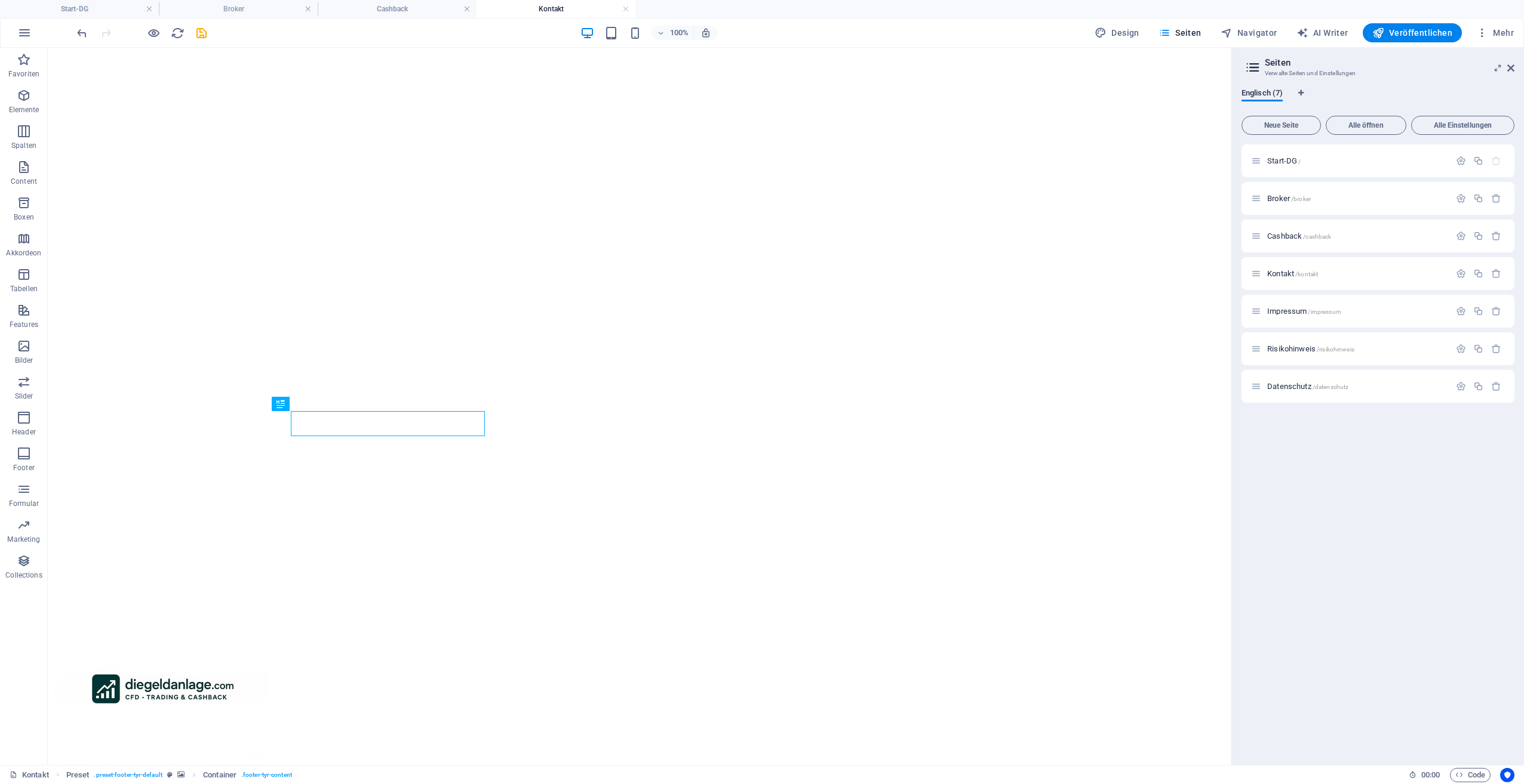
scroll to position [0, 0]
click at [857, 430] on icon at bounding box center [857, 429] width 7 height 13
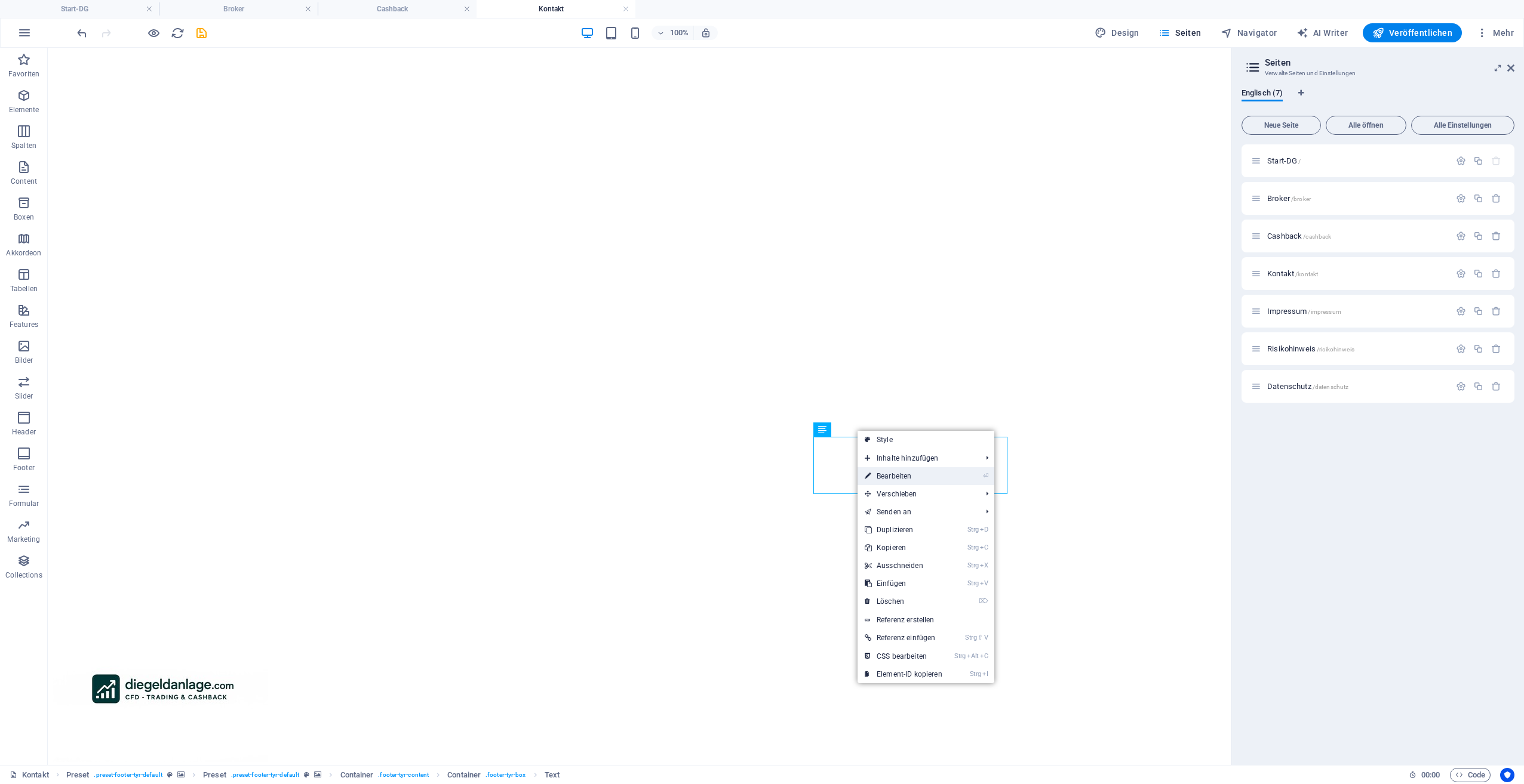
click at [884, 472] on link "⏎ Bearbeiten" at bounding box center [903, 476] width 92 height 18
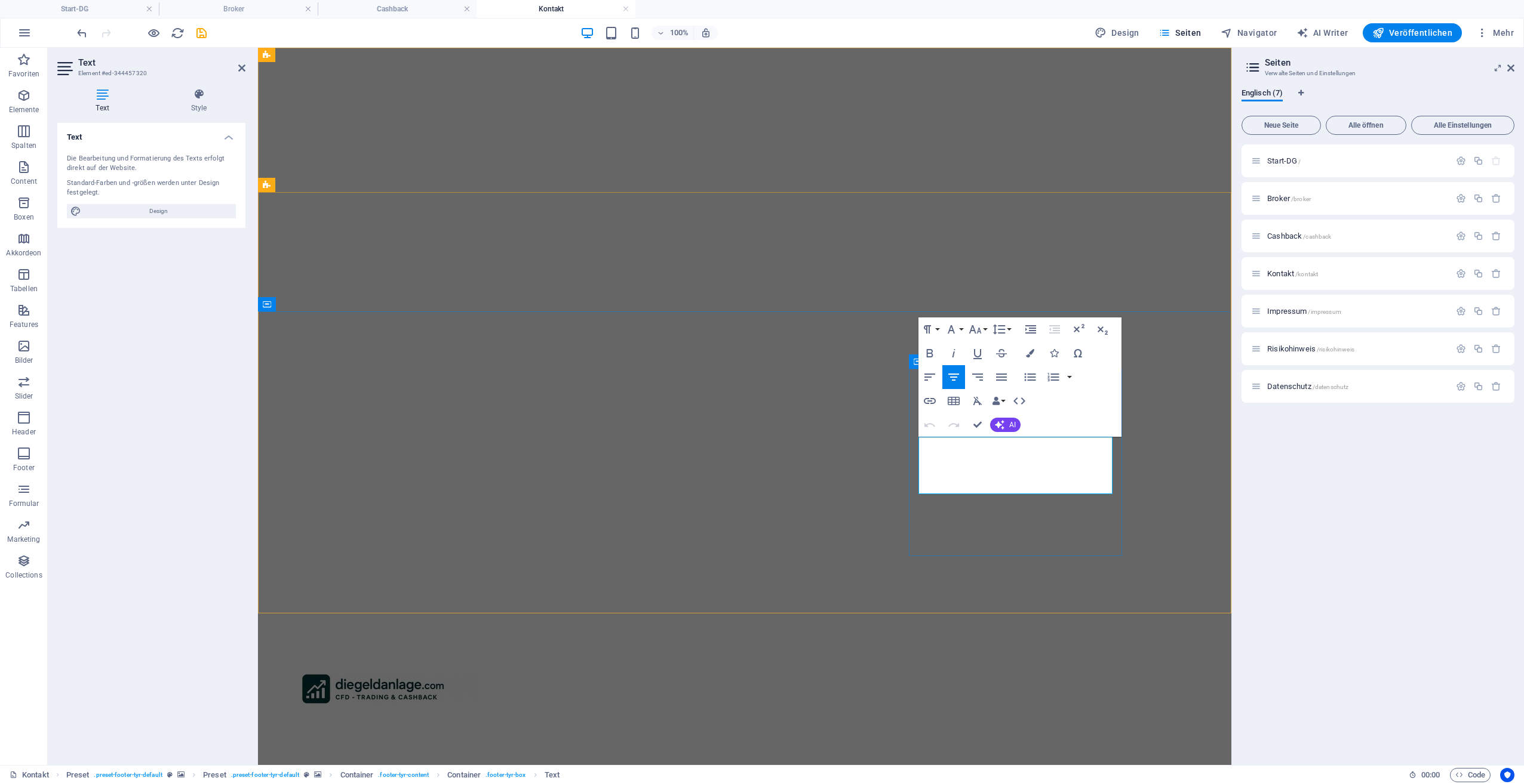
drag, startPoint x: 948, startPoint y: 451, endPoint x: 1060, endPoint y: 487, distance: 117.6
drag, startPoint x: 1164, startPoint y: 465, endPoint x: 1374, endPoint y: 468, distance: 210.0
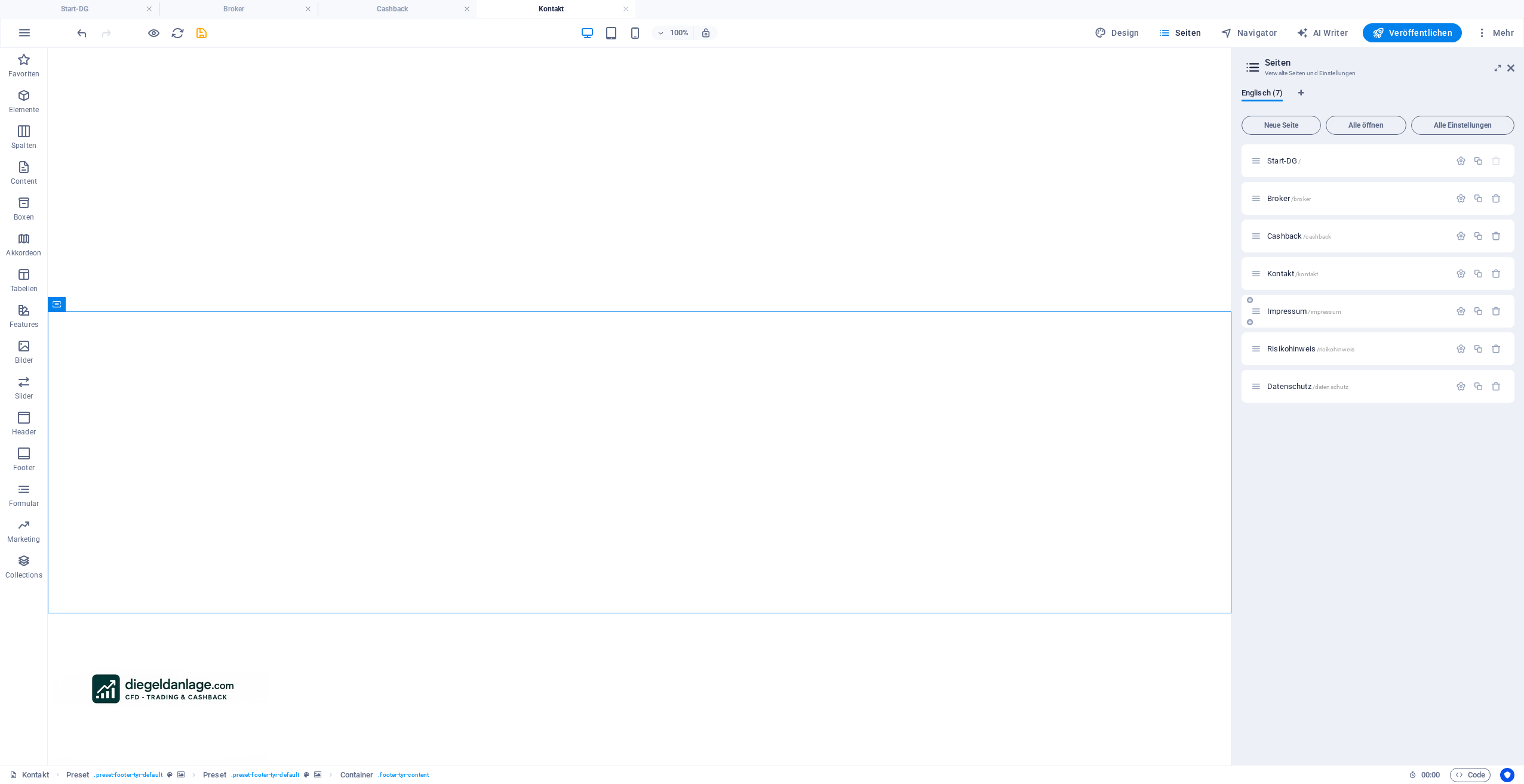
click at [1286, 305] on div "Impressum /impressum" at bounding box center [1350, 312] width 199 height 14
click at [1284, 316] on div "Impressum /impressum" at bounding box center [1350, 312] width 199 height 14
click at [1286, 310] on span "Impressum /impressum" at bounding box center [1304, 311] width 74 height 9
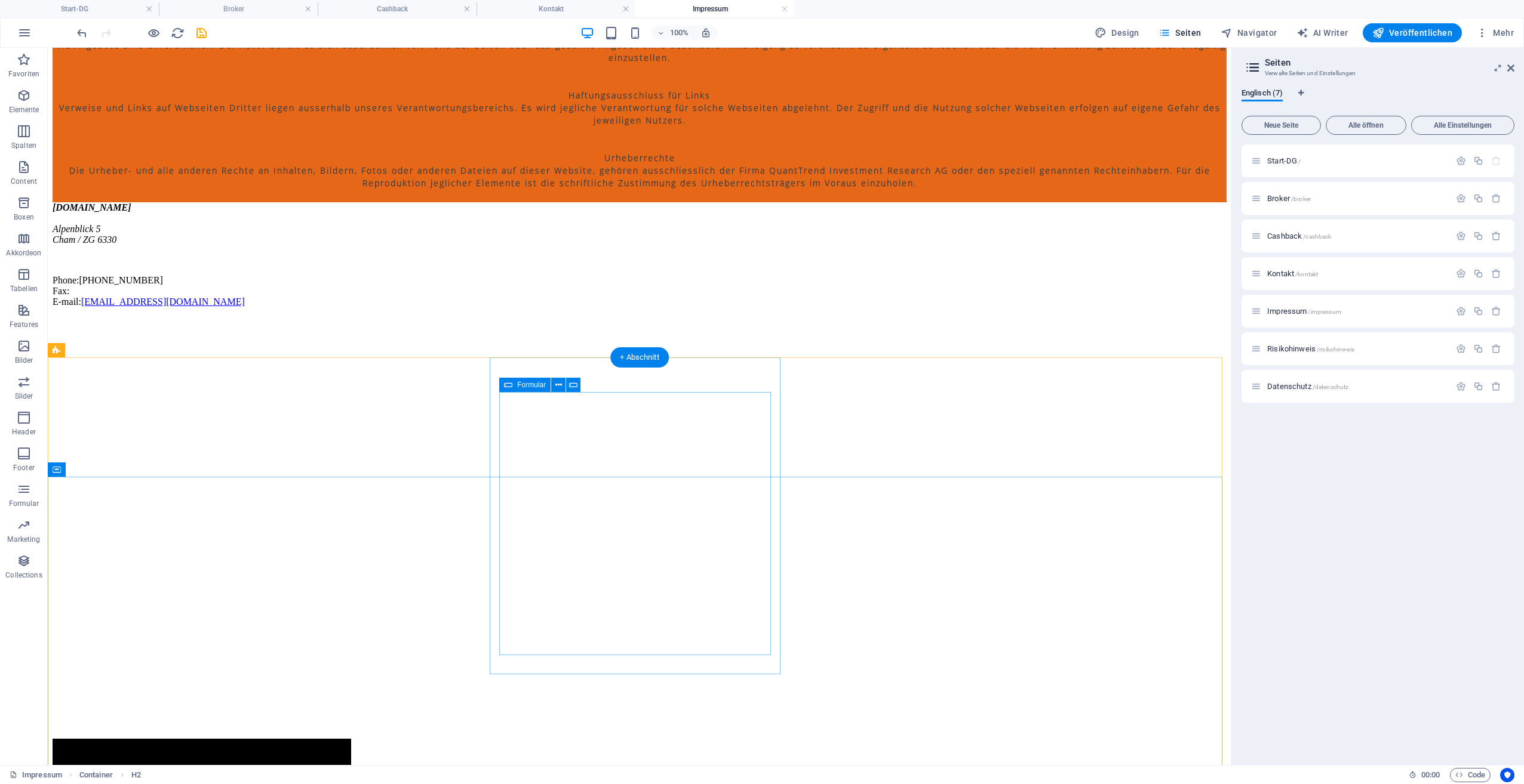
scroll to position [720, 0]
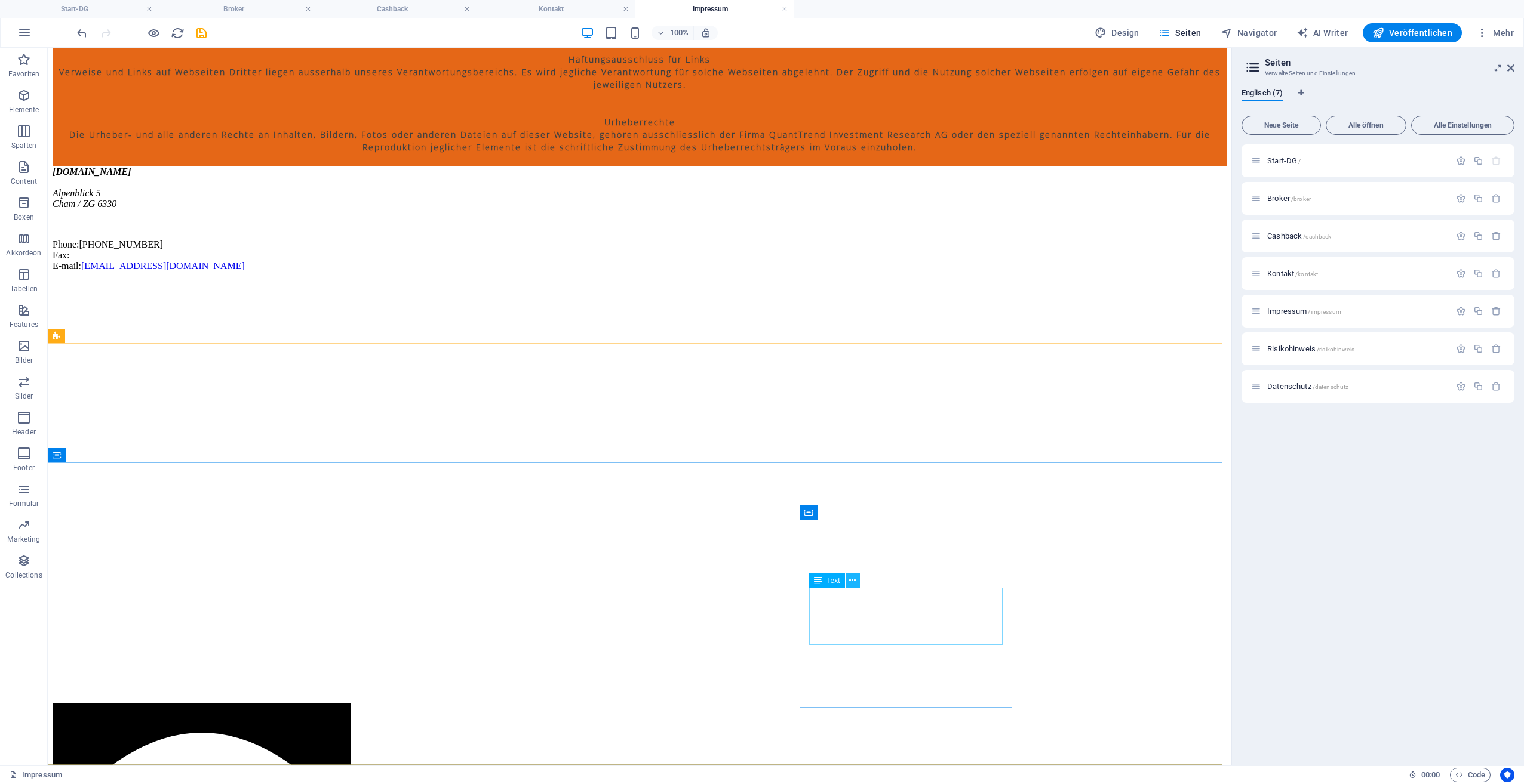
click at [852, 582] on icon at bounding box center [852, 581] width 7 height 13
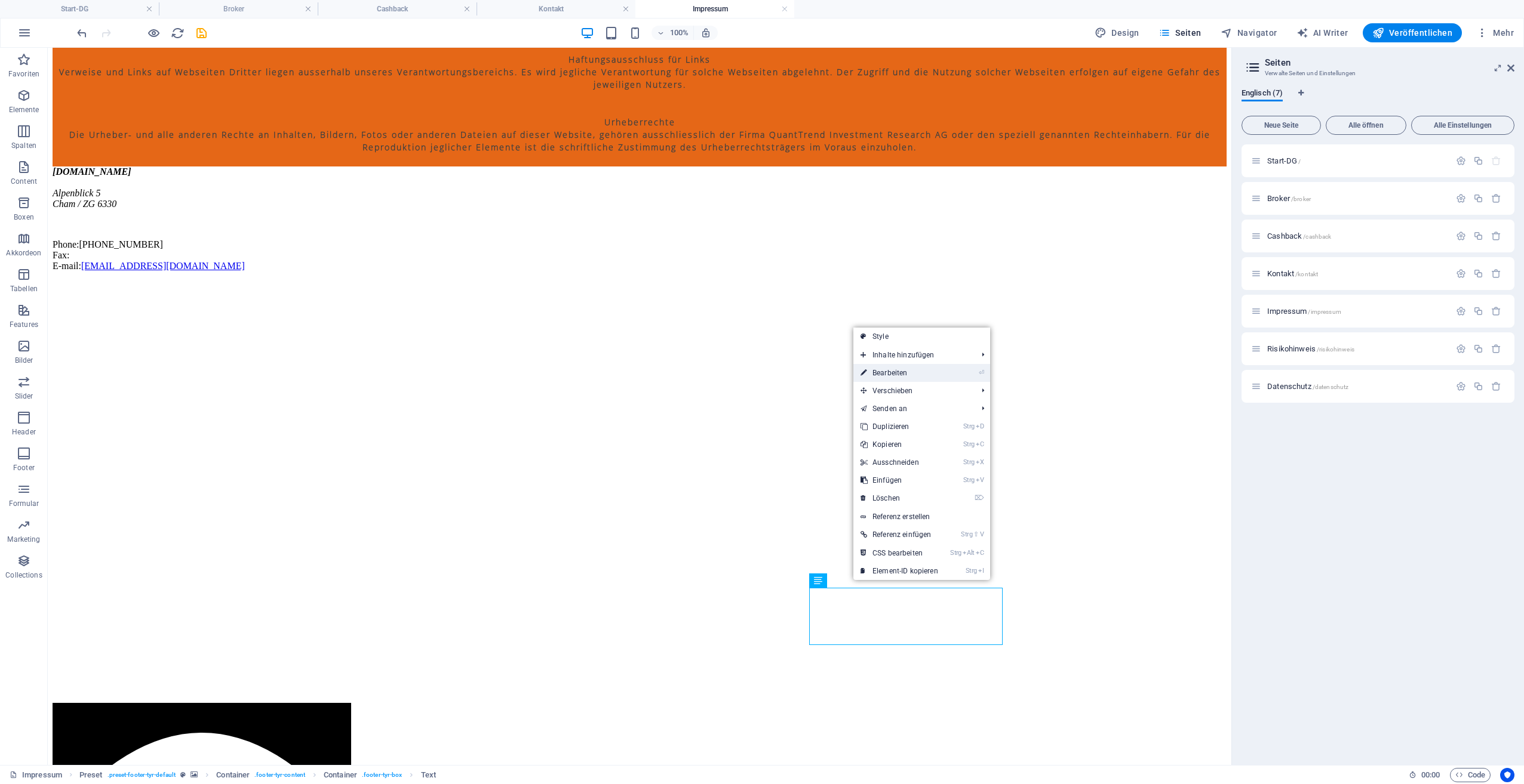
click at [910, 377] on link "⏎ Bearbeiten" at bounding box center [900, 373] width 92 height 18
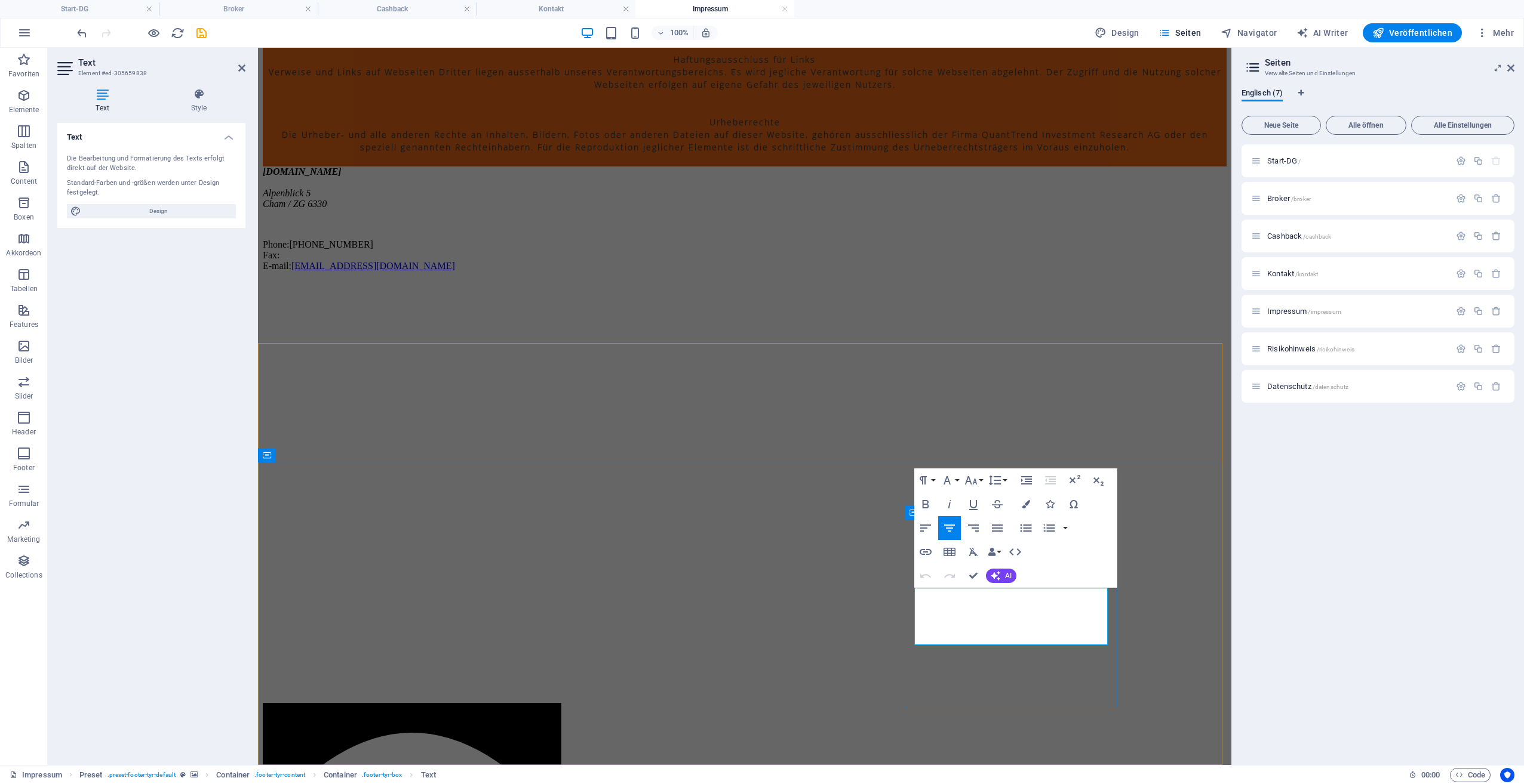
drag, startPoint x: 934, startPoint y: 598, endPoint x: 1063, endPoint y: 640, distance: 135.7
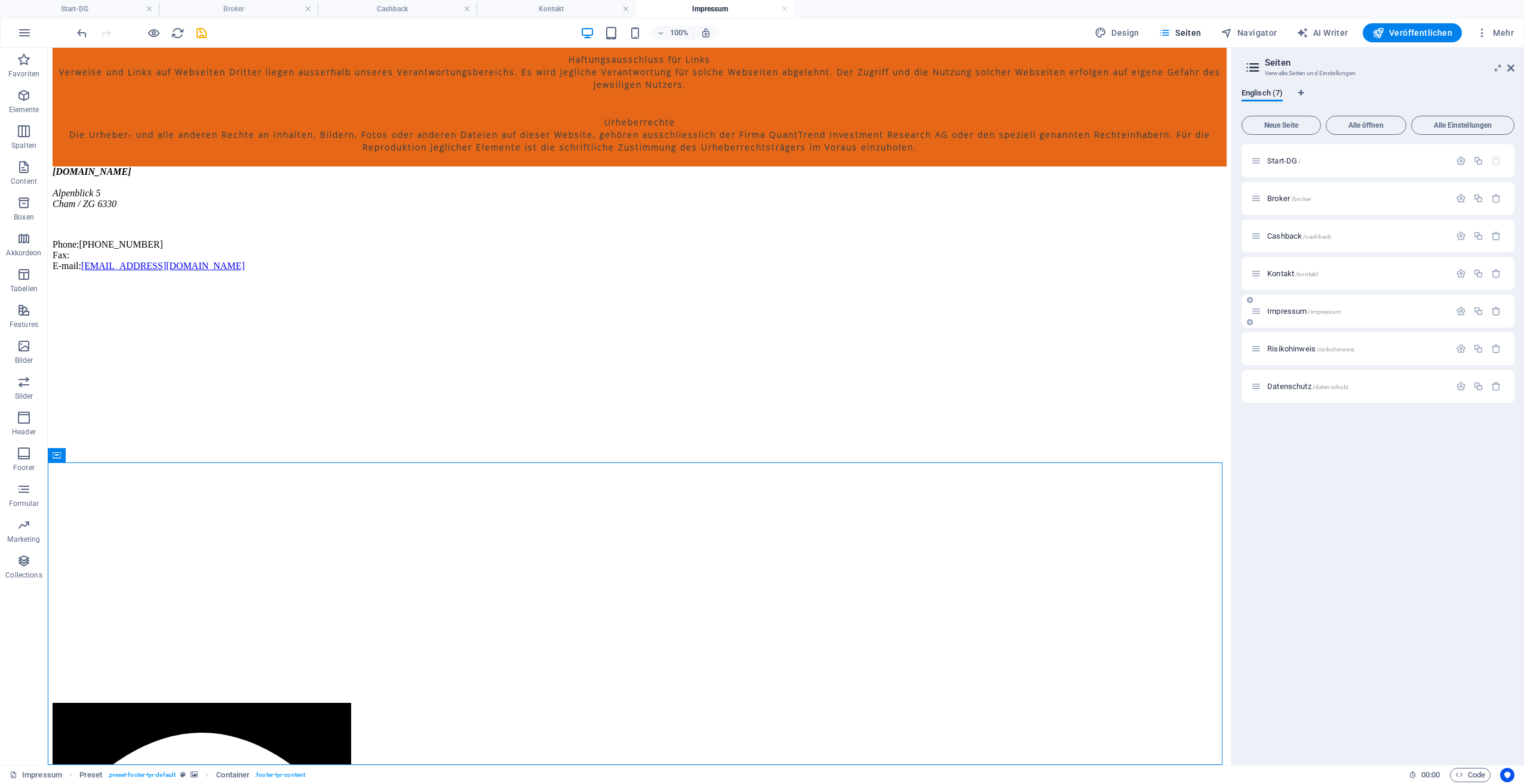
click at [1291, 313] on span "Impressum /impressum" at bounding box center [1304, 311] width 74 height 9
click at [1280, 310] on span "Impressum /impressum" at bounding box center [1304, 311] width 74 height 9
click at [1296, 307] on div "Impressum /impressum" at bounding box center [1350, 312] width 199 height 14
click at [1291, 311] on span "Impressum /impressum" at bounding box center [1304, 311] width 74 height 9
click at [1283, 346] on span "Risikohinweis /risikohinweis" at bounding box center [1311, 348] width 87 height 9
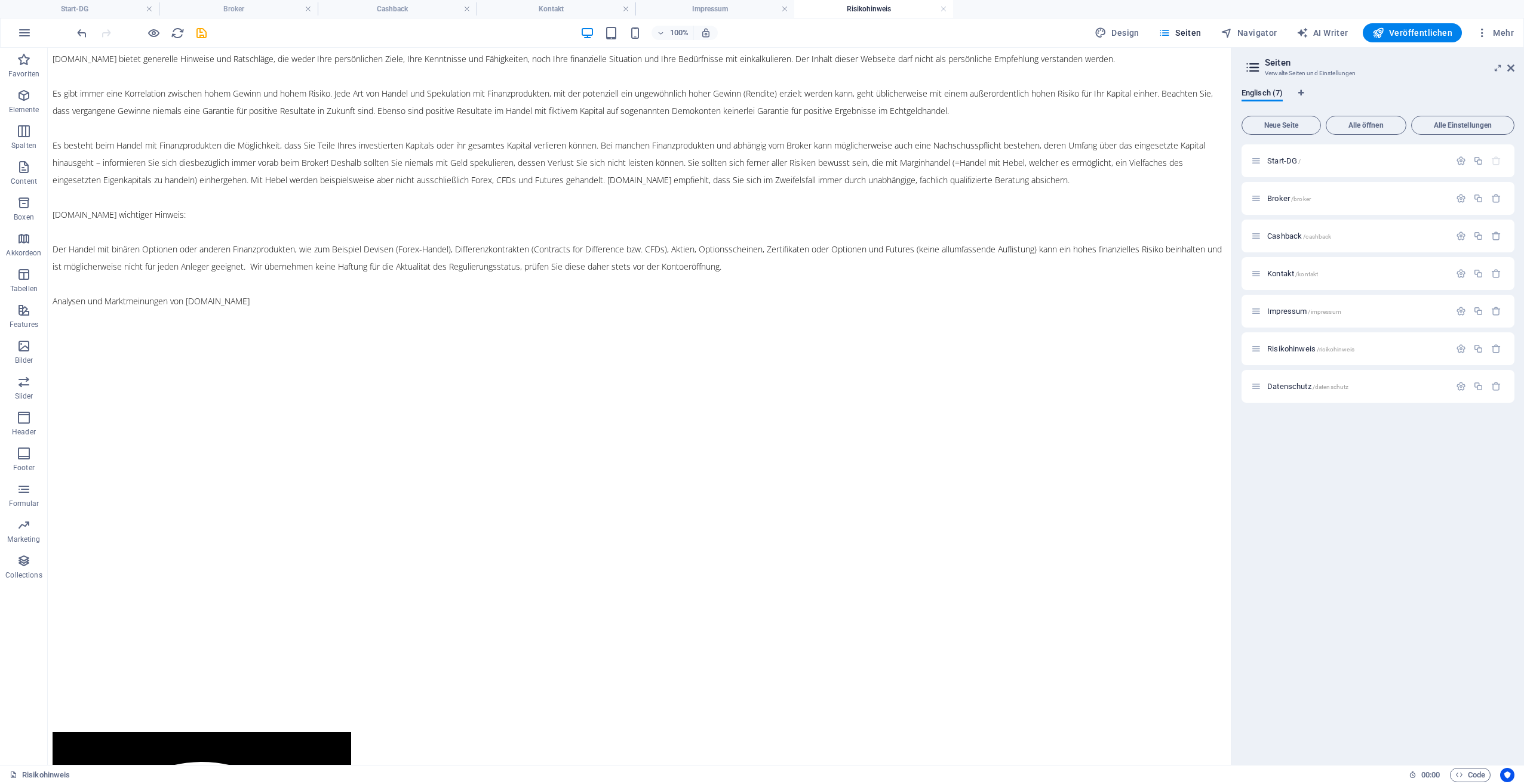
scroll to position [363, 0]
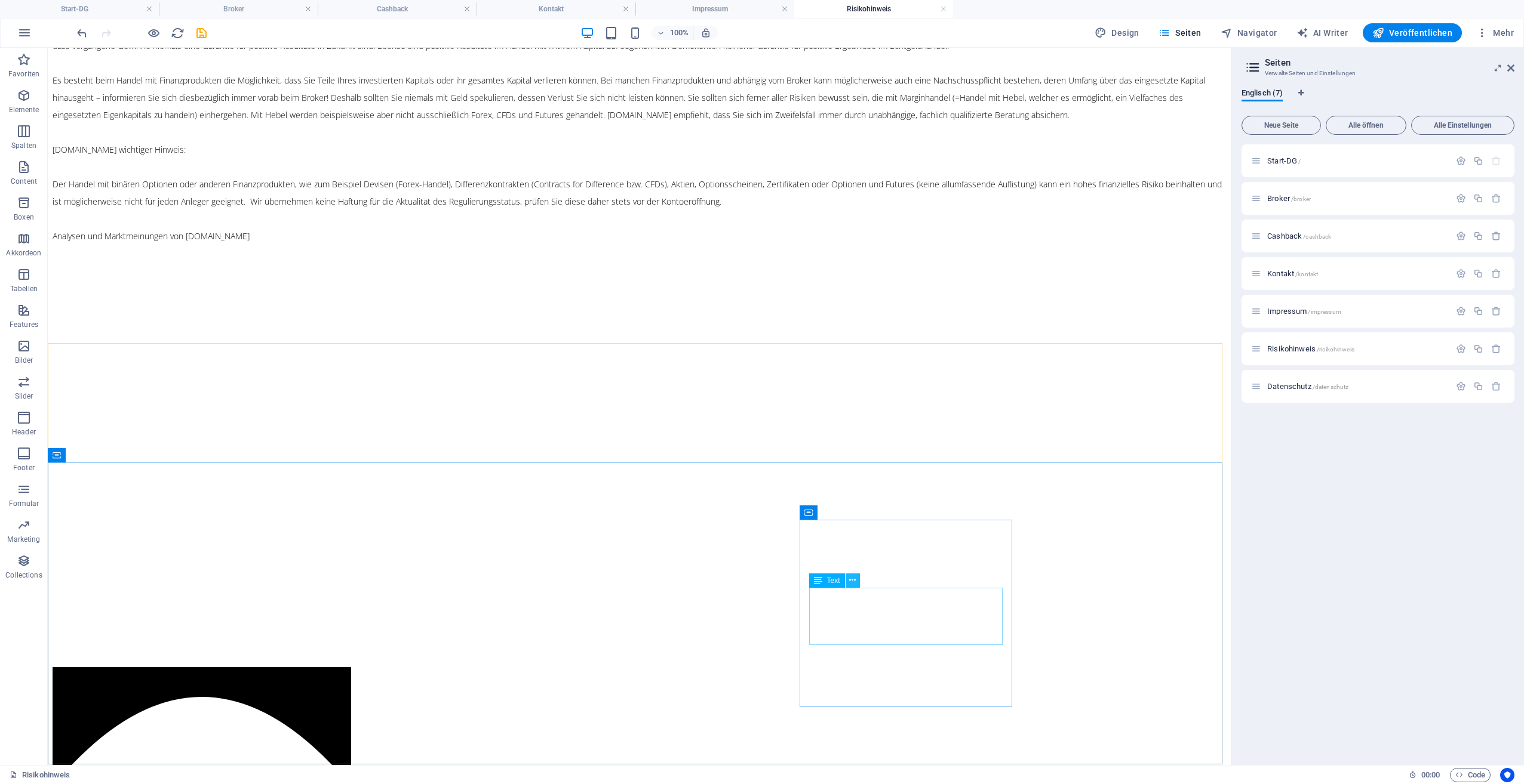
click at [851, 583] on icon at bounding box center [852, 581] width 7 height 13
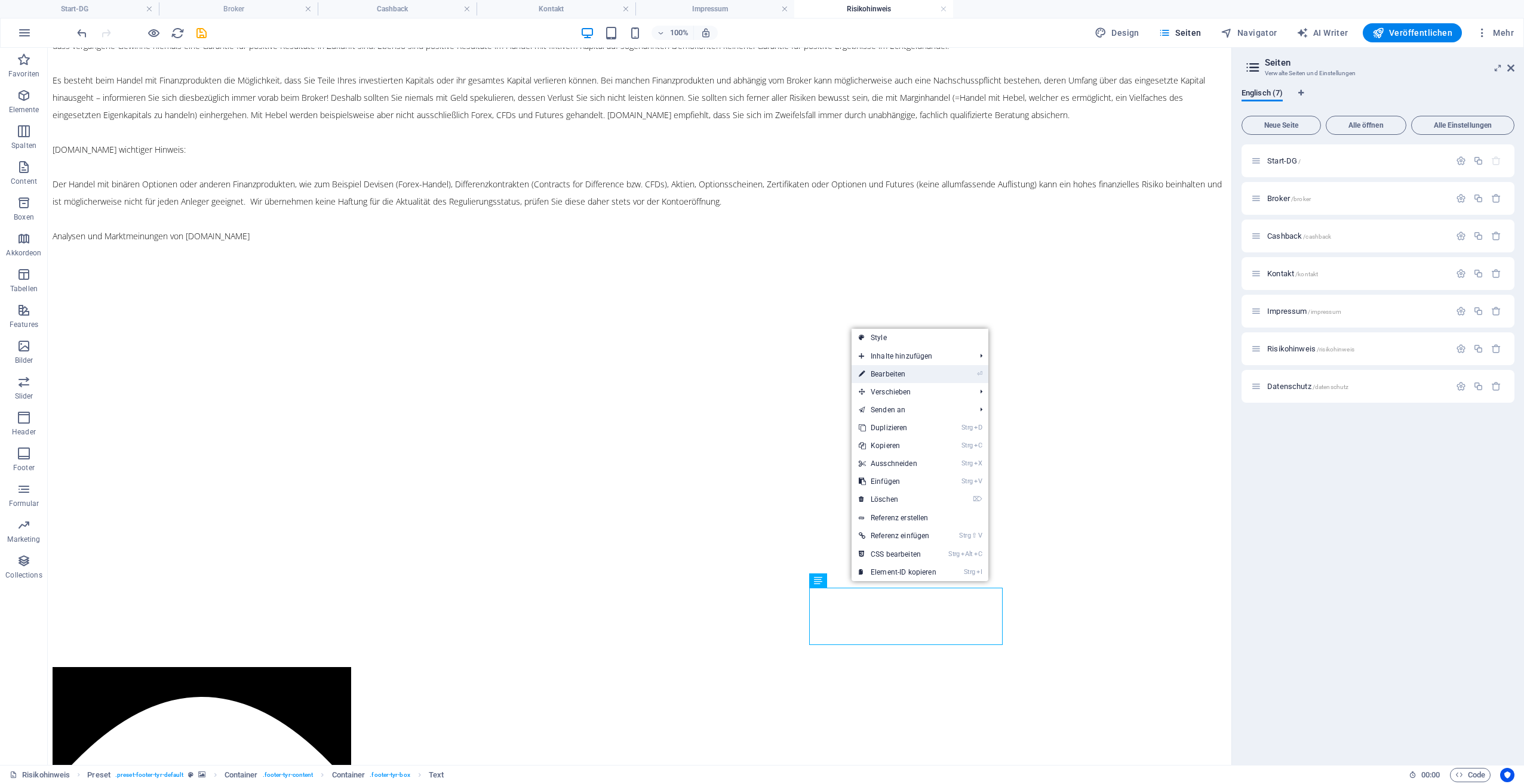
click at [913, 374] on link "⏎ Bearbeiten" at bounding box center [898, 374] width 92 height 18
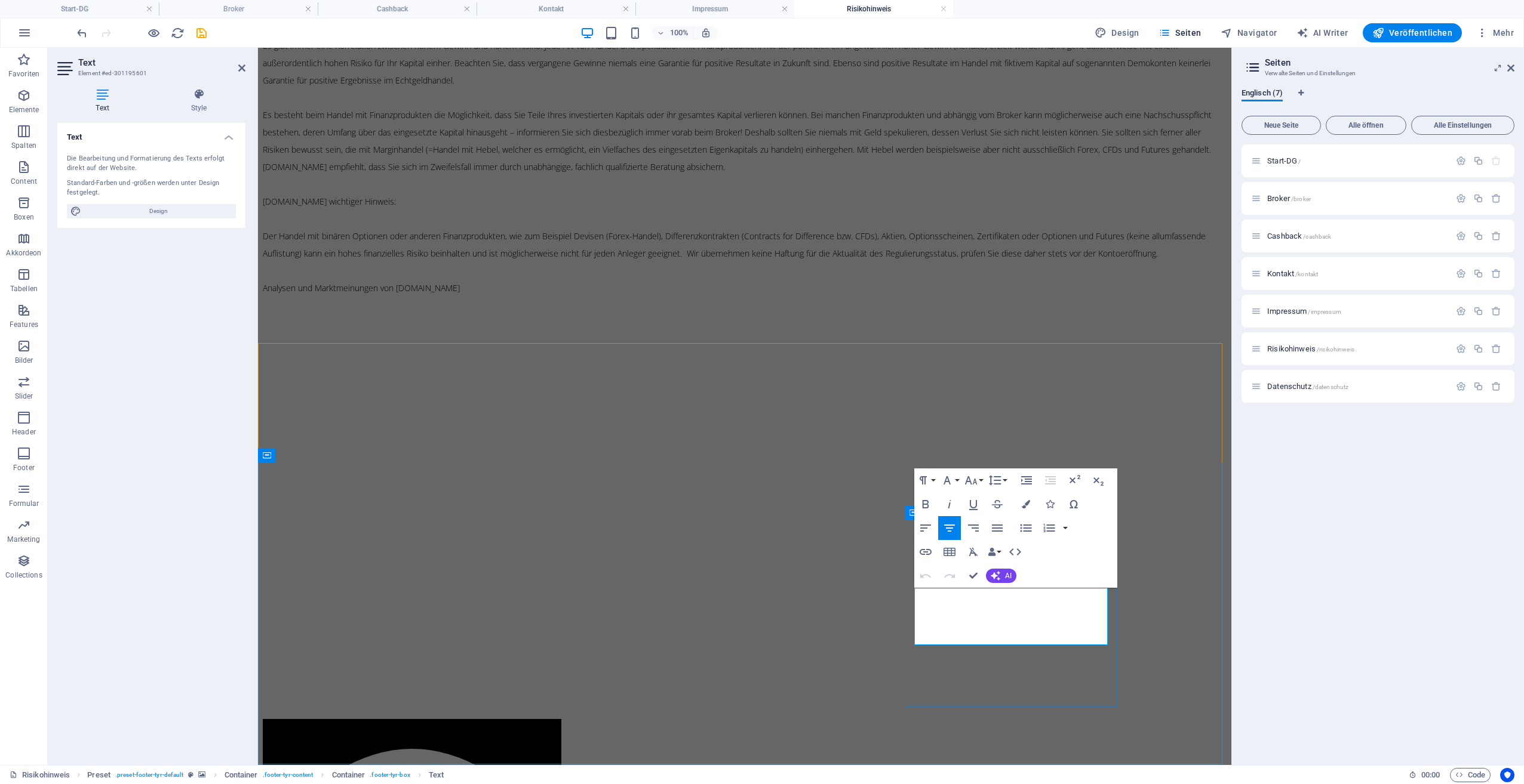
drag, startPoint x: 957, startPoint y: 595, endPoint x: 1069, endPoint y: 633, distance: 118.3
drag, startPoint x: 1182, startPoint y: 594, endPoint x: 1395, endPoint y: 597, distance: 213.0
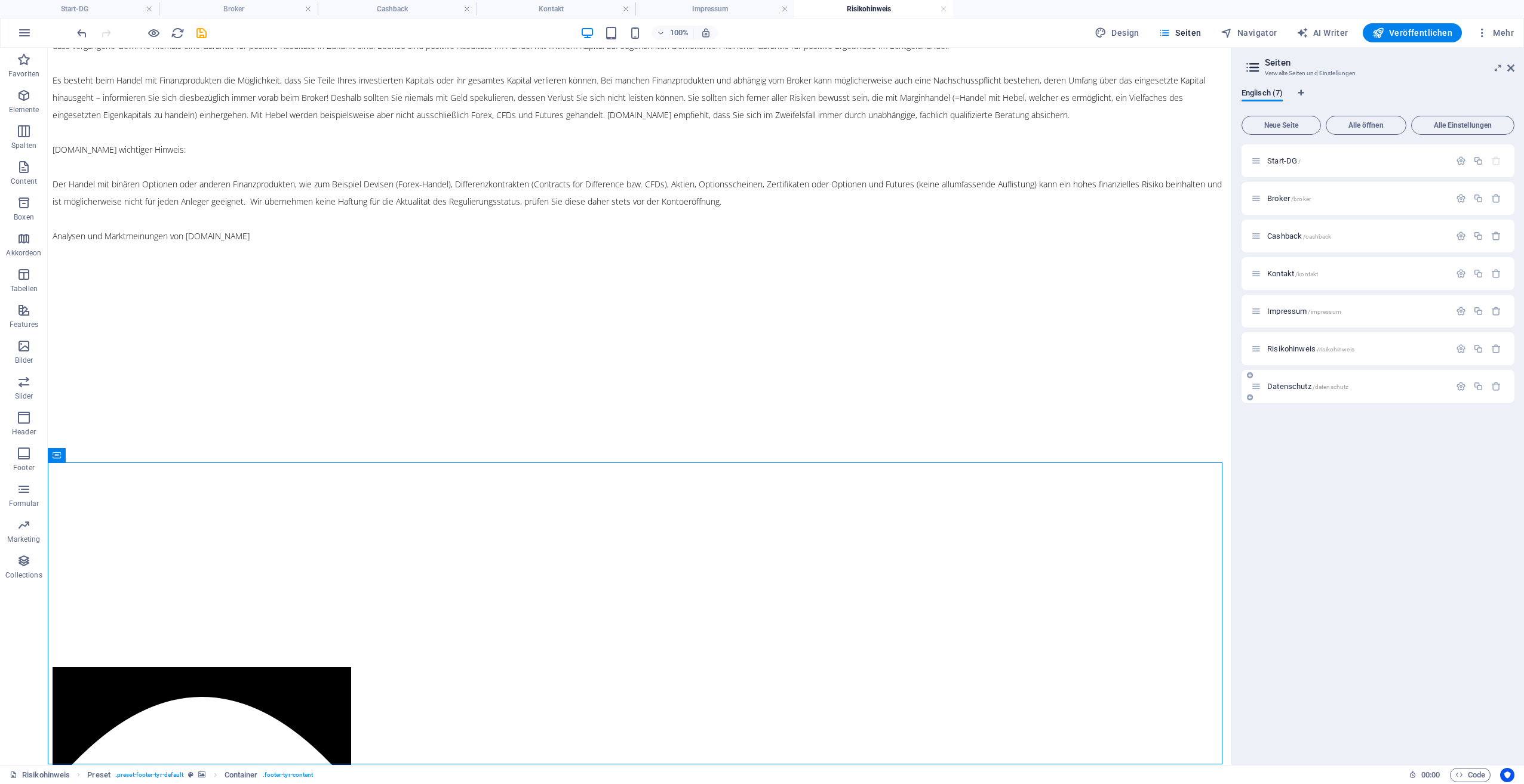
click at [1290, 384] on span "Datenschutz /datenschutz" at bounding box center [1308, 386] width 81 height 9
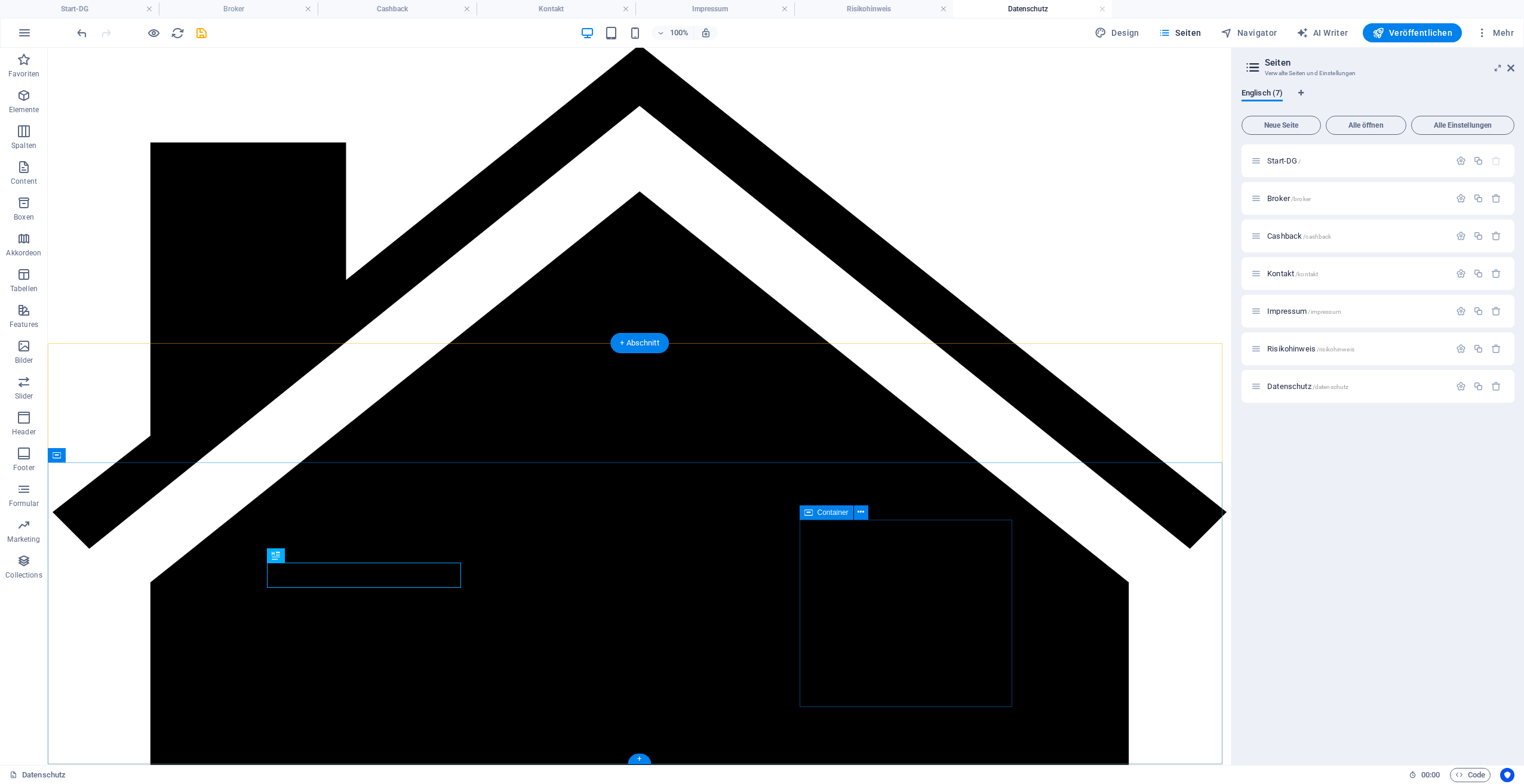
scroll to position [2821, 0]
click at [851, 578] on icon at bounding box center [852, 581] width 7 height 13
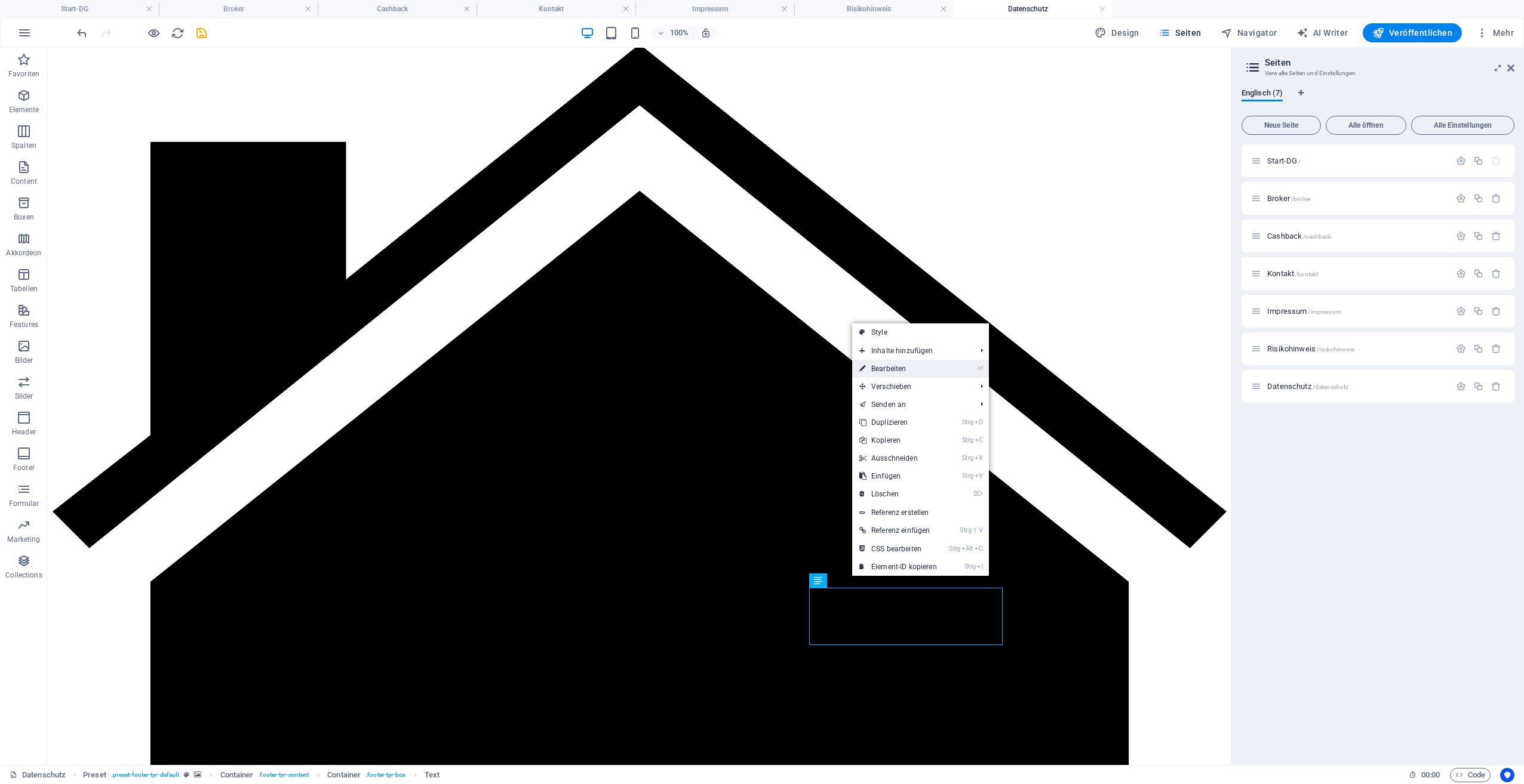
click at [902, 369] on link "⏎ Bearbeiten" at bounding box center [898, 369] width 92 height 18
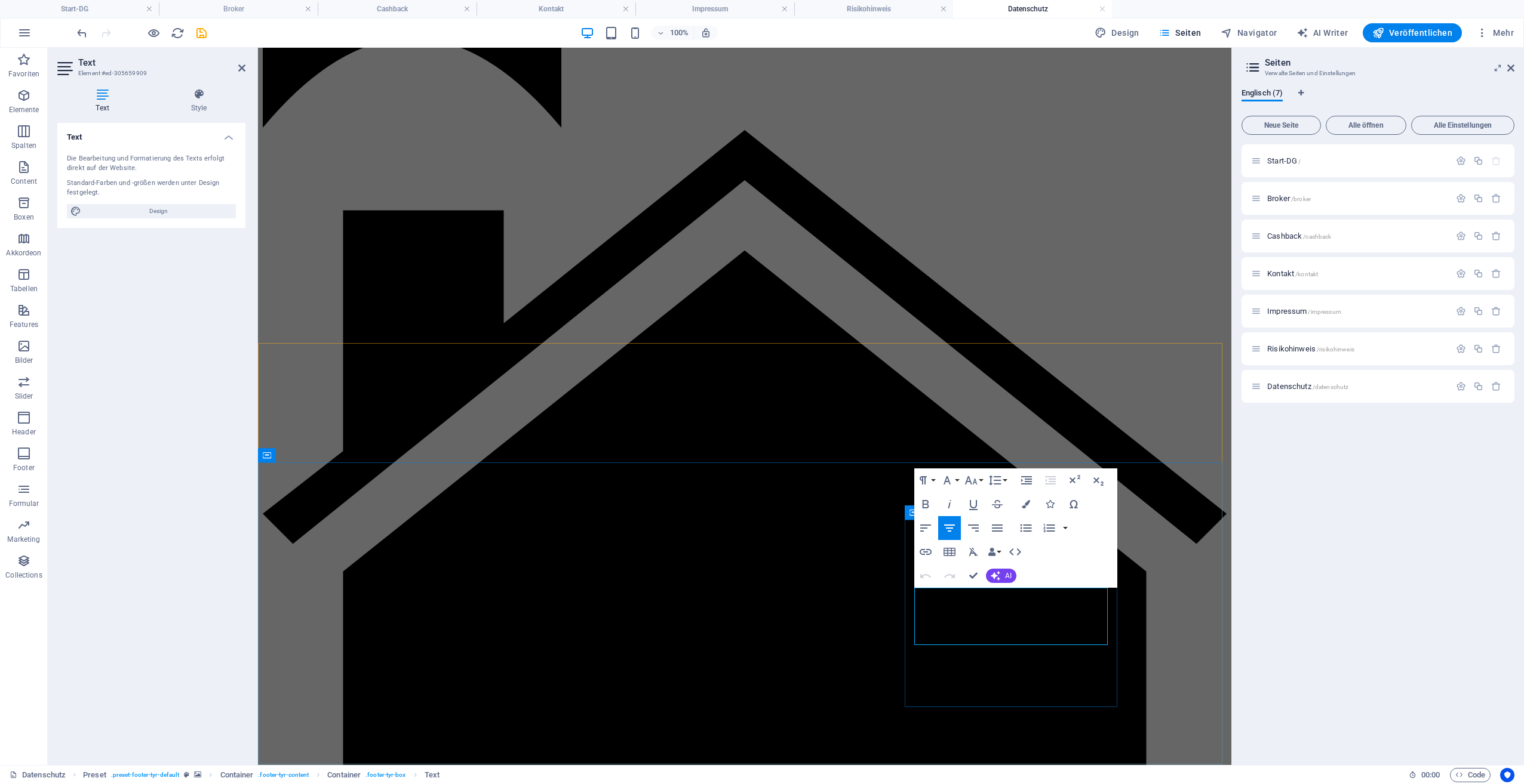
drag, startPoint x: 948, startPoint y: 592, endPoint x: 1071, endPoint y: 643, distance: 133.2
drag, startPoint x: 1161, startPoint y: 587, endPoint x: 1374, endPoint y: 587, distance: 213.0
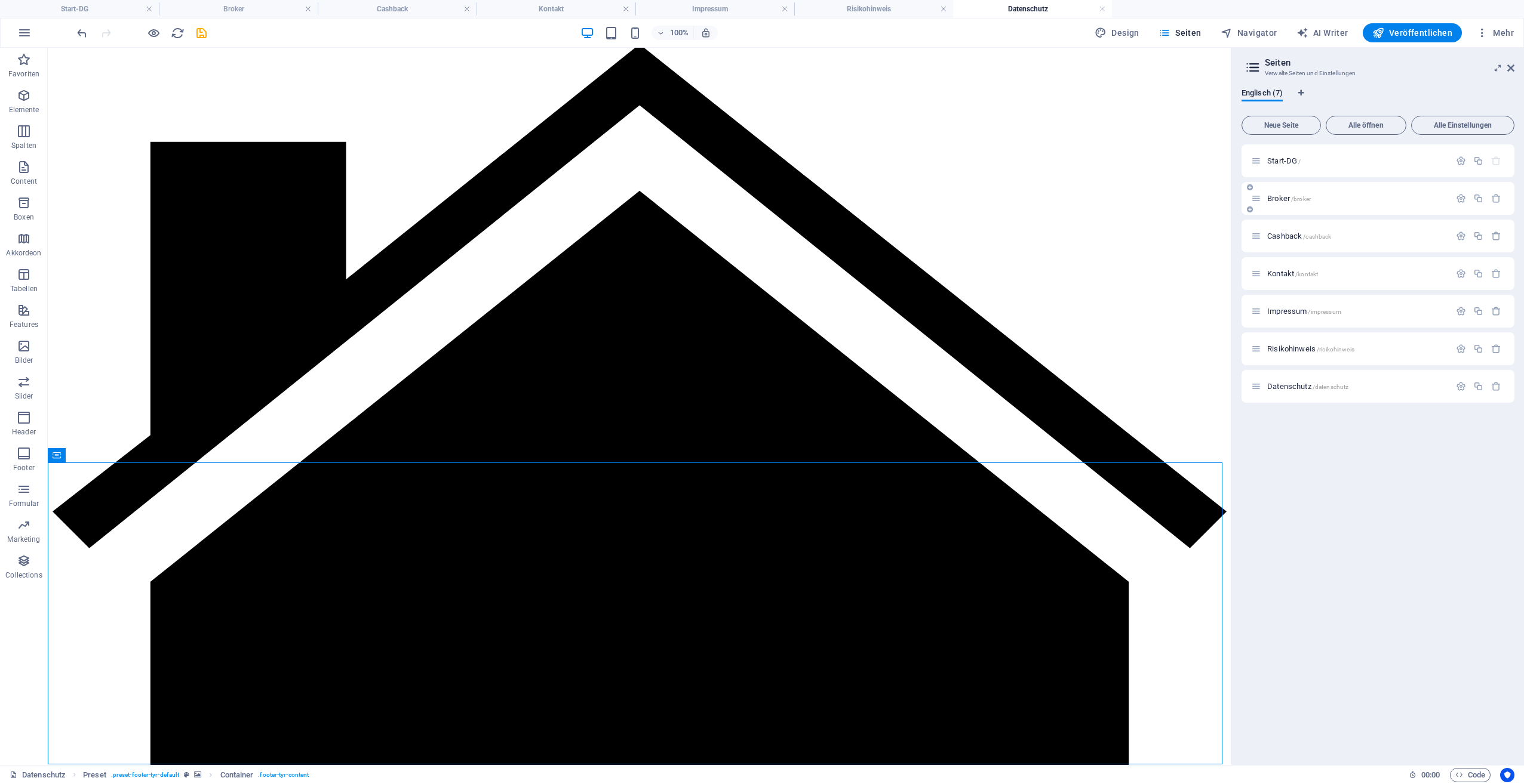
click at [1266, 198] on div "Broker /broker" at bounding box center [1357, 198] width 187 height 8
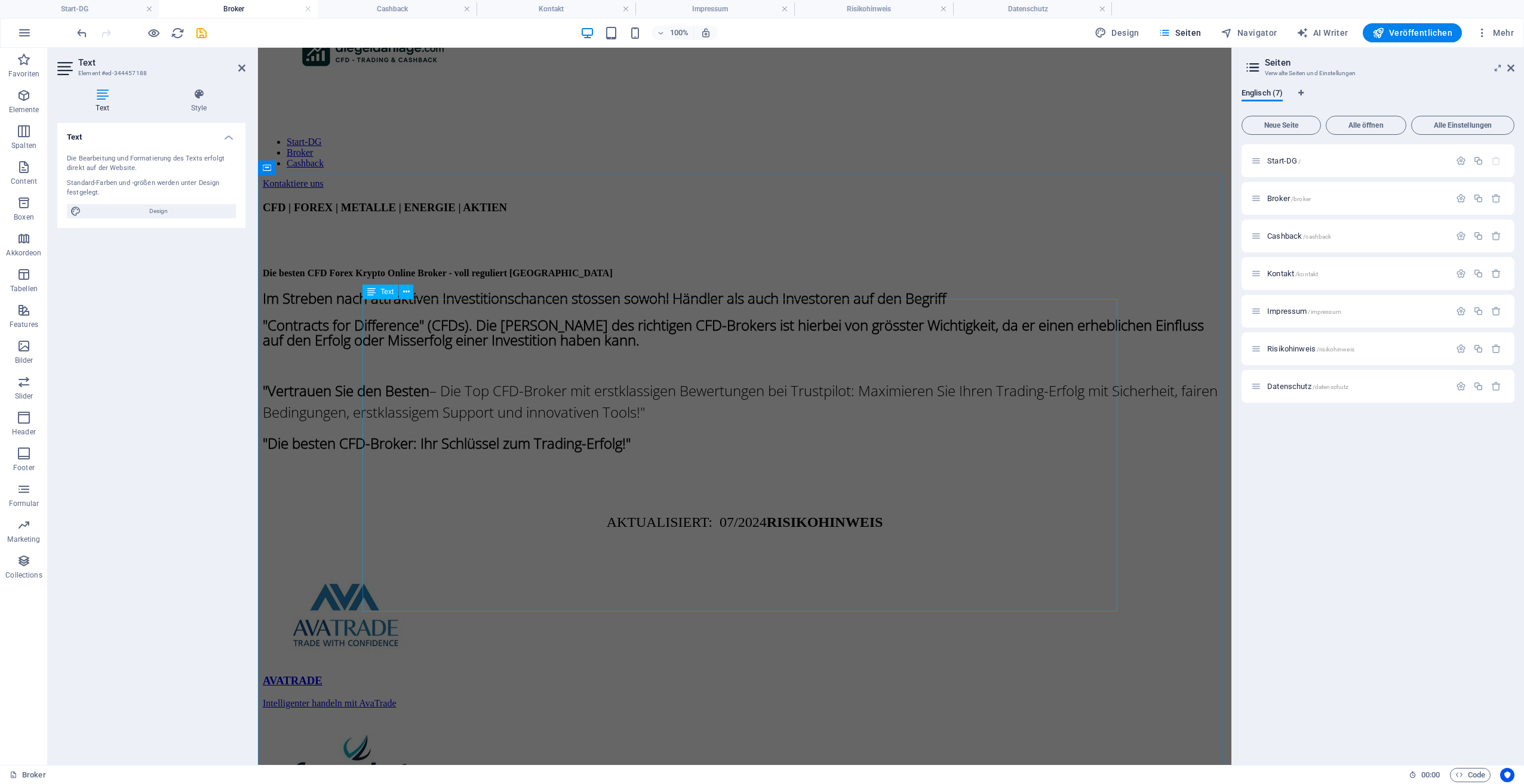
scroll to position [0, 0]
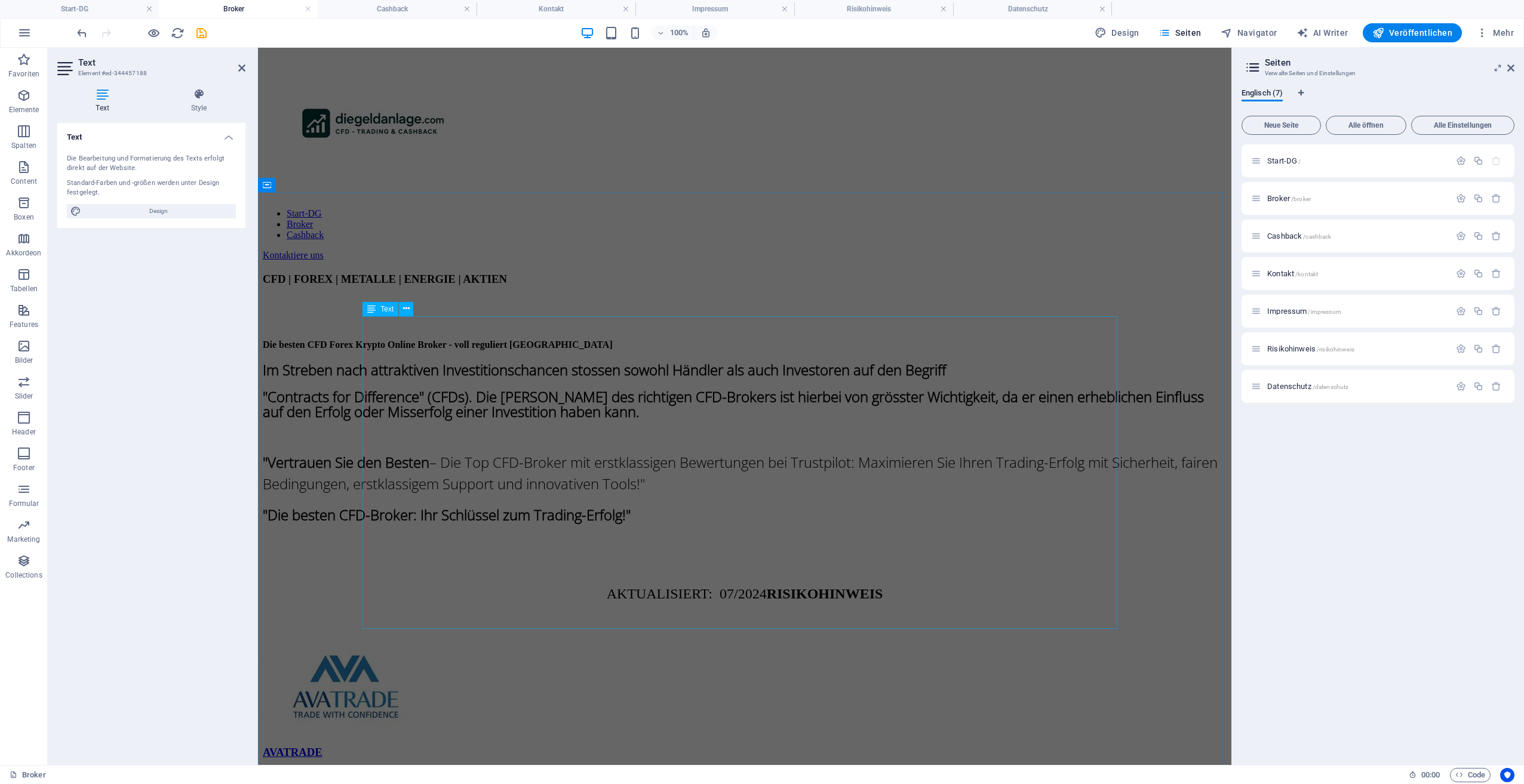
click at [805, 587] on strong "RISIKOHINWEIS" at bounding box center [824, 594] width 116 height 16
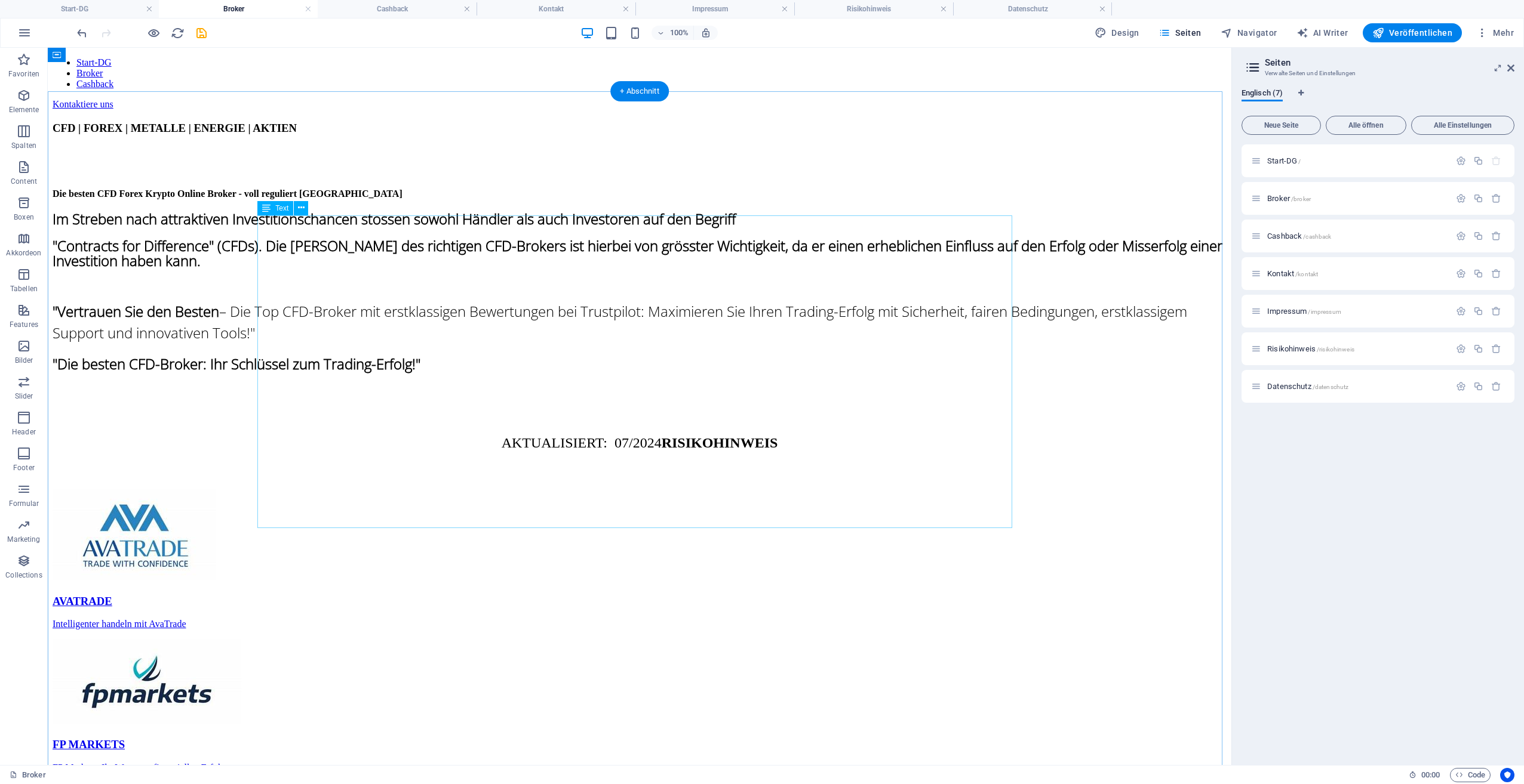
scroll to position [101, 0]
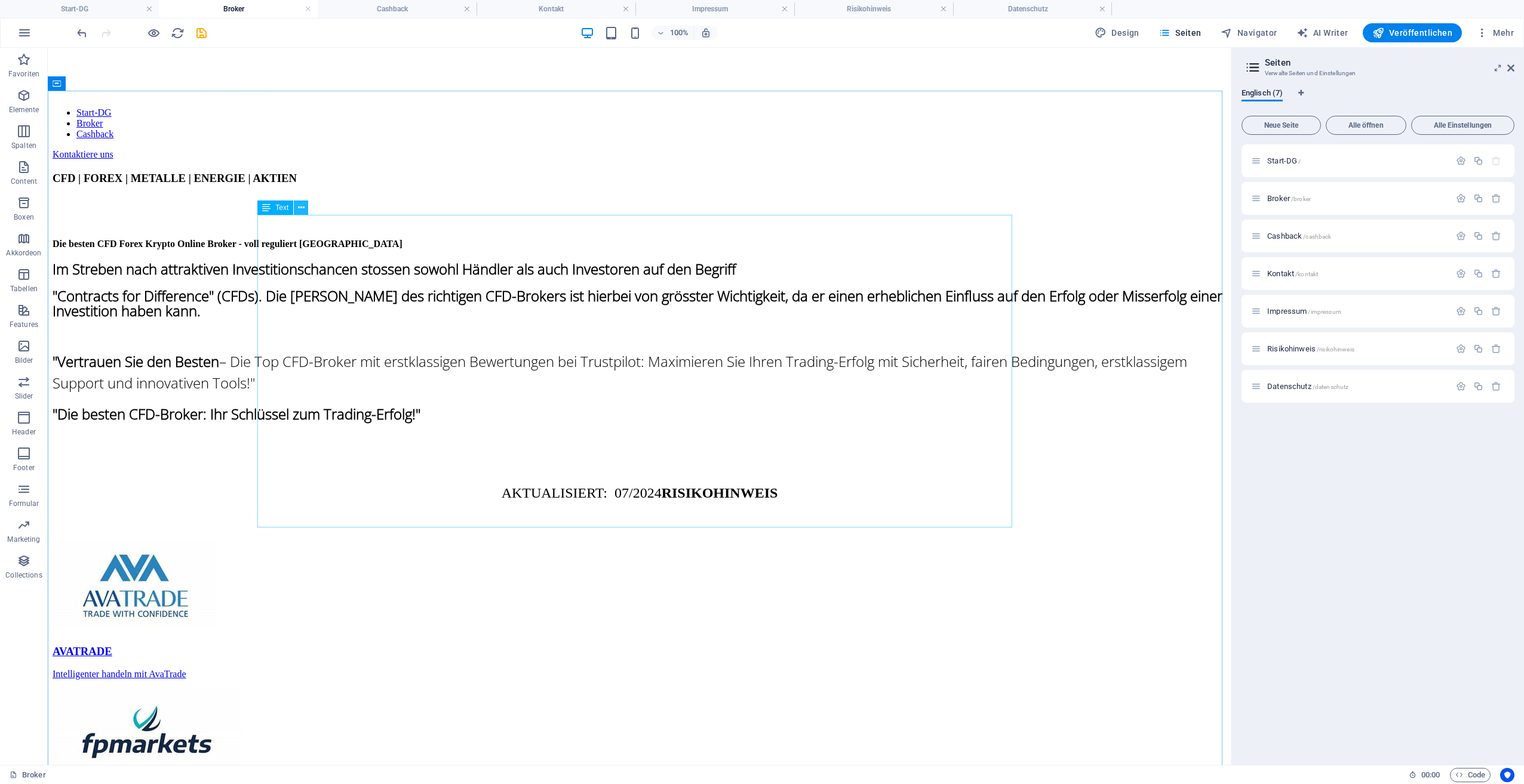
click at [304, 204] on icon at bounding box center [301, 207] width 7 height 13
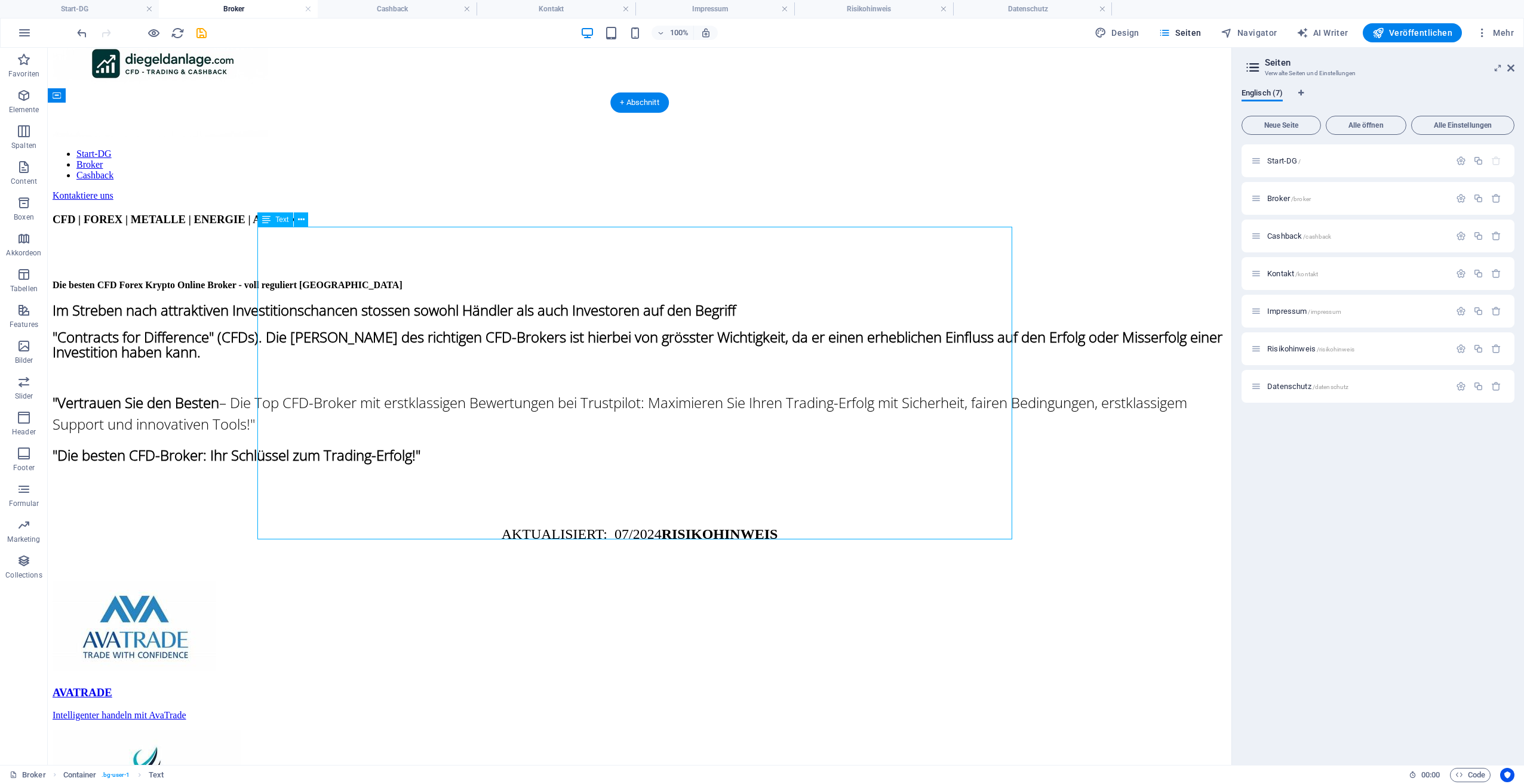
scroll to position [42, 0]
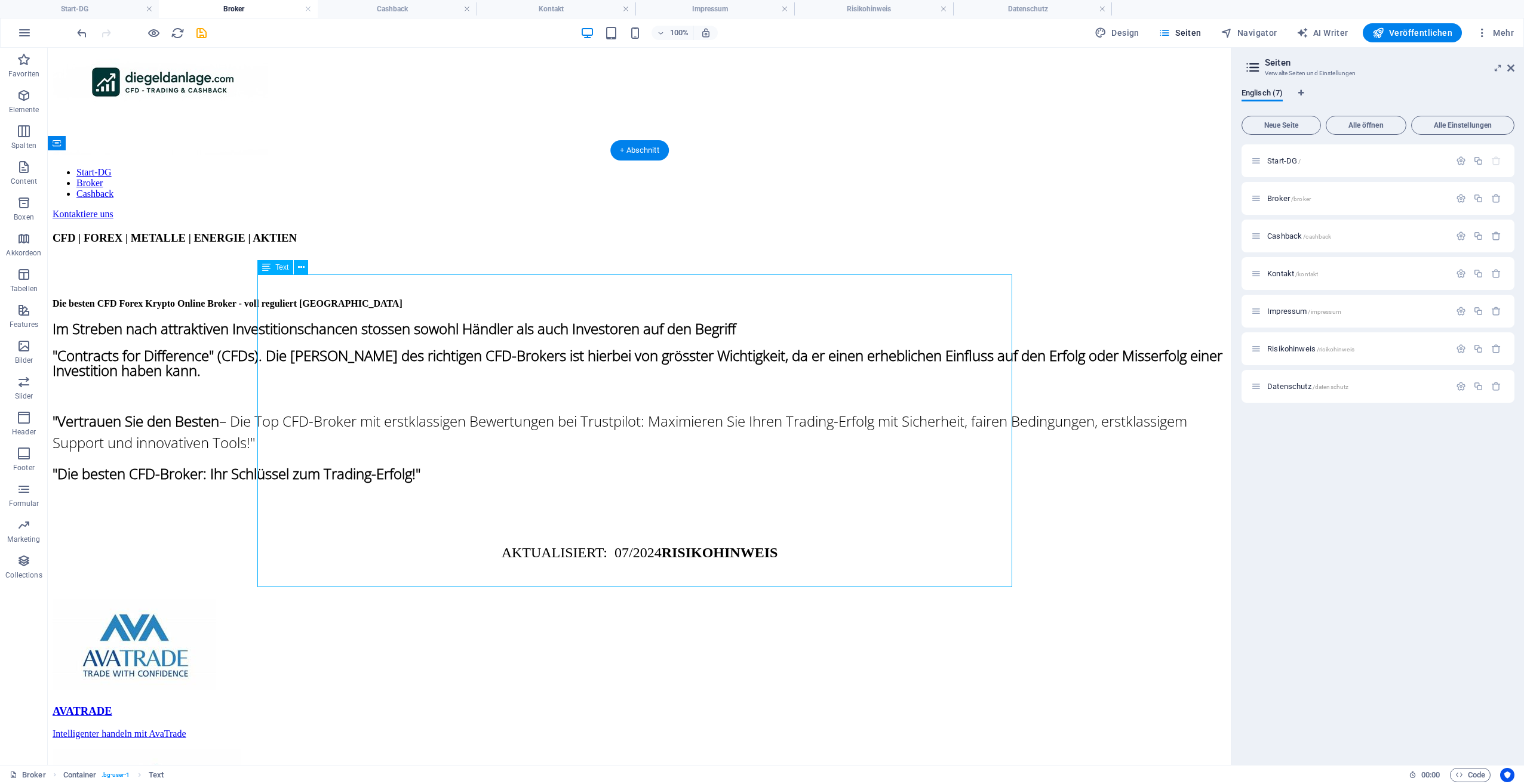
drag, startPoint x: 670, startPoint y: 479, endPoint x: 731, endPoint y: 479, distance: 61.0
click at [731, 479] on div "Im Streben nach attraktiven Investitionschancen stossen sowohl Händler als auch…" at bounding box center [639, 460] width 1175 height 278
click at [306, 269] on button at bounding box center [301, 267] width 14 height 14
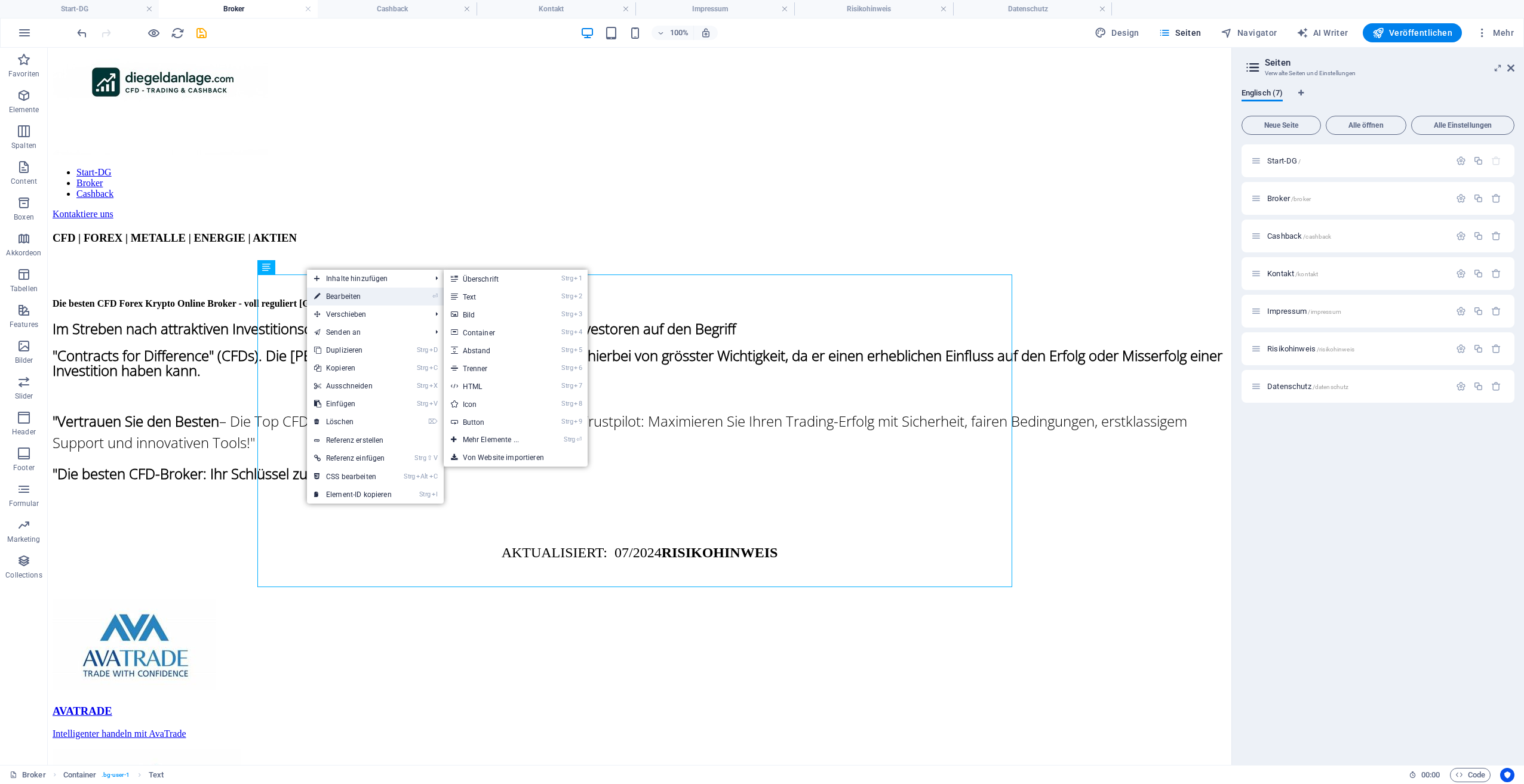
click at [332, 300] on link "⏎ Bearbeiten" at bounding box center [352, 297] width 92 height 18
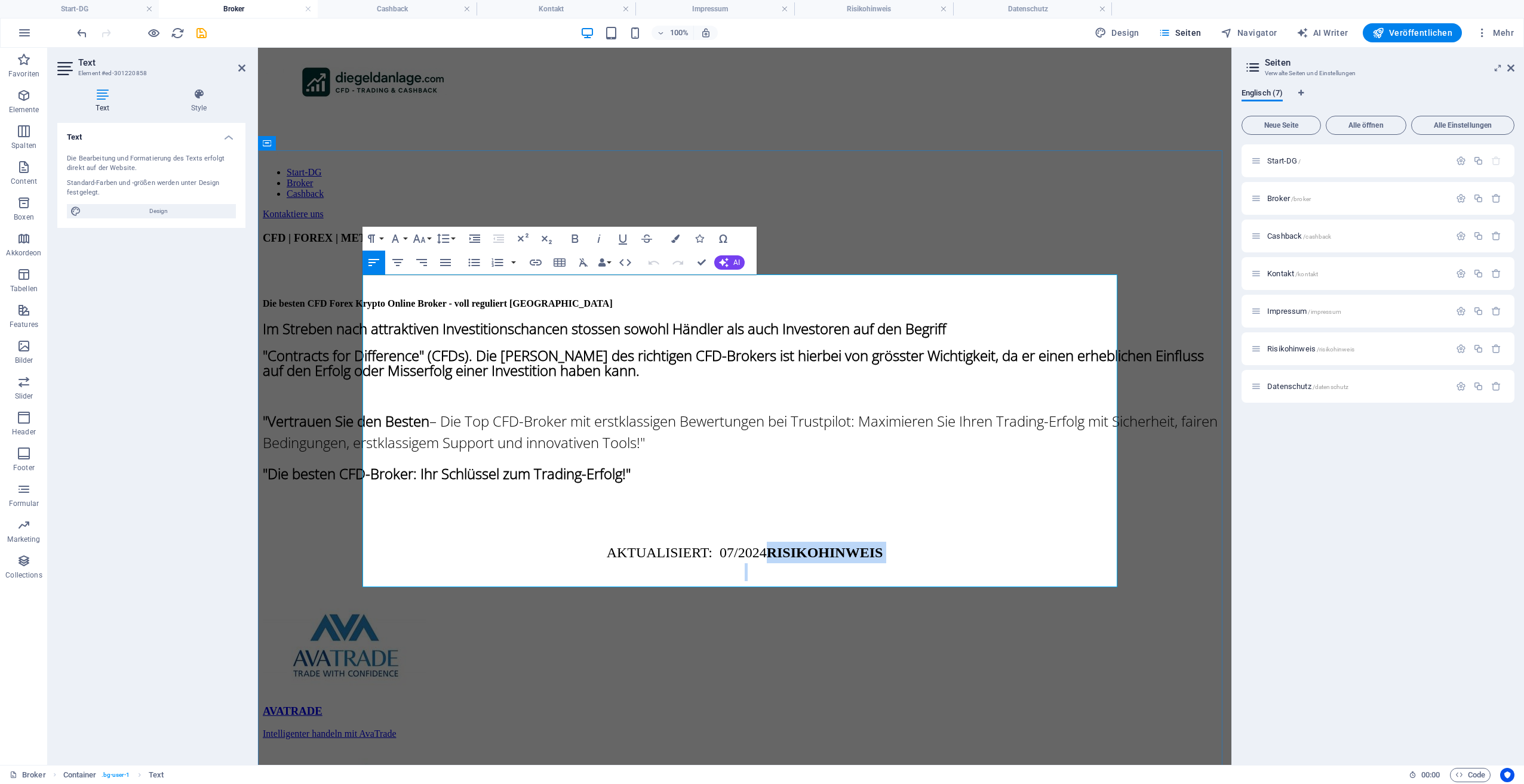
drag, startPoint x: 774, startPoint y: 537, endPoint x: 900, endPoint y: 552, distance: 126.9
click at [900, 552] on div "Im Streben nach attraktiven Investitionschancen stossen sowohl Händler als auch…" at bounding box center [745, 460] width 964 height 278
click at [534, 259] on icon "button" at bounding box center [535, 262] width 14 height 14
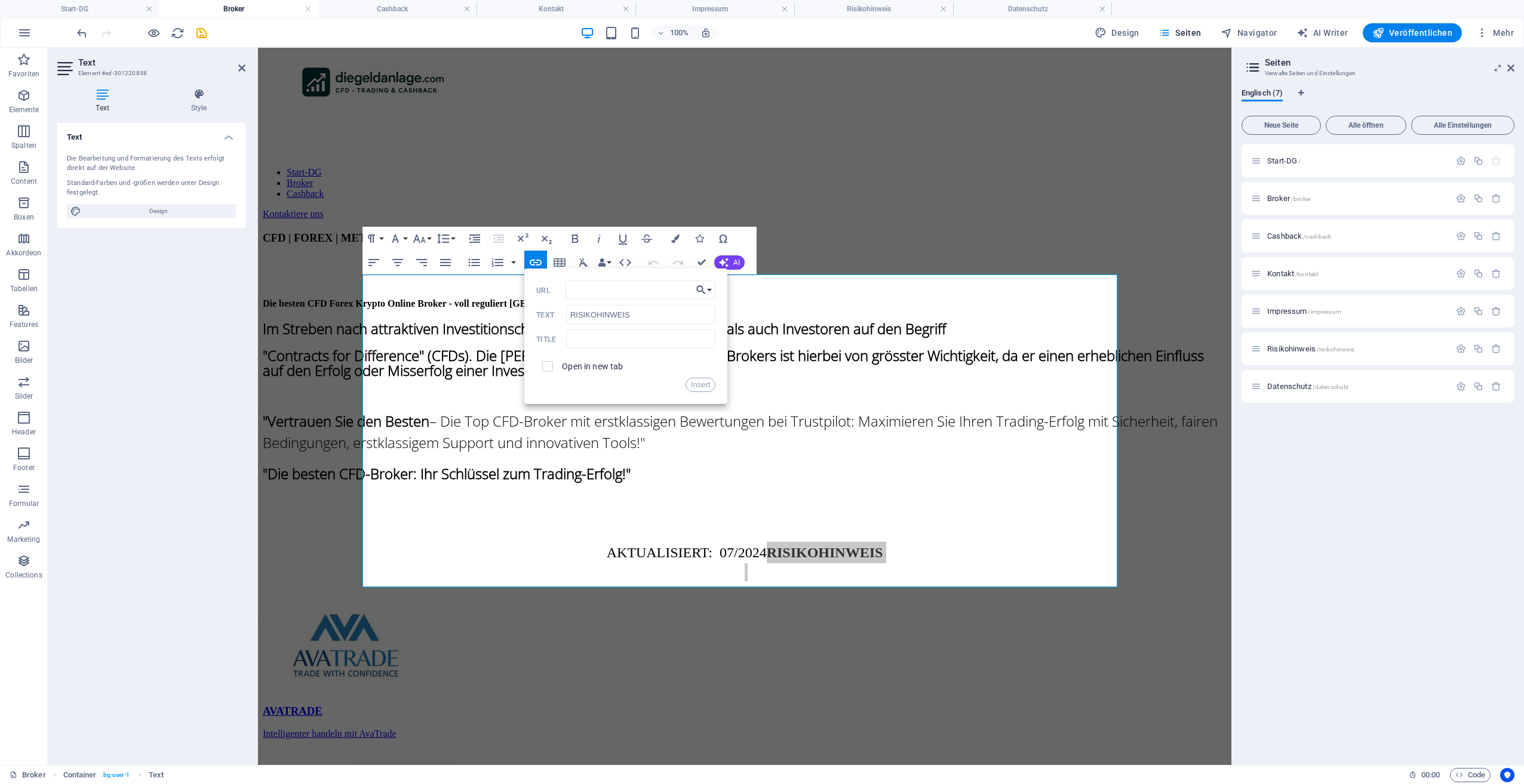
click at [712, 287] on button "Choose Link" at bounding box center [704, 290] width 23 height 19
click at [671, 393] on p "Risikohinweis" at bounding box center [663, 401] width 69 height 18
click at [695, 386] on button "Insert" at bounding box center [701, 385] width 31 height 14
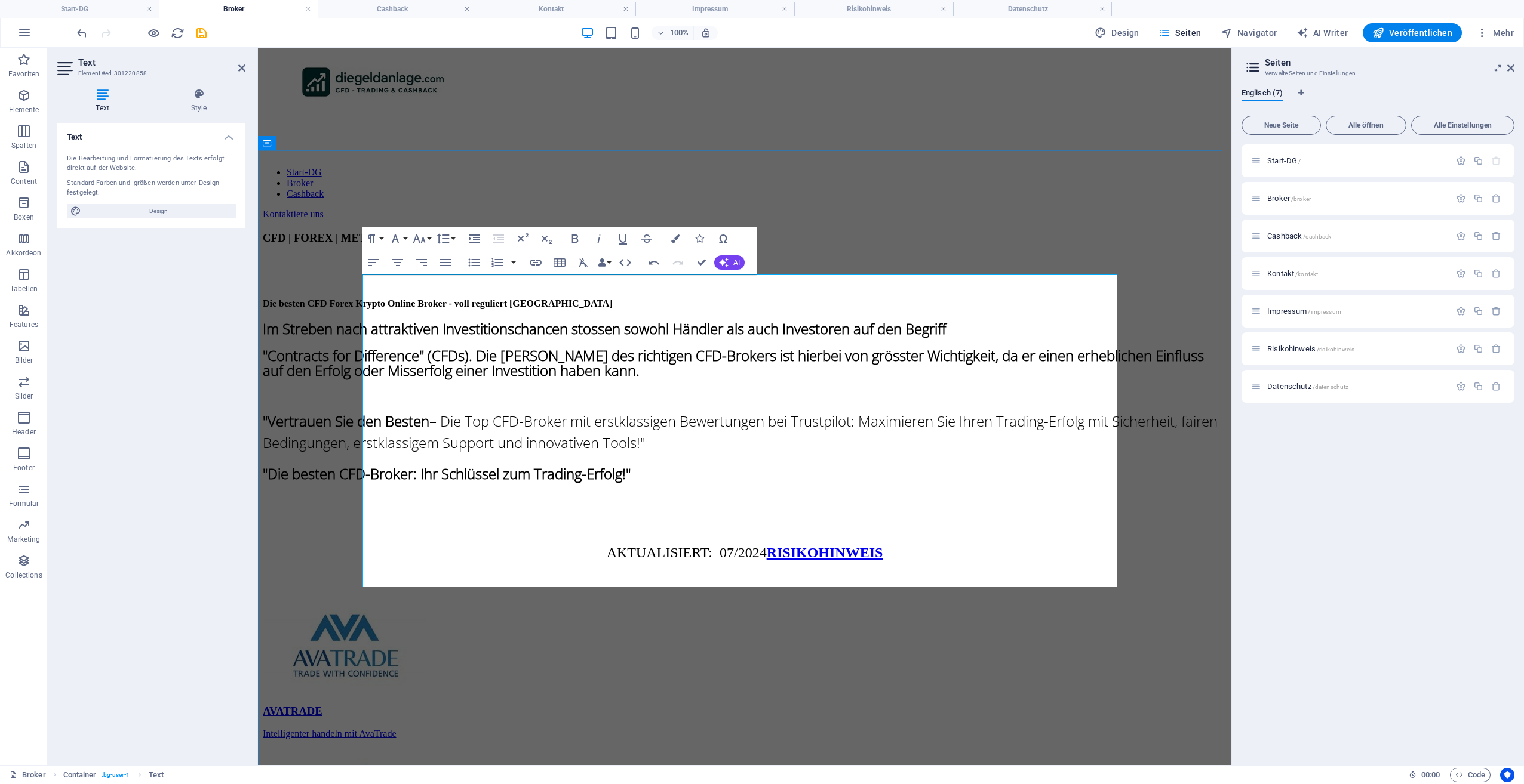
click at [1008, 546] on p "AKTUALISIERT: 07/2024 RISIKOHINWEIS" at bounding box center [745, 553] width 964 height 22
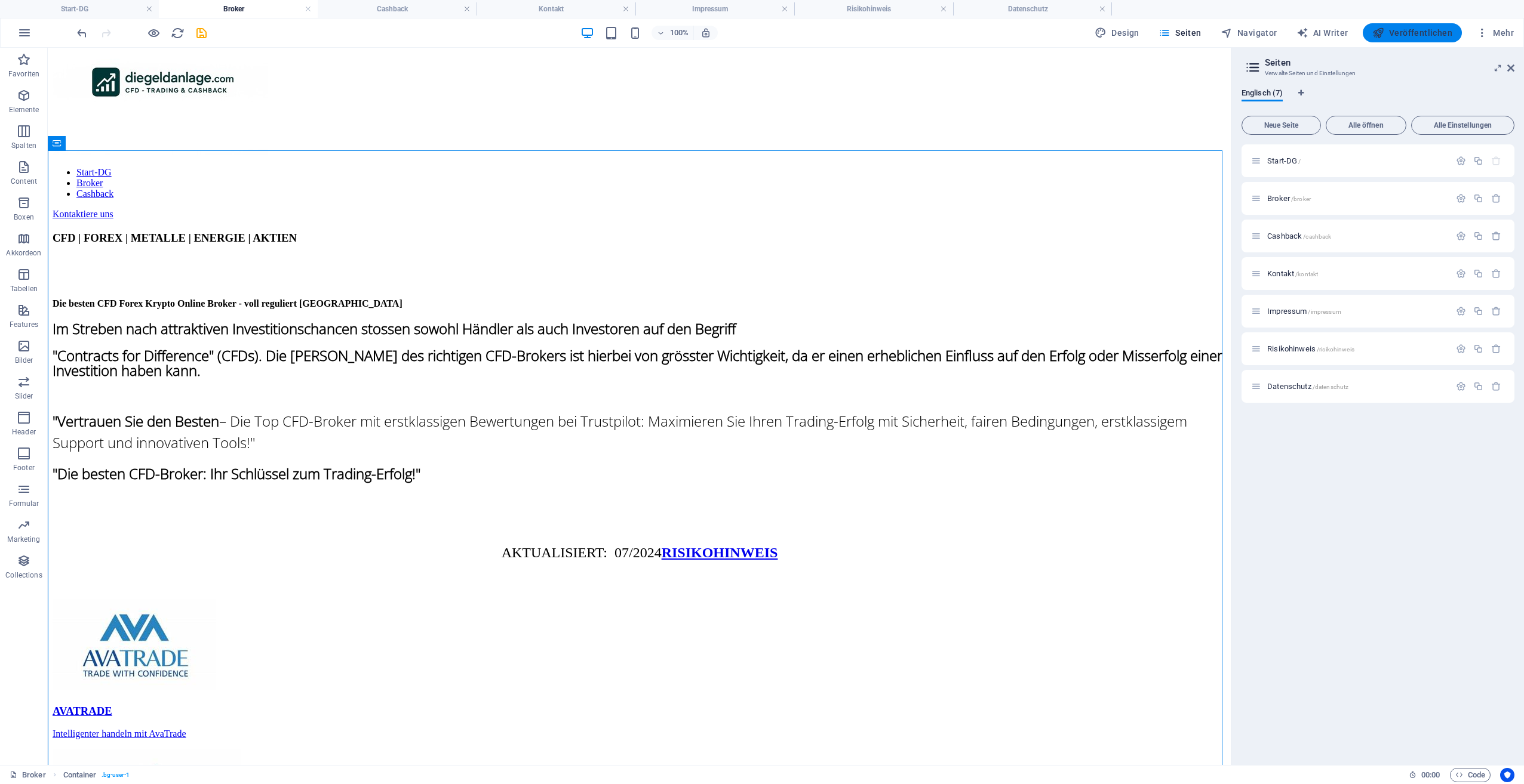
click at [1416, 28] on span "Veröffentlichen" at bounding box center [1412, 33] width 80 height 12
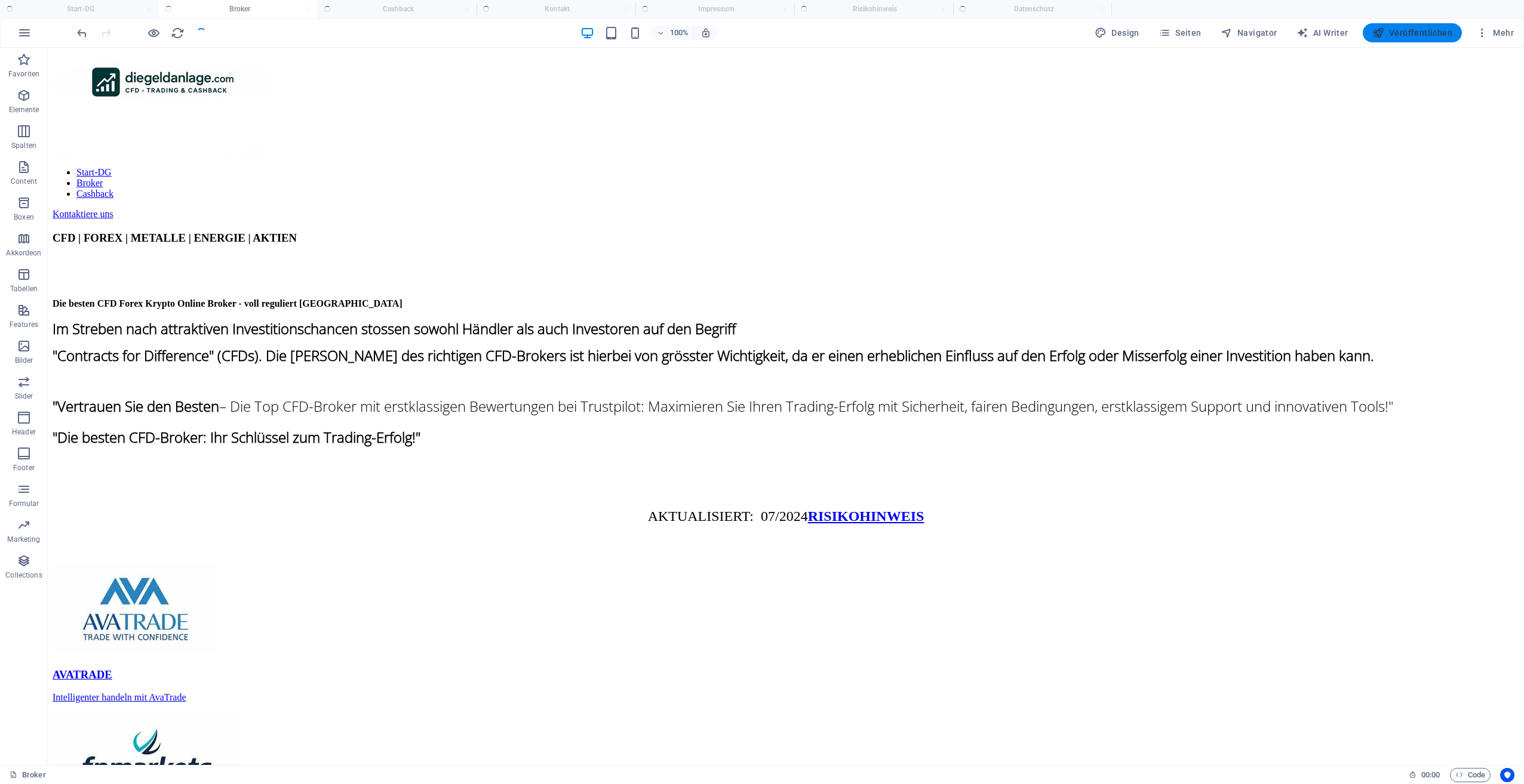
checkbox input "false"
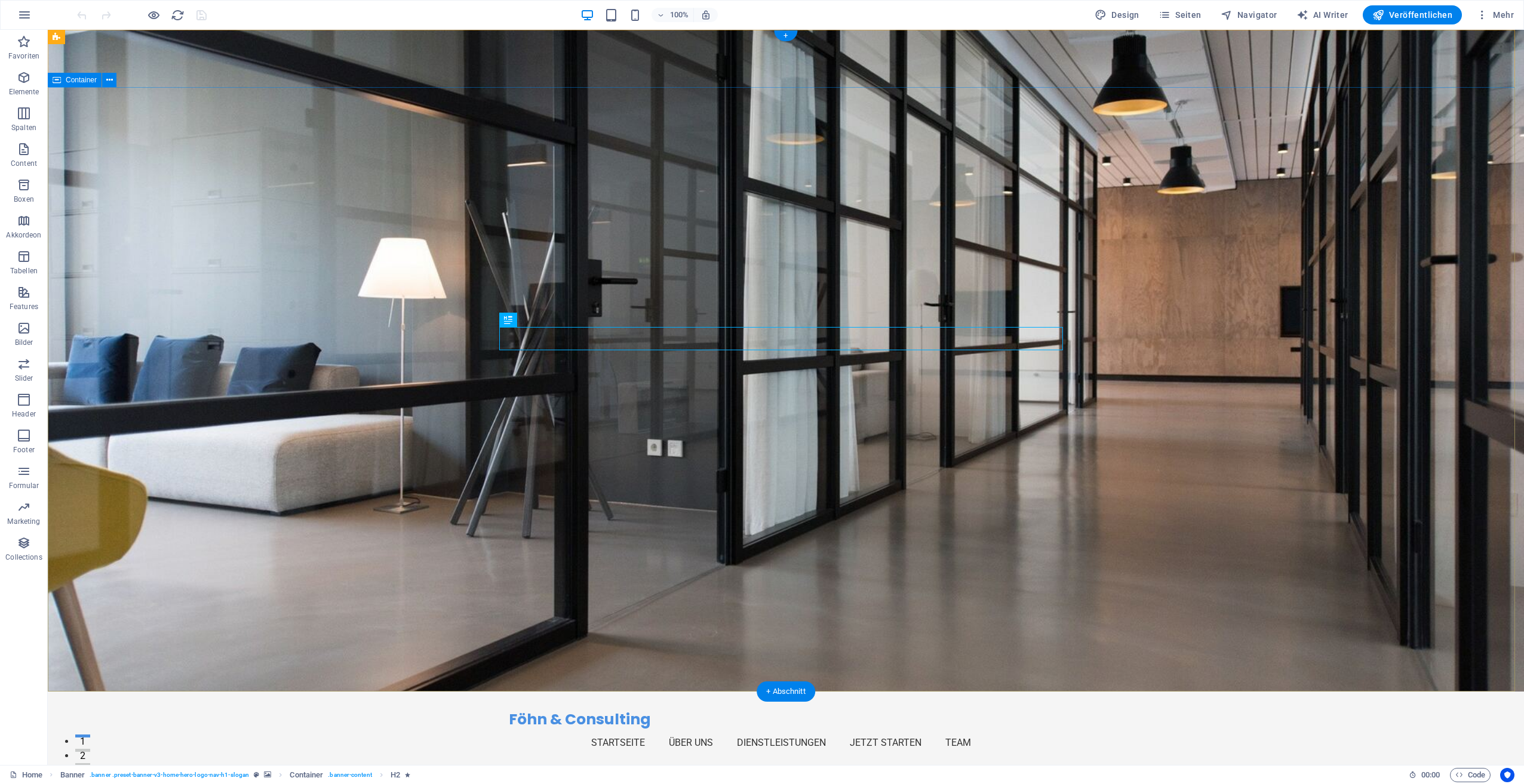
click at [1400, 11] on span "Veröffentlichen" at bounding box center [1412, 15] width 80 height 12
